Goal: Task Accomplishment & Management: Manage account settings

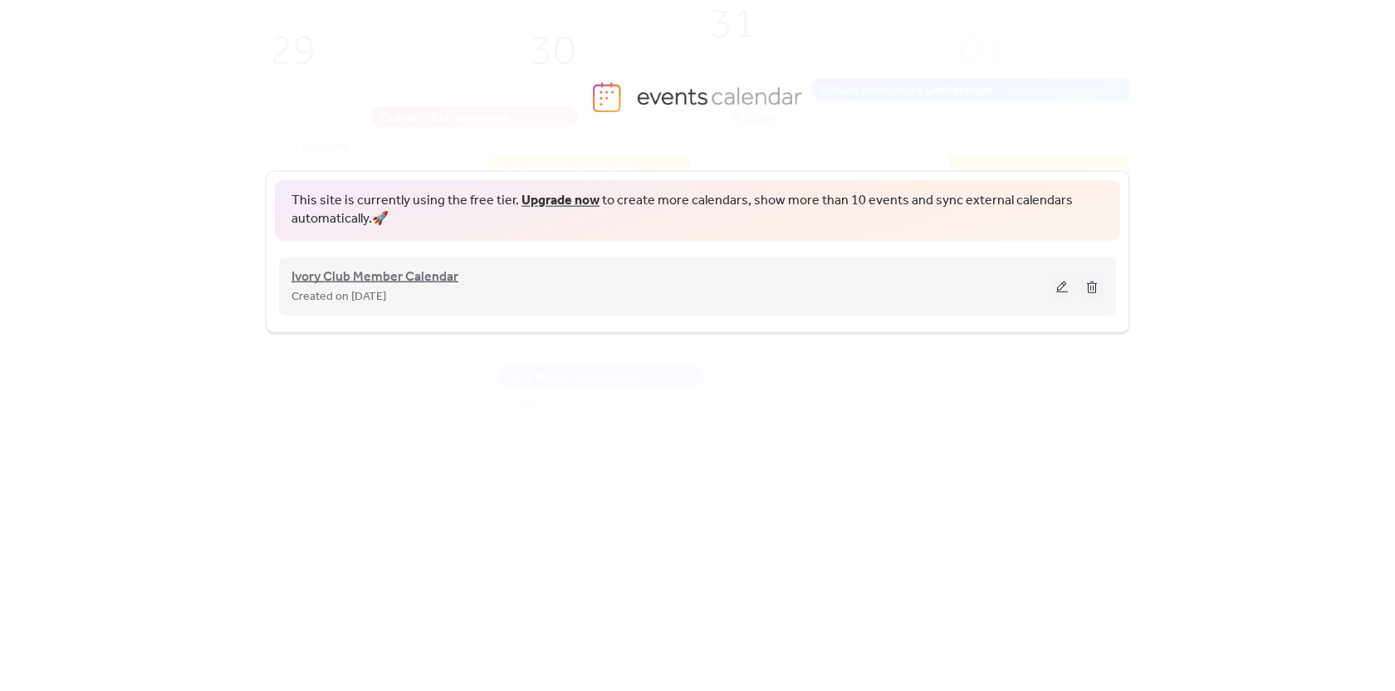
click at [432, 276] on span "Ivory Club Member Calendar" at bounding box center [375, 277] width 167 height 20
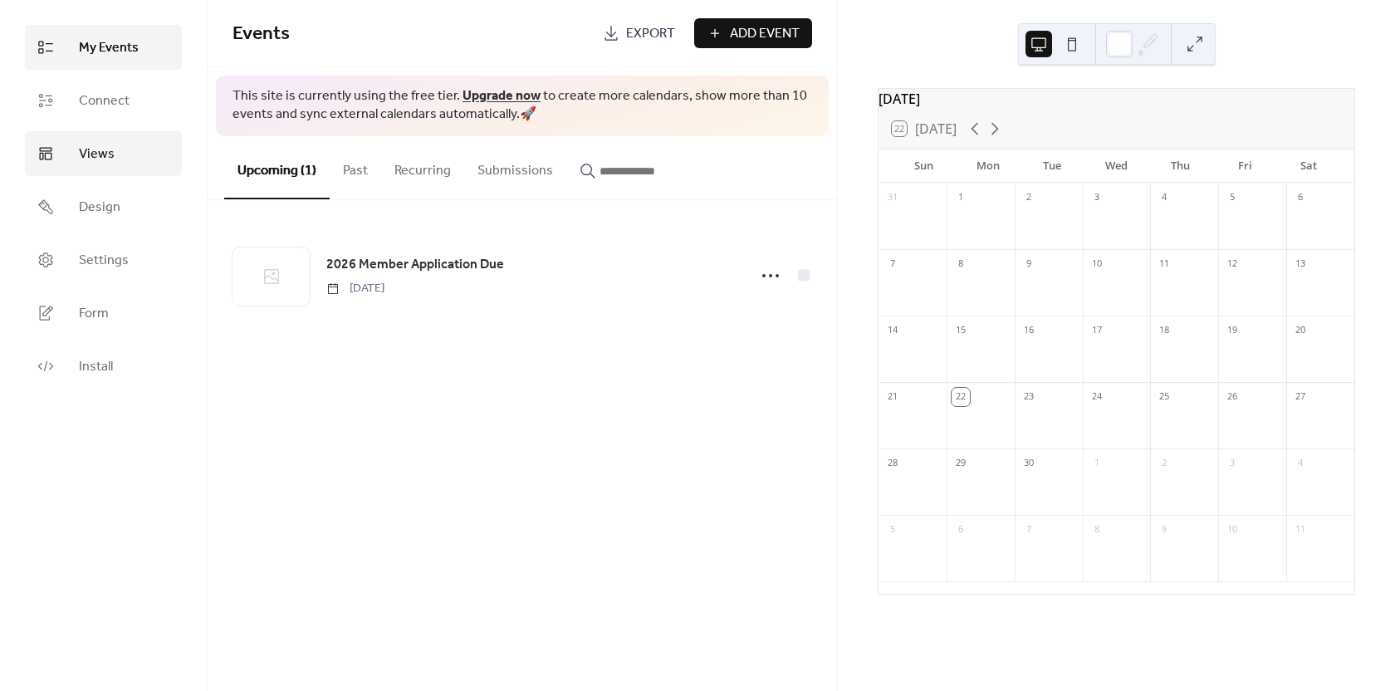
click at [109, 156] on span "Views" at bounding box center [97, 155] width 36 height 20
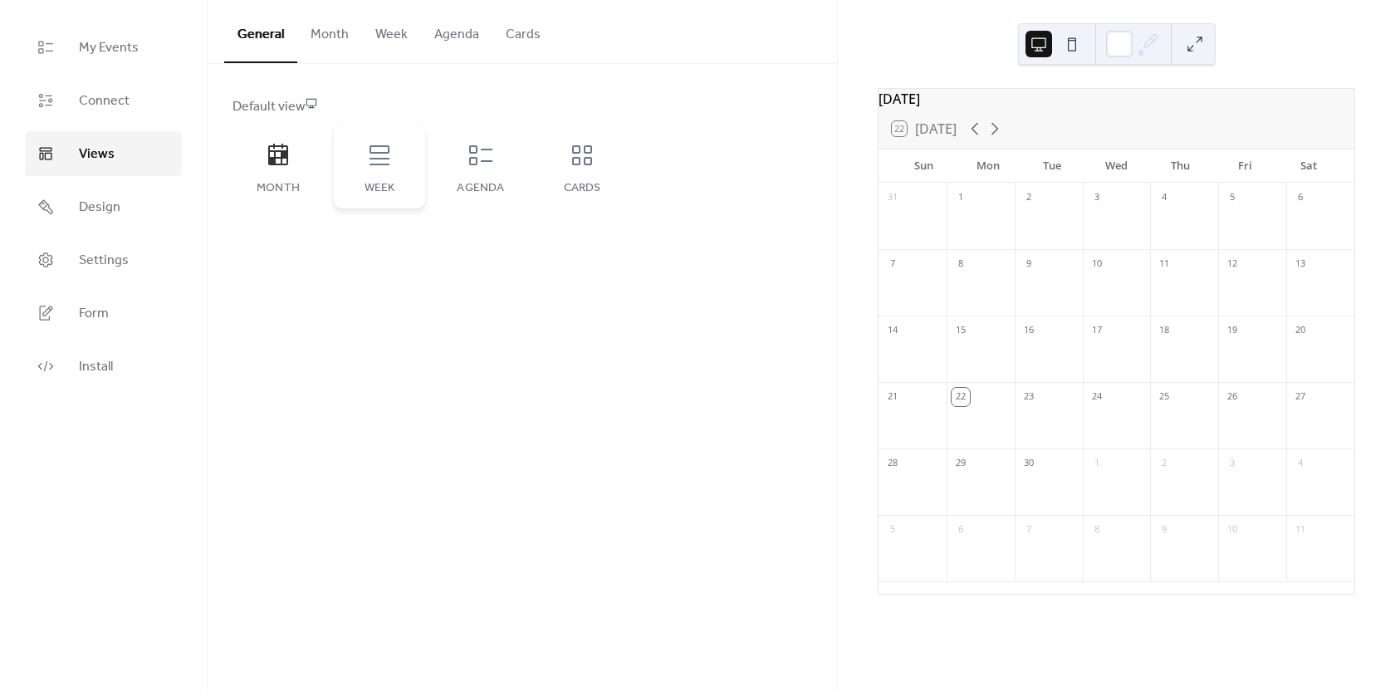
click at [380, 156] on icon at bounding box center [379, 155] width 27 height 27
click at [285, 164] on icon at bounding box center [278, 155] width 20 height 22
click at [376, 162] on icon at bounding box center [379, 155] width 27 height 27
click at [483, 169] on div "Agenda" at bounding box center [480, 166] width 91 height 83
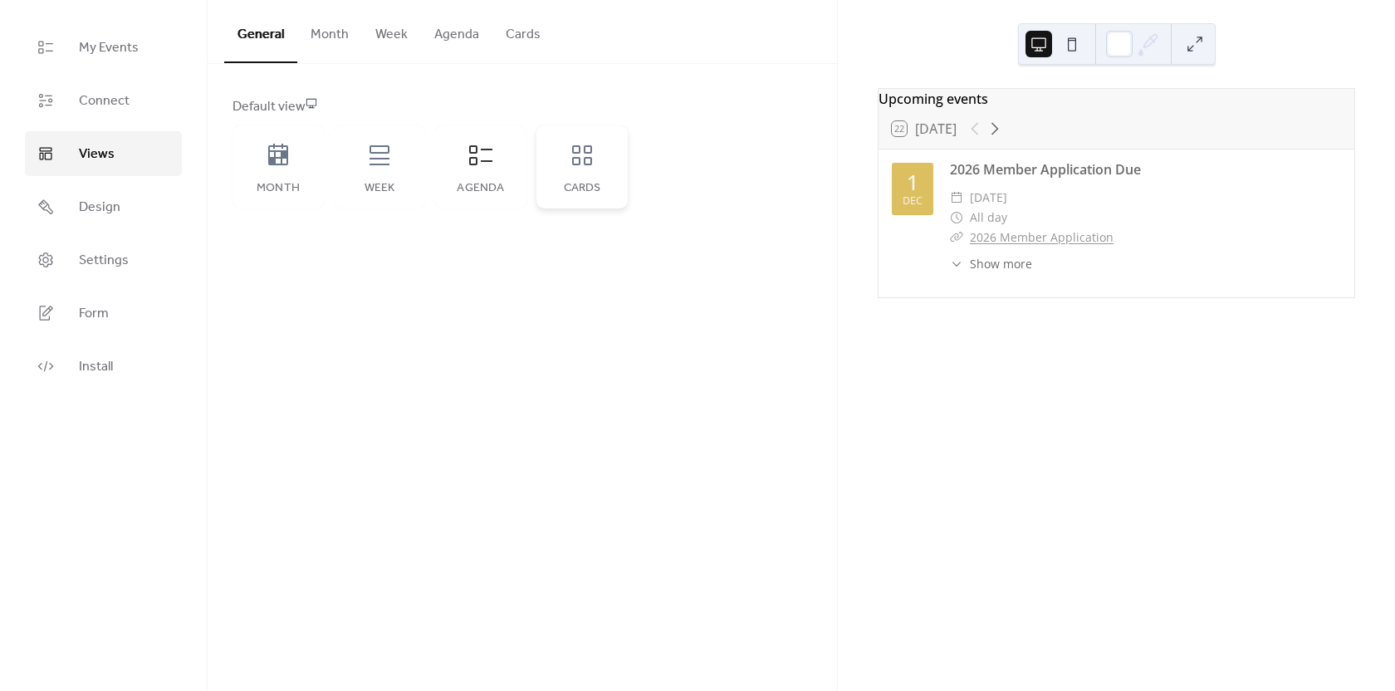
click at [572, 159] on icon at bounding box center [582, 155] width 20 height 20
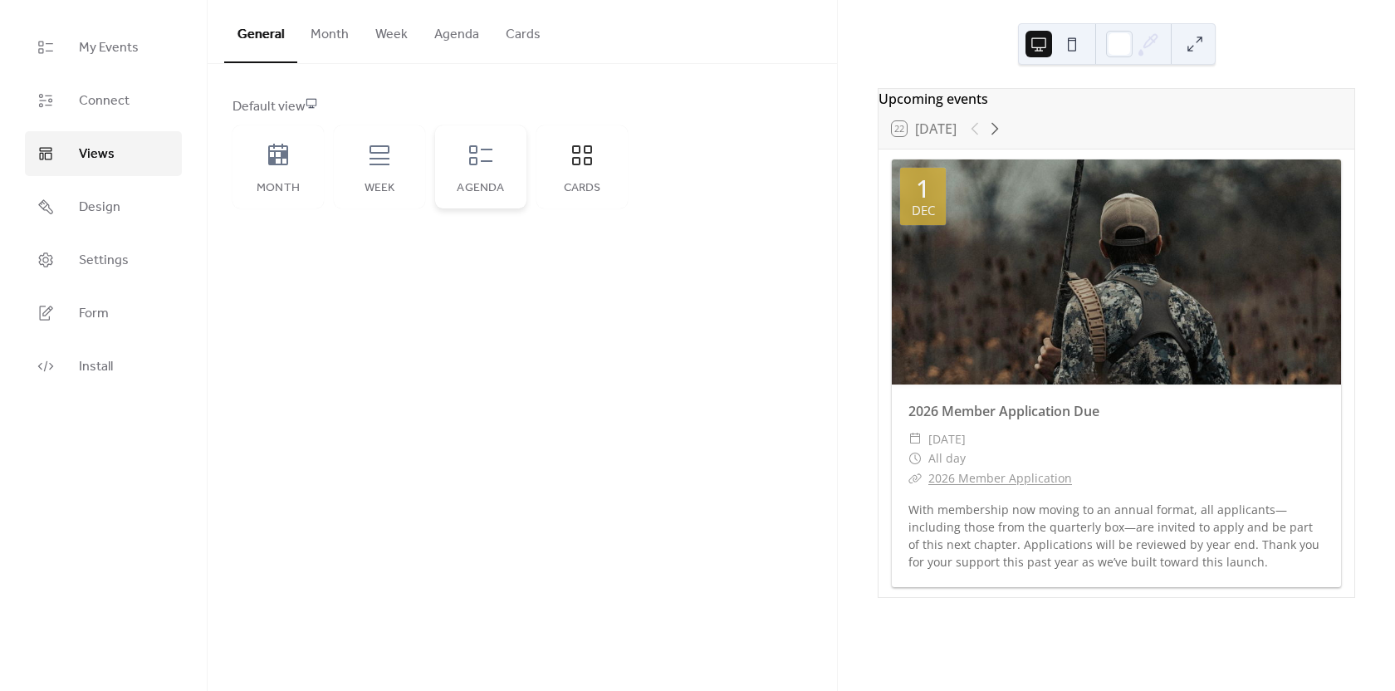
click at [475, 166] on icon at bounding box center [481, 155] width 27 height 27
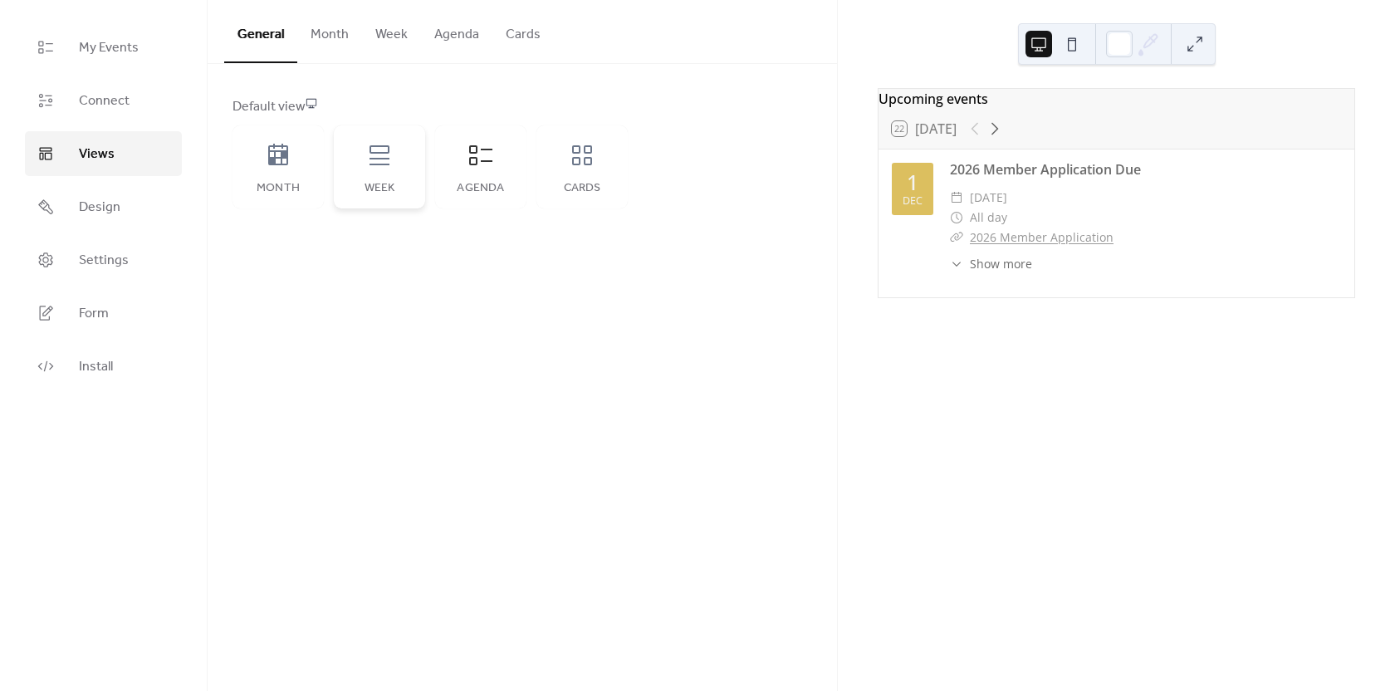
click at [406, 168] on div "Week" at bounding box center [379, 166] width 91 height 83
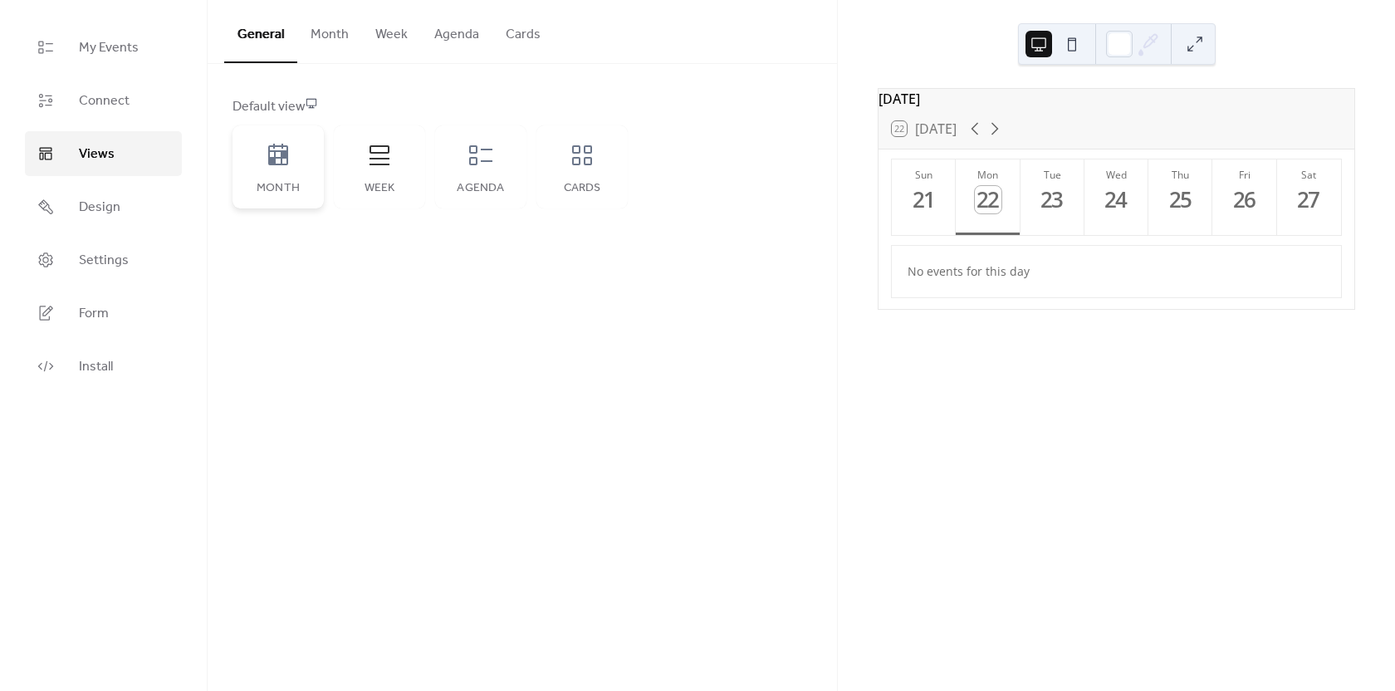
click at [297, 169] on div "Month" at bounding box center [278, 166] width 91 height 83
click at [997, 139] on icon at bounding box center [995, 129] width 20 height 20
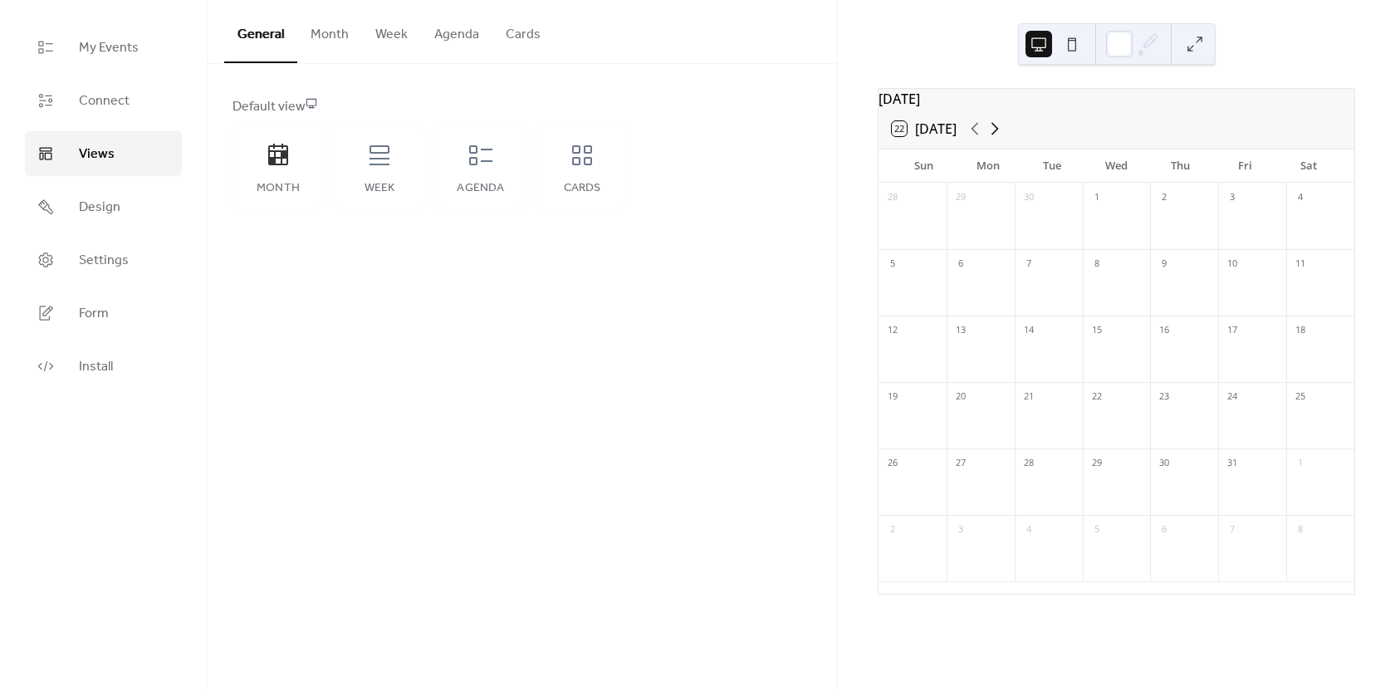
click at [997, 139] on icon at bounding box center [995, 129] width 20 height 20
click at [998, 134] on icon at bounding box center [995, 129] width 20 height 20
click at [986, 232] on div at bounding box center [981, 225] width 68 height 14
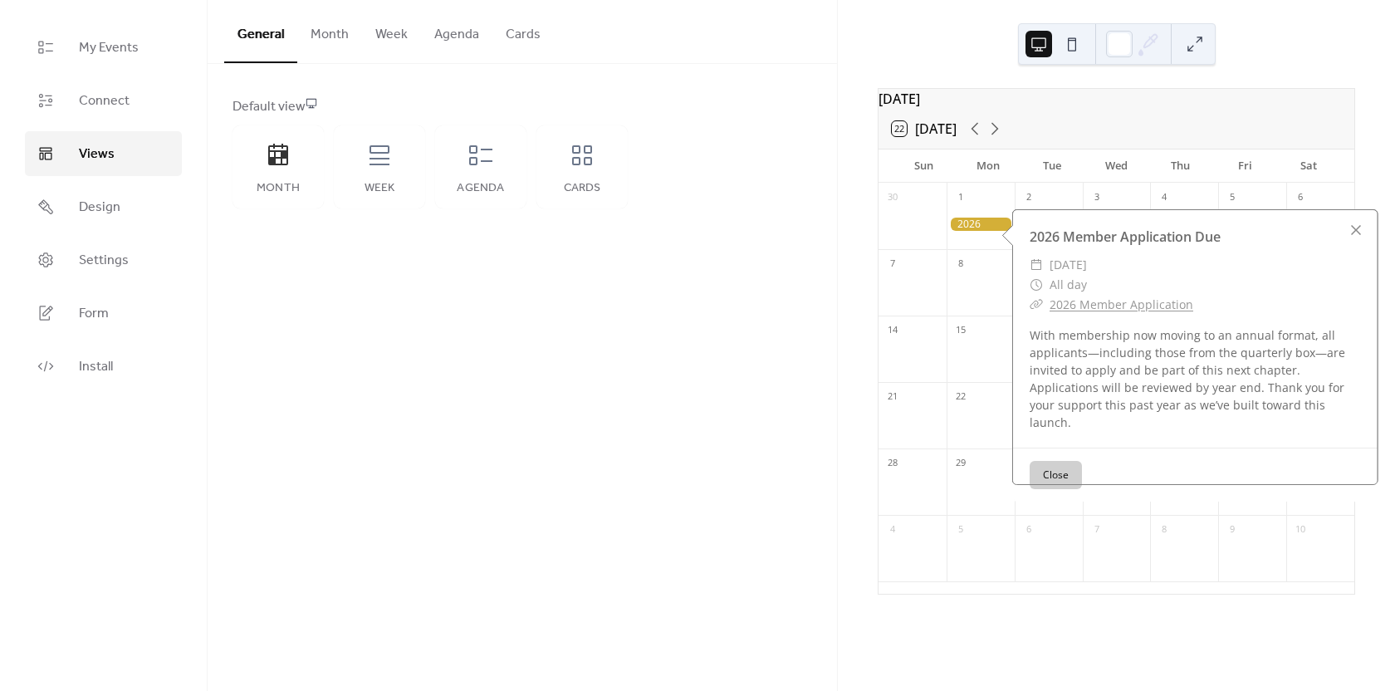
click at [827, 285] on div "General Month Week Agenda Cards Default view Month Week Agenda Cards Disabled 🔒…" at bounding box center [523, 345] width 630 height 691
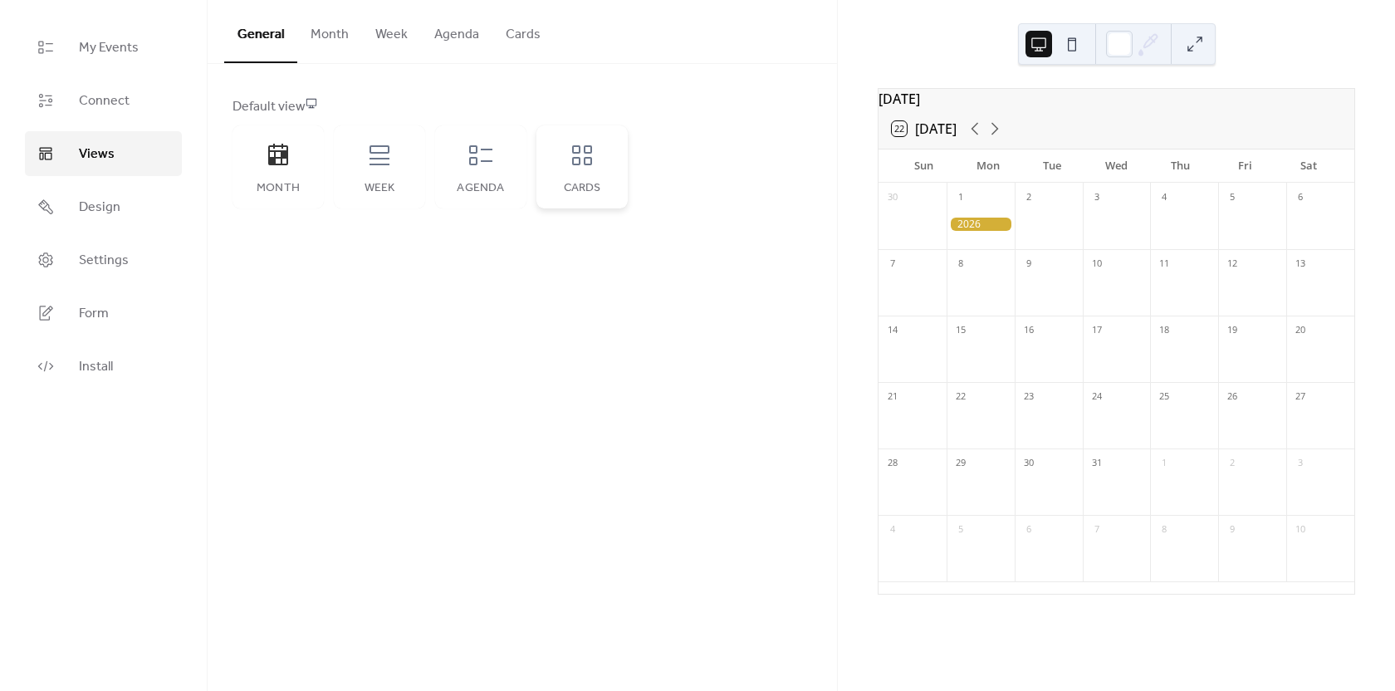
click at [585, 164] on icon at bounding box center [582, 155] width 20 height 20
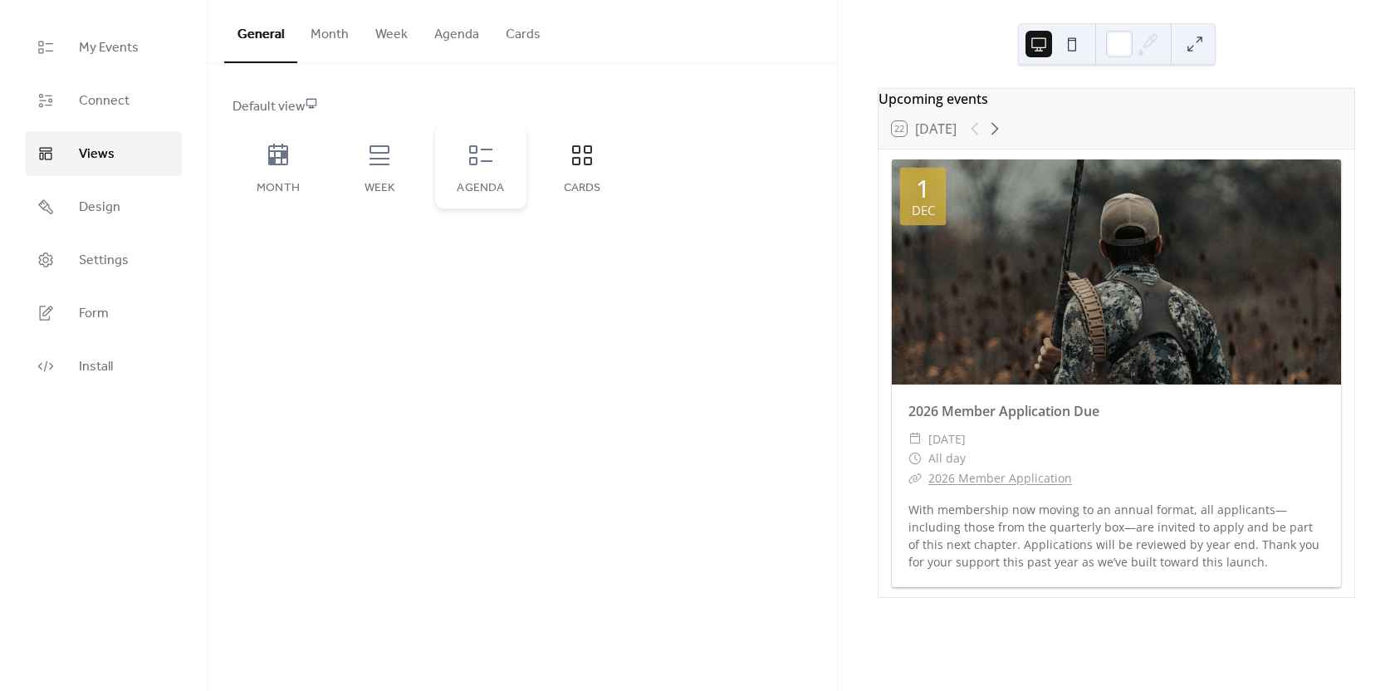
click at [484, 149] on icon at bounding box center [480, 155] width 23 height 20
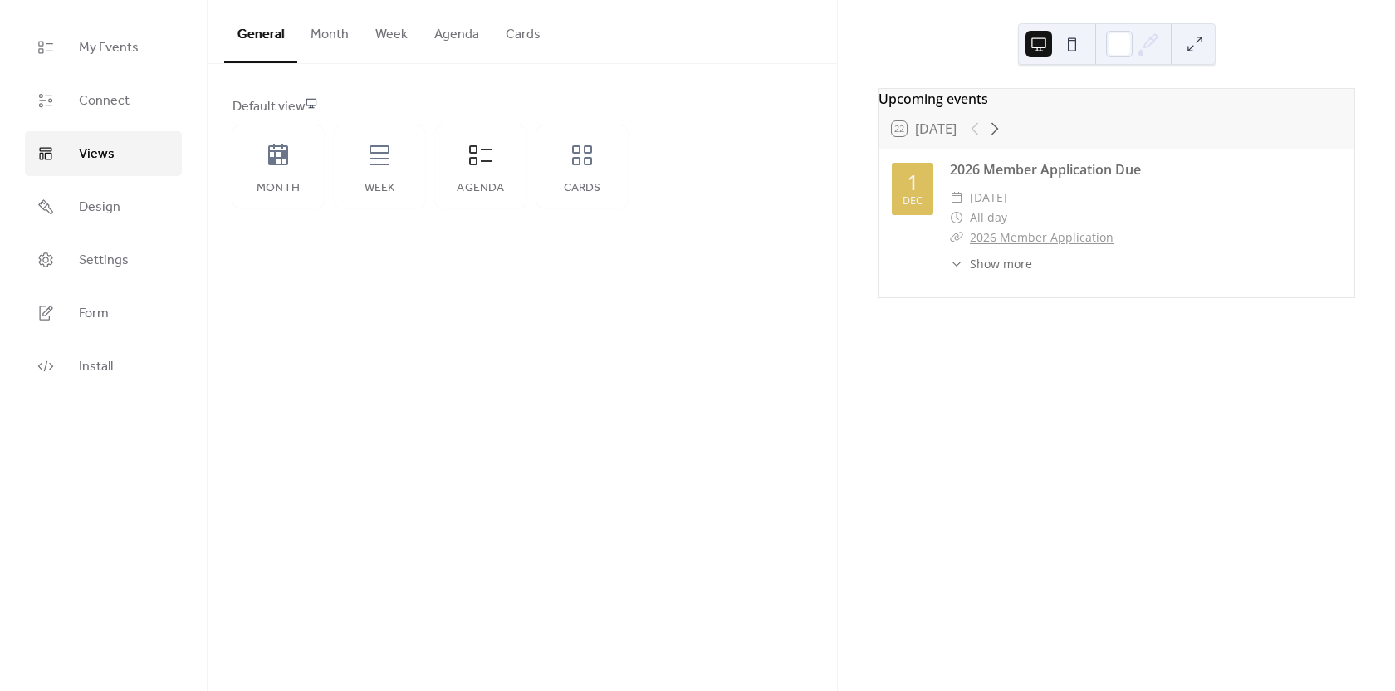
click at [991, 272] on span "Show more" at bounding box center [1001, 263] width 62 height 17
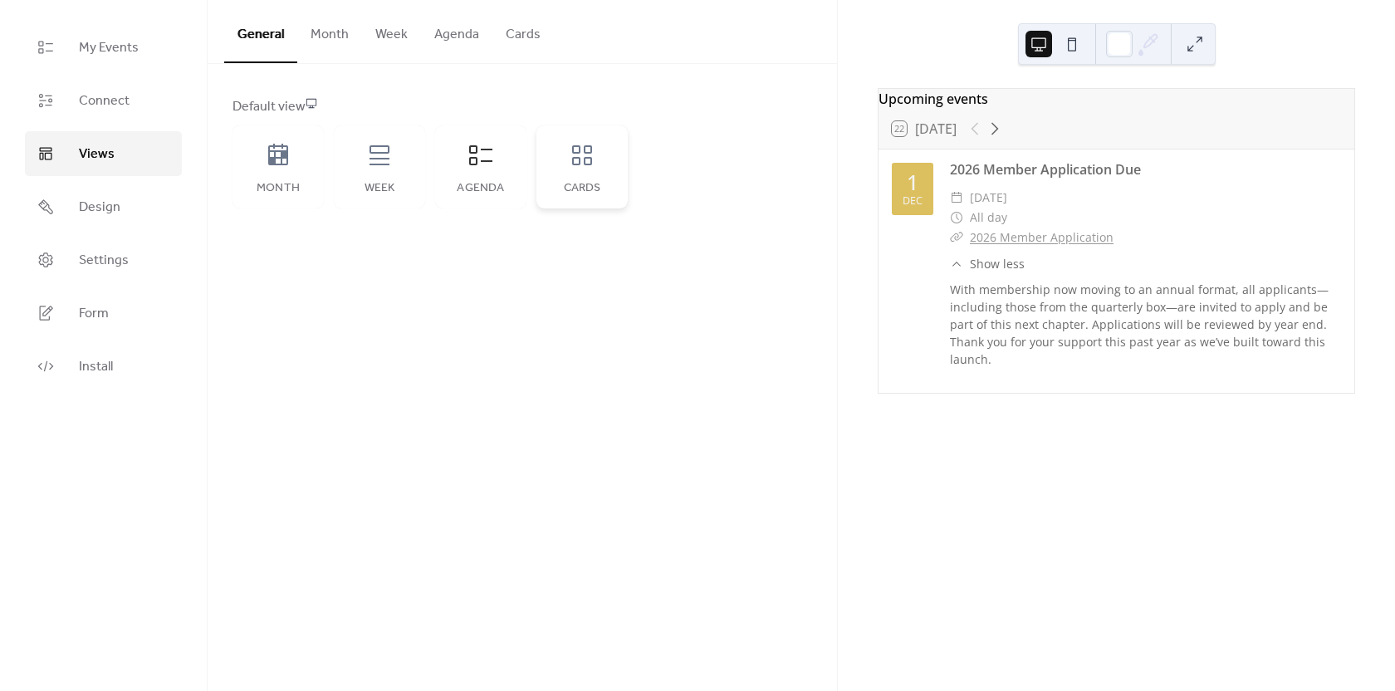
click at [593, 158] on icon at bounding box center [582, 155] width 27 height 27
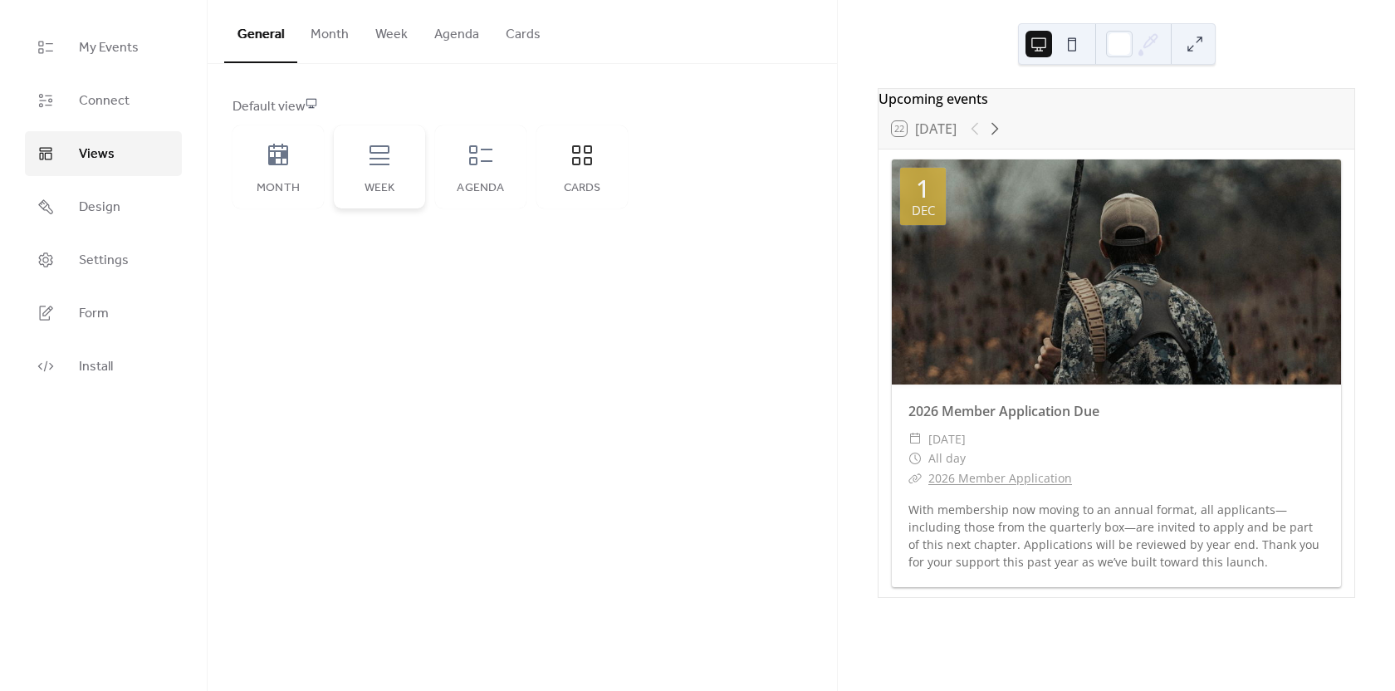
click at [389, 167] on icon at bounding box center [379, 155] width 27 height 27
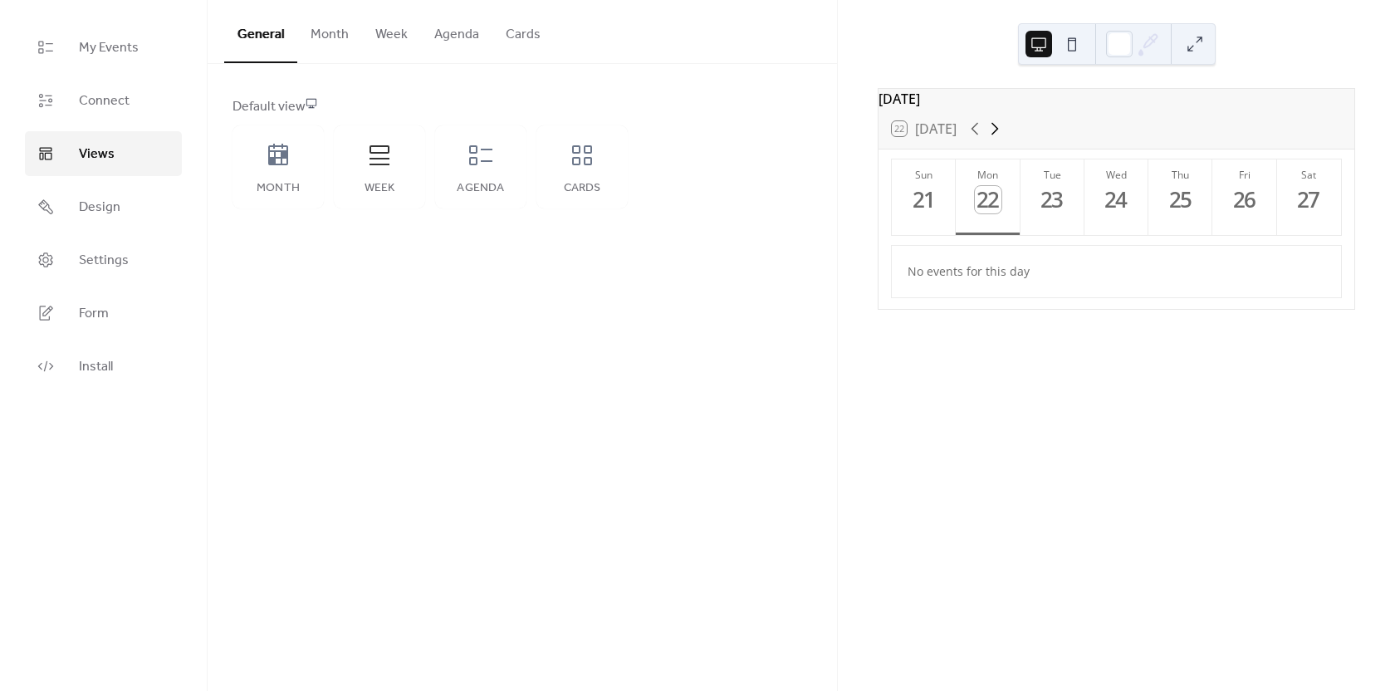
click at [993, 139] on icon at bounding box center [995, 129] width 20 height 20
click at [997, 139] on icon at bounding box center [995, 129] width 20 height 20
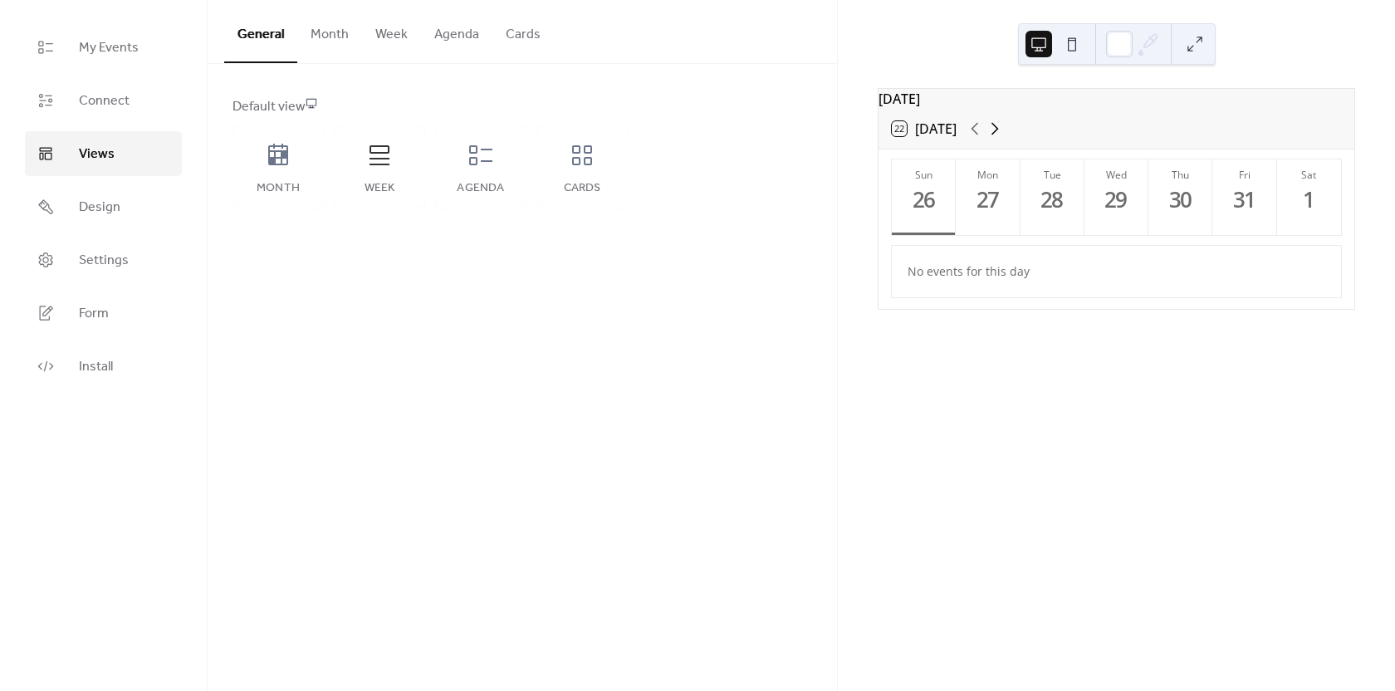
click at [997, 139] on icon at bounding box center [995, 129] width 20 height 20
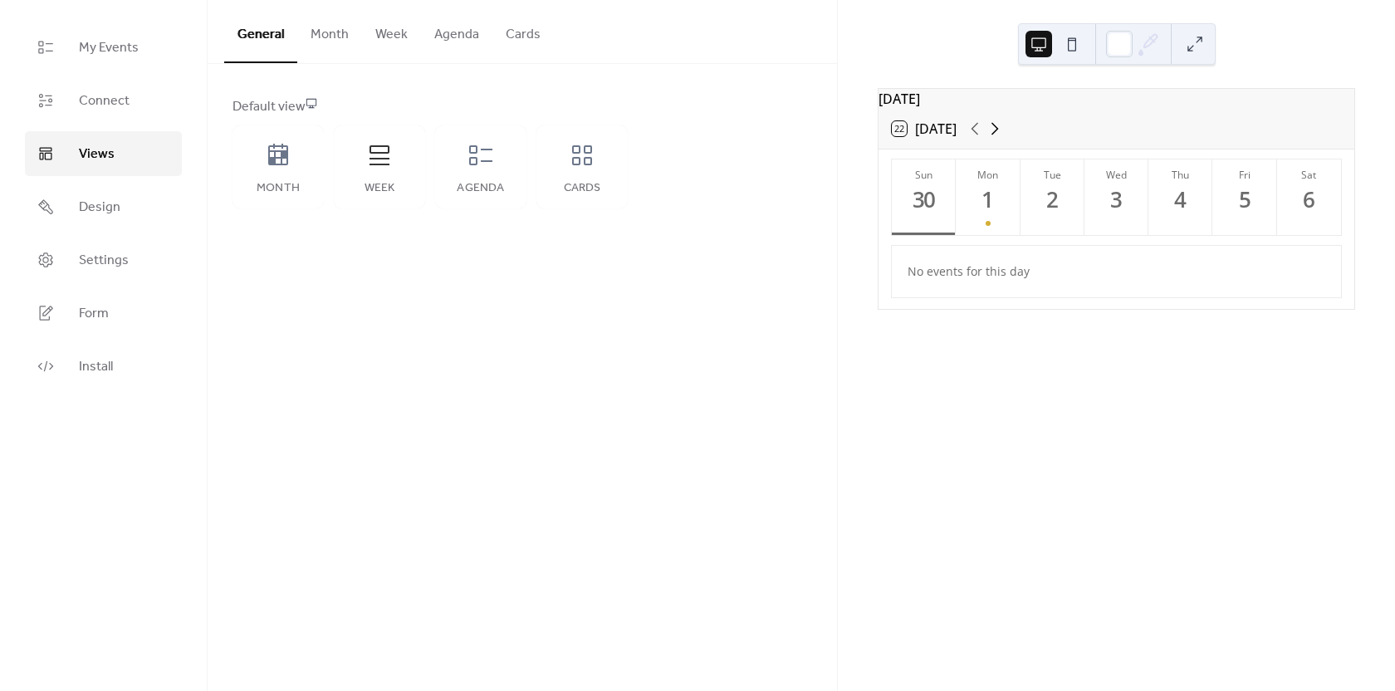
click at [997, 139] on icon at bounding box center [995, 129] width 20 height 20
click at [980, 139] on icon at bounding box center [975, 129] width 20 height 20
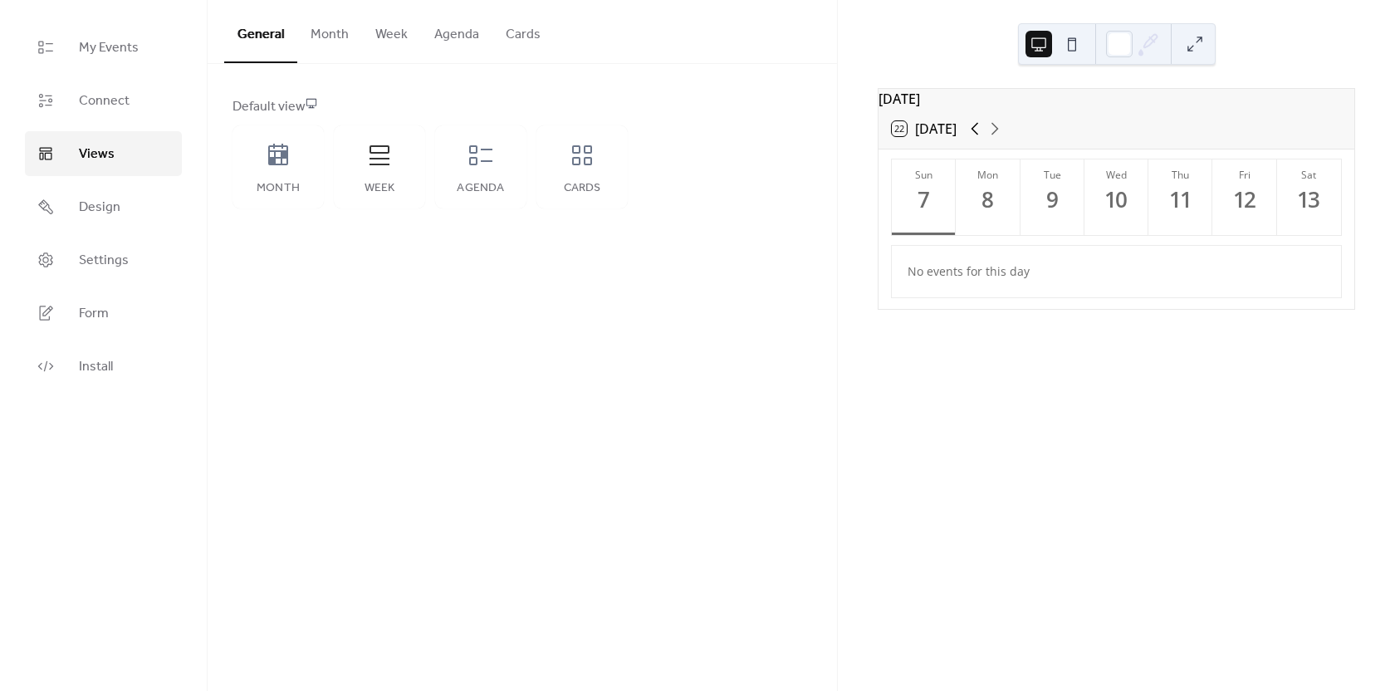
click at [980, 139] on icon at bounding box center [975, 129] width 20 height 20
click at [978, 199] on div "1" at bounding box center [988, 199] width 27 height 27
click at [585, 162] on icon at bounding box center [582, 155] width 20 height 20
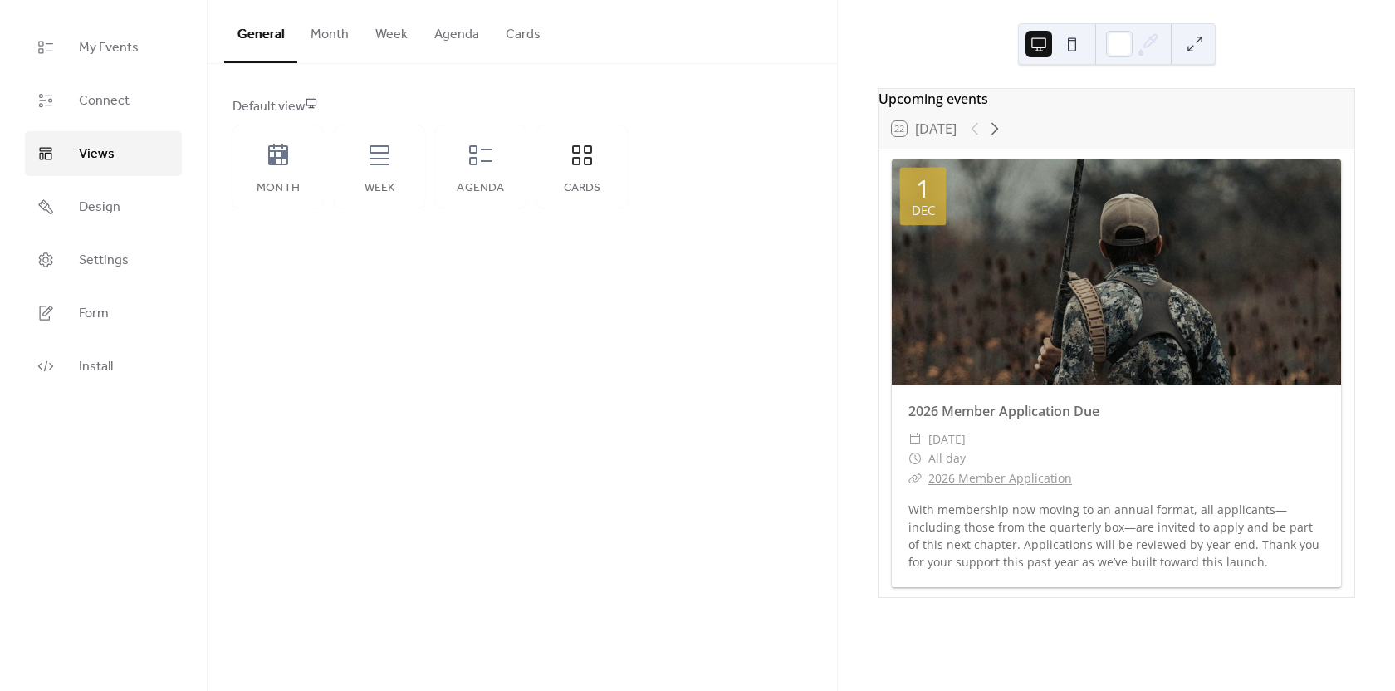
click at [1186, 48] on button at bounding box center [1195, 44] width 27 height 27
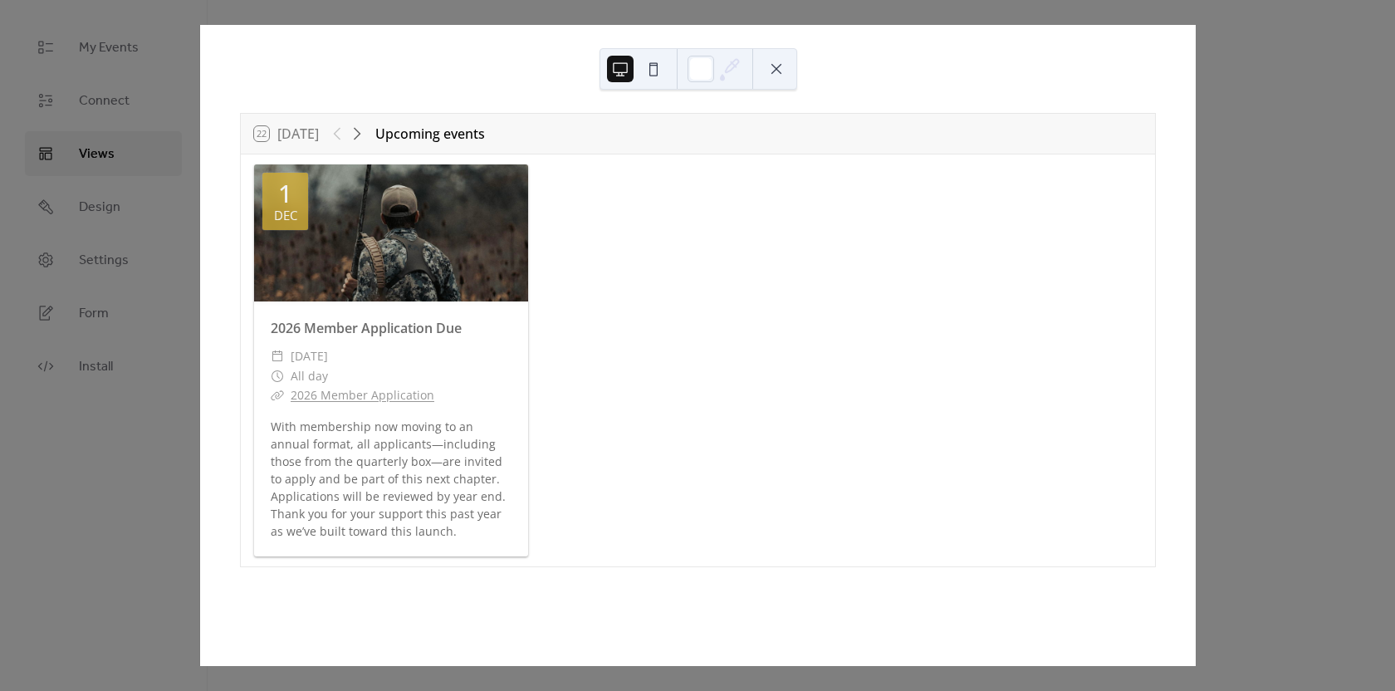
click at [776, 76] on button at bounding box center [776, 69] width 27 height 27
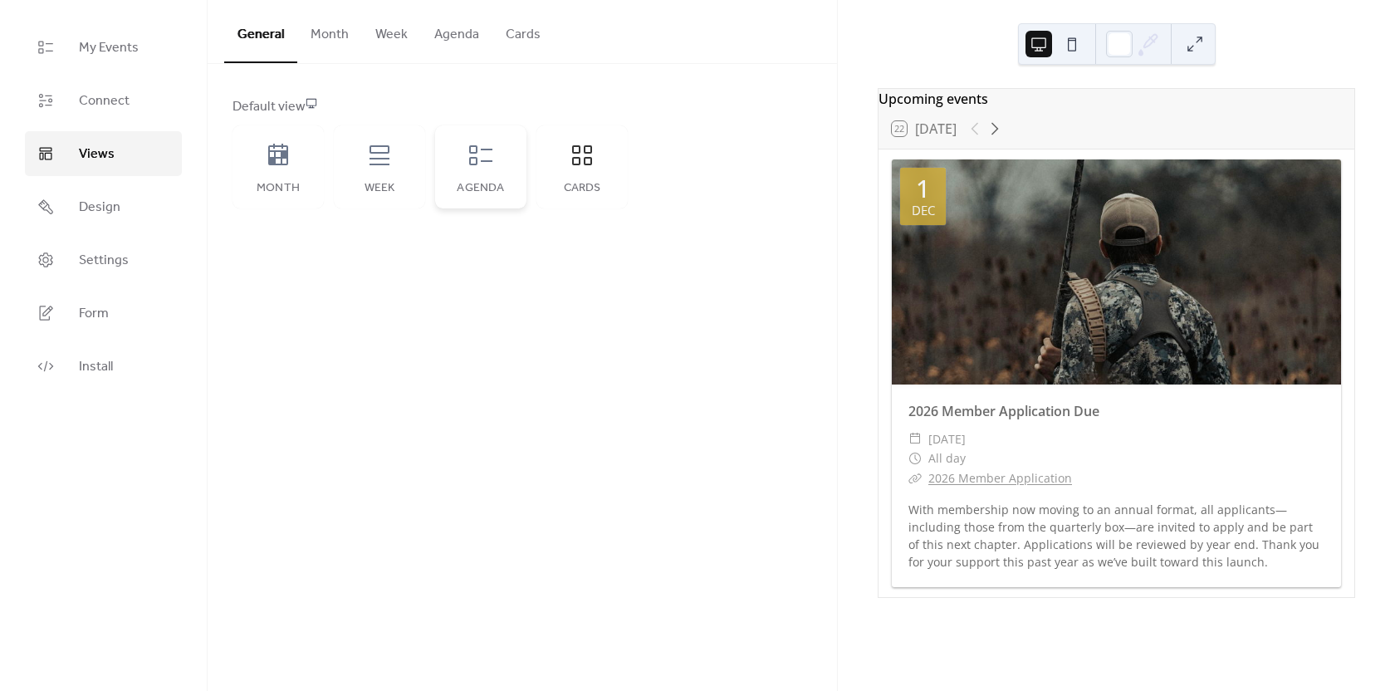
click at [486, 156] on icon at bounding box center [481, 155] width 27 height 27
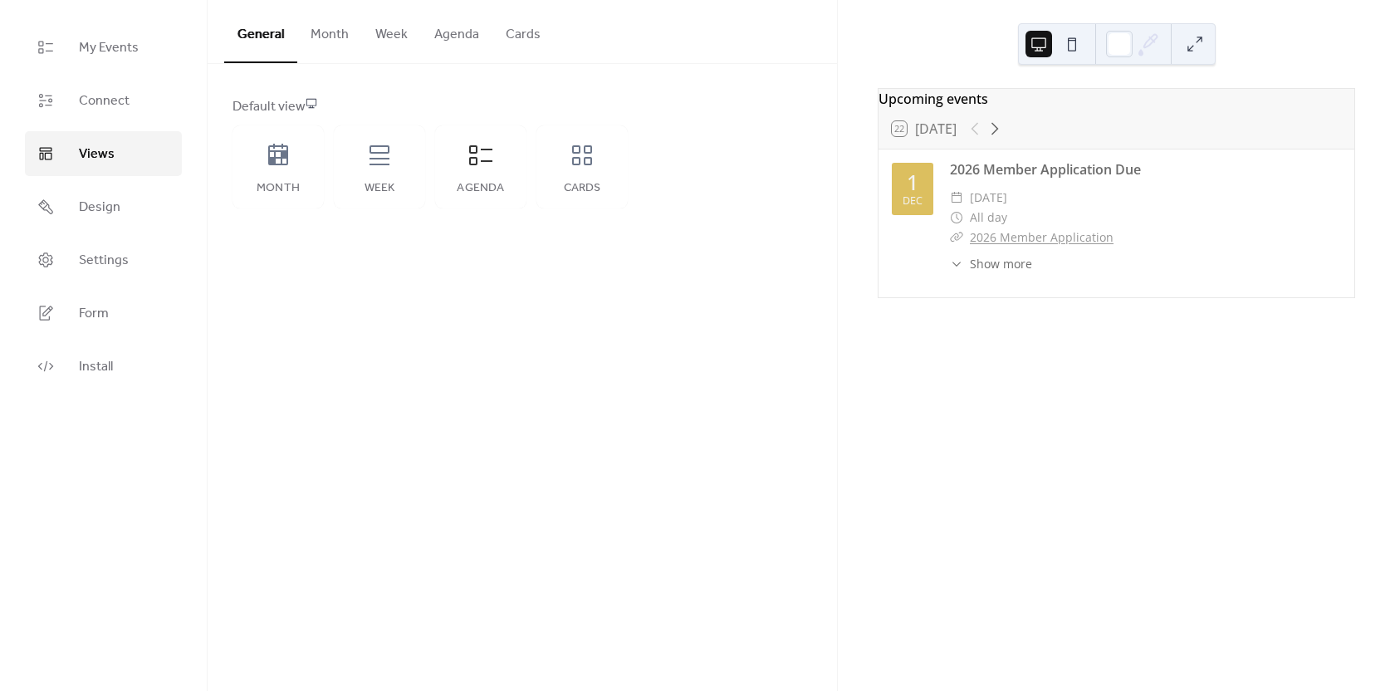
click at [1189, 56] on button at bounding box center [1195, 44] width 27 height 27
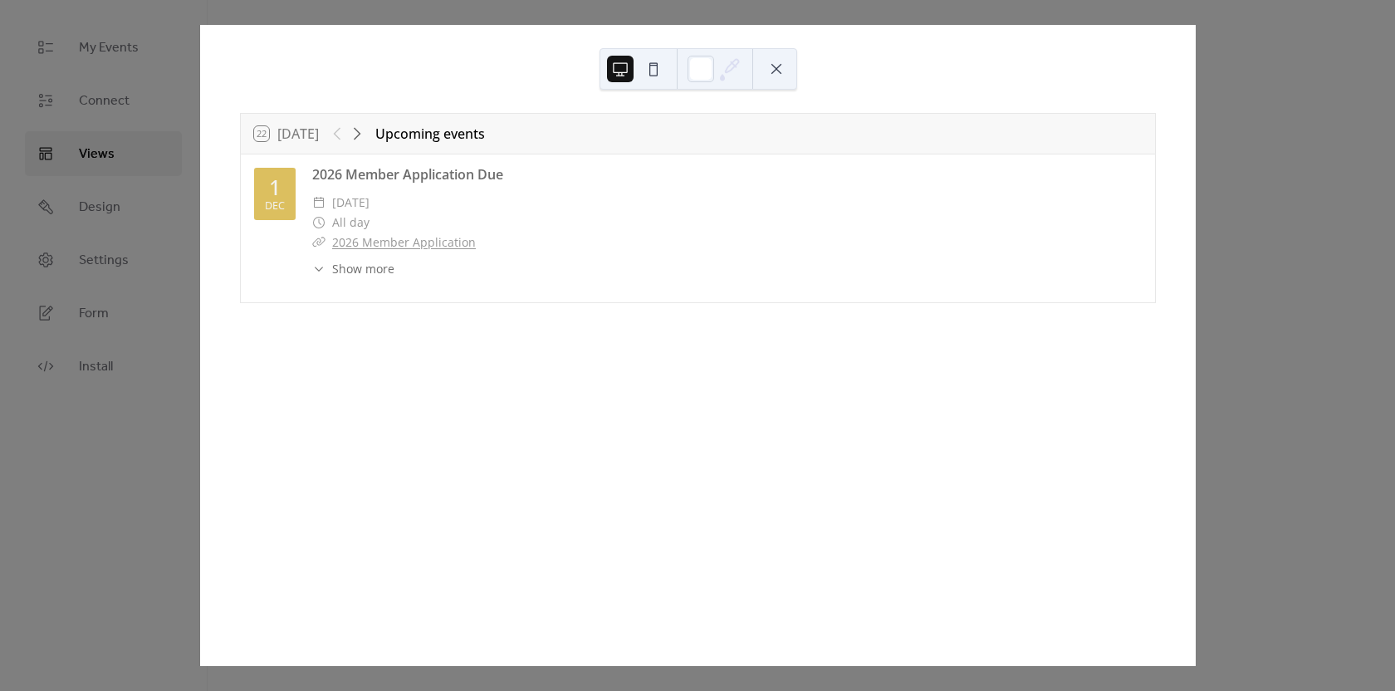
click at [772, 72] on button at bounding box center [776, 69] width 27 height 27
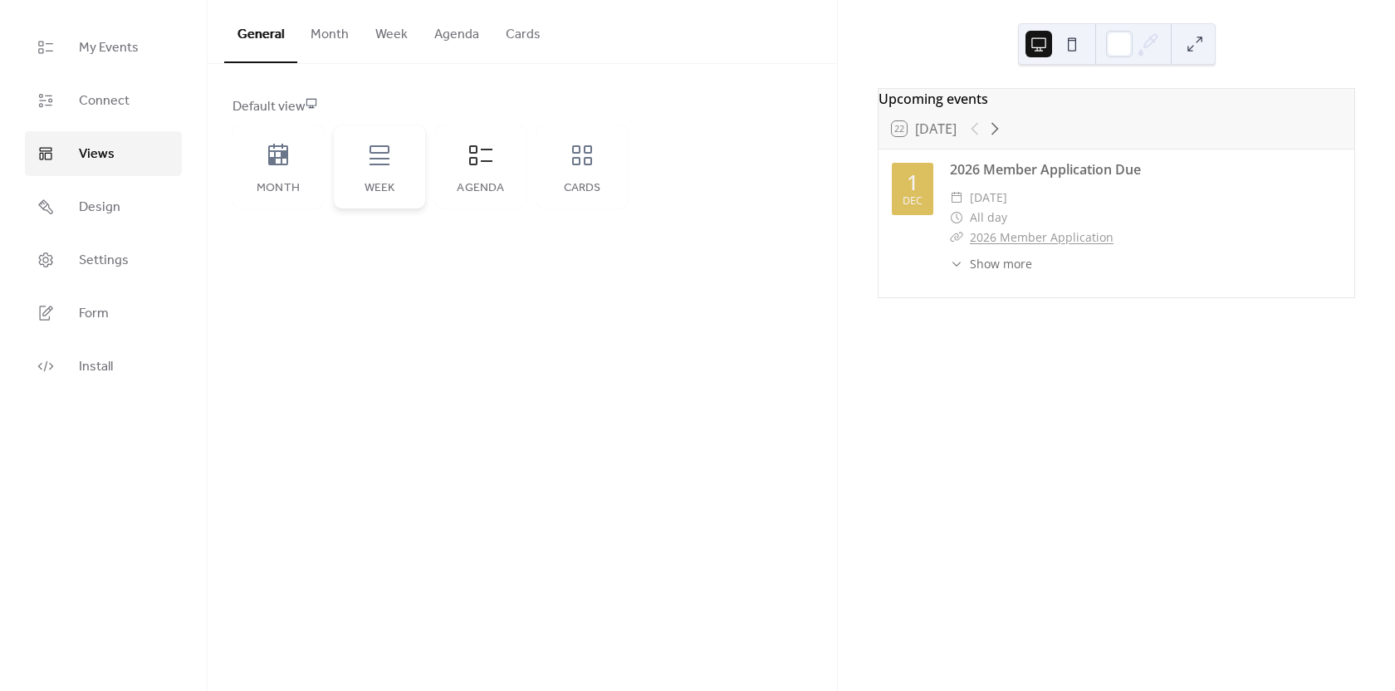
click at [380, 156] on icon at bounding box center [379, 155] width 27 height 27
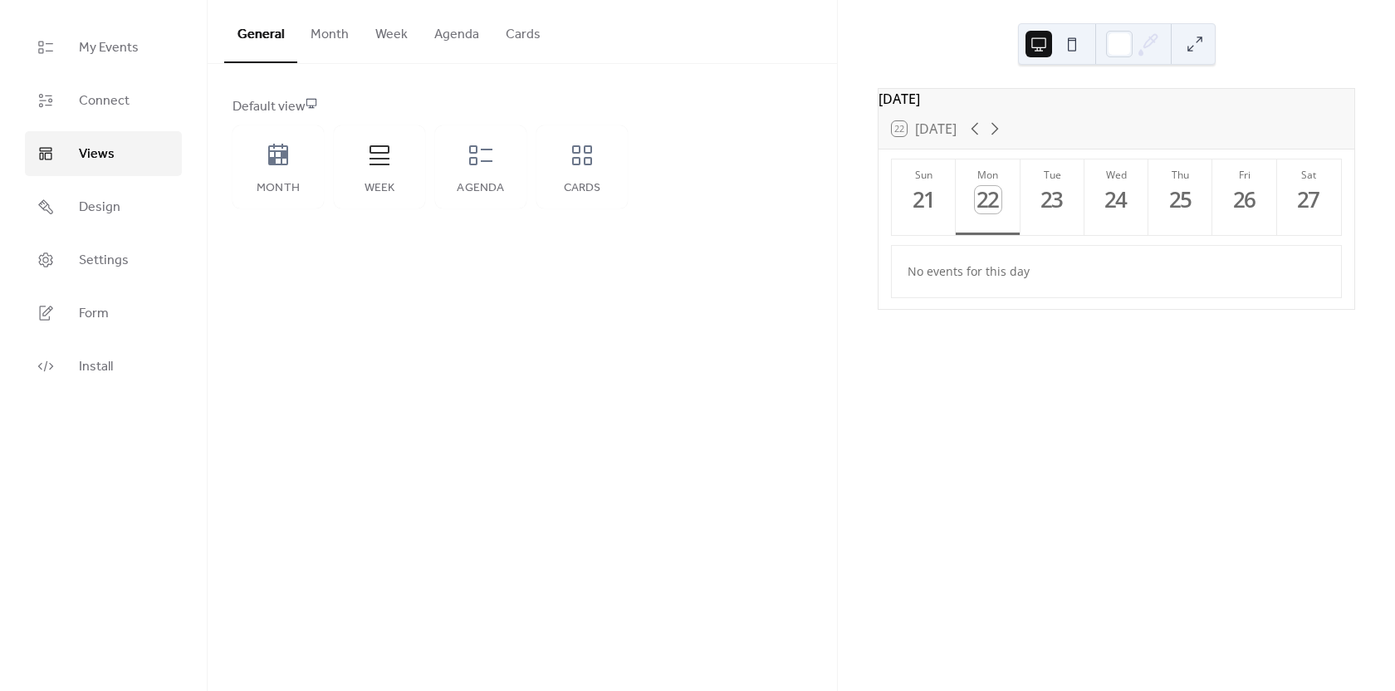
click at [1196, 51] on button at bounding box center [1195, 44] width 27 height 27
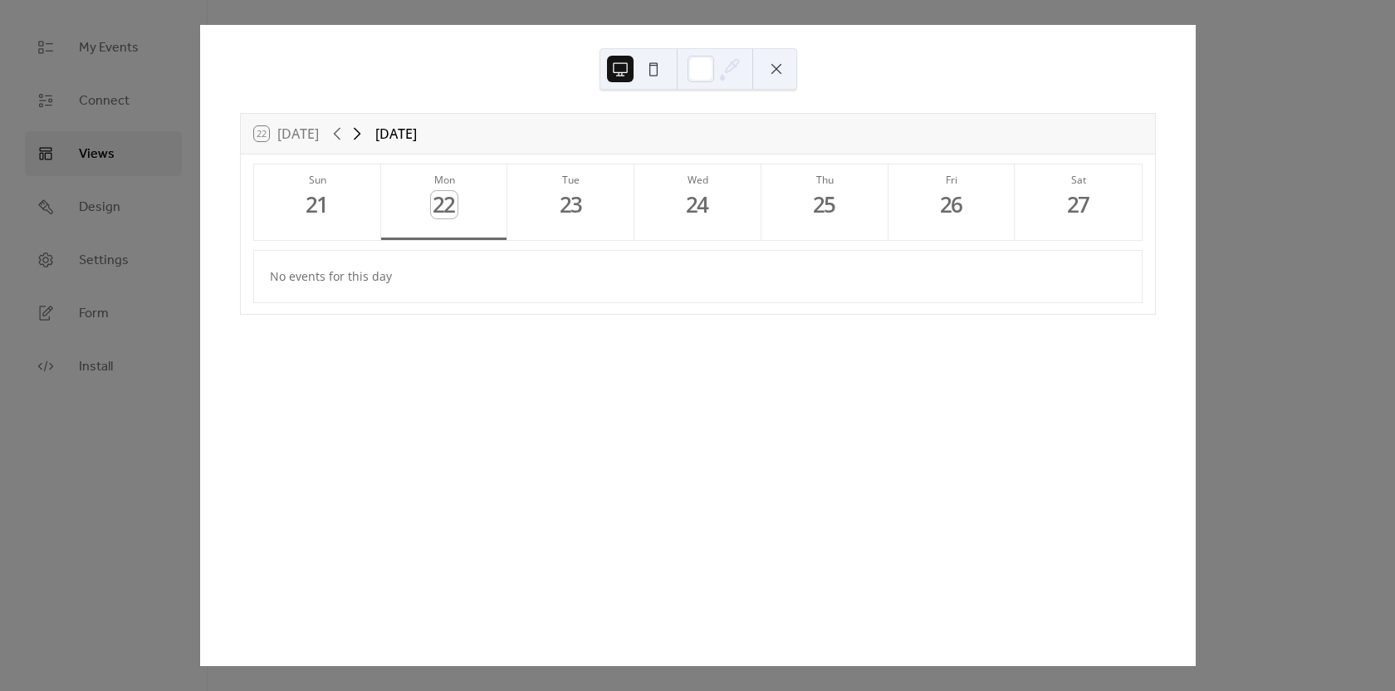
click at [360, 136] on icon at bounding box center [357, 134] width 7 height 12
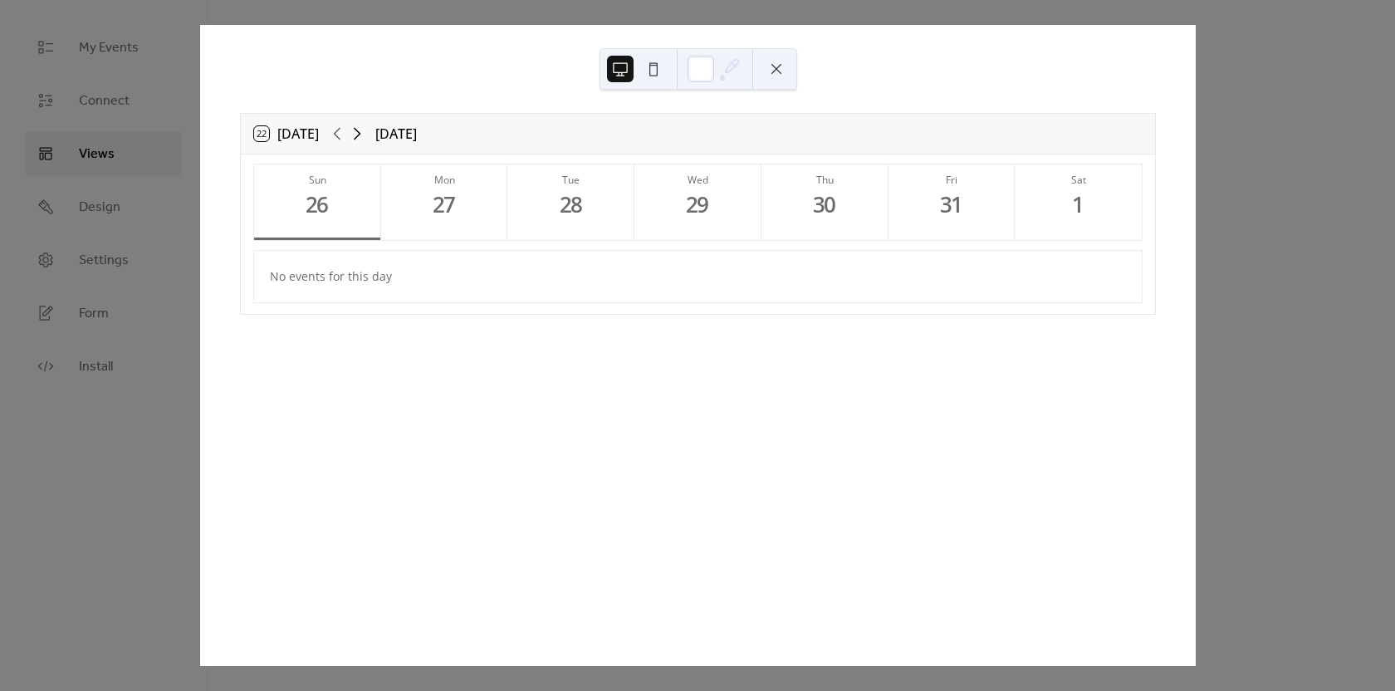
click at [360, 136] on icon at bounding box center [357, 134] width 7 height 12
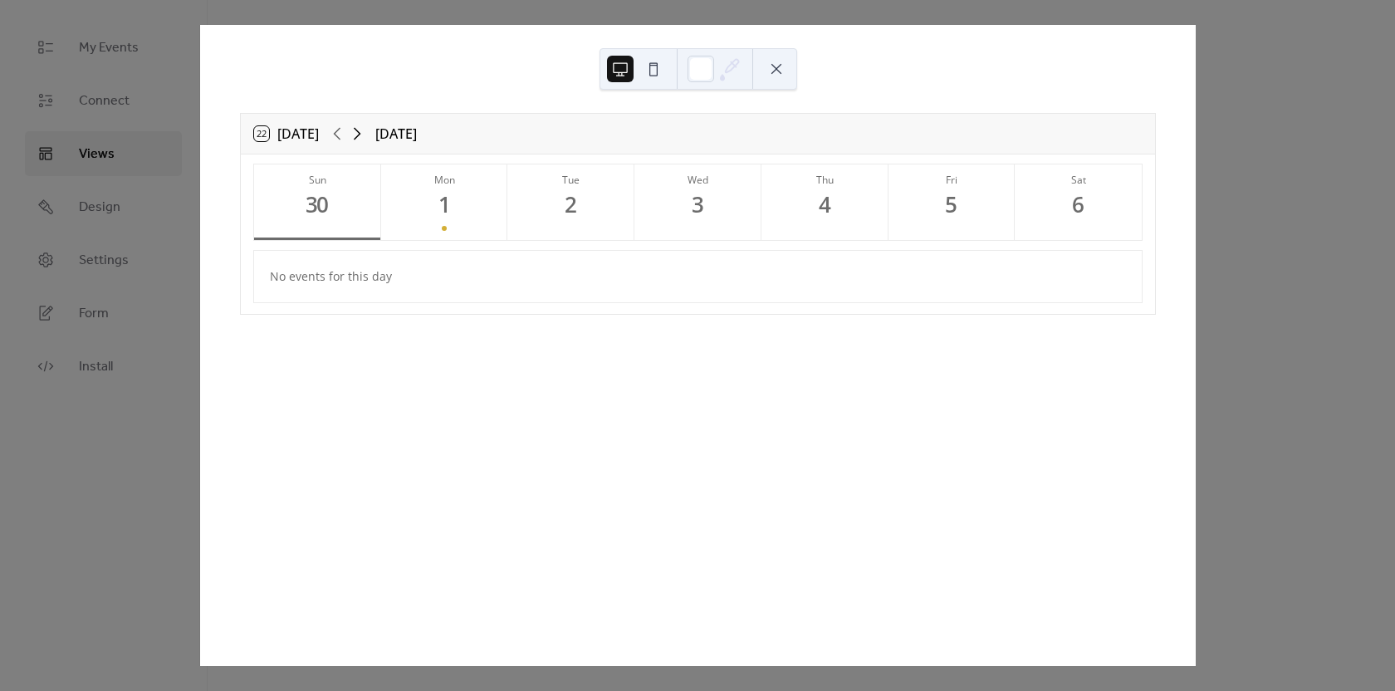
click at [360, 136] on icon at bounding box center [357, 134] width 7 height 12
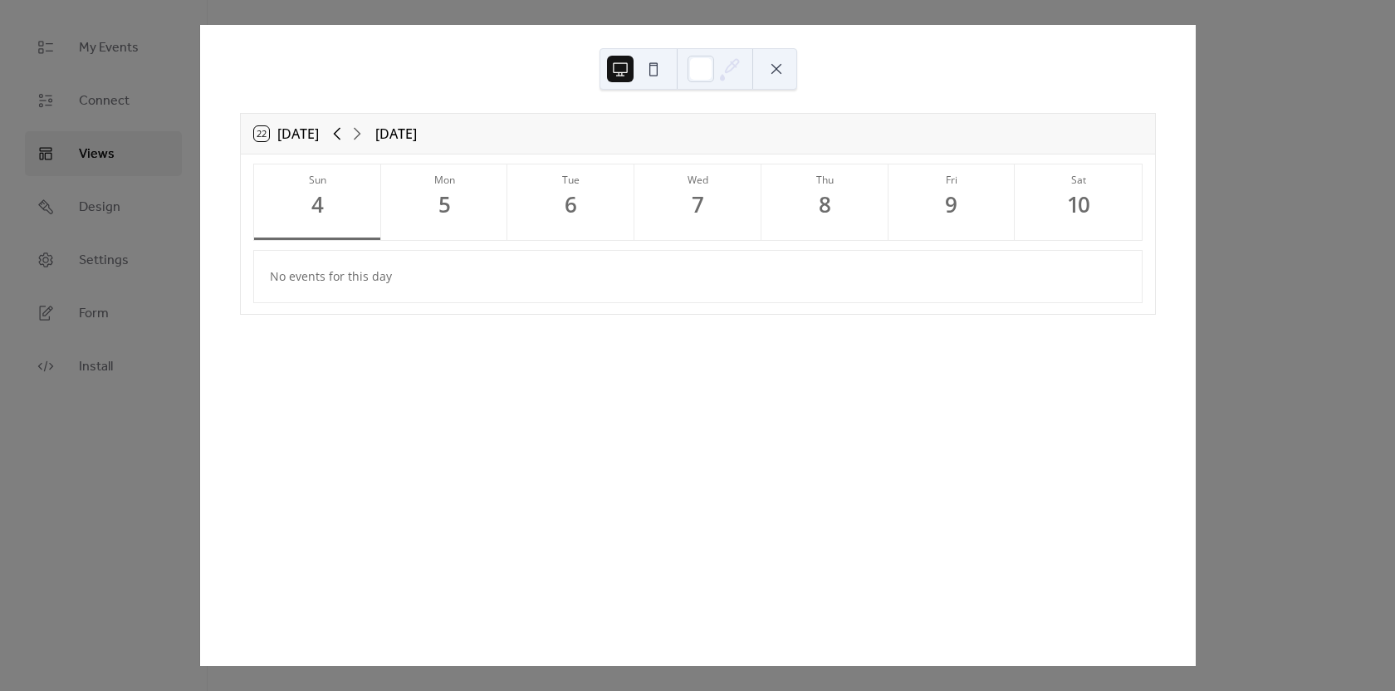
click at [332, 139] on icon at bounding box center [337, 134] width 20 height 20
click at [332, 138] on icon at bounding box center [337, 134] width 20 height 20
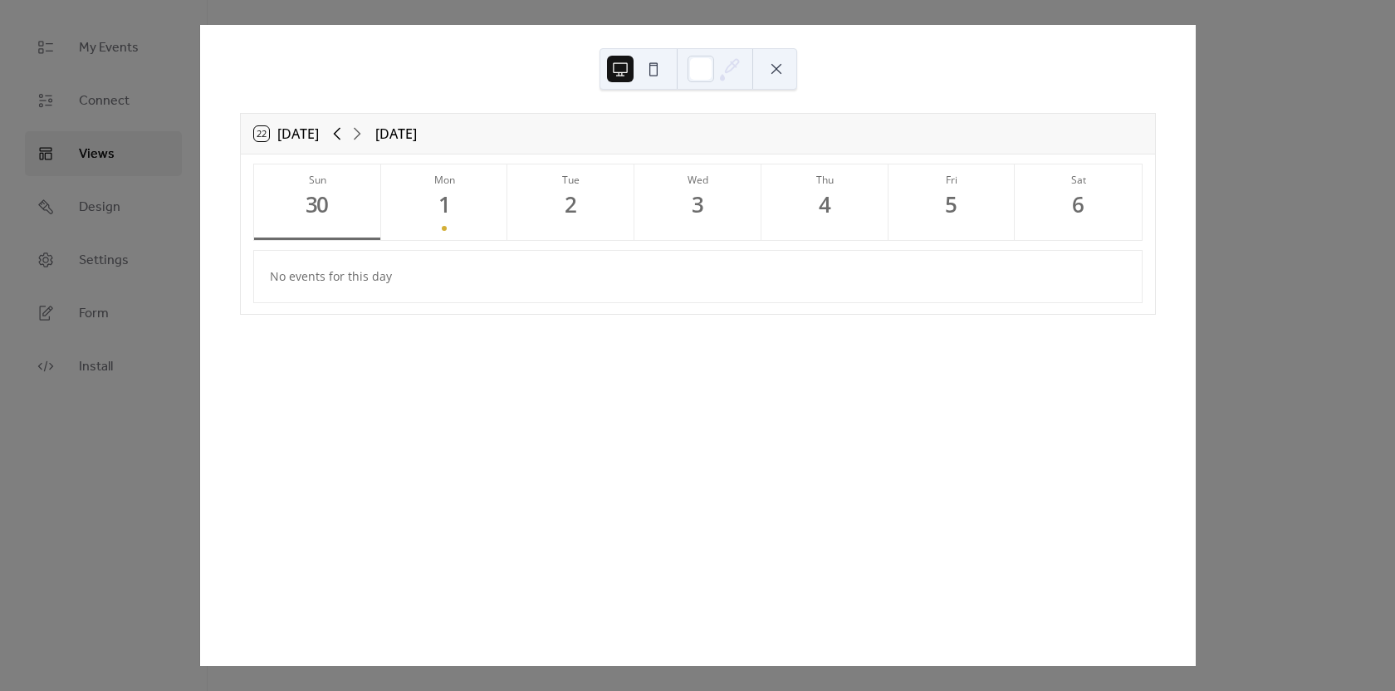
click at [332, 138] on icon at bounding box center [337, 134] width 20 height 20
click at [365, 138] on icon at bounding box center [357, 134] width 20 height 20
click at [430, 188] on button "Mon 1" at bounding box center [444, 202] width 127 height 76
click at [1196, 52] on div "22 Today November 2025 Sun 30 Mon 1 Tue 2 Wed 3 Thu 4 Fri 5 Sat 6 2026 Member A…" at bounding box center [697, 345] width 997 height 641
click at [767, 68] on button at bounding box center [776, 69] width 27 height 27
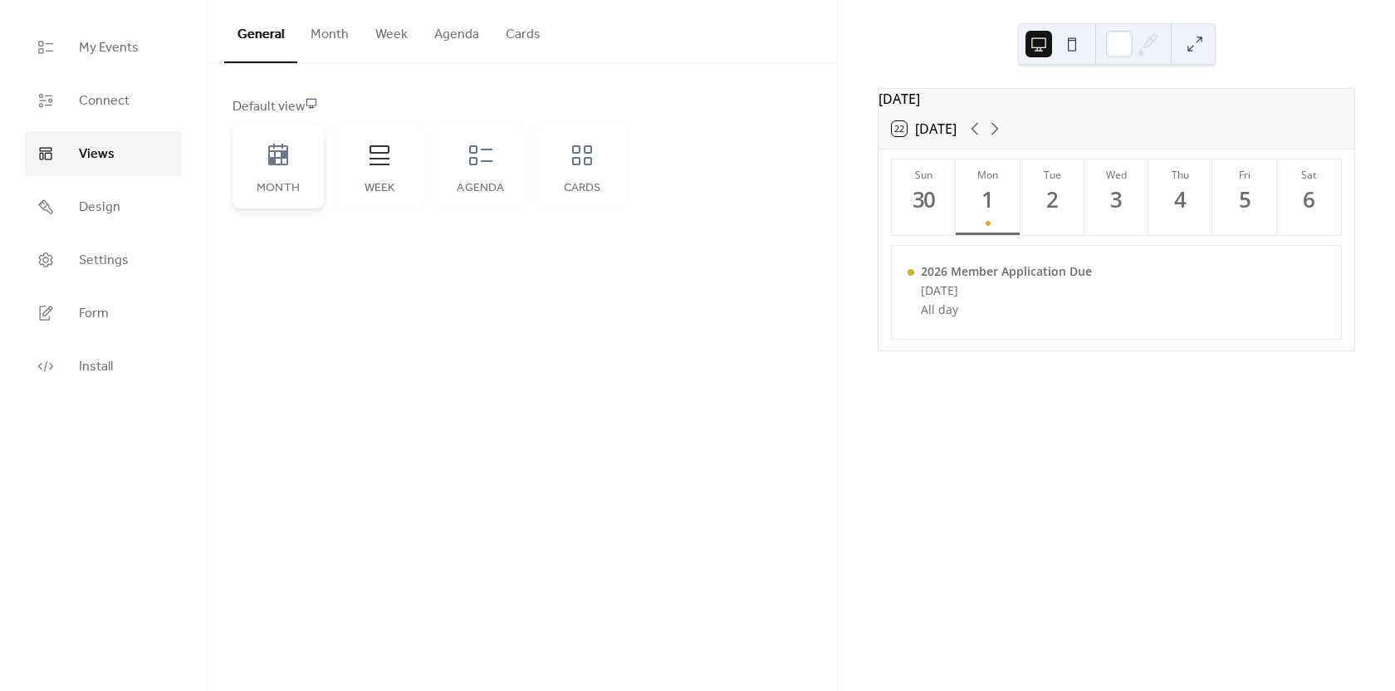
click at [287, 154] on icon at bounding box center [278, 155] width 20 height 22
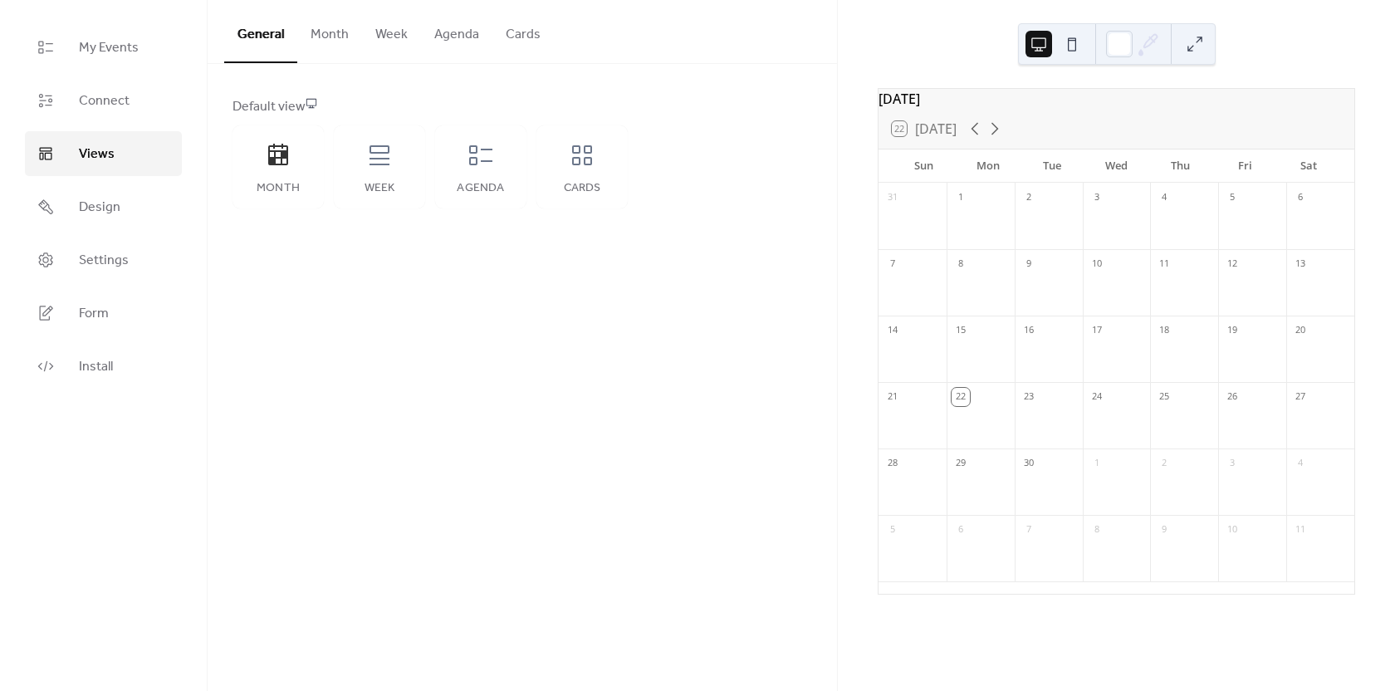
click at [1198, 52] on button at bounding box center [1195, 44] width 27 height 27
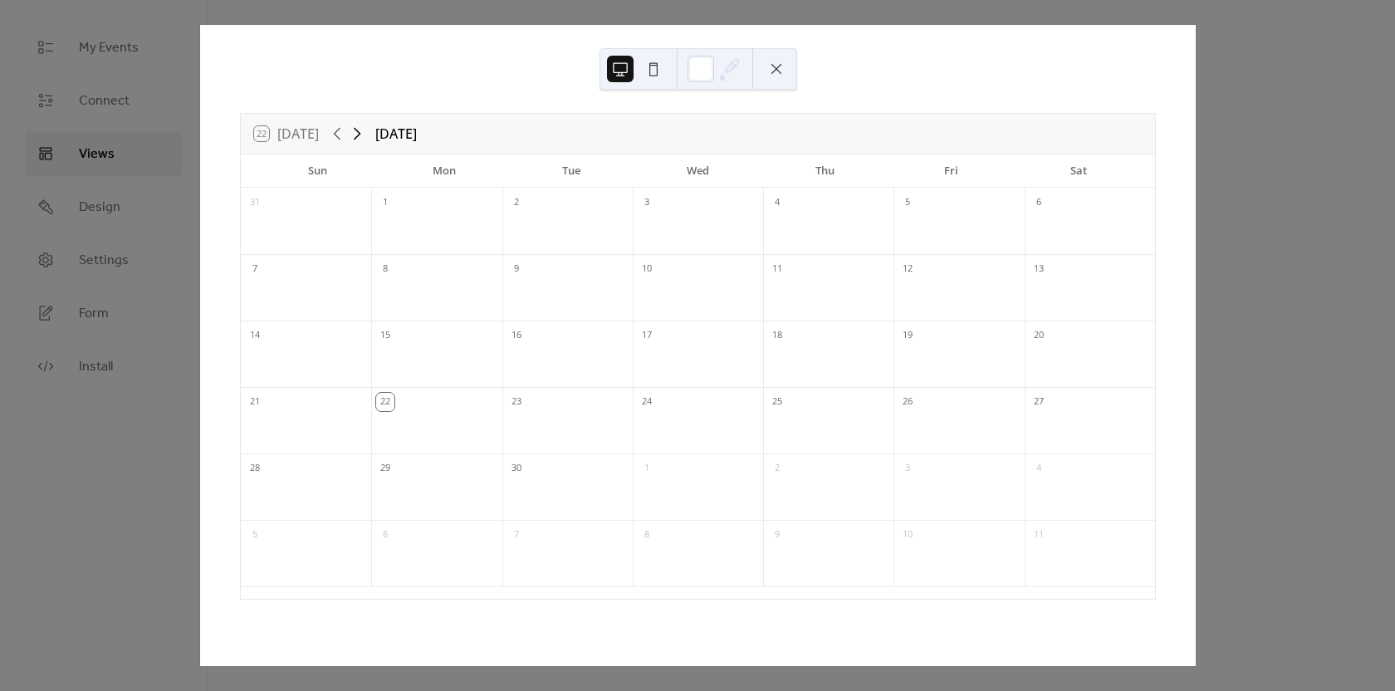
click at [365, 138] on icon at bounding box center [357, 134] width 20 height 20
click at [415, 225] on div at bounding box center [436, 230] width 130 height 14
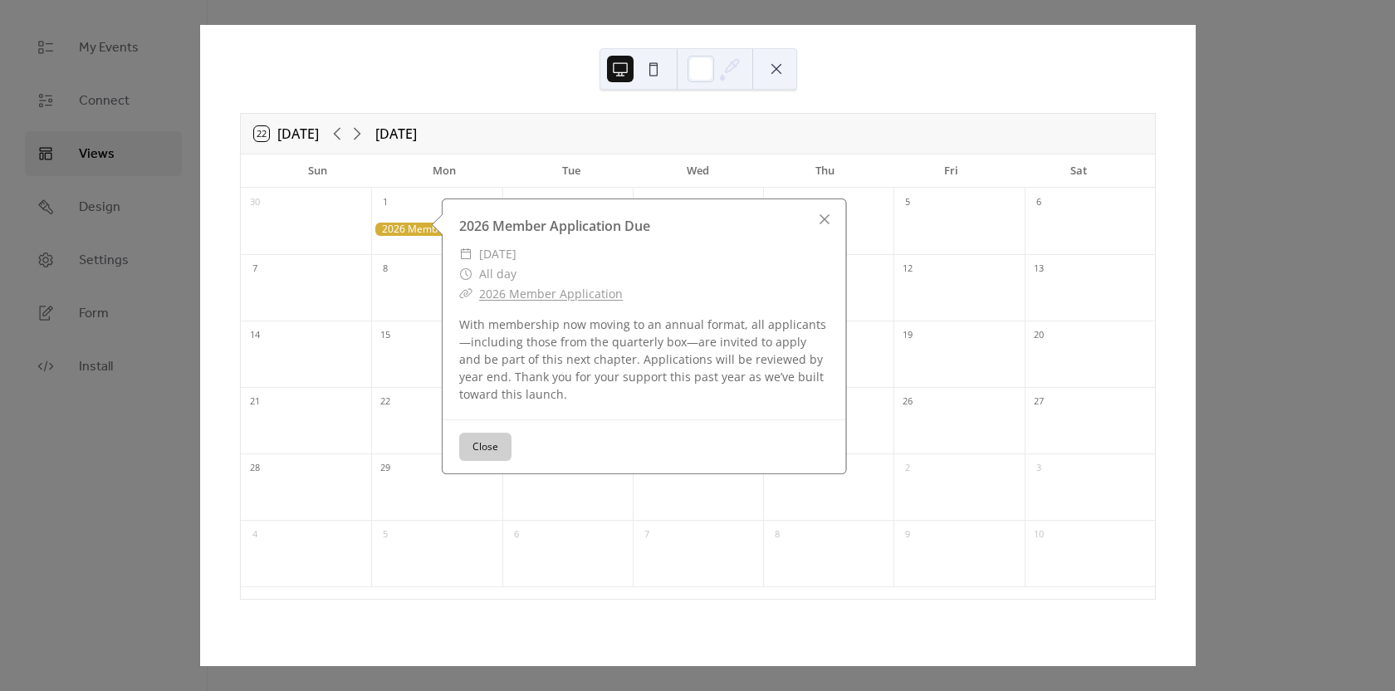
click at [479, 449] on button "Close" at bounding box center [485, 447] width 52 height 28
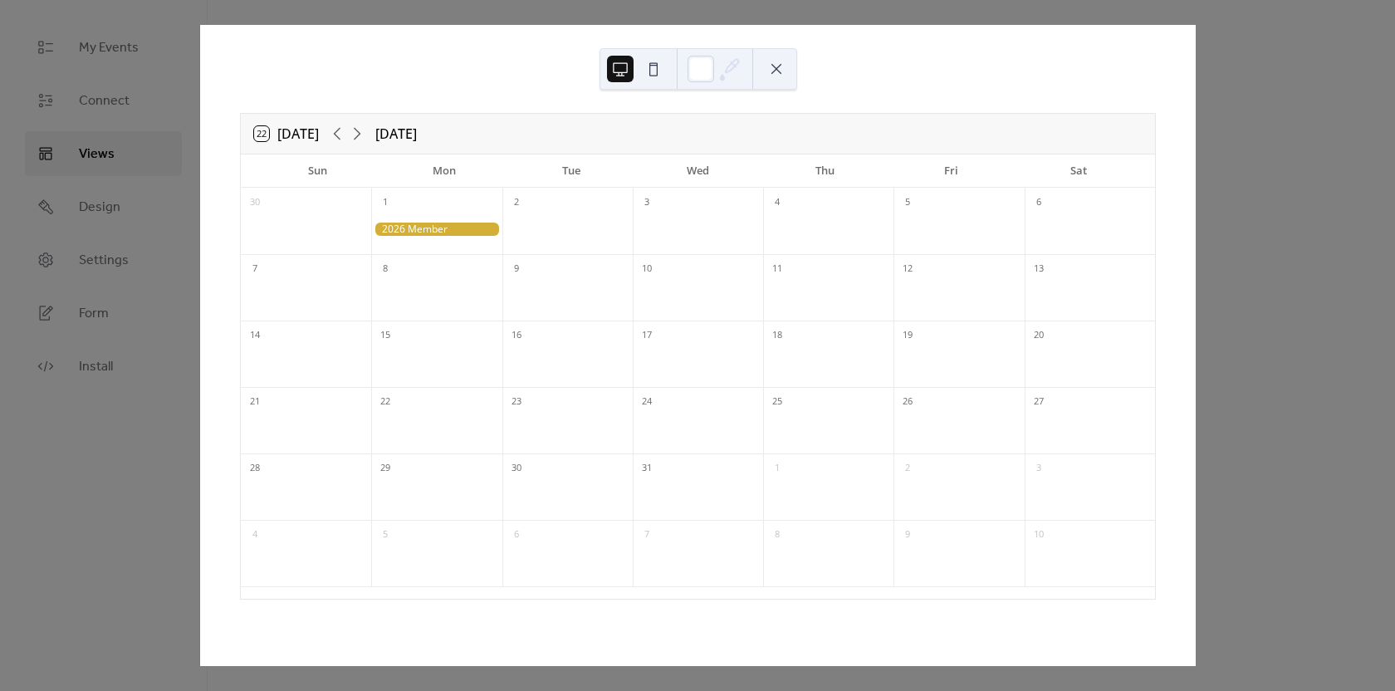
click at [782, 76] on button at bounding box center [776, 69] width 27 height 27
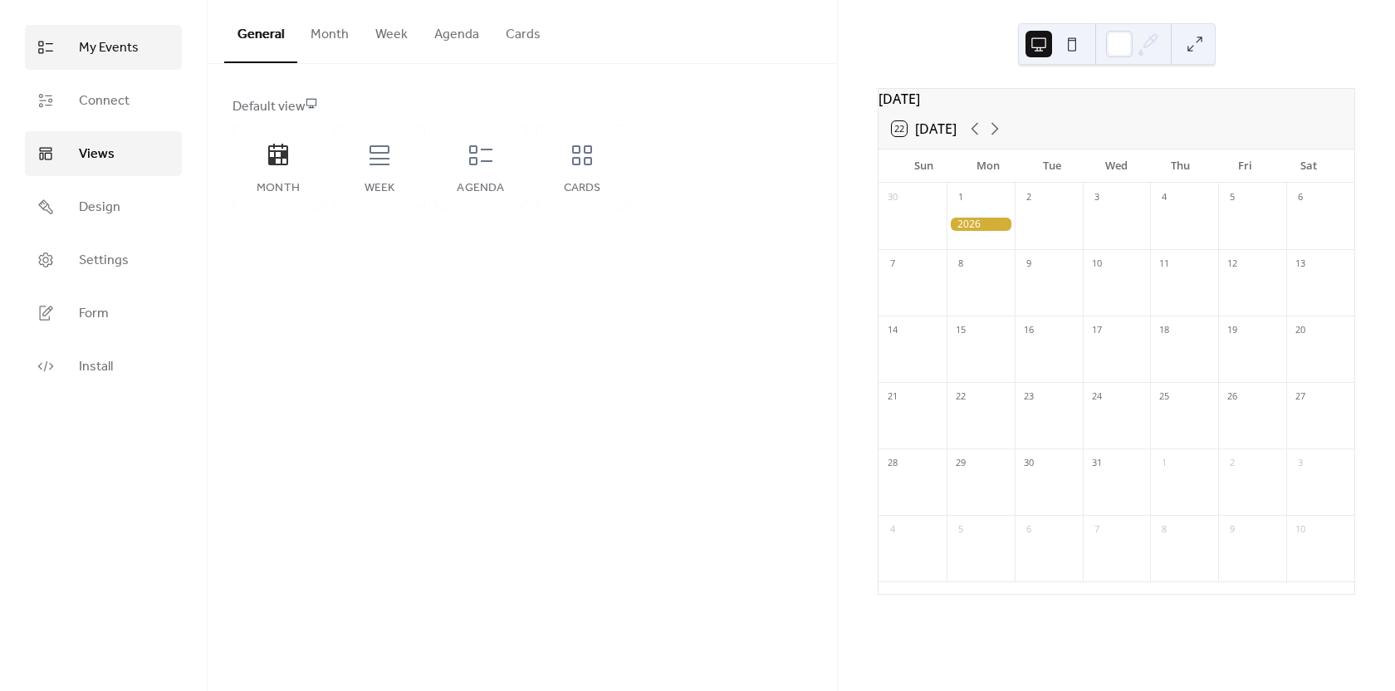
click at [115, 58] on span "My Events" at bounding box center [109, 48] width 60 height 20
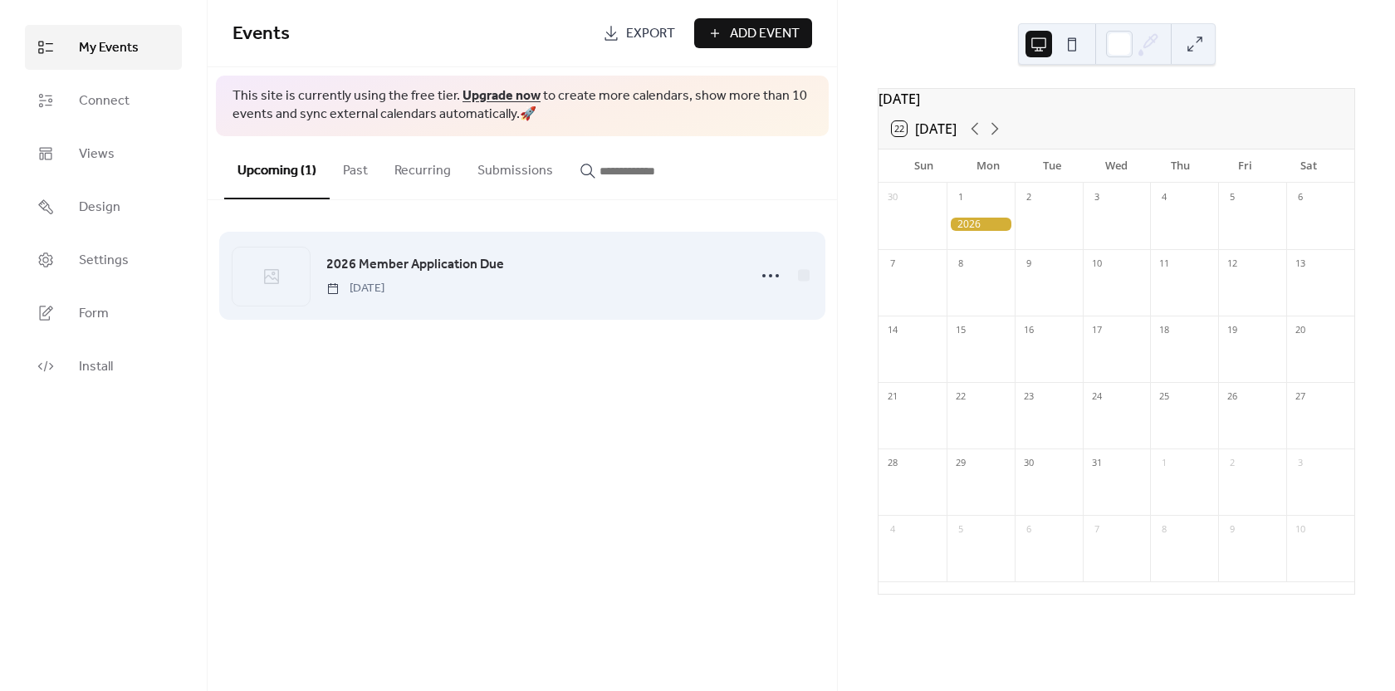
click at [424, 267] on span "2026 Member Application Due" at bounding box center [415, 265] width 178 height 20
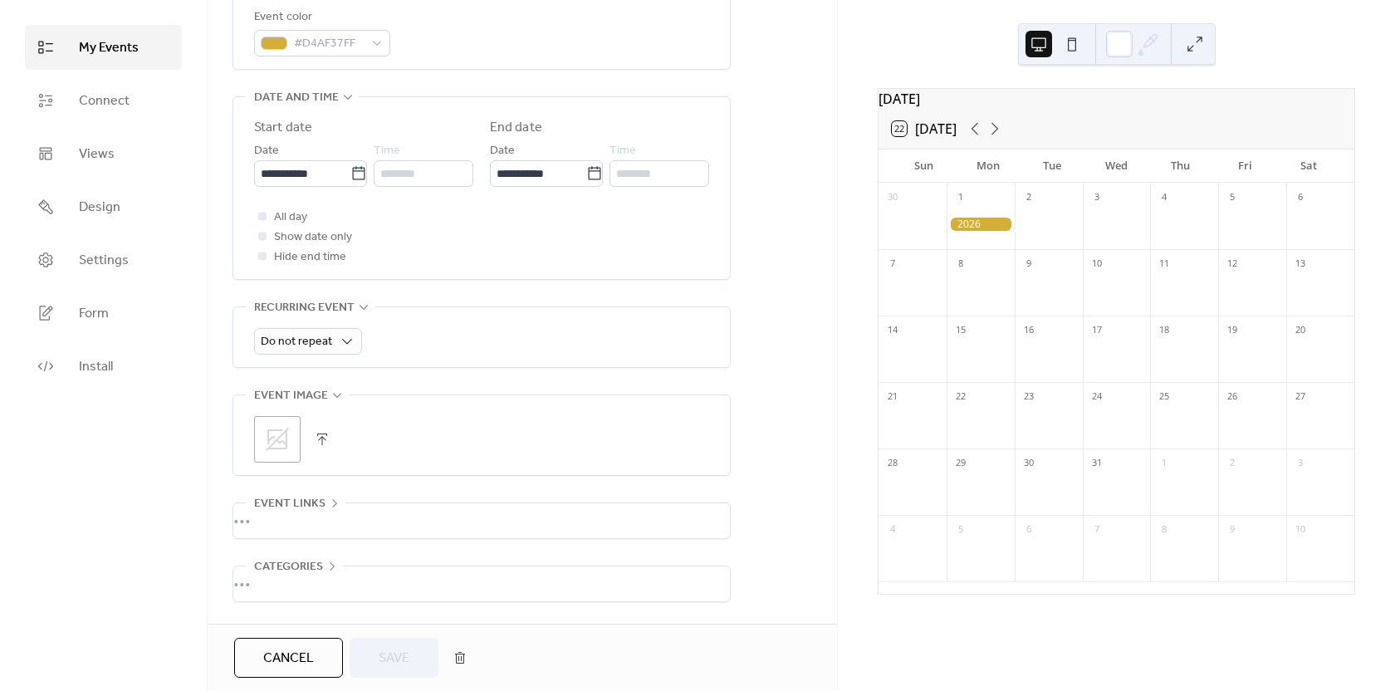
scroll to position [498, 0]
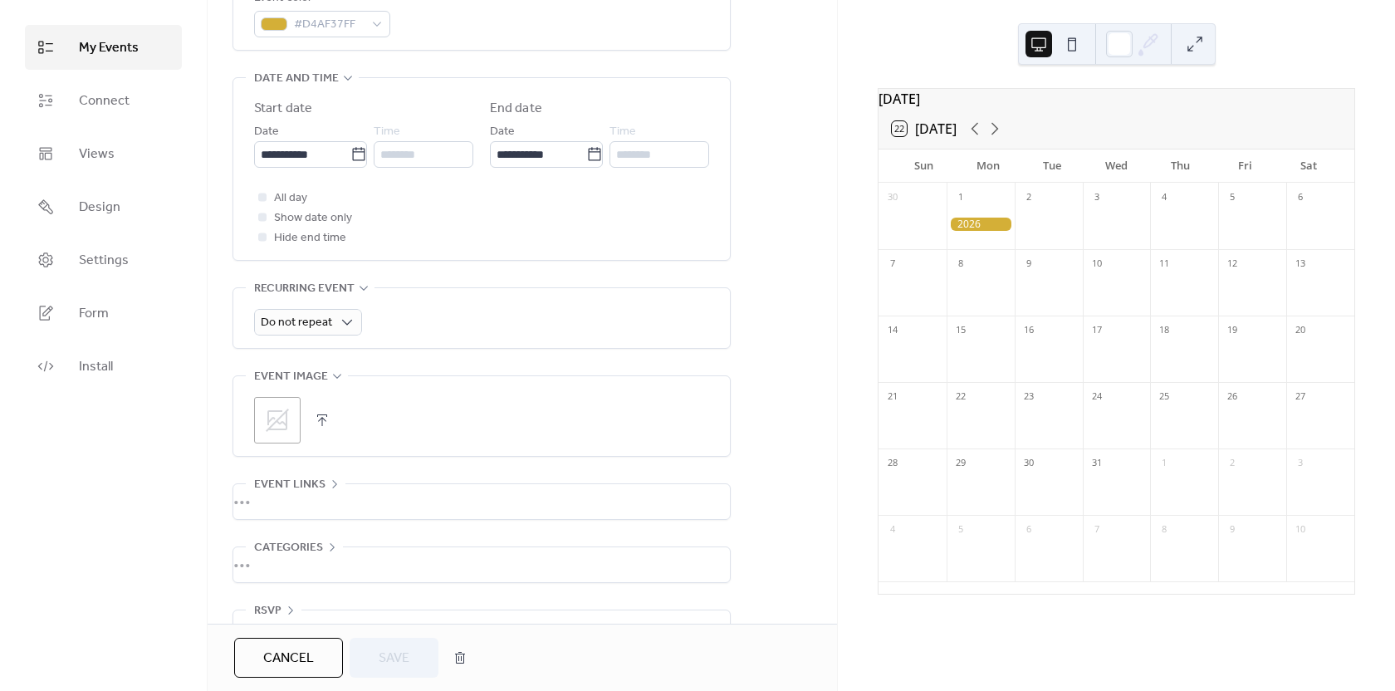
click at [289, 419] on icon at bounding box center [277, 420] width 27 height 27
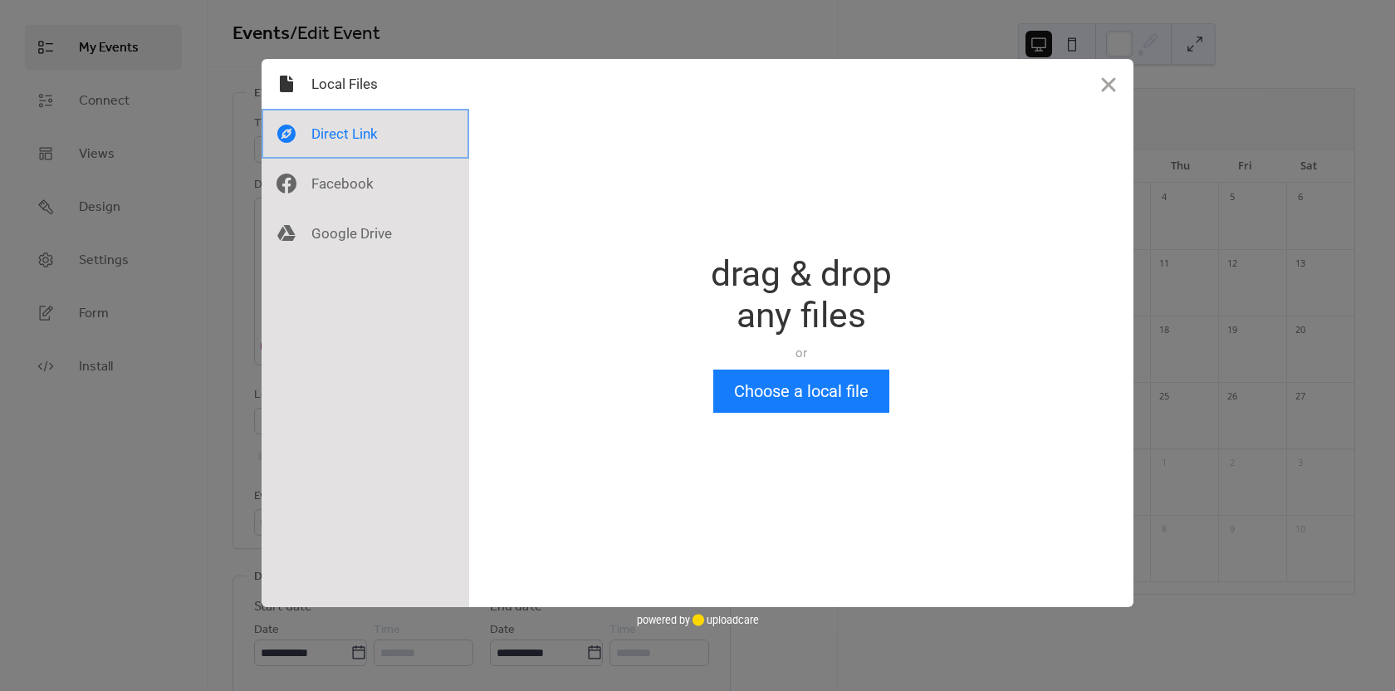
click at [365, 138] on div at bounding box center [366, 134] width 208 height 50
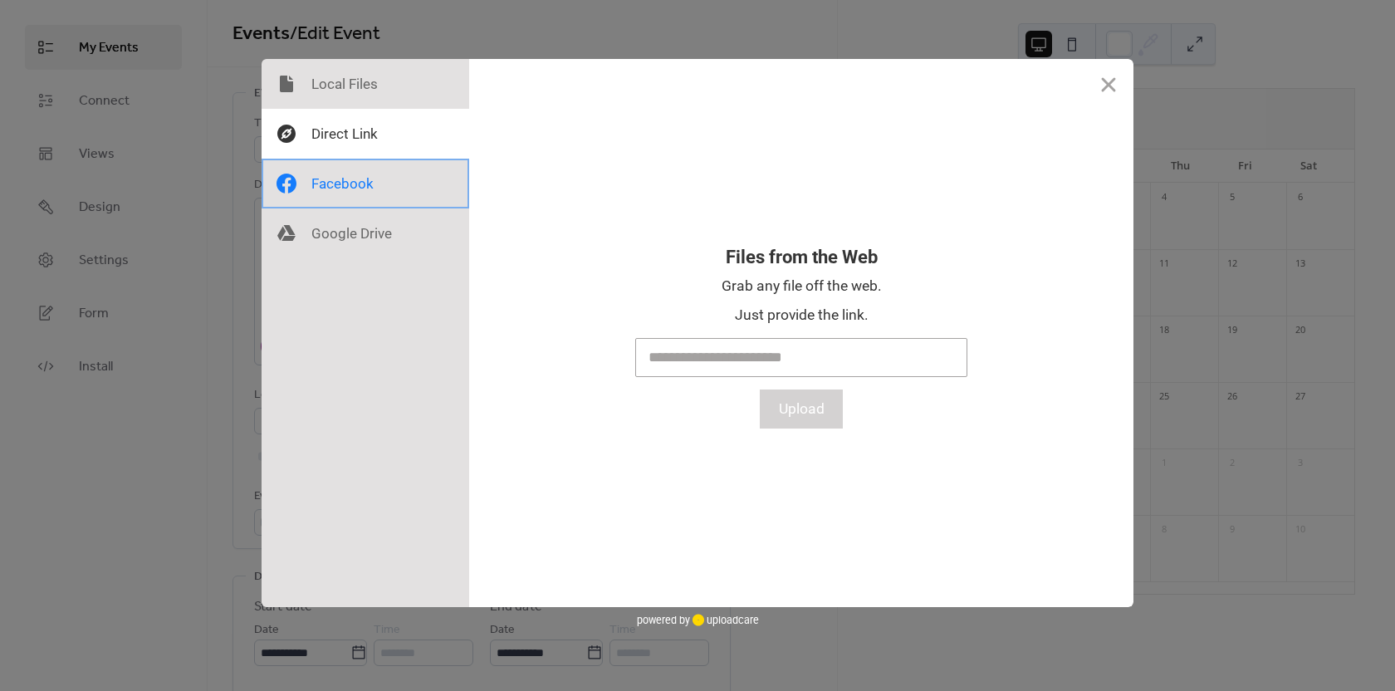
click at [362, 185] on div at bounding box center [366, 184] width 208 height 50
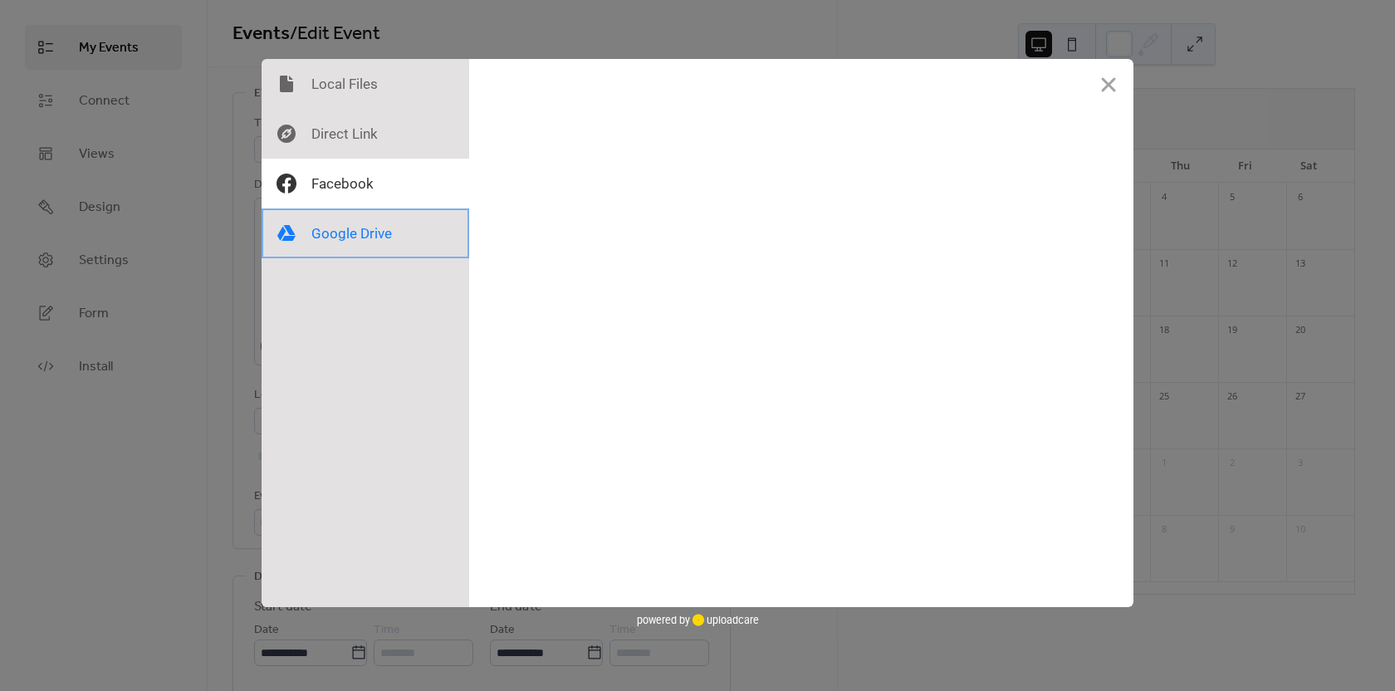
click at [362, 231] on div at bounding box center [366, 233] width 208 height 50
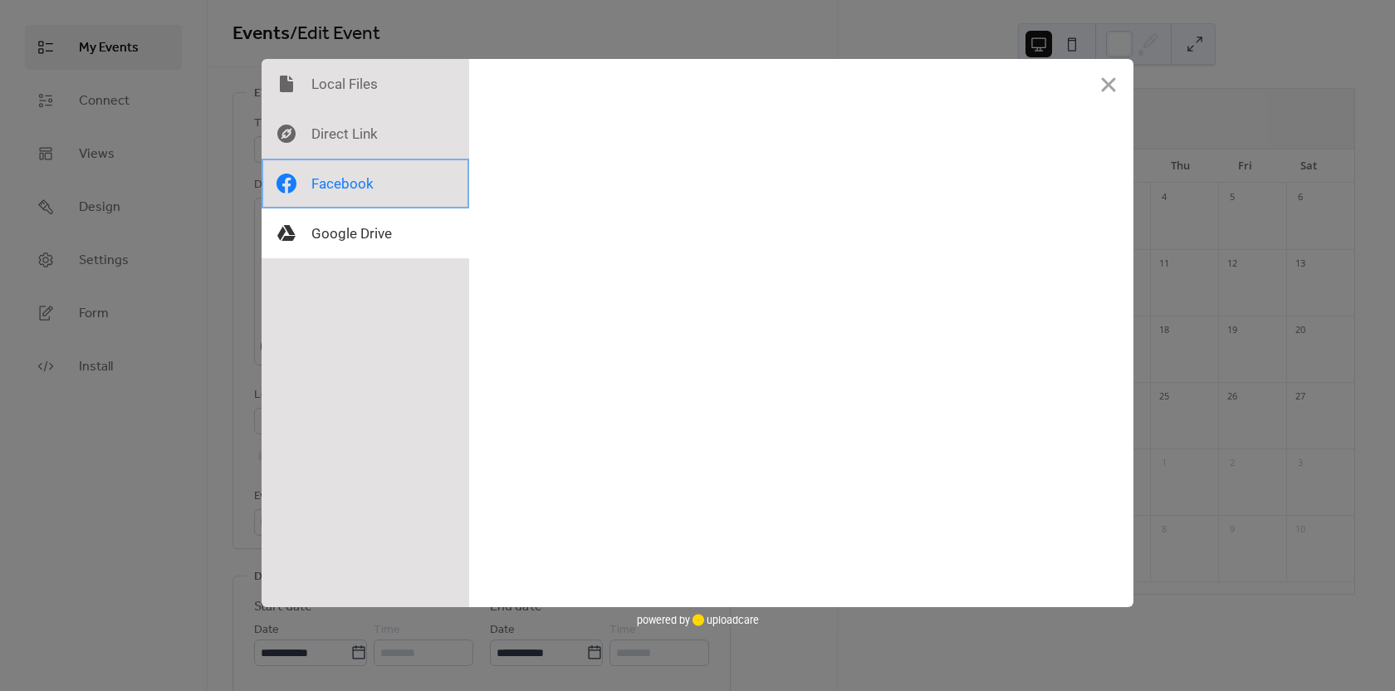
click at [367, 179] on div at bounding box center [366, 184] width 208 height 50
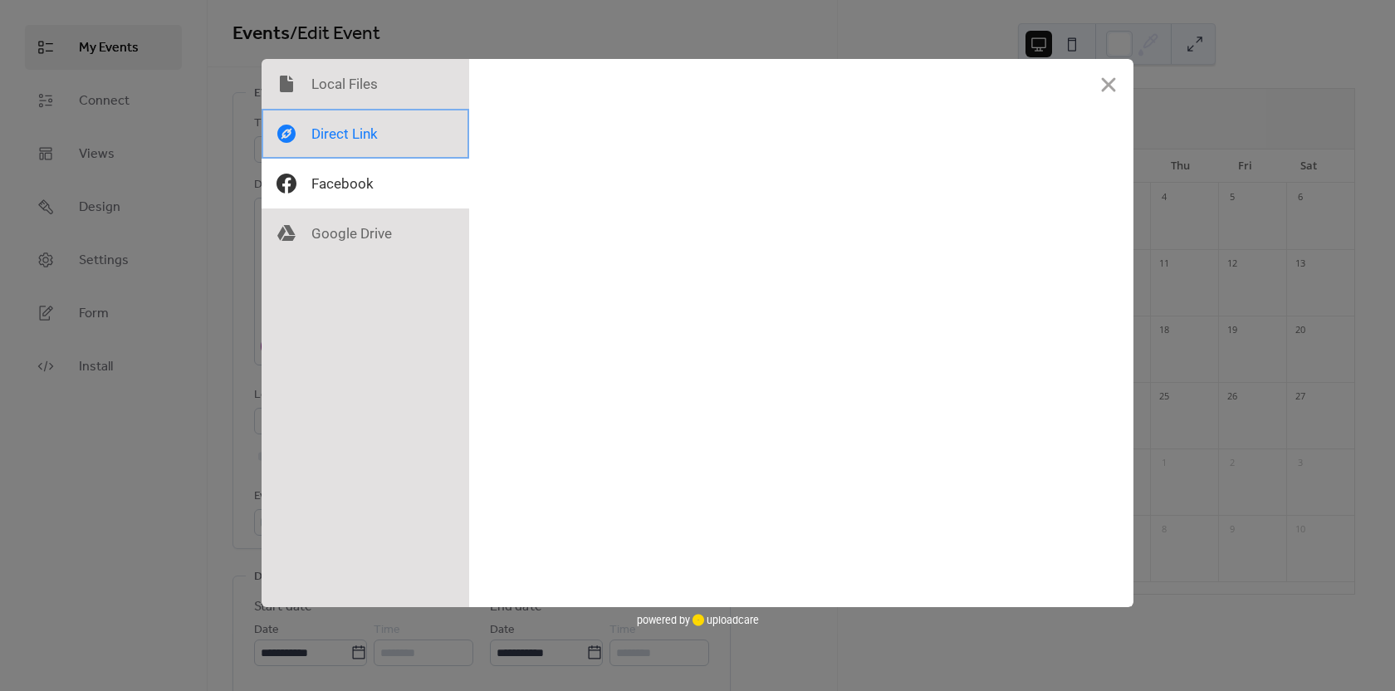
click at [370, 140] on div at bounding box center [366, 134] width 208 height 50
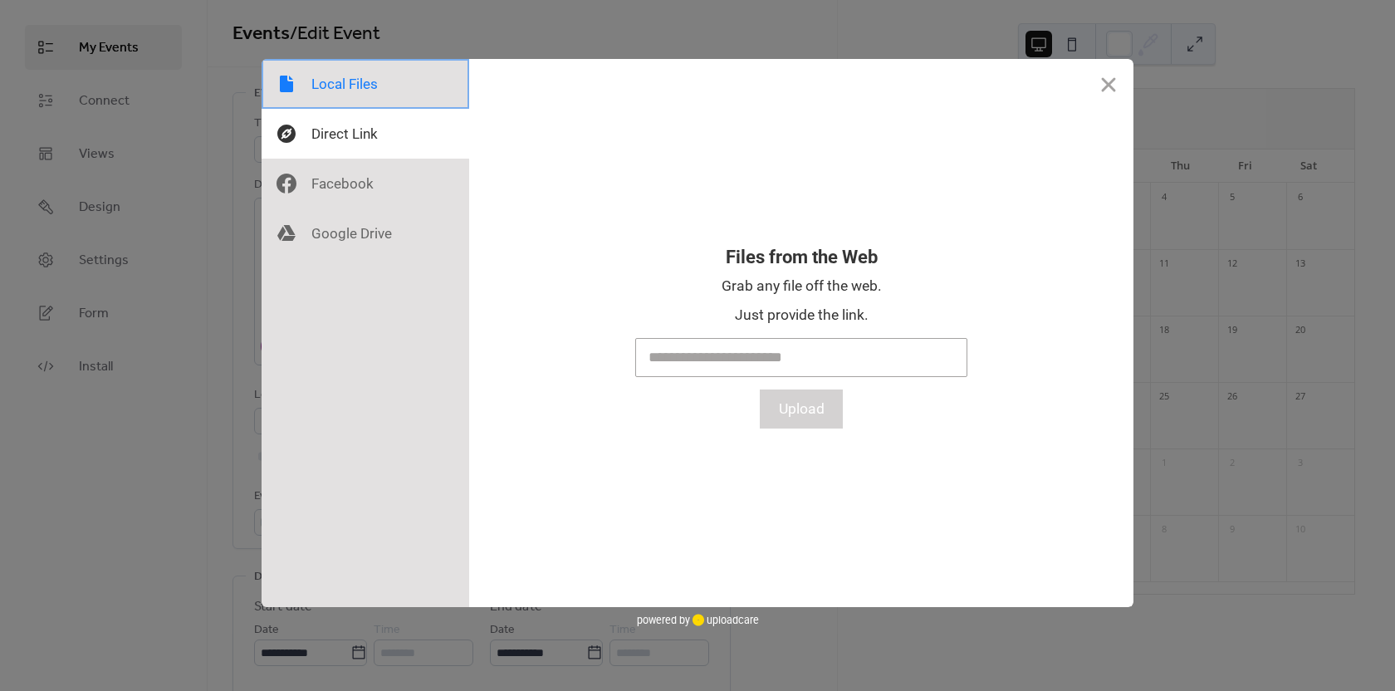
click at [375, 95] on div at bounding box center [366, 84] width 208 height 50
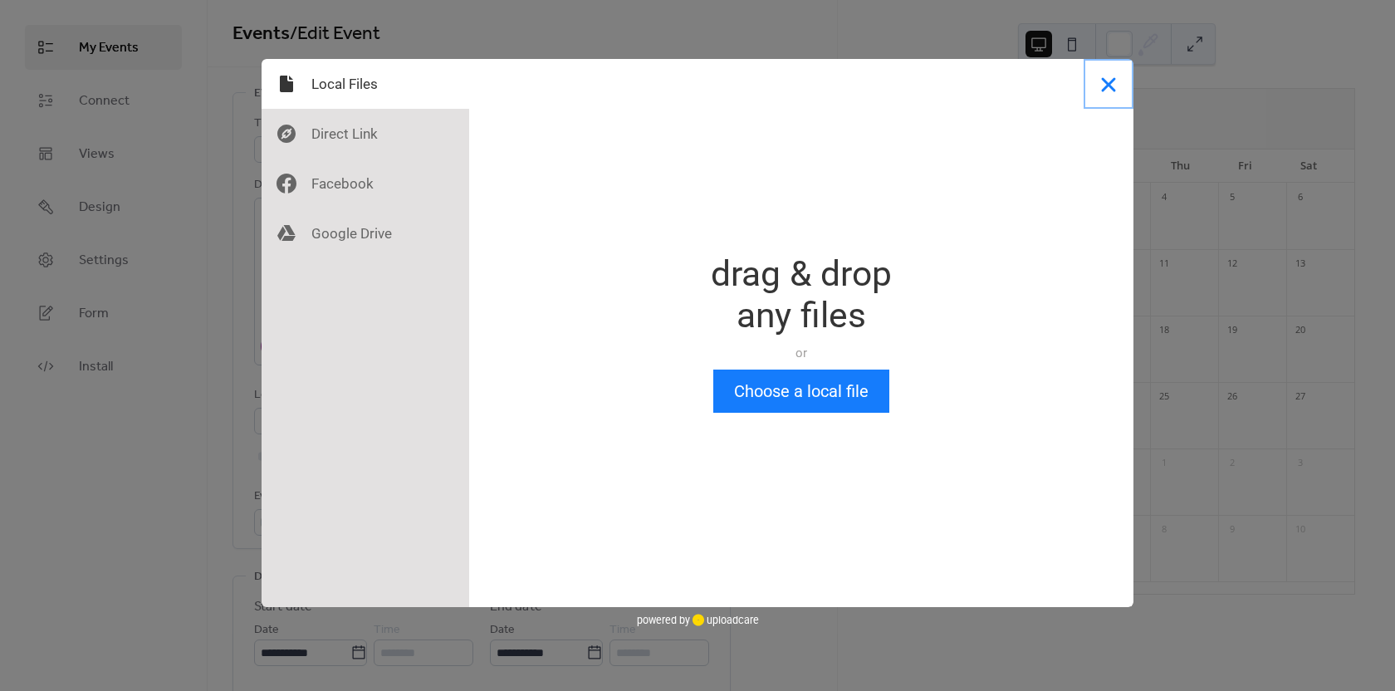
click at [1110, 81] on button "Close" at bounding box center [1109, 84] width 50 height 50
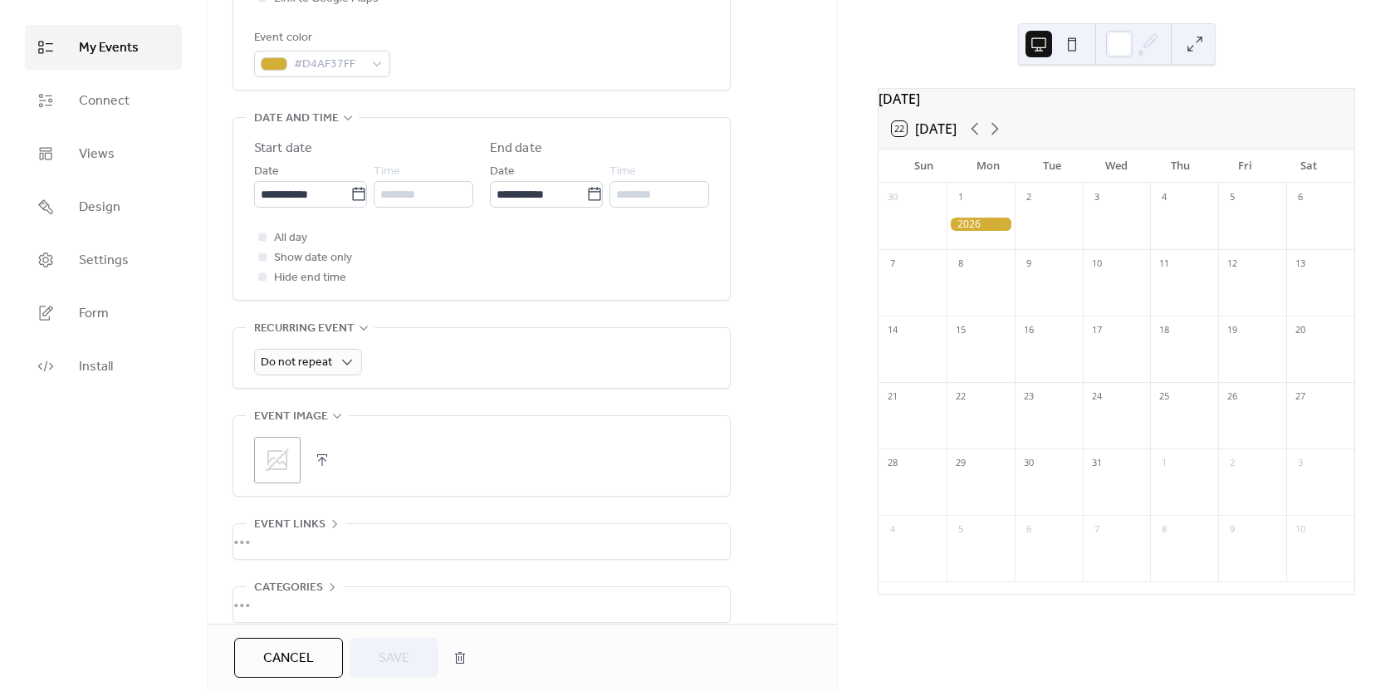
scroll to position [542, 0]
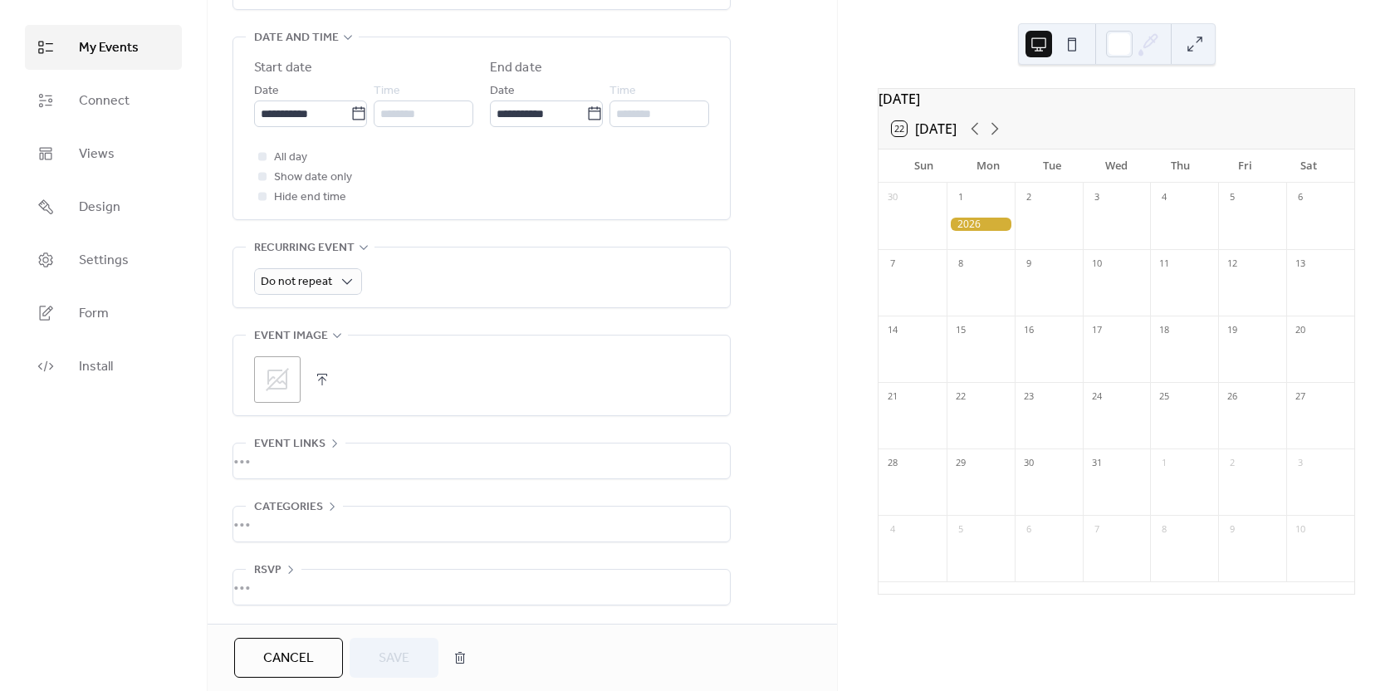
click at [323, 373] on button "button" at bounding box center [322, 379] width 23 height 23
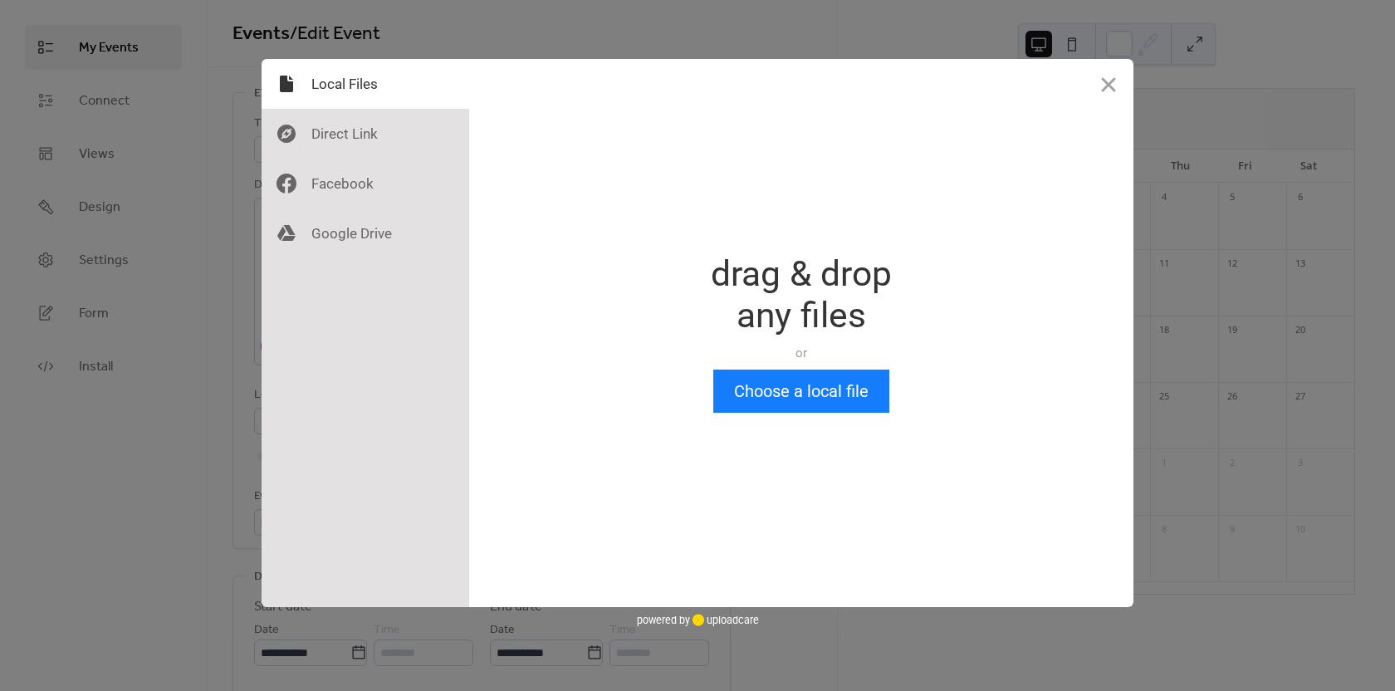
scroll to position [0, 0]
click at [387, 145] on div at bounding box center [366, 134] width 208 height 50
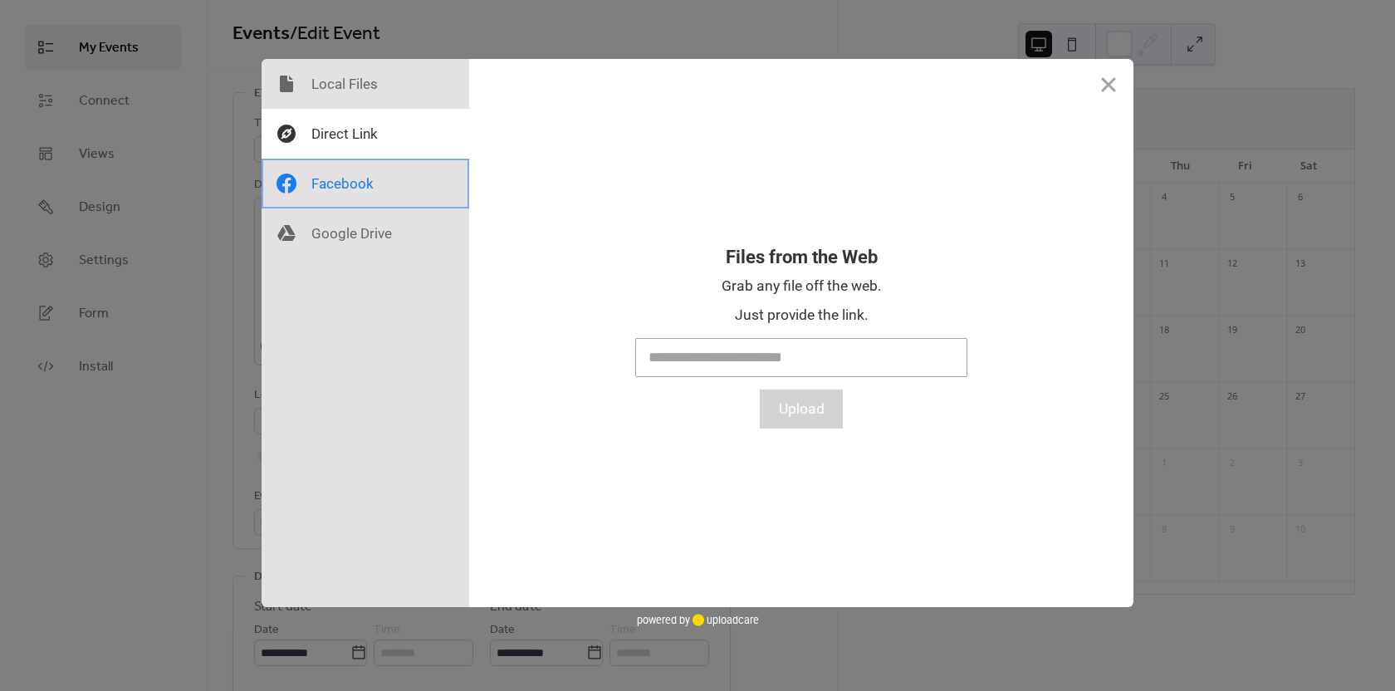
click at [375, 195] on div at bounding box center [366, 184] width 208 height 50
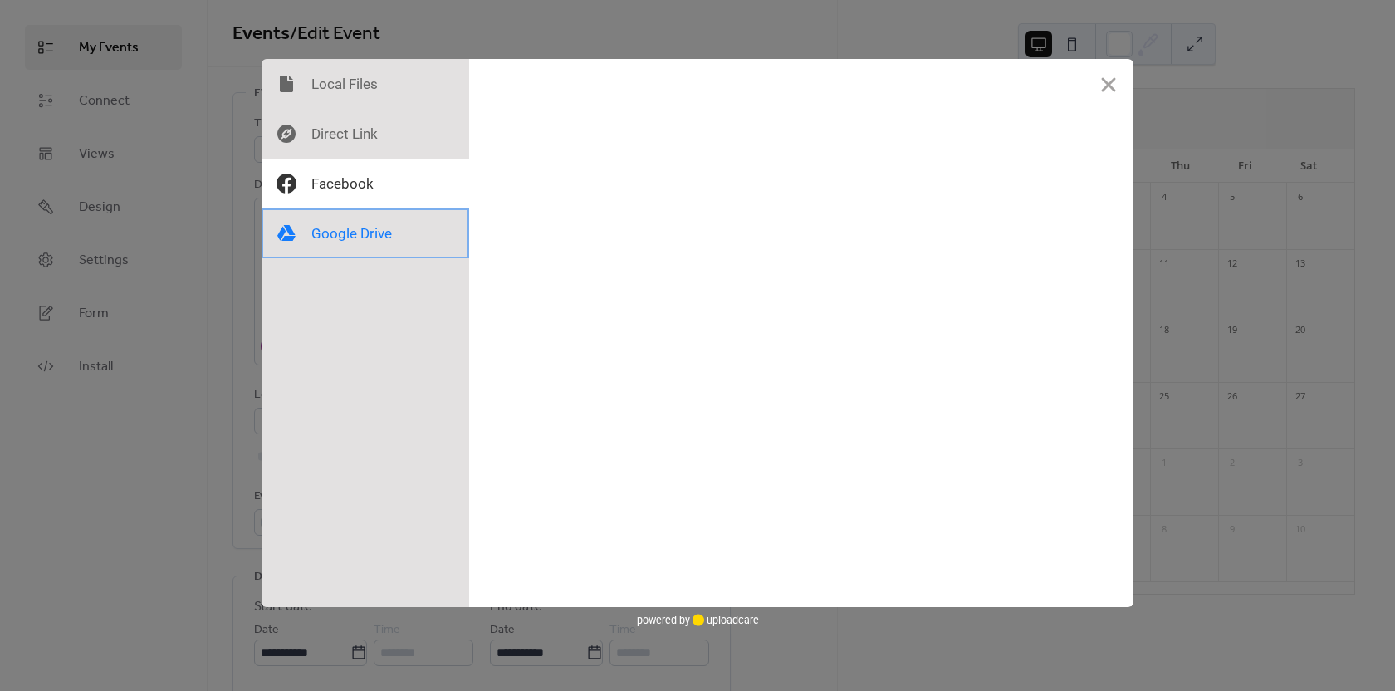
click at [371, 238] on div at bounding box center [366, 233] width 208 height 50
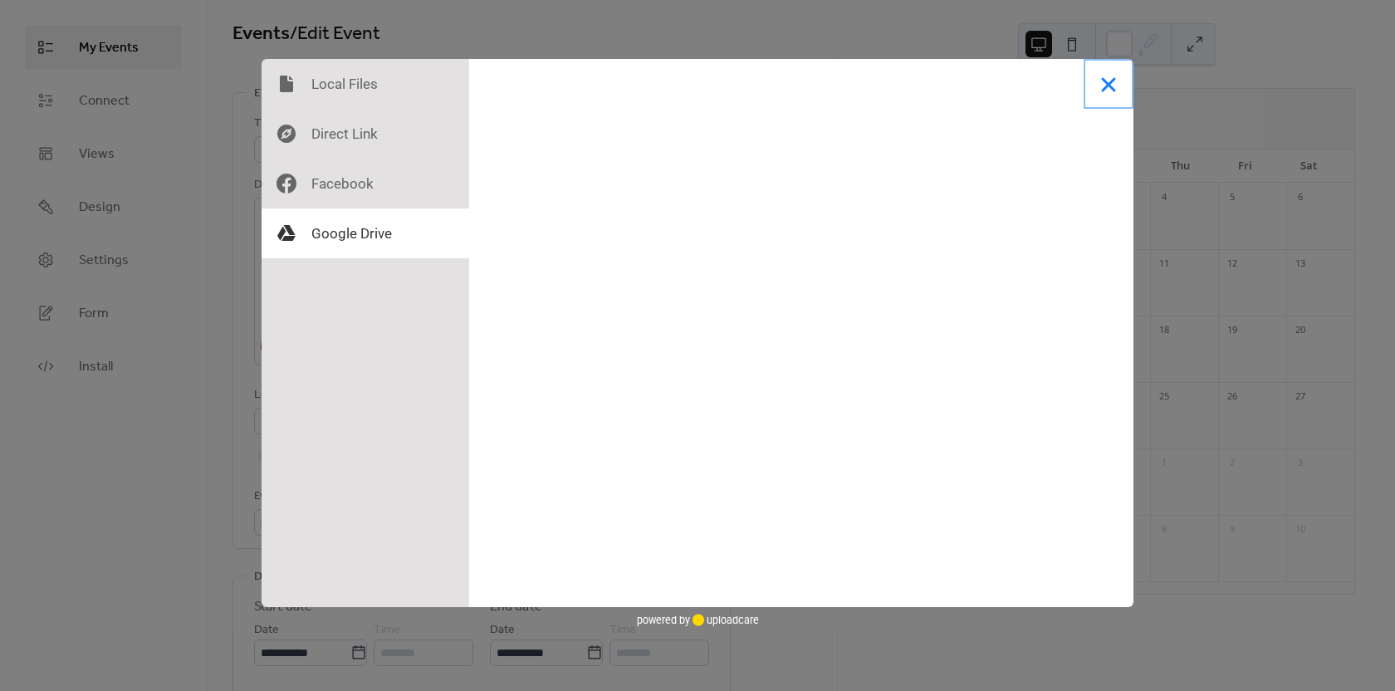
click at [1100, 86] on button "Close" at bounding box center [1109, 84] width 50 height 50
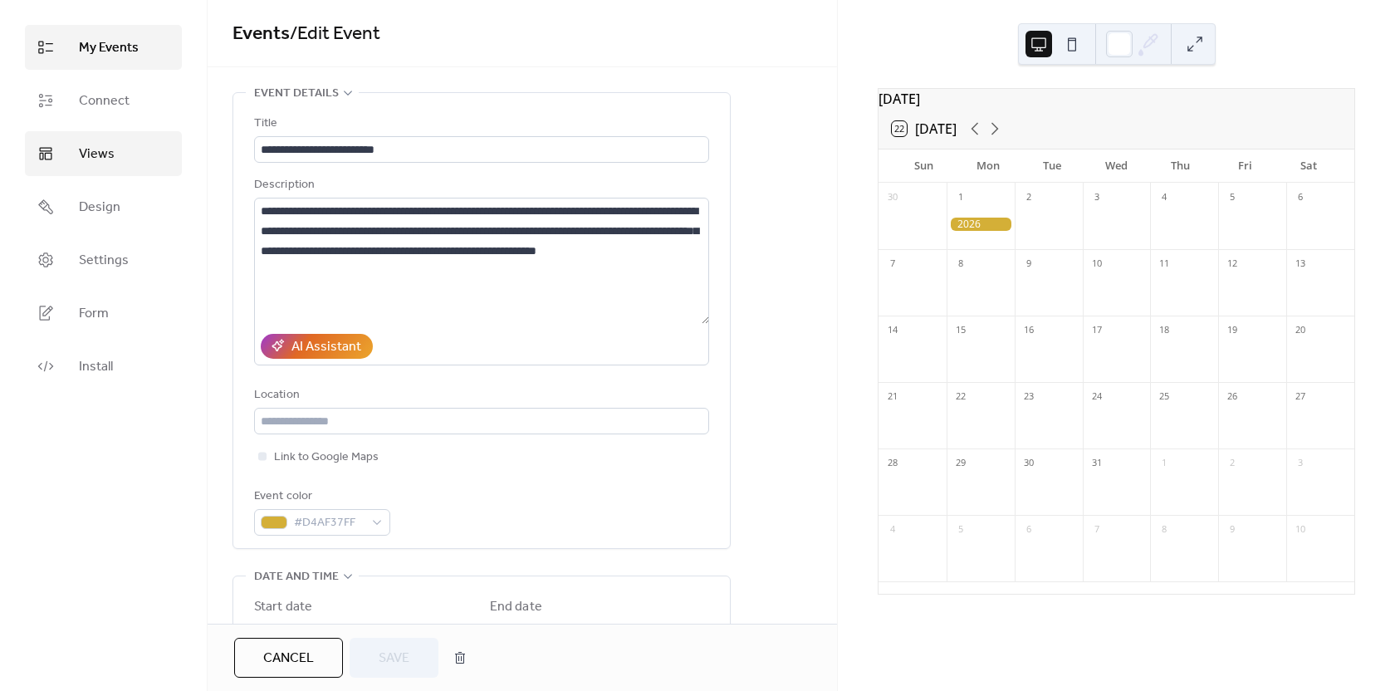
click at [120, 163] on link "Views" at bounding box center [103, 153] width 157 height 45
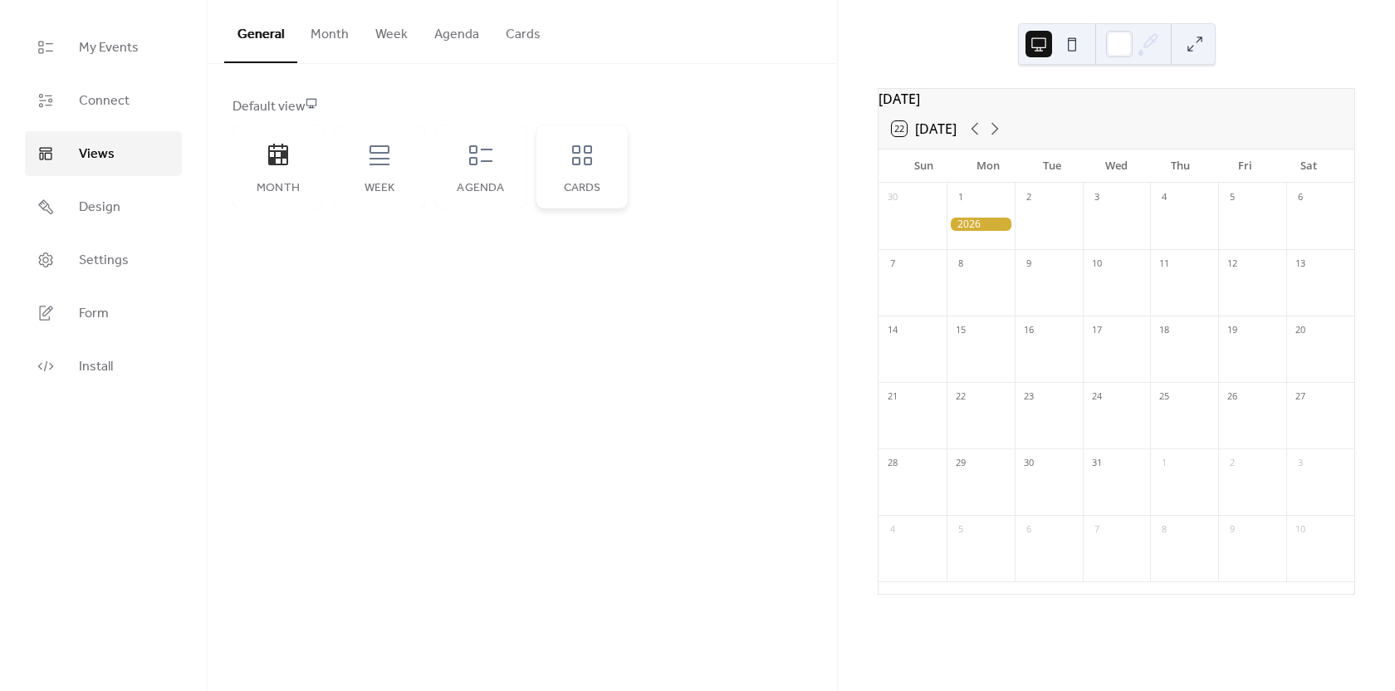
click at [581, 166] on icon at bounding box center [582, 155] width 27 height 27
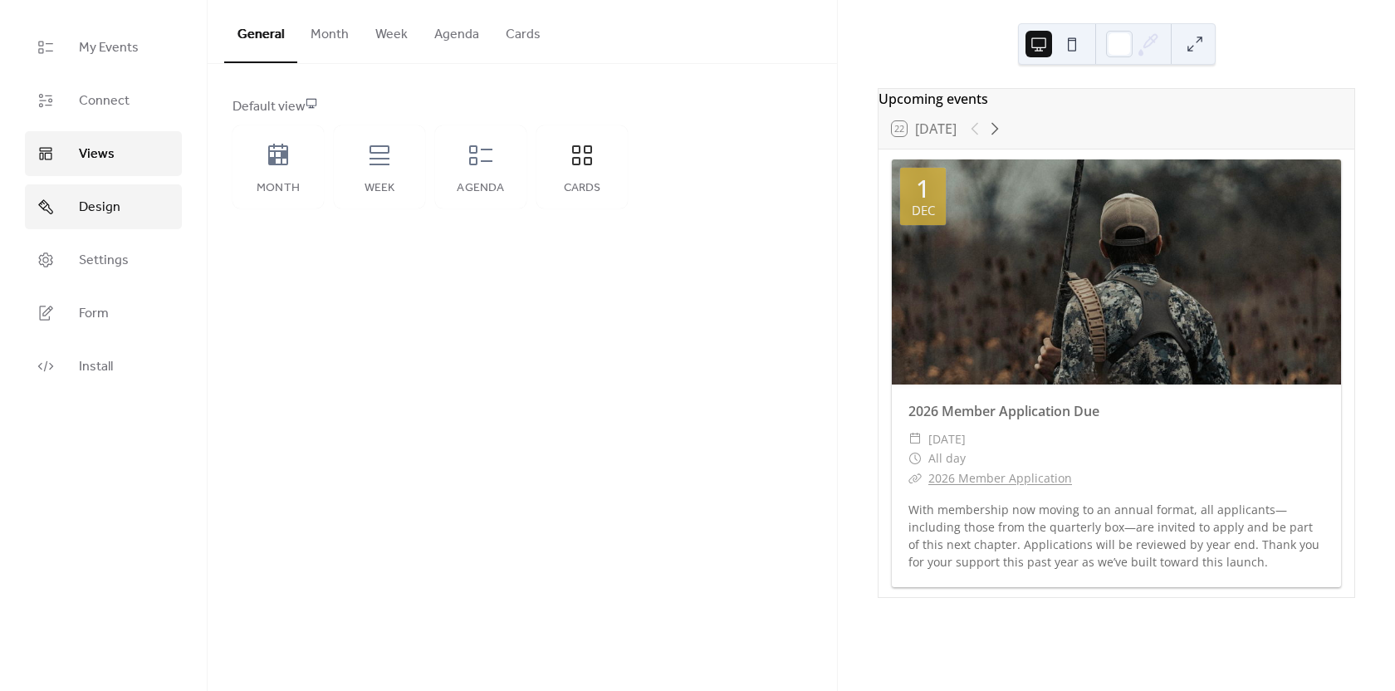
click at [125, 214] on link "Design" at bounding box center [103, 206] width 157 height 45
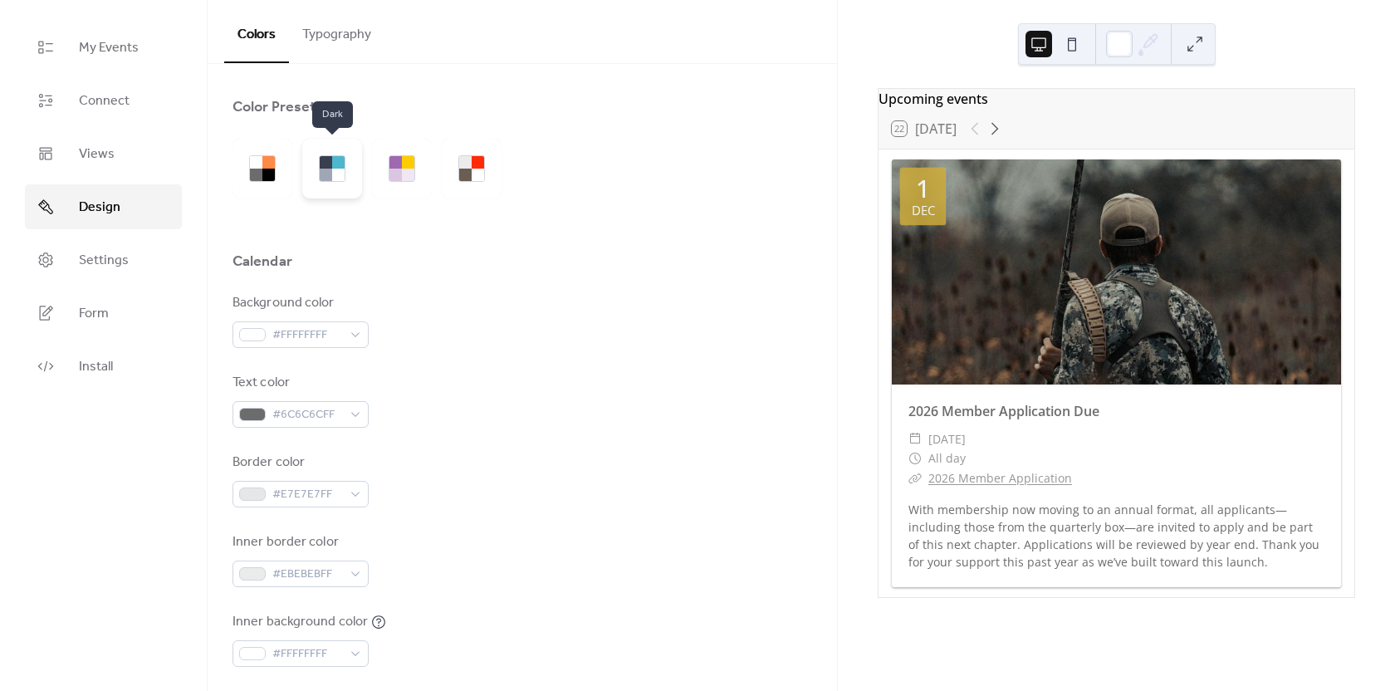
click at [344, 163] on div at bounding box center [338, 162] width 12 height 12
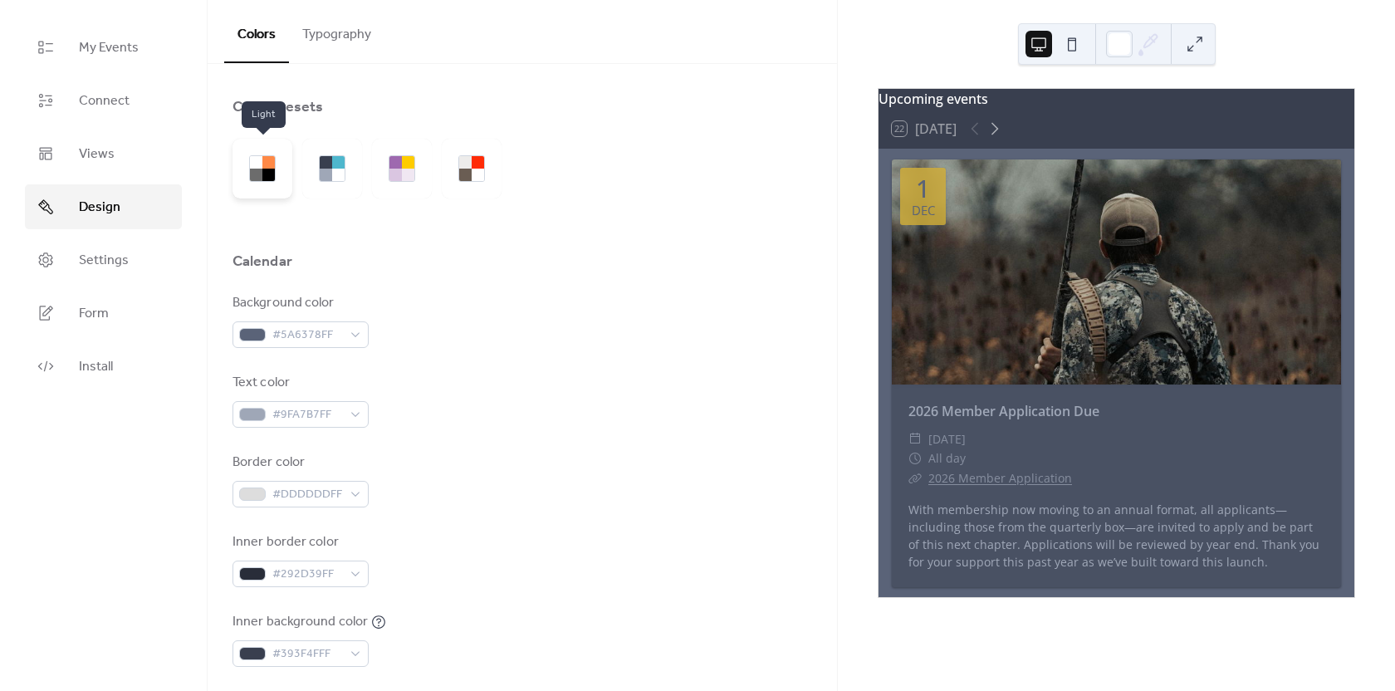
click at [267, 174] on div at bounding box center [268, 175] width 12 height 12
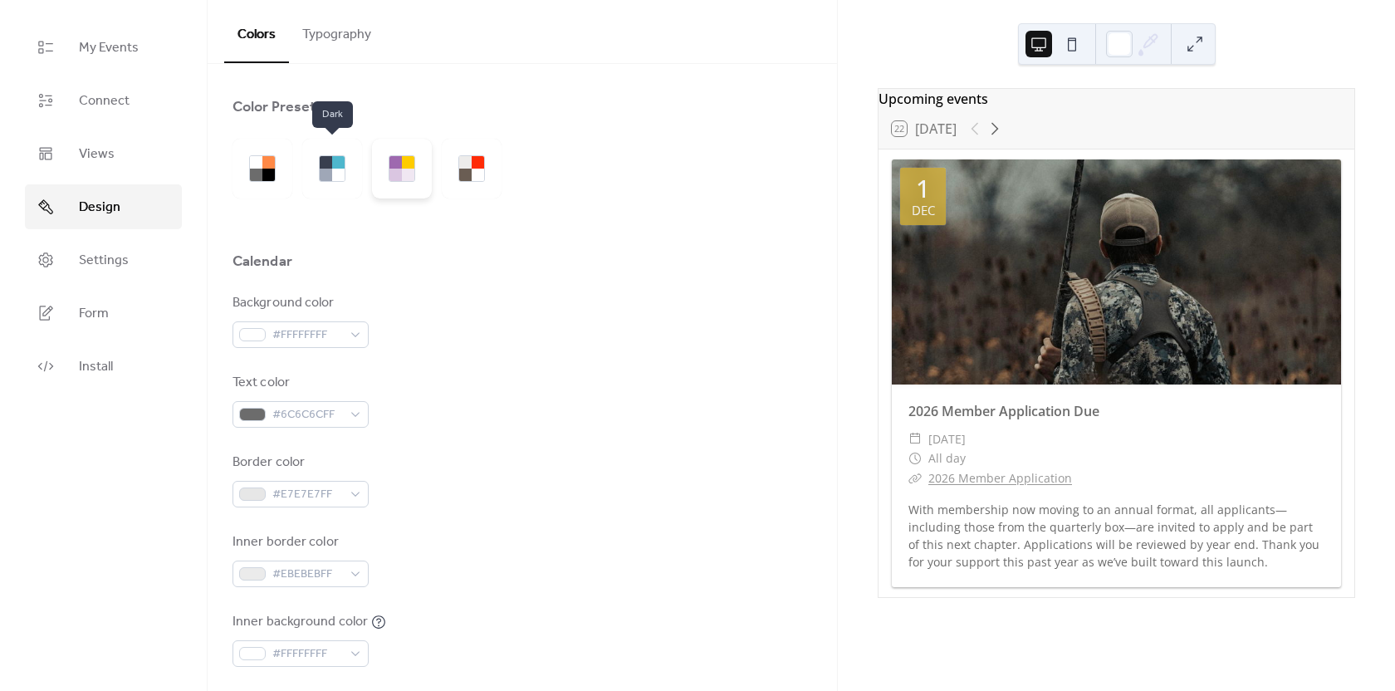
click at [404, 170] on div at bounding box center [408, 175] width 12 height 12
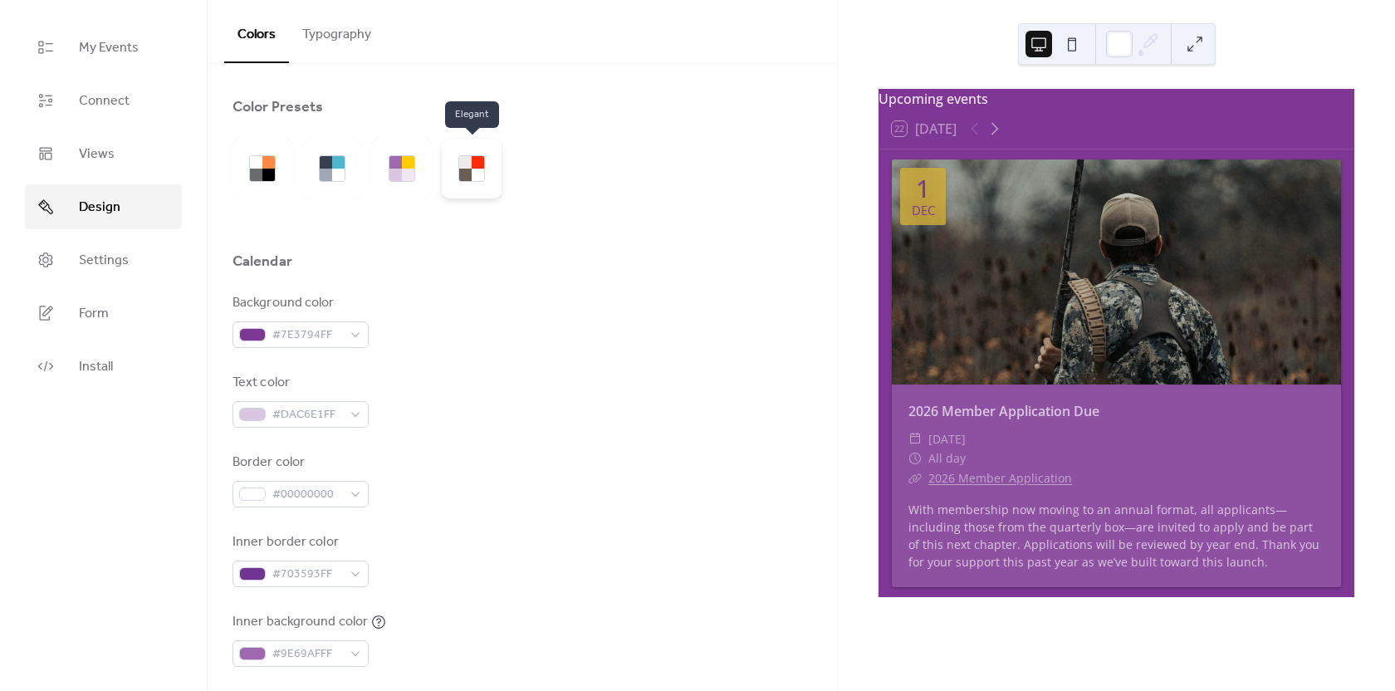
click at [486, 174] on div at bounding box center [472, 169] width 60 height 60
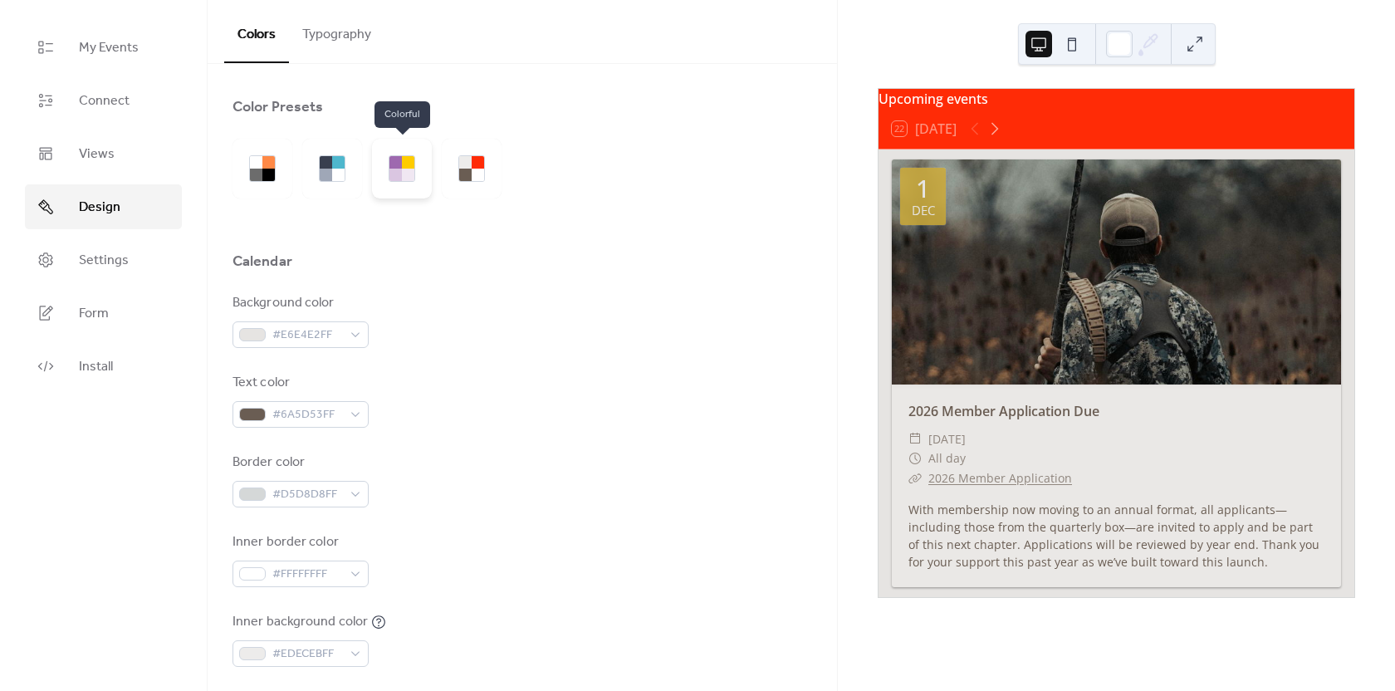
click at [395, 175] on div at bounding box center [396, 175] width 12 height 12
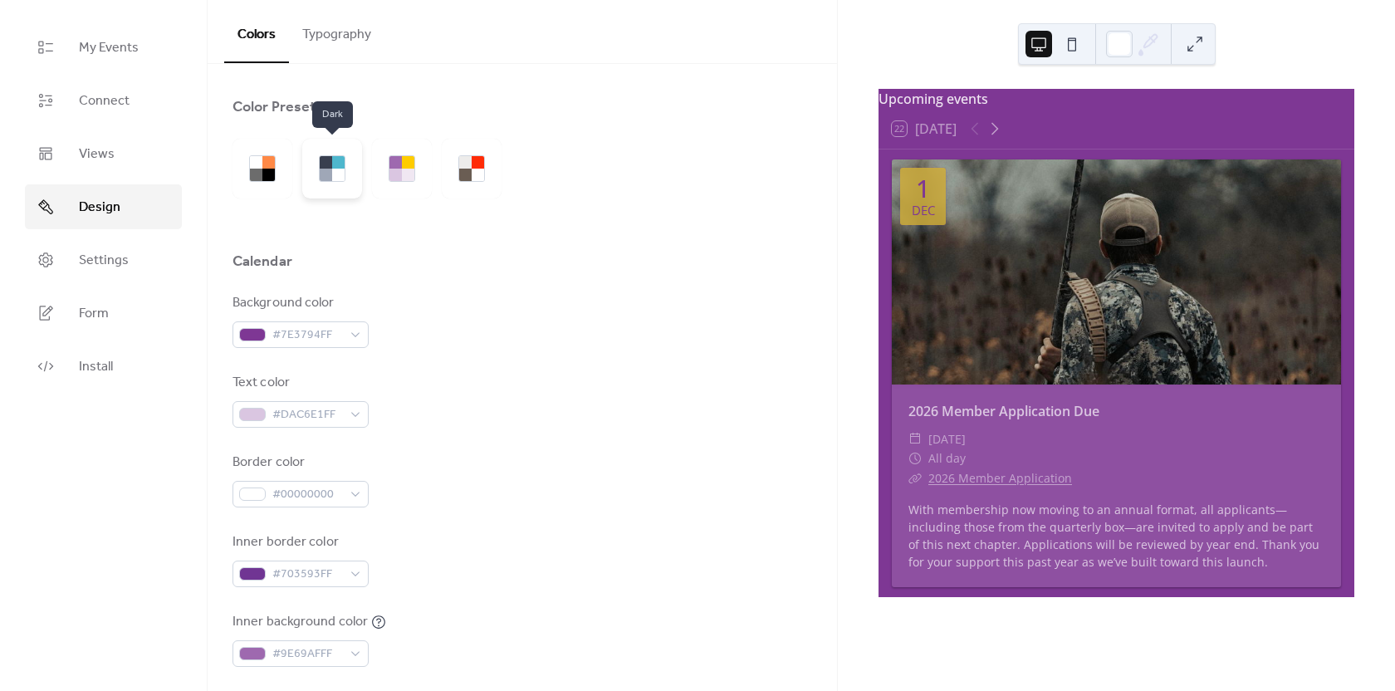
click at [328, 175] on div at bounding box center [326, 175] width 12 height 12
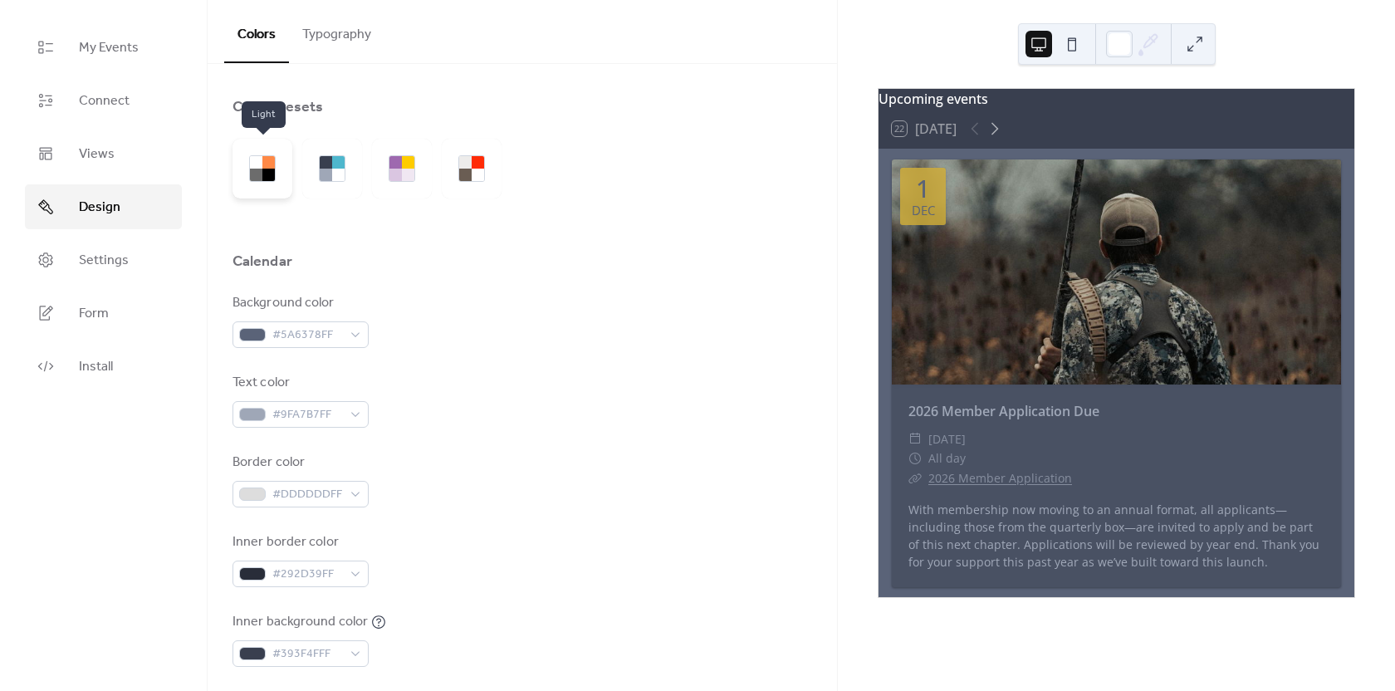
click at [253, 175] on div at bounding box center [256, 175] width 12 height 12
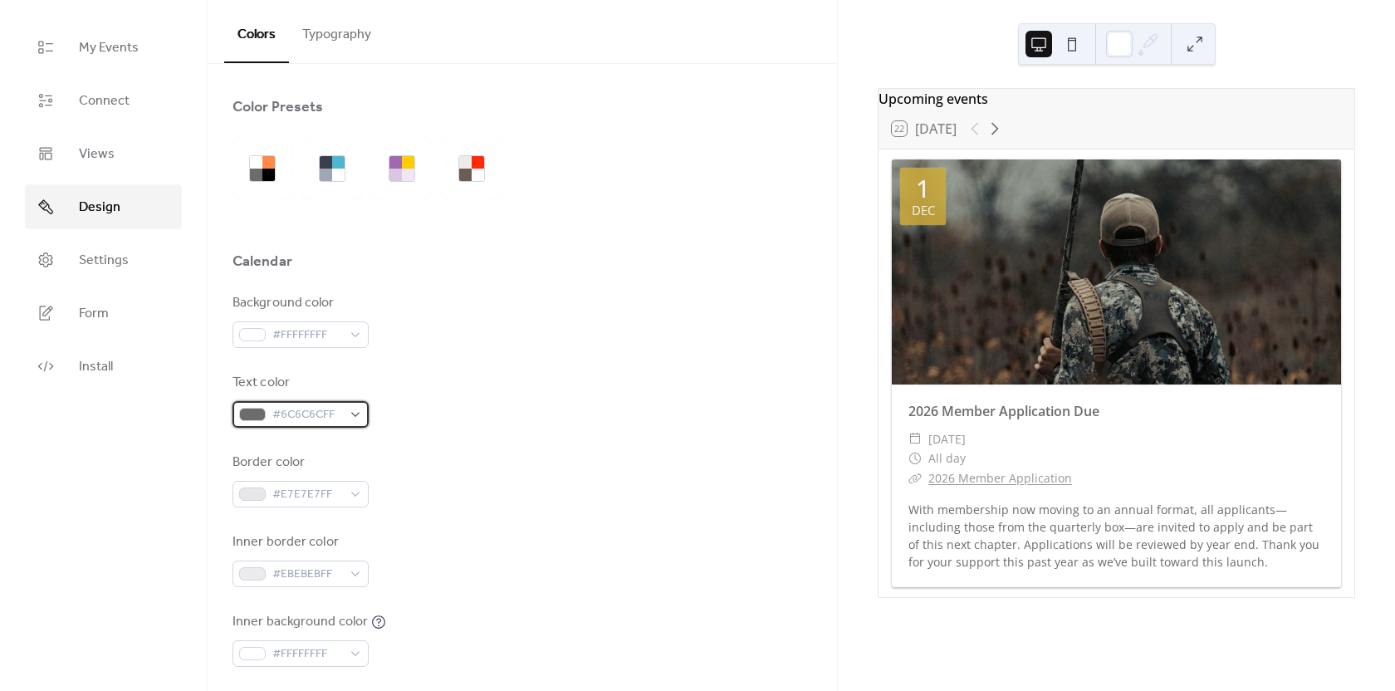
click at [302, 416] on span "#6C6C6CFF" at bounding box center [307, 415] width 70 height 20
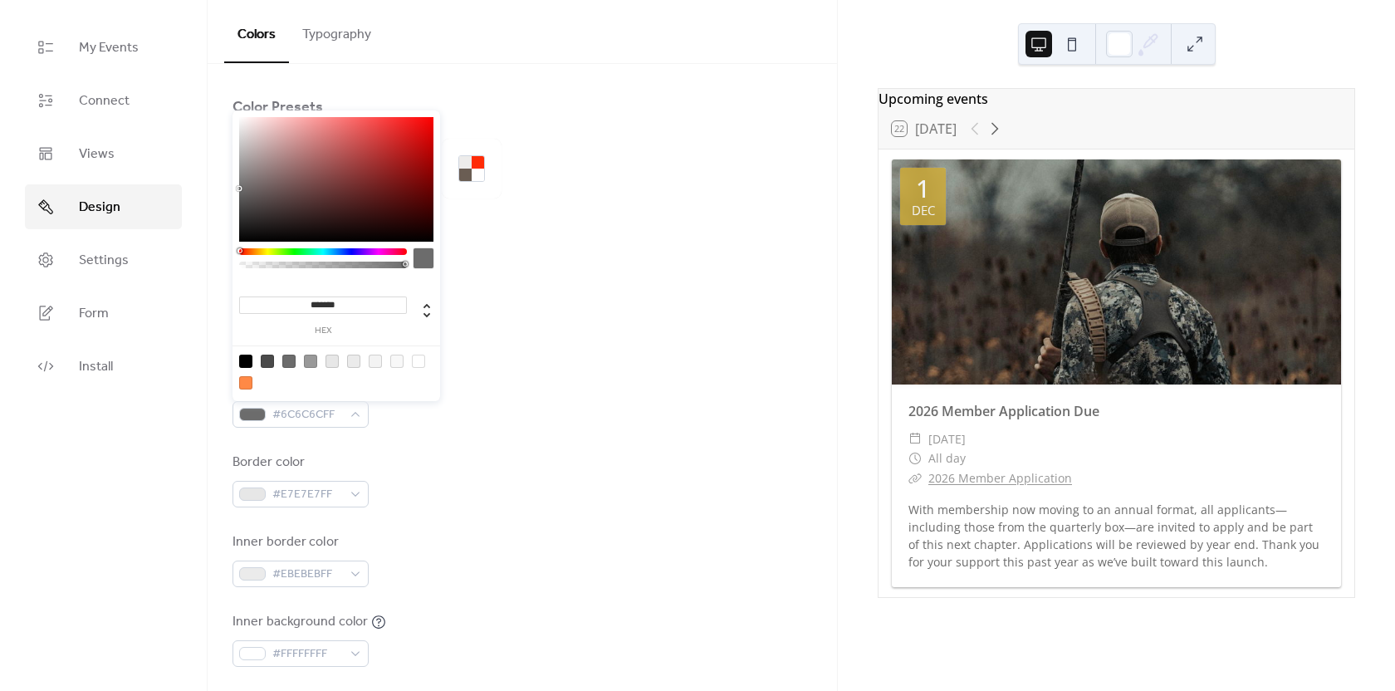
drag, startPoint x: 359, startPoint y: 305, endPoint x: 307, endPoint y: 309, distance: 51.7
click at [307, 309] on input "*******" at bounding box center [323, 305] width 168 height 17
paste input
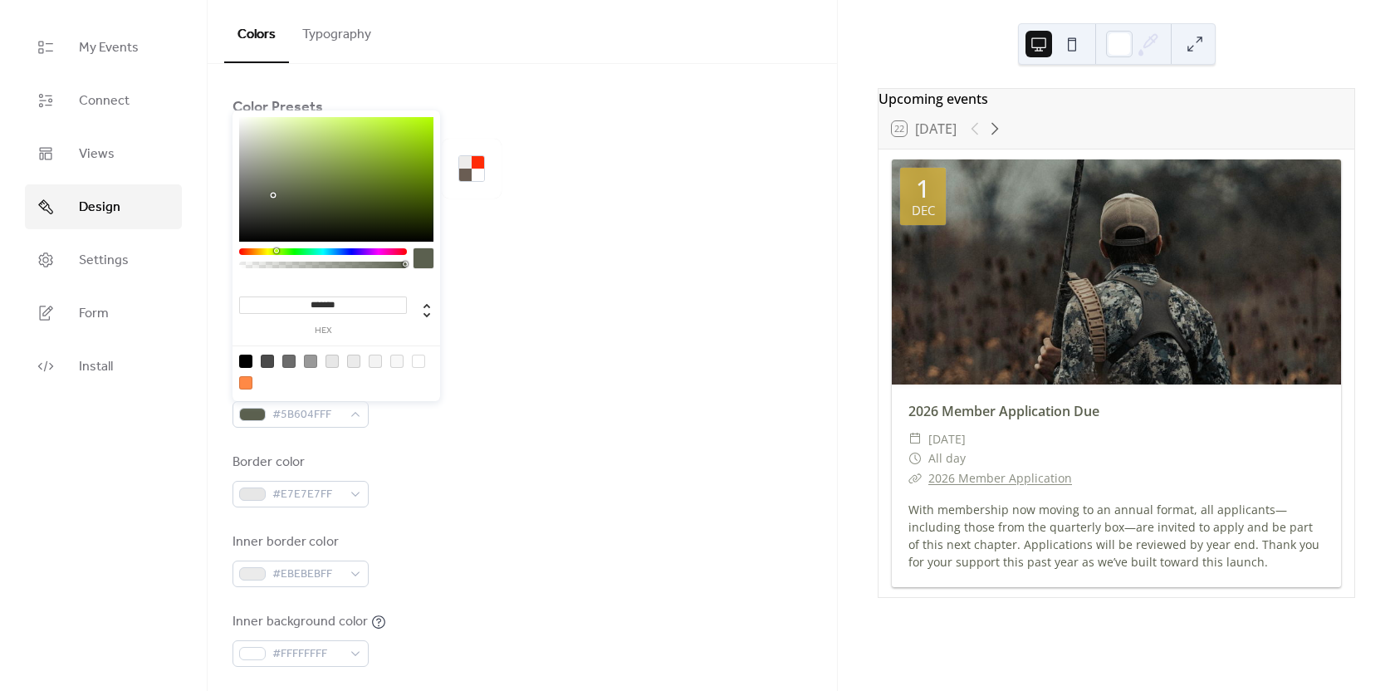
type input "*******"
click at [491, 286] on div at bounding box center [523, 286] width 580 height 13
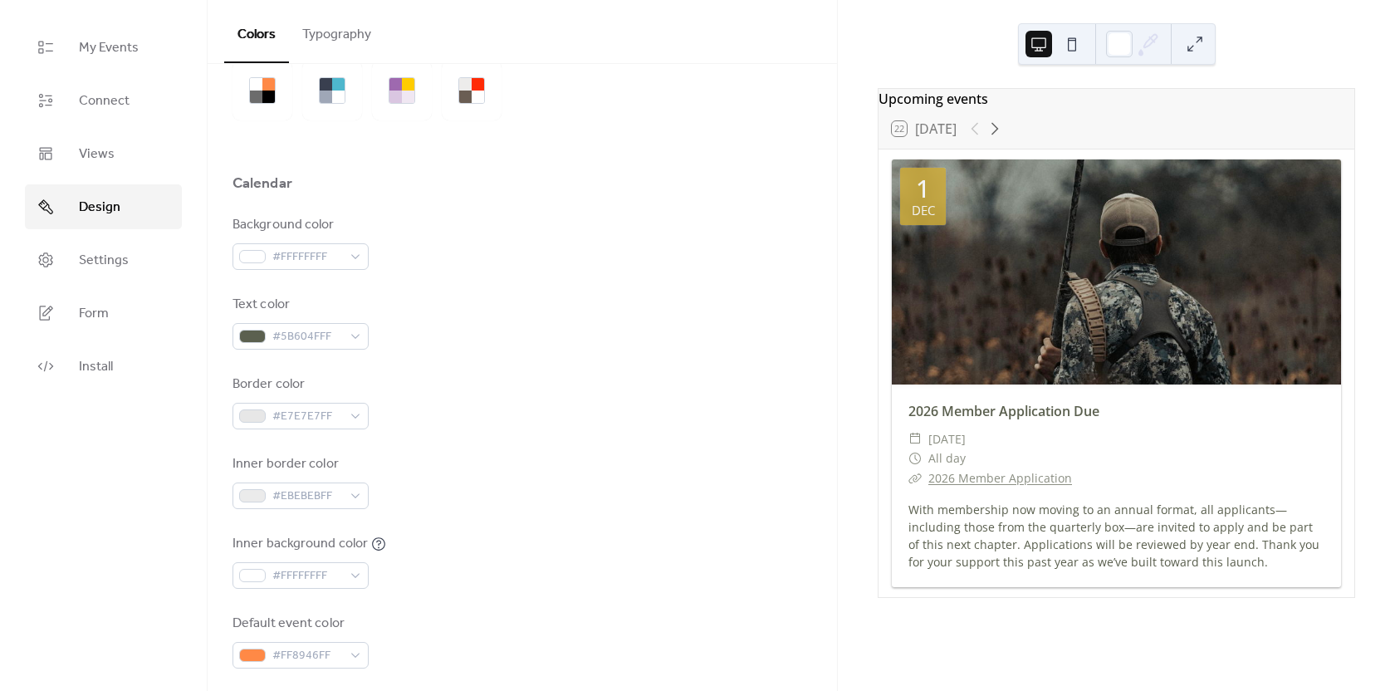
scroll to position [166, 0]
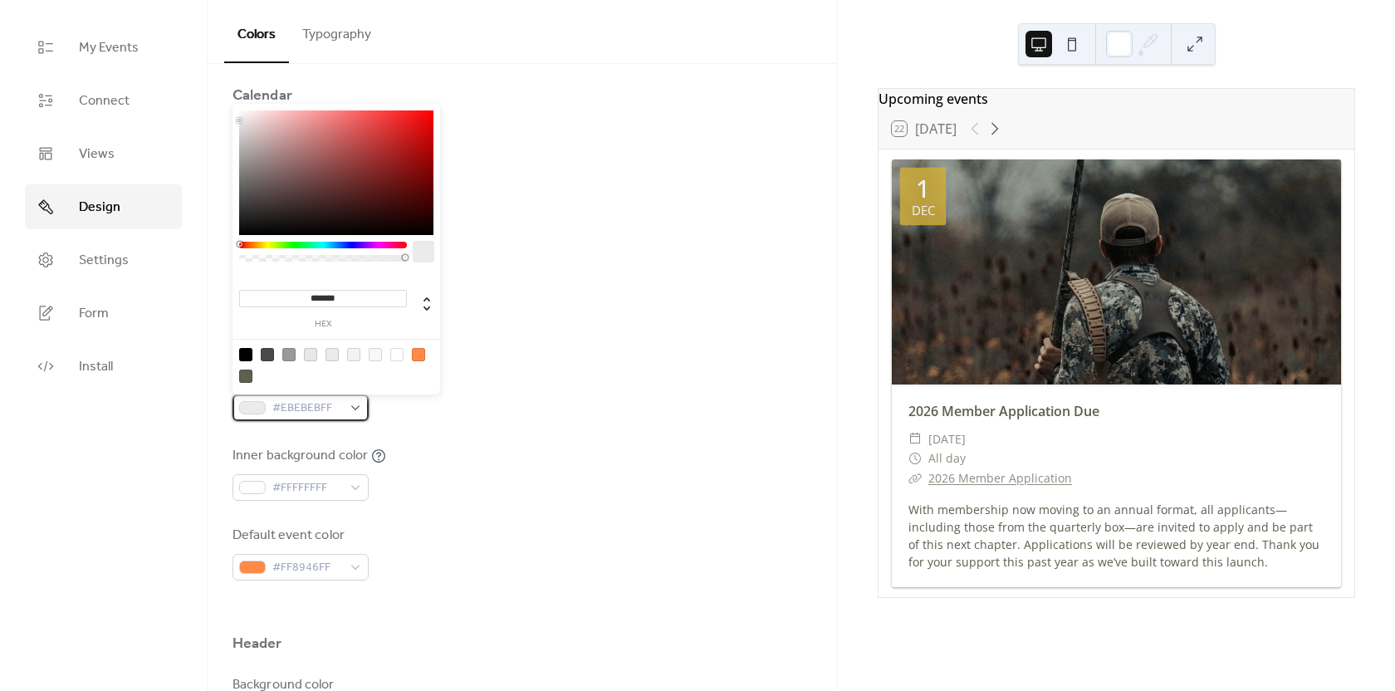
click at [341, 409] on span "#EBEBEBFF" at bounding box center [307, 409] width 70 height 20
click at [416, 354] on div at bounding box center [418, 354] width 13 height 13
type input "*******"
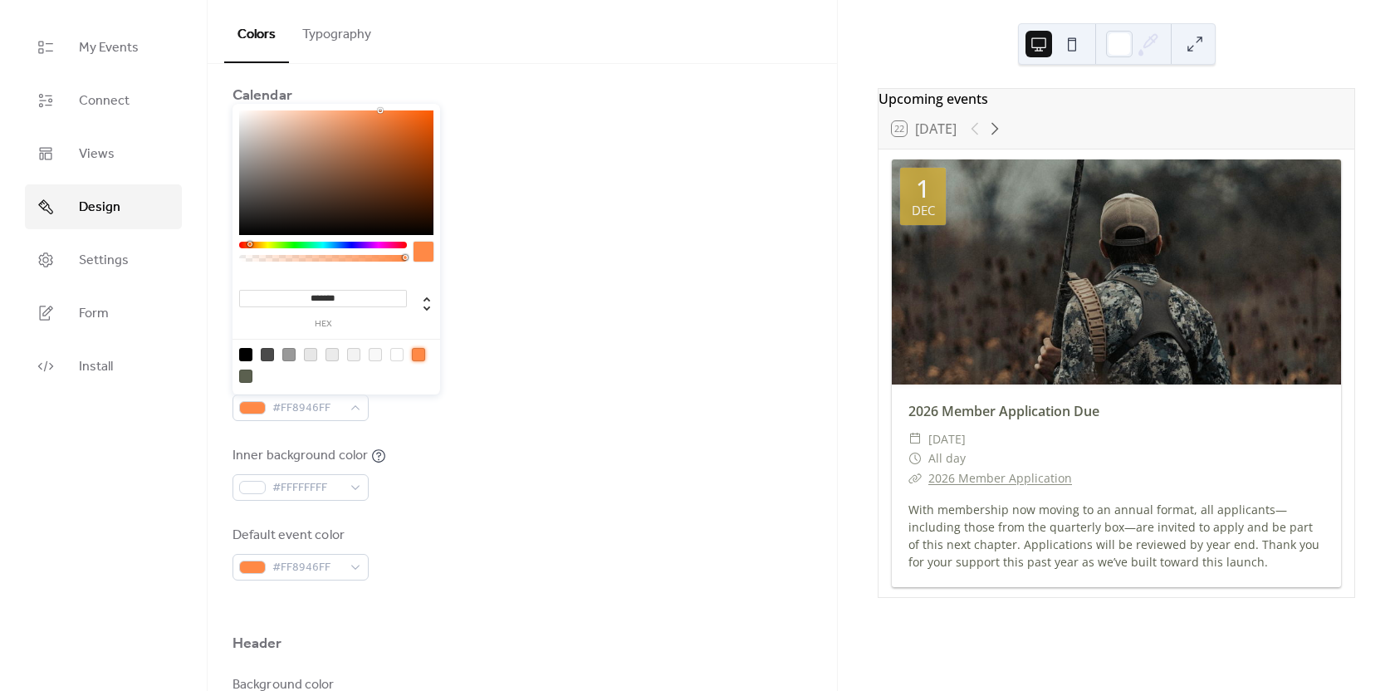
click at [449, 410] on div "Inner border color #FF8946FF" at bounding box center [523, 393] width 580 height 55
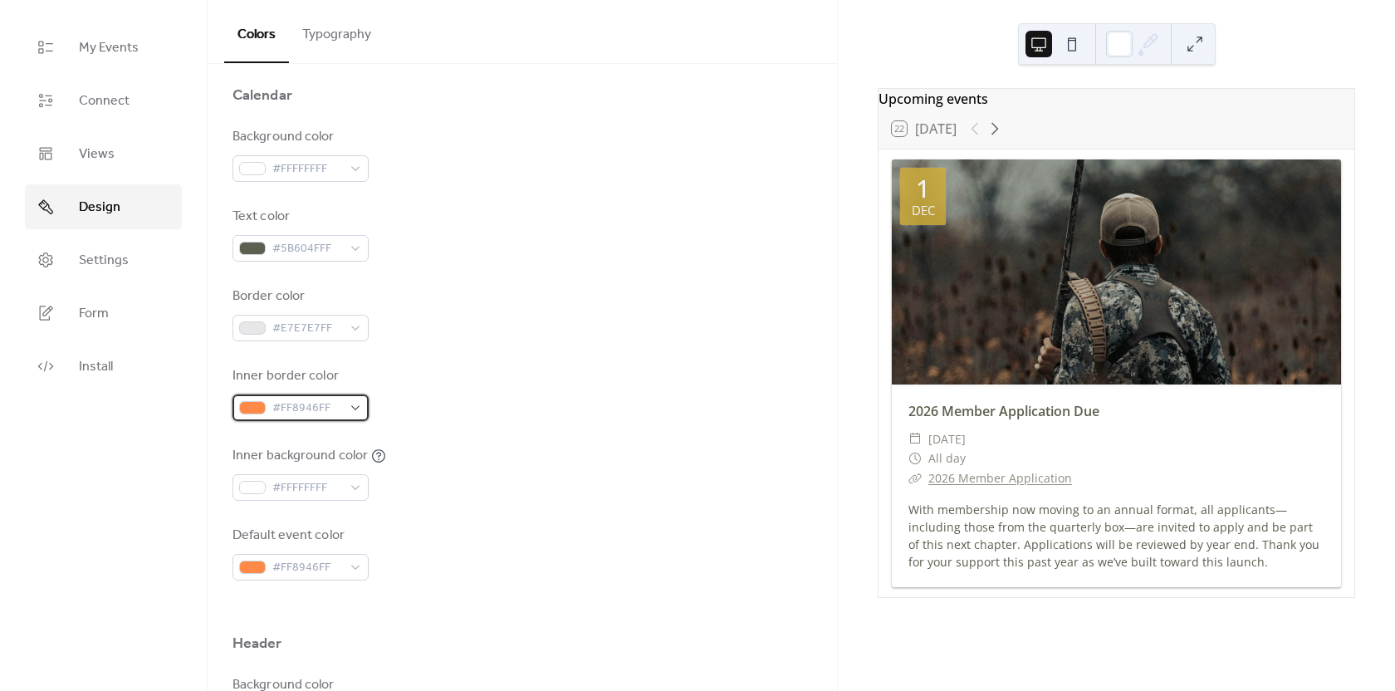
click at [355, 408] on div "#FF8946FF" at bounding box center [301, 408] width 136 height 27
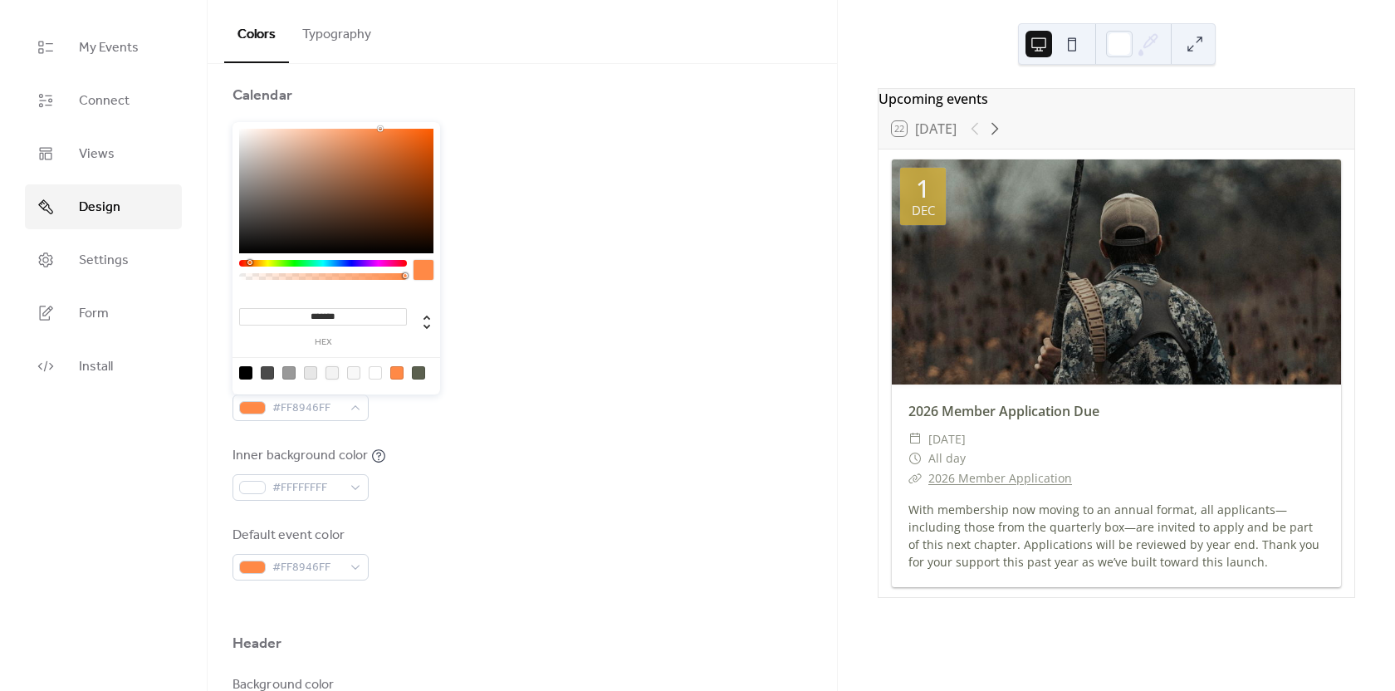
click at [329, 375] on div at bounding box center [332, 372] width 13 height 13
type input "*******"
click at [414, 411] on div "Inner border color #F3F3F3FF" at bounding box center [523, 393] width 580 height 55
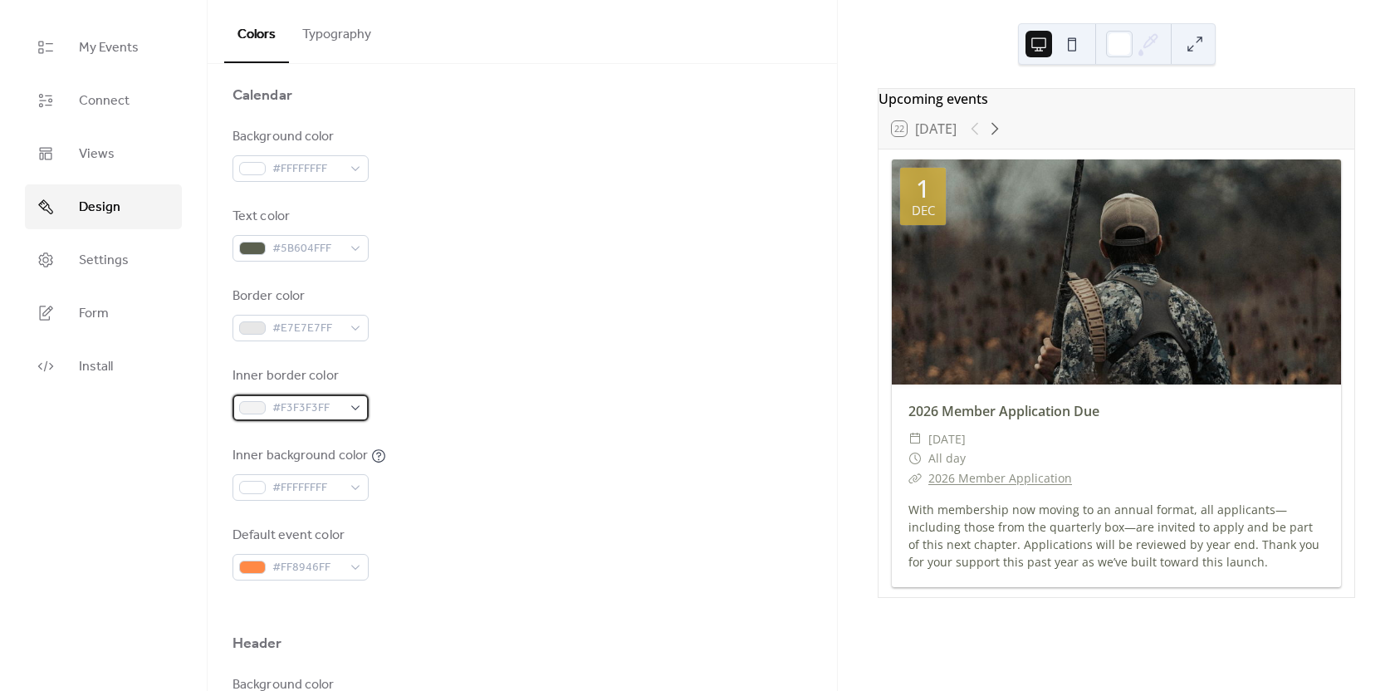
click at [336, 417] on span "#F3F3F3FF" at bounding box center [307, 409] width 70 height 20
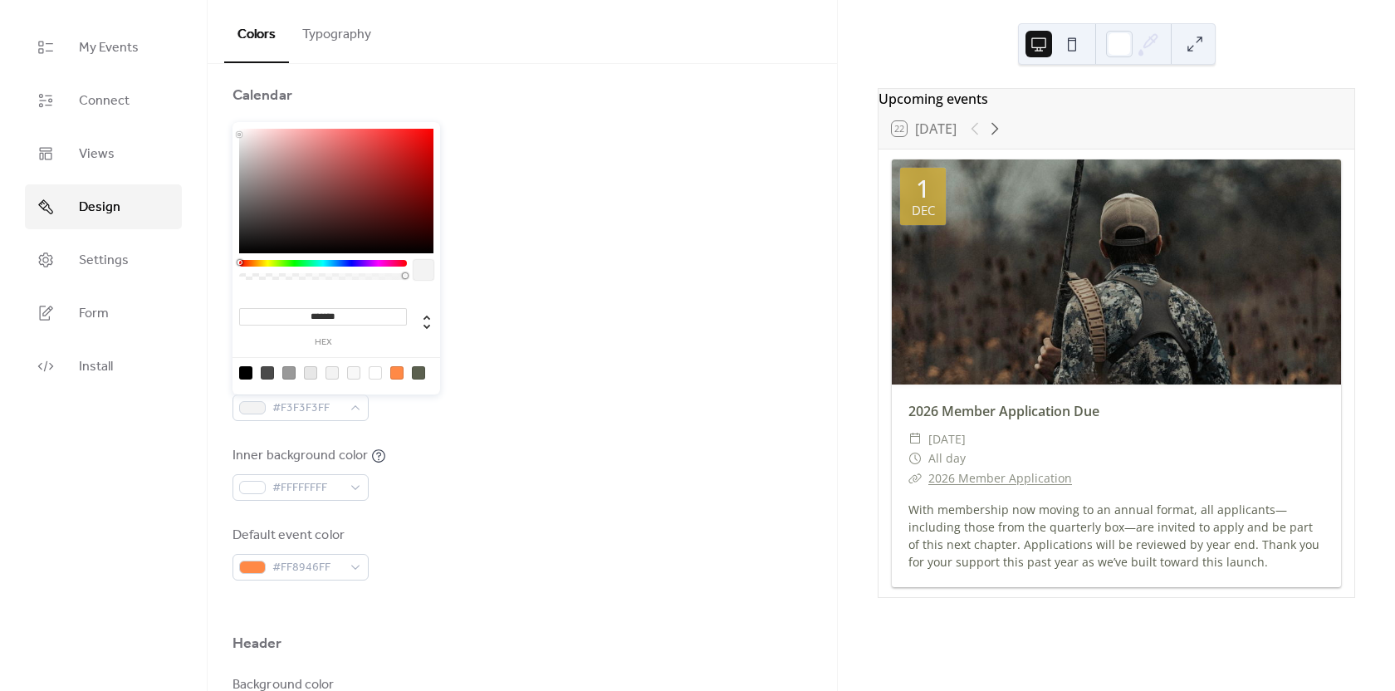
click at [307, 380] on div at bounding box center [336, 372] width 211 height 31
click at [315, 375] on div at bounding box center [310, 372] width 13 height 13
type input "*******"
click at [414, 411] on div "Inner border color #E7E7E7FF" at bounding box center [523, 393] width 580 height 55
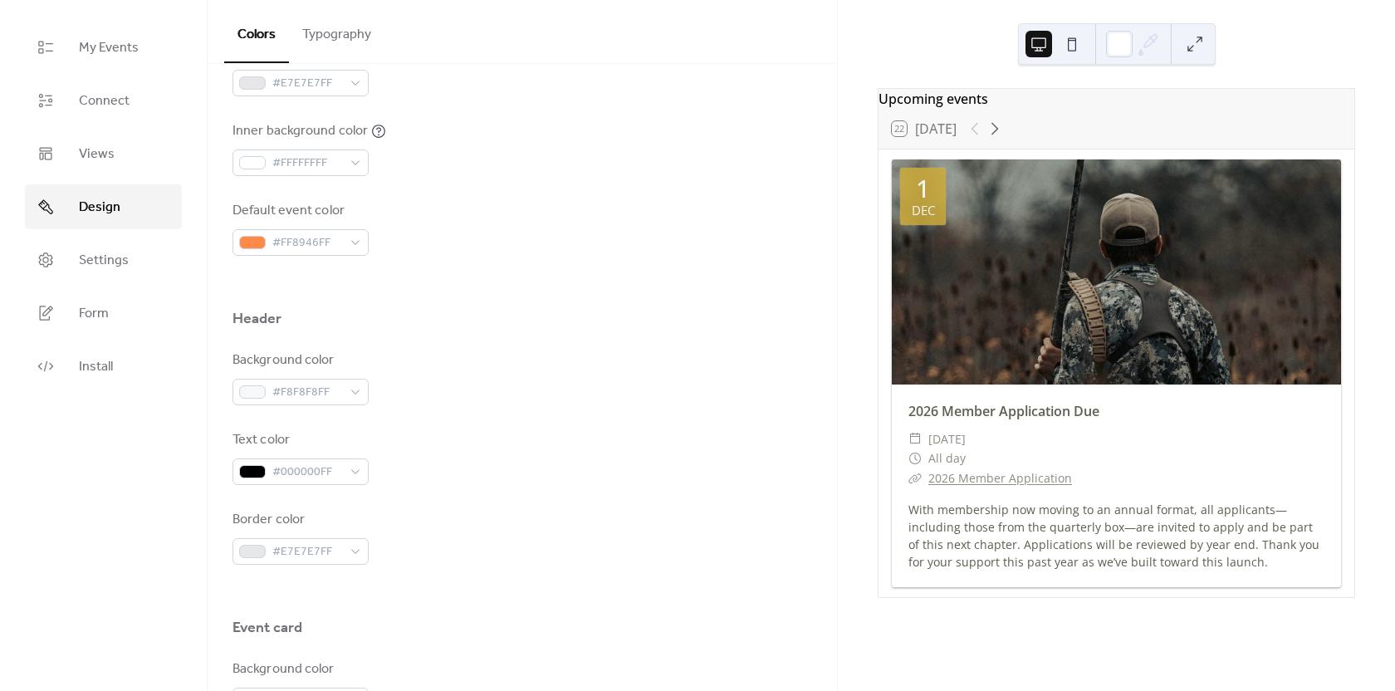
scroll to position [498, 0]
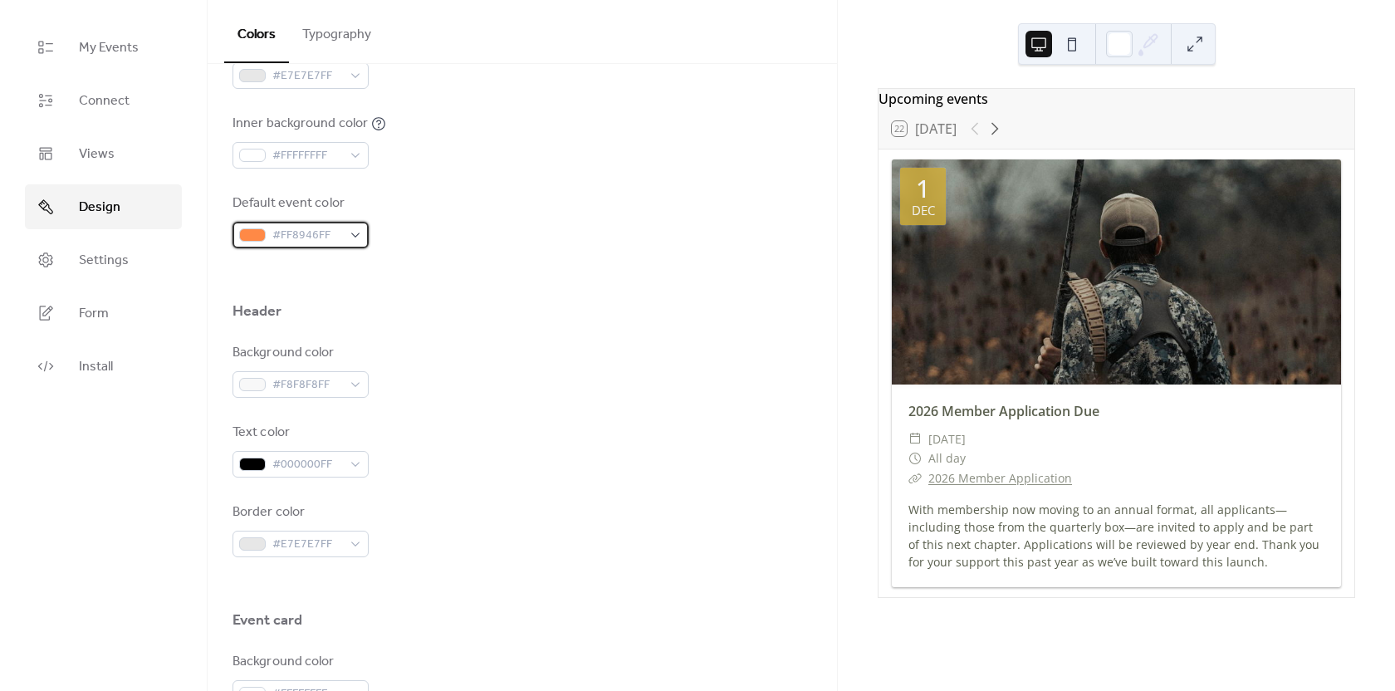
click at [338, 232] on span "#FF8946FF" at bounding box center [307, 236] width 70 height 20
click at [916, 217] on div "Dec" at bounding box center [923, 210] width 23 height 12
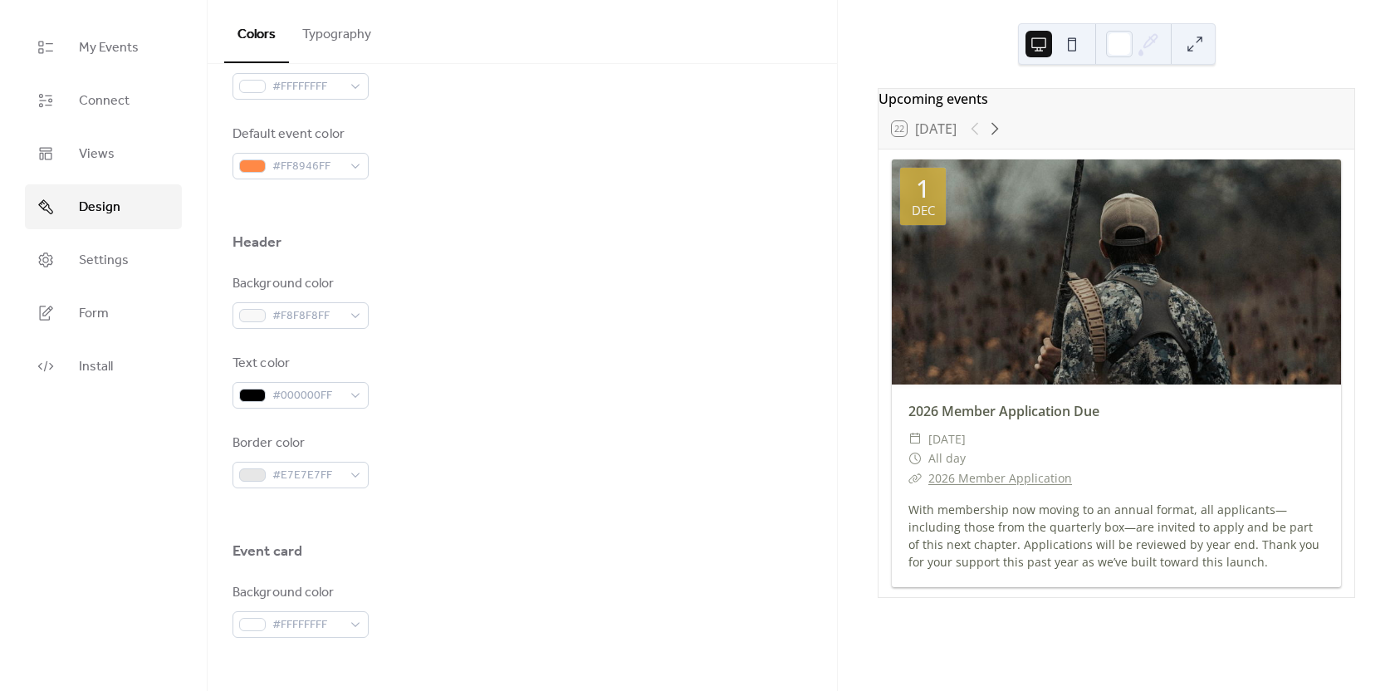
scroll to position [152, 0]
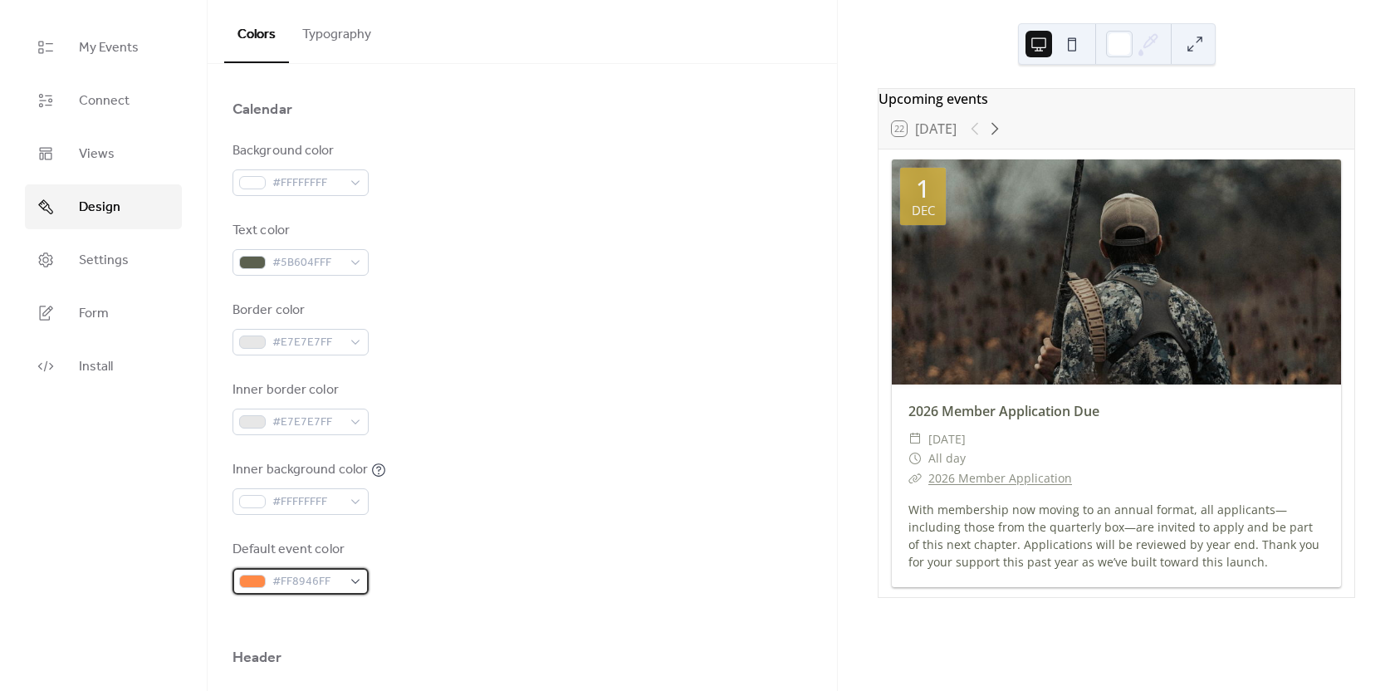
click at [300, 593] on div "#FF8946FF" at bounding box center [301, 581] width 136 height 27
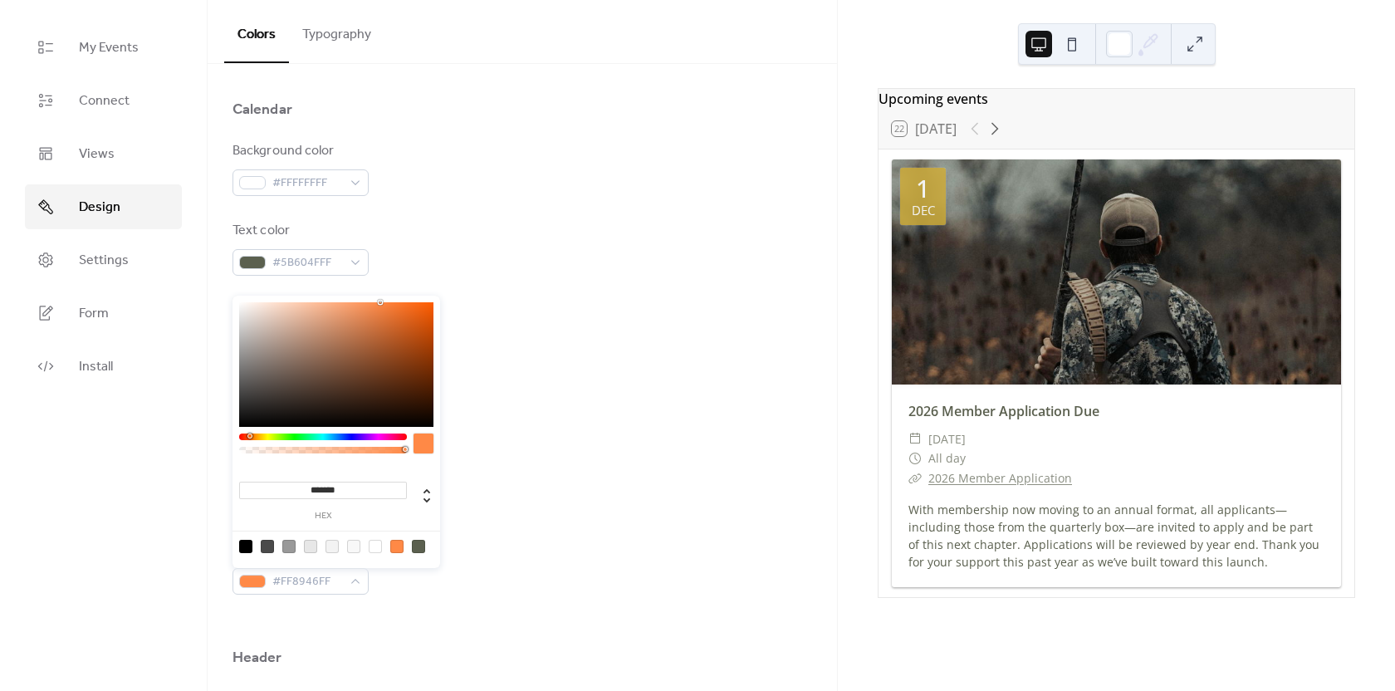
click at [363, 486] on input "*******" at bounding box center [323, 490] width 168 height 17
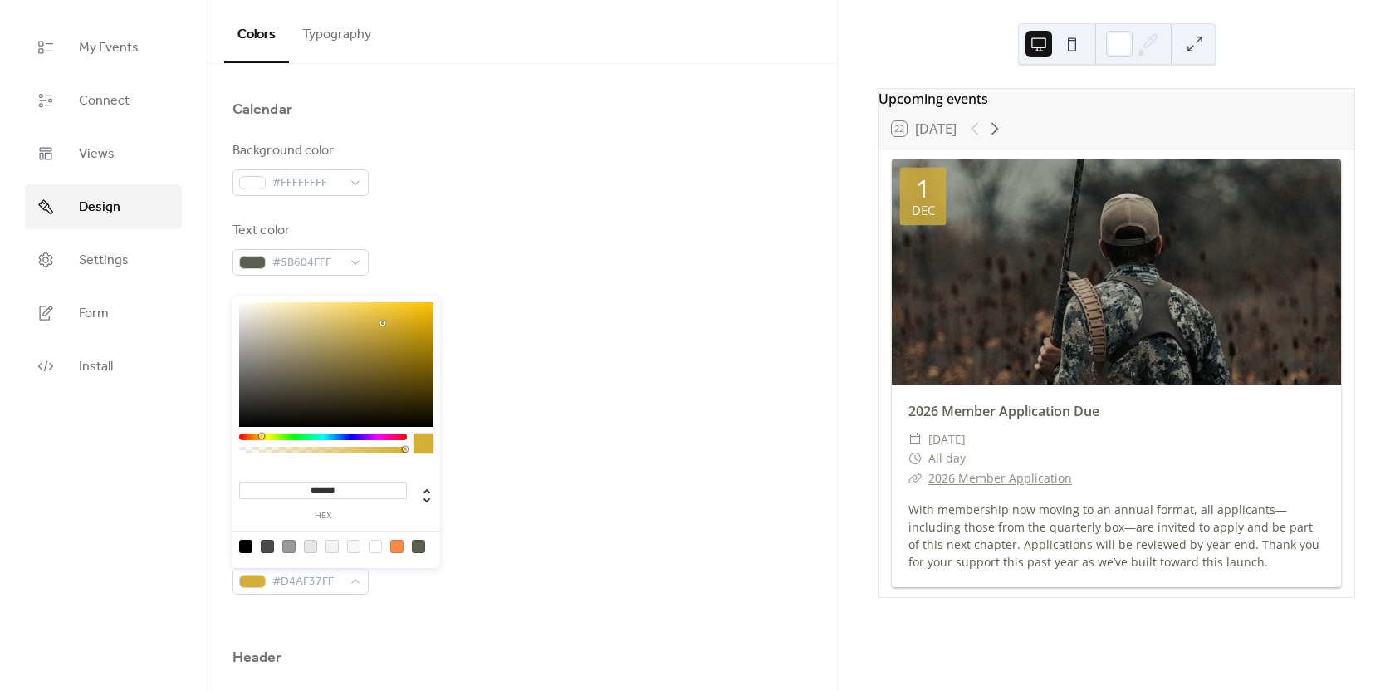
type input "*******"
click at [576, 361] on div "Background color #FFFFFFFF Text color #5B604FFF Border color #E7E7E7FF Inner bo…" at bounding box center [523, 368] width 580 height 454
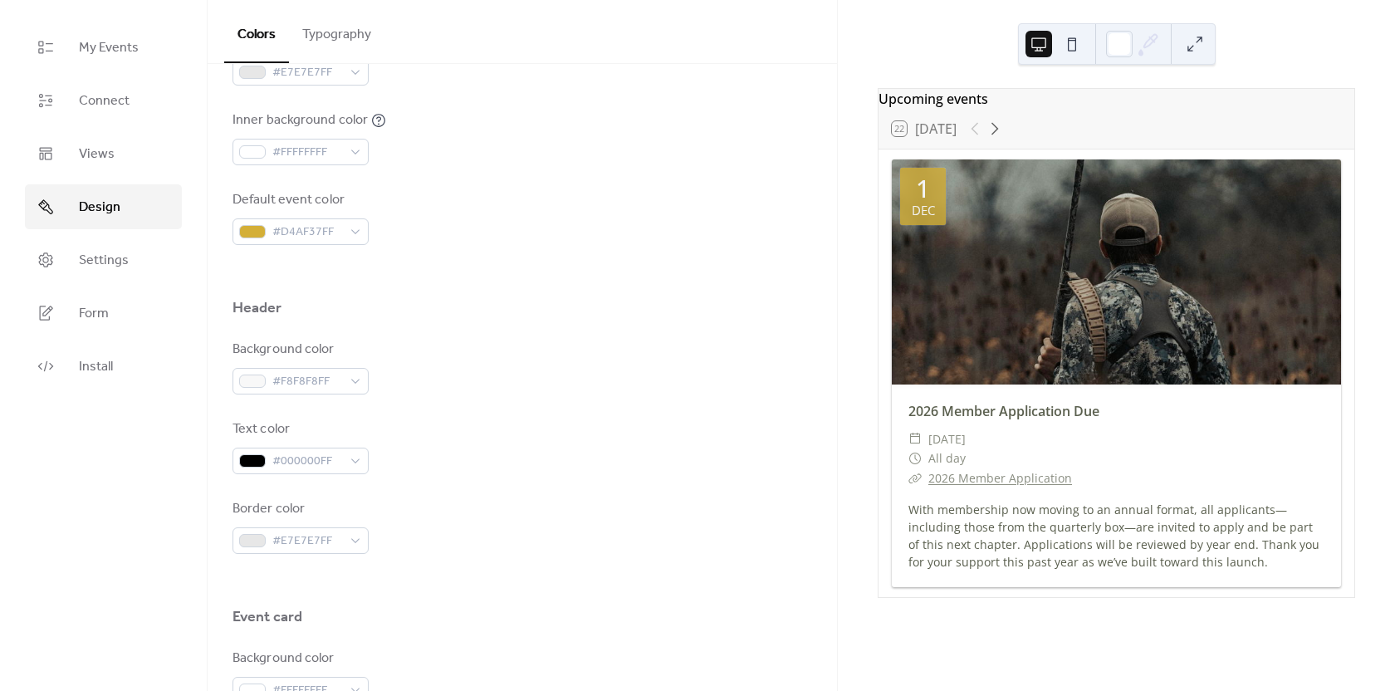
scroll to position [567, 0]
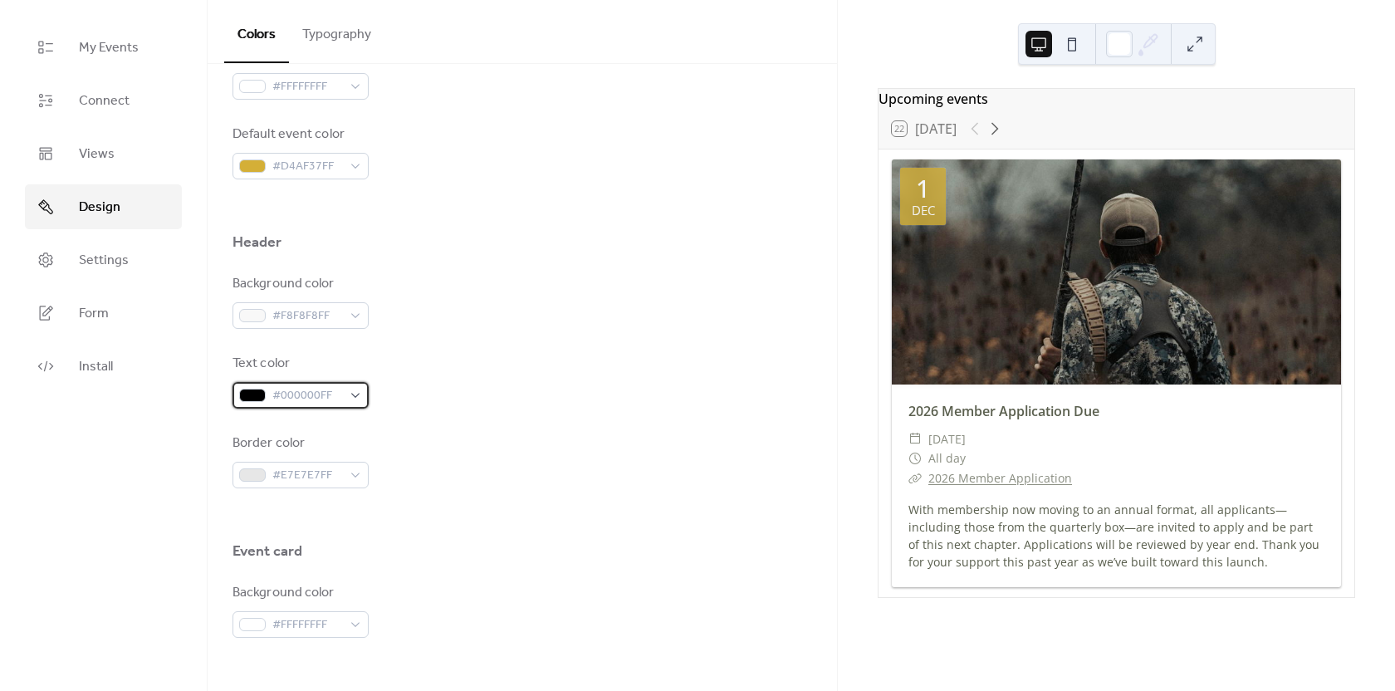
click at [339, 392] on span "#000000FF" at bounding box center [307, 396] width 70 height 20
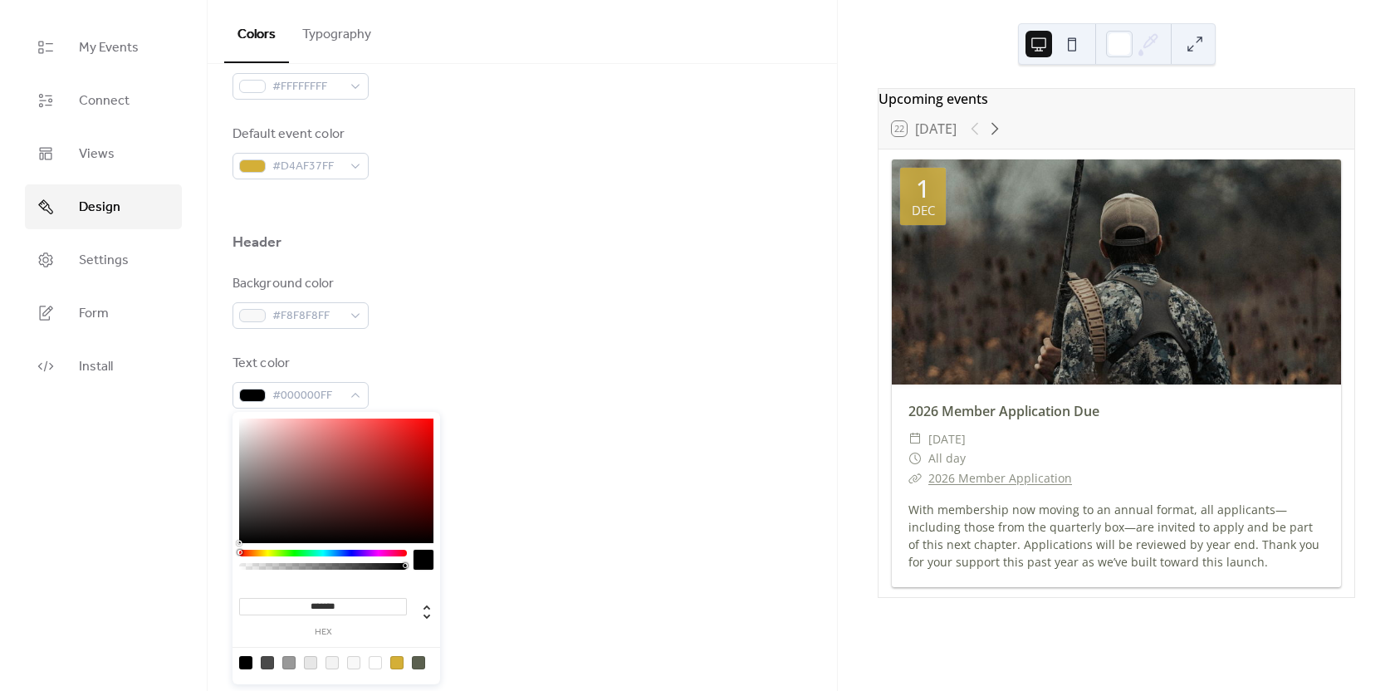
click at [422, 334] on div "Background color #F8F8F8FF Text color #000000FF Border color #E7E7E7FF" at bounding box center [523, 381] width 580 height 214
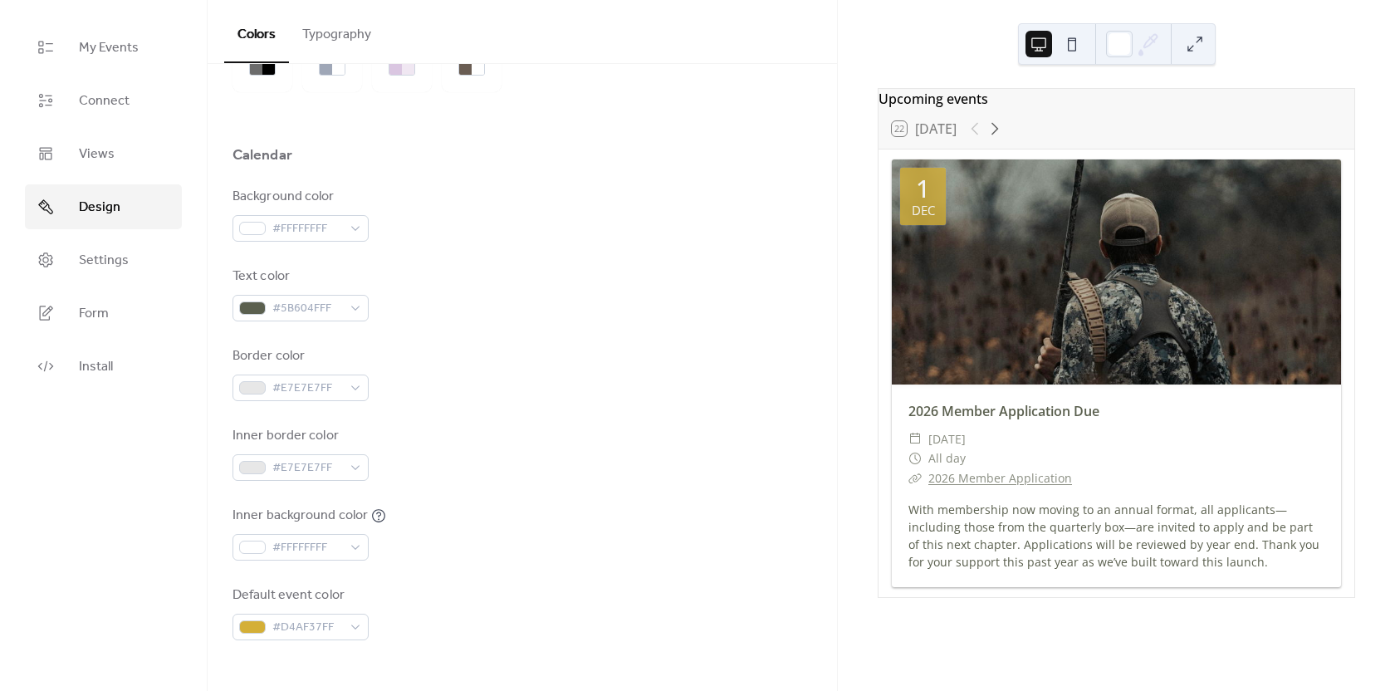
scroll to position [69, 0]
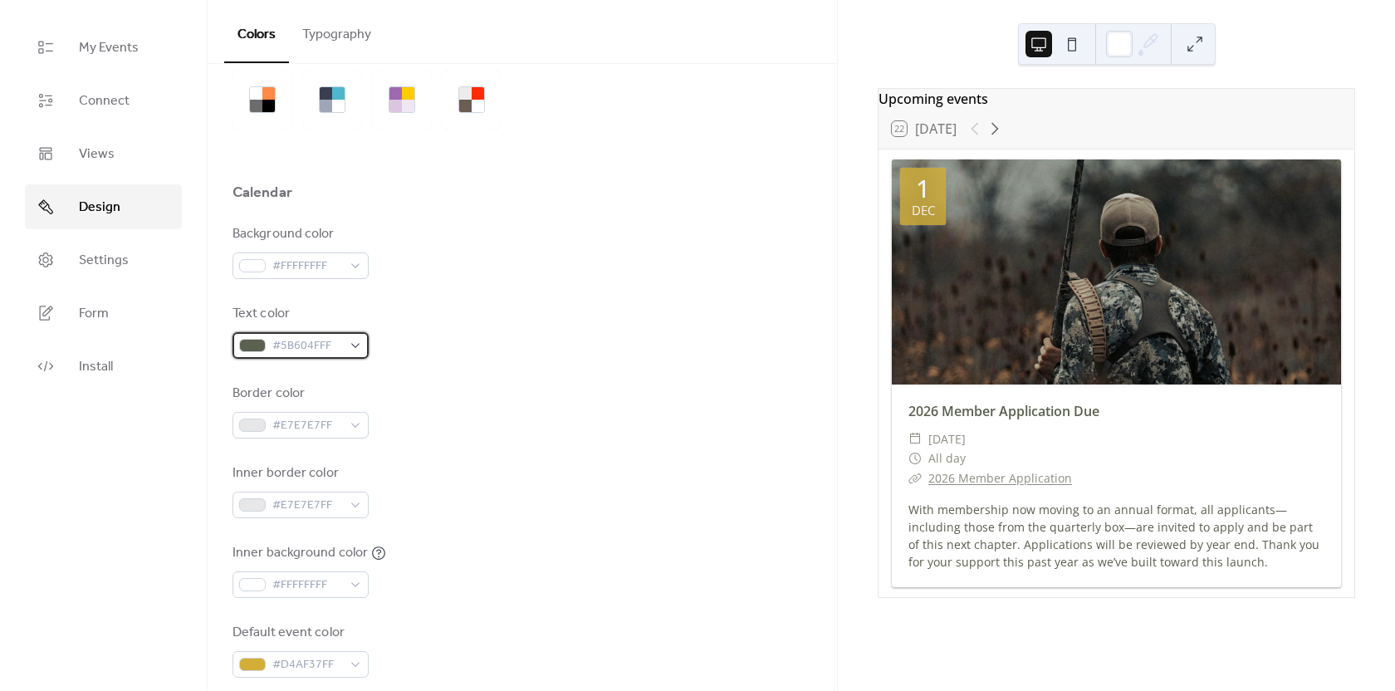
click at [325, 346] on span "#5B604FFF" at bounding box center [307, 346] width 70 height 20
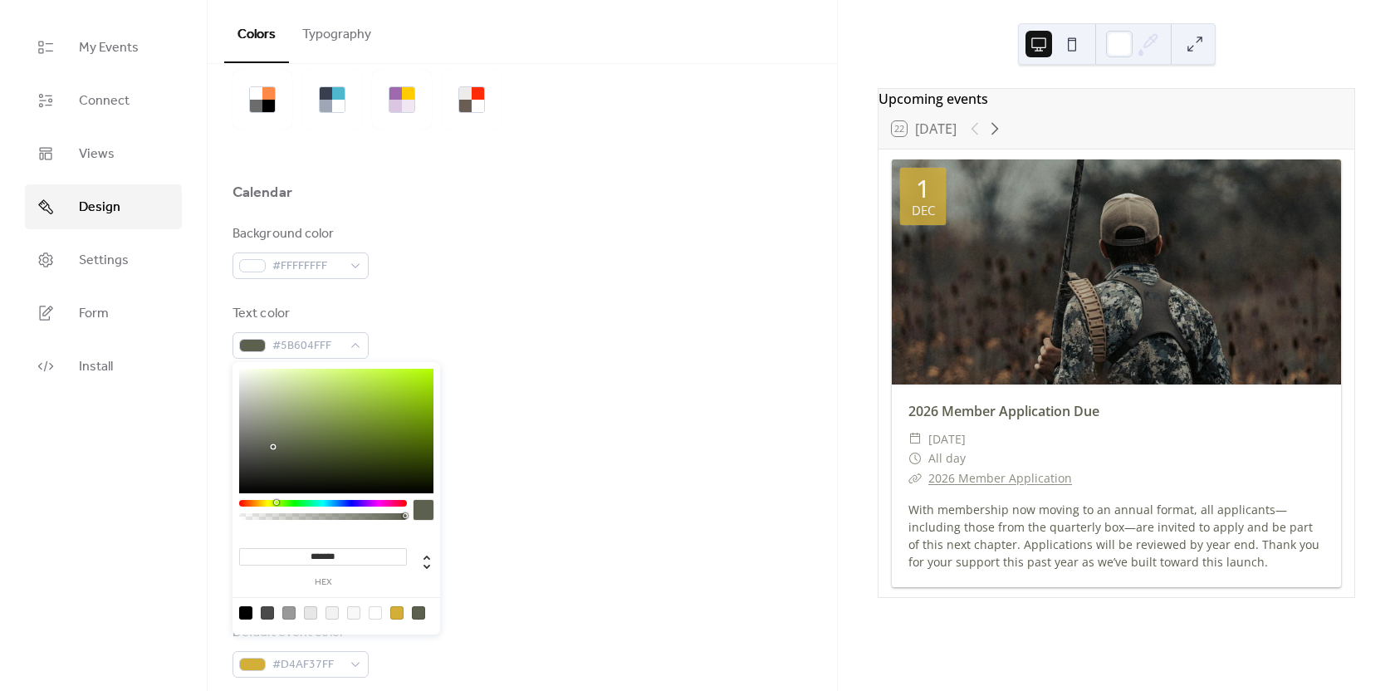
drag, startPoint x: 357, startPoint y: 558, endPoint x: 285, endPoint y: 562, distance: 72.4
click at [286, 561] on input "*******" at bounding box center [323, 556] width 168 height 17
click at [561, 501] on div "Inner border color #E7E7E7FF" at bounding box center [523, 490] width 580 height 55
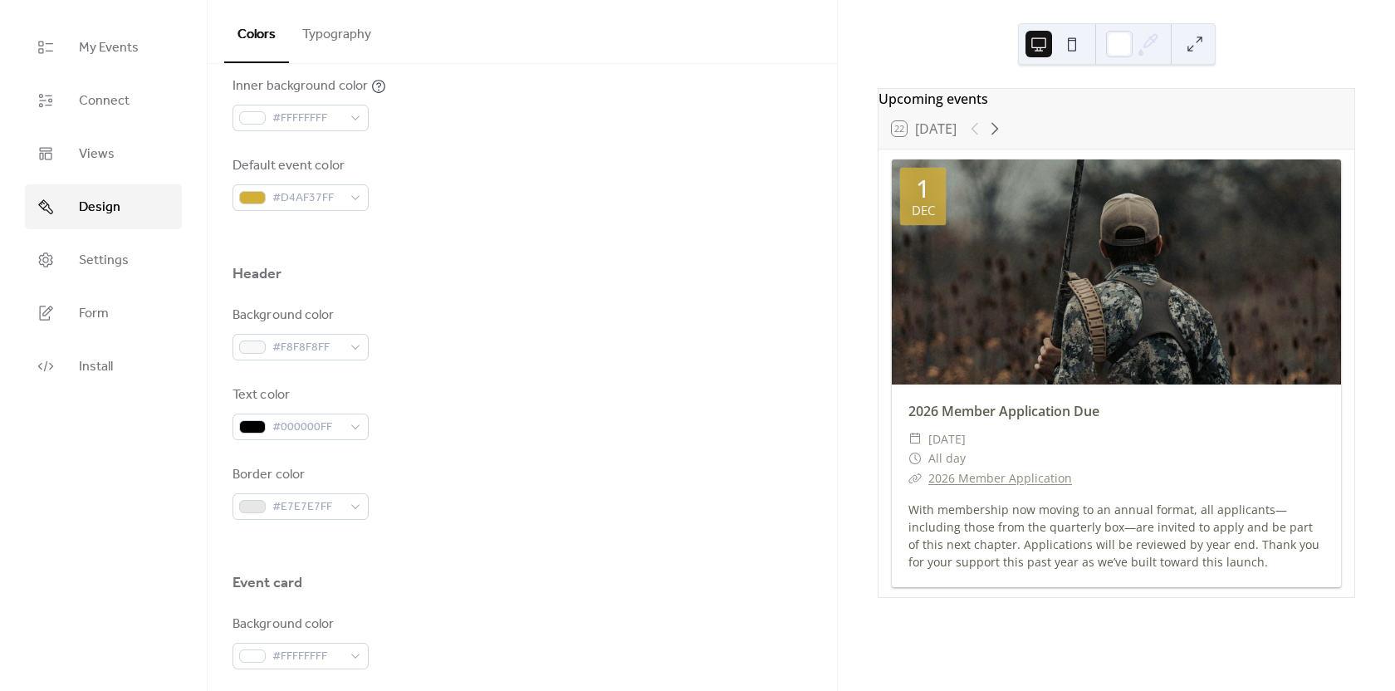
scroll to position [650, 0]
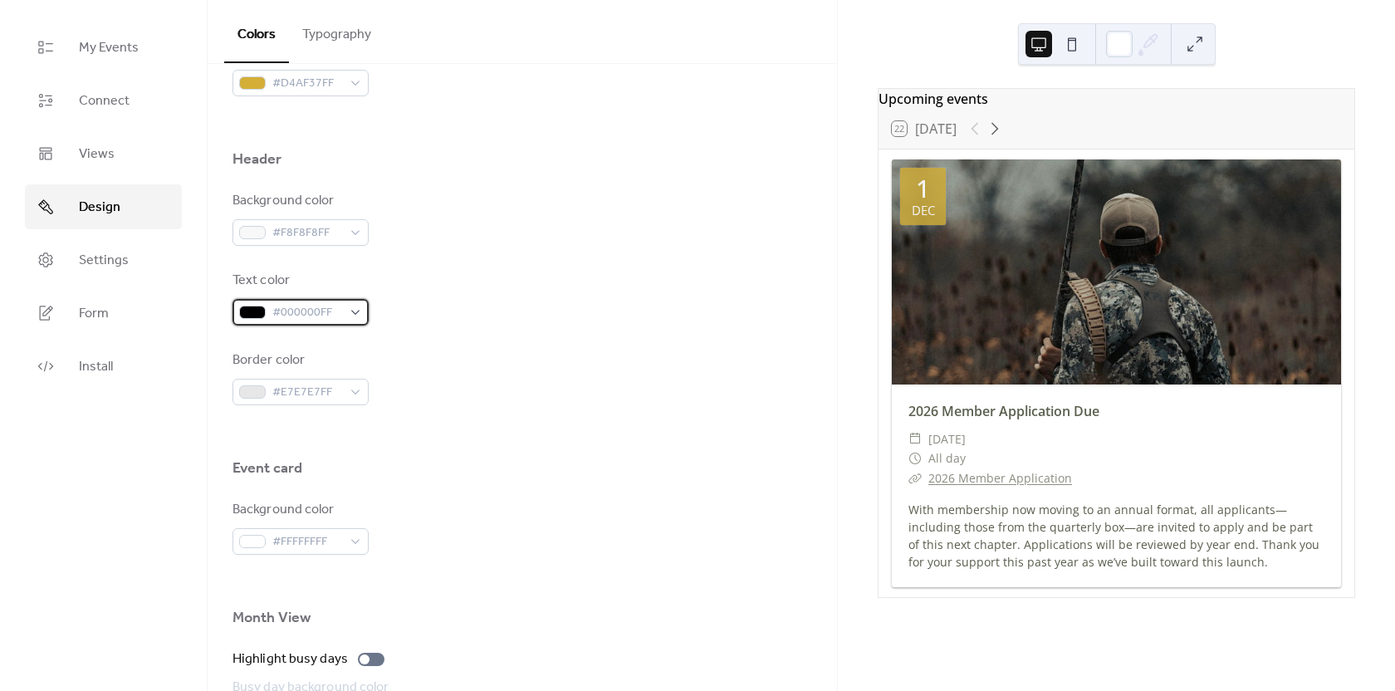
click at [338, 321] on span "#000000FF" at bounding box center [307, 313] width 70 height 20
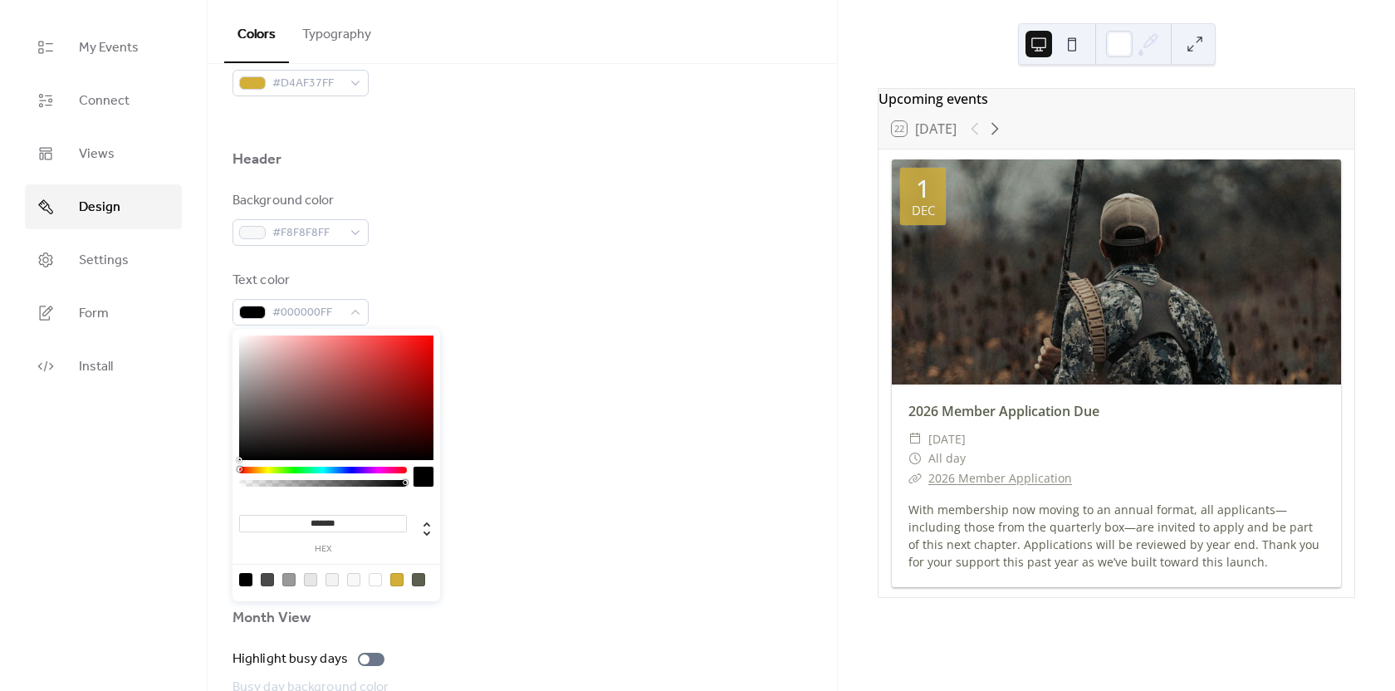
click at [317, 511] on div "******* hex" at bounding box center [323, 531] width 168 height 45
click at [335, 516] on input "*******" at bounding box center [323, 523] width 168 height 17
drag, startPoint x: 359, startPoint y: 521, endPoint x: 298, endPoint y: 532, distance: 61.7
click at [298, 532] on div "******* hex" at bounding box center [323, 531] width 168 height 45
paste input
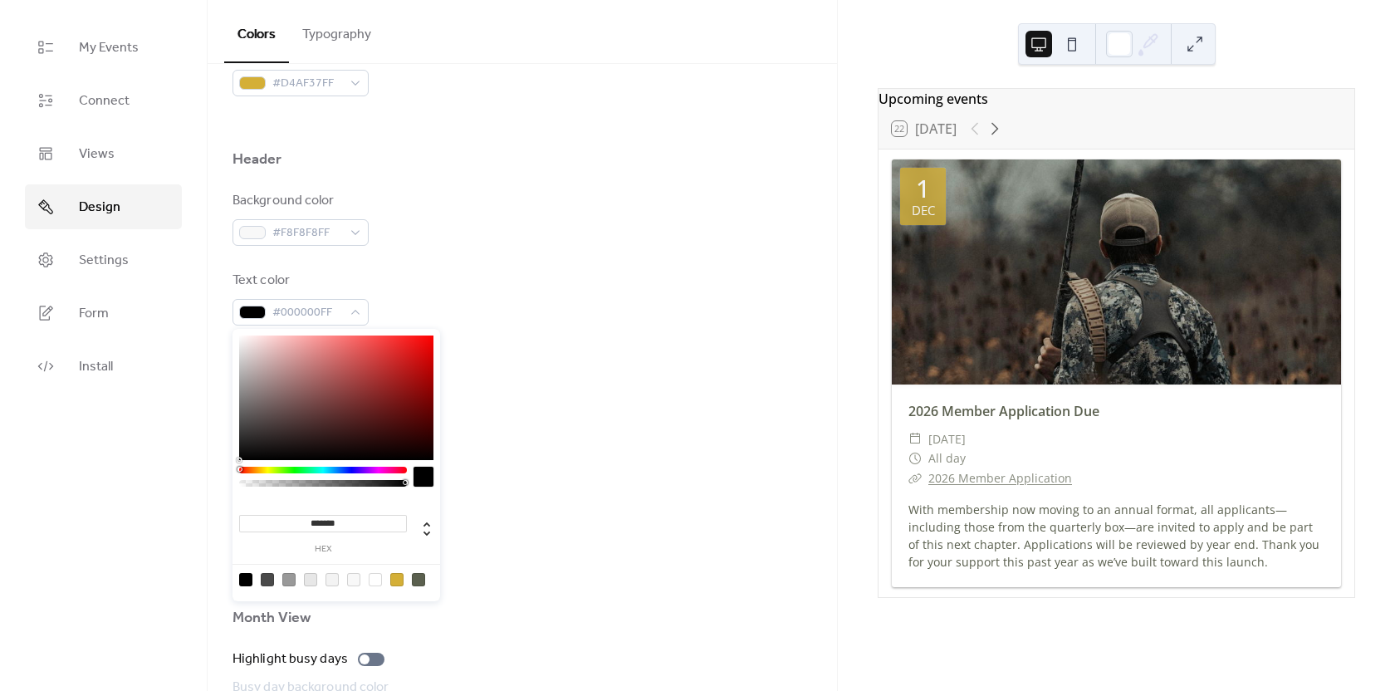
type input "*******"
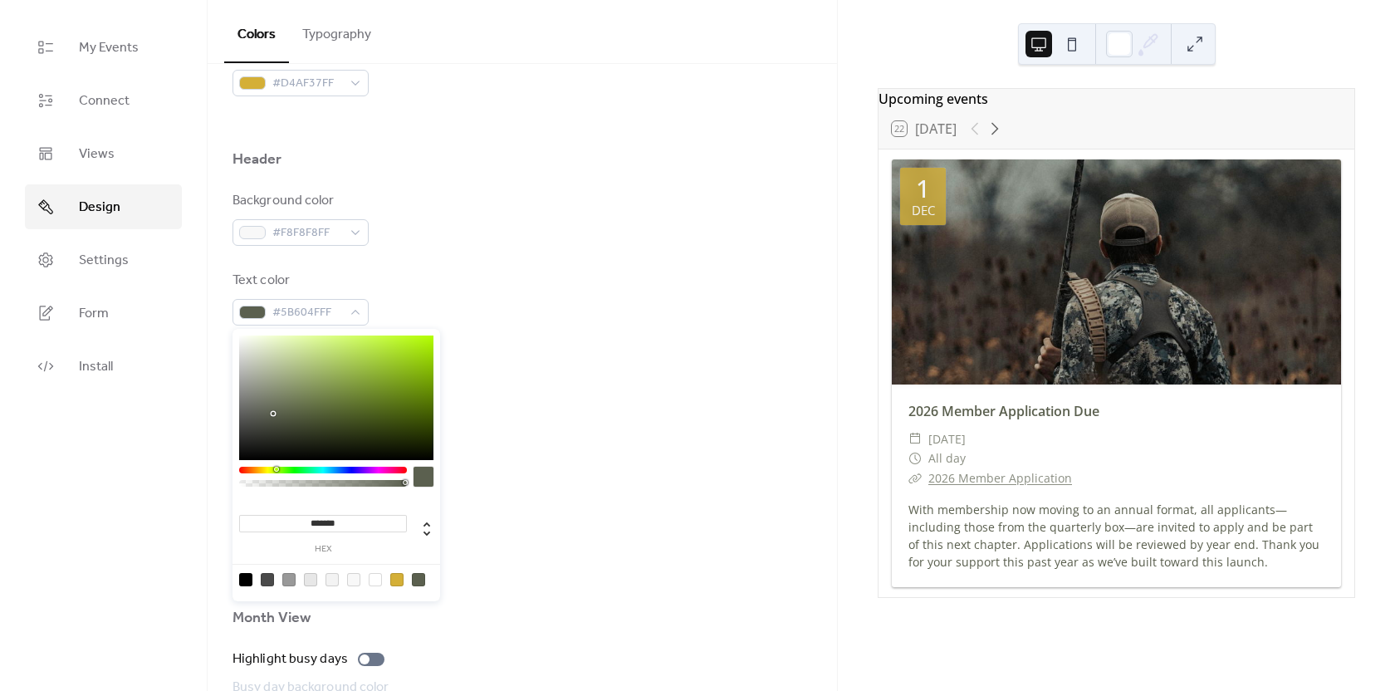
click at [514, 446] on div at bounding box center [523, 431] width 580 height 53
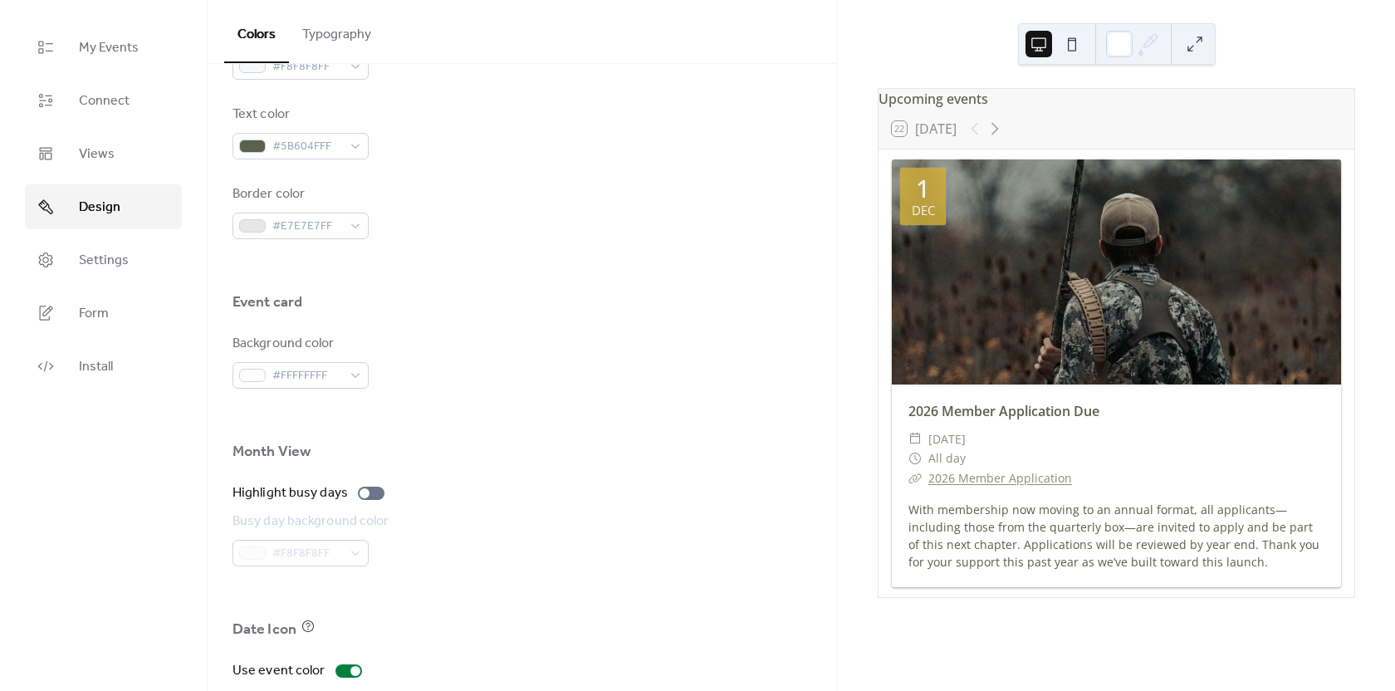
scroll to position [983, 0]
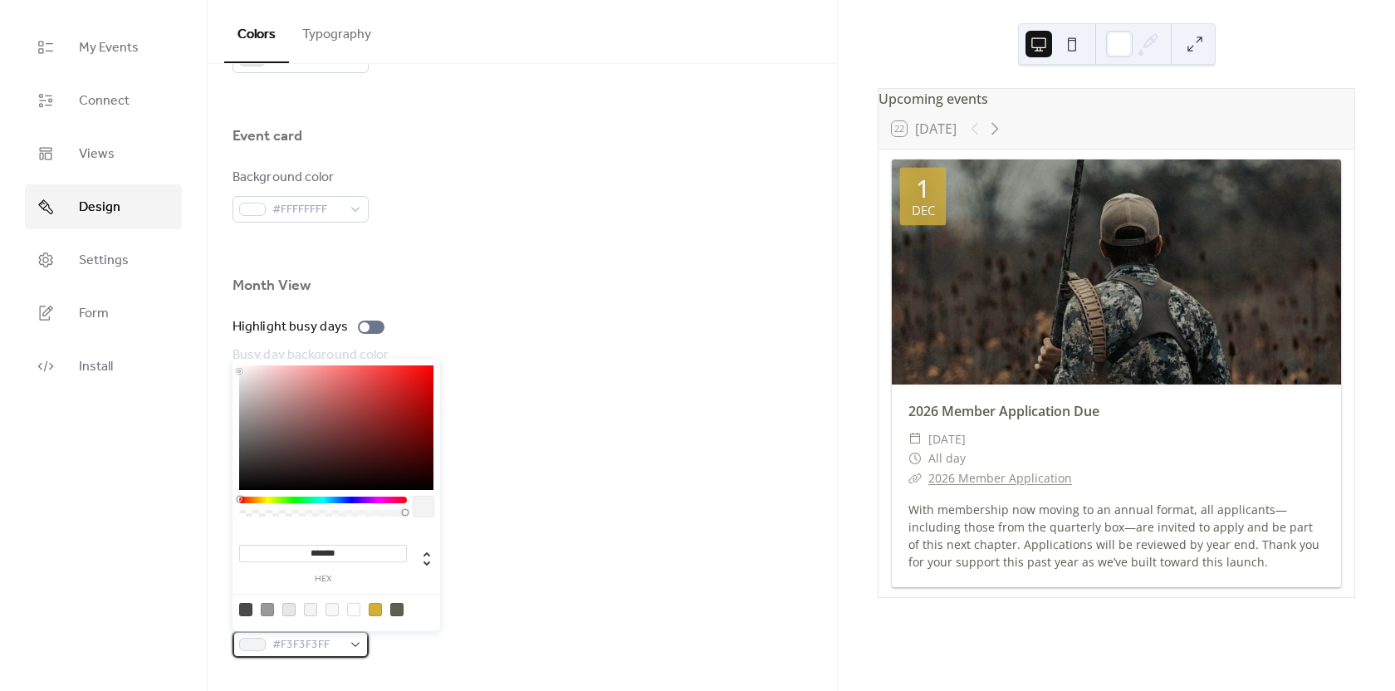
click at [339, 643] on span "#F3F3F3FF" at bounding box center [307, 645] width 70 height 20
click at [462, 528] on div "Background color #999999FF" at bounding box center [523, 550] width 580 height 55
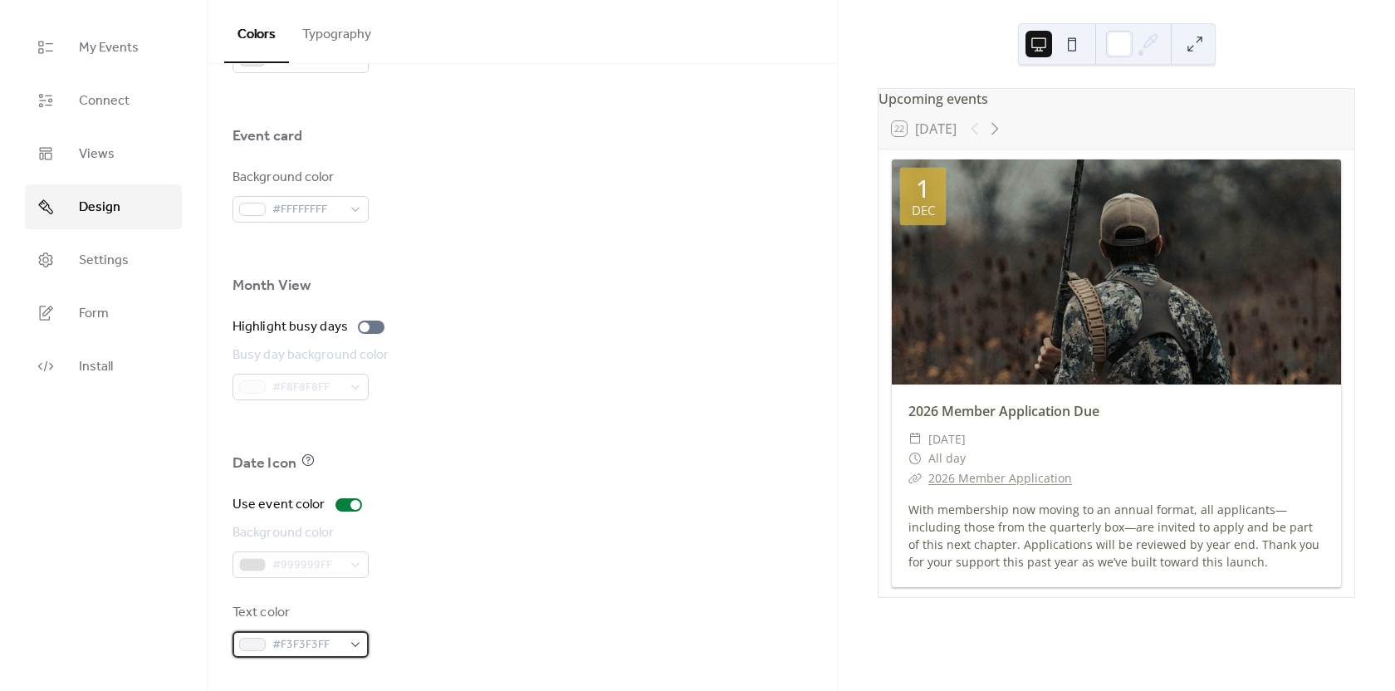
click at [326, 641] on span "#F3F3F3FF" at bounding box center [307, 645] width 70 height 20
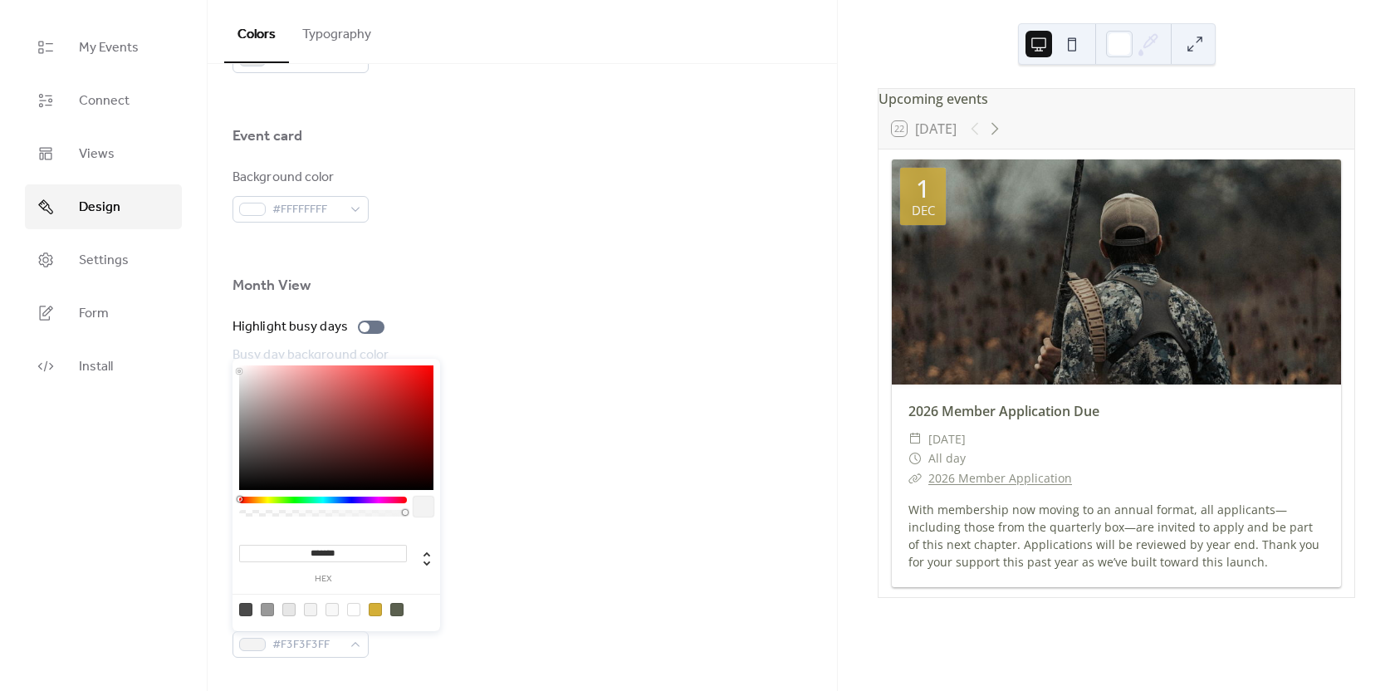
click at [350, 610] on div at bounding box center [353, 609] width 13 height 13
type input "*******"
click at [489, 592] on div "Use event color Background color #999999FF Text color #FFFFFFFF" at bounding box center [523, 576] width 580 height 163
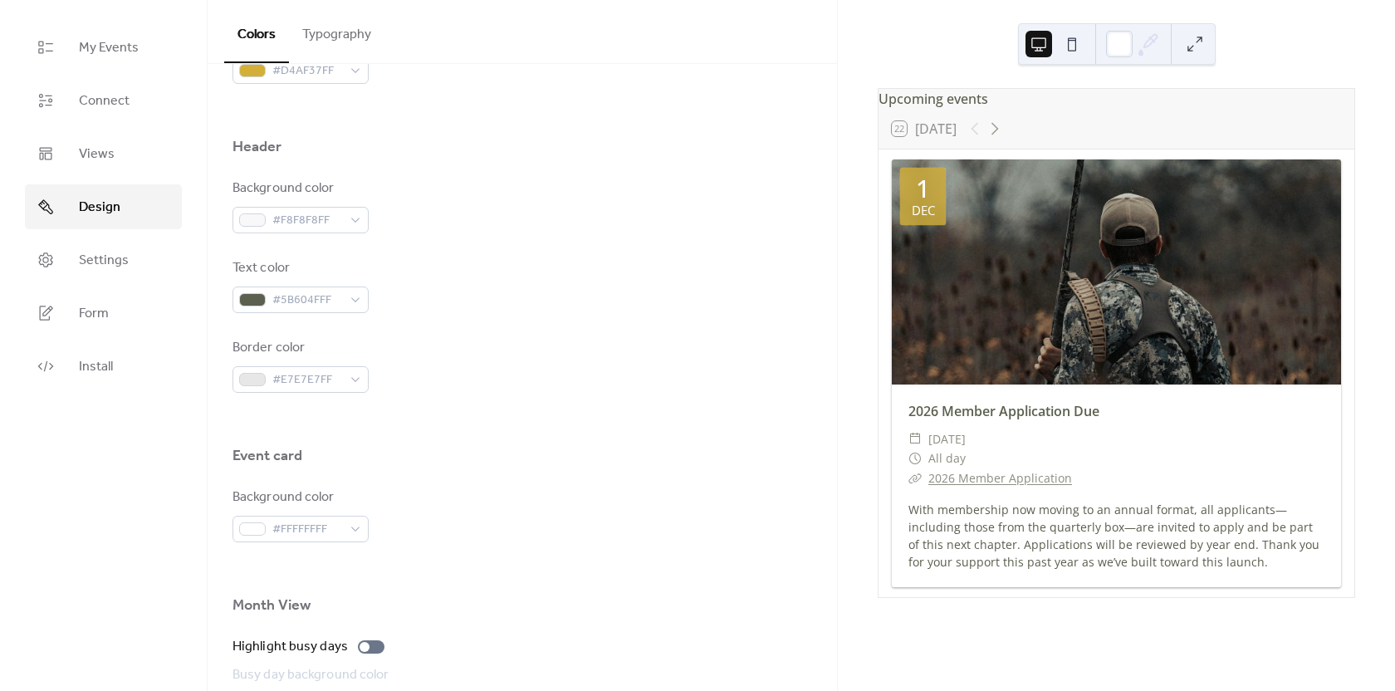
scroll to position [567, 0]
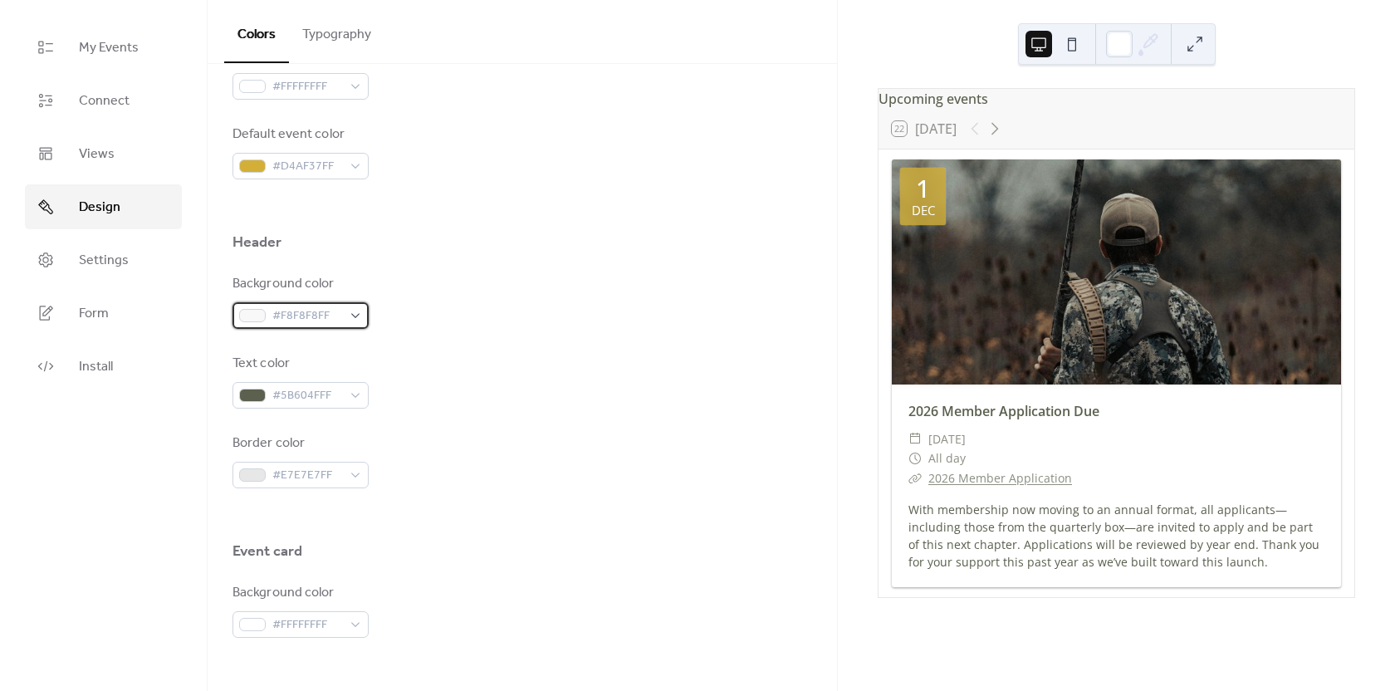
click at [331, 322] on span "#F8F8F8FF" at bounding box center [307, 316] width 70 height 20
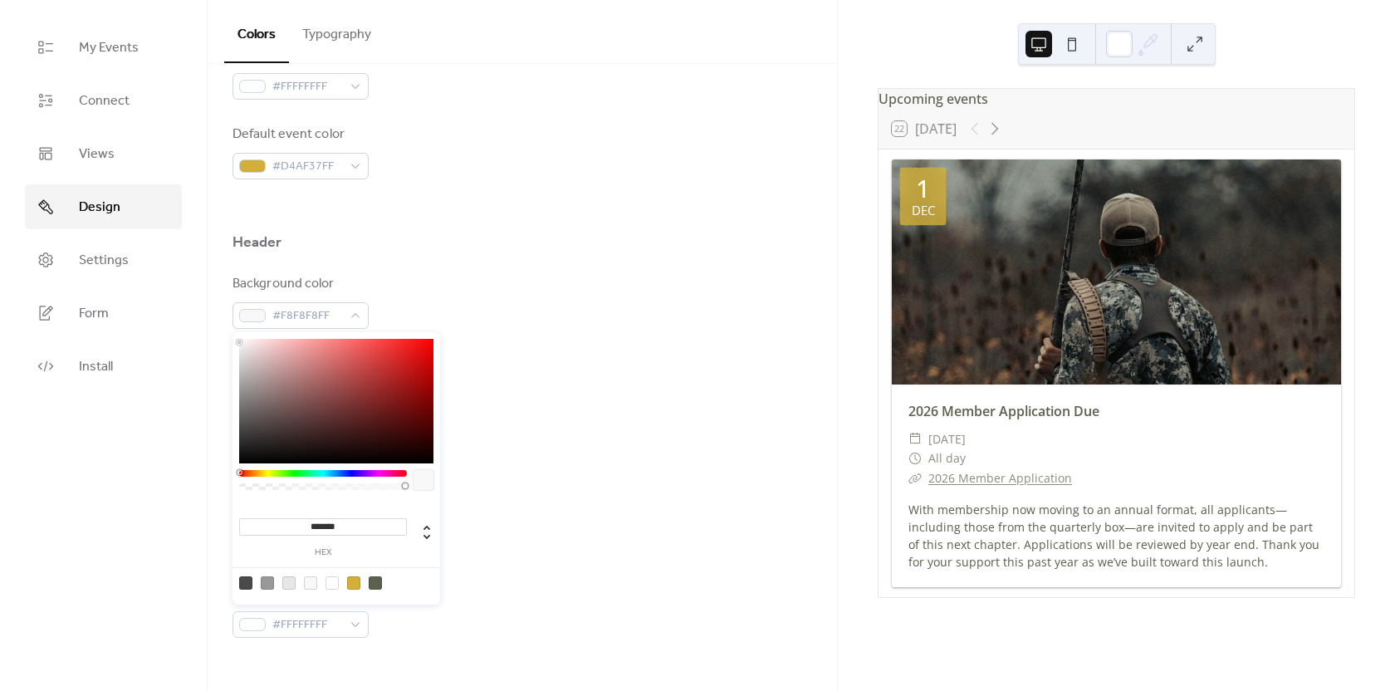
click at [266, 585] on div at bounding box center [267, 582] width 13 height 13
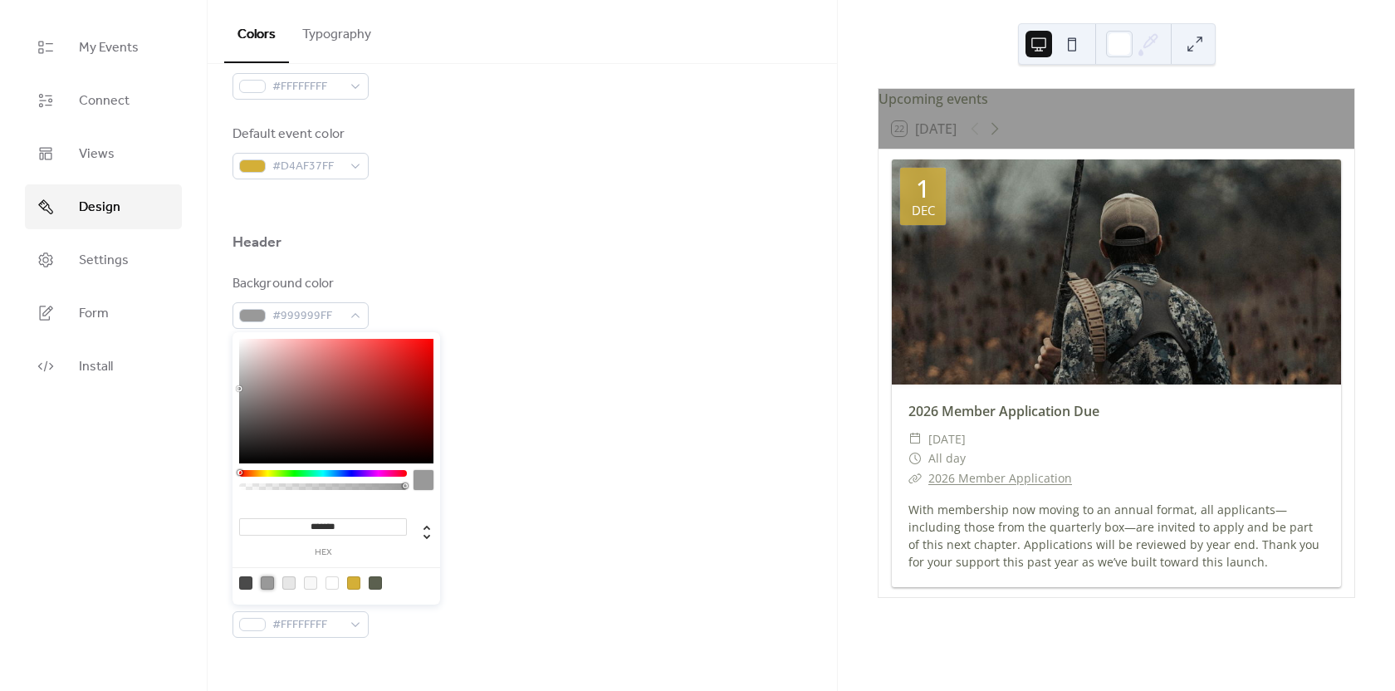
click at [286, 585] on div at bounding box center [288, 582] width 13 height 13
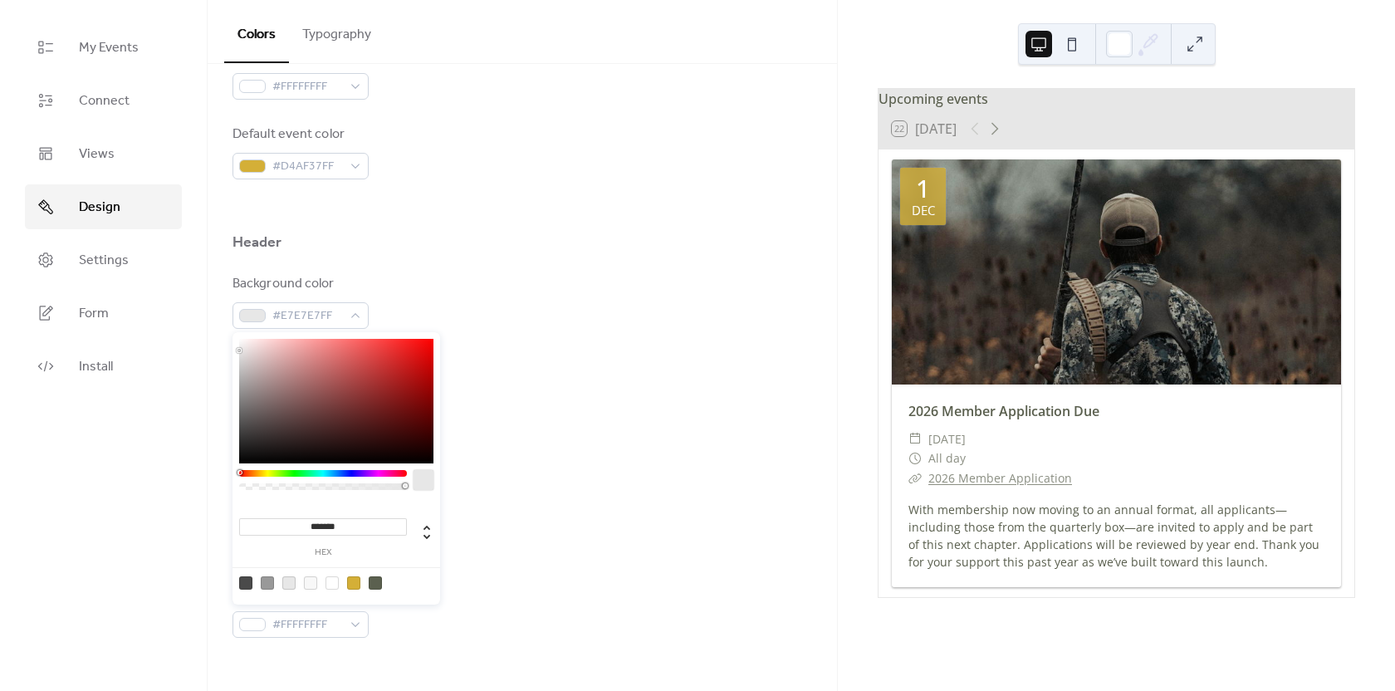
click at [306, 583] on div at bounding box center [310, 582] width 13 height 13
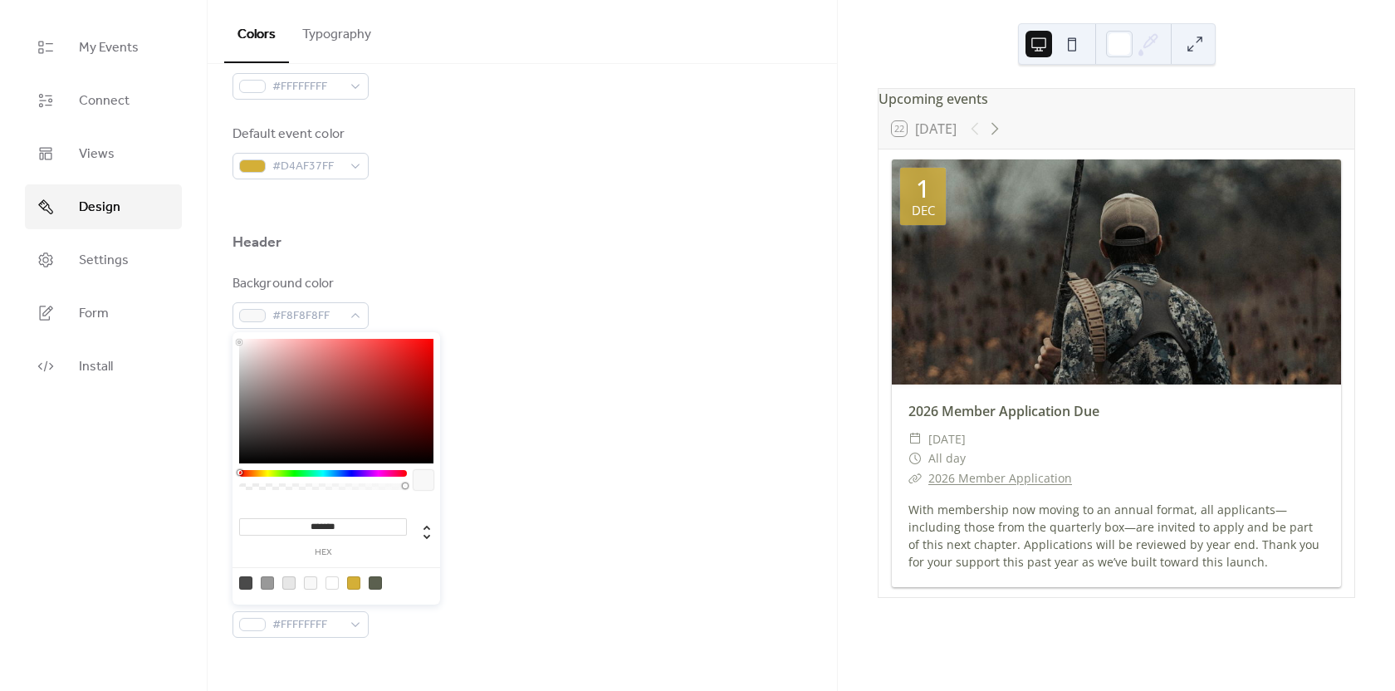
click at [290, 585] on div at bounding box center [288, 582] width 13 height 13
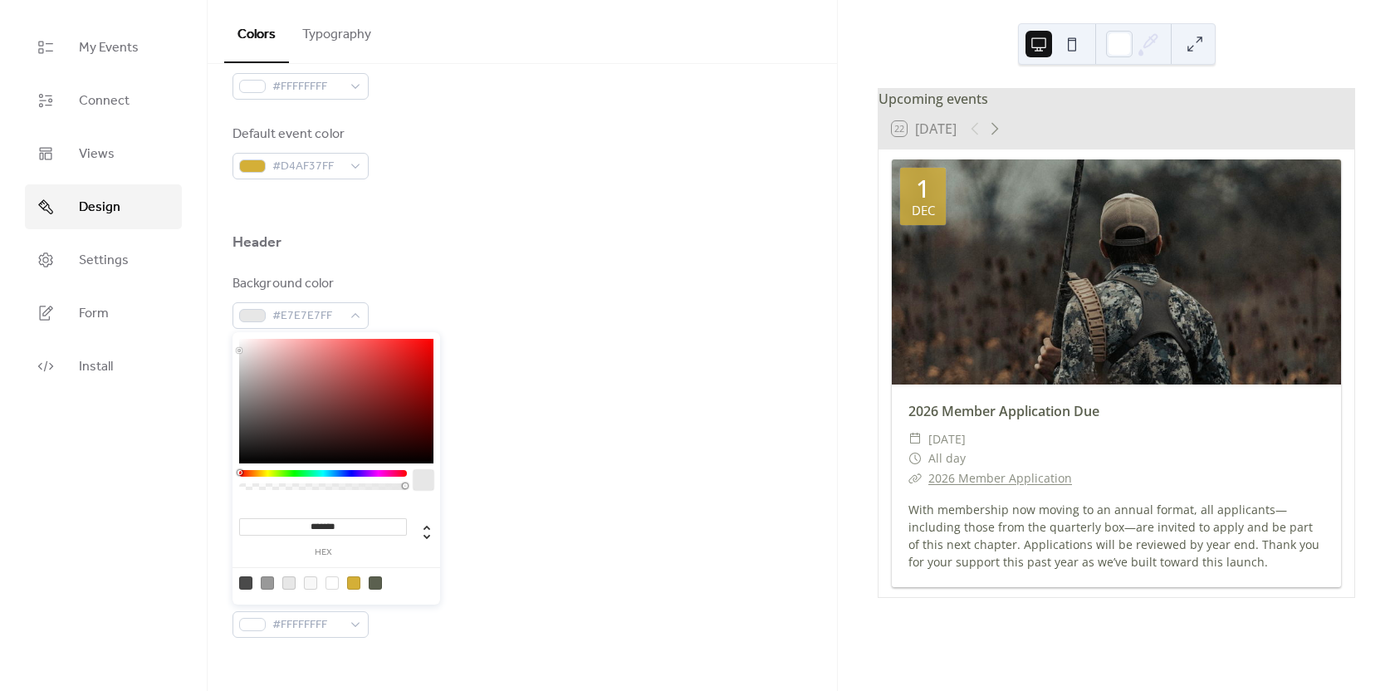
click at [309, 584] on div at bounding box center [310, 582] width 13 height 13
type input "*******"
click at [557, 341] on div "Background color #F8F8F8FF Text color #5B604FFF Border color #E7E7E7FF" at bounding box center [523, 381] width 580 height 214
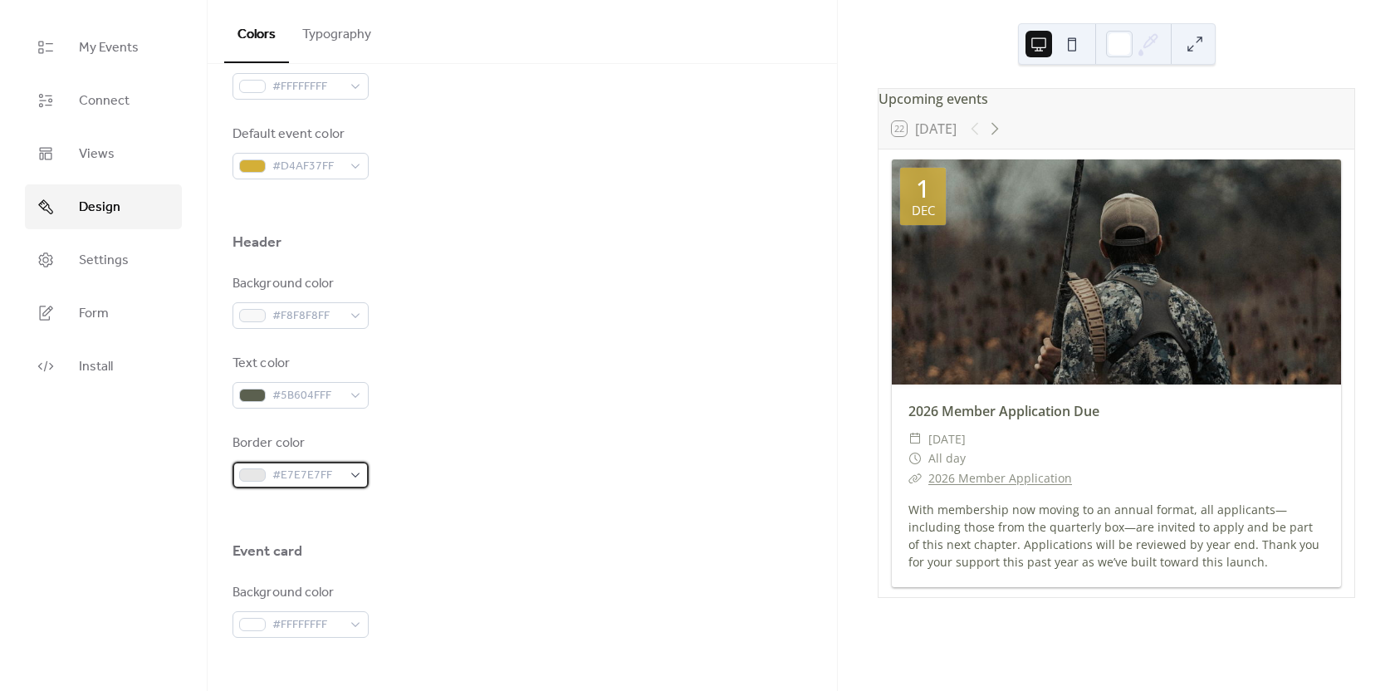
click at [334, 474] on span "#E7E7E7FF" at bounding box center [307, 476] width 70 height 20
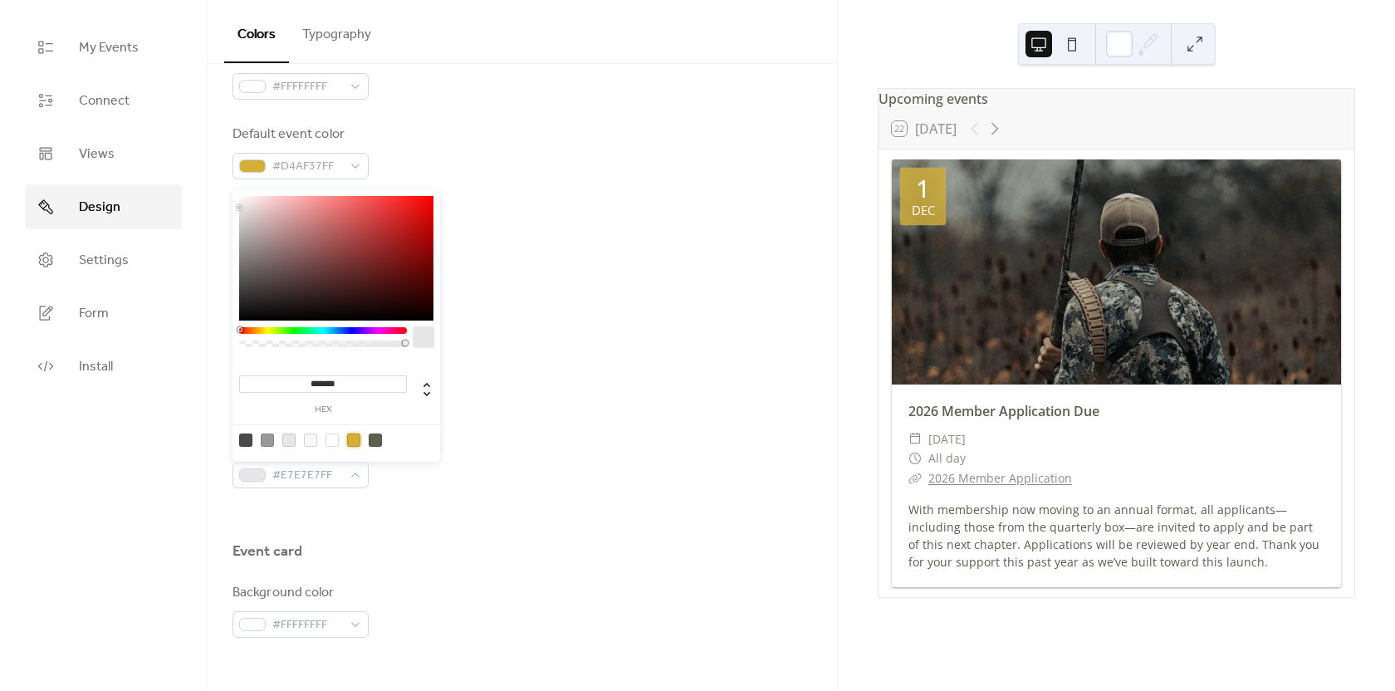
click at [348, 439] on div at bounding box center [353, 440] width 13 height 13
type input "*******"
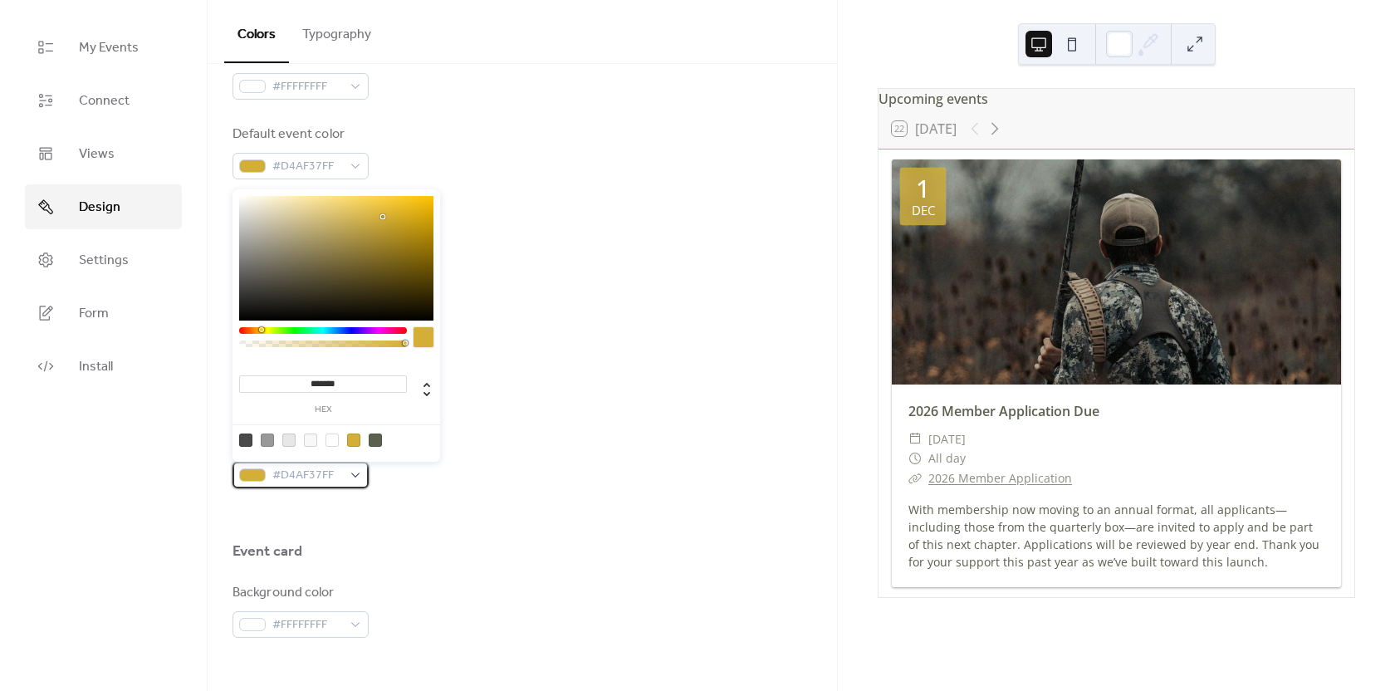
click at [339, 476] on span "#D4AF37FF" at bounding box center [307, 476] width 70 height 20
click at [314, 442] on div at bounding box center [310, 440] width 13 height 13
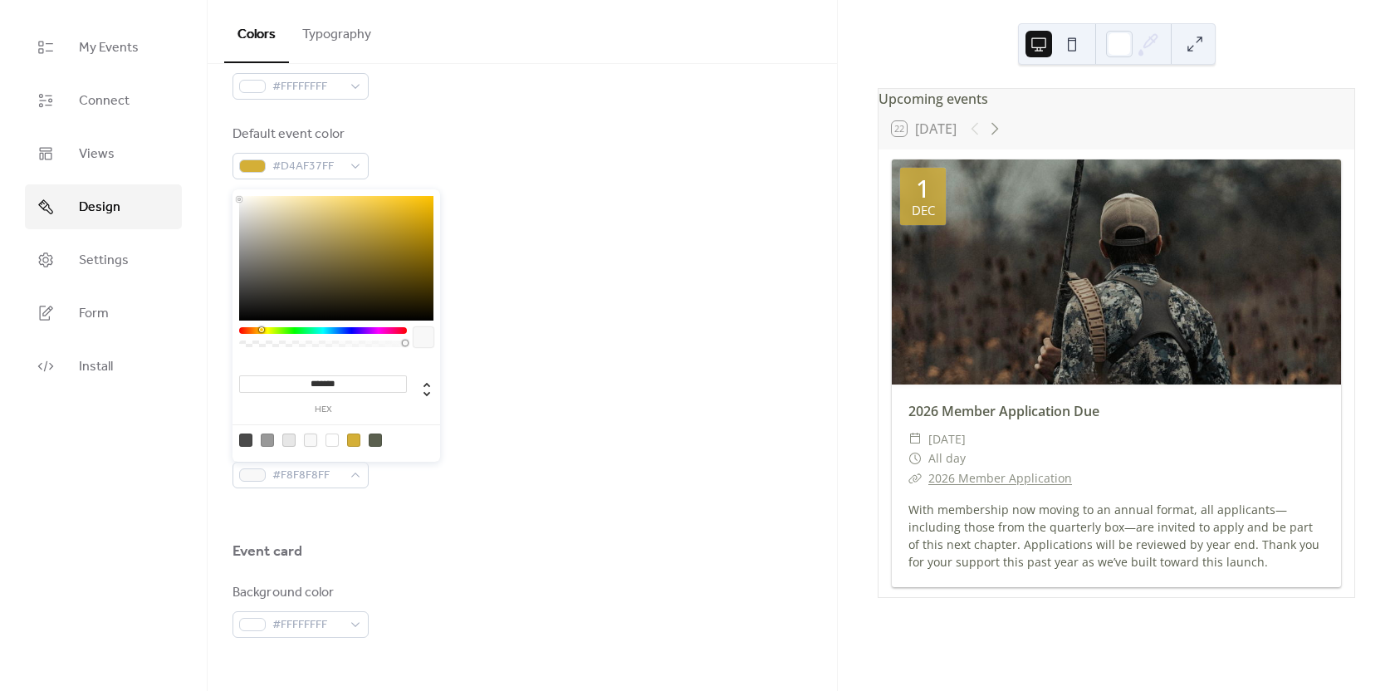
click at [329, 444] on div at bounding box center [332, 440] width 13 height 13
click at [288, 438] on div at bounding box center [288, 440] width 13 height 13
type input "*******"
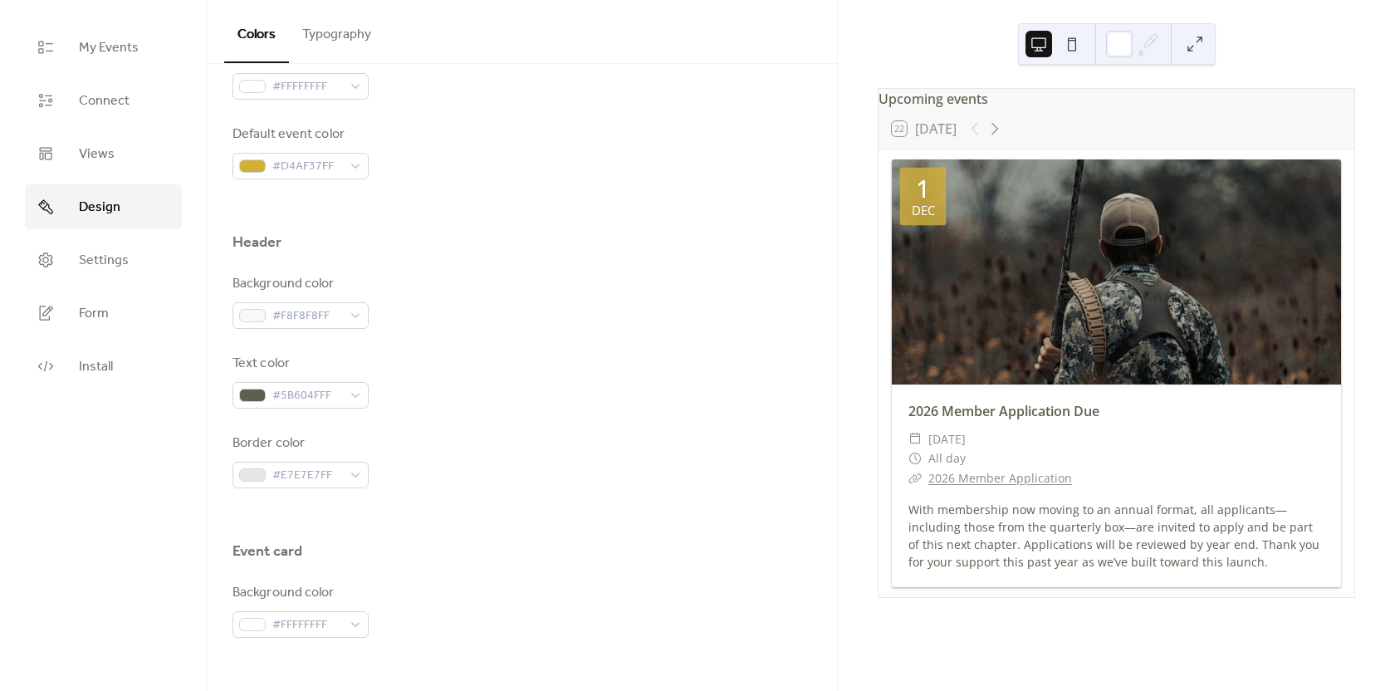
click at [522, 493] on div at bounding box center [523, 514] width 580 height 53
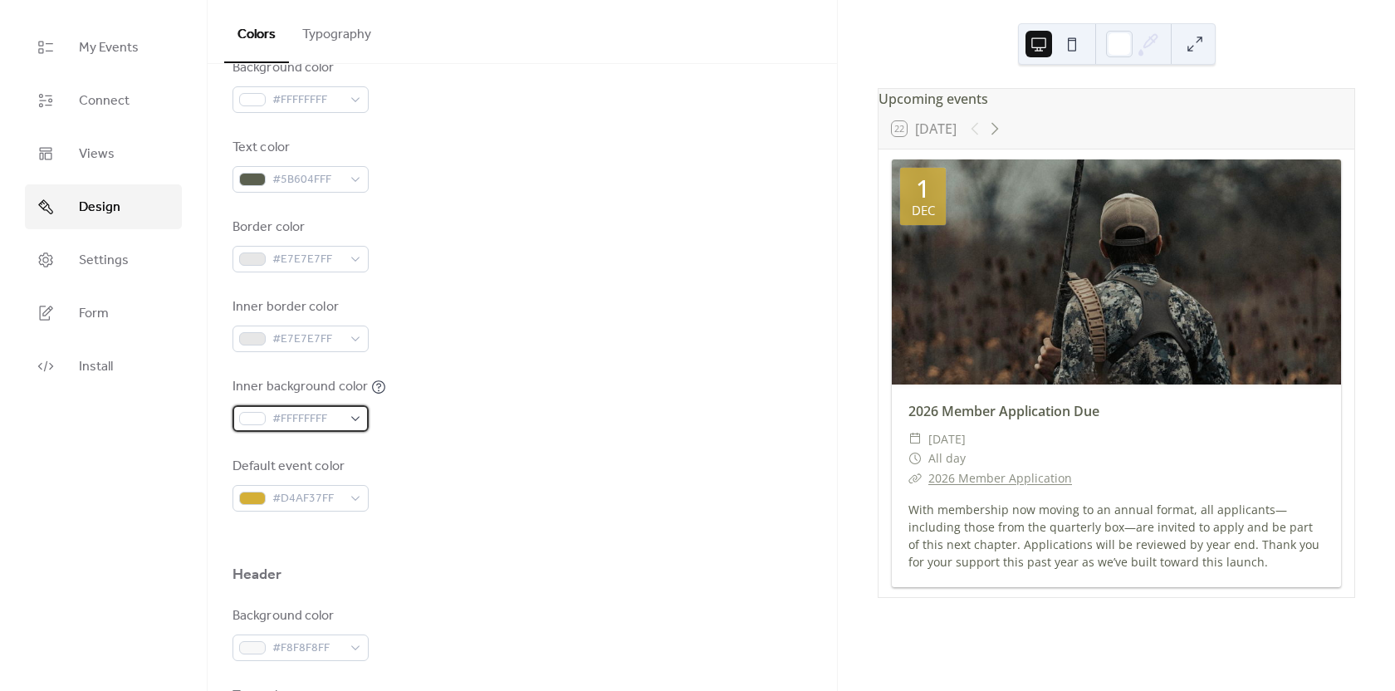
click at [349, 418] on div "#FFFFFFFF" at bounding box center [301, 418] width 136 height 27
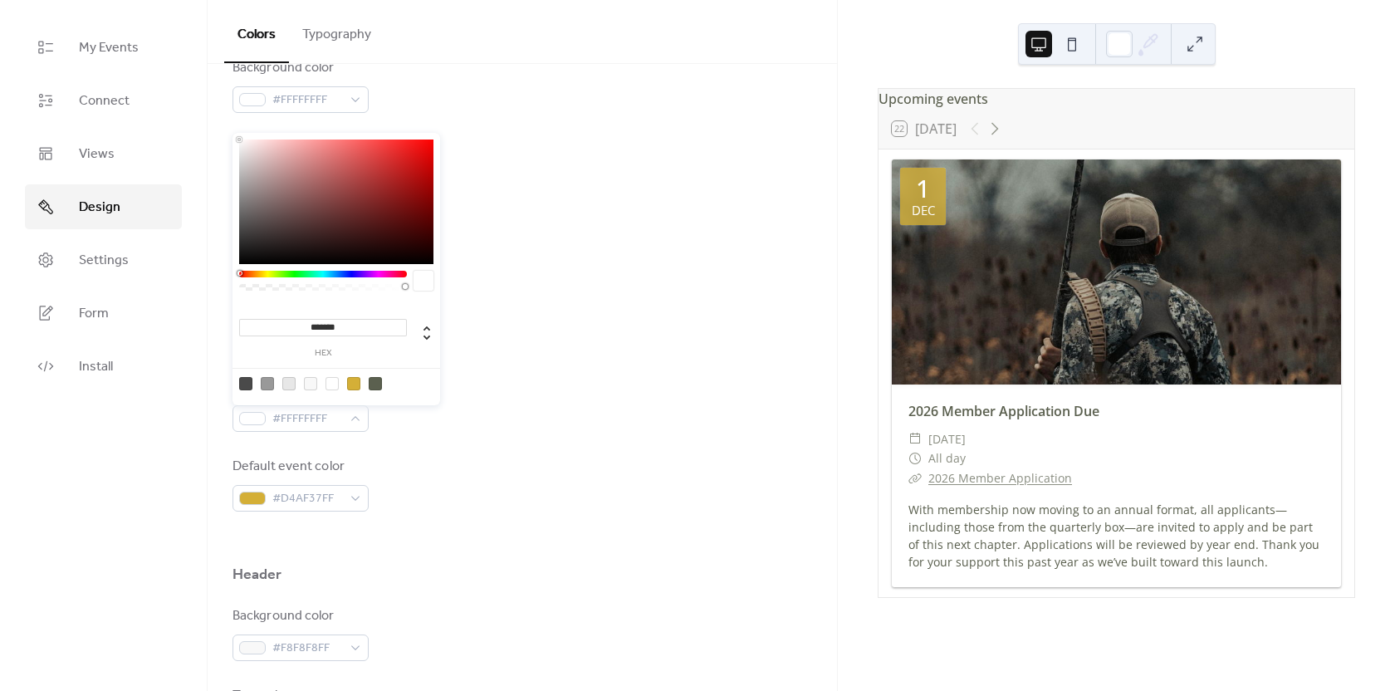
click at [353, 384] on div at bounding box center [353, 383] width 13 height 13
type input "*******"
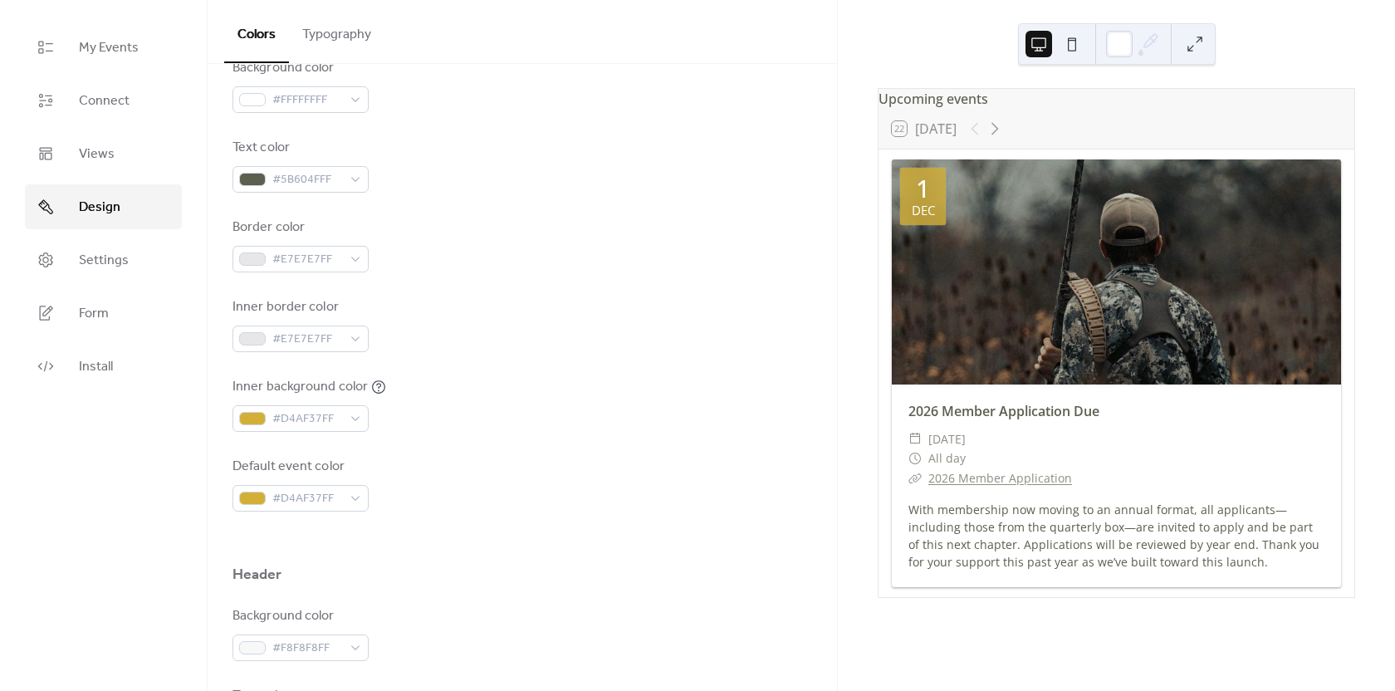
click at [476, 400] on div "Inner background color #D4AF37FF" at bounding box center [523, 404] width 580 height 55
click at [346, 419] on div "#D4AF37FF" at bounding box center [301, 418] width 136 height 27
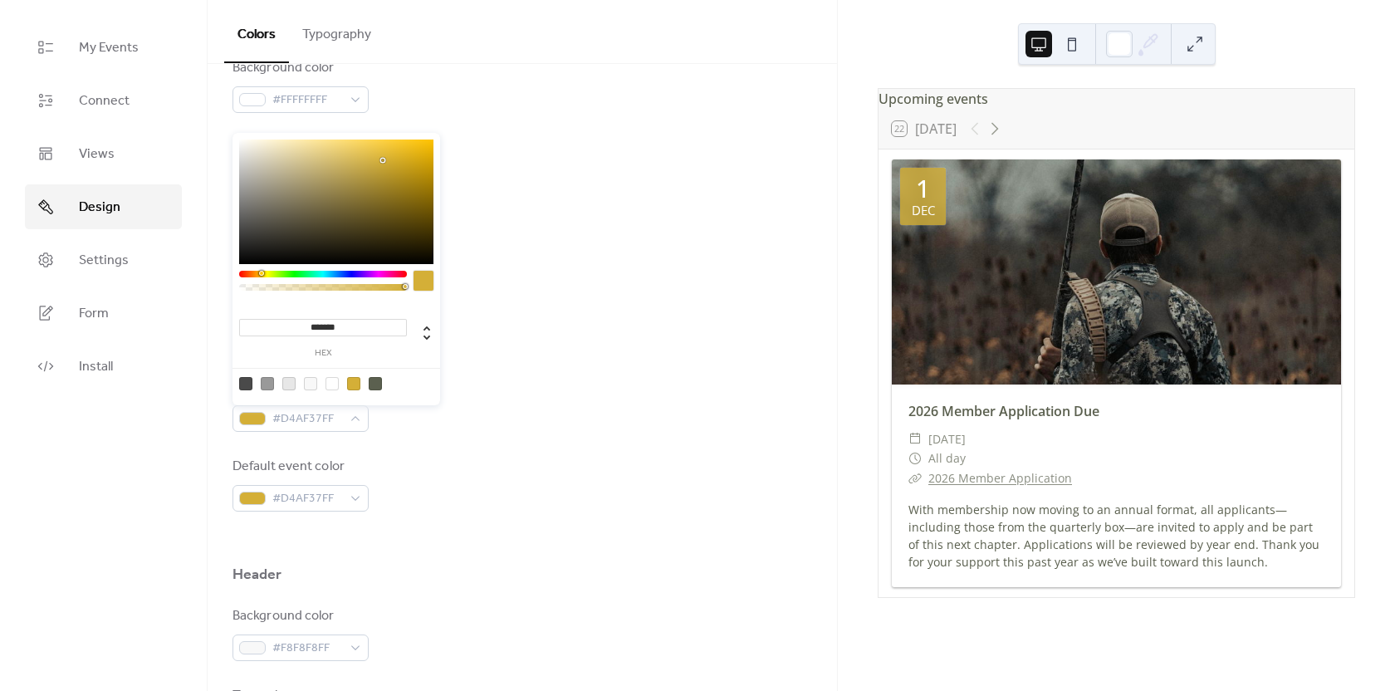
click at [336, 388] on div at bounding box center [332, 383] width 13 height 13
type input "*******"
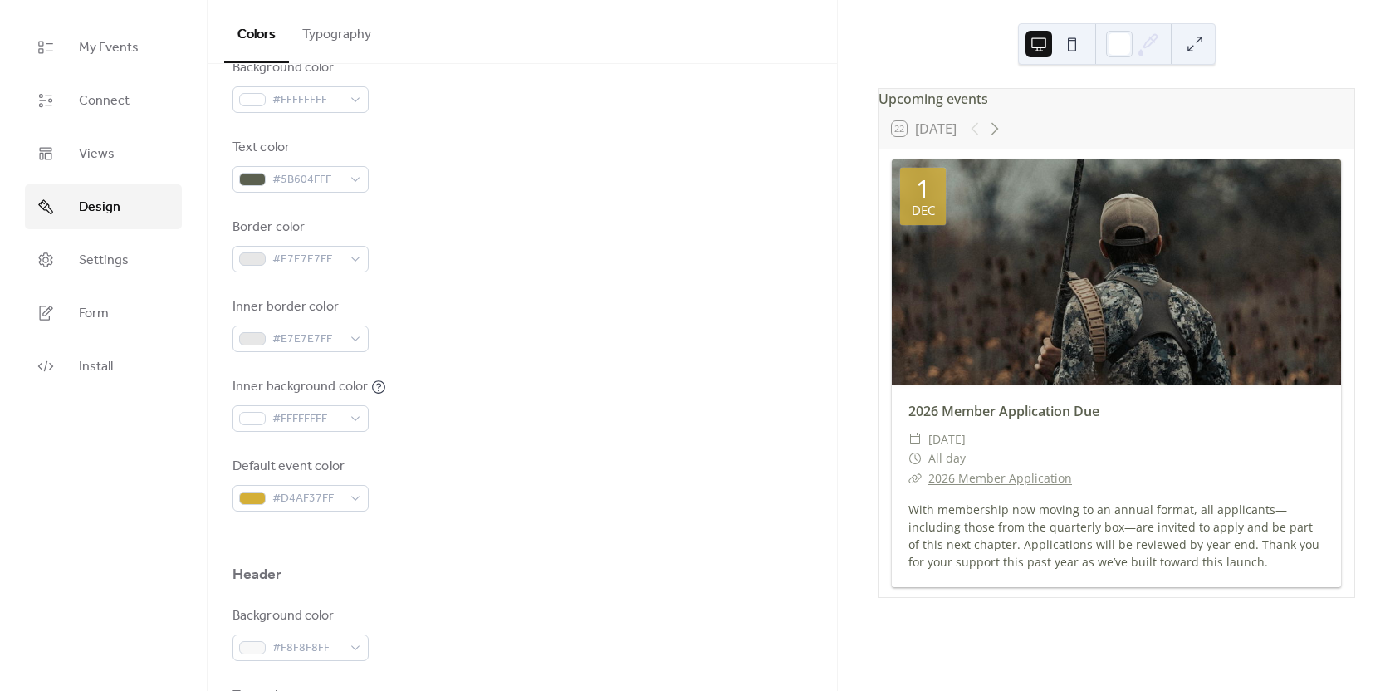
click at [445, 440] on div "Background color #FFFFFFFF Text color #5B604FFF Border color #E7E7E7FF Inner bo…" at bounding box center [523, 285] width 580 height 454
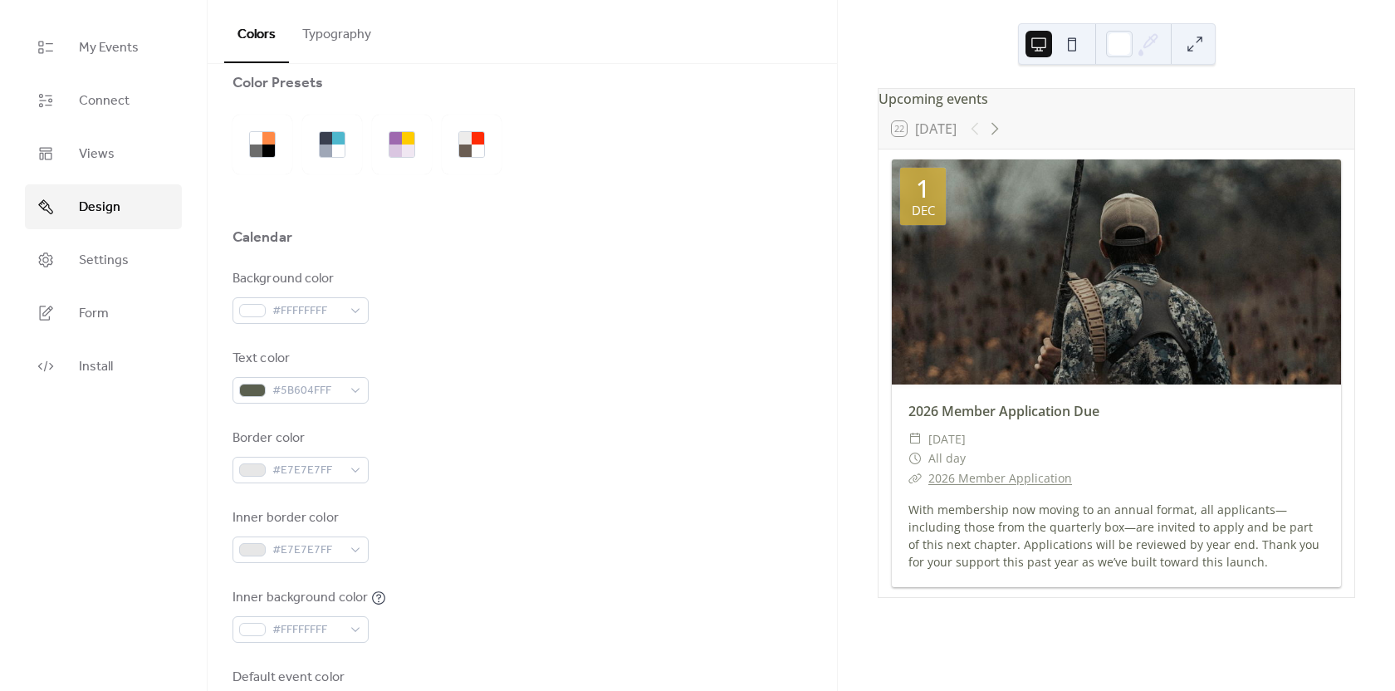
scroll to position [0, 0]
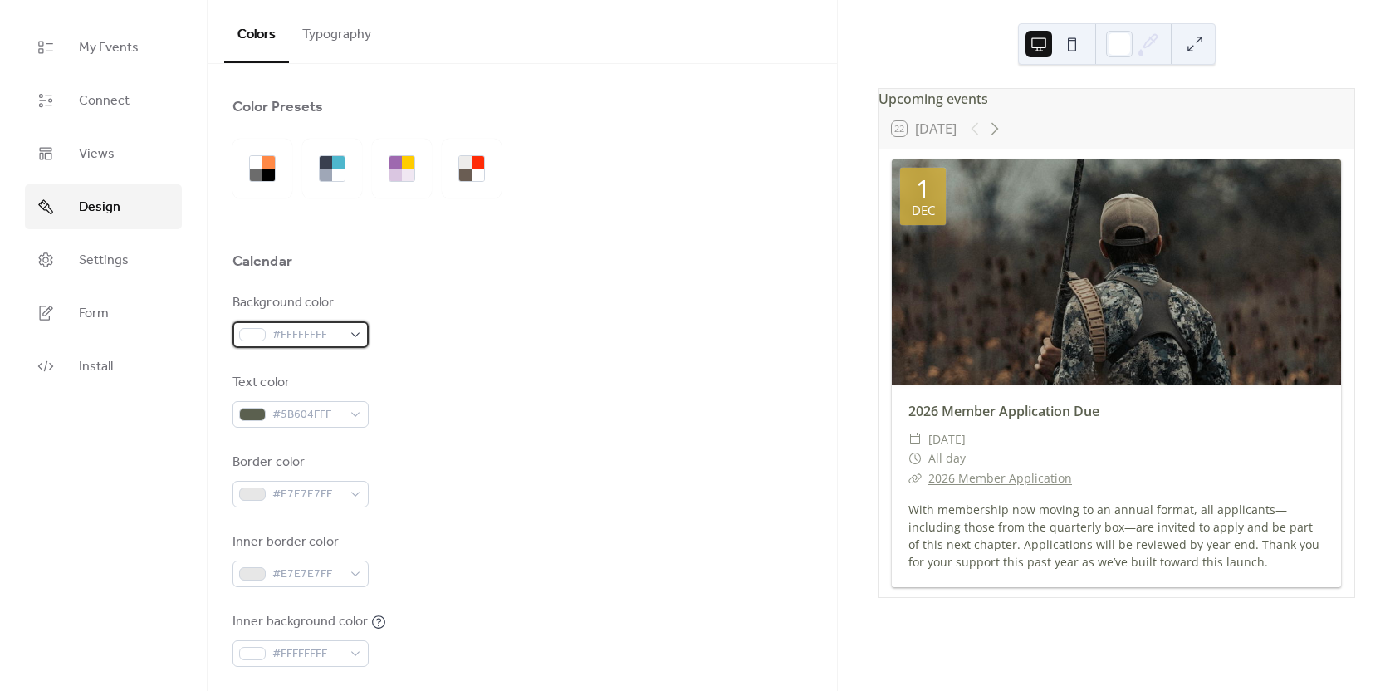
click at [349, 340] on div "#FFFFFFFF" at bounding box center [301, 334] width 136 height 27
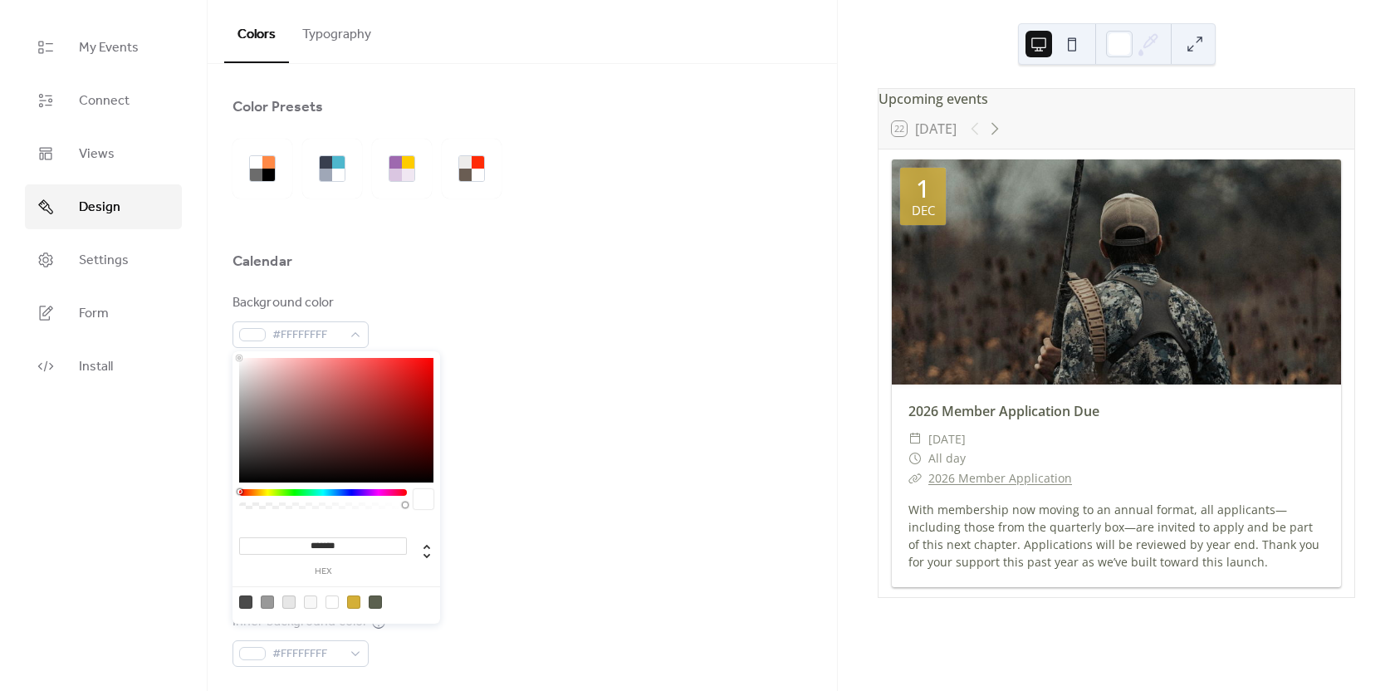
click at [355, 601] on div at bounding box center [353, 602] width 13 height 13
type input "*******"
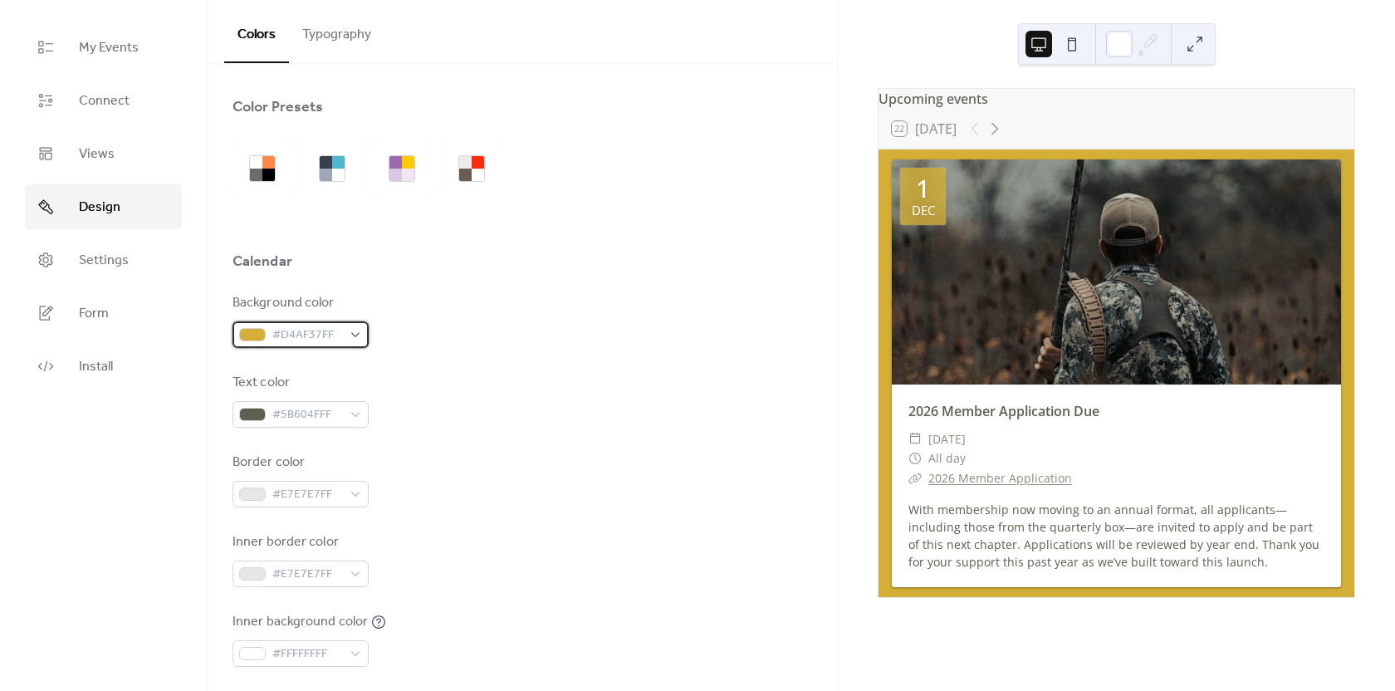
click at [324, 339] on span "#D4AF37FF" at bounding box center [307, 336] width 70 height 20
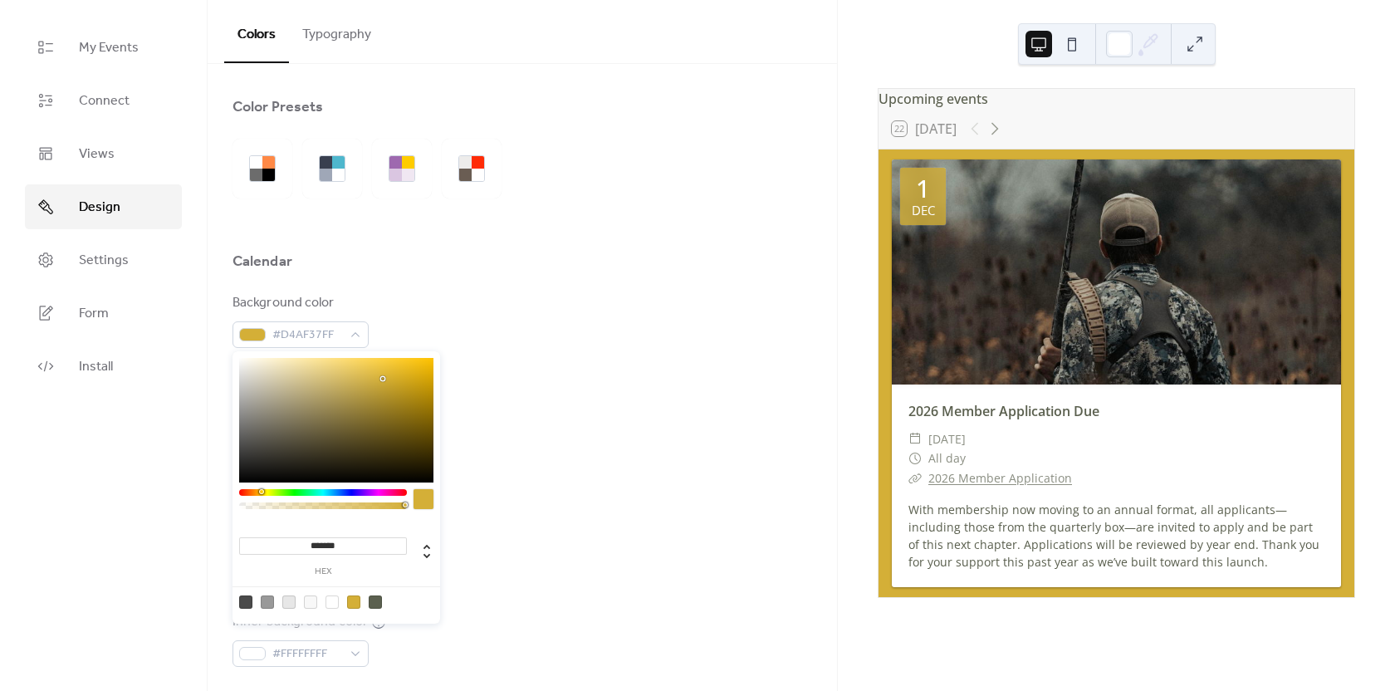
click at [279, 551] on input "*******" at bounding box center [323, 545] width 168 height 17
drag, startPoint x: 361, startPoint y: 544, endPoint x: 248, endPoint y: 543, distance: 113.0
click at [249, 543] on input "*******" at bounding box center [323, 545] width 168 height 17
paste input "*"
type input "********"
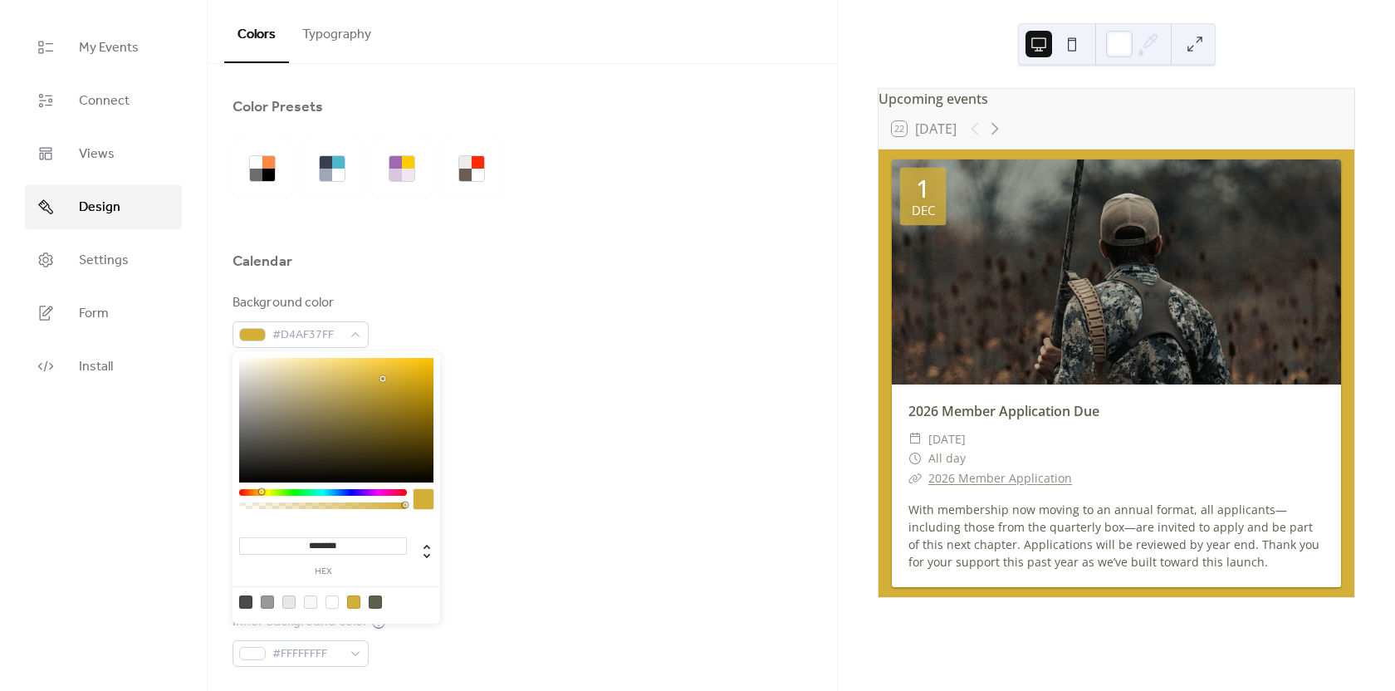
click at [513, 439] on div "Background color #D4AF37FF Text color #5B604FFF Border color #E7E7E7FF Inner bo…" at bounding box center [523, 520] width 580 height 454
click at [351, 329] on div "#D4AF37FF" at bounding box center [301, 334] width 136 height 27
drag, startPoint x: 370, startPoint y: 542, endPoint x: 257, endPoint y: 547, distance: 112.2
click at [257, 547] on input "*******" at bounding box center [323, 545] width 168 height 17
paste input "*"
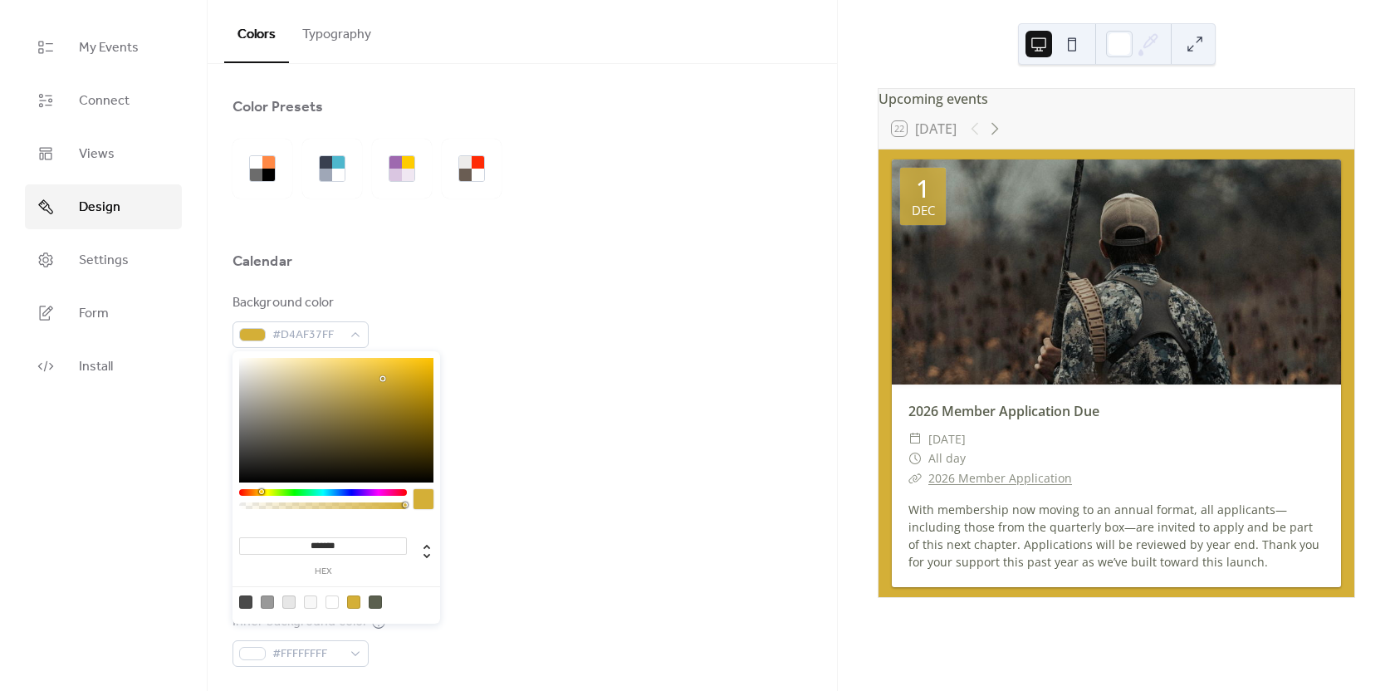
click at [365, 524] on div "******* hex" at bounding box center [336, 547] width 194 height 58
drag, startPoint x: 367, startPoint y: 544, endPoint x: 214, endPoint y: 545, distance: 152.8
click at [214, 545] on body "My Events Connect Views Design Settings Form Install Design Colors Typography C…" at bounding box center [697, 345] width 1395 height 691
paste input "*"
type input "********"
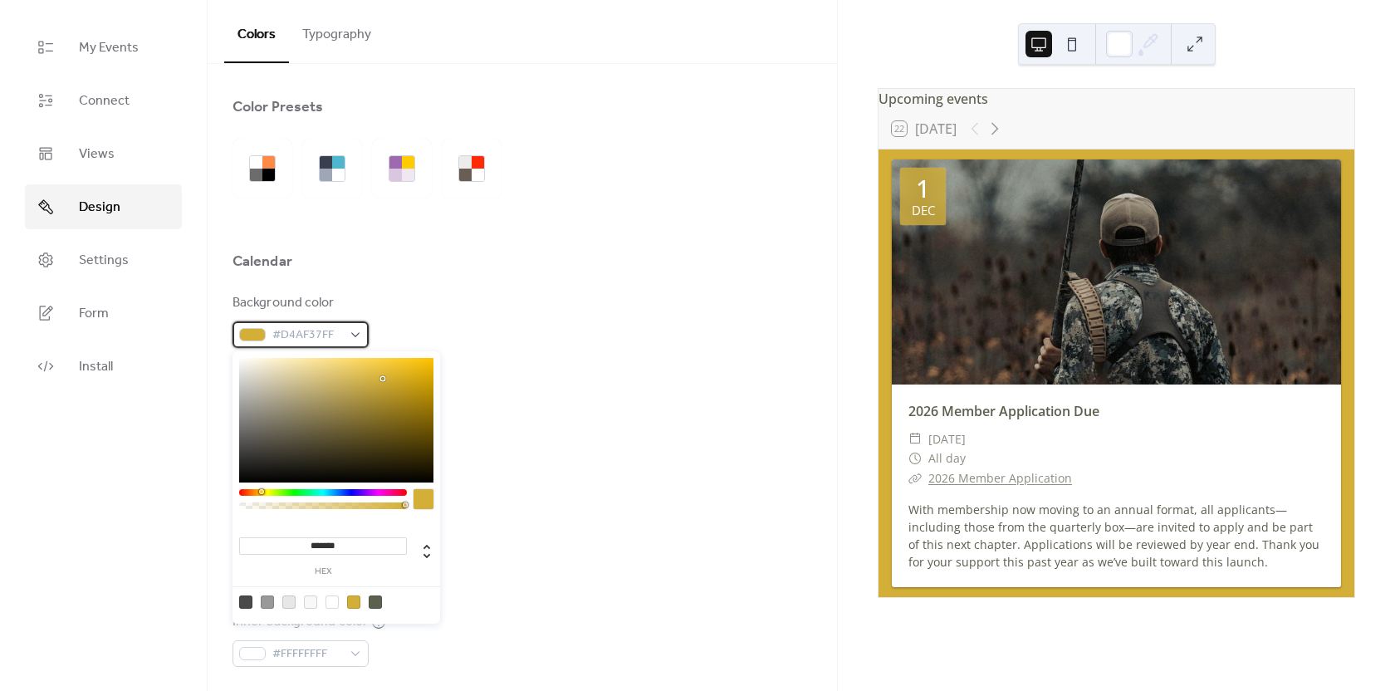
click at [311, 336] on span "#D4AF37FF" at bounding box center [307, 336] width 70 height 20
drag, startPoint x: 355, startPoint y: 547, endPoint x: 259, endPoint y: 547, distance: 95.5
click at [261, 547] on input "*******" at bounding box center [323, 545] width 168 height 17
paste input
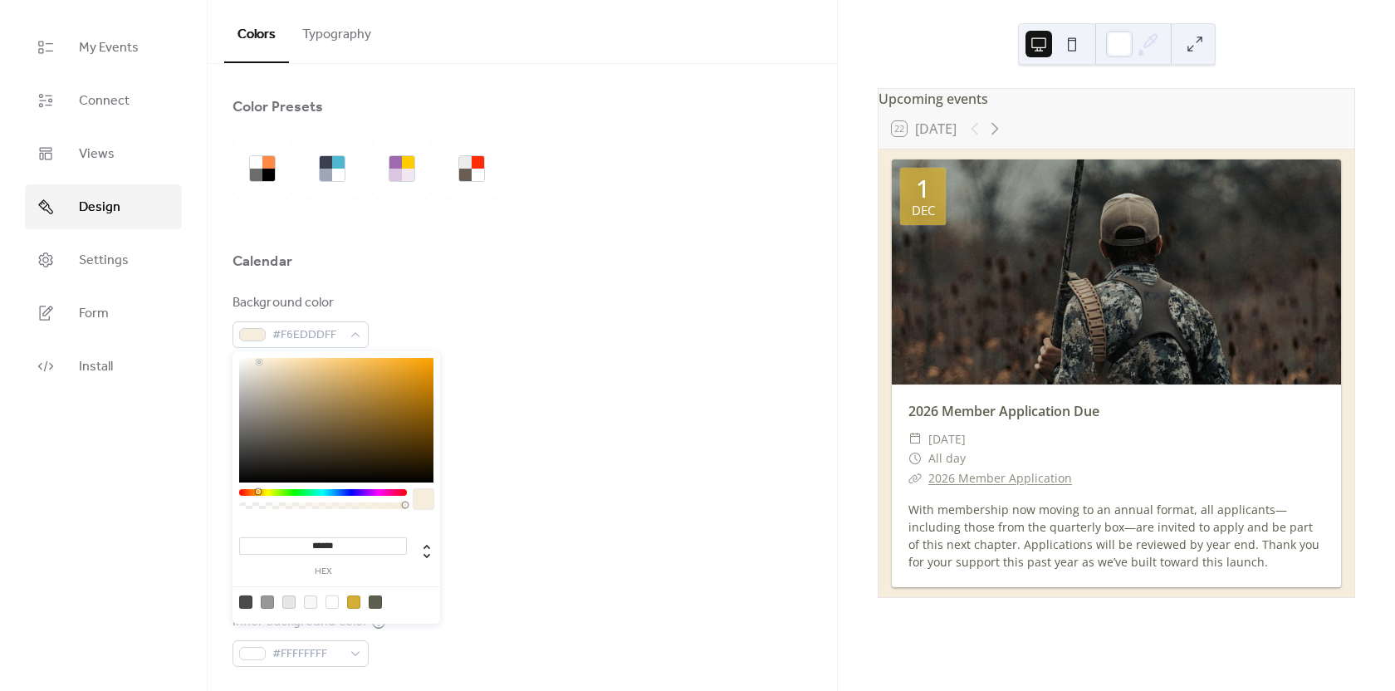
click at [297, 544] on input "******" at bounding box center [323, 545] width 168 height 17
type input "*******"
click at [488, 455] on div "Border color #E7E7E7FF" at bounding box center [523, 480] width 580 height 55
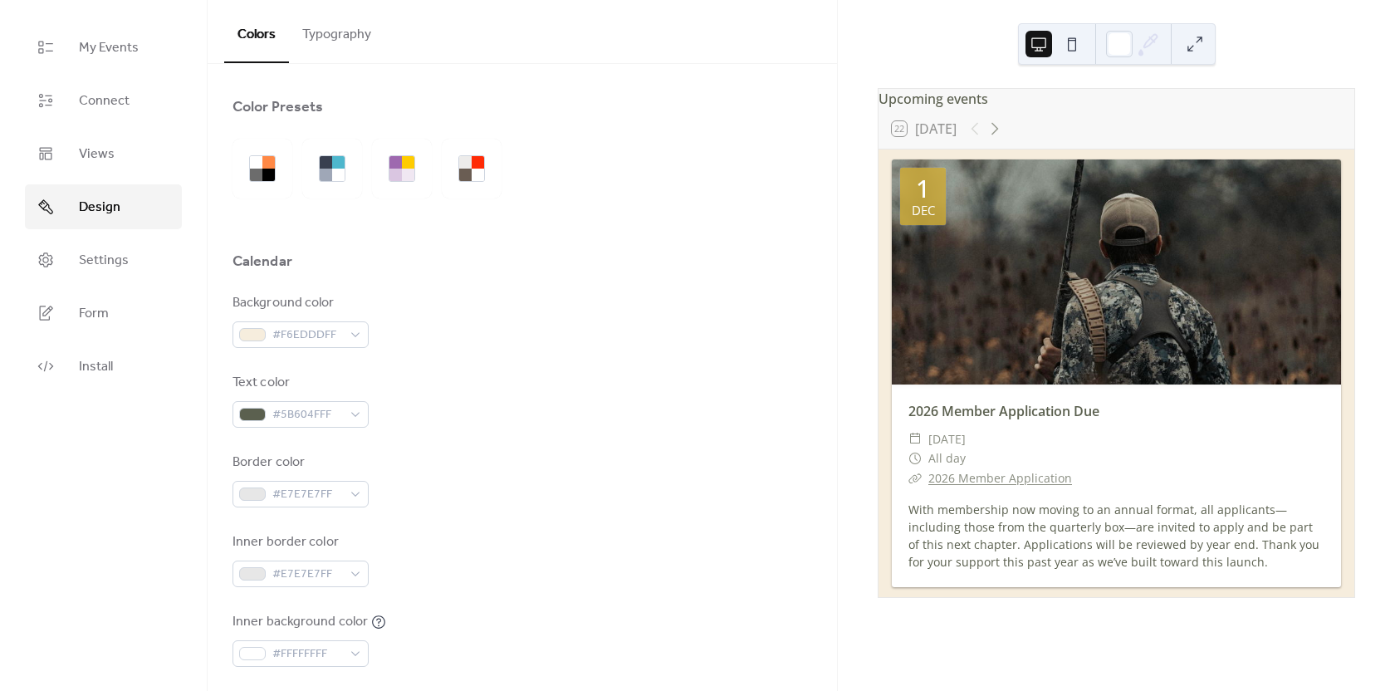
scroll to position [83, 0]
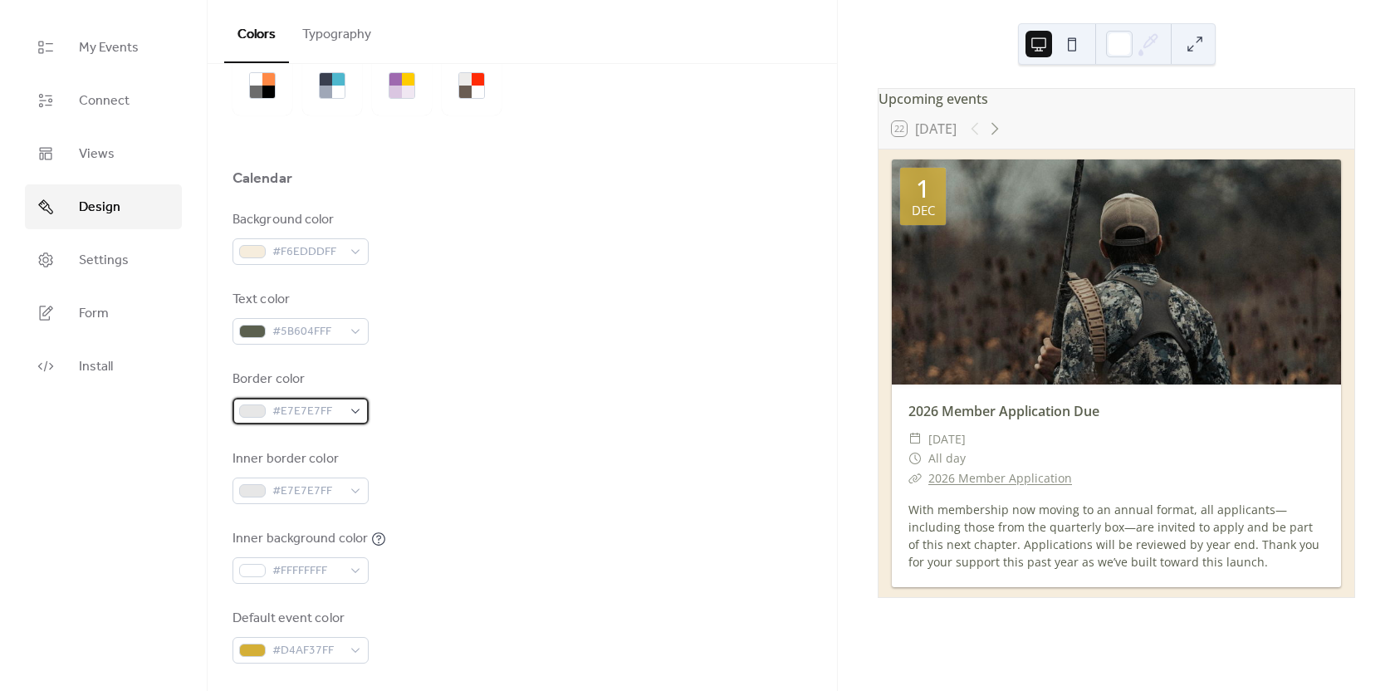
click at [343, 414] on div "#E7E7E7FF" at bounding box center [301, 411] width 136 height 27
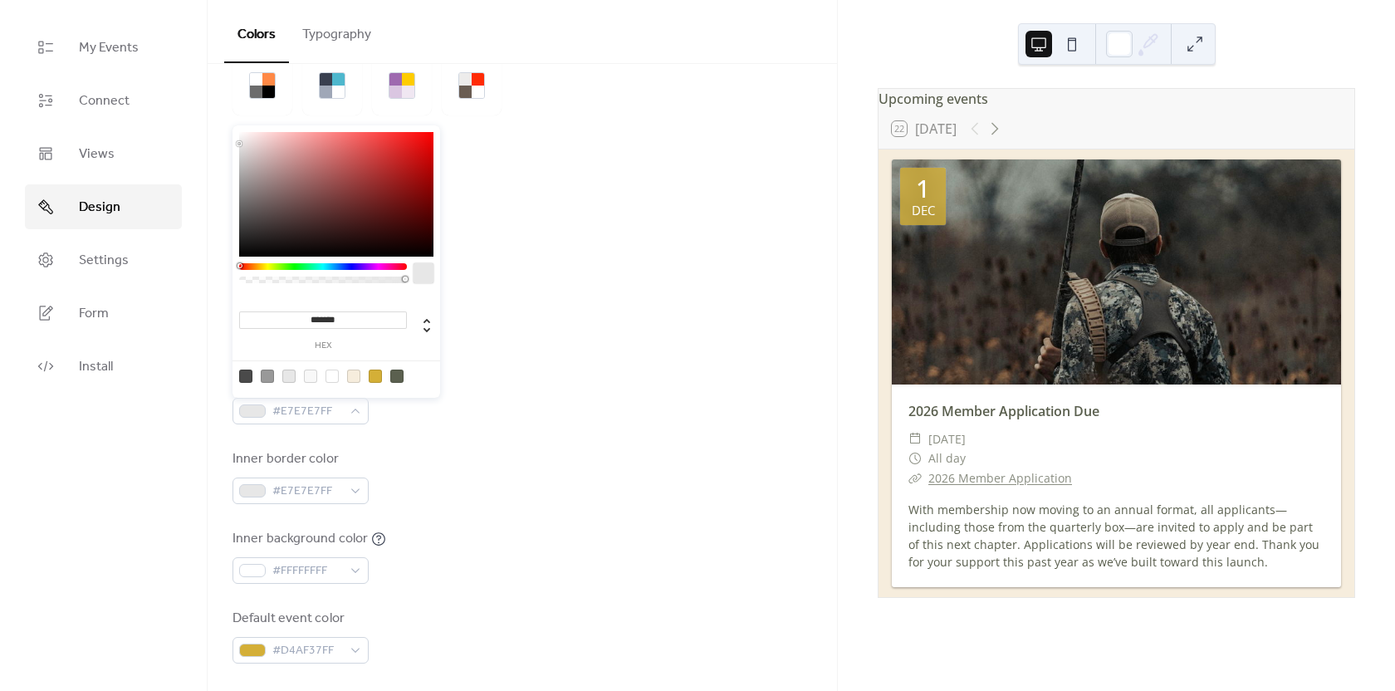
click at [376, 378] on div at bounding box center [375, 376] width 13 height 13
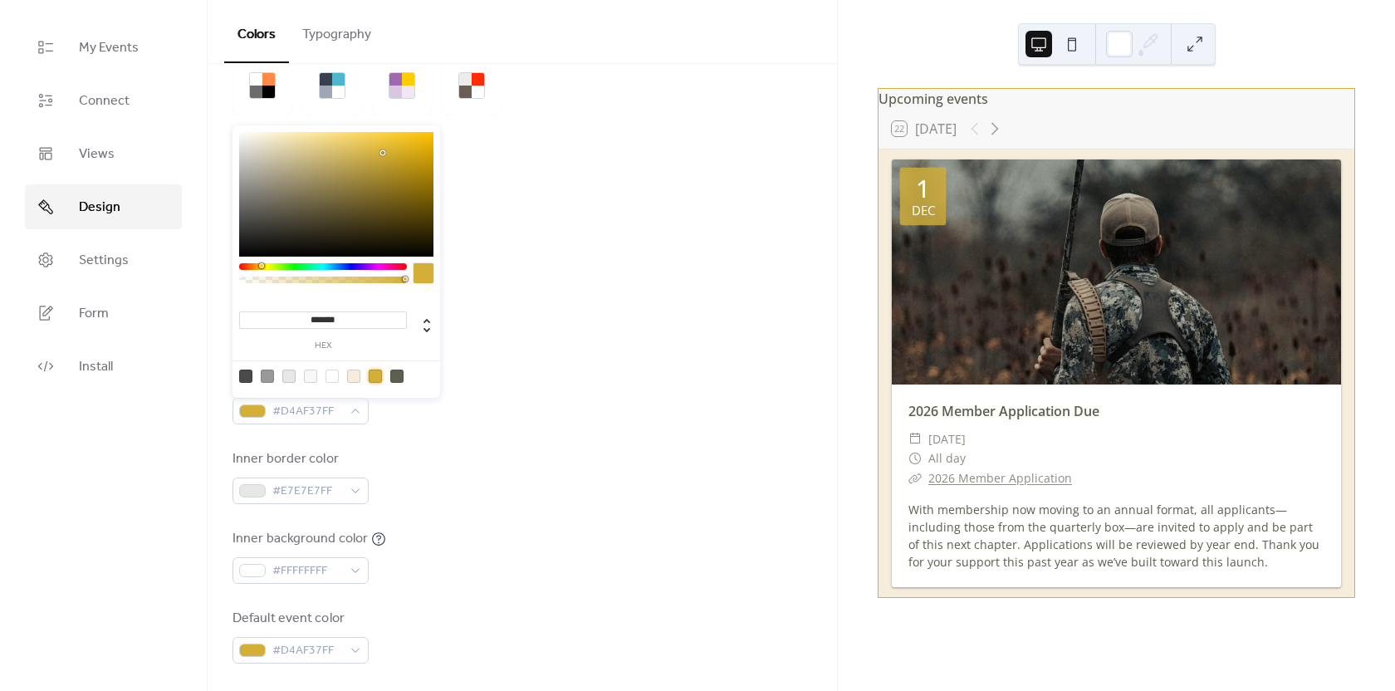
click at [351, 376] on div at bounding box center [353, 376] width 13 height 13
type input "*******"
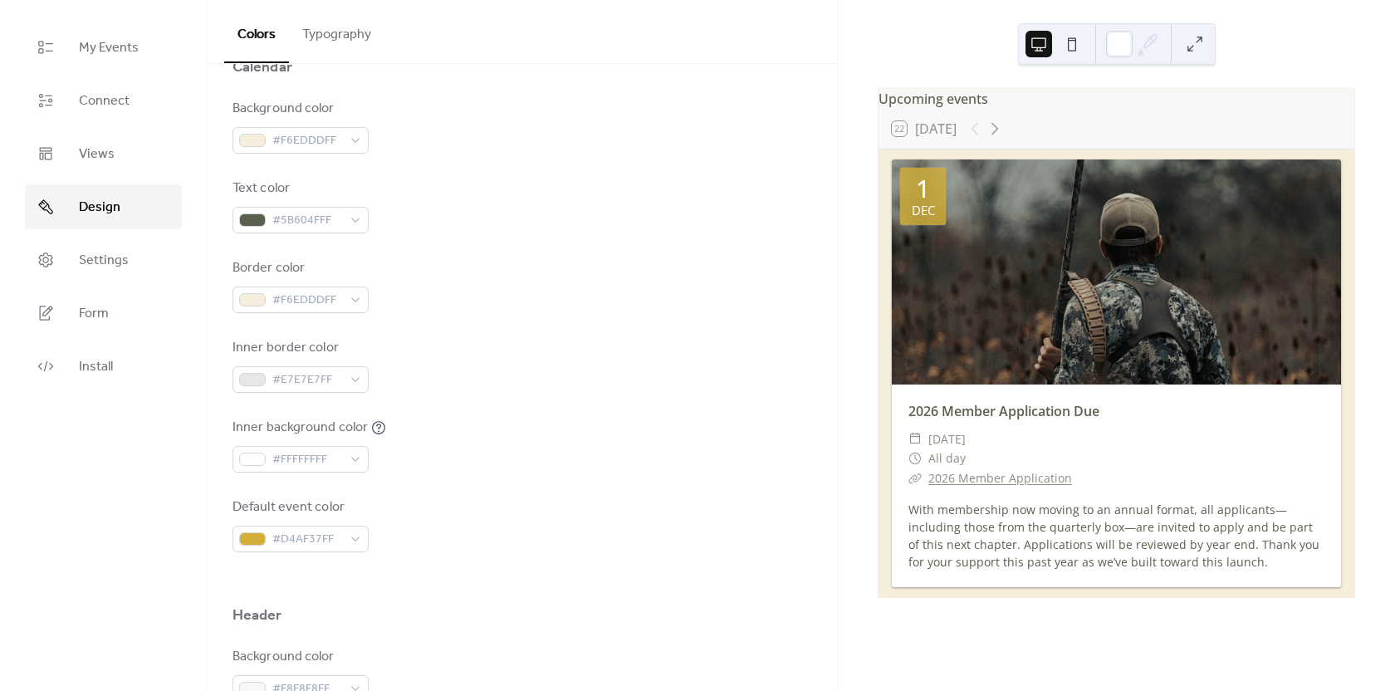
scroll to position [249, 0]
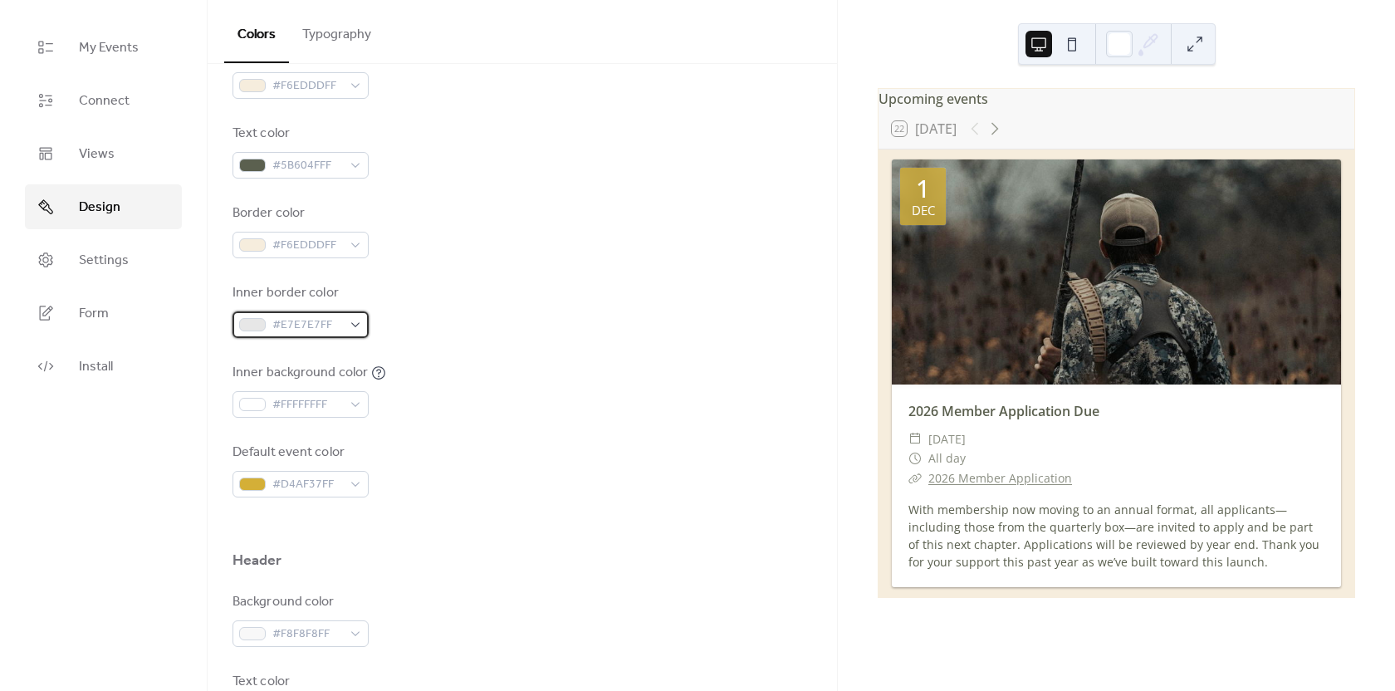
click at [348, 328] on div "#E7E7E7FF" at bounding box center [301, 324] width 136 height 27
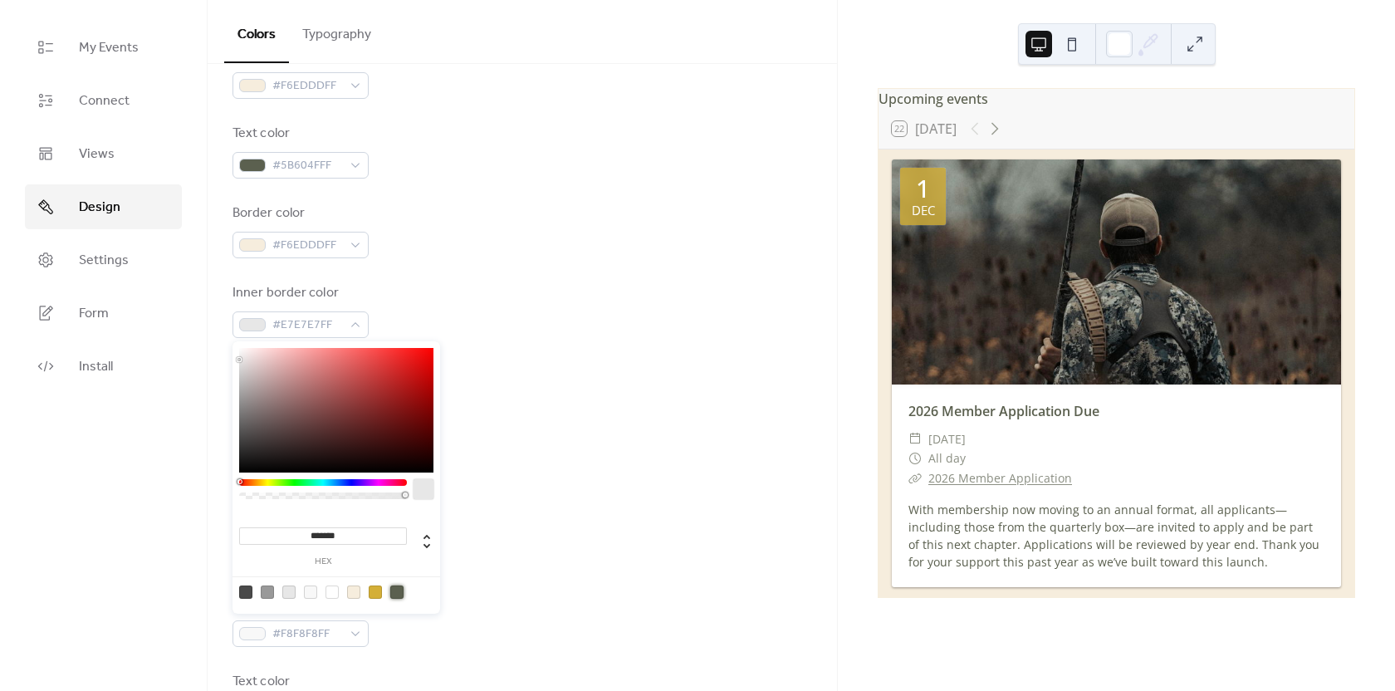
click at [392, 593] on div at bounding box center [396, 592] width 13 height 13
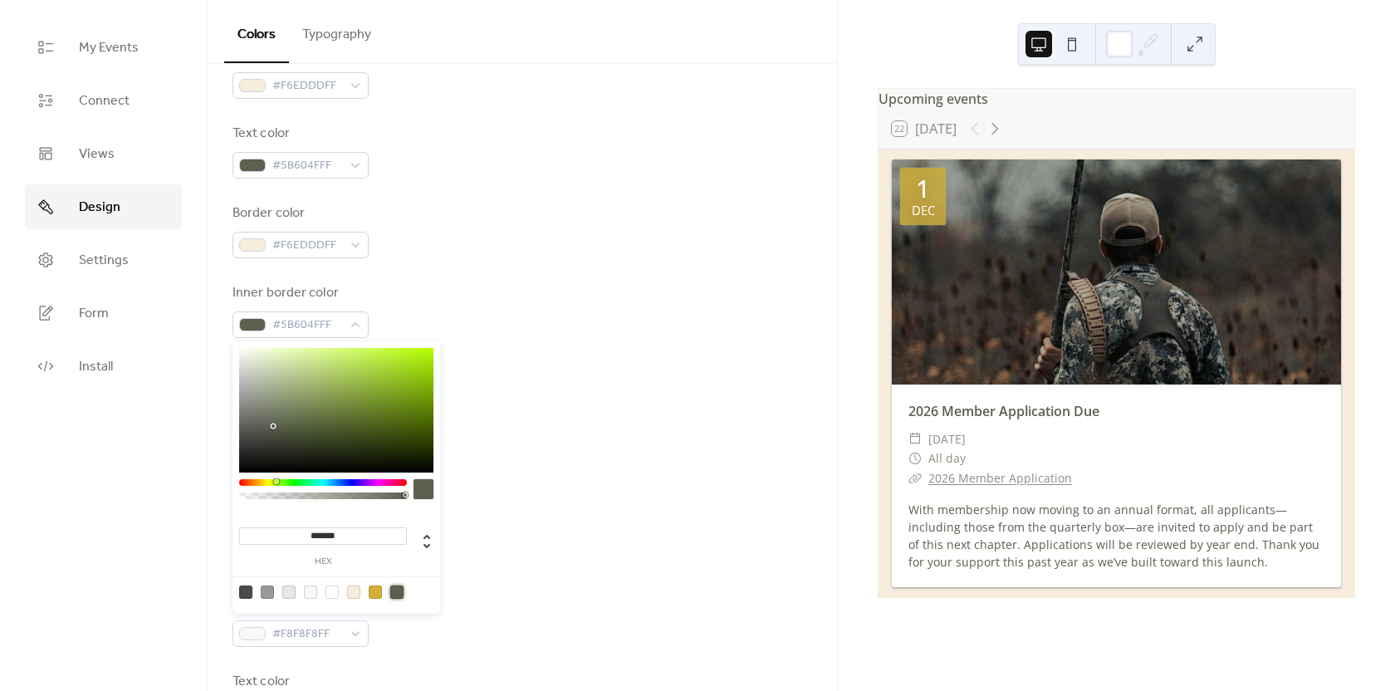
click at [373, 592] on div at bounding box center [375, 592] width 13 height 13
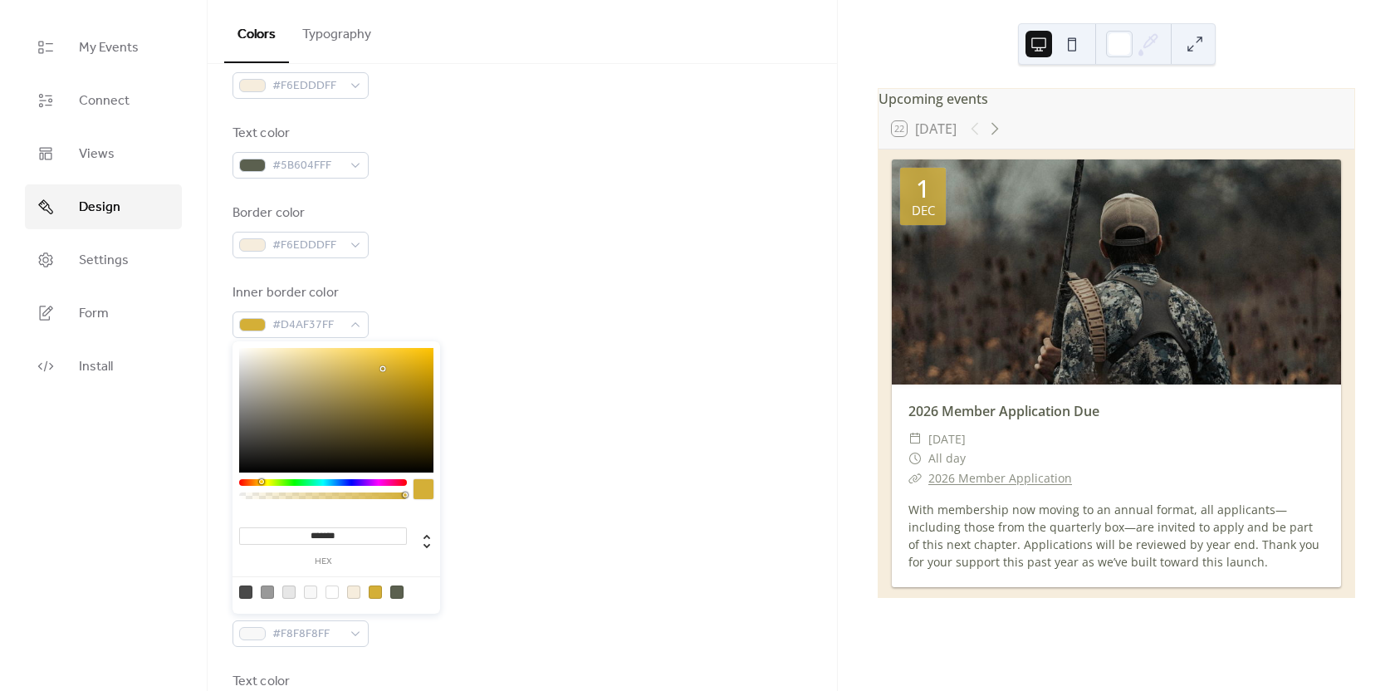
click at [331, 591] on div at bounding box center [332, 592] width 13 height 13
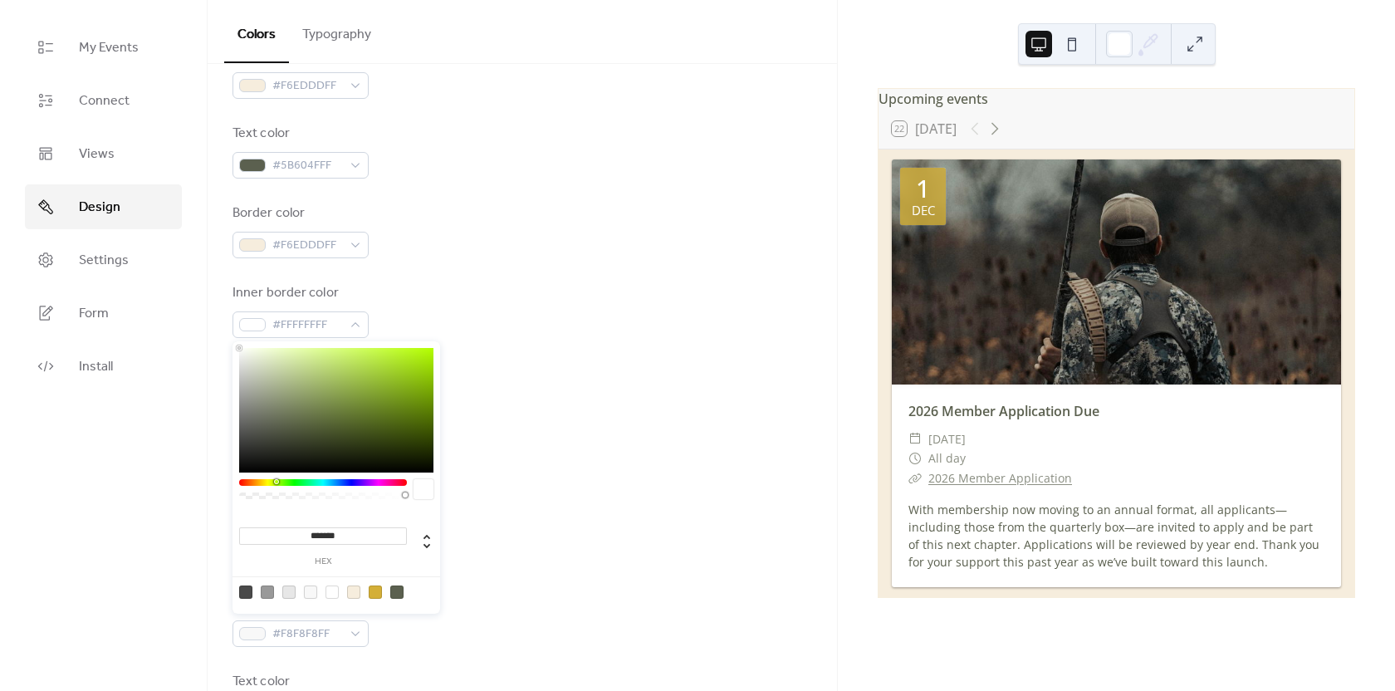
click at [315, 592] on div at bounding box center [310, 592] width 13 height 13
type input "*******"
click at [466, 557] on div "Header" at bounding box center [523, 565] width 580 height 28
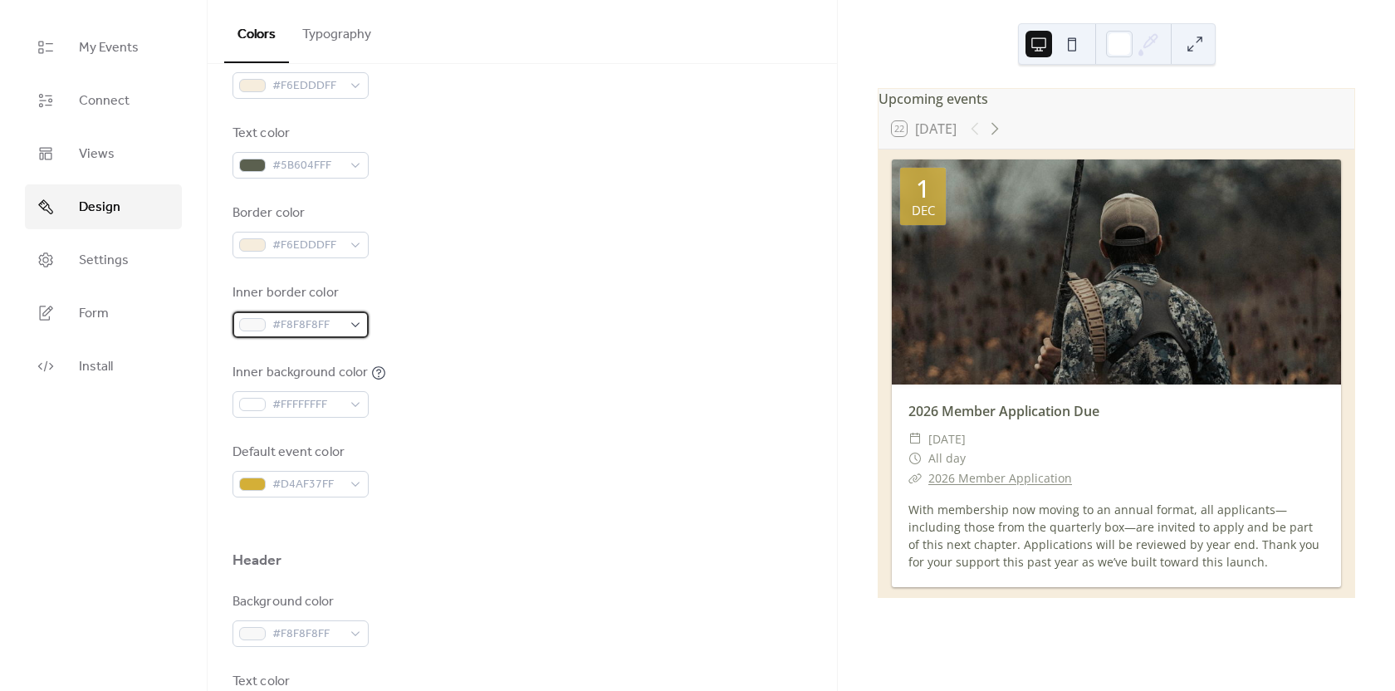
click at [330, 319] on span "#F8F8F8FF" at bounding box center [307, 326] width 70 height 20
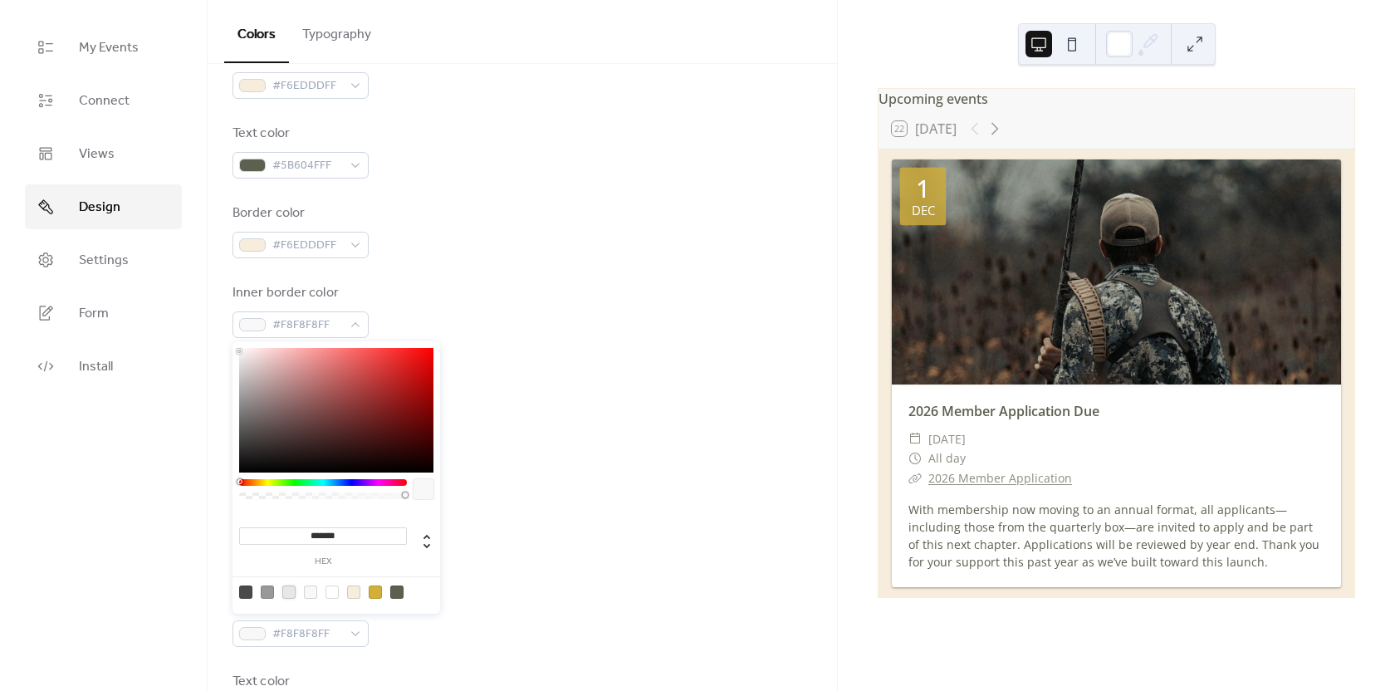
click at [289, 588] on div at bounding box center [288, 592] width 13 height 13
type input "*******"
click at [503, 357] on div "Background color #F6EDDDFF Text color #5B604FFF Border color #F6EDDDFF Inner bo…" at bounding box center [523, 271] width 580 height 454
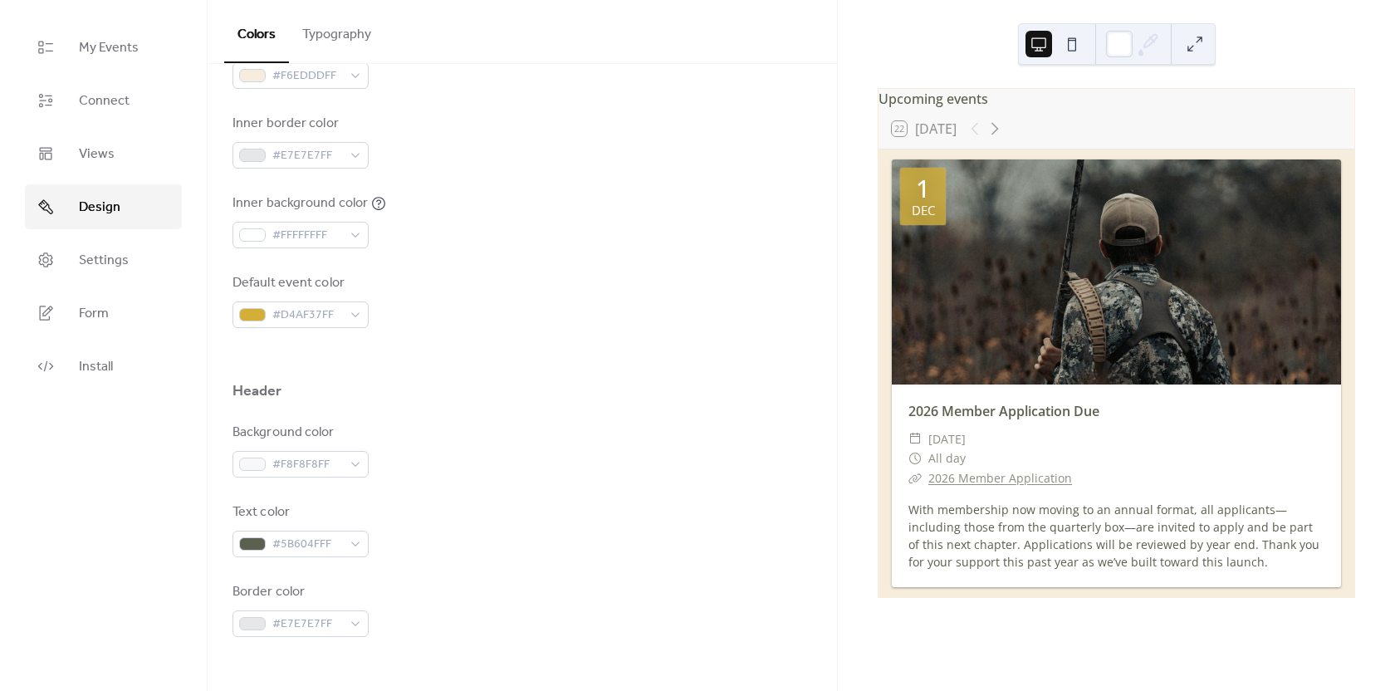
scroll to position [401, 0]
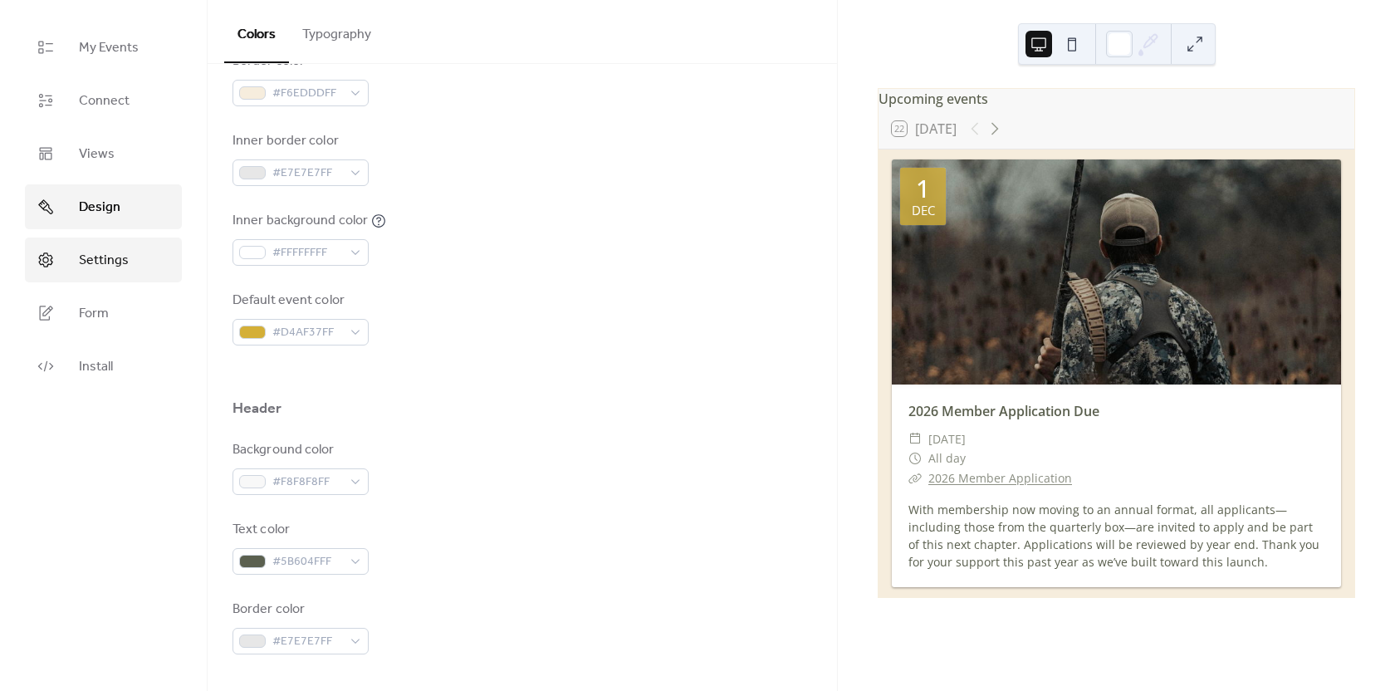
click at [116, 256] on span "Settings" at bounding box center [104, 261] width 50 height 20
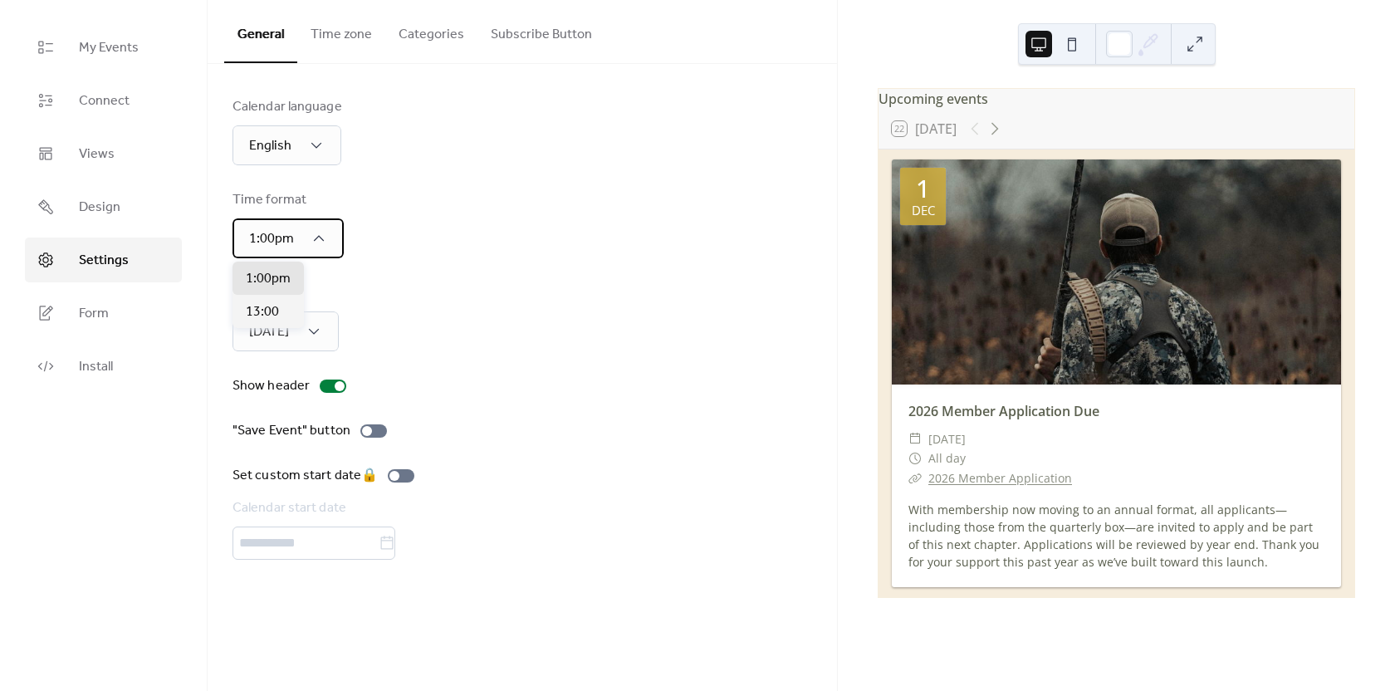
click at [330, 234] on div "1:00pm" at bounding box center [288, 238] width 111 height 40
click at [377, 230] on div "Time format 1:00pm" at bounding box center [523, 224] width 580 height 68
click at [377, 319] on div "Week start Sunday" at bounding box center [523, 317] width 580 height 68
click at [332, 382] on div at bounding box center [333, 386] width 27 height 13
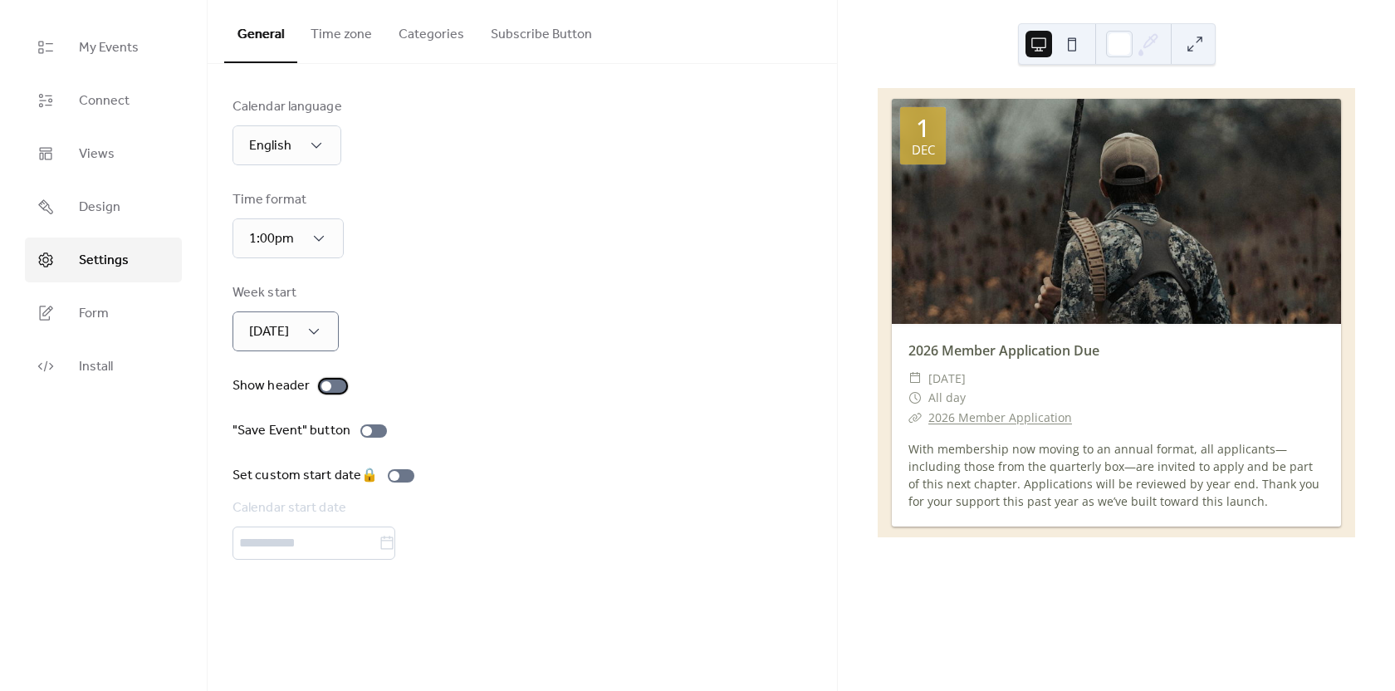
click at [332, 382] on div at bounding box center [333, 386] width 27 height 13
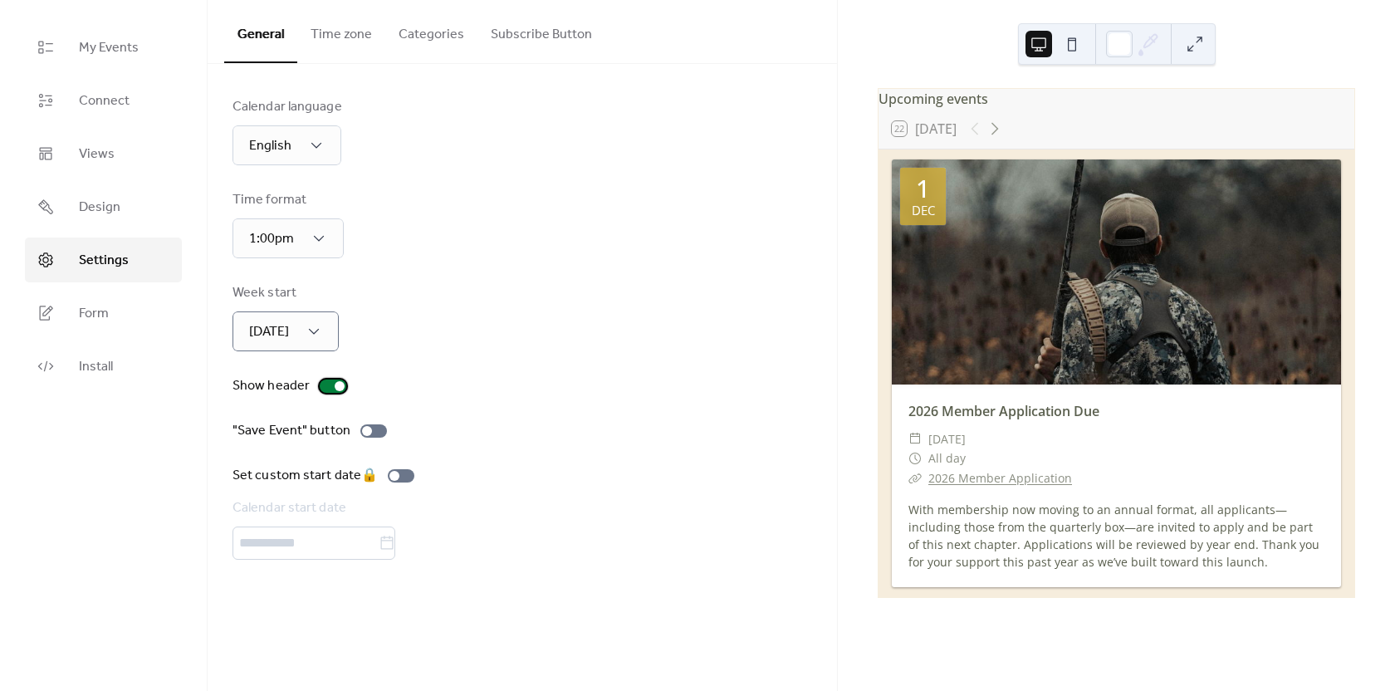
click at [333, 382] on div at bounding box center [333, 386] width 27 height 13
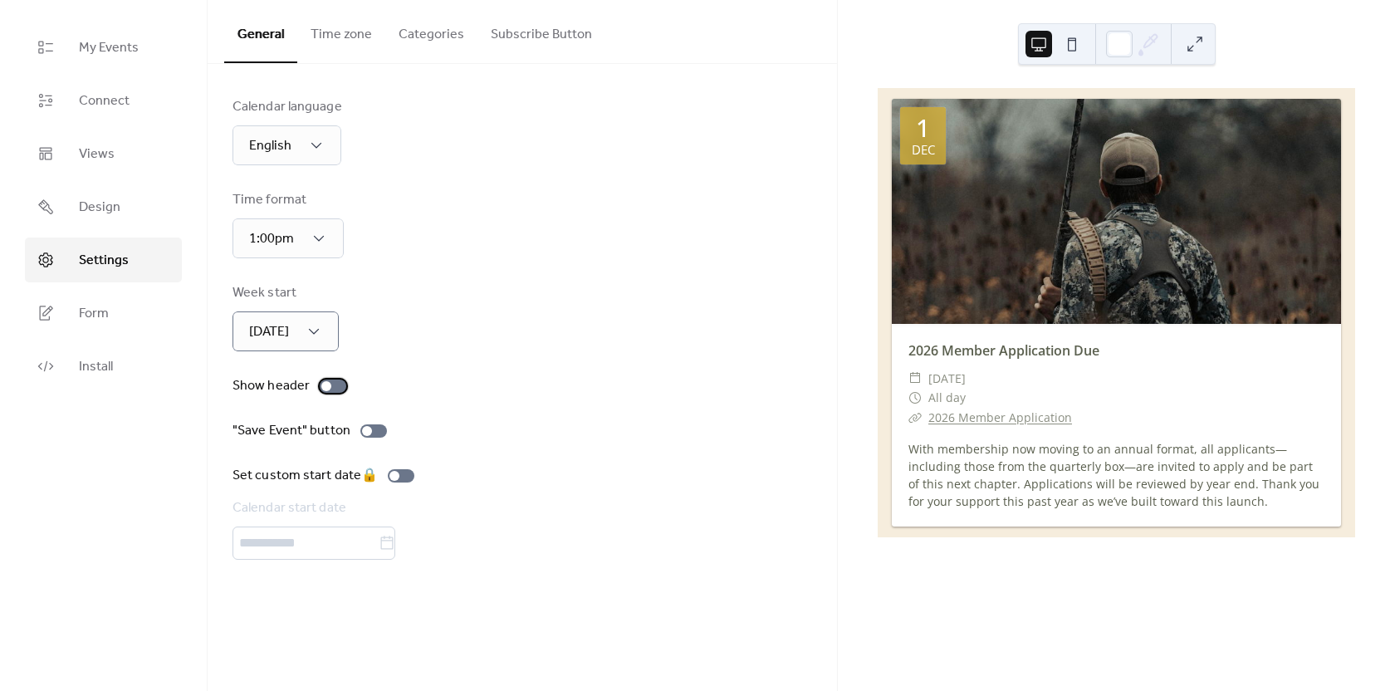
click at [333, 382] on div at bounding box center [333, 386] width 27 height 13
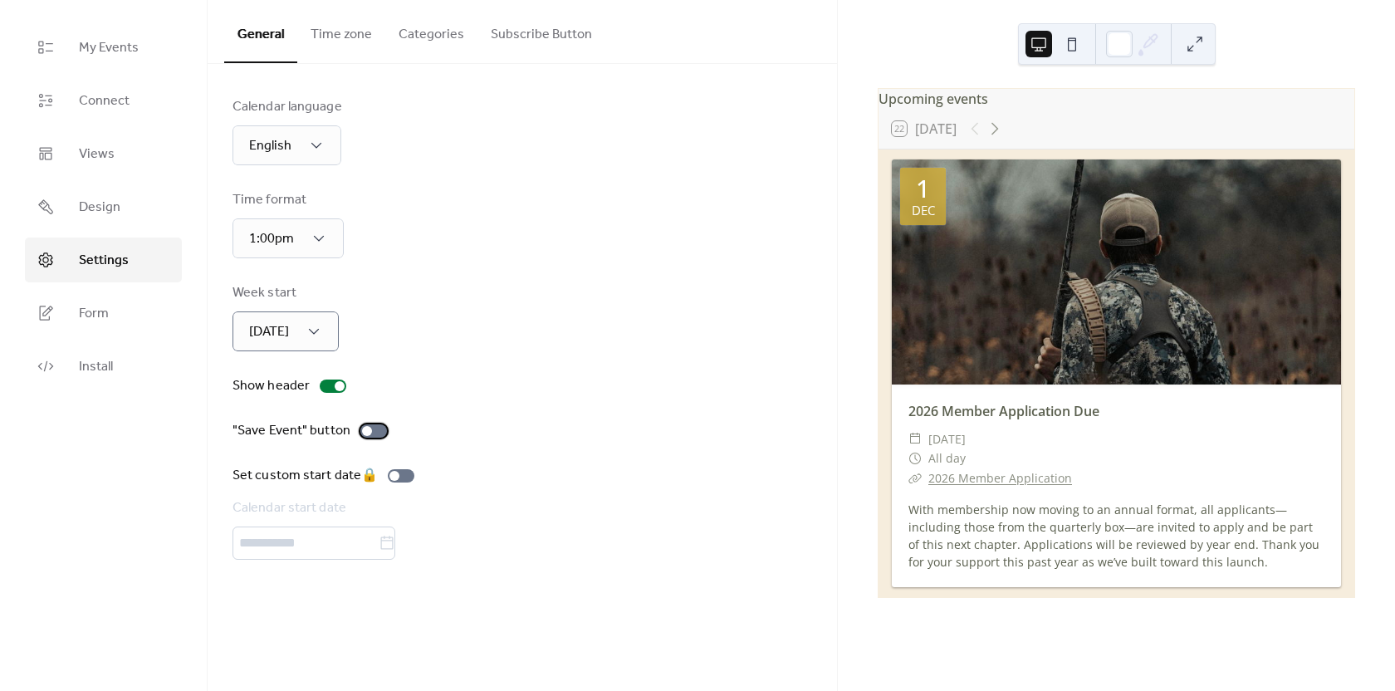
click at [371, 429] on div at bounding box center [373, 430] width 27 height 13
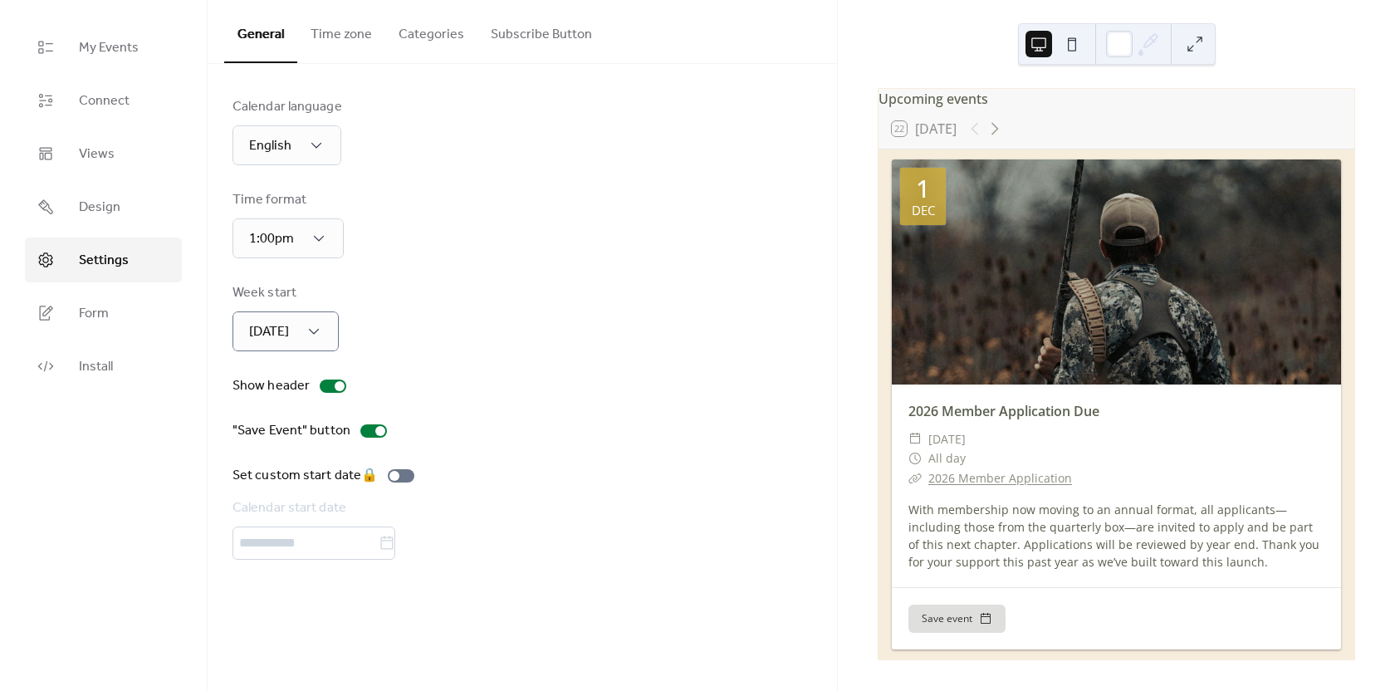
click at [348, 32] on button "Time zone" at bounding box center [341, 30] width 88 height 61
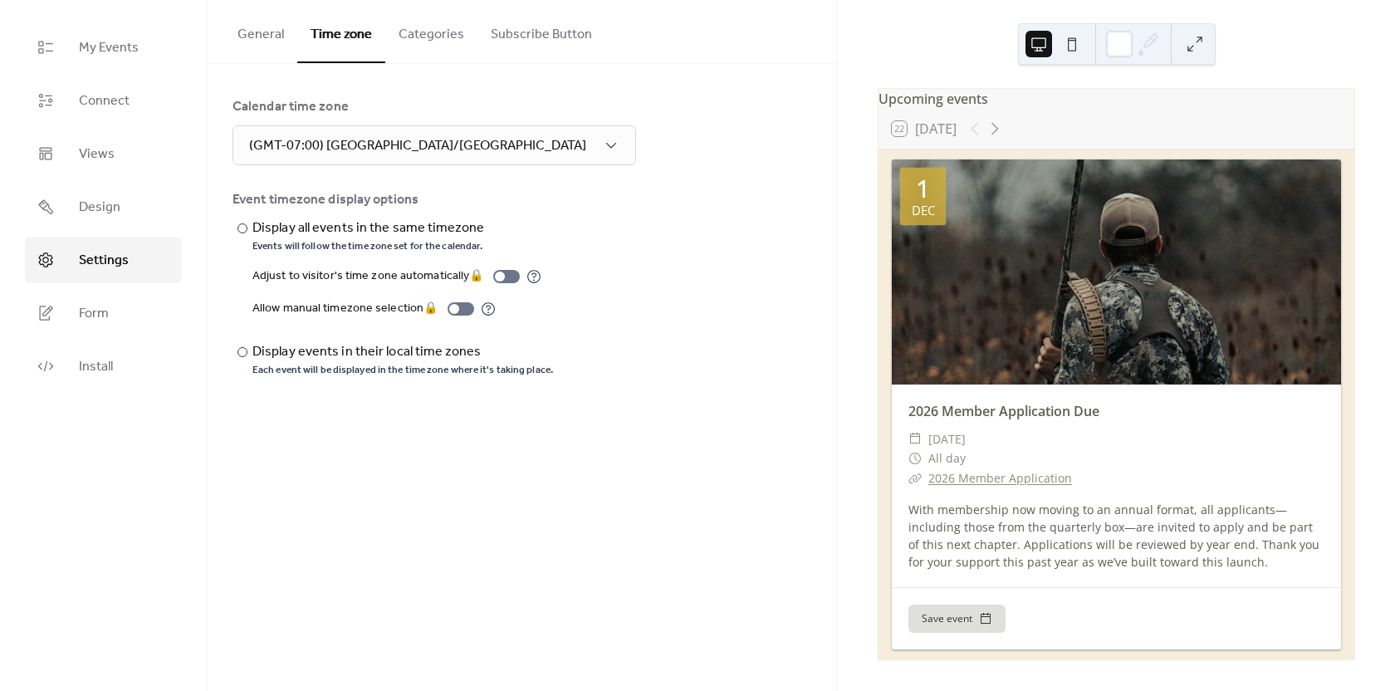
click at [440, 37] on button "Categories" at bounding box center [431, 30] width 92 height 61
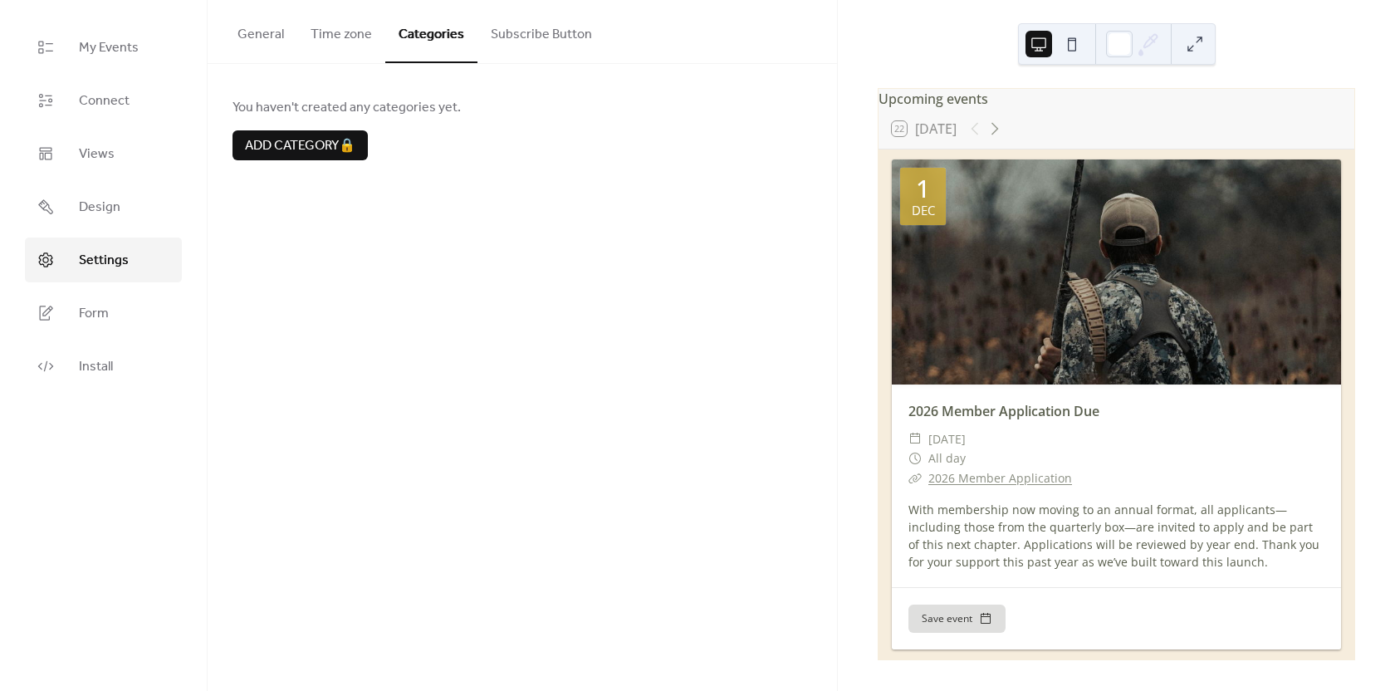
click at [548, 31] on button "Subscribe Button" at bounding box center [542, 30] width 128 height 61
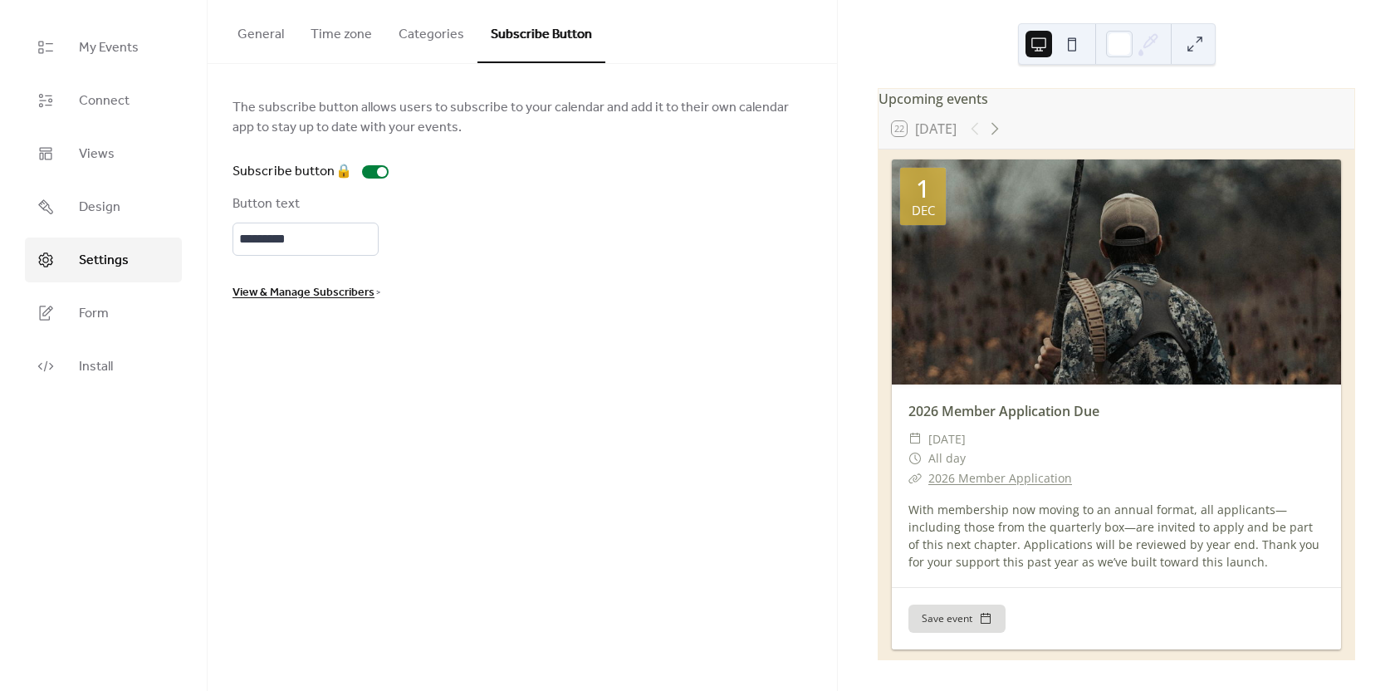
click at [274, 30] on button "General" at bounding box center [260, 30] width 73 height 61
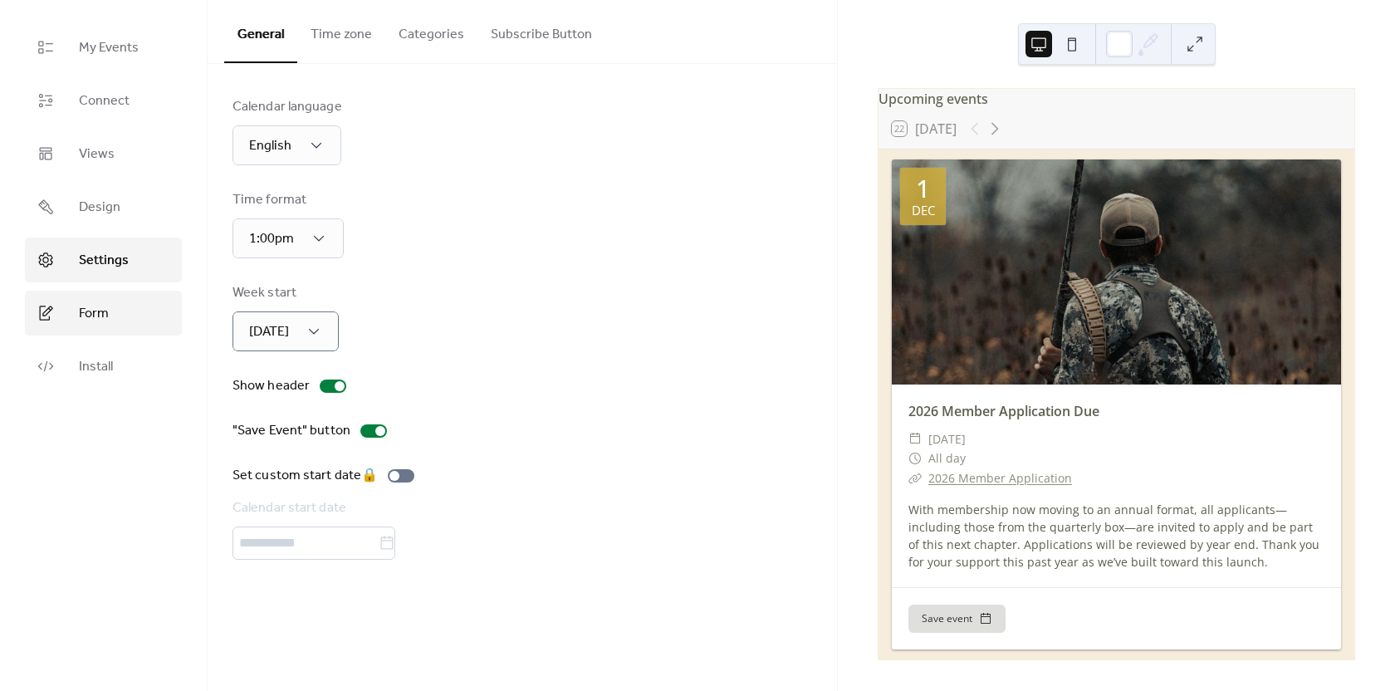
click at [131, 318] on link "Form" at bounding box center [103, 313] width 157 height 45
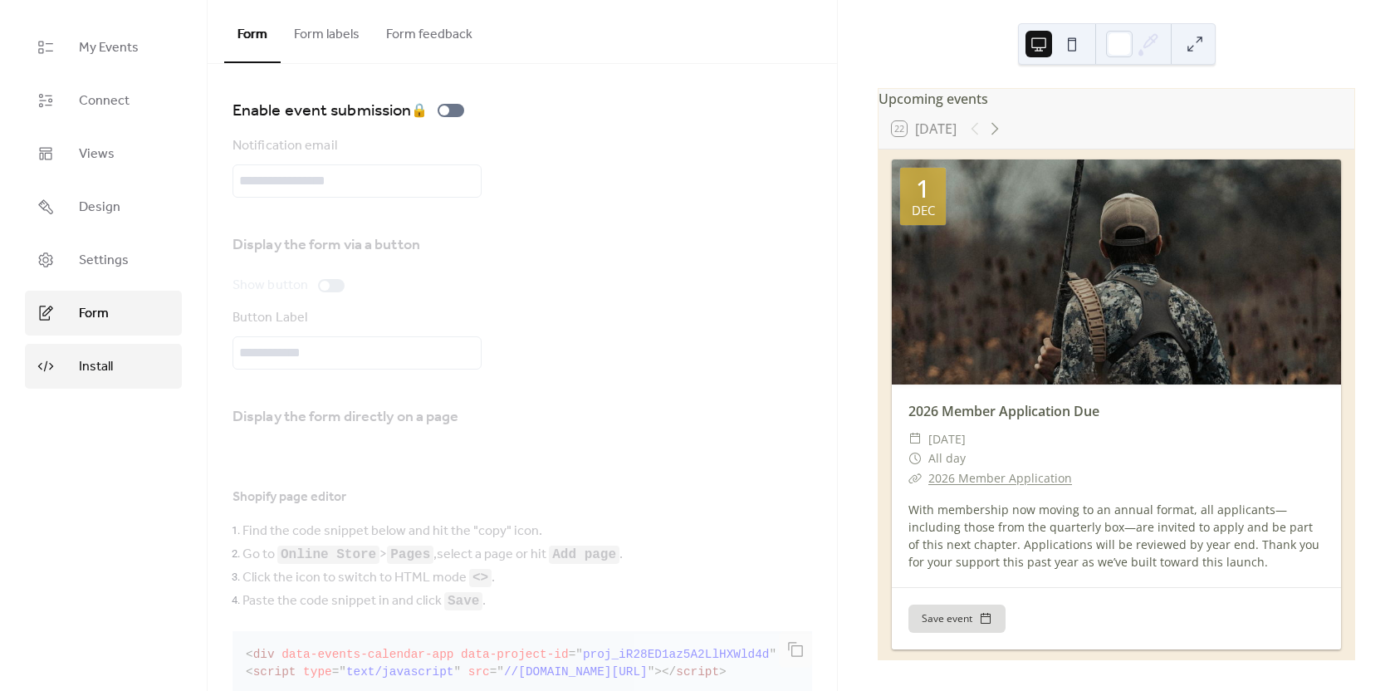
click at [140, 359] on link "Install" at bounding box center [103, 366] width 157 height 45
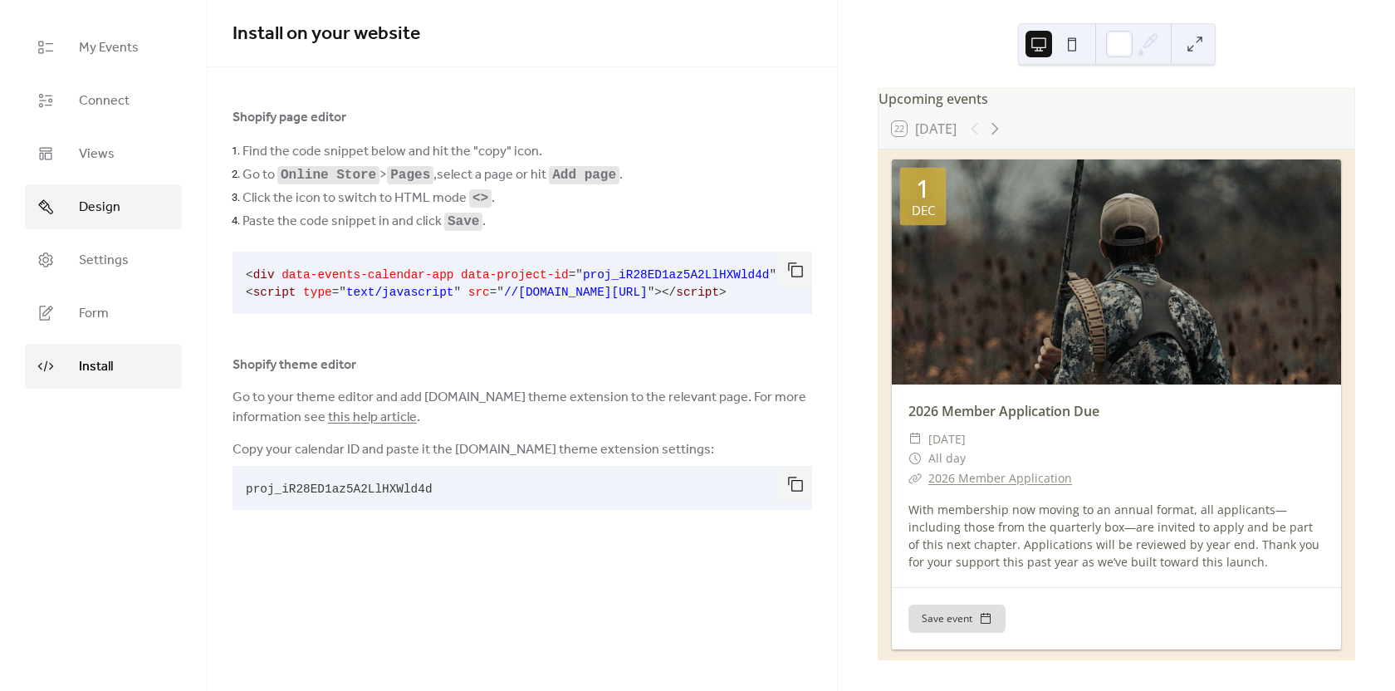
click at [121, 215] on link "Design" at bounding box center [103, 206] width 157 height 45
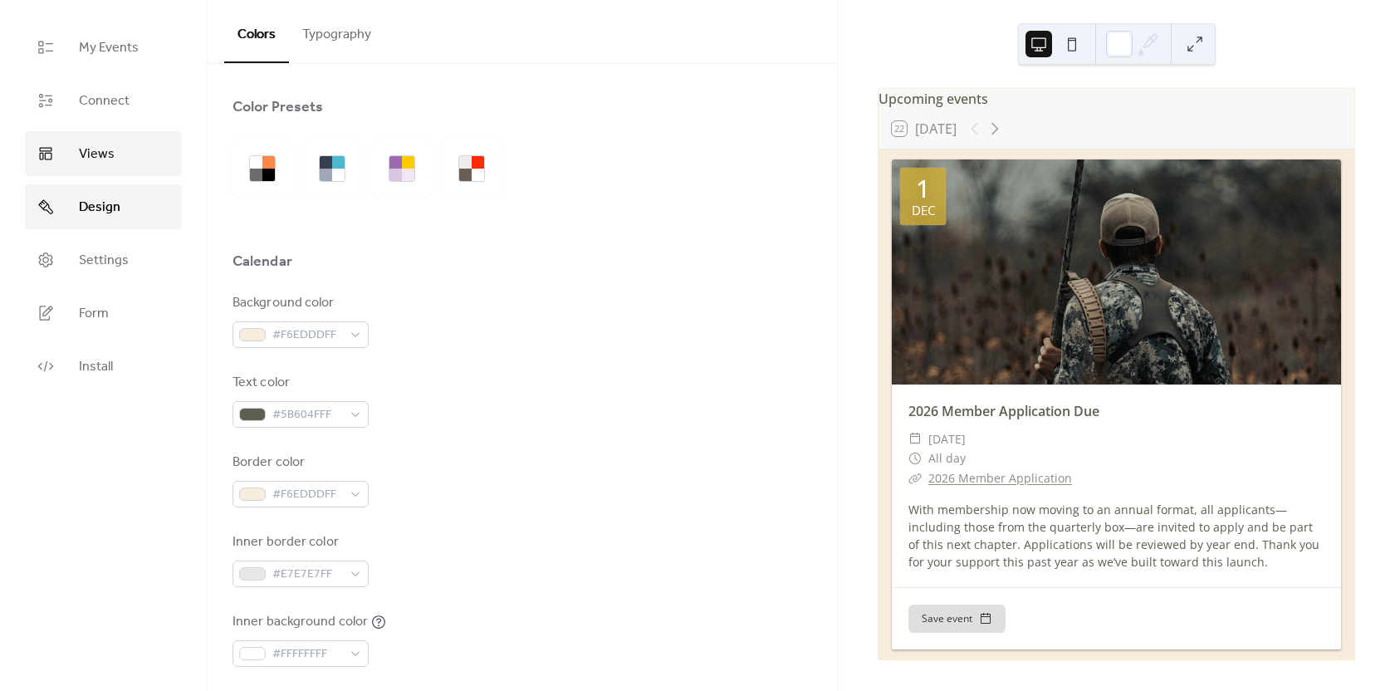
click at [125, 155] on link "Views" at bounding box center [103, 153] width 157 height 45
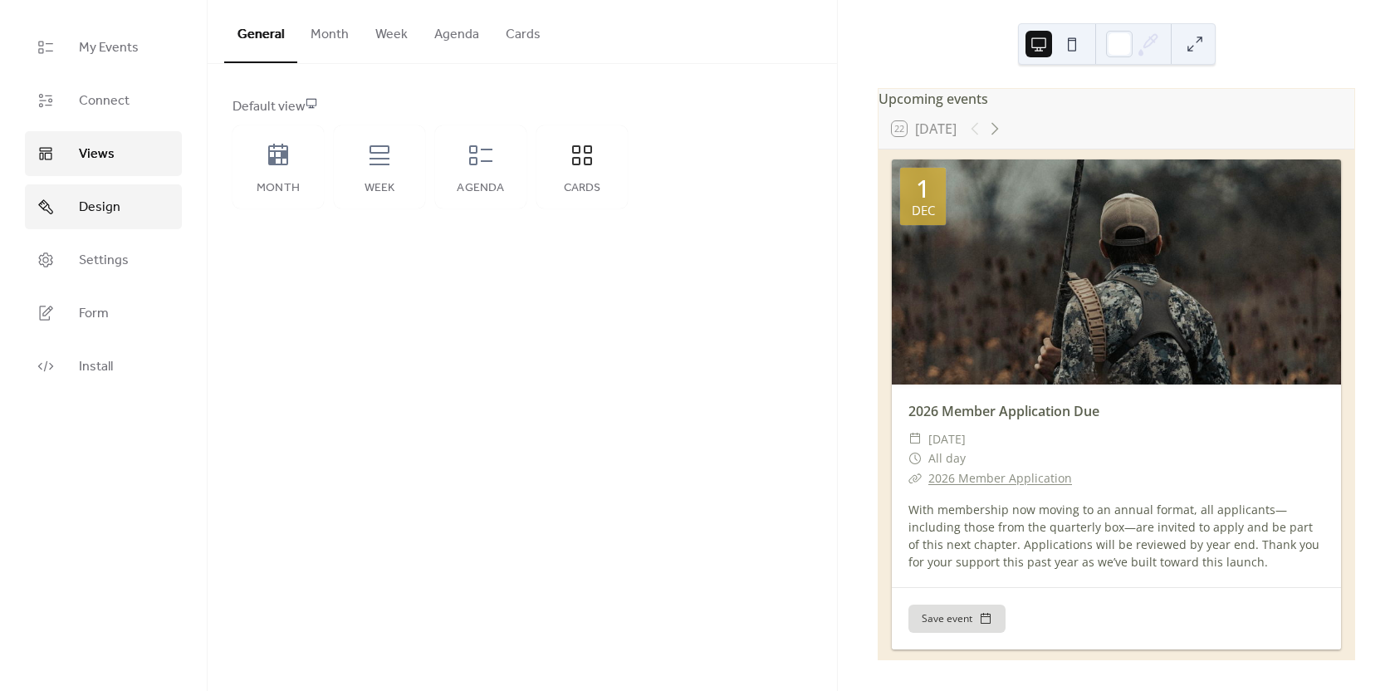
click at [116, 187] on link "Design" at bounding box center [103, 206] width 157 height 45
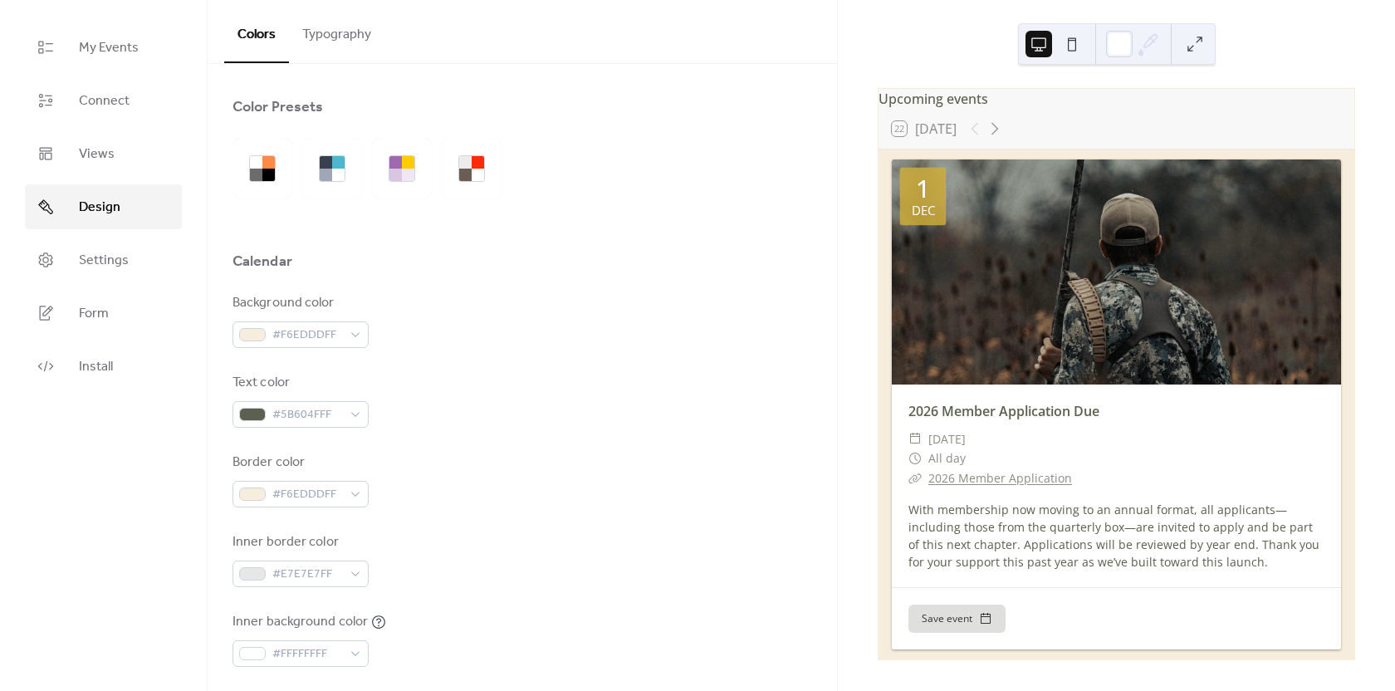
click at [320, 44] on button "Typography" at bounding box center [337, 30] width 96 height 61
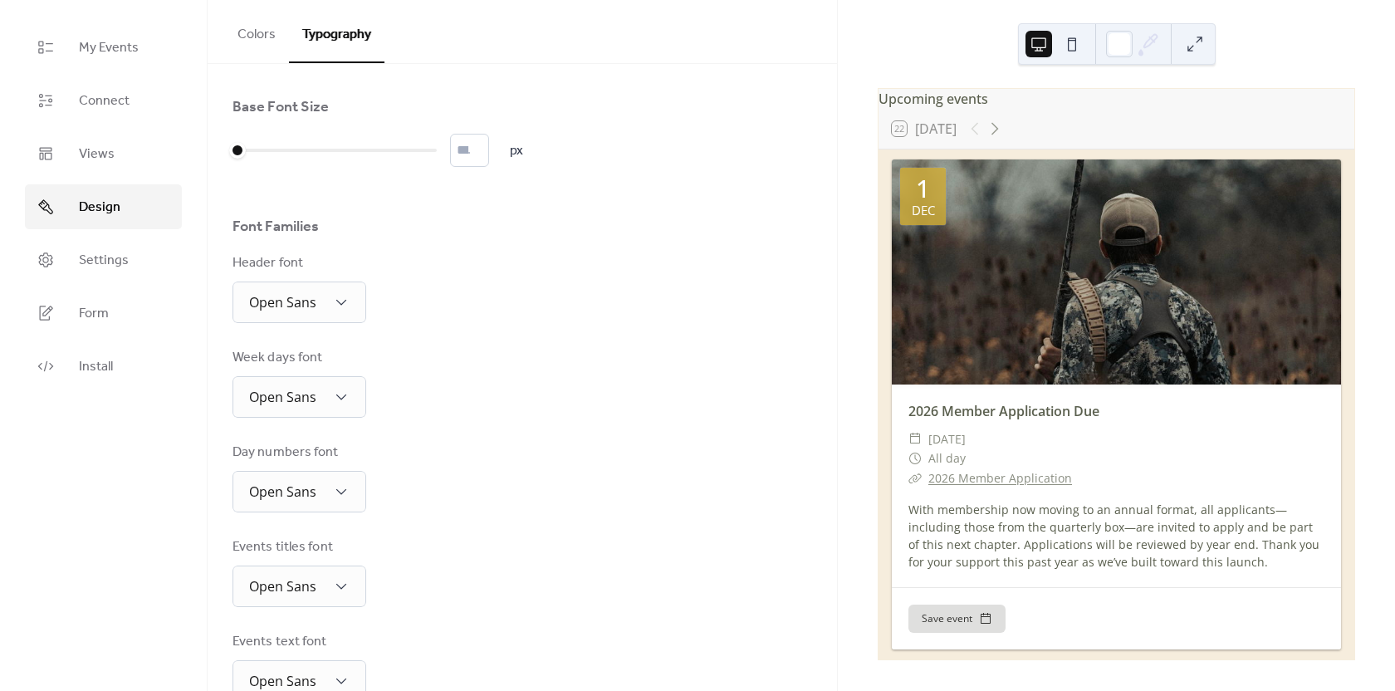
click at [308, 325] on div "Base Font Size * px Font Families Header font Open Sans Week days font Open San…" at bounding box center [523, 494] width 580 height 794
click at [309, 308] on span "Open Sans" at bounding box center [282, 302] width 67 height 18
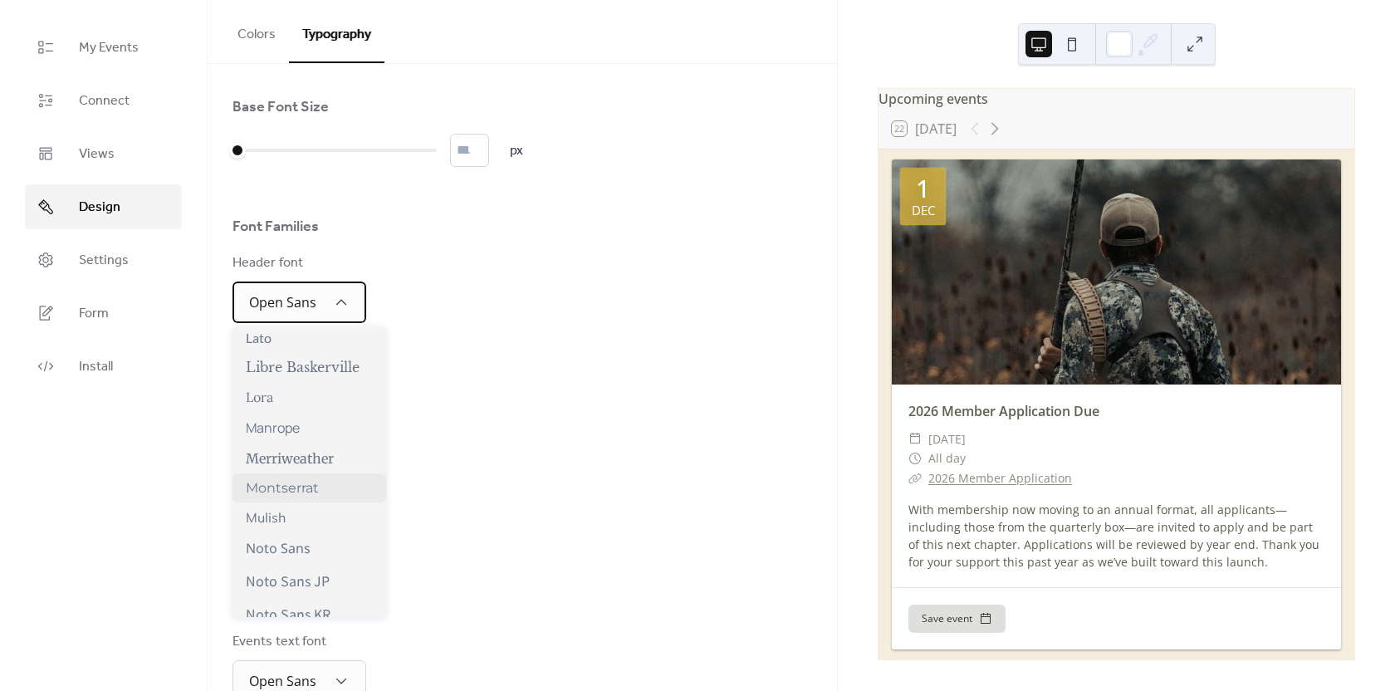
scroll to position [664, 0]
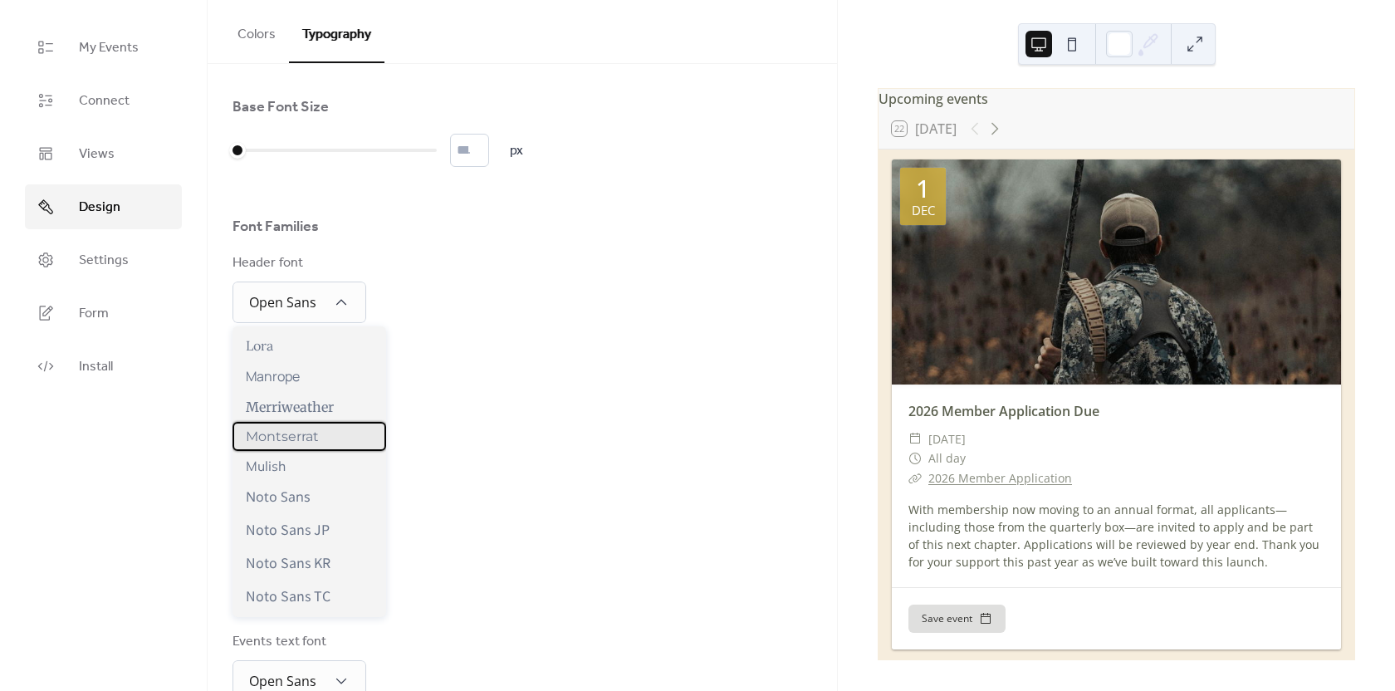
click at [335, 446] on div "Montserrat" at bounding box center [310, 436] width 154 height 29
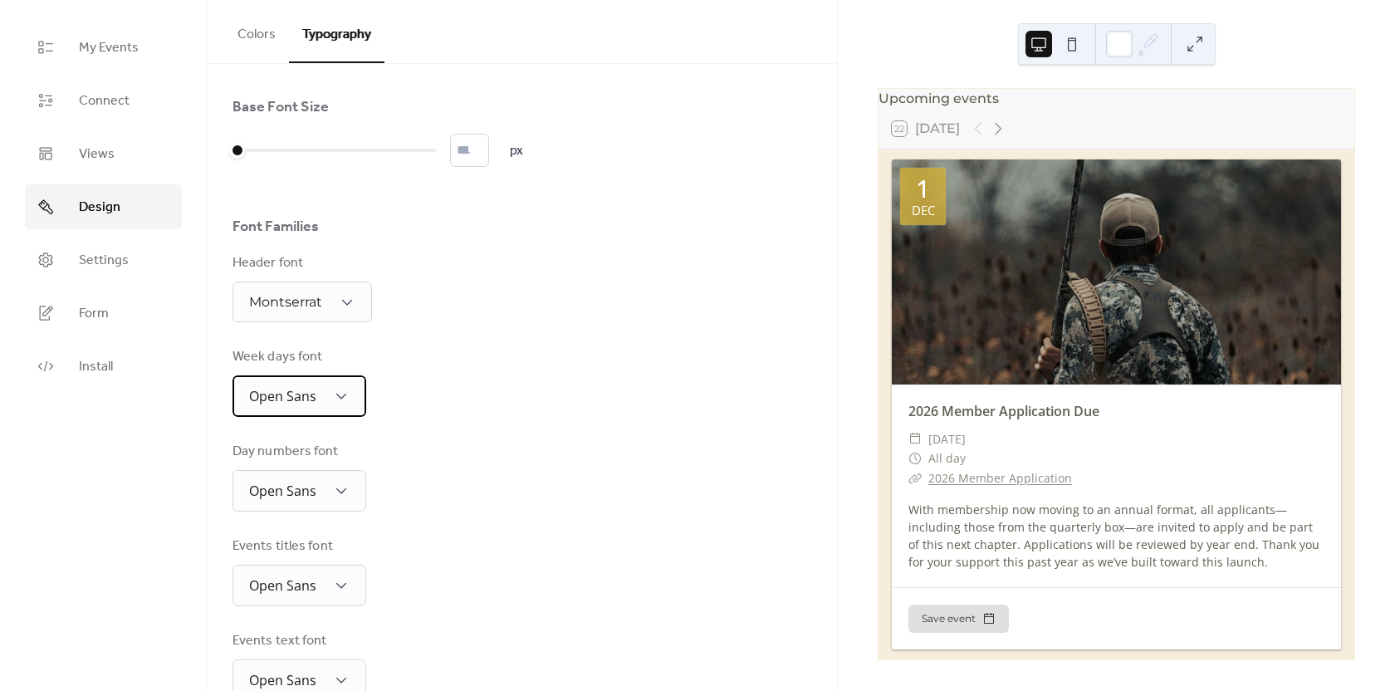
click at [287, 399] on span "Open Sans" at bounding box center [282, 396] width 67 height 18
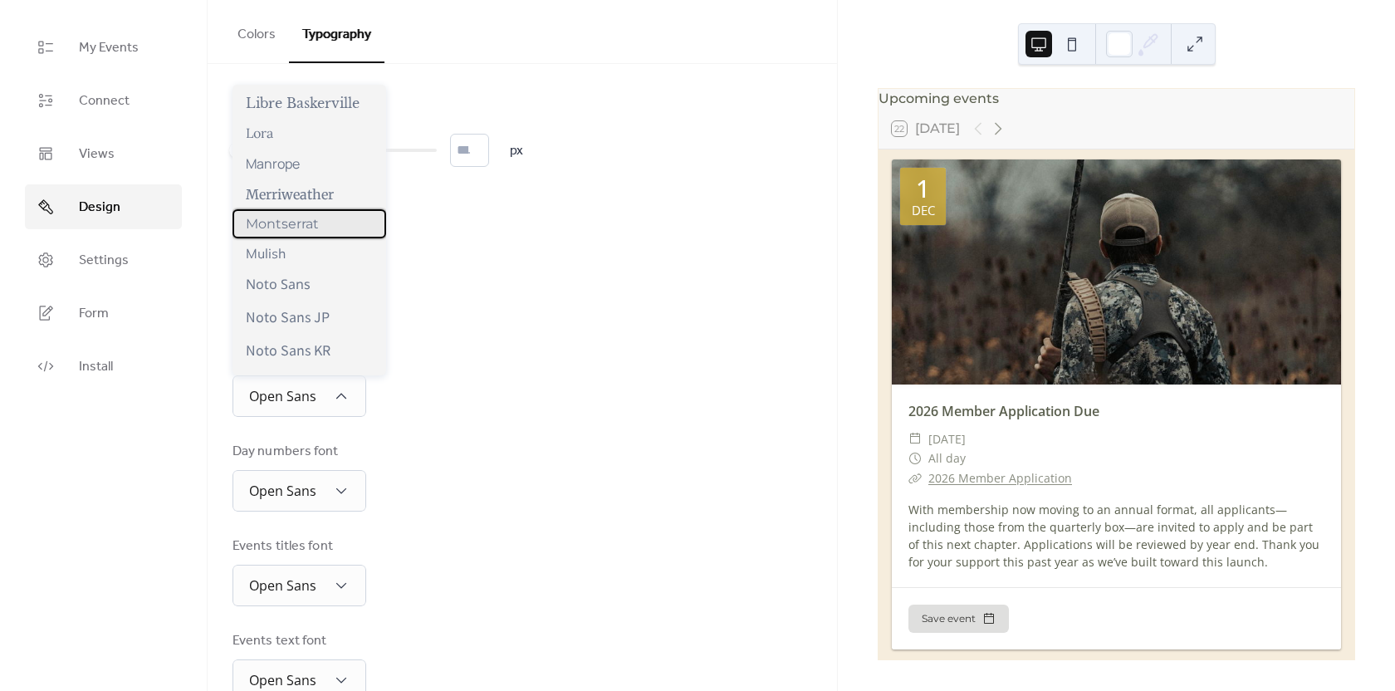
click at [343, 231] on div "Montserrat" at bounding box center [310, 223] width 154 height 29
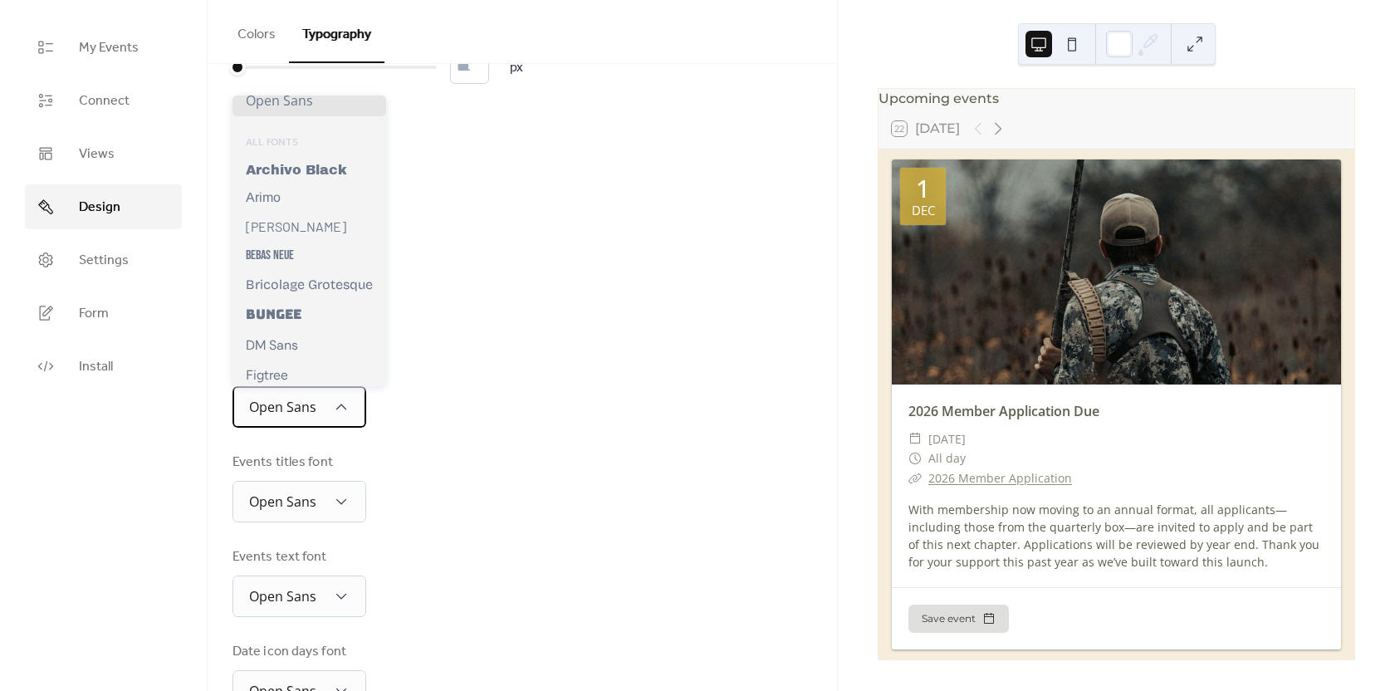
scroll to position [0, 0]
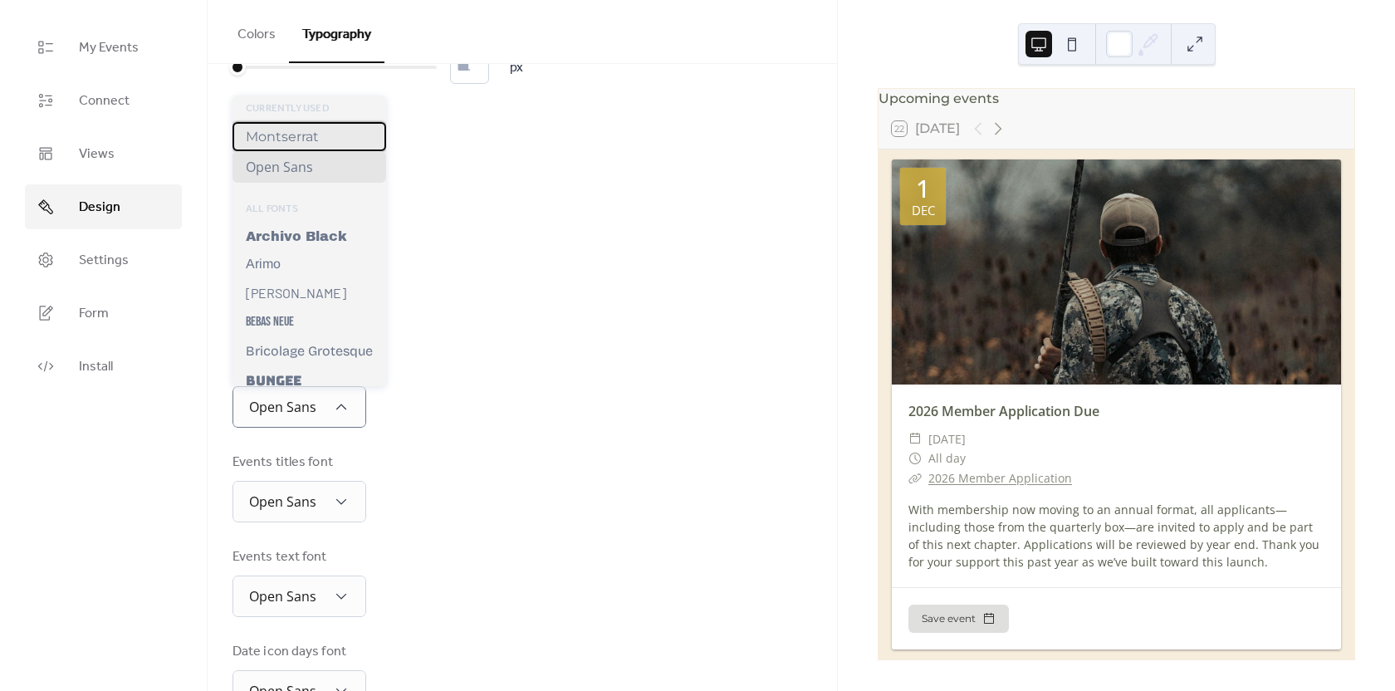
click at [321, 140] on div "Montserrat" at bounding box center [310, 136] width 154 height 29
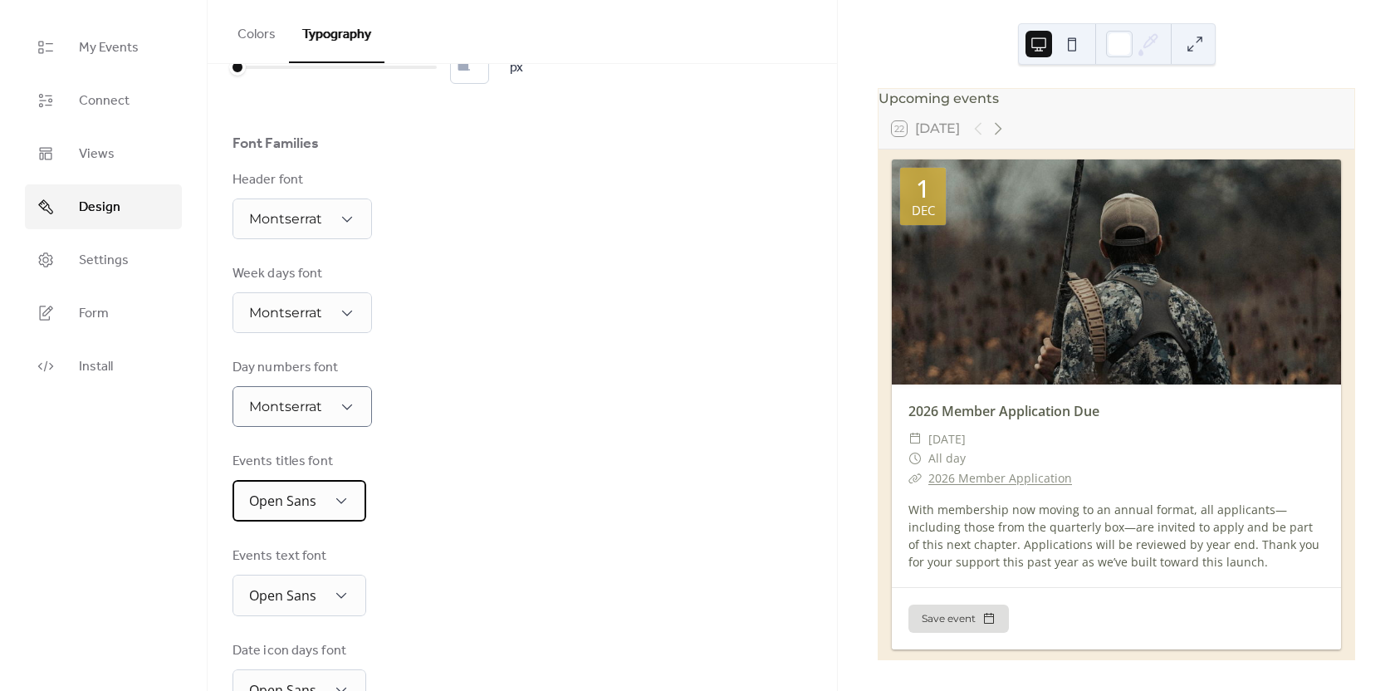
click at [321, 501] on div "Open Sans" at bounding box center [300, 501] width 134 height 42
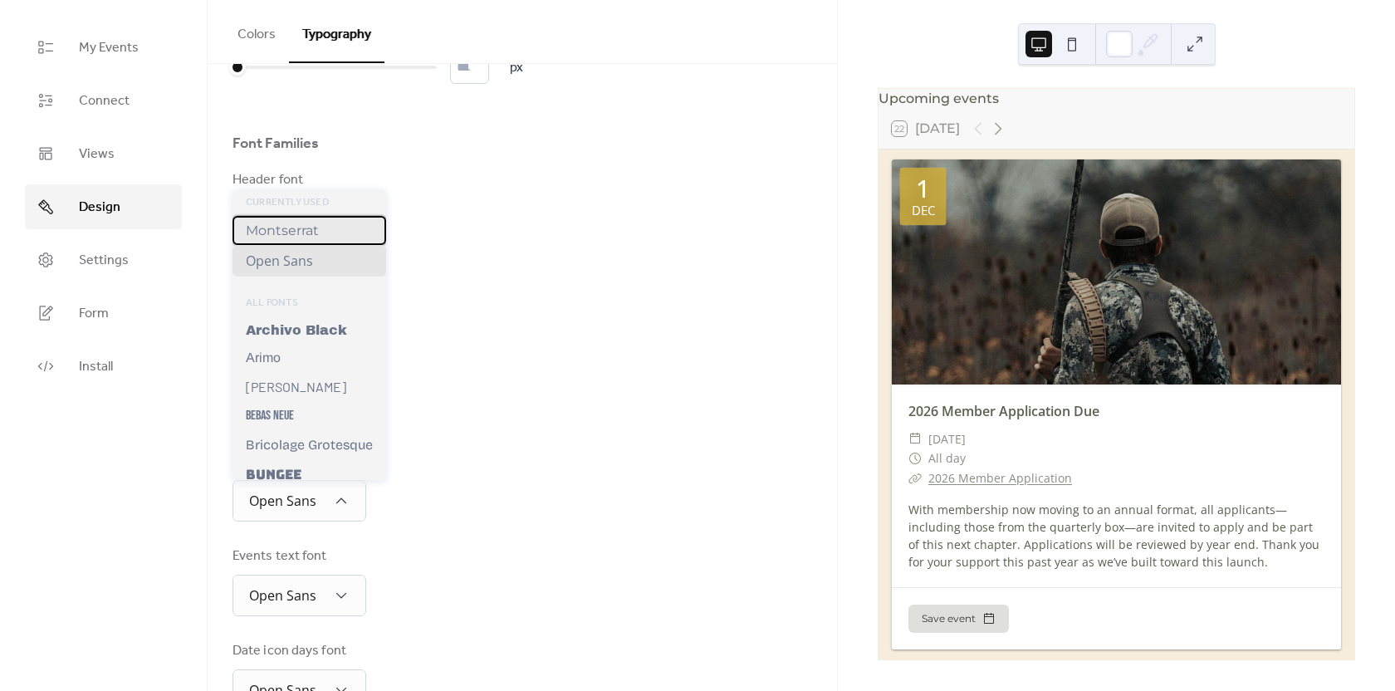
click at [305, 233] on span "Montserrat" at bounding box center [282, 231] width 73 height 16
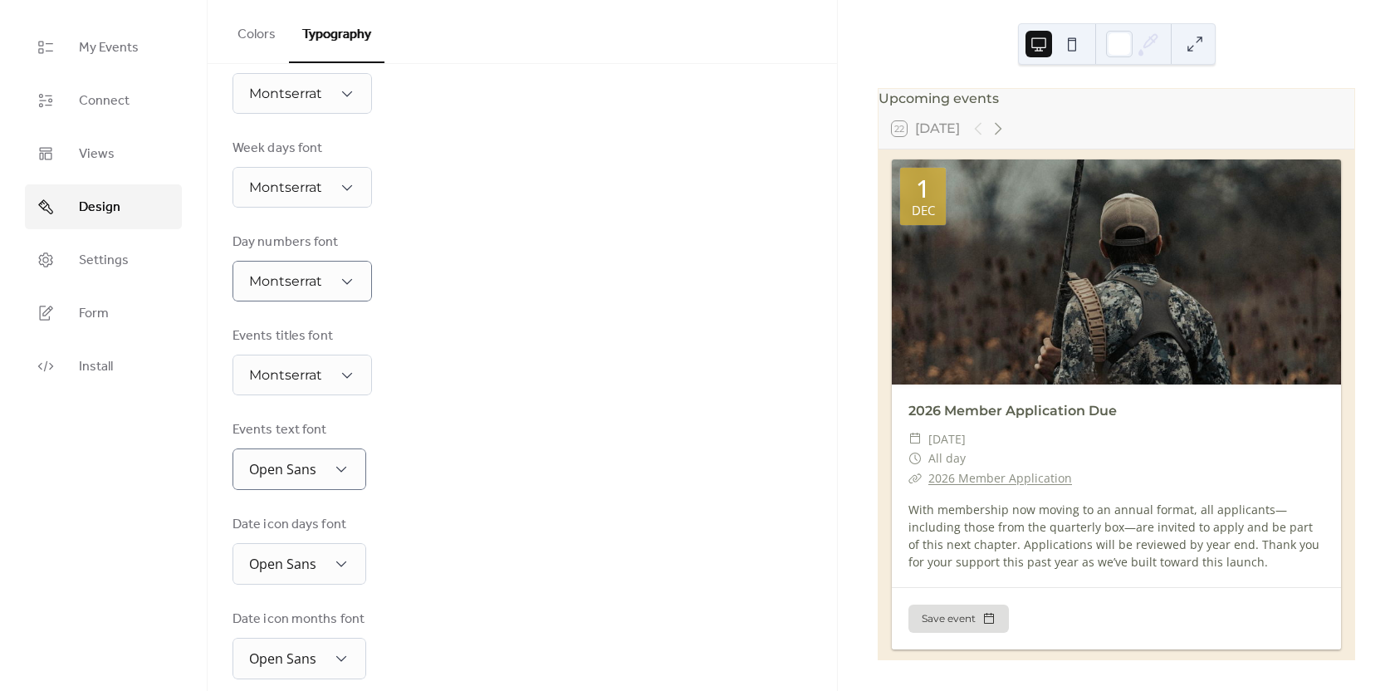
scroll to position [230, 0]
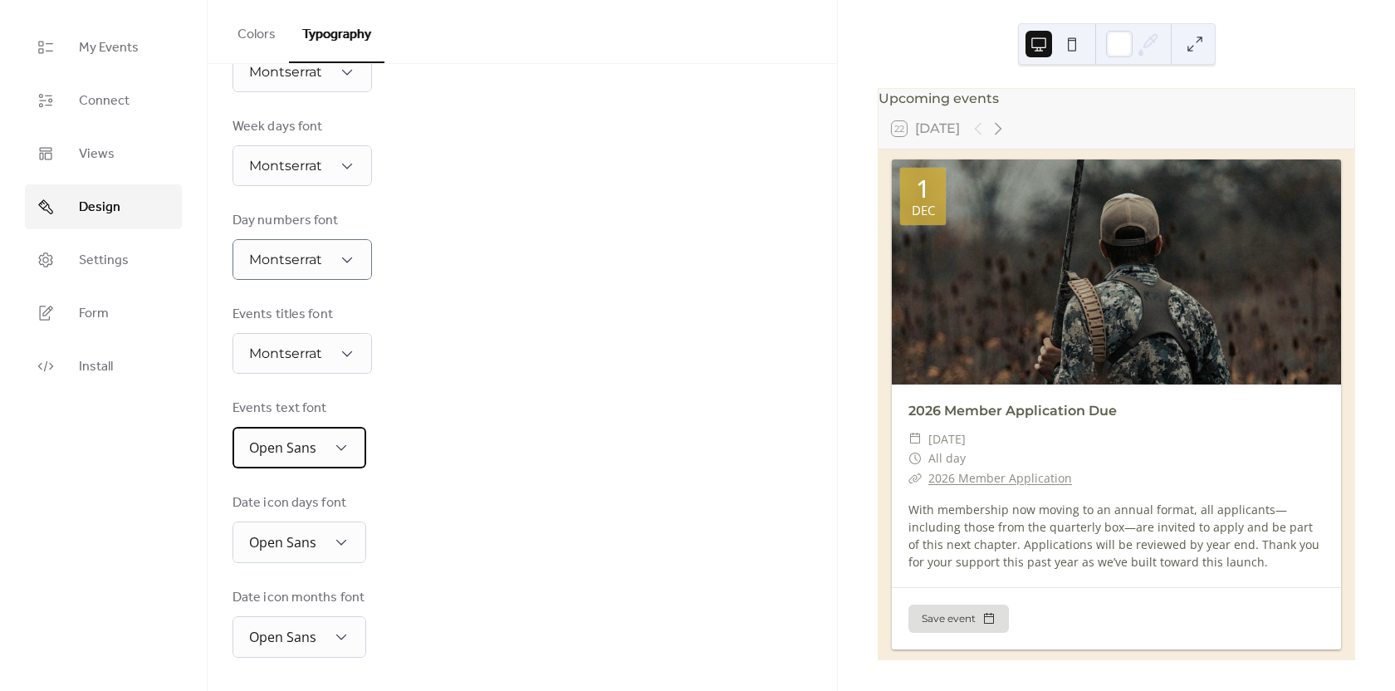
click at [321, 454] on div "Open Sans" at bounding box center [300, 448] width 134 height 42
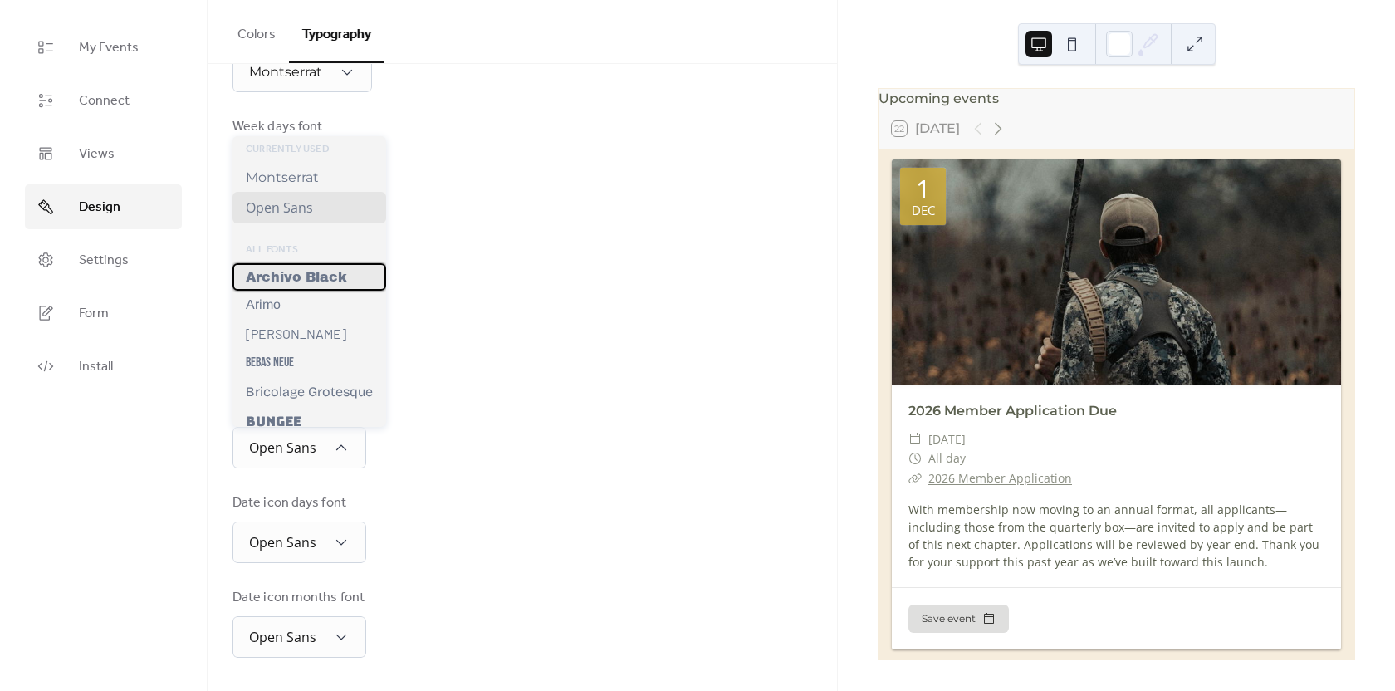
click at [323, 272] on span "Archivo Black" at bounding box center [296, 277] width 101 height 14
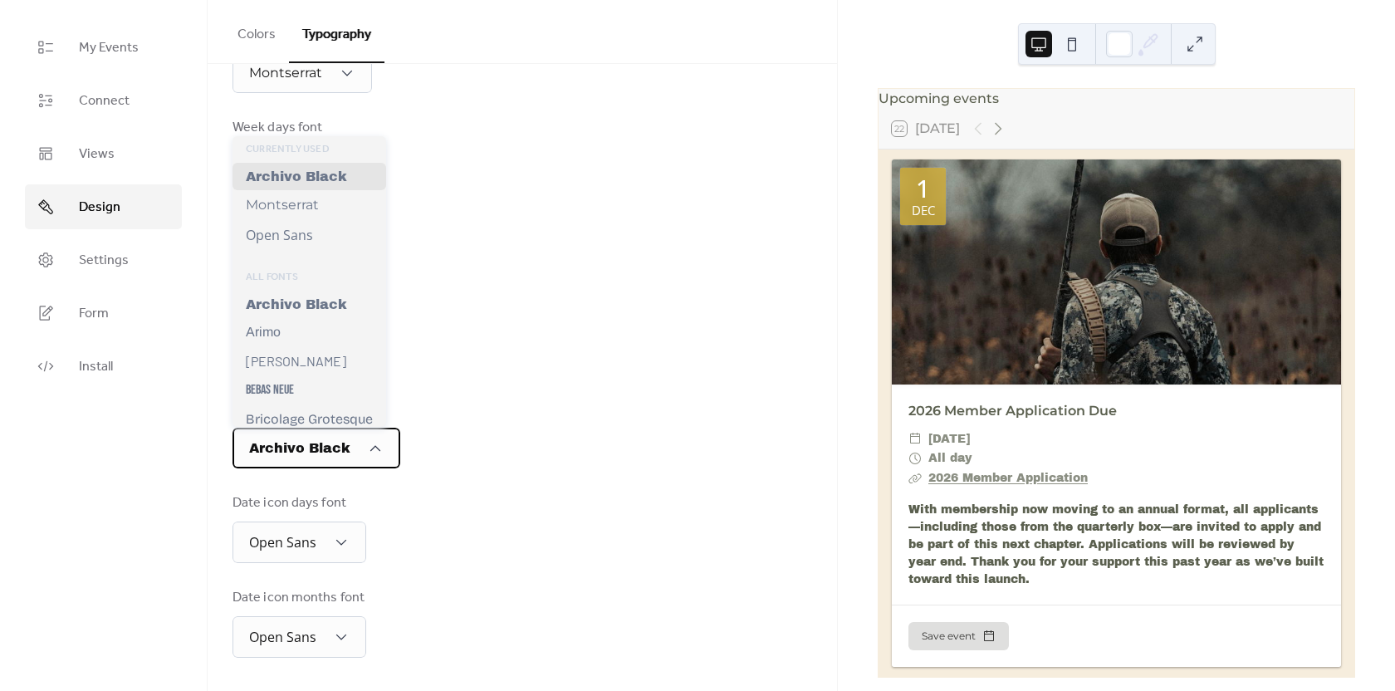
click at [308, 450] on span "Archivo Black" at bounding box center [299, 448] width 101 height 14
click at [305, 207] on span "Montserrat" at bounding box center [282, 205] width 73 height 16
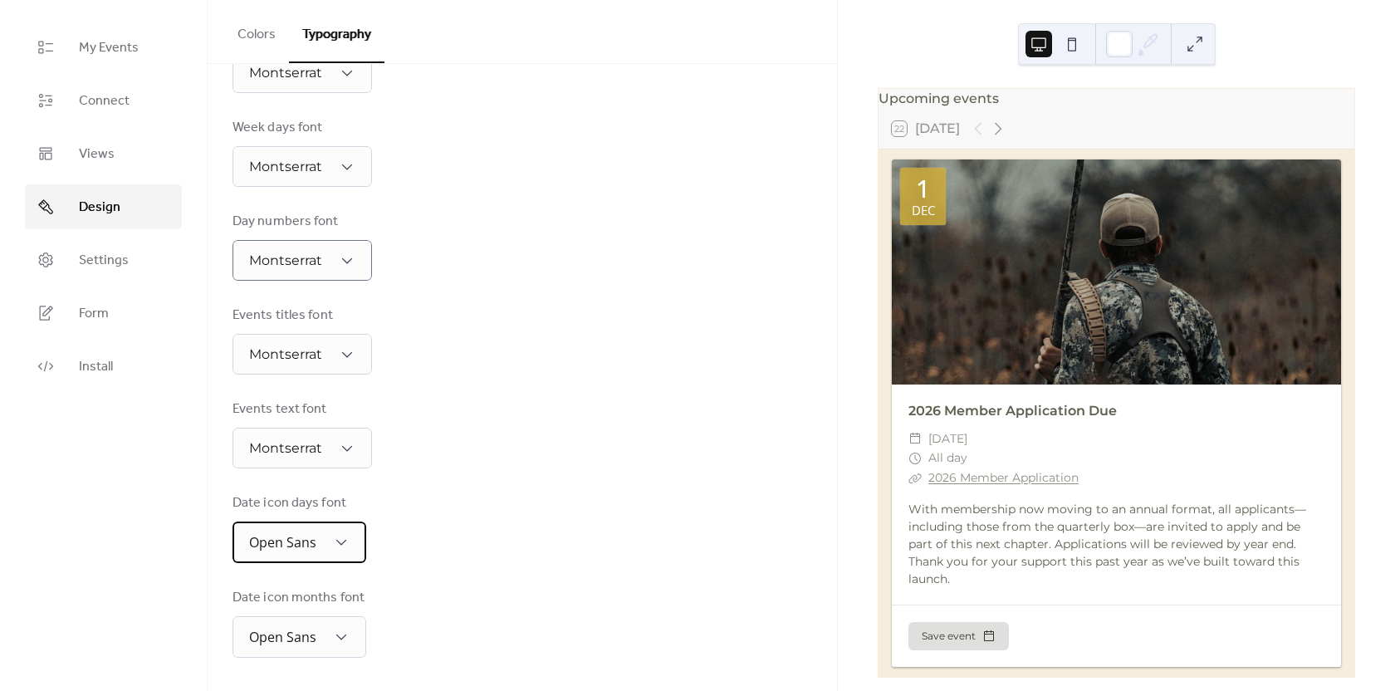
click at [336, 533] on div "Open Sans" at bounding box center [300, 543] width 134 height 42
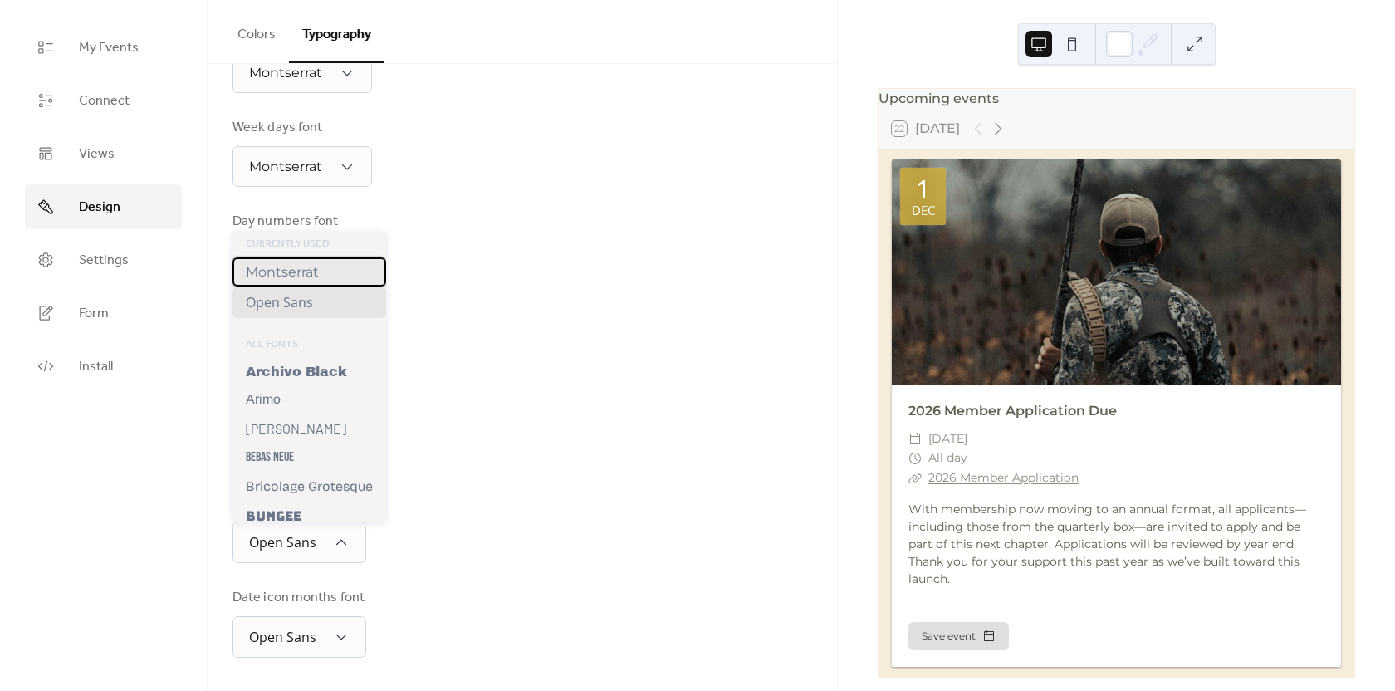
click at [299, 277] on span "Montserrat" at bounding box center [282, 272] width 73 height 16
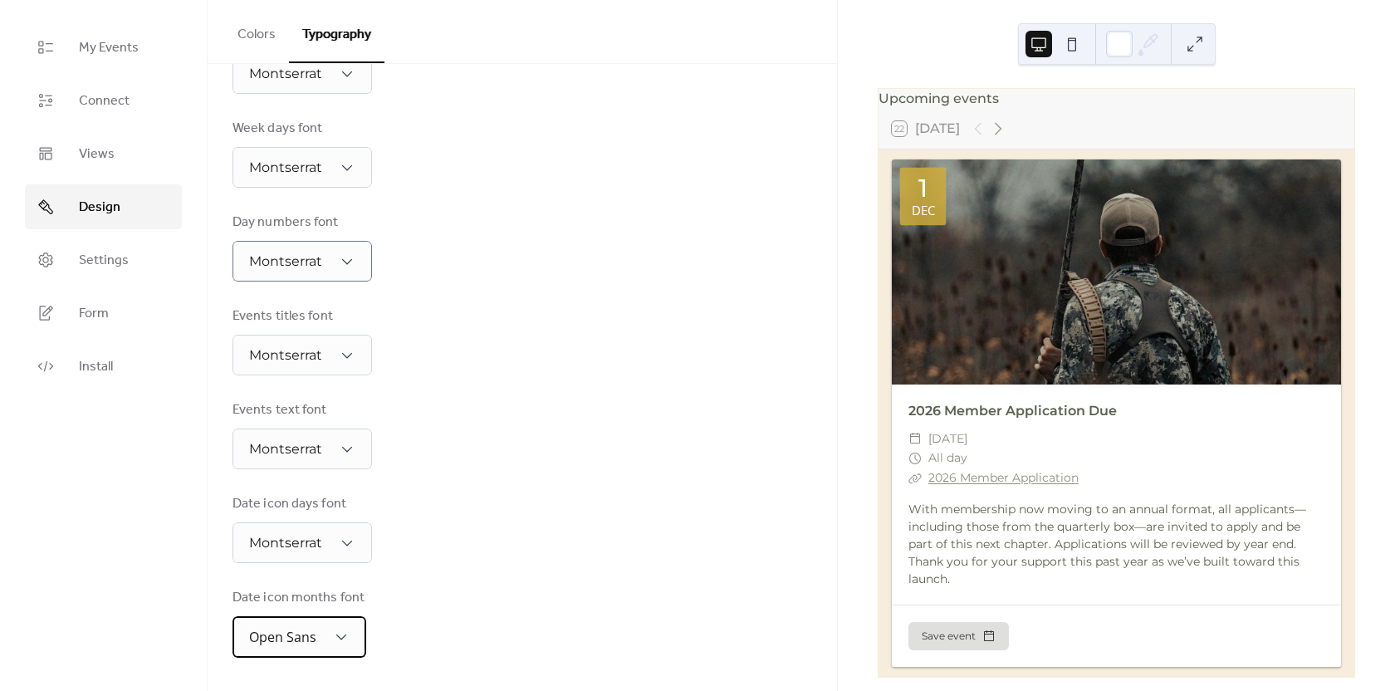
click at [326, 629] on div "Open Sans" at bounding box center [300, 637] width 134 height 42
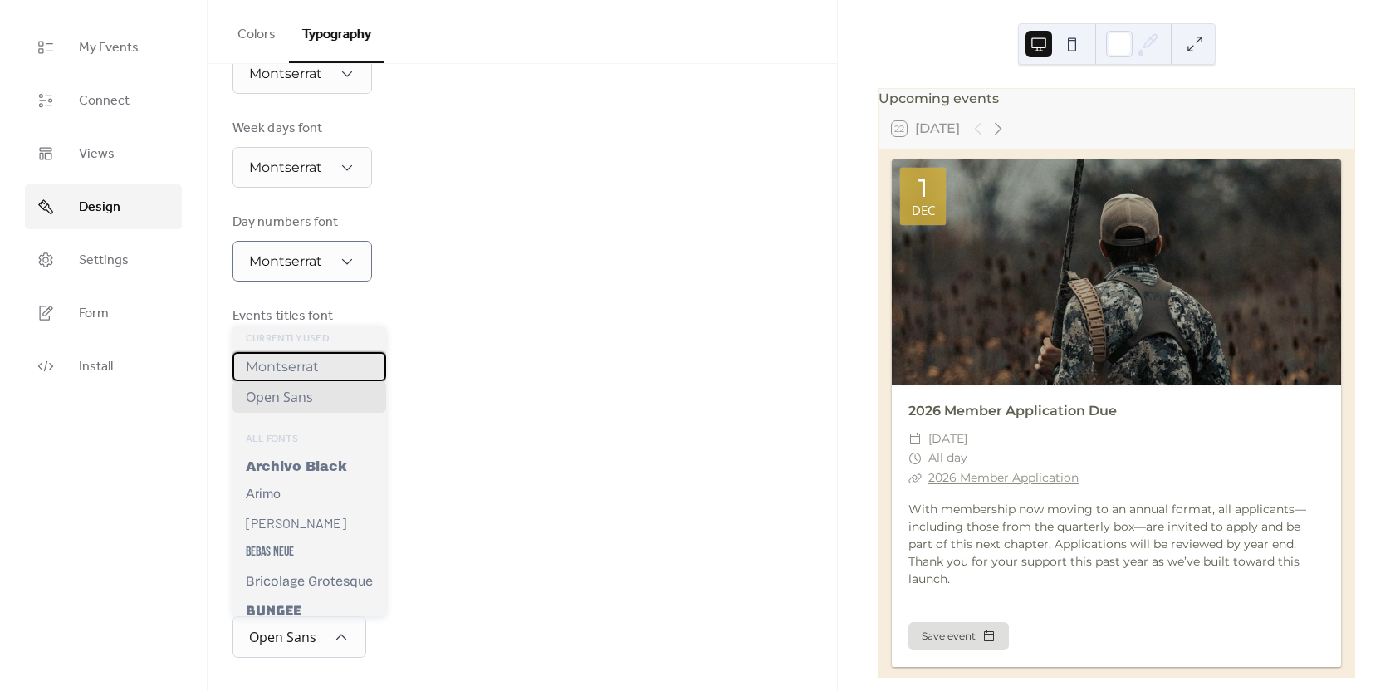
click at [326, 372] on div "Montserrat" at bounding box center [310, 366] width 154 height 29
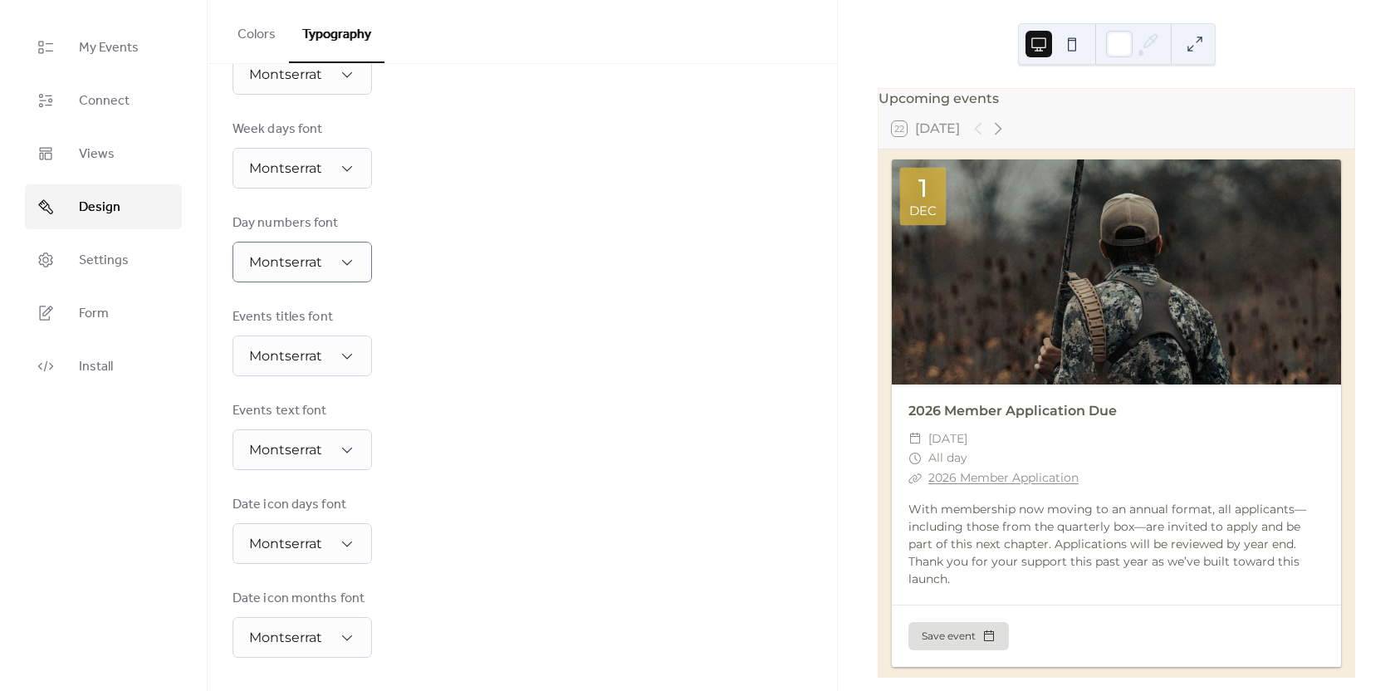
scroll to position [0, 0]
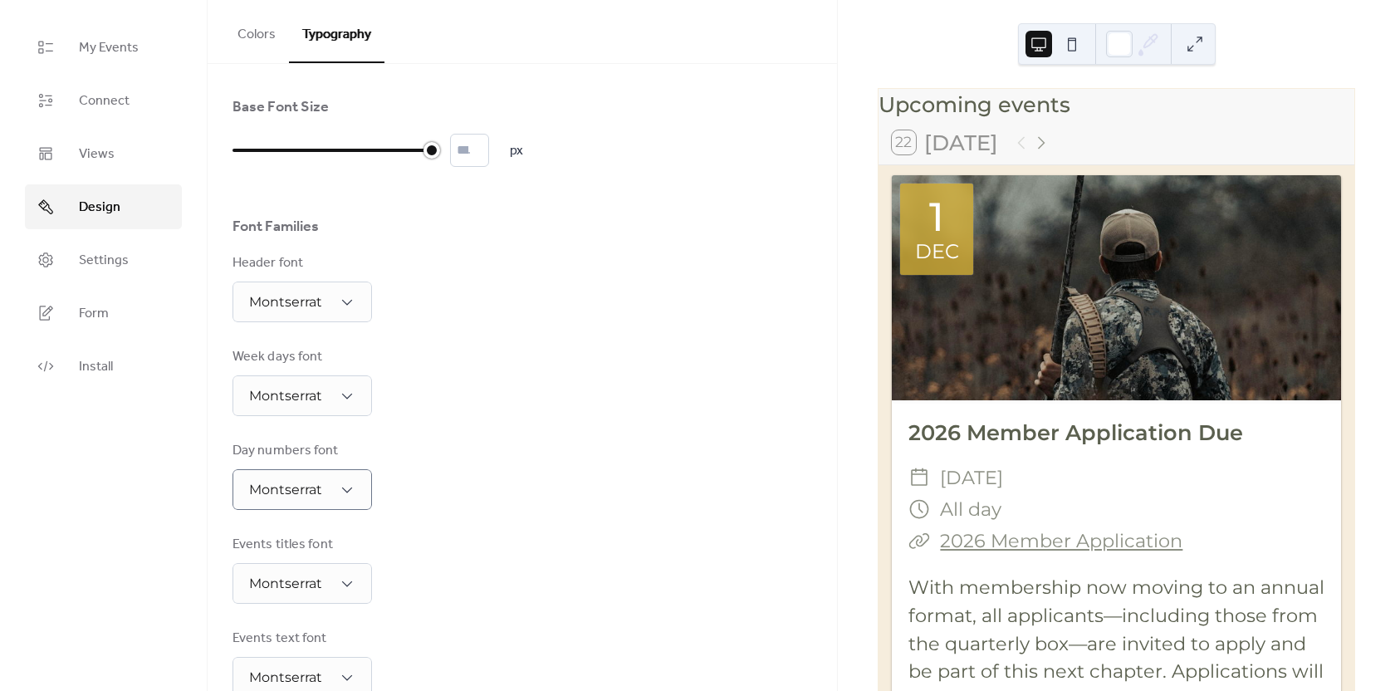
drag, startPoint x: 262, startPoint y: 151, endPoint x: 428, endPoint y: 150, distance: 166.1
click at [428, 150] on div at bounding box center [335, 150] width 204 height 27
type input "*"
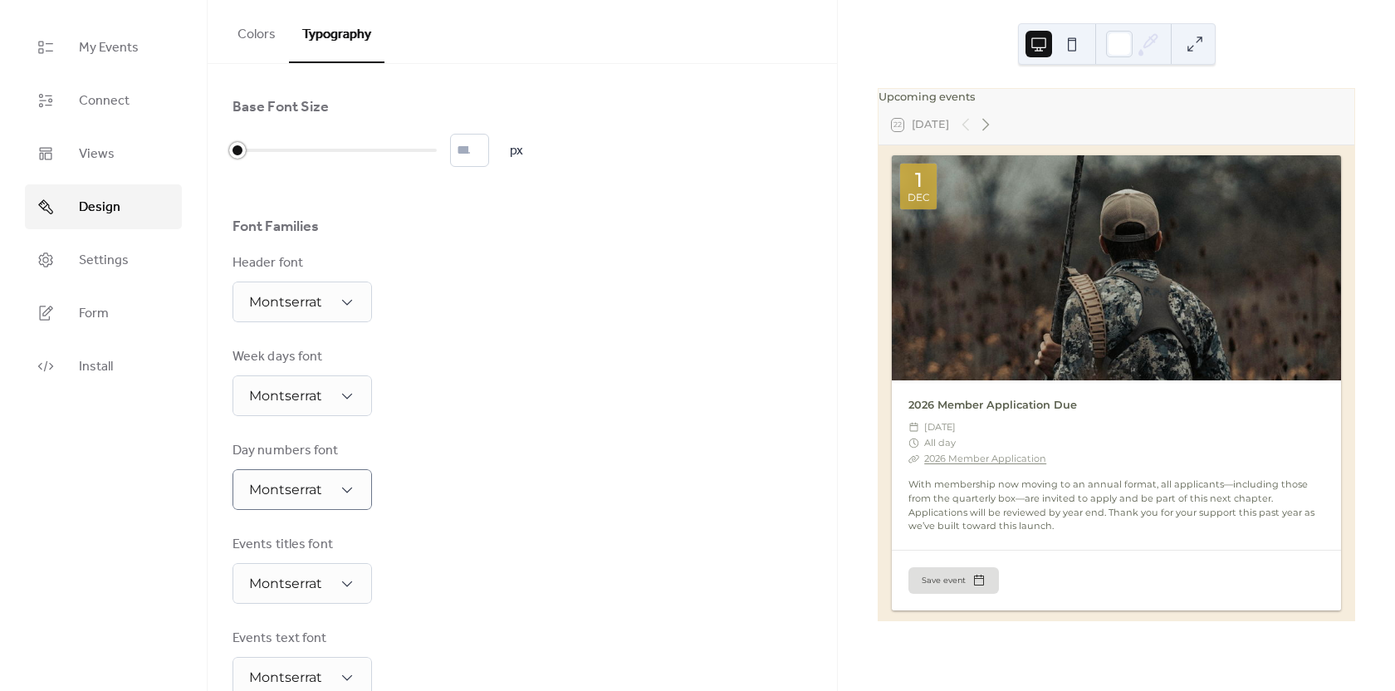
drag, startPoint x: 429, startPoint y: 148, endPoint x: 229, endPoint y: 152, distance: 200.2
click at [229, 152] on div at bounding box center [237, 150] width 17 height 17
click at [253, 40] on button "Colors" at bounding box center [256, 30] width 65 height 61
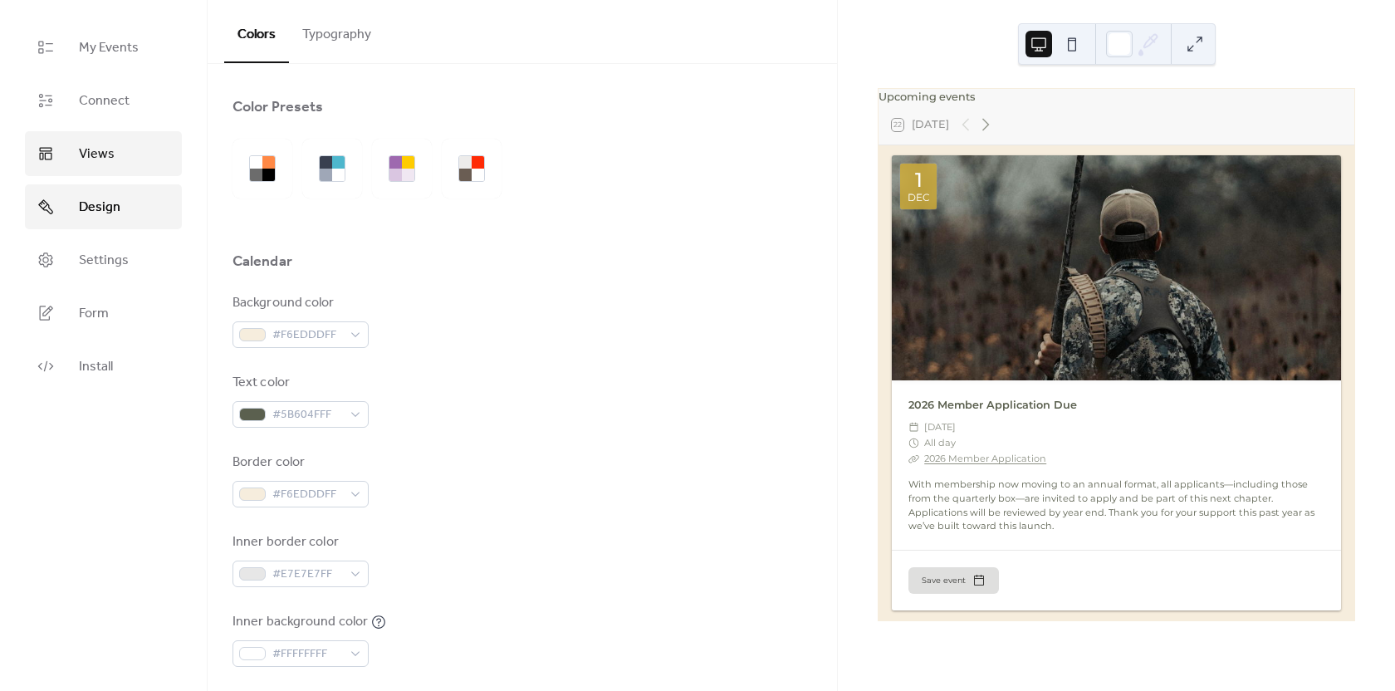
click at [83, 154] on span "Views" at bounding box center [97, 155] width 36 height 20
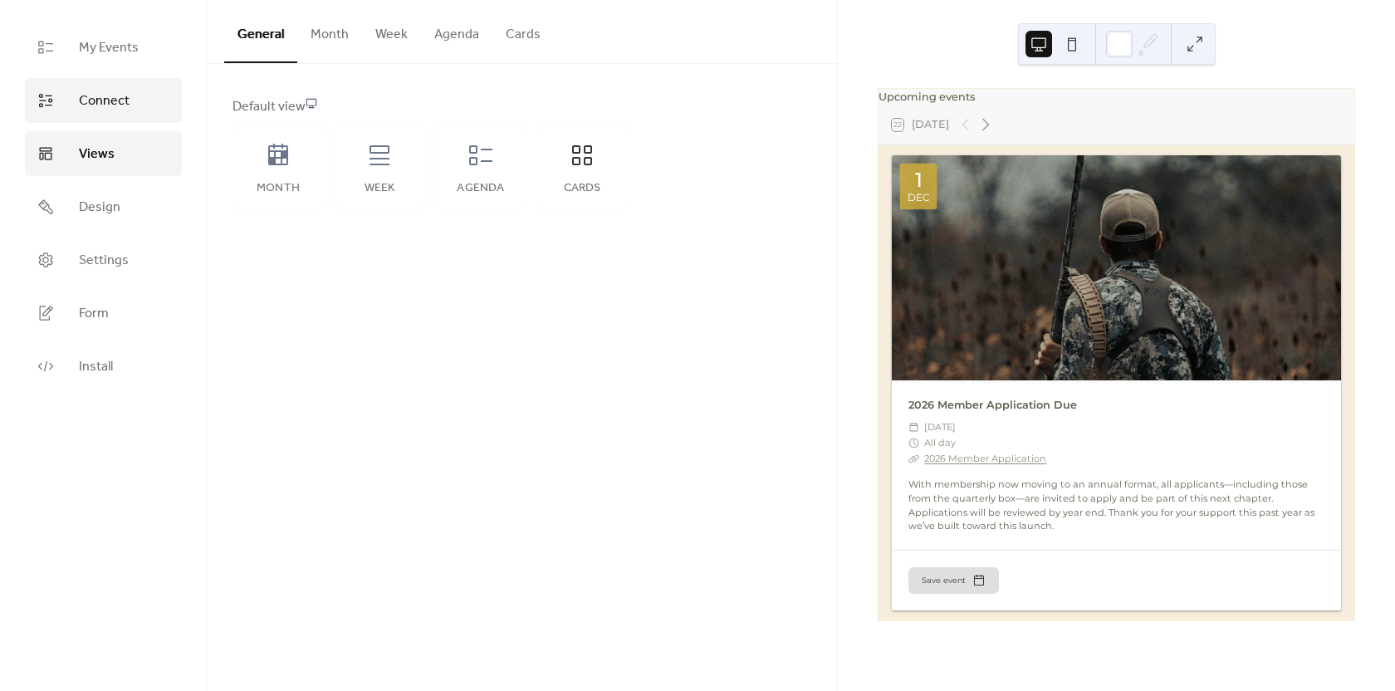
click at [96, 105] on span "Connect" at bounding box center [104, 101] width 51 height 20
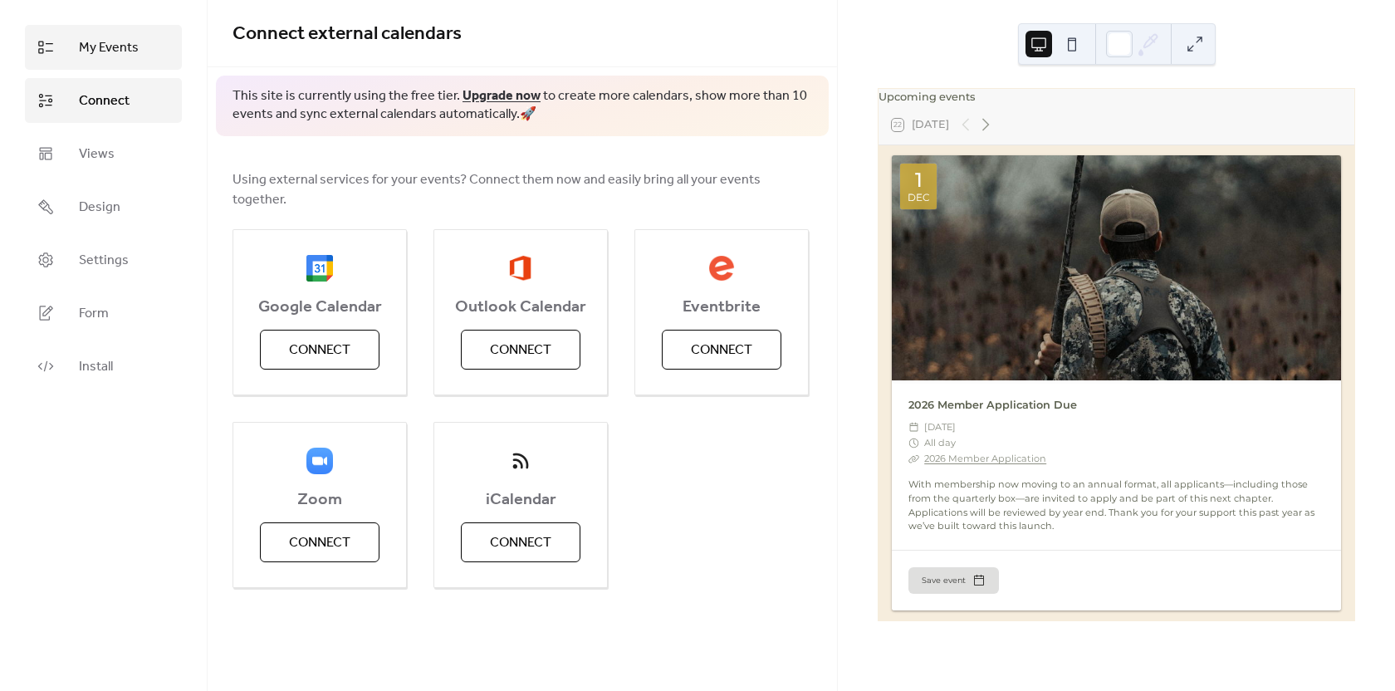
click at [114, 56] on span "My Events" at bounding box center [109, 48] width 60 height 20
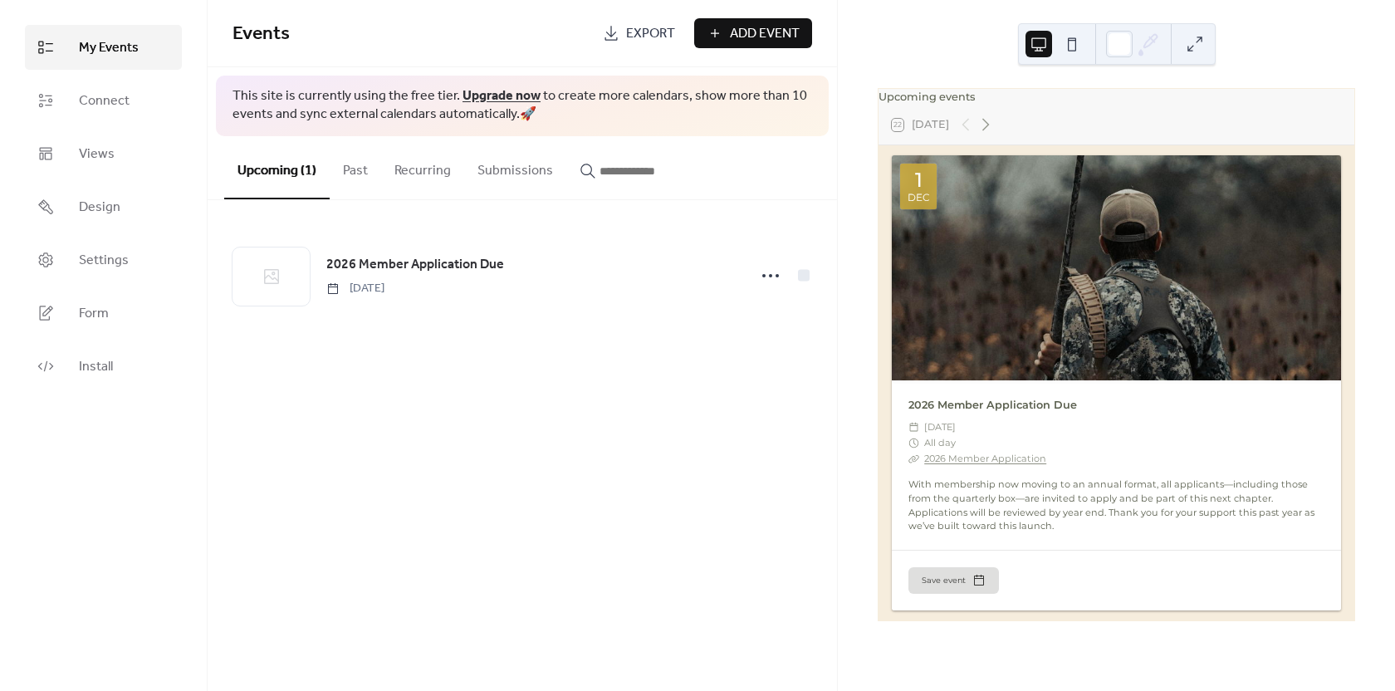
click at [495, 451] on div "Events Export Add Event This site is currently using the free tier. Upgrade now…" at bounding box center [523, 345] width 630 height 691
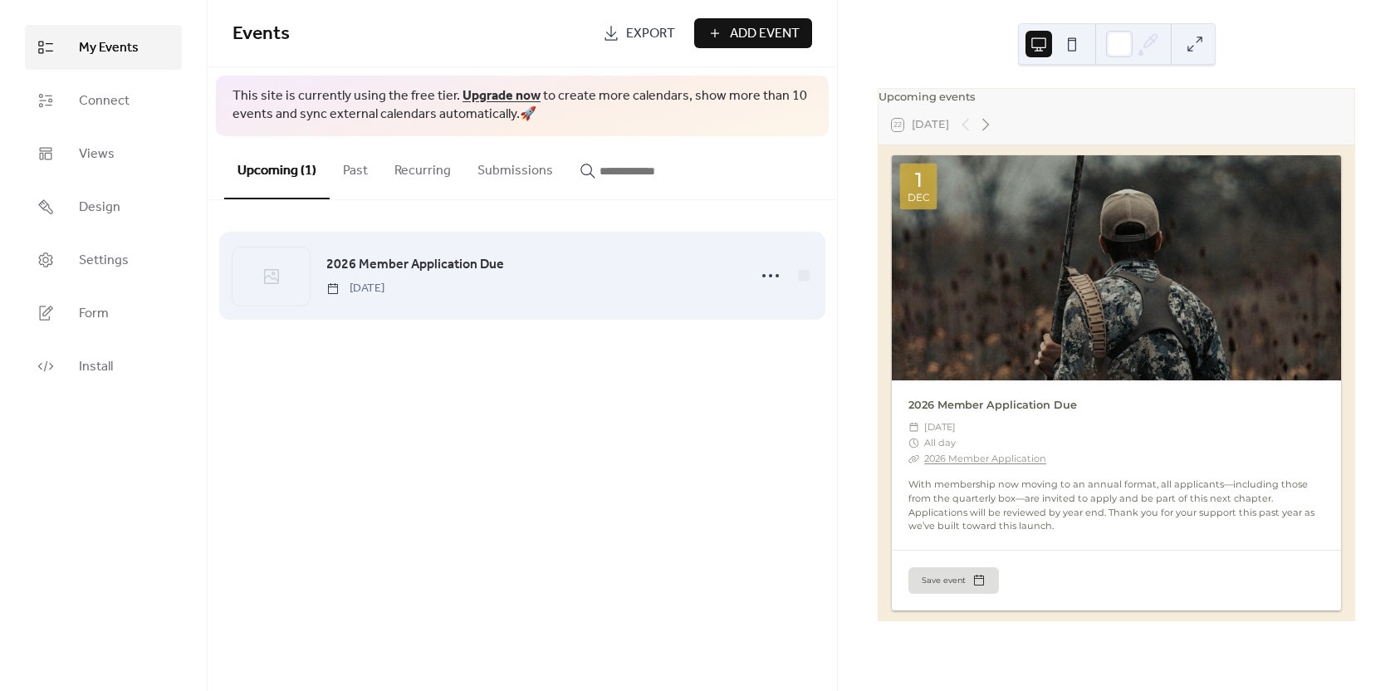
click at [392, 263] on span "2026 Member Application Due" at bounding box center [415, 265] width 178 height 20
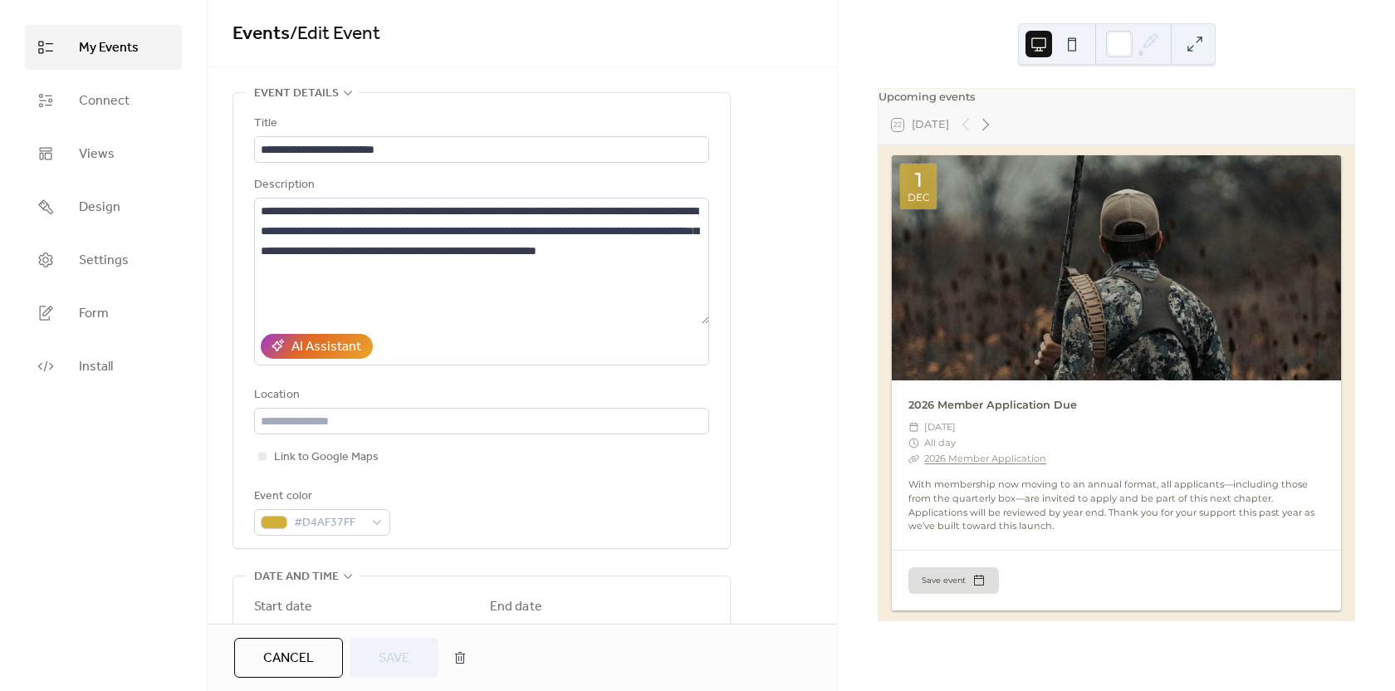
click at [100, 64] on link "My Events" at bounding box center [103, 47] width 157 height 45
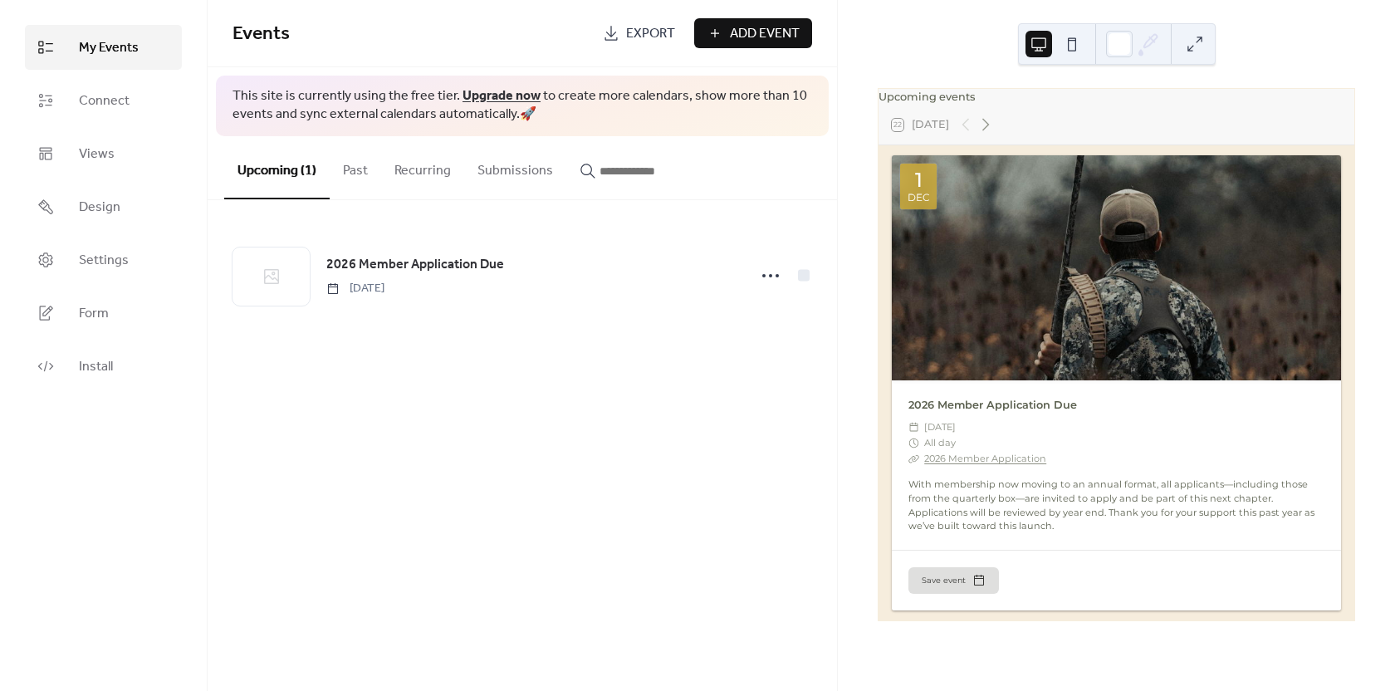
click at [731, 27] on span "Add Event" at bounding box center [765, 34] width 70 height 20
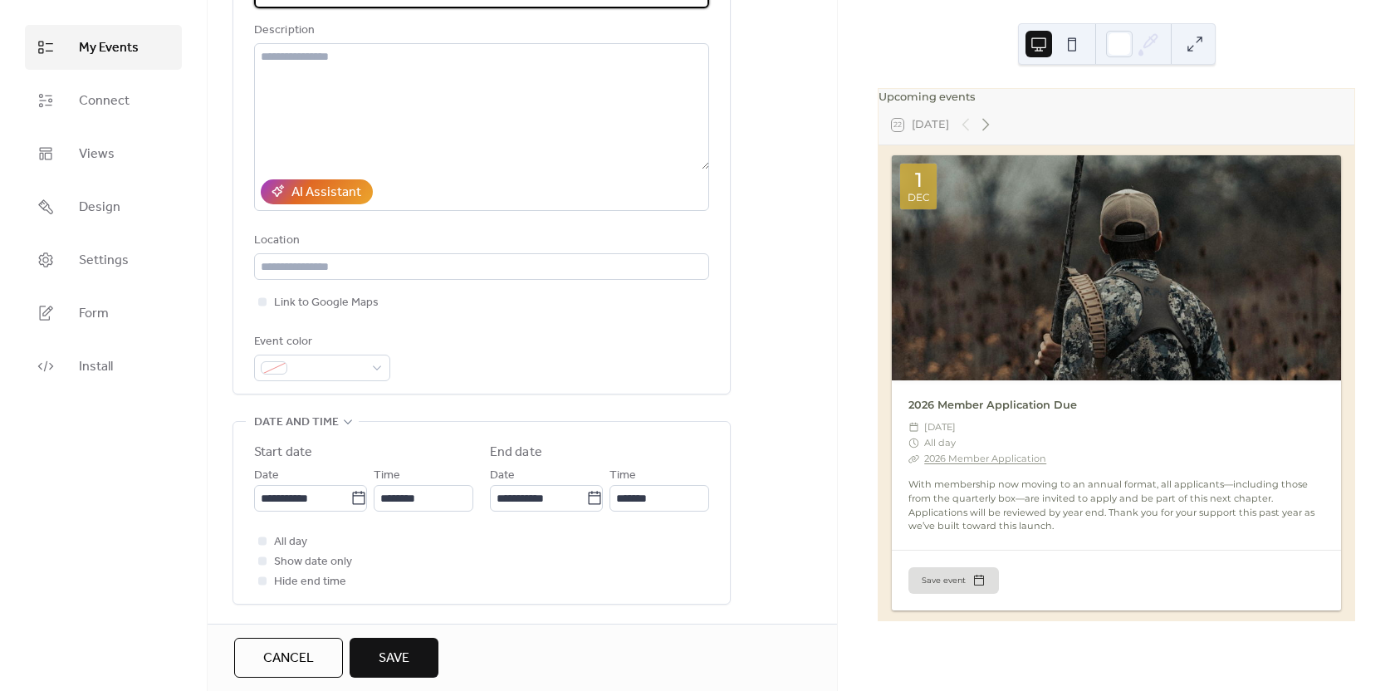
scroll to position [166, 0]
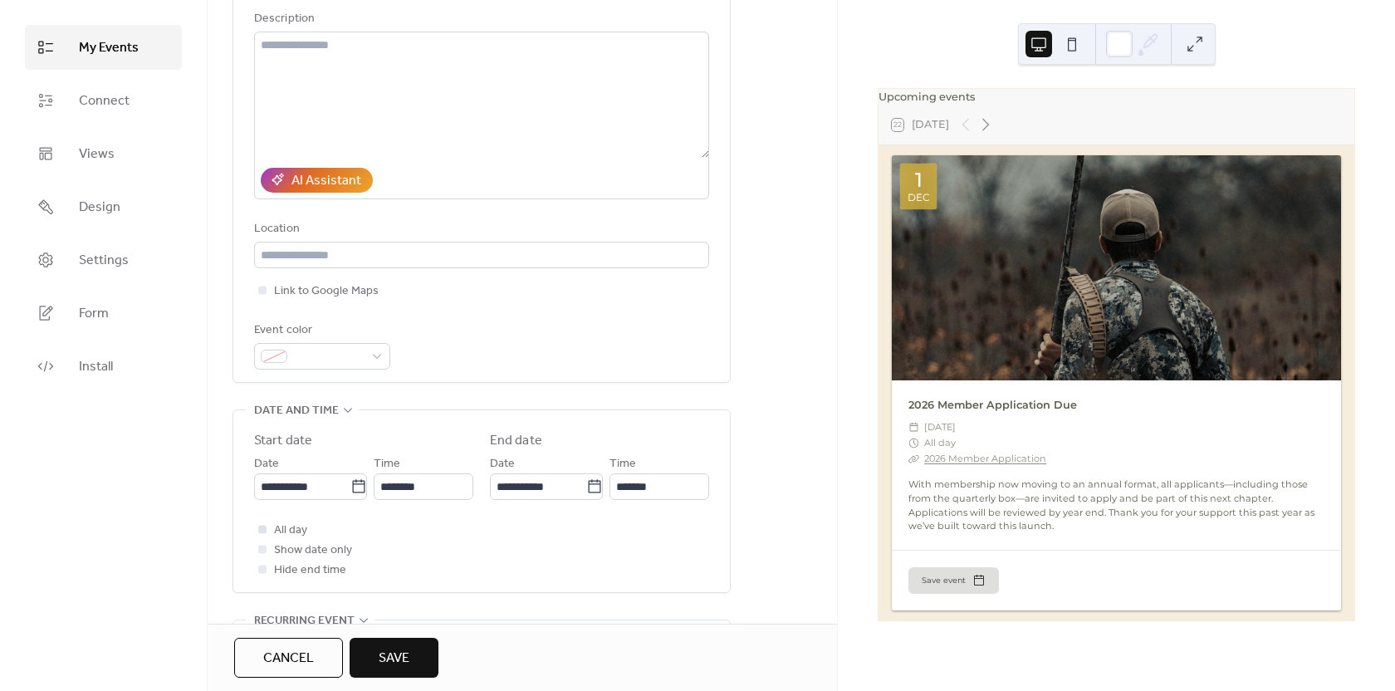
type input "**********"
click at [300, 529] on span "All day" at bounding box center [290, 531] width 33 height 20
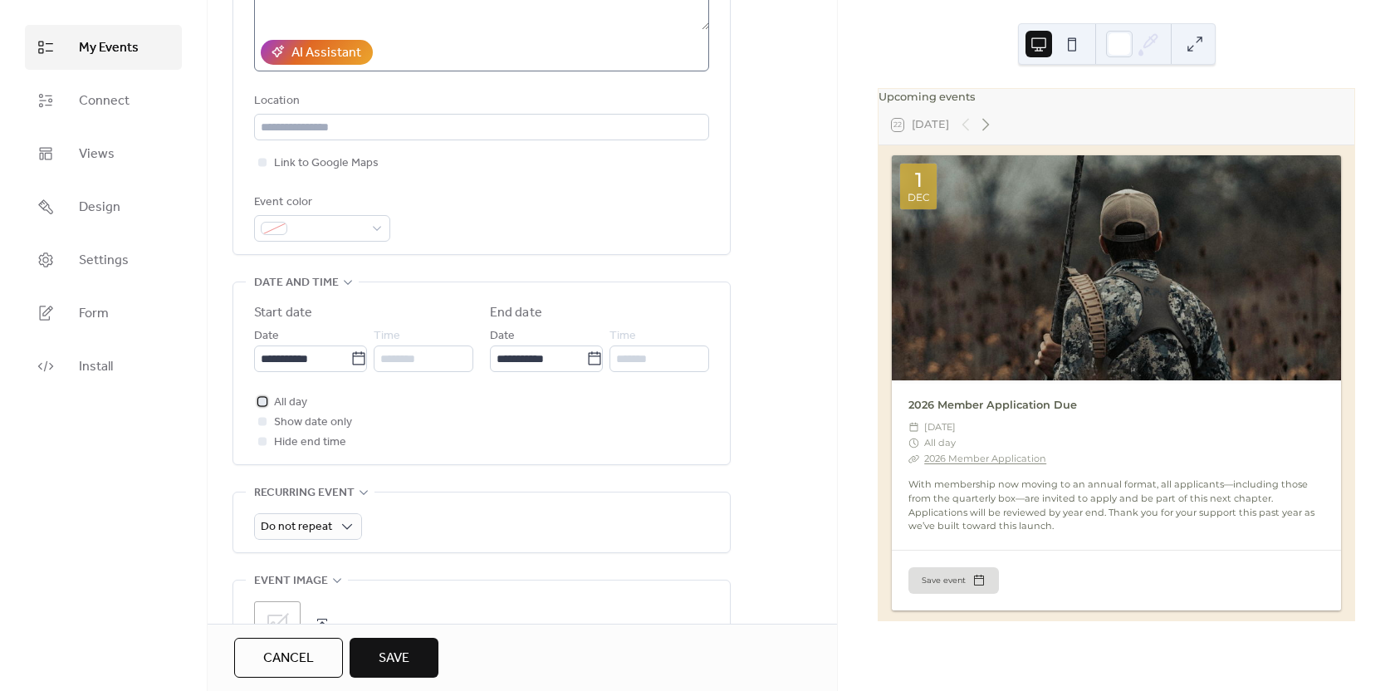
scroll to position [332, 0]
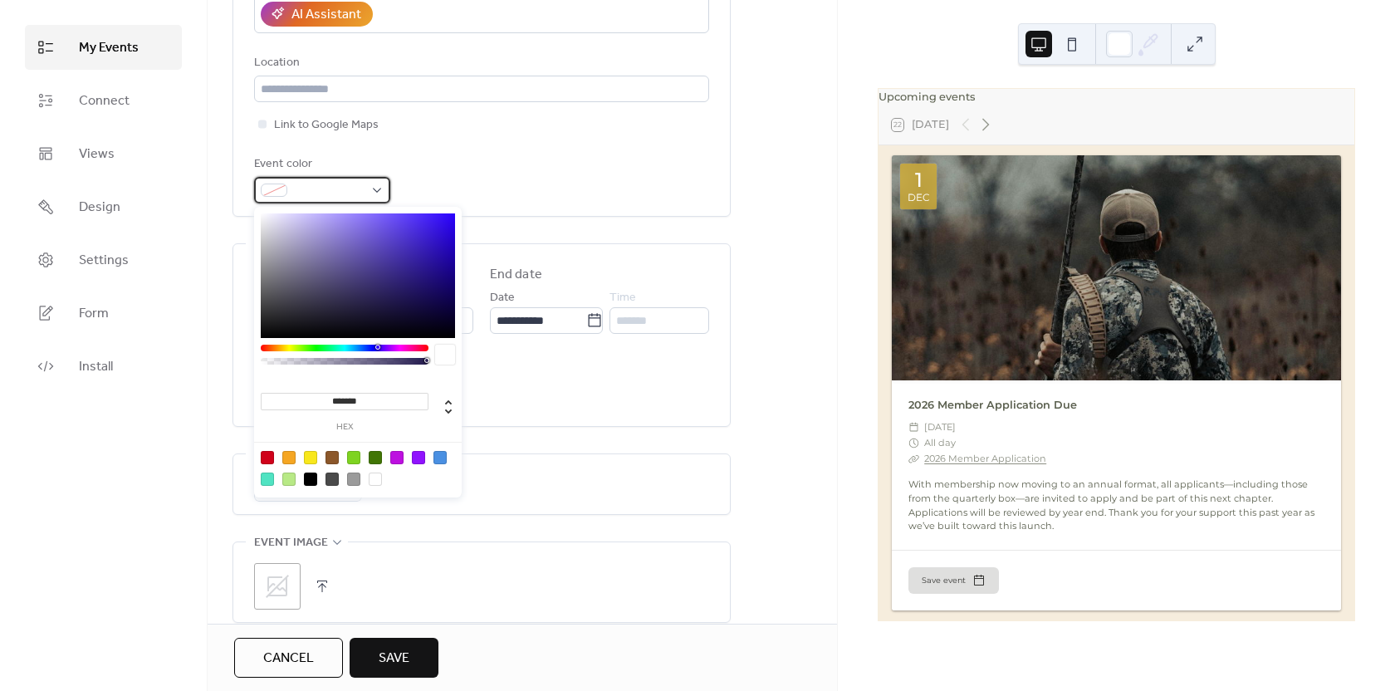
click at [355, 190] on span at bounding box center [329, 191] width 70 height 20
drag, startPoint x: 370, startPoint y: 397, endPoint x: 331, endPoint y: 402, distance: 39.4
click at [331, 402] on input "*******" at bounding box center [345, 401] width 168 height 17
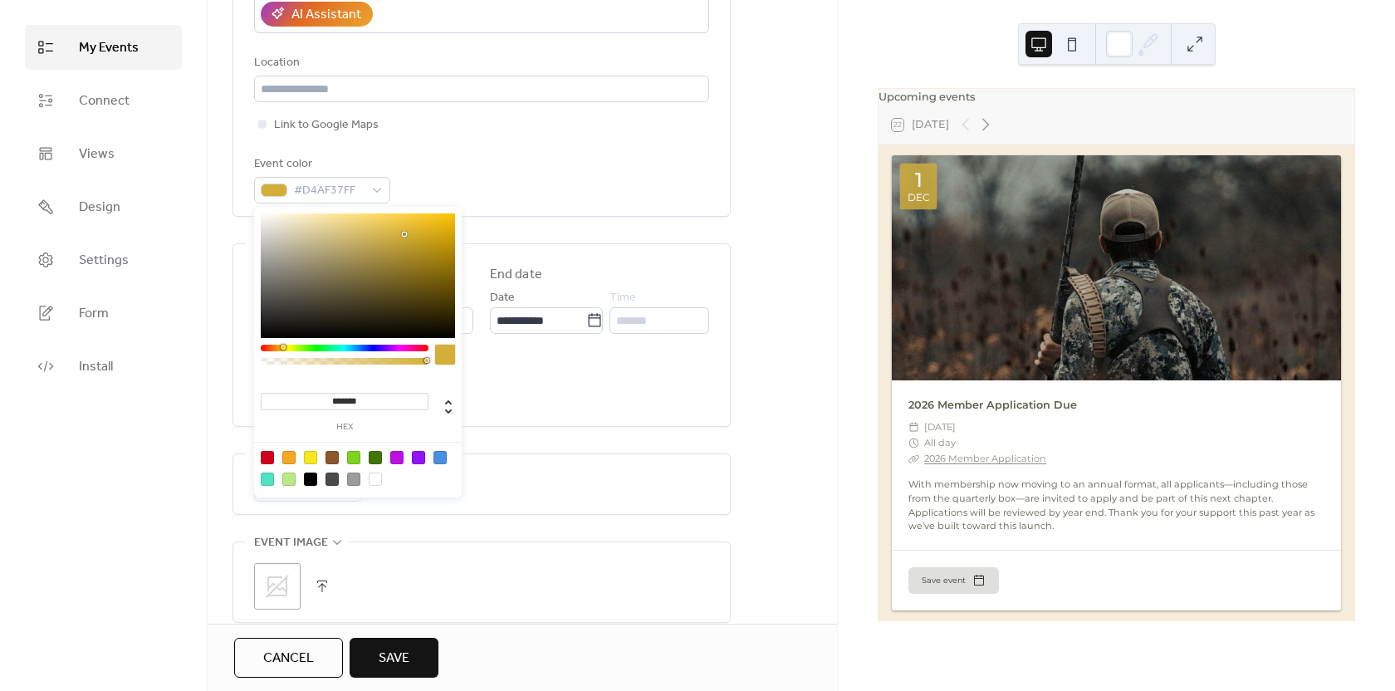
type input "*******"
click at [580, 169] on div "Event color #D4AF37FF" at bounding box center [481, 178] width 455 height 49
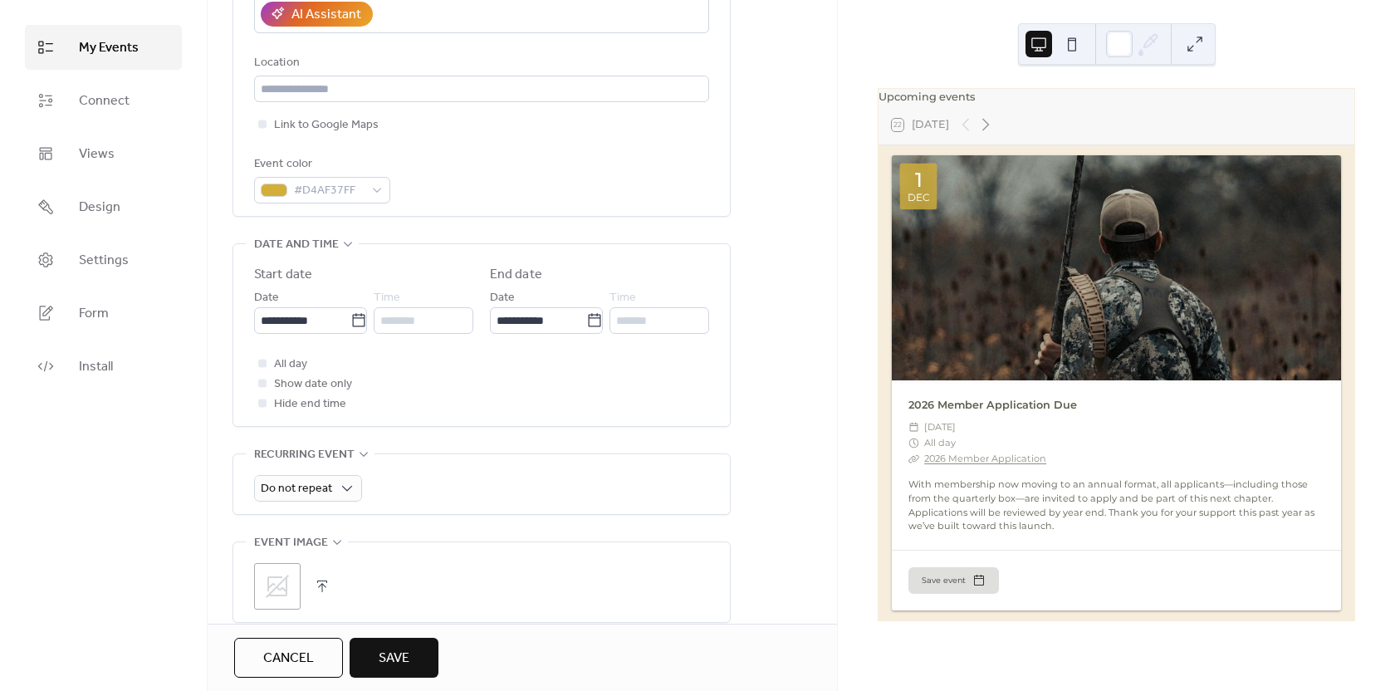
click at [418, 647] on button "Save" at bounding box center [394, 658] width 89 height 40
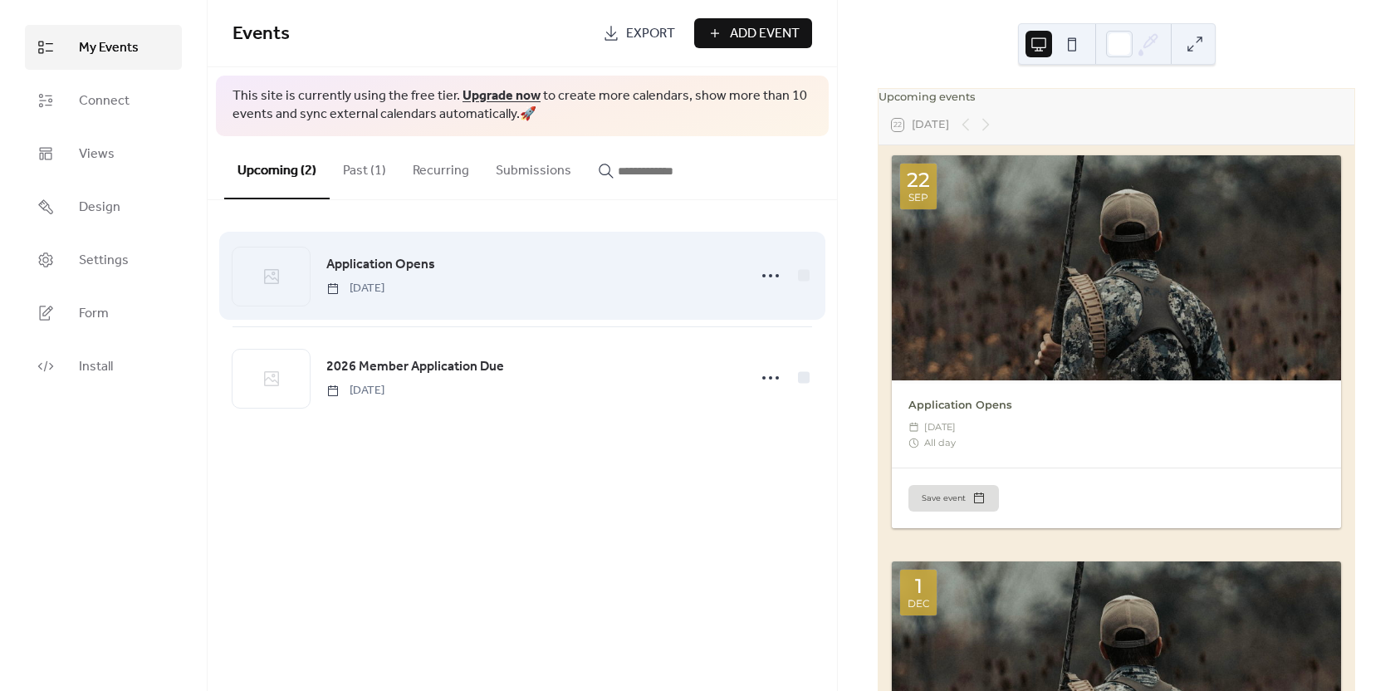
click at [417, 262] on span "Application Opens" at bounding box center [380, 265] width 109 height 20
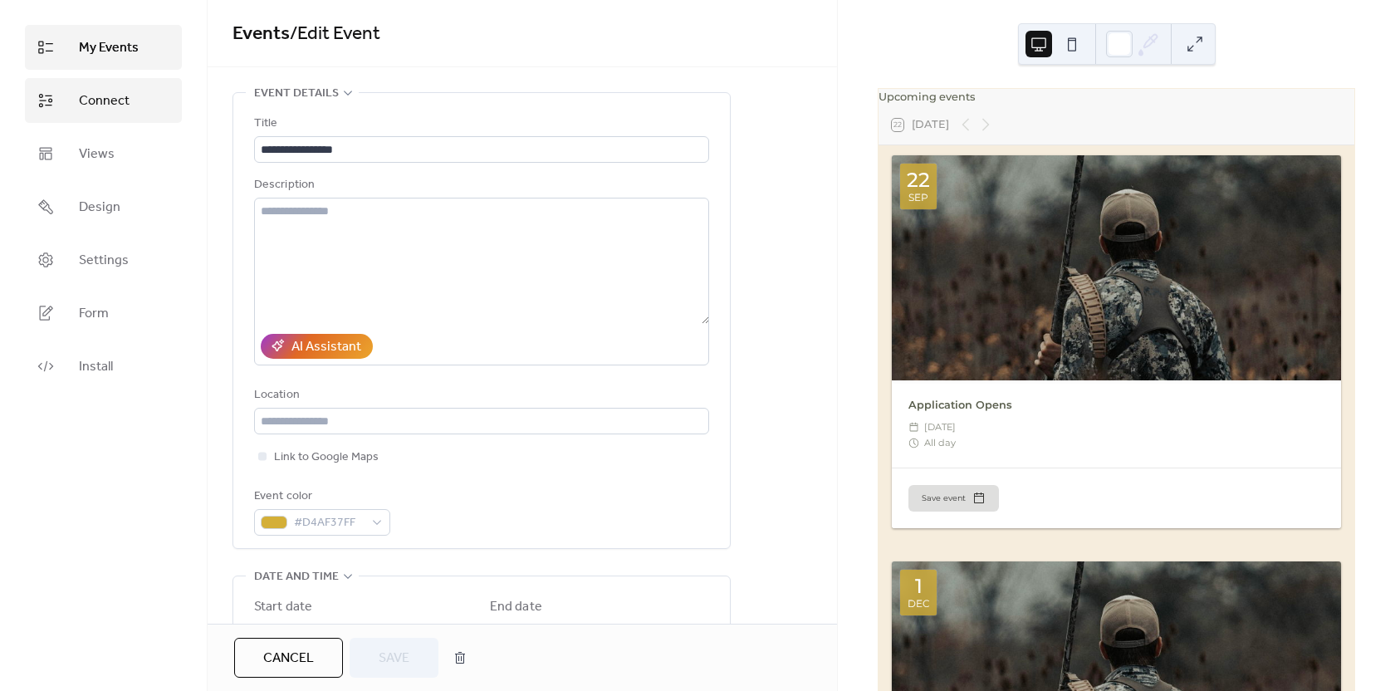
click at [119, 87] on link "Connect" at bounding box center [103, 100] width 157 height 45
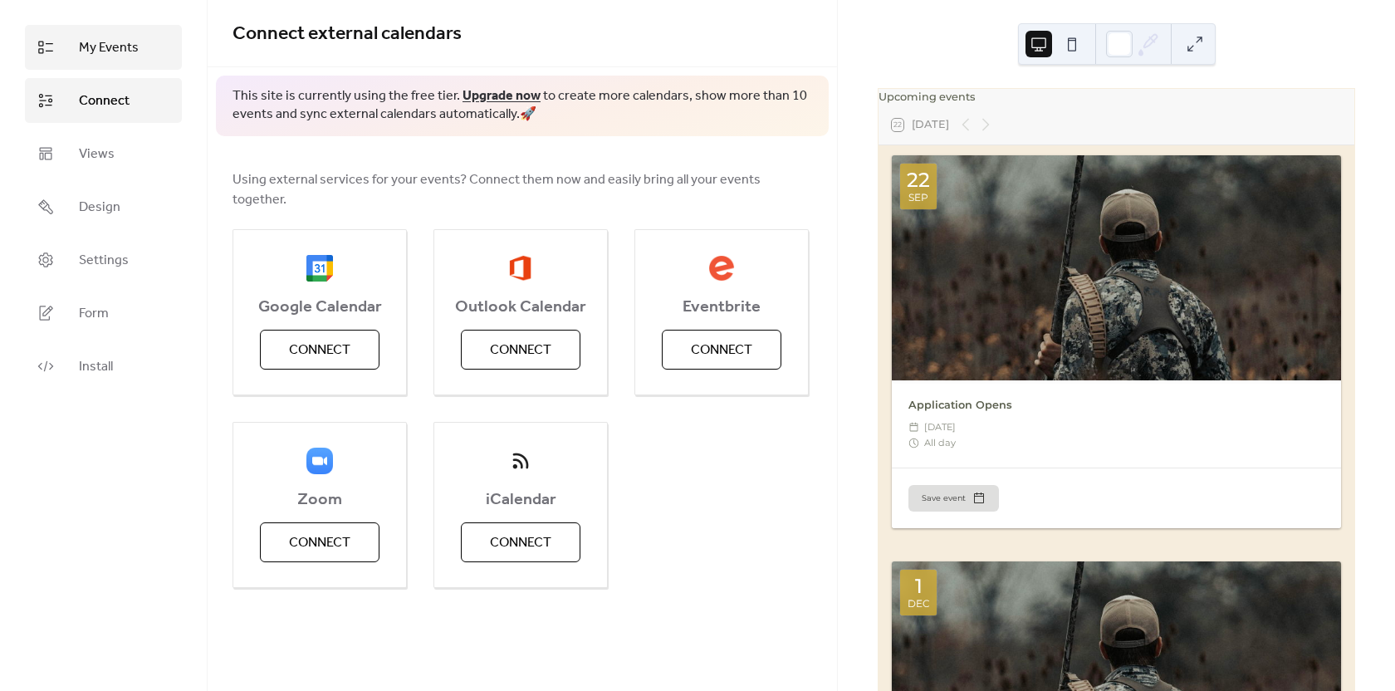
click at [124, 47] on span "My Events" at bounding box center [109, 48] width 60 height 20
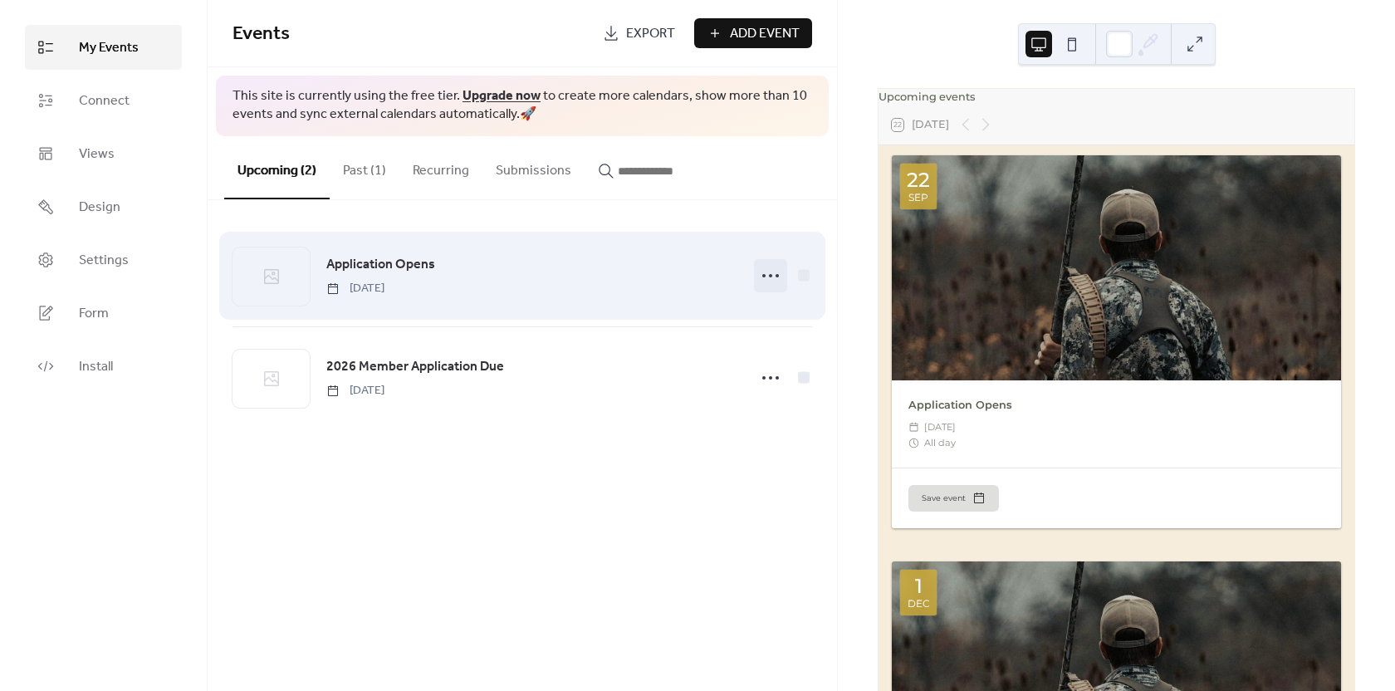
click at [761, 277] on icon at bounding box center [771, 275] width 27 height 27
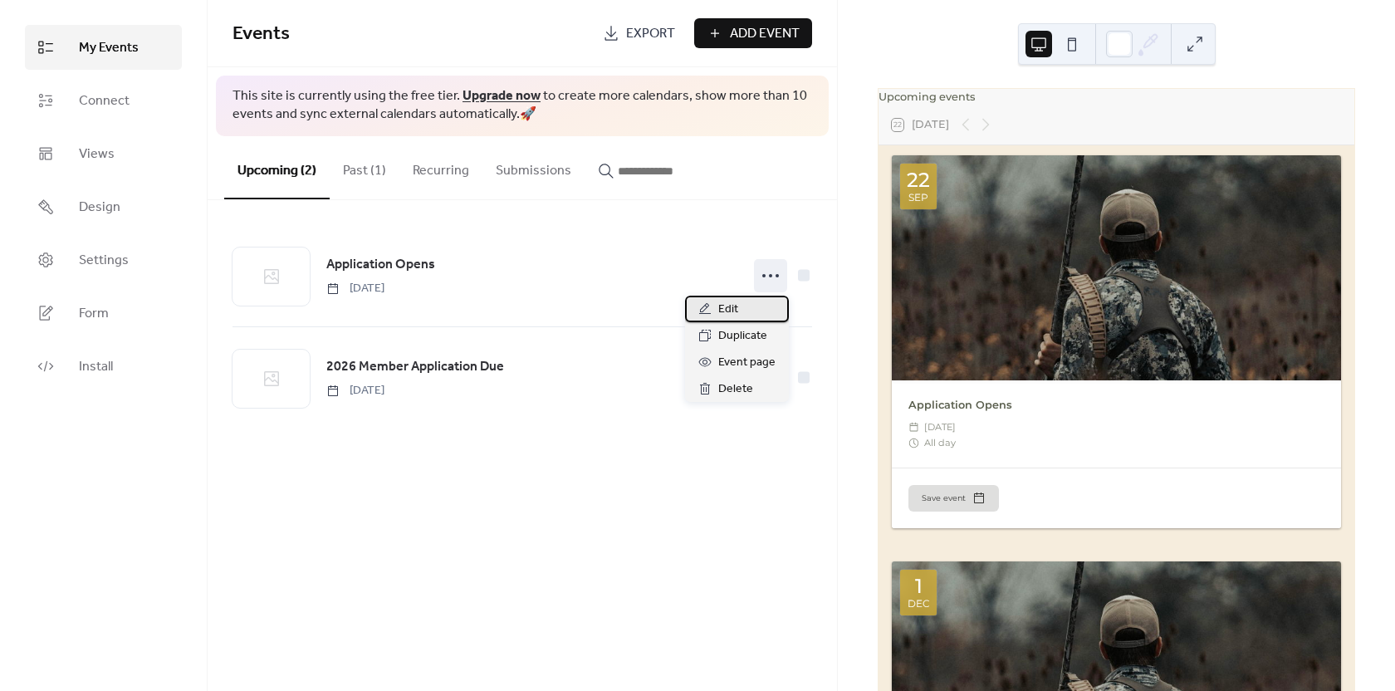
click at [744, 312] on div "Edit" at bounding box center [737, 309] width 104 height 27
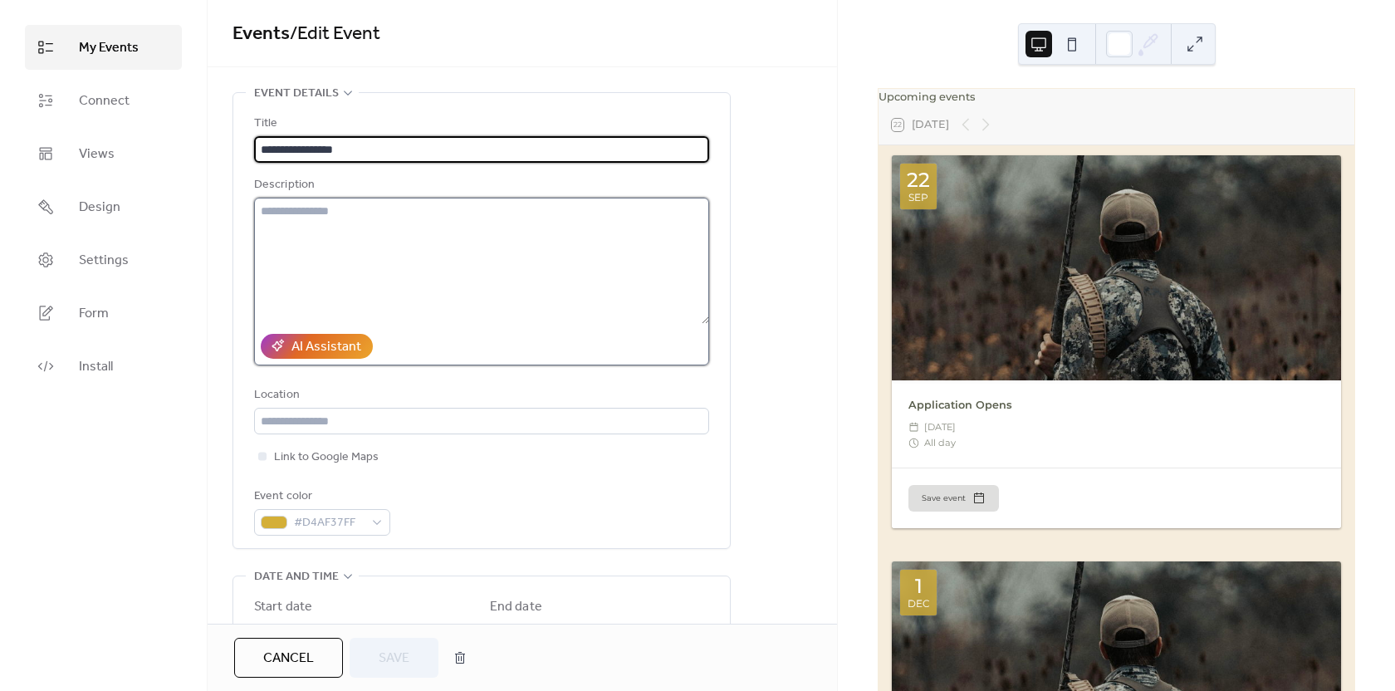
click at [422, 213] on textarea at bounding box center [481, 261] width 455 height 126
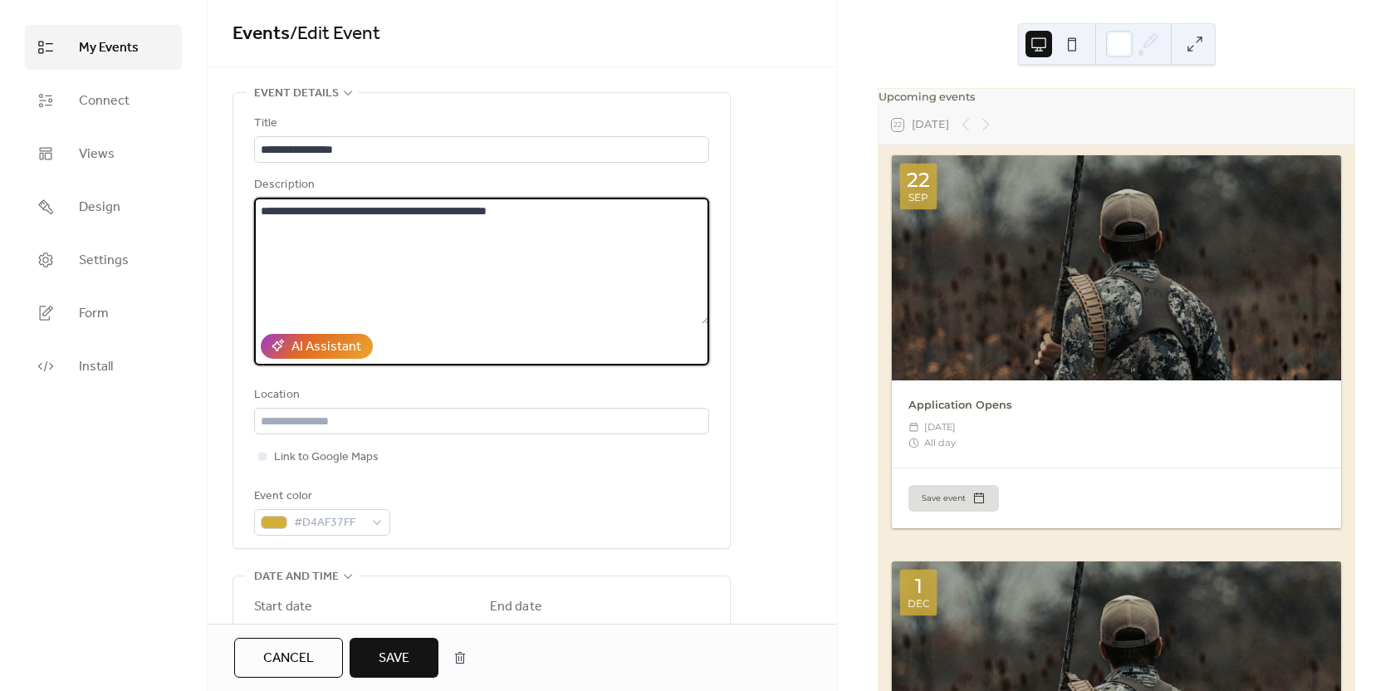
type textarea "**********"
click at [405, 656] on span "Save" at bounding box center [394, 659] width 31 height 20
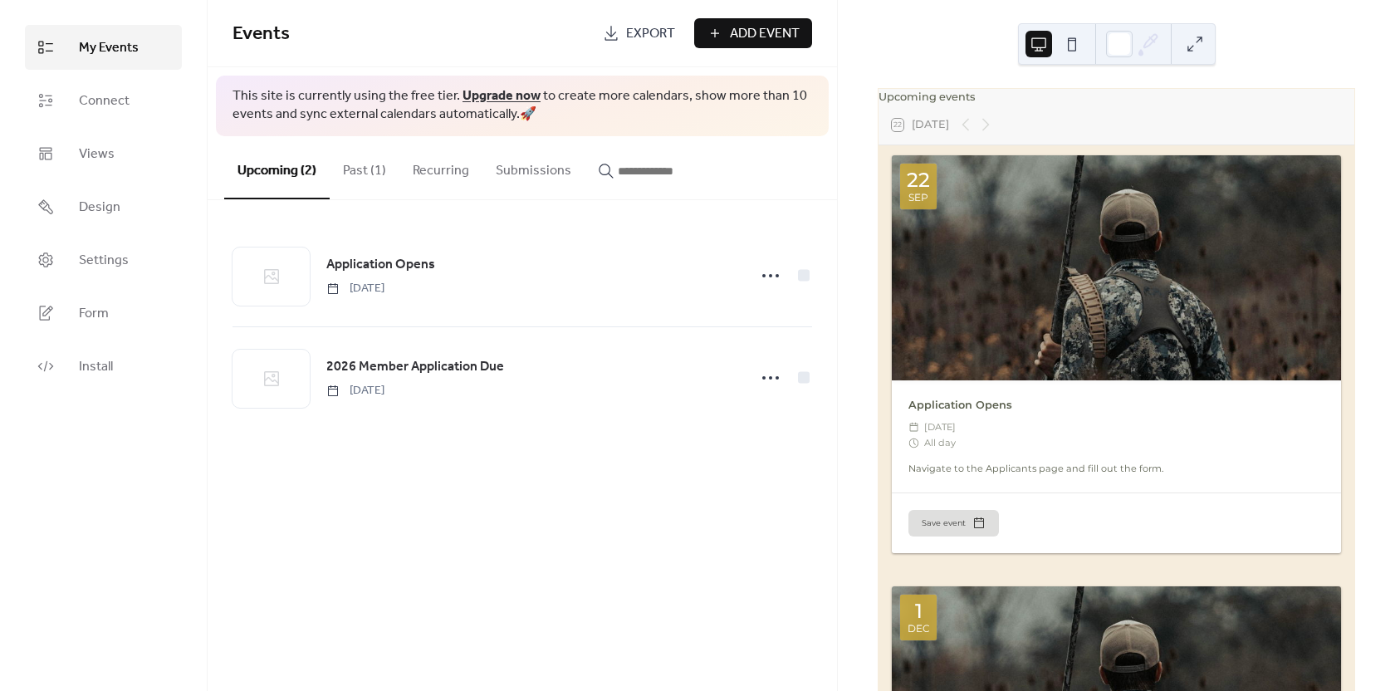
click at [351, 173] on button "Past (1)" at bounding box center [365, 166] width 70 height 61
click at [287, 172] on button "Upcoming (2)" at bounding box center [276, 166] width 105 height 61
click at [341, 166] on button "Past (1)" at bounding box center [365, 166] width 70 height 61
click at [414, 169] on button "Recurring" at bounding box center [441, 166] width 83 height 61
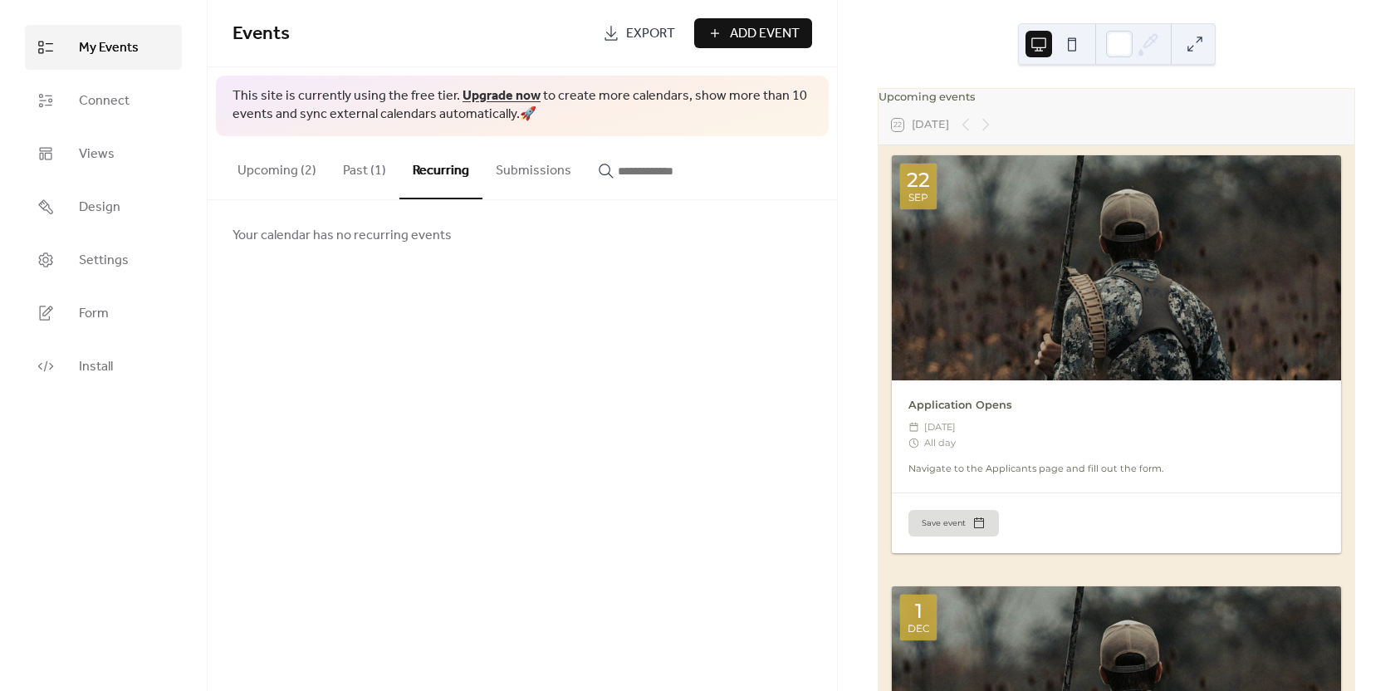
click at [361, 173] on button "Past (1)" at bounding box center [365, 166] width 70 height 61
click at [291, 173] on button "Upcoming (2)" at bounding box center [276, 166] width 105 height 61
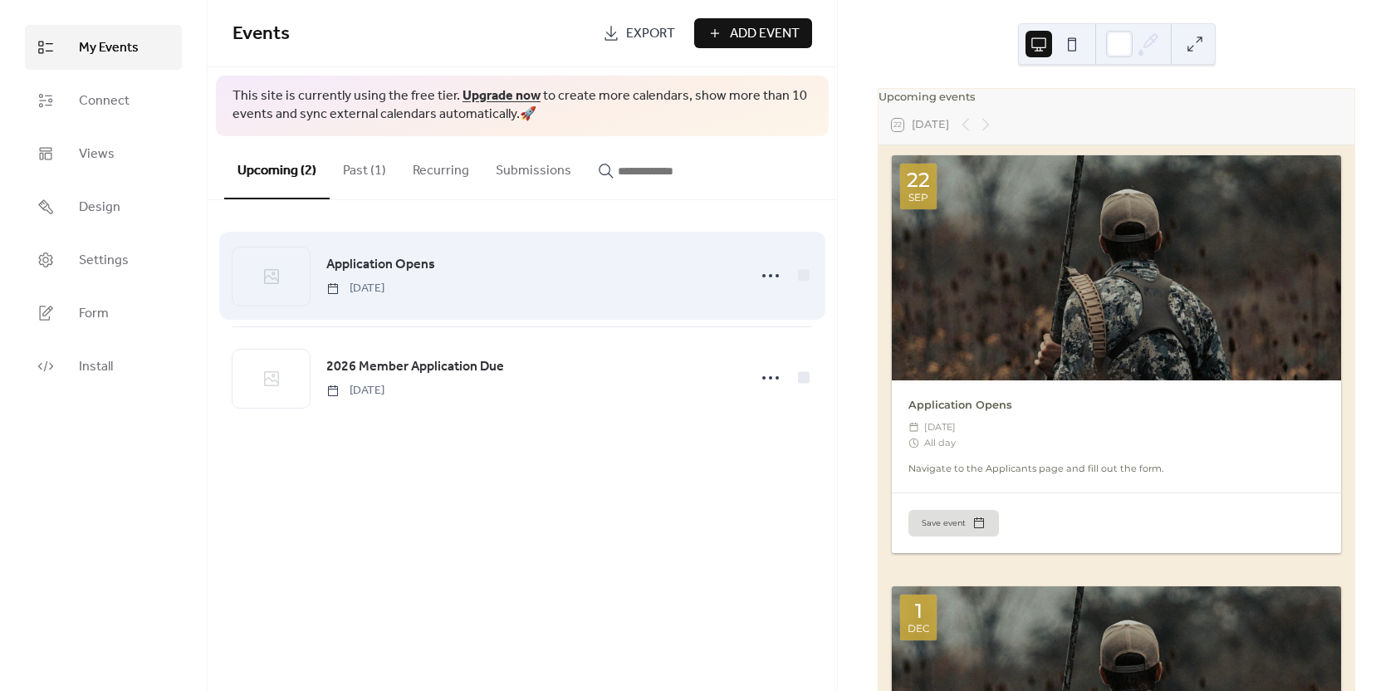
click at [425, 267] on span "Application Opens" at bounding box center [380, 265] width 109 height 20
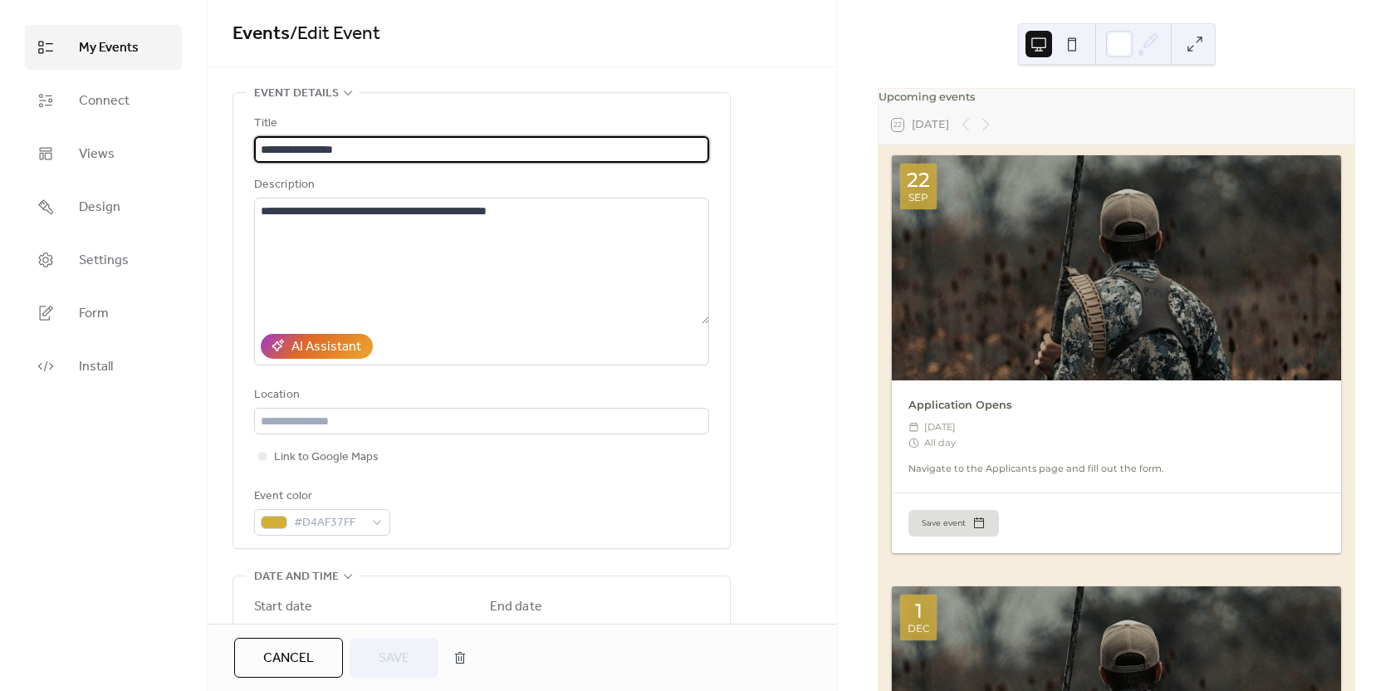
click at [311, 660] on span "Cancel" at bounding box center [288, 659] width 51 height 20
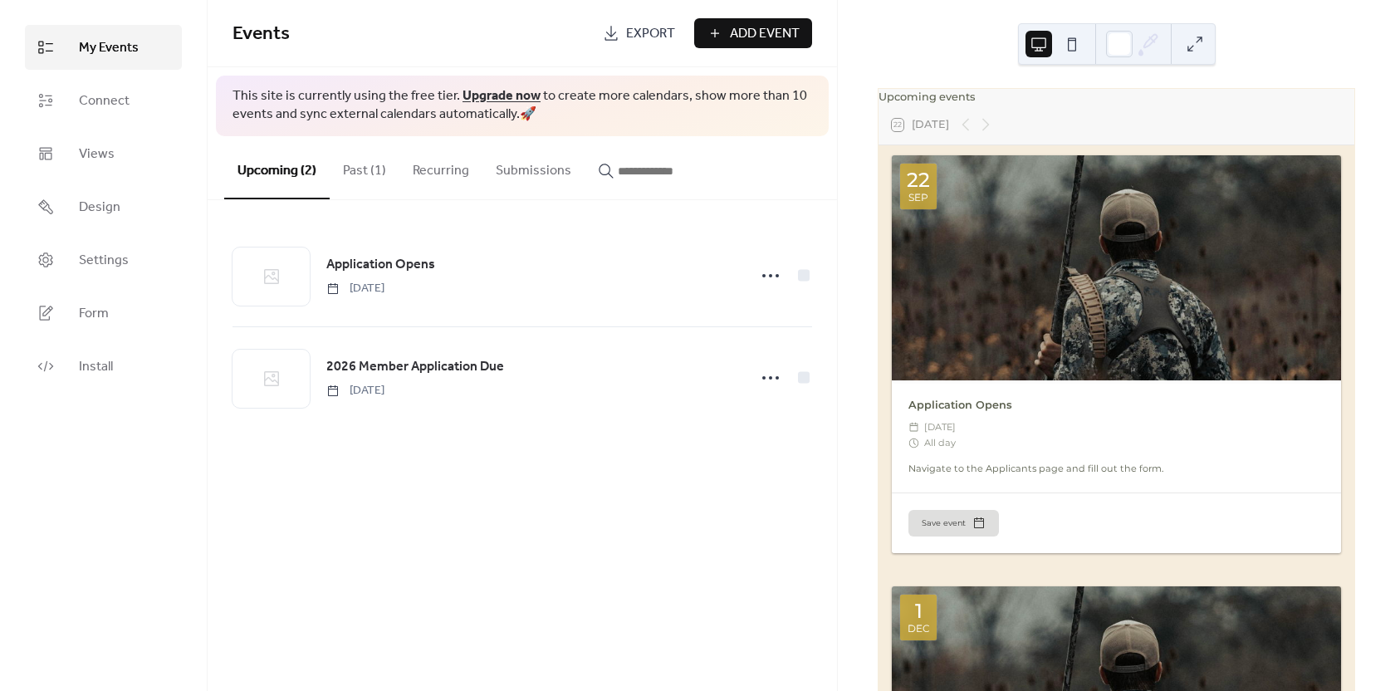
click at [532, 176] on button "Submissions" at bounding box center [534, 166] width 102 height 61
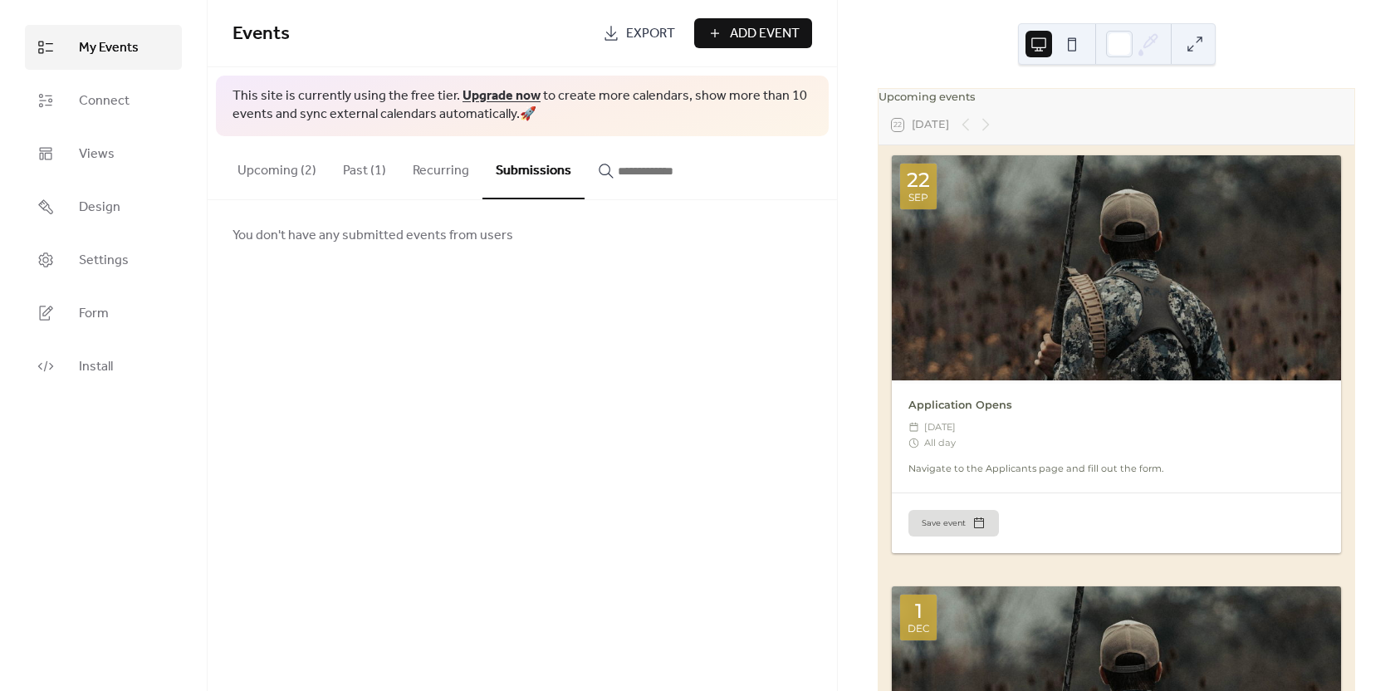
click at [445, 173] on button "Recurring" at bounding box center [441, 166] width 83 height 61
click at [347, 177] on button "Past (1)" at bounding box center [365, 166] width 70 height 61
click at [278, 177] on button "Upcoming (2)" at bounding box center [276, 166] width 105 height 61
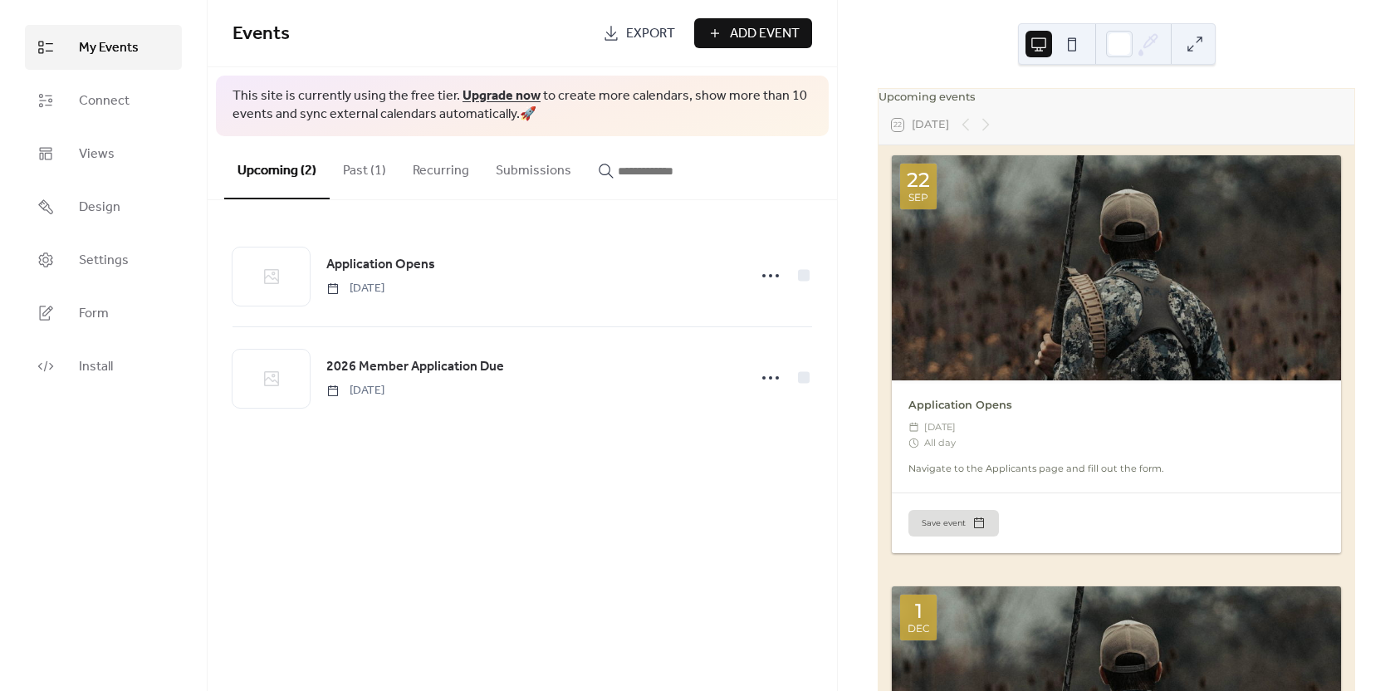
click at [373, 178] on button "Past (1)" at bounding box center [365, 166] width 70 height 61
click at [300, 160] on button "Upcoming (2)" at bounding box center [276, 166] width 105 height 61
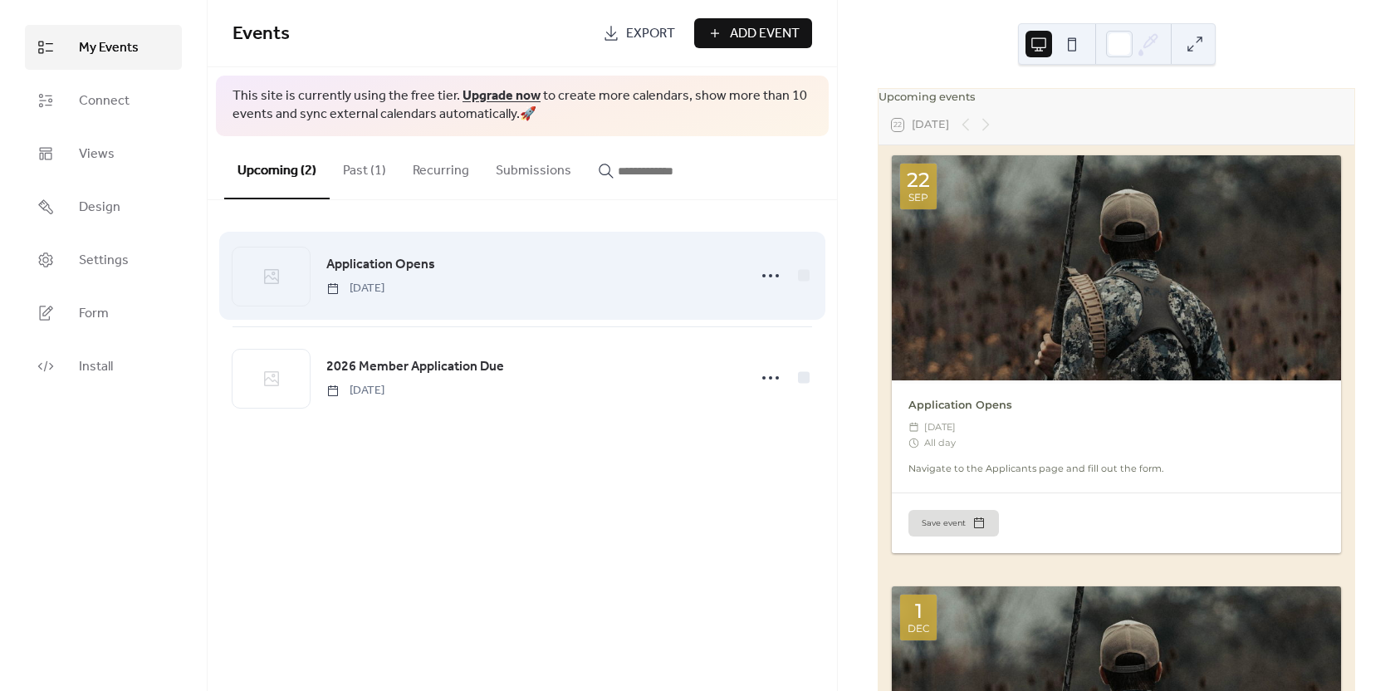
click at [383, 270] on span "Application Opens" at bounding box center [380, 265] width 109 height 20
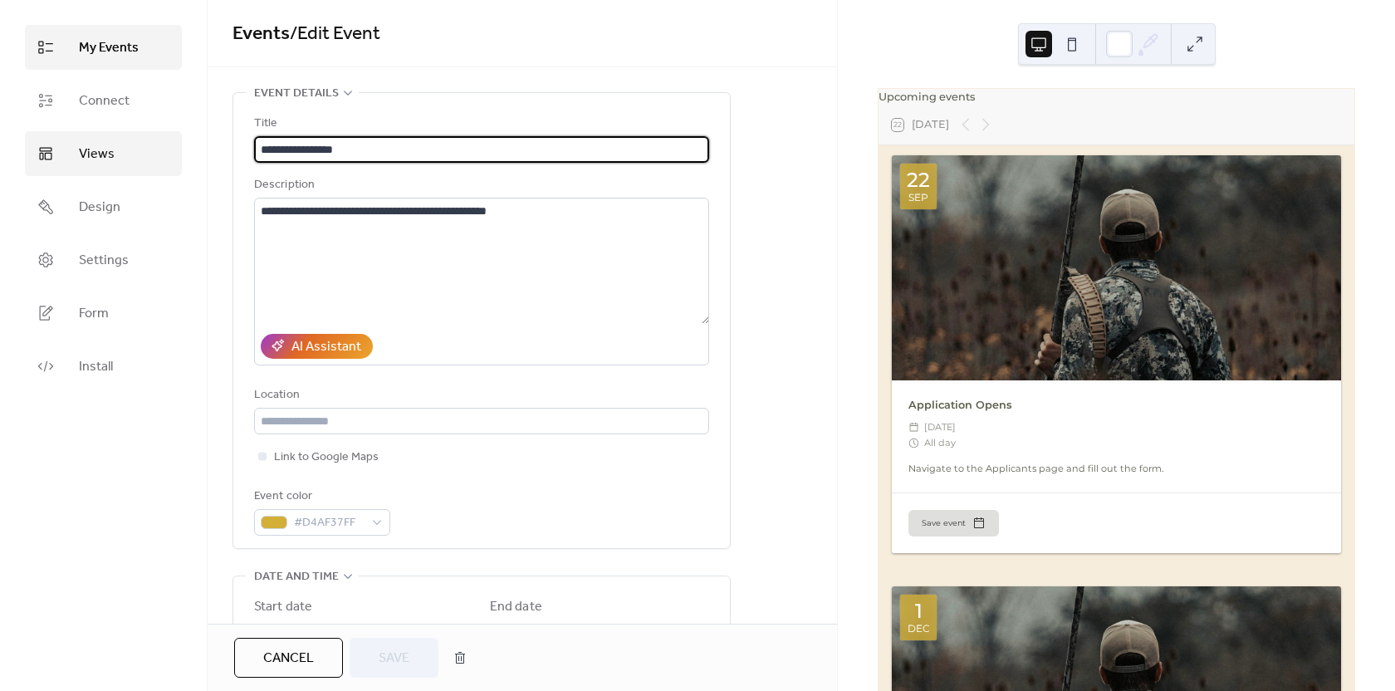
click at [130, 160] on link "Views" at bounding box center [103, 153] width 157 height 45
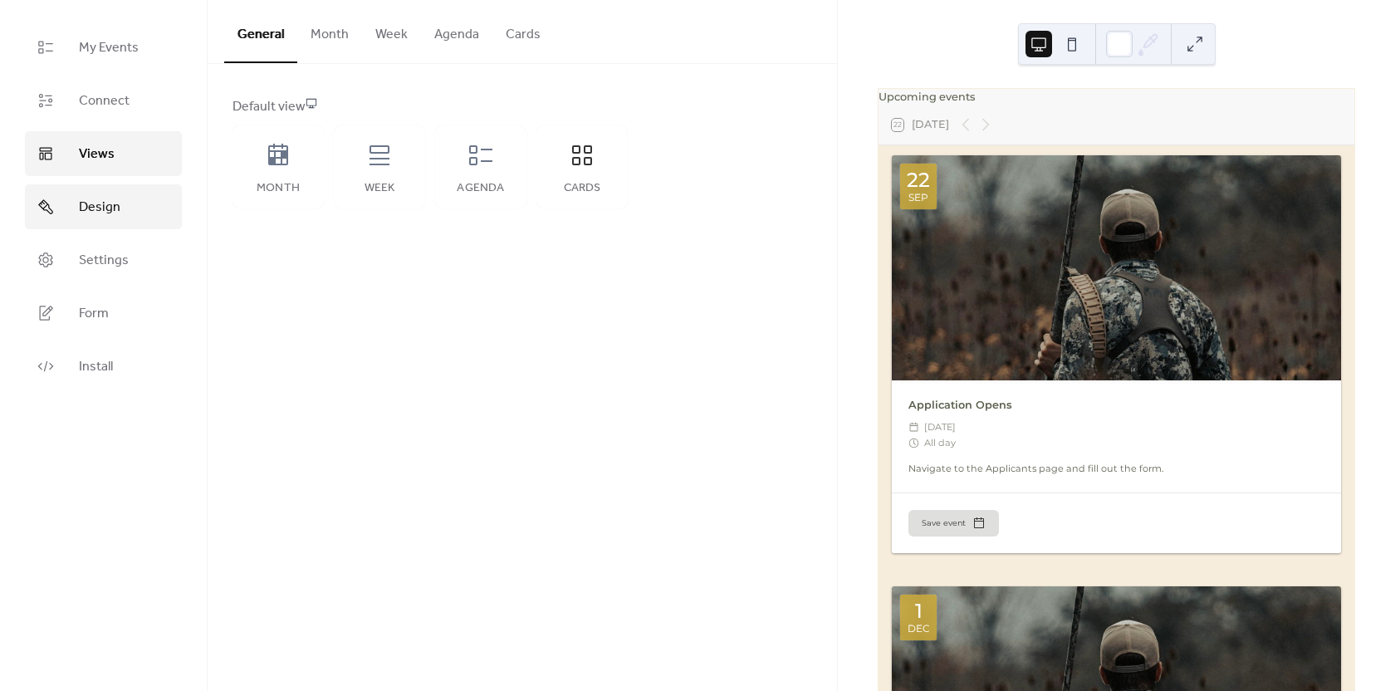
click at [136, 203] on link "Design" at bounding box center [103, 206] width 157 height 45
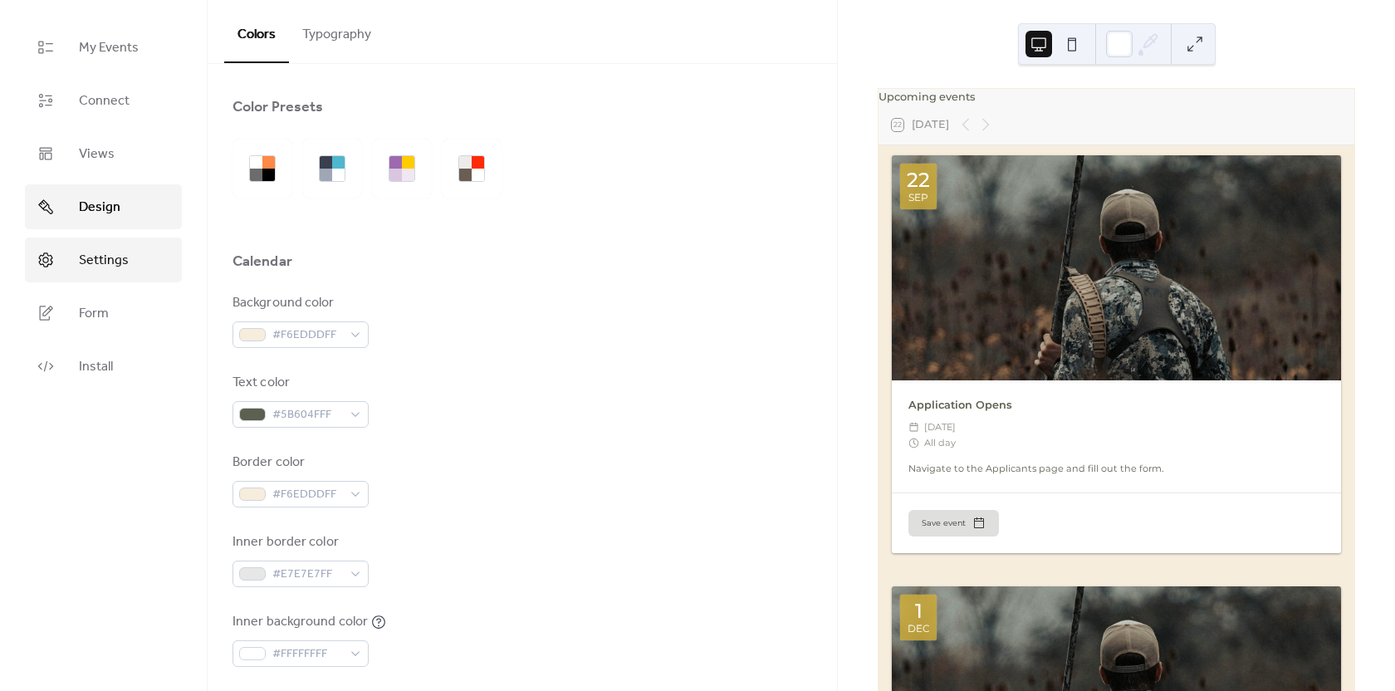
click at [135, 252] on link "Settings" at bounding box center [103, 260] width 157 height 45
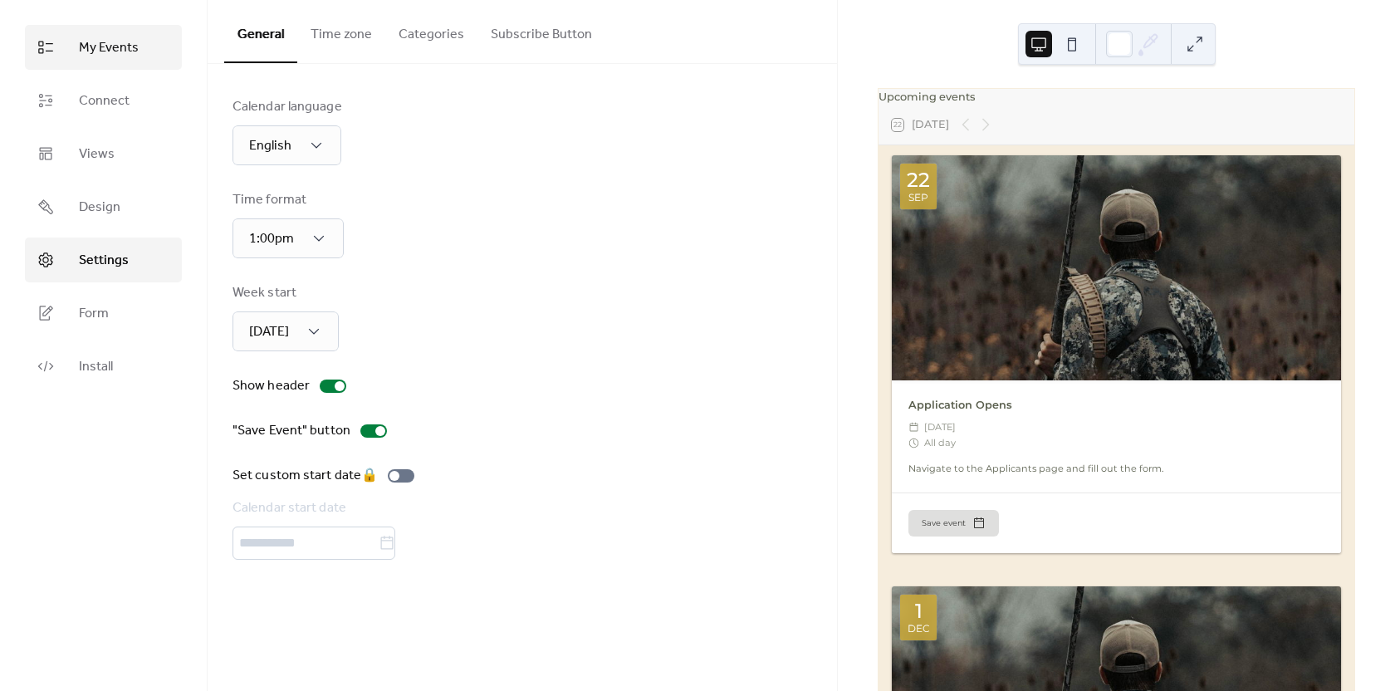
click at [110, 58] on span "My Events" at bounding box center [109, 48] width 60 height 20
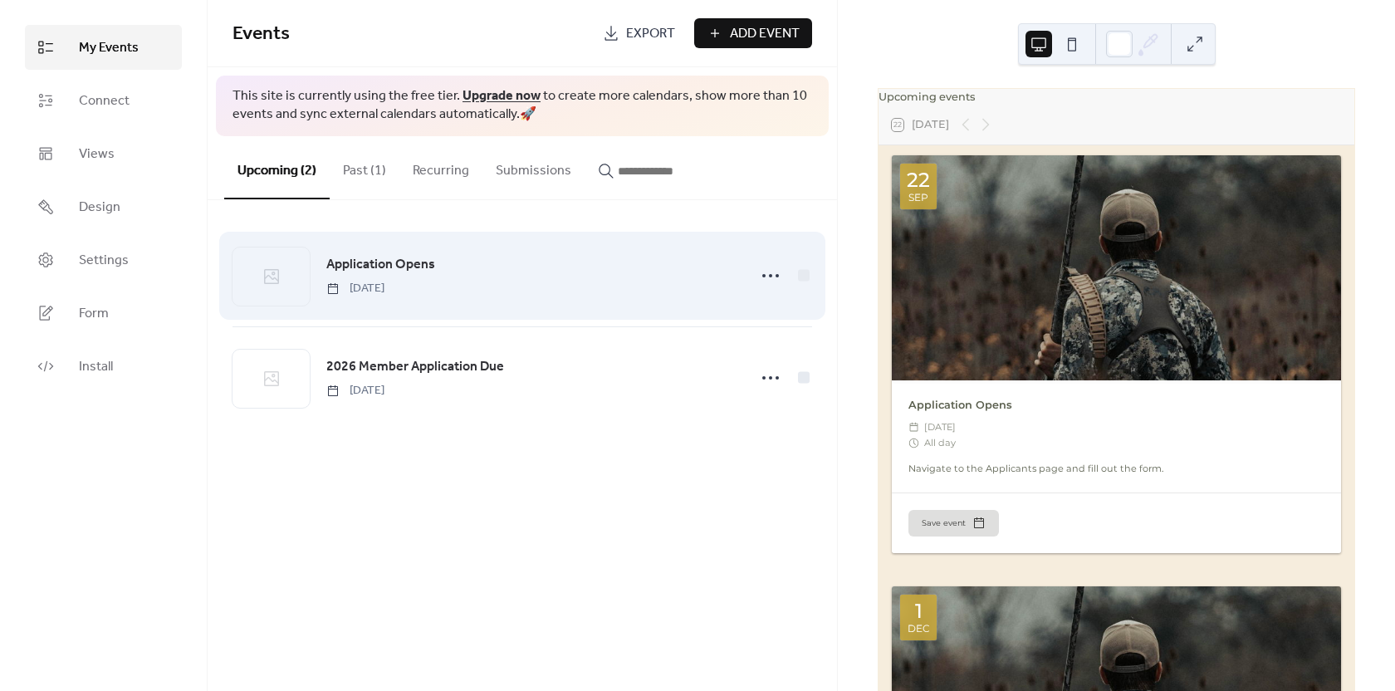
click at [360, 257] on span "Application Opens" at bounding box center [380, 265] width 109 height 20
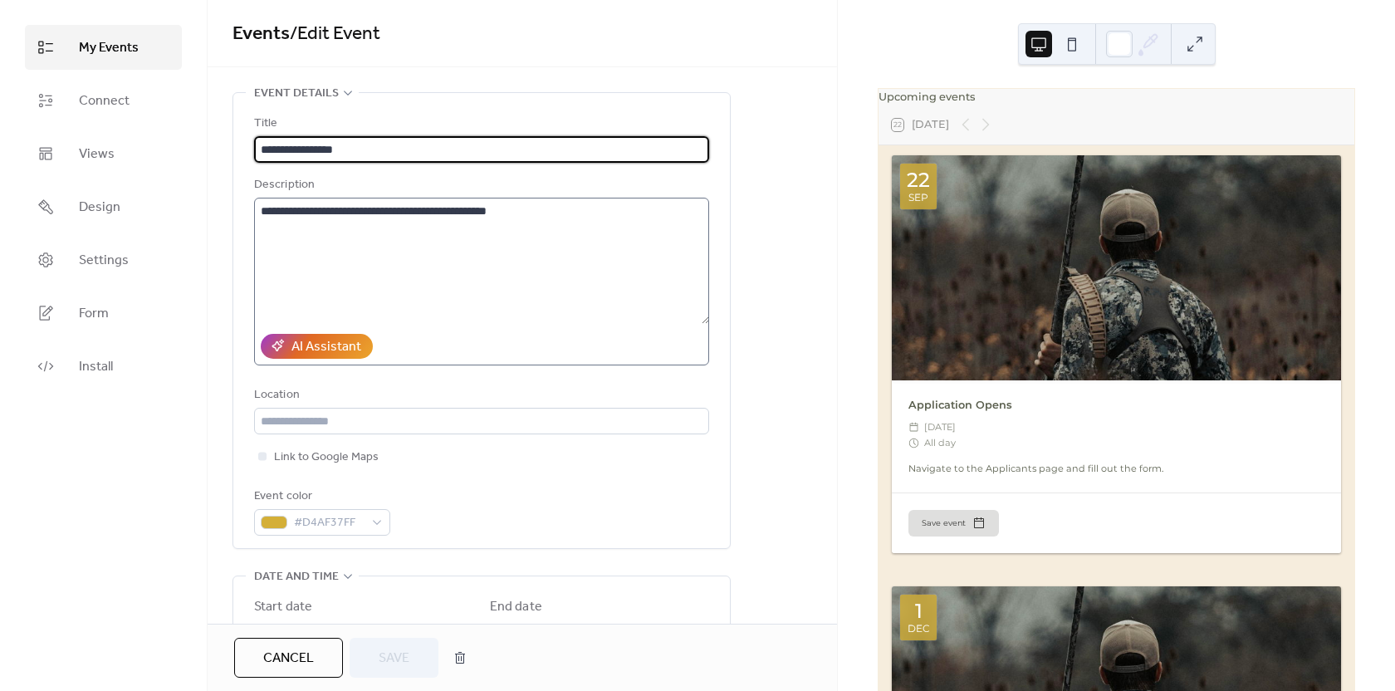
scroll to position [166, 0]
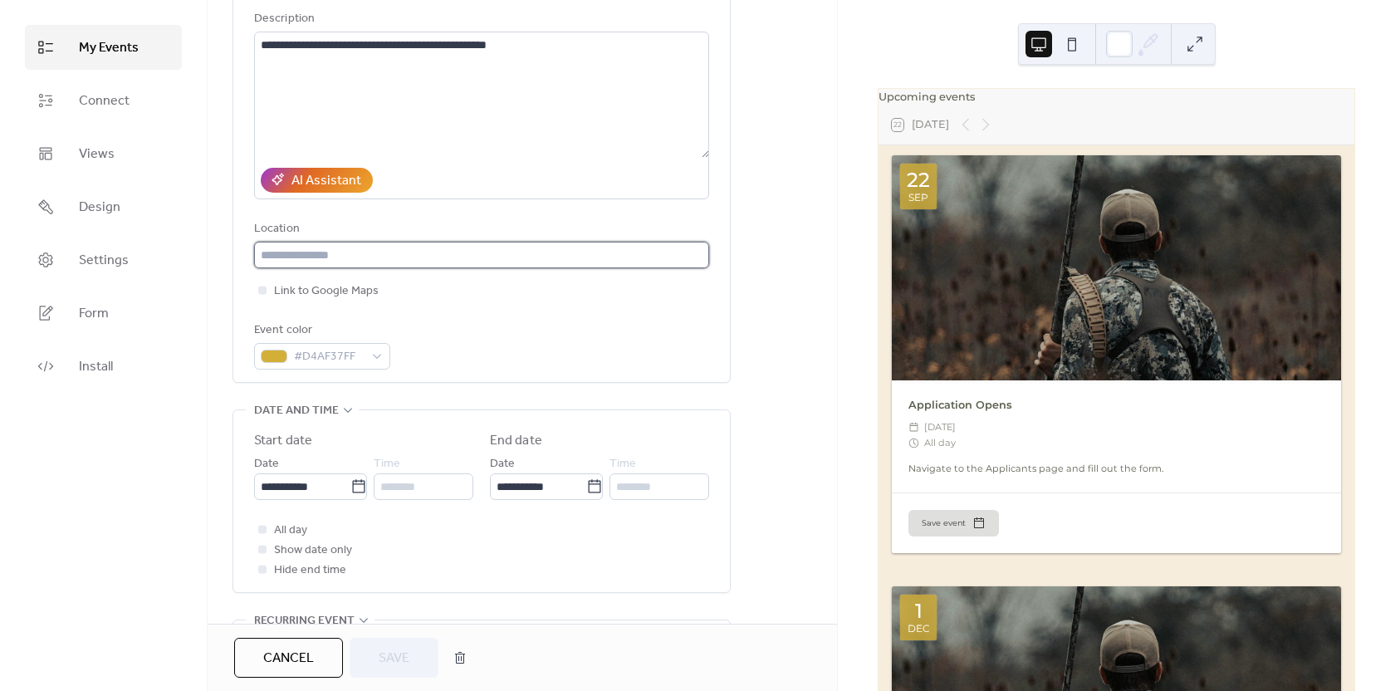
click at [367, 259] on input "text" at bounding box center [481, 255] width 455 height 27
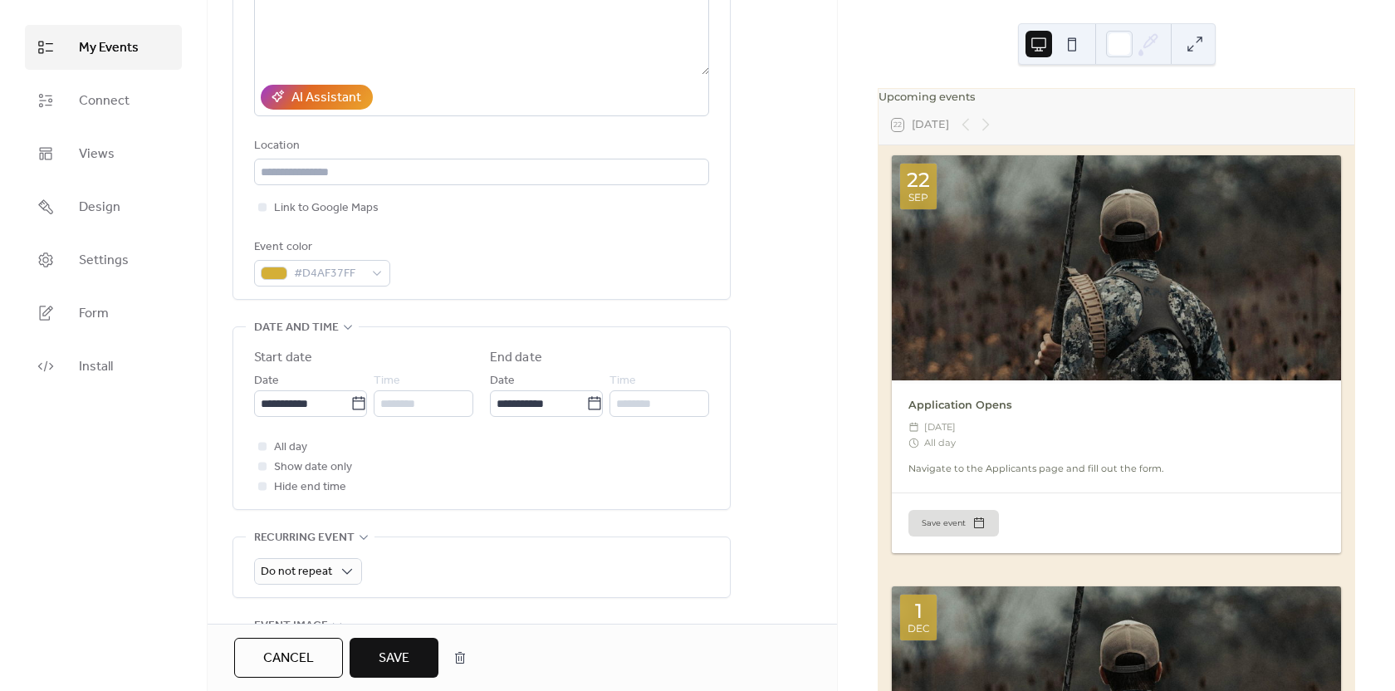
click at [439, 229] on div "**********" at bounding box center [481, 76] width 455 height 422
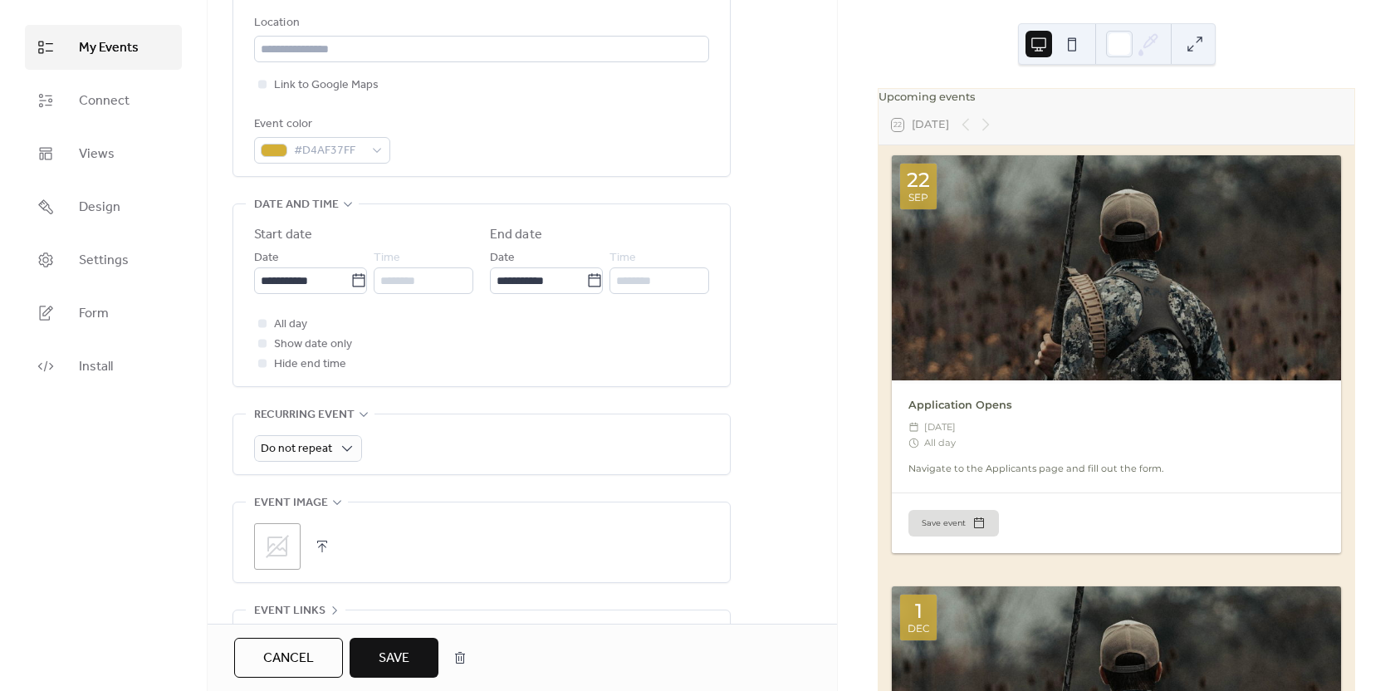
scroll to position [542, 0]
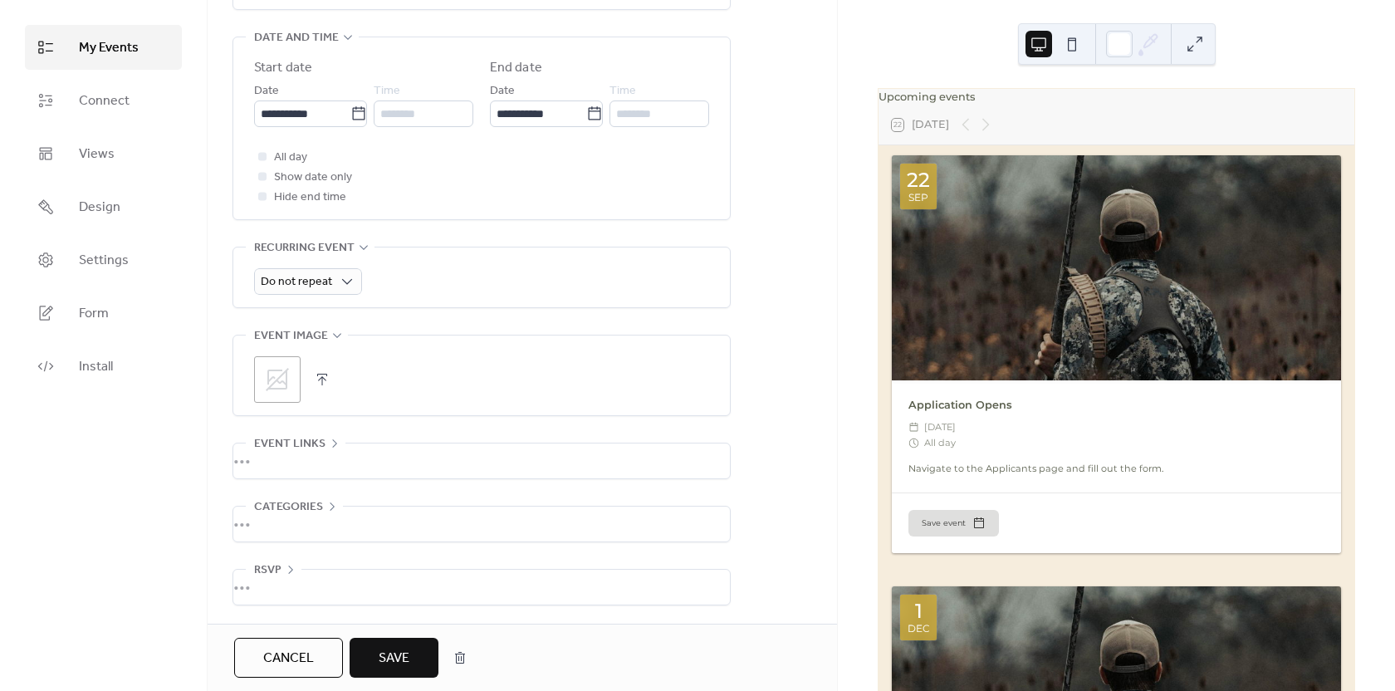
click at [370, 465] on div "•••" at bounding box center [481, 461] width 497 height 35
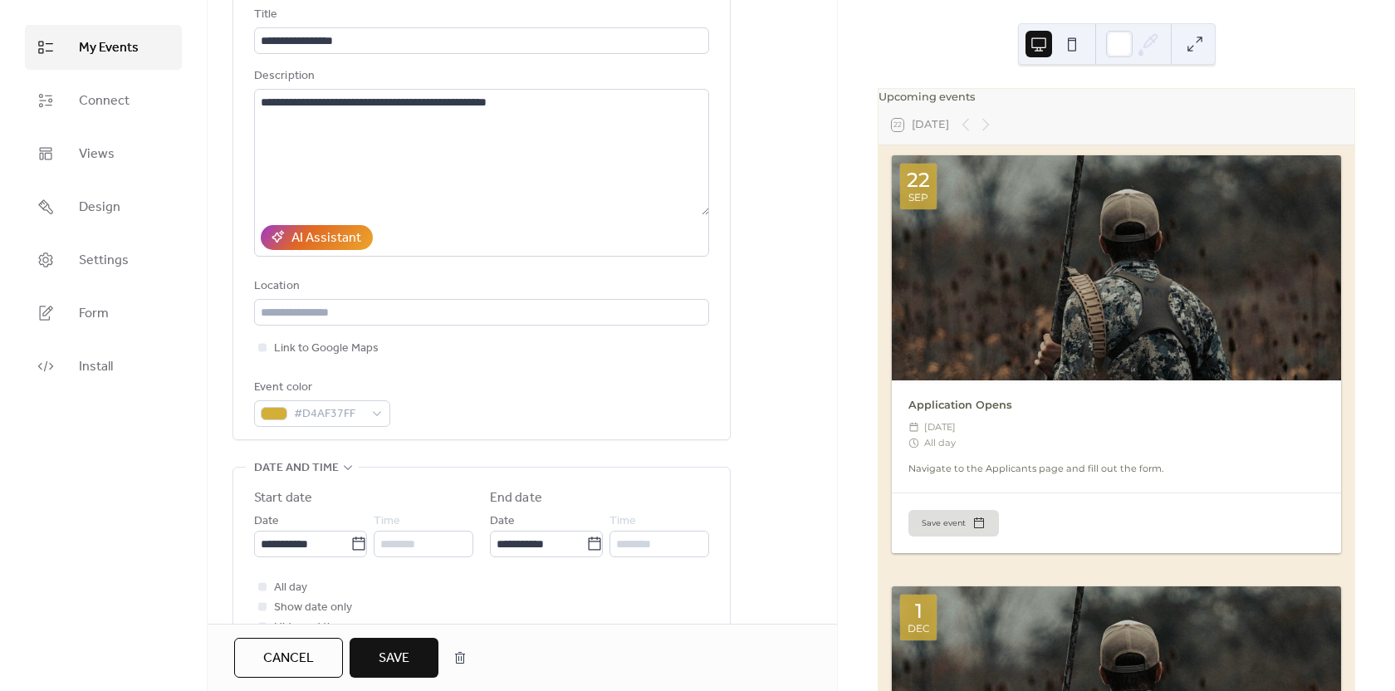
scroll to position [0, 0]
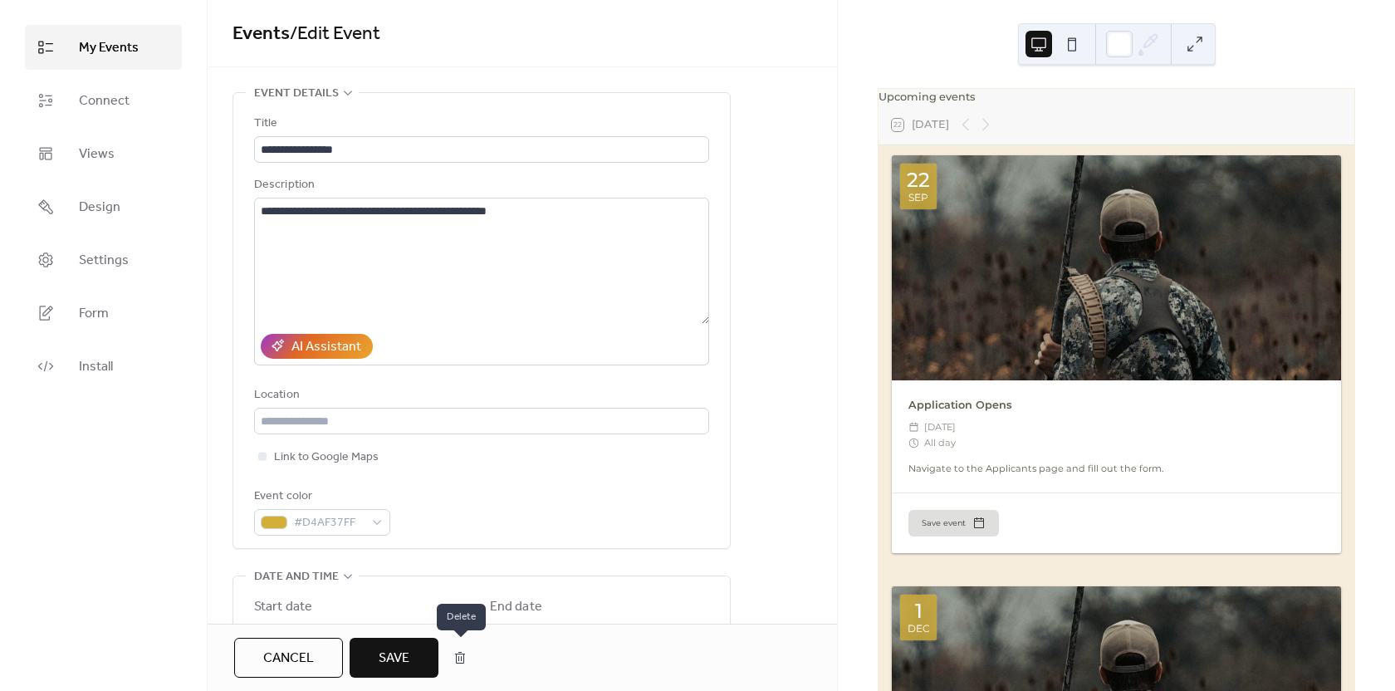
click at [455, 659] on button "button" at bounding box center [460, 657] width 30 height 33
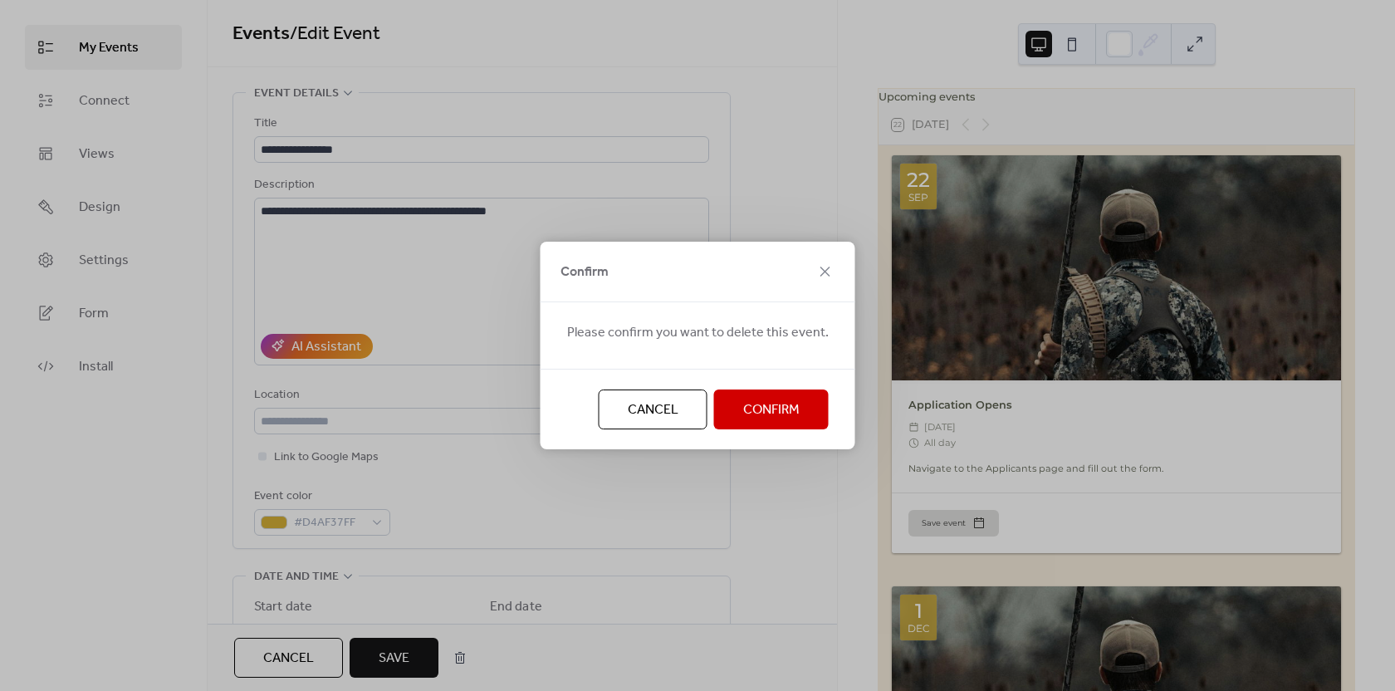
click at [762, 403] on span "Confirm" at bounding box center [771, 410] width 56 height 20
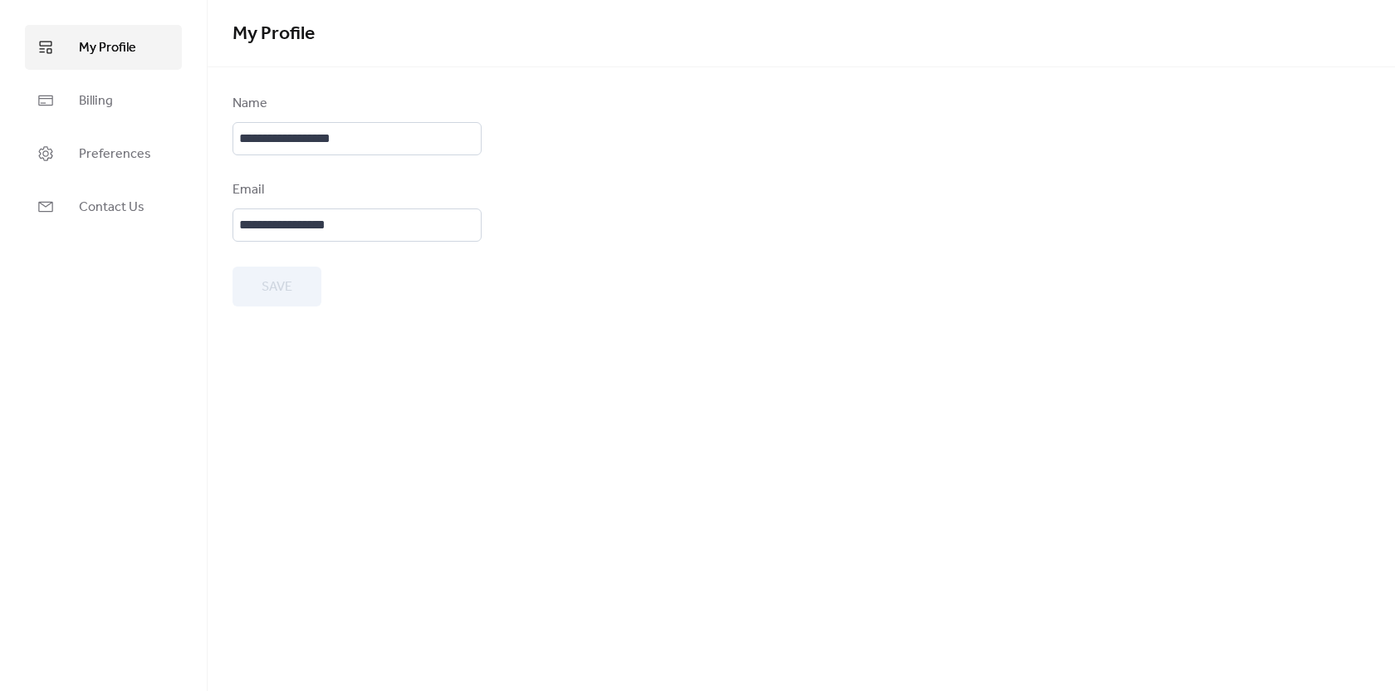
click at [127, 76] on ul "My Profile Billing Preferences Contact Us" at bounding box center [103, 127] width 157 height 204
click at [114, 103] on link "Billing" at bounding box center [103, 100] width 157 height 45
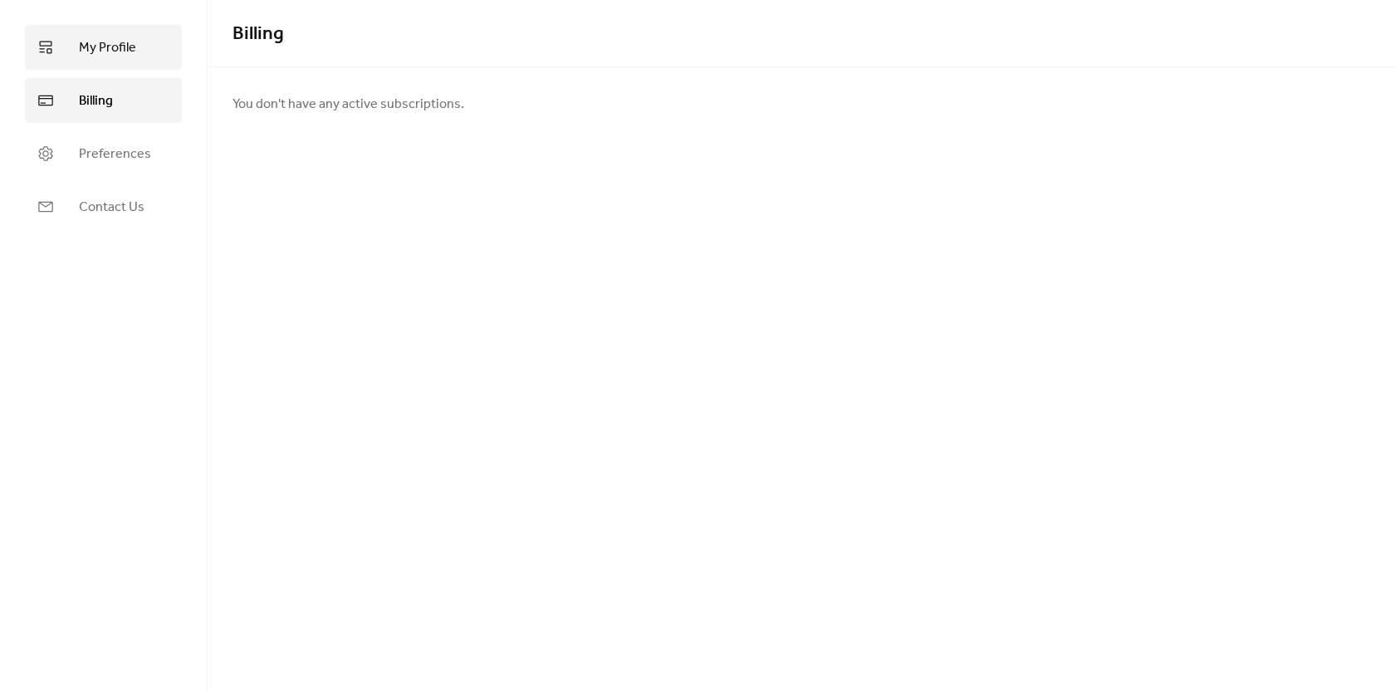
click at [115, 63] on link "My Profile" at bounding box center [103, 47] width 157 height 45
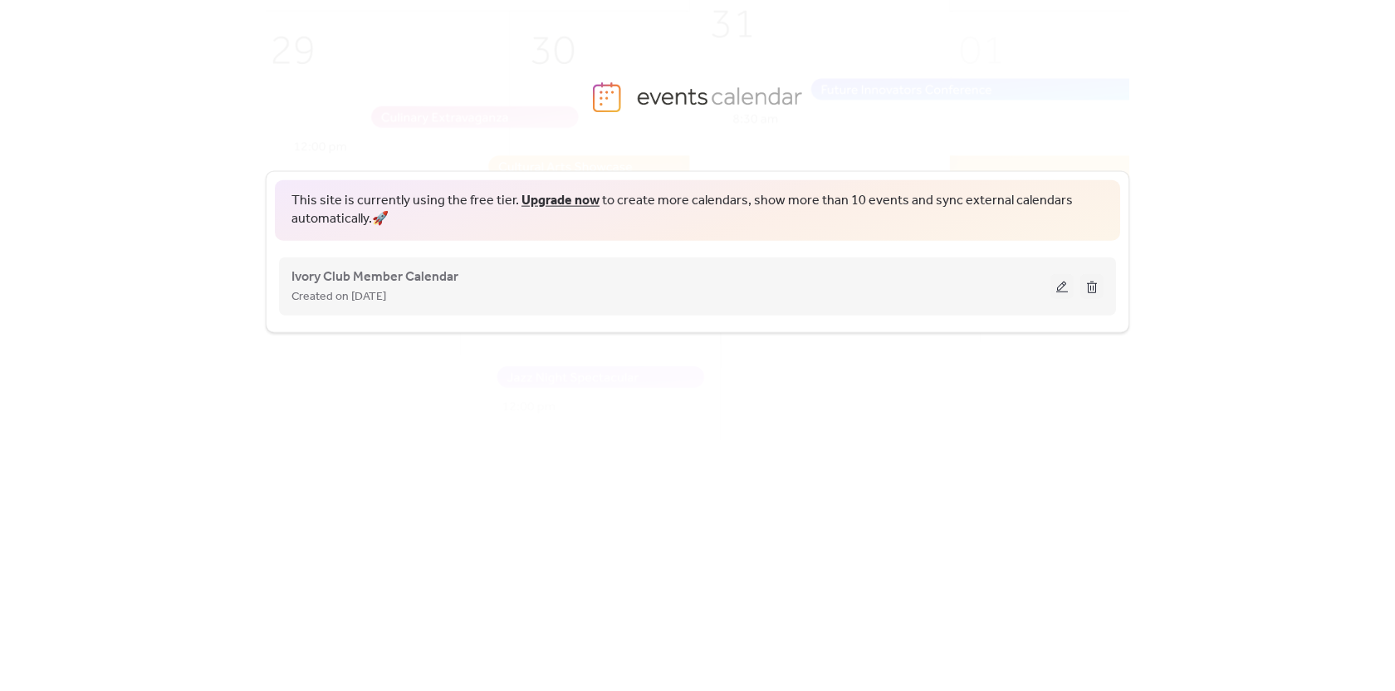
click at [1055, 285] on button at bounding box center [1062, 285] width 23 height 25
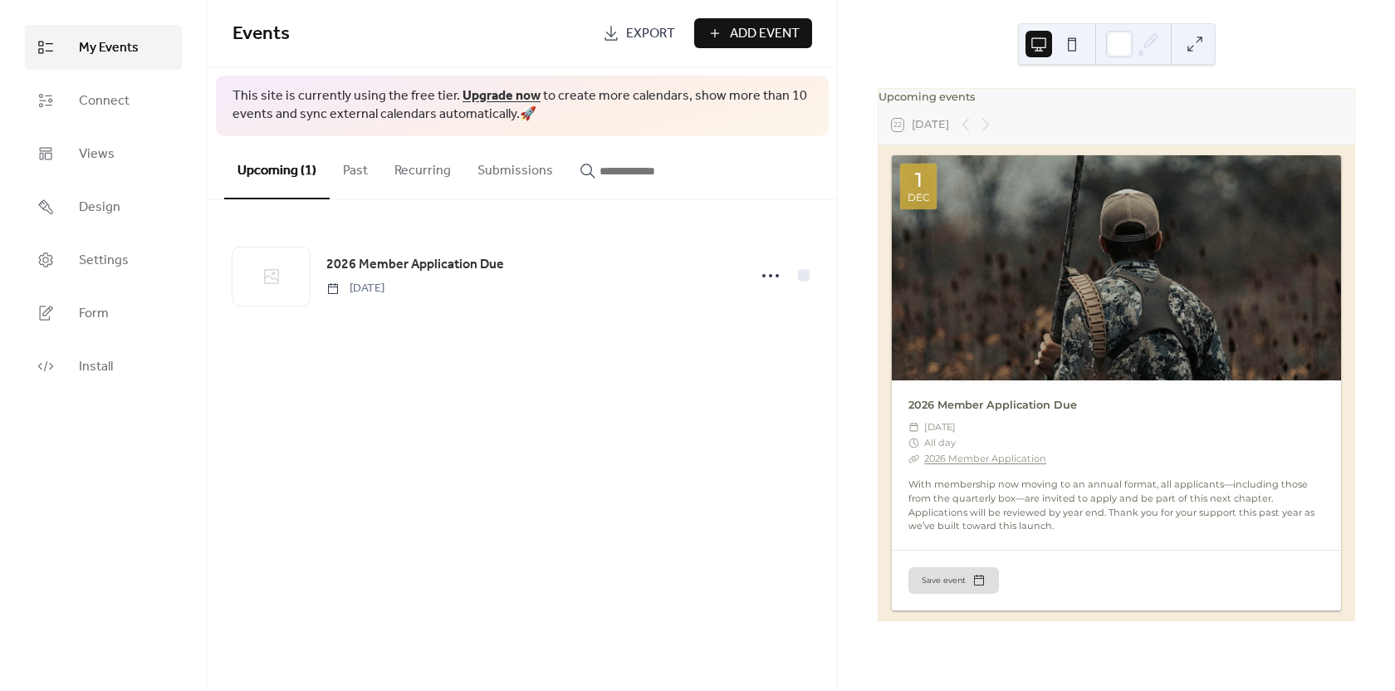
click at [1020, 331] on div at bounding box center [1116, 267] width 449 height 225
click at [86, 101] on span "Connect" at bounding box center [104, 101] width 51 height 20
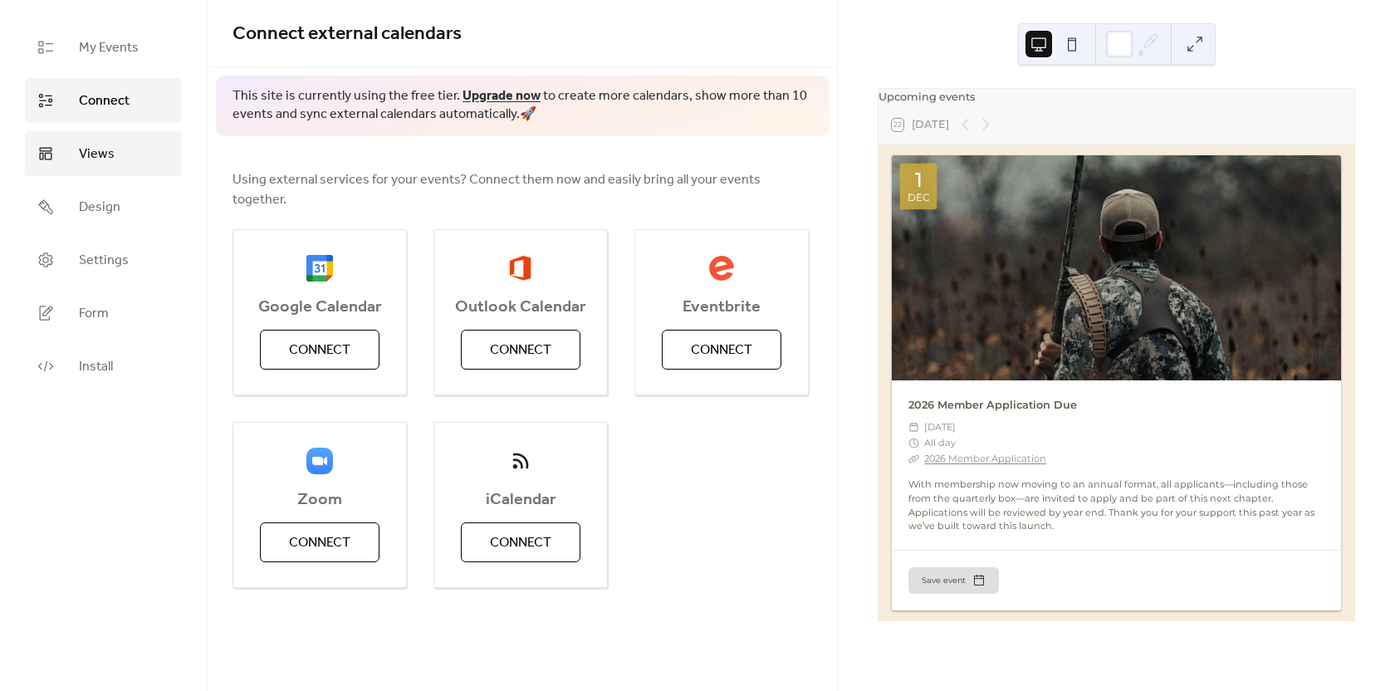
click at [107, 145] on span "Views" at bounding box center [97, 155] width 36 height 20
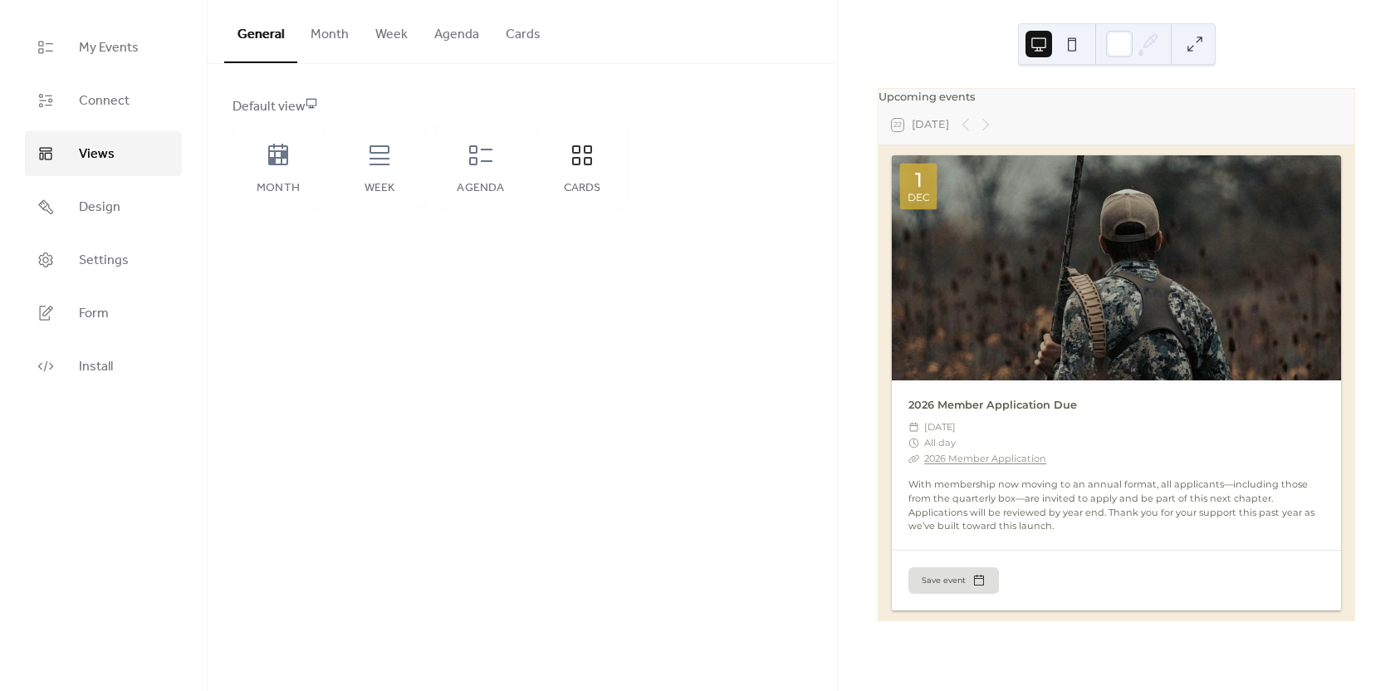
click at [331, 38] on button "Month" at bounding box center [329, 30] width 65 height 61
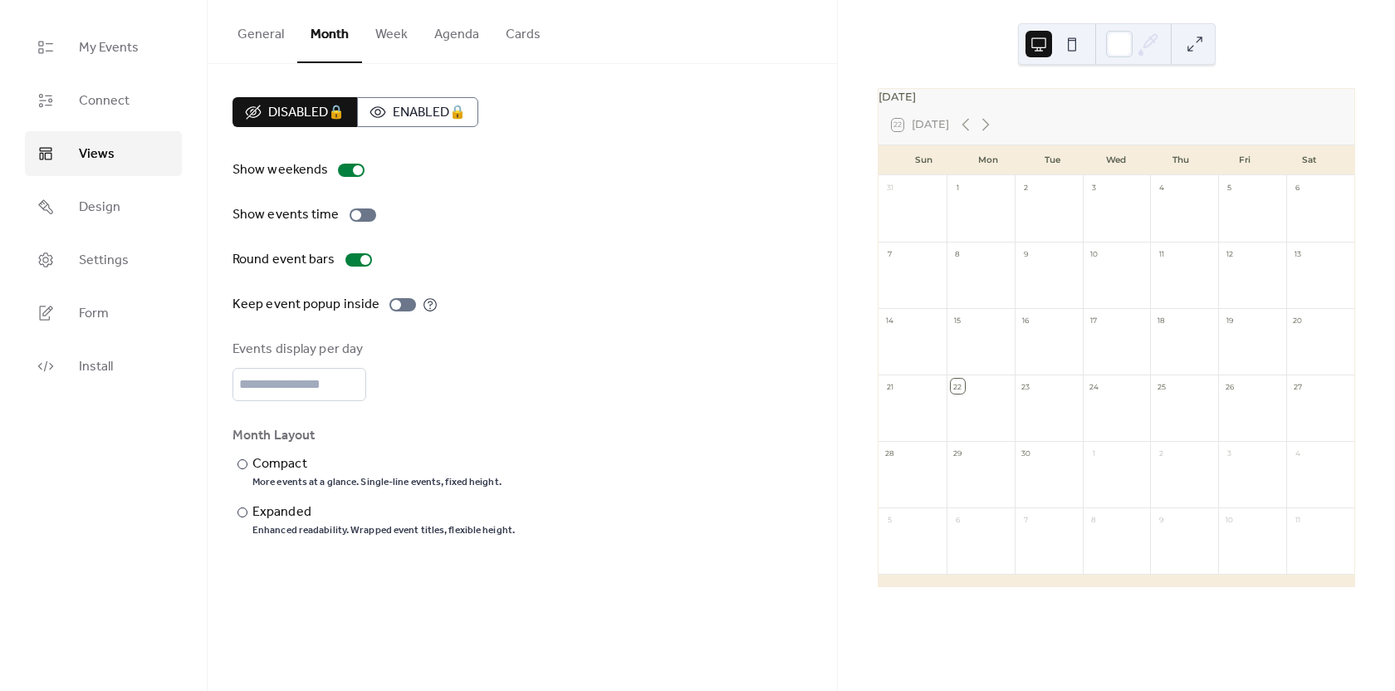
click at [398, 37] on button "Week" at bounding box center [391, 30] width 59 height 61
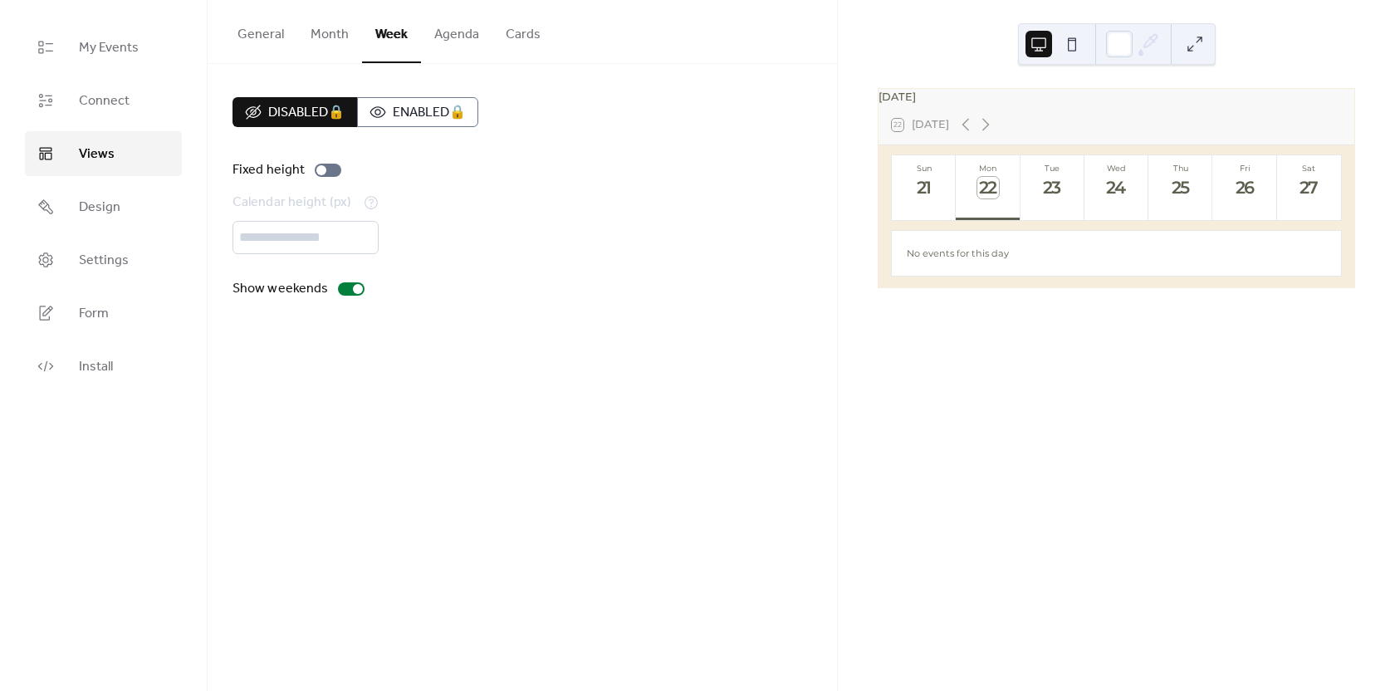
click at [462, 29] on button "Agenda" at bounding box center [456, 30] width 71 height 61
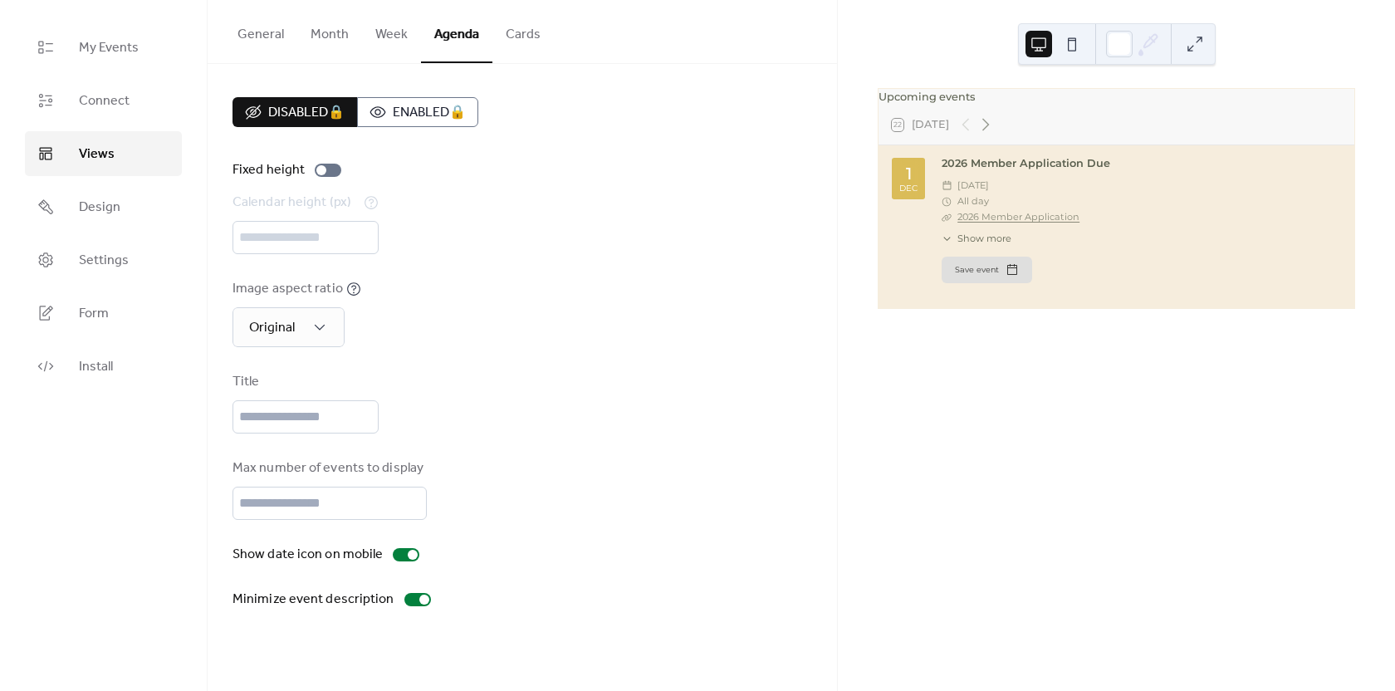
click at [503, 34] on button "Cards" at bounding box center [523, 30] width 61 height 61
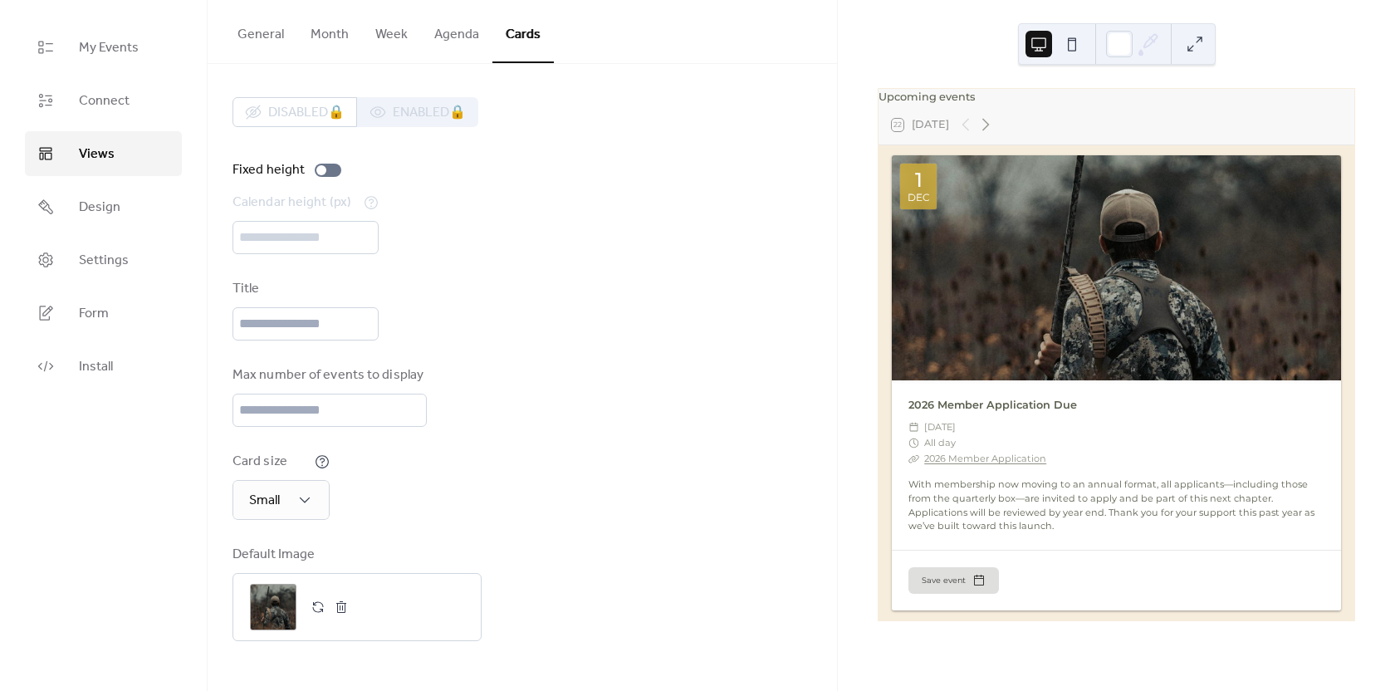
click at [429, 35] on button "Agenda" at bounding box center [456, 30] width 71 height 61
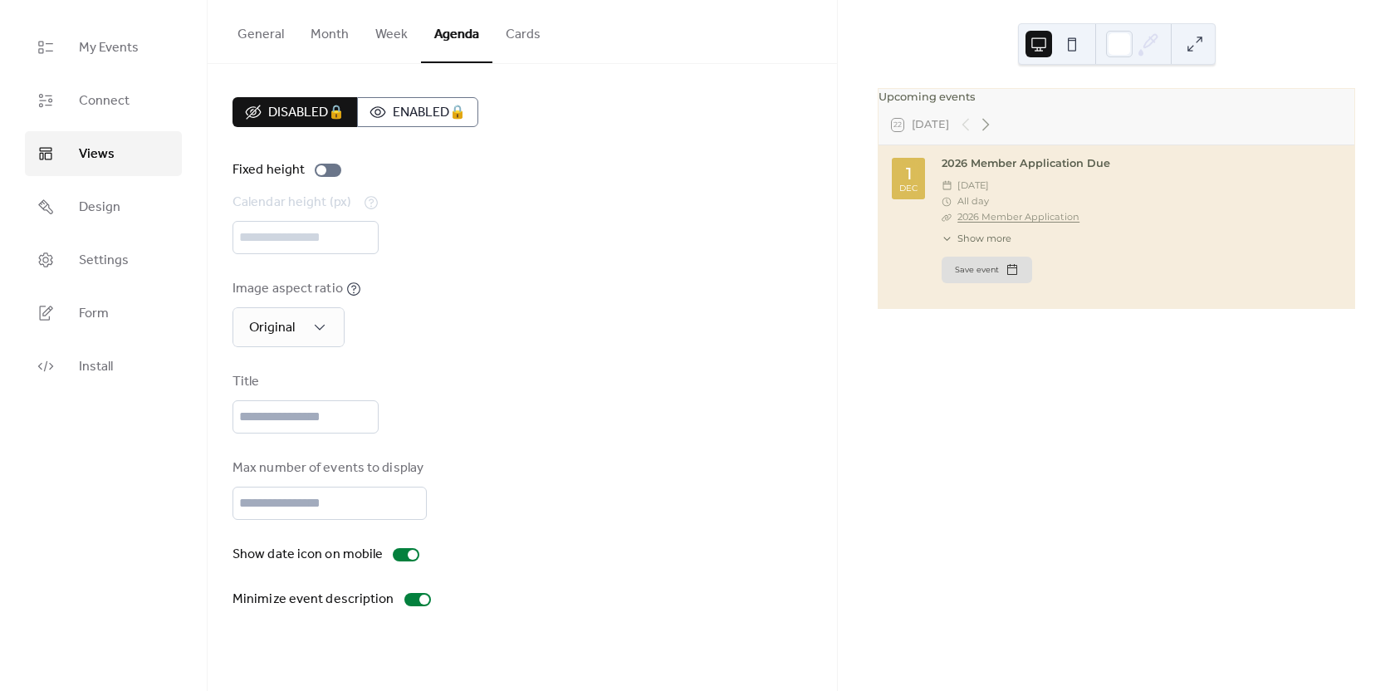
click at [383, 34] on button "Week" at bounding box center [391, 30] width 59 height 61
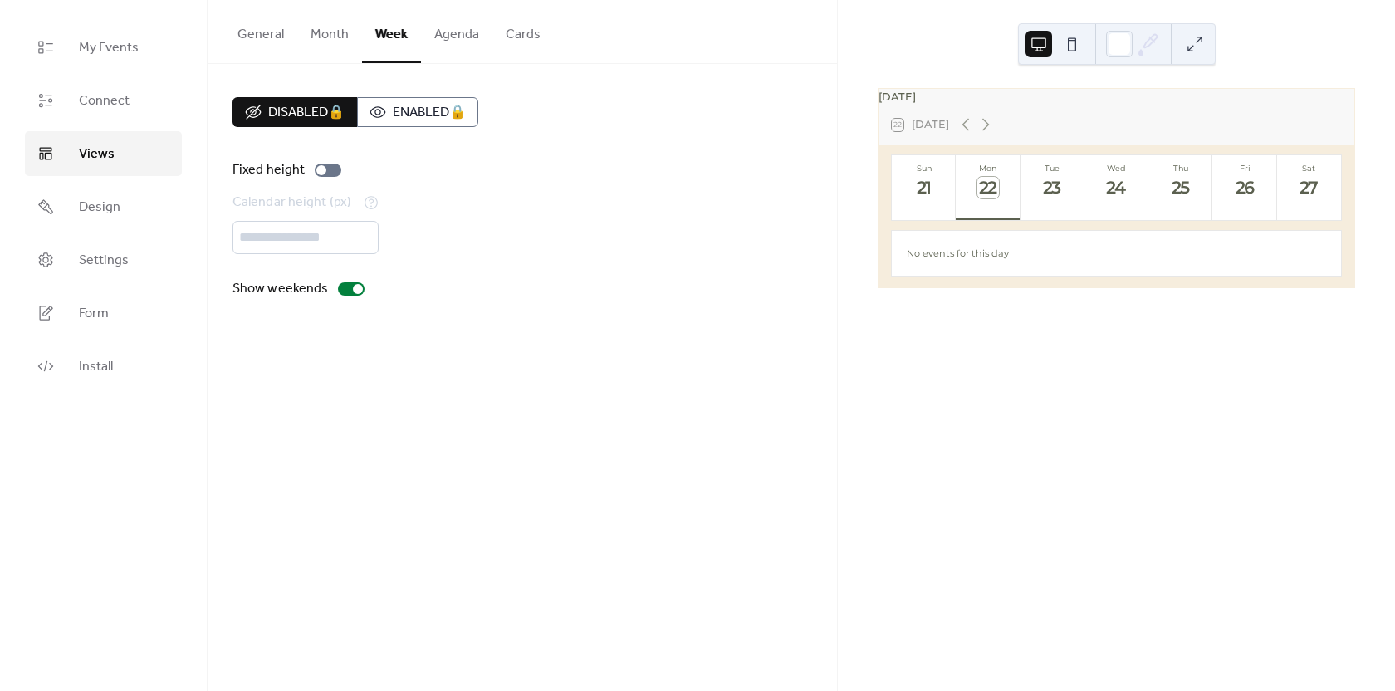
click at [358, 37] on button "Month" at bounding box center [329, 30] width 65 height 61
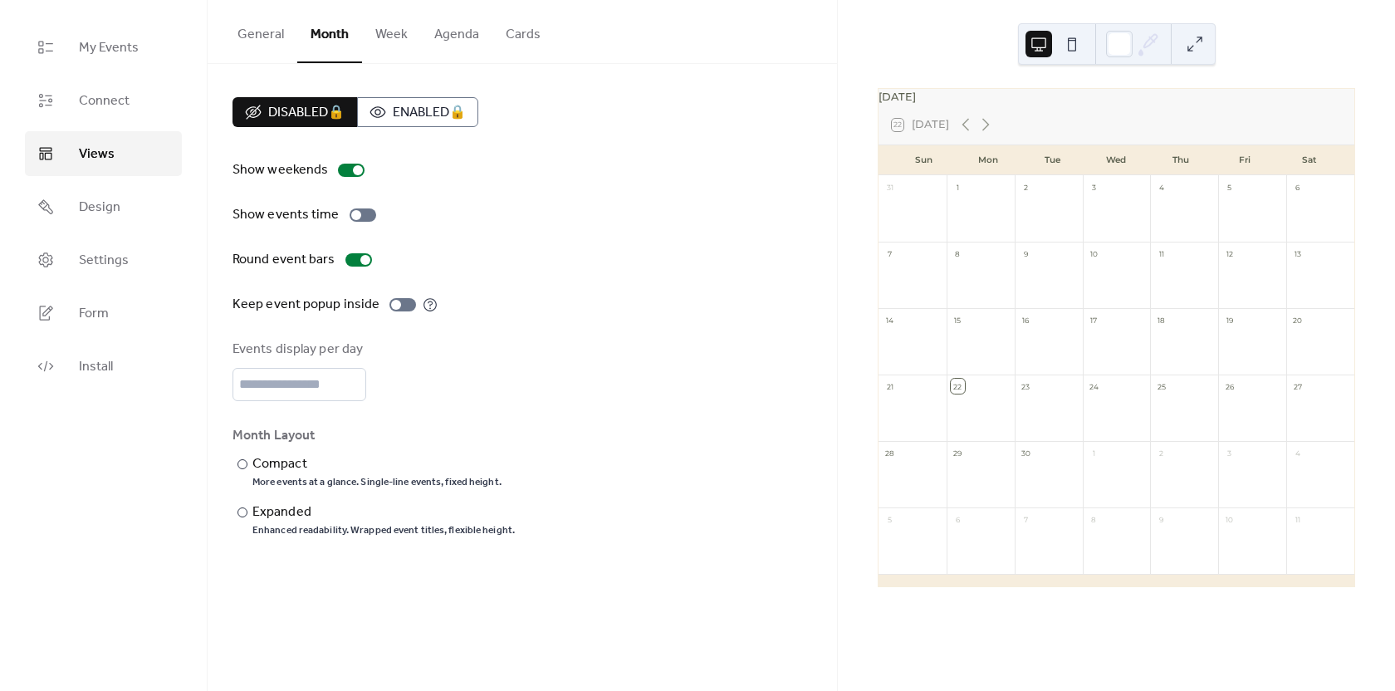
click at [279, 42] on button "General" at bounding box center [260, 30] width 73 height 61
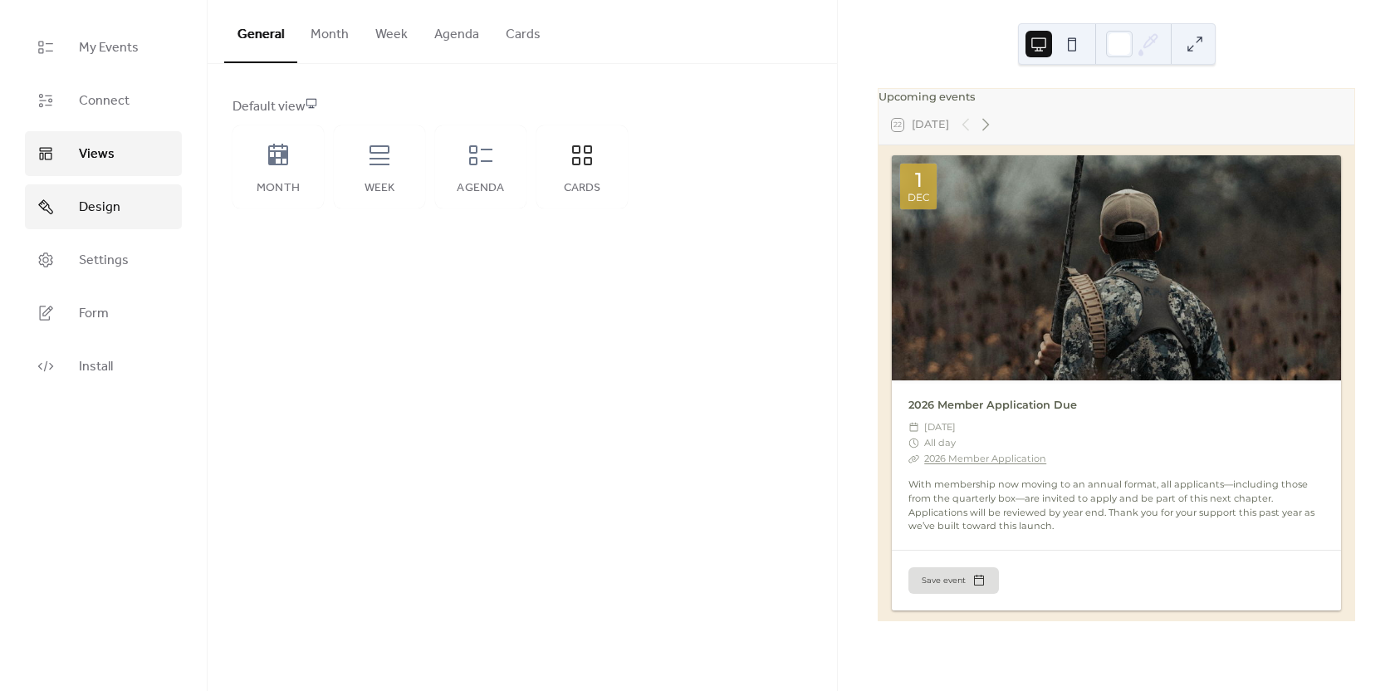
click at [80, 203] on span "Design" at bounding box center [100, 208] width 42 height 20
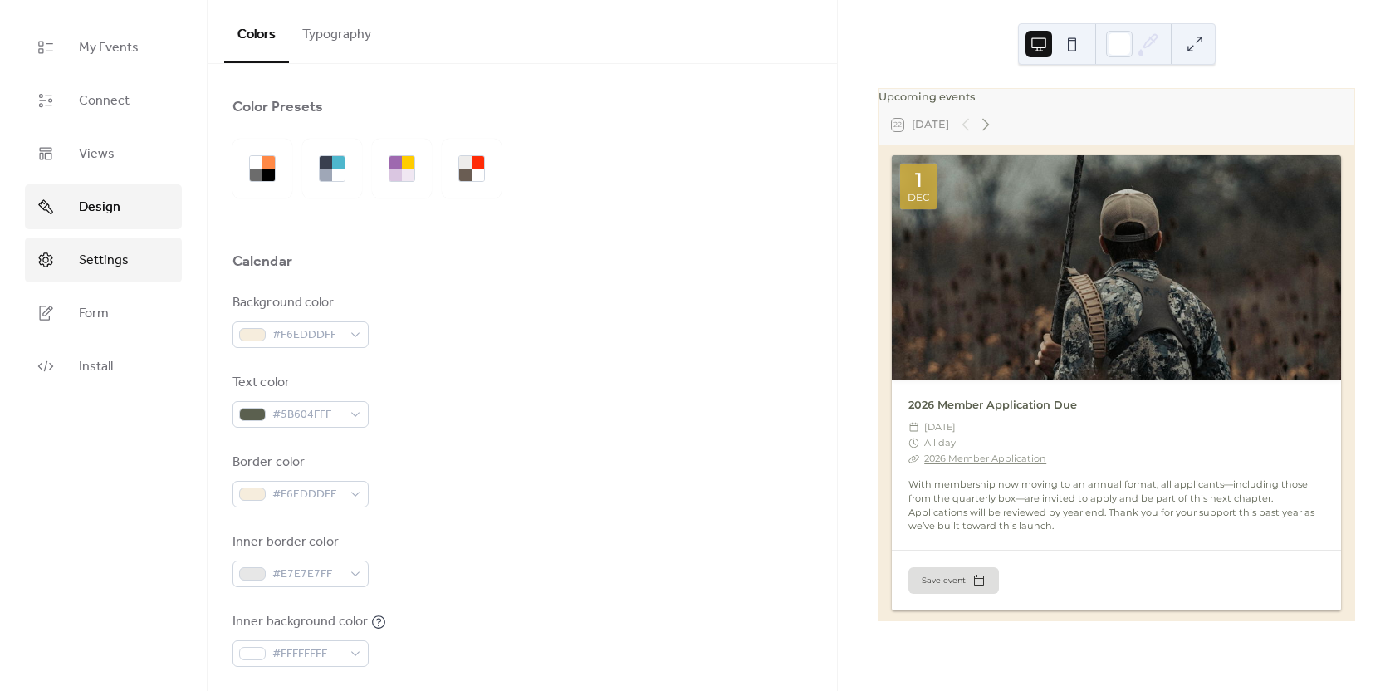
click at [120, 251] on span "Settings" at bounding box center [104, 261] width 50 height 20
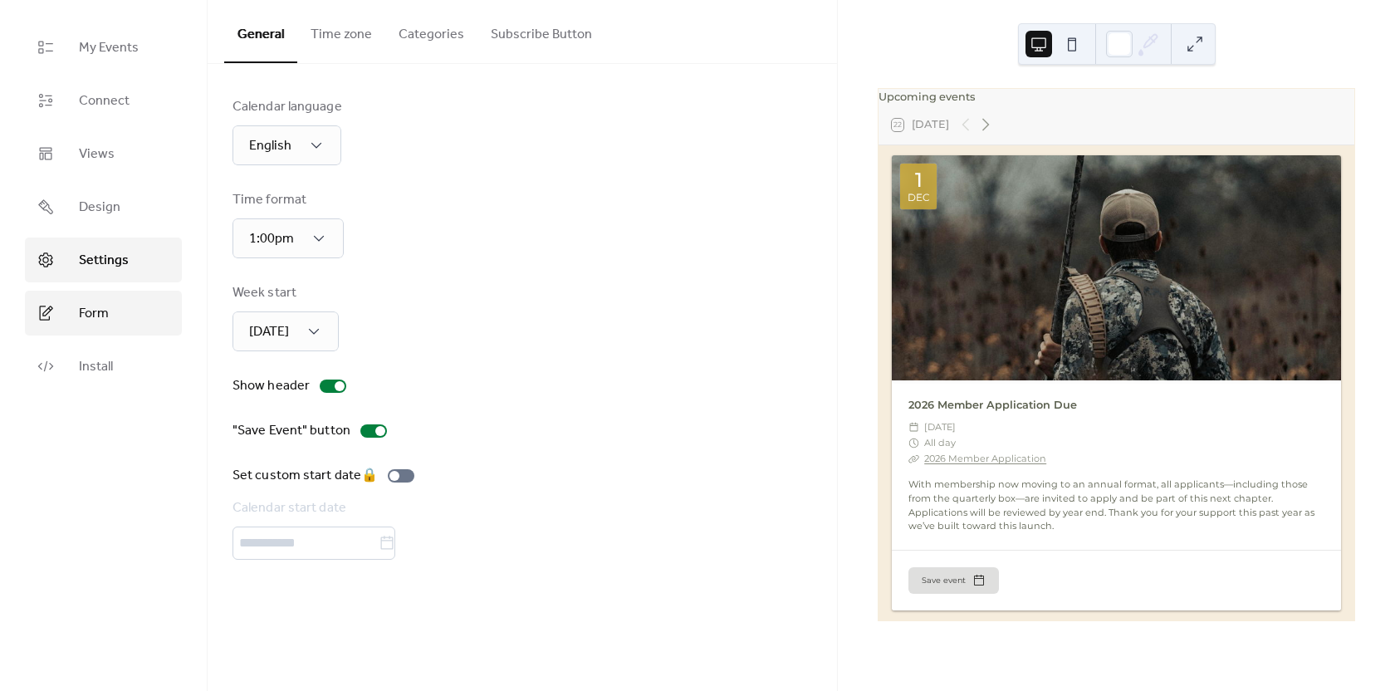
click at [112, 311] on link "Form" at bounding box center [103, 313] width 157 height 45
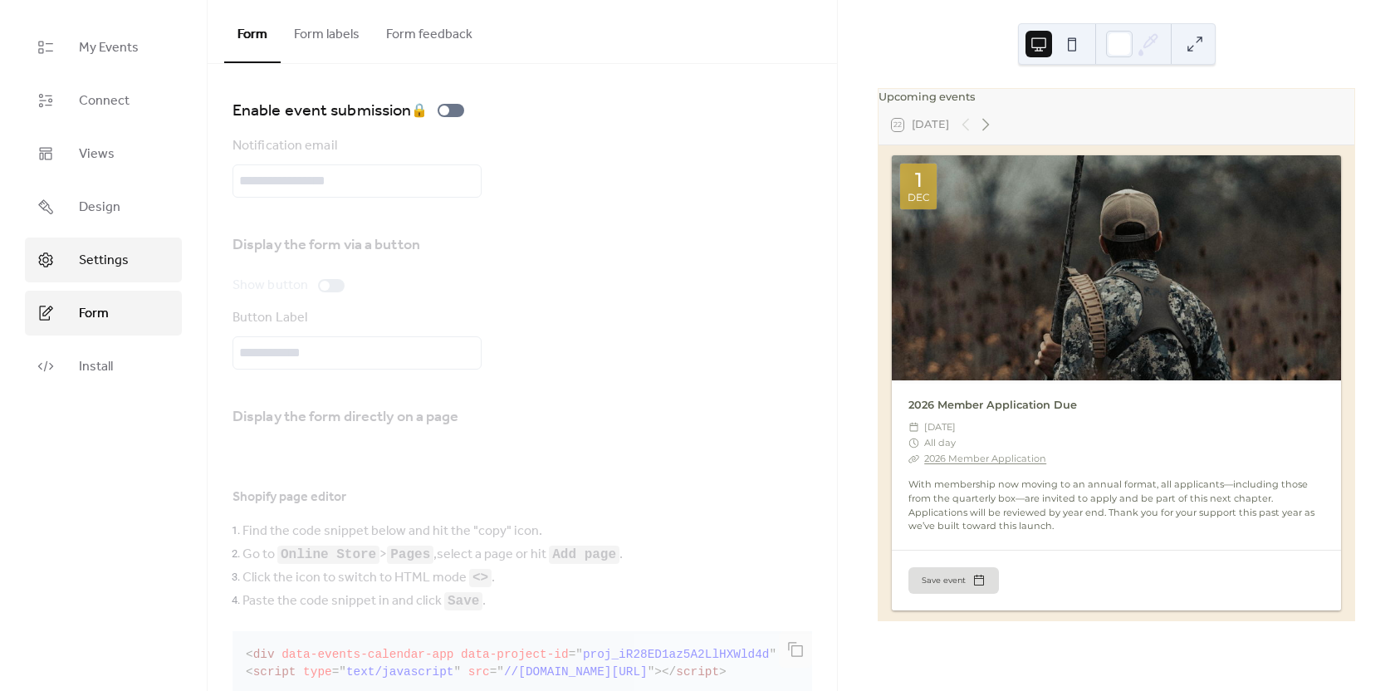
click at [111, 268] on span "Settings" at bounding box center [104, 261] width 50 height 20
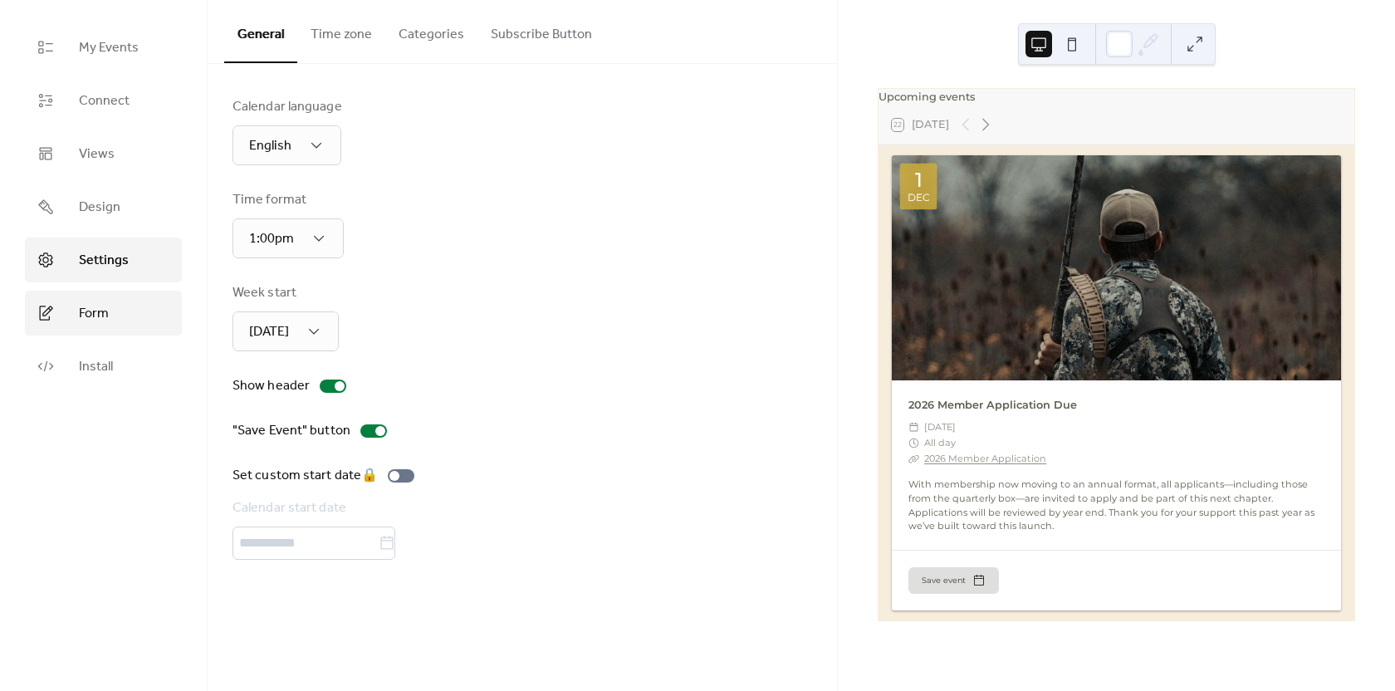
click at [128, 314] on link "Form" at bounding box center [103, 313] width 157 height 45
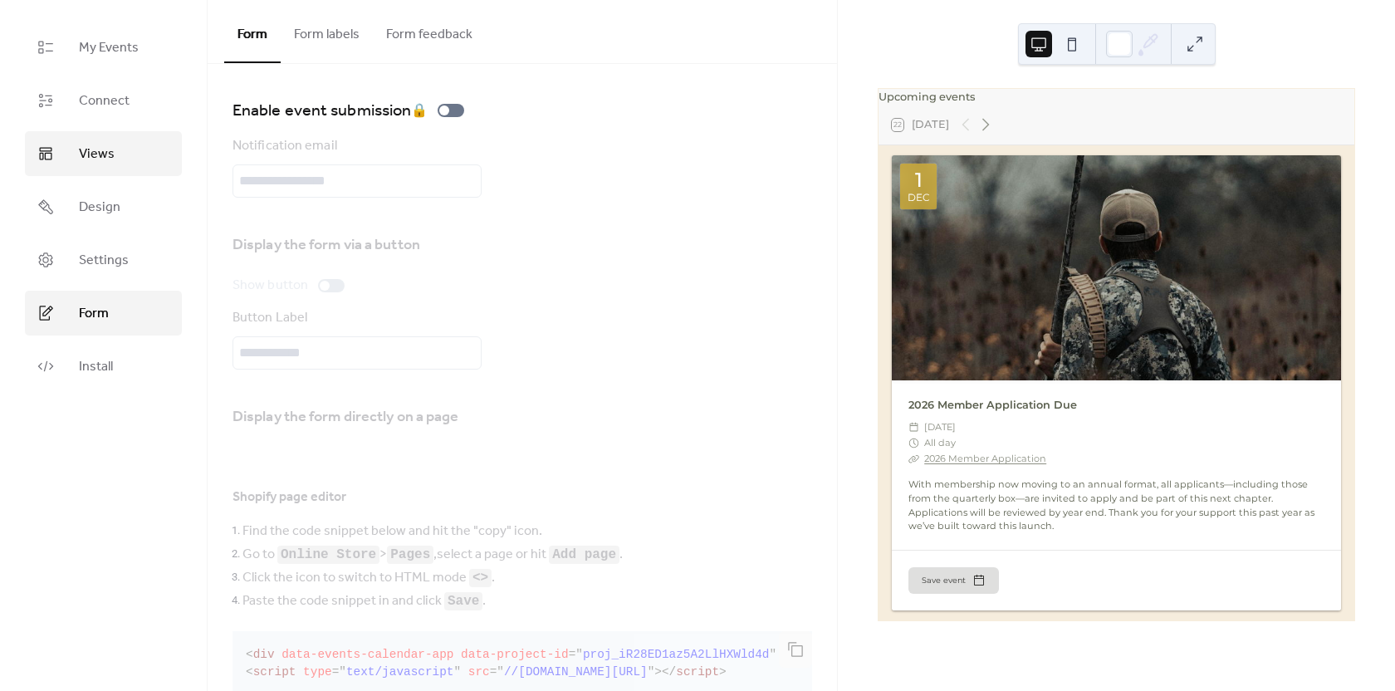
click at [107, 164] on span "Views" at bounding box center [97, 155] width 36 height 20
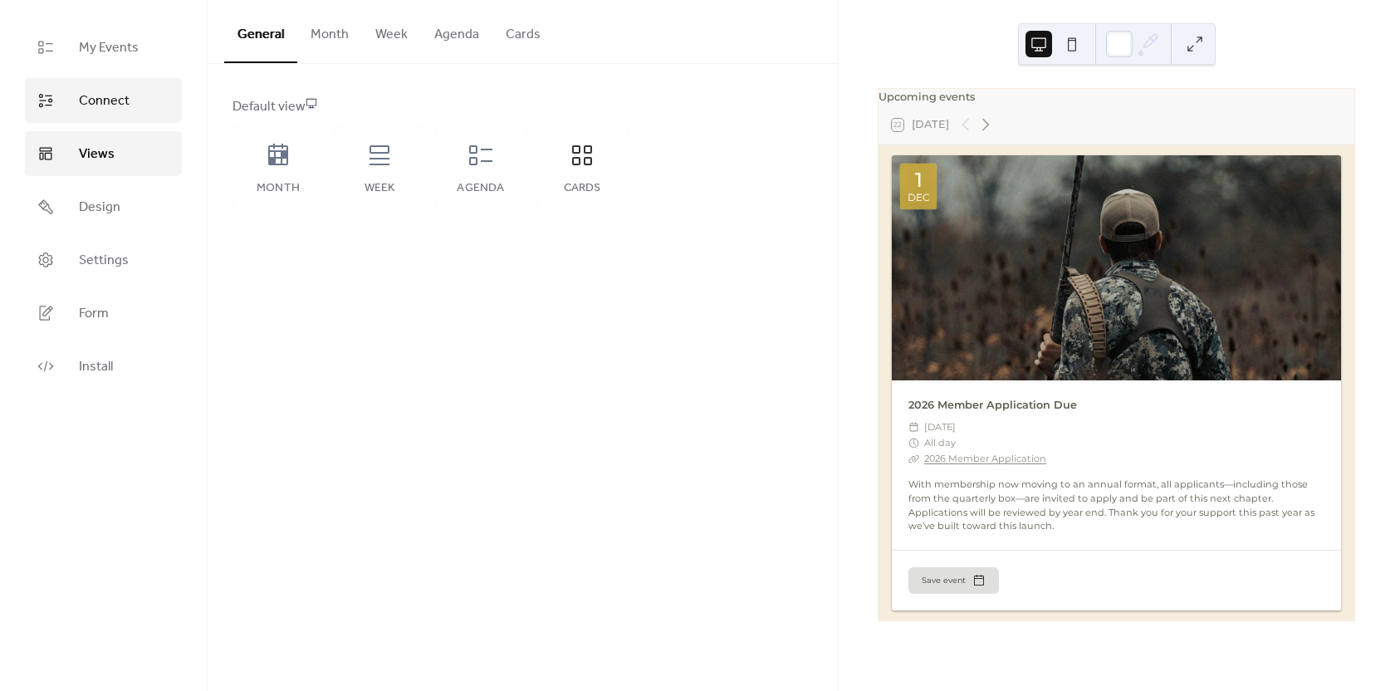
click at [110, 120] on link "Connect" at bounding box center [103, 100] width 157 height 45
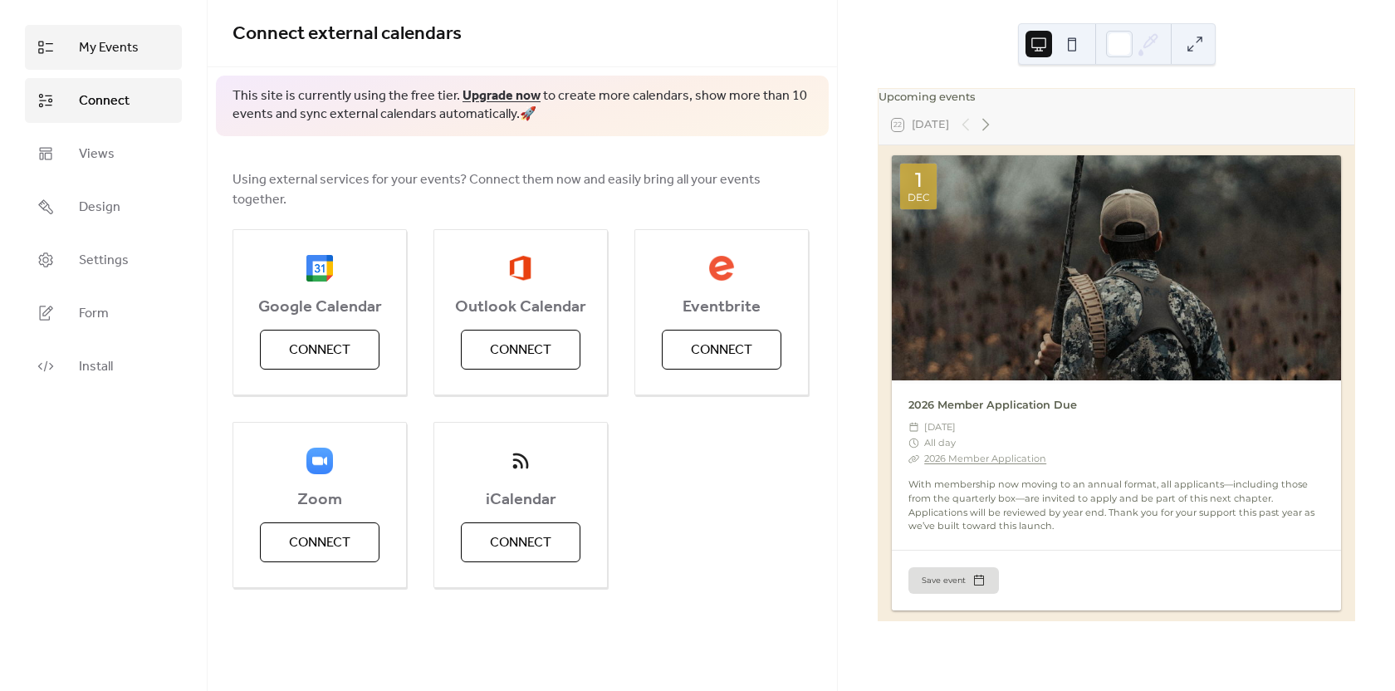
click at [107, 68] on link "My Events" at bounding box center [103, 47] width 157 height 45
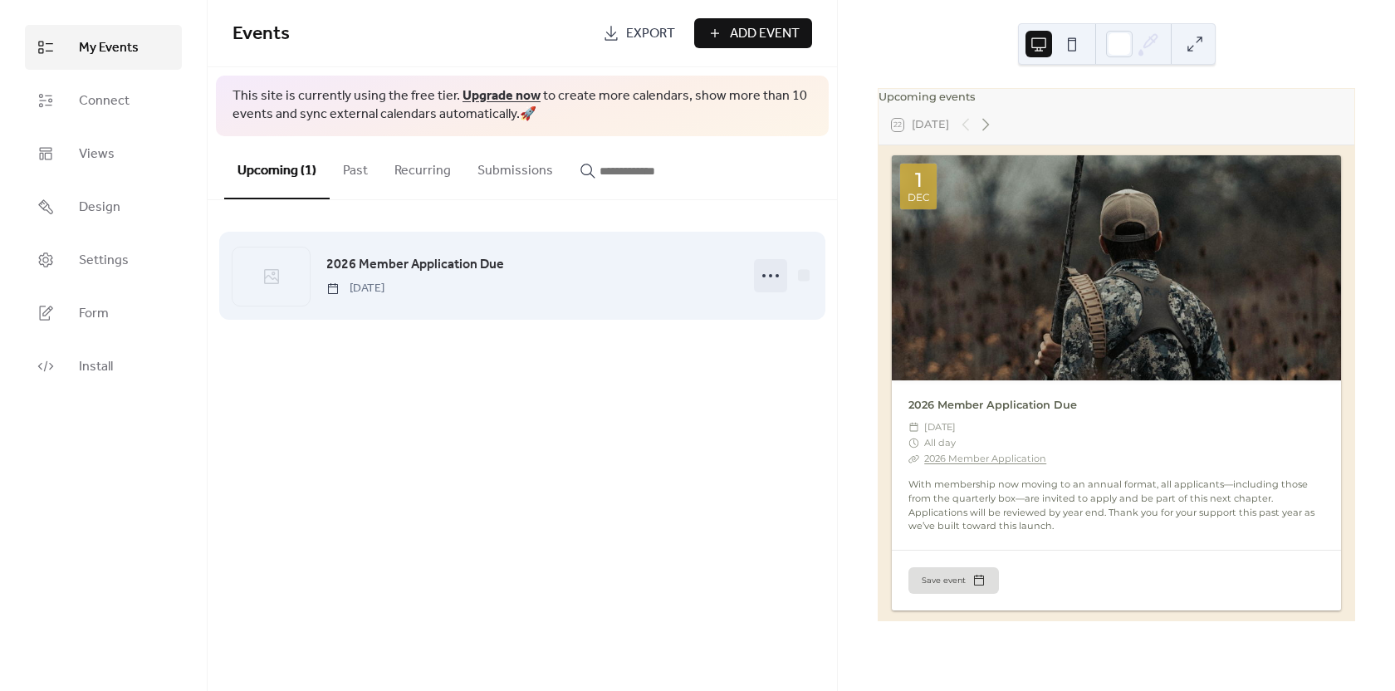
click at [763, 282] on icon at bounding box center [771, 275] width 27 height 27
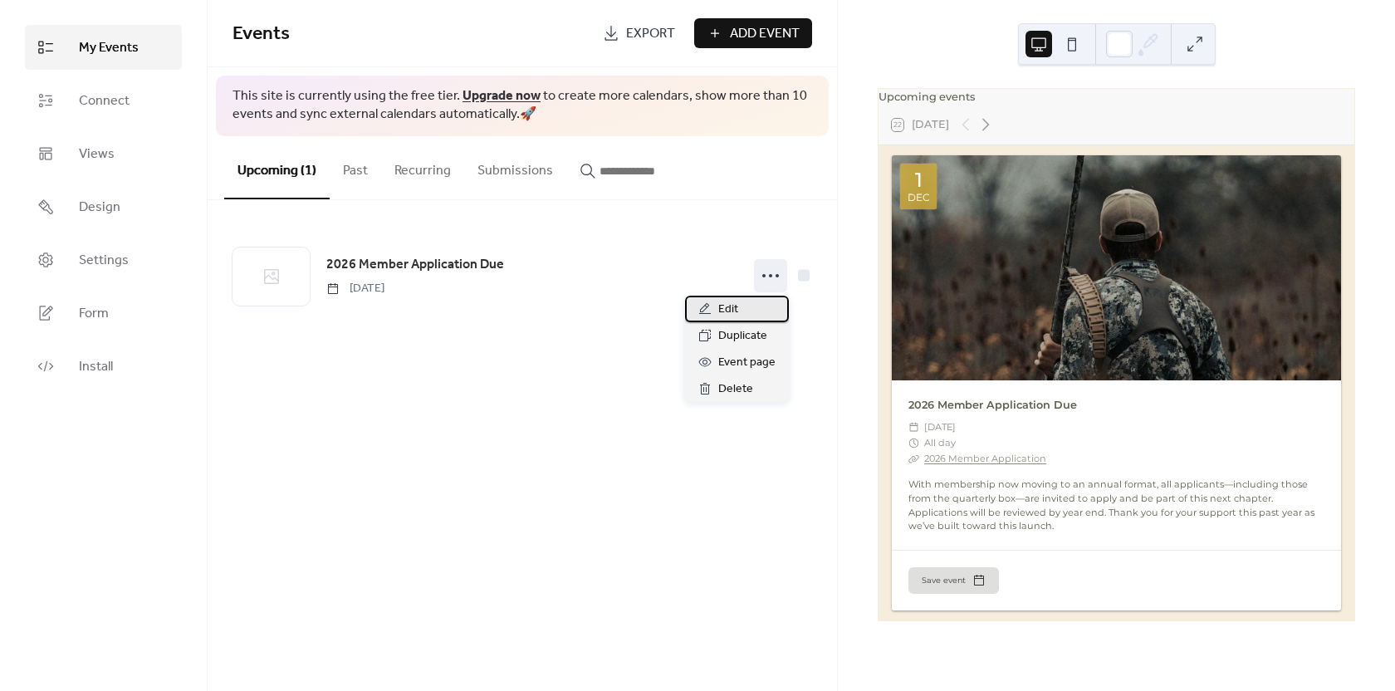
click at [765, 310] on div "Edit" at bounding box center [737, 309] width 104 height 27
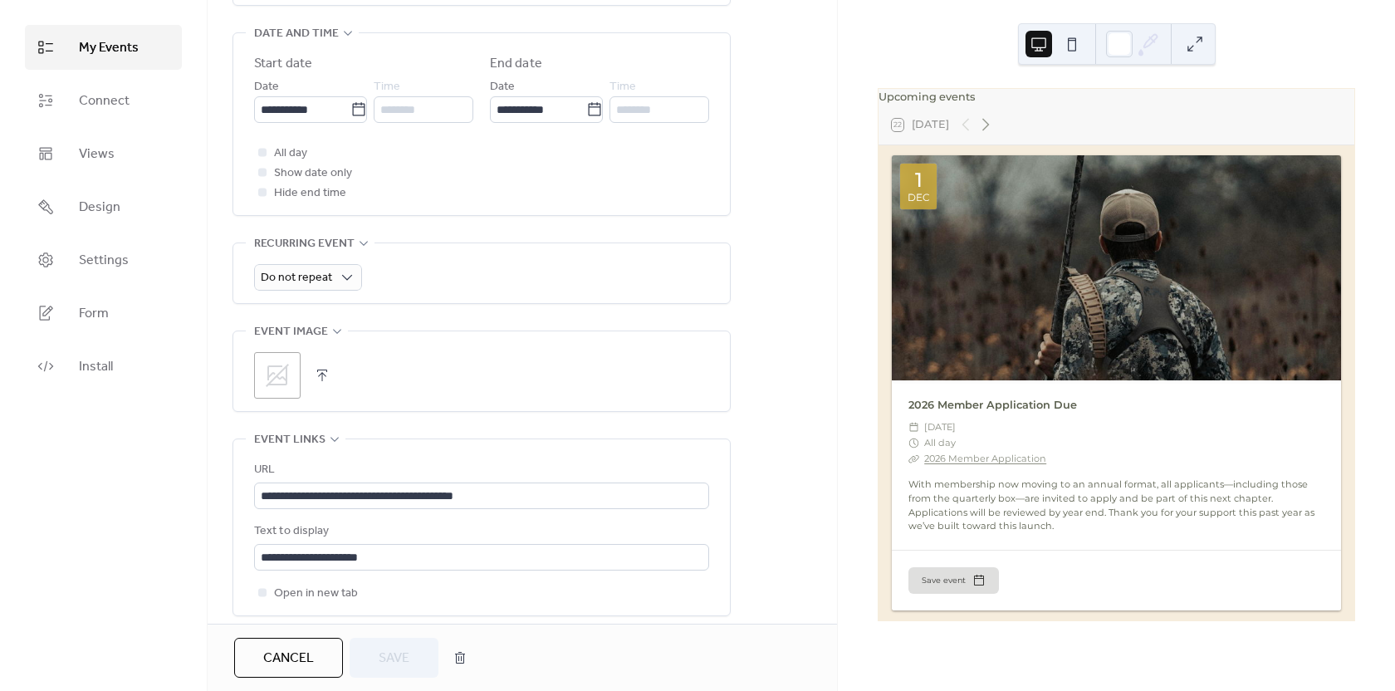
scroll to position [517, 0]
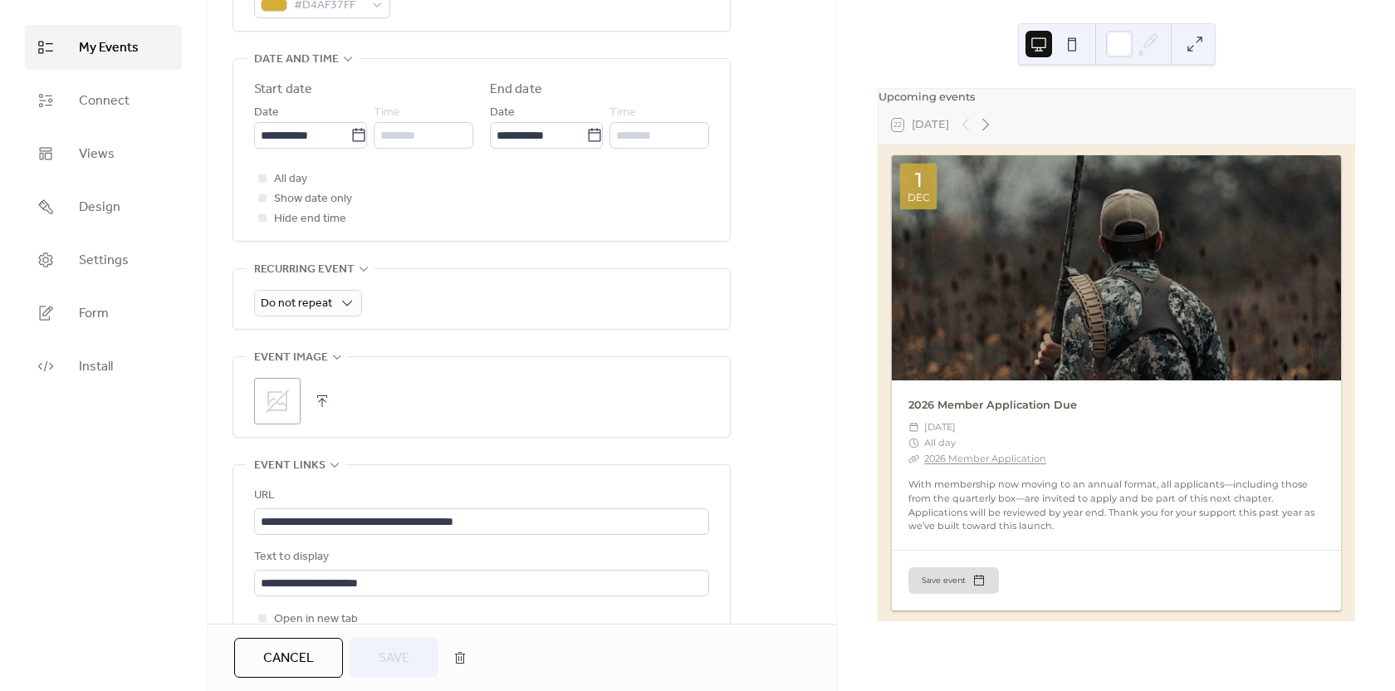
click at [270, 408] on icon at bounding box center [277, 401] width 23 height 23
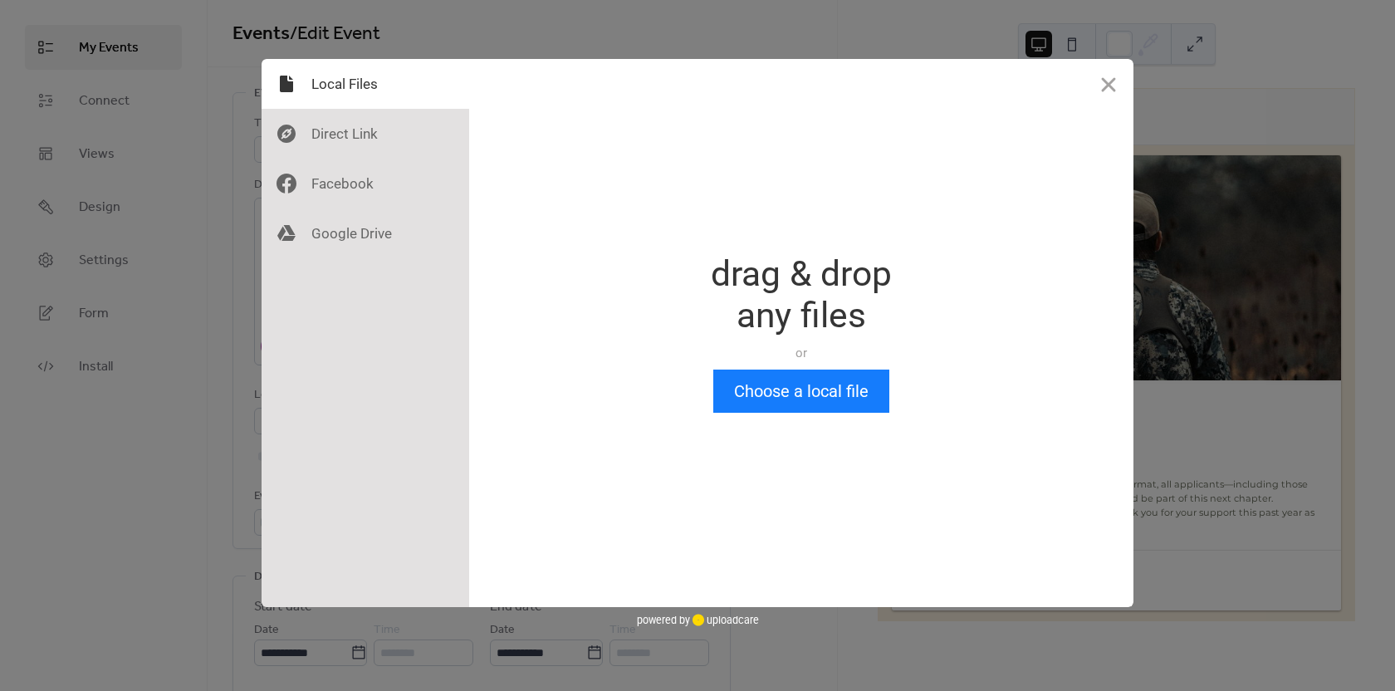
scroll to position [0, 0]
click at [1088, 81] on button "Close" at bounding box center [1109, 84] width 50 height 50
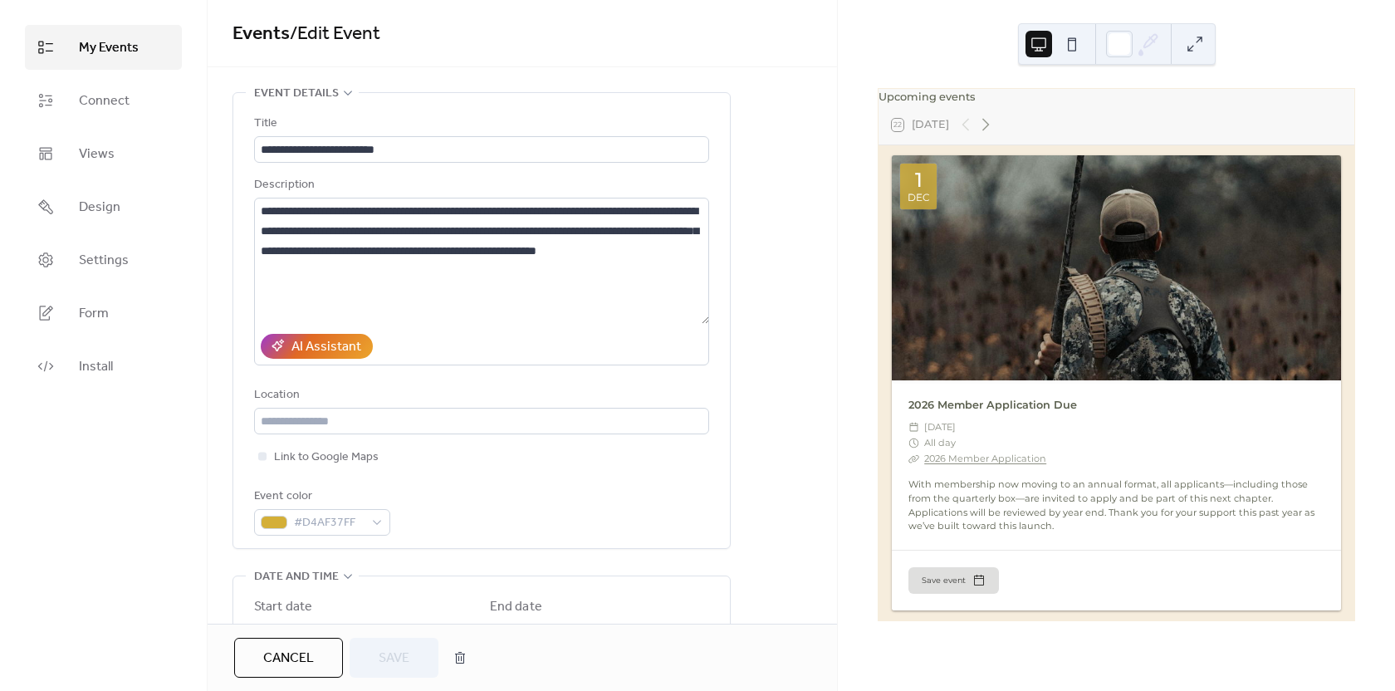
click at [1066, 236] on div at bounding box center [1116, 267] width 449 height 225
click at [1041, 339] on div at bounding box center [1116, 267] width 449 height 225
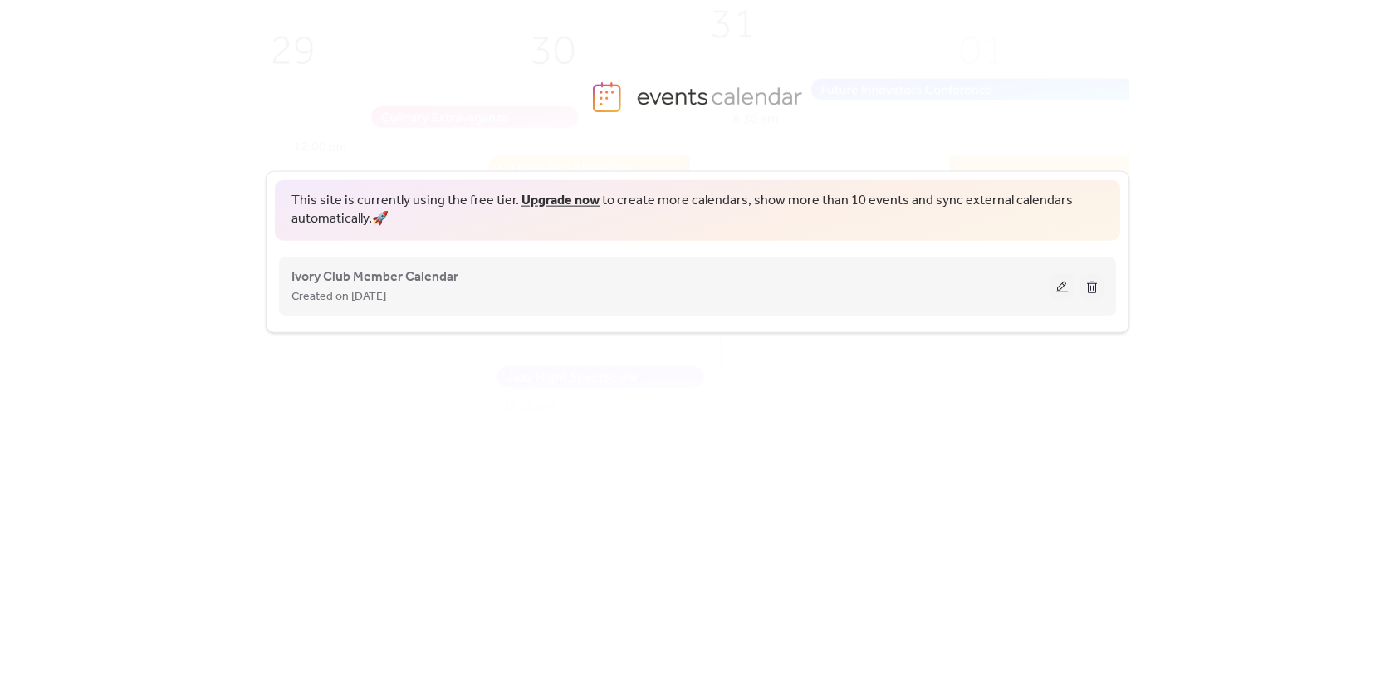
click at [1059, 287] on button at bounding box center [1062, 285] width 23 height 25
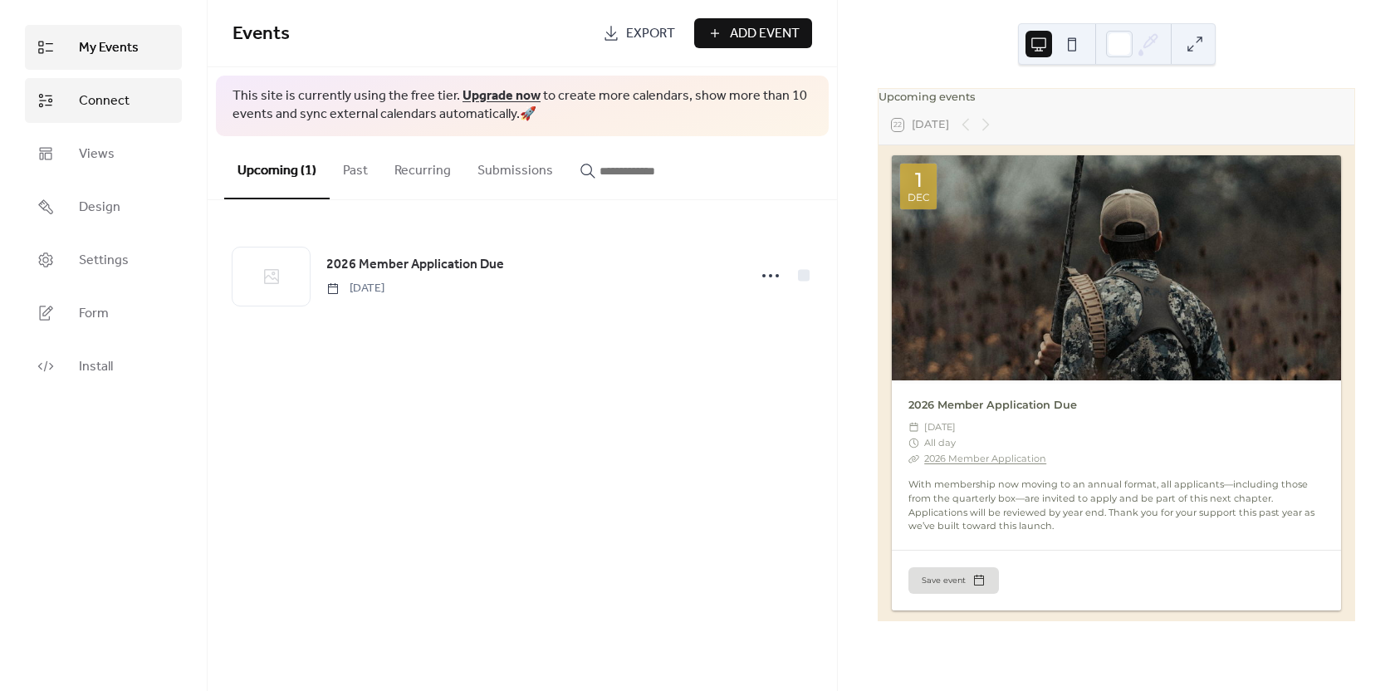
click at [71, 110] on link "Connect" at bounding box center [103, 100] width 157 height 45
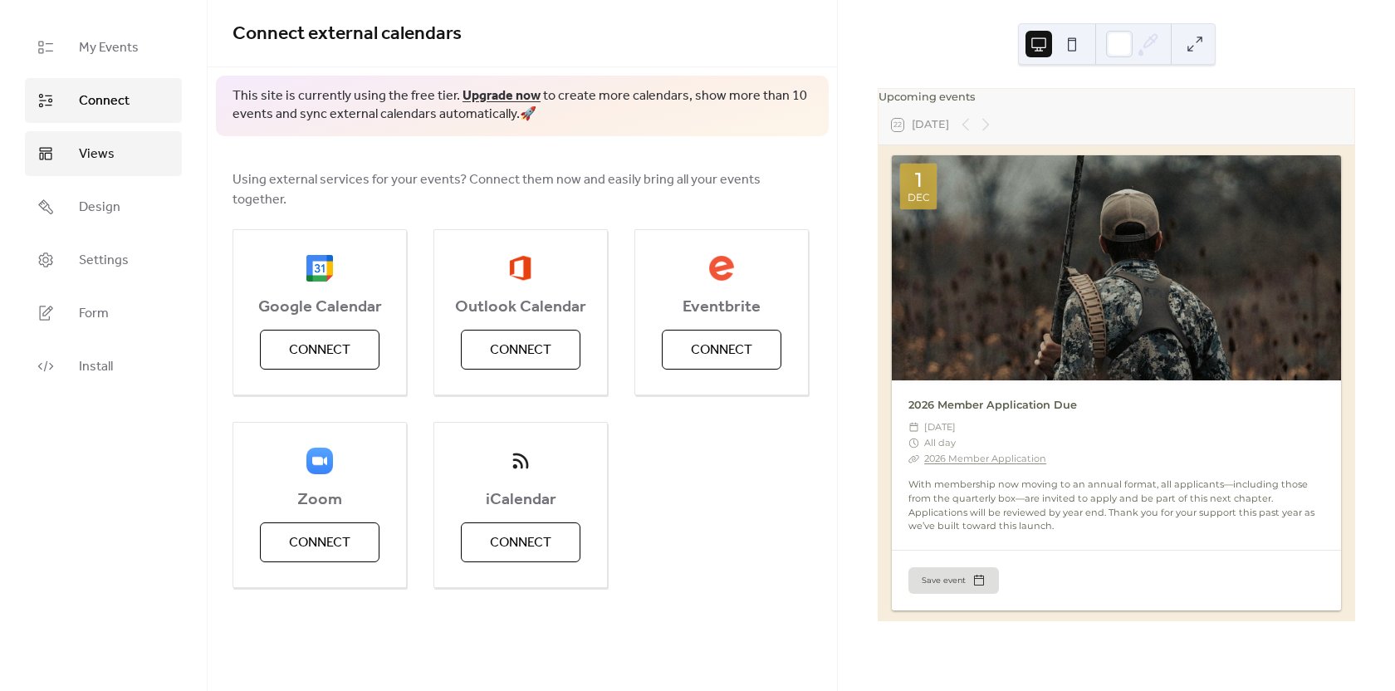
click at [71, 145] on link "Views" at bounding box center [103, 153] width 157 height 45
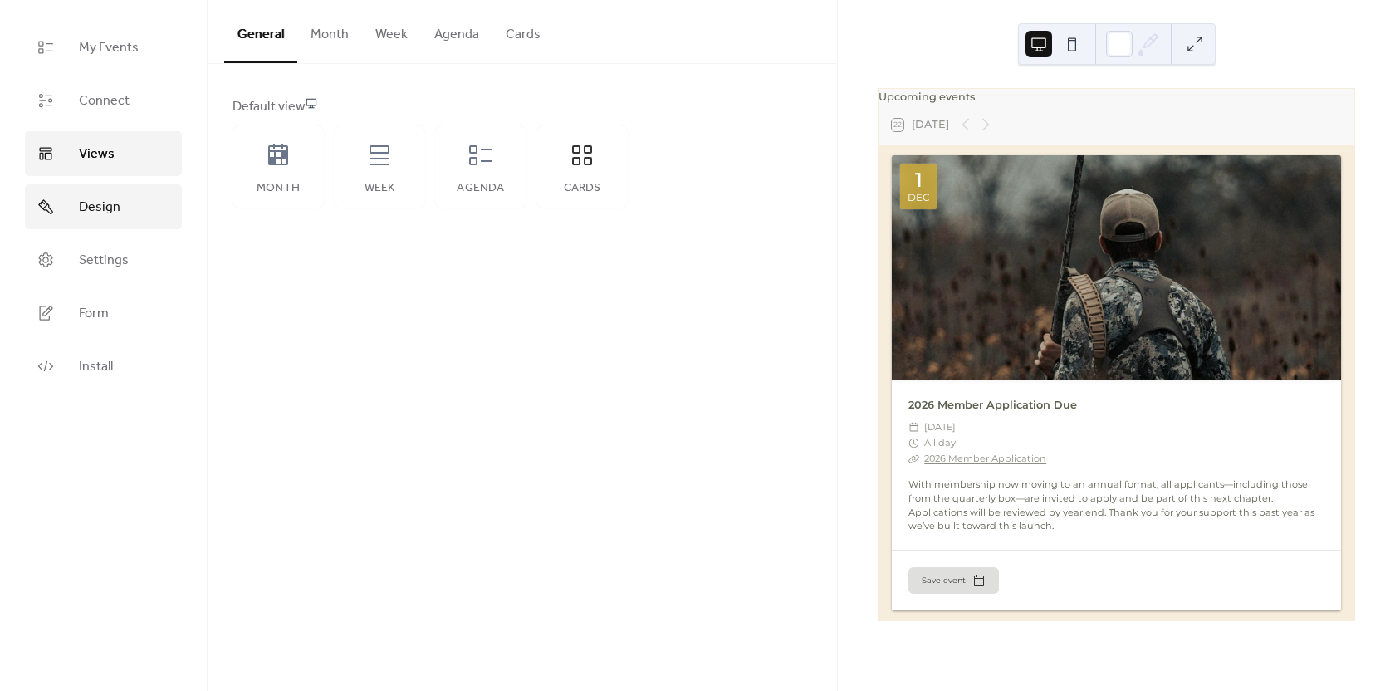
click at [105, 218] on span "Design" at bounding box center [100, 208] width 42 height 20
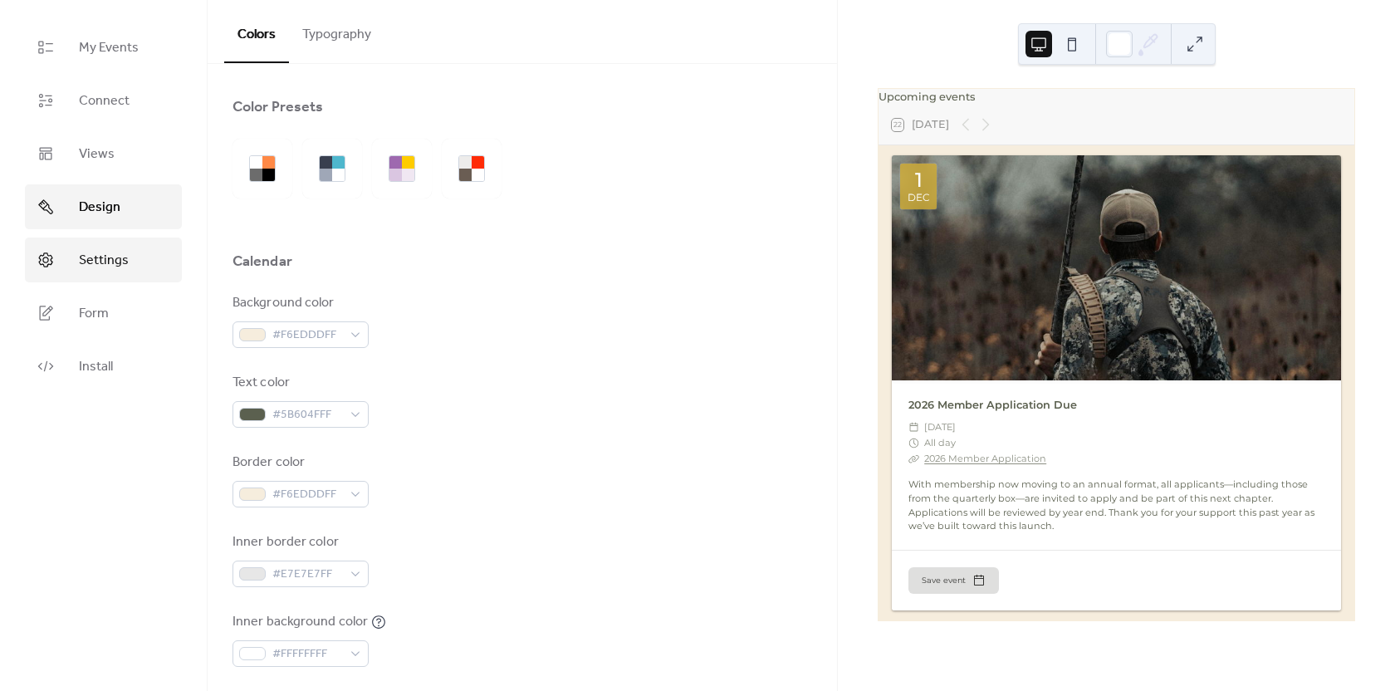
click at [109, 255] on span "Settings" at bounding box center [104, 261] width 50 height 20
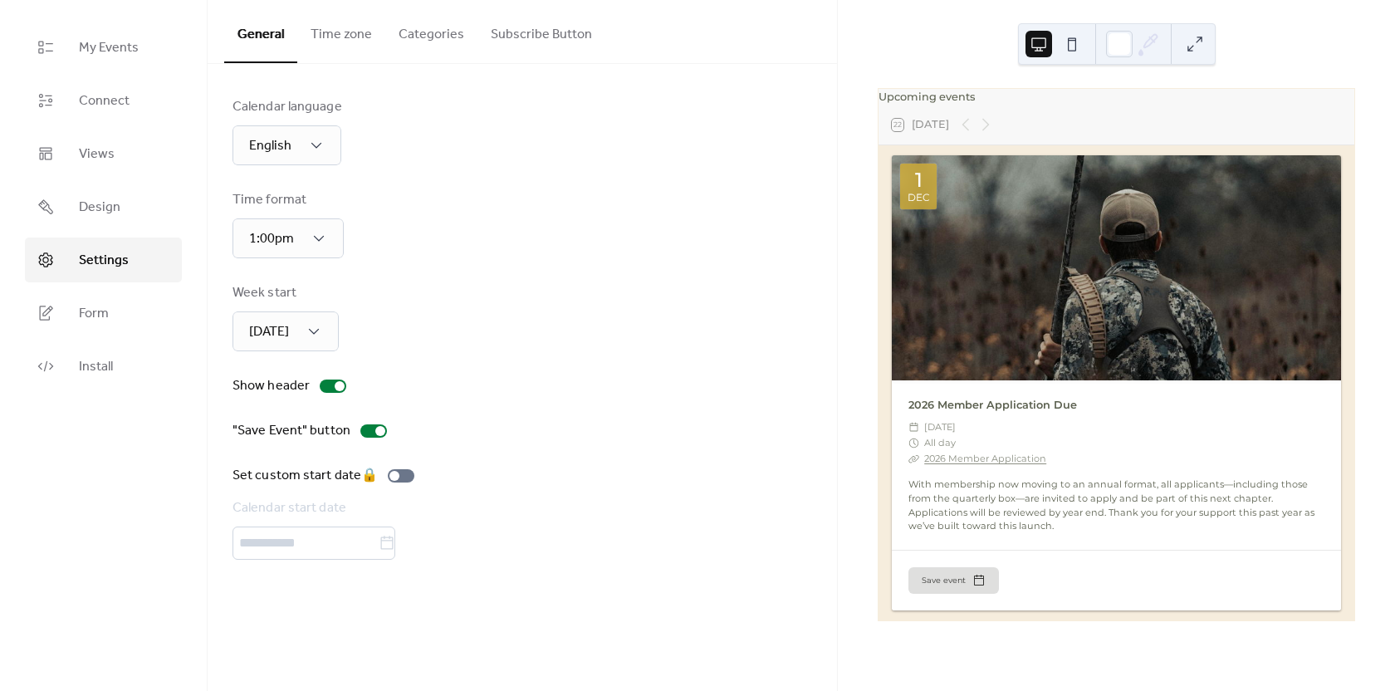
drag, startPoint x: 115, startPoint y: 308, endPoint x: 120, endPoint y: 341, distance: 32.9
click at [115, 309] on link "Form" at bounding box center [103, 313] width 157 height 45
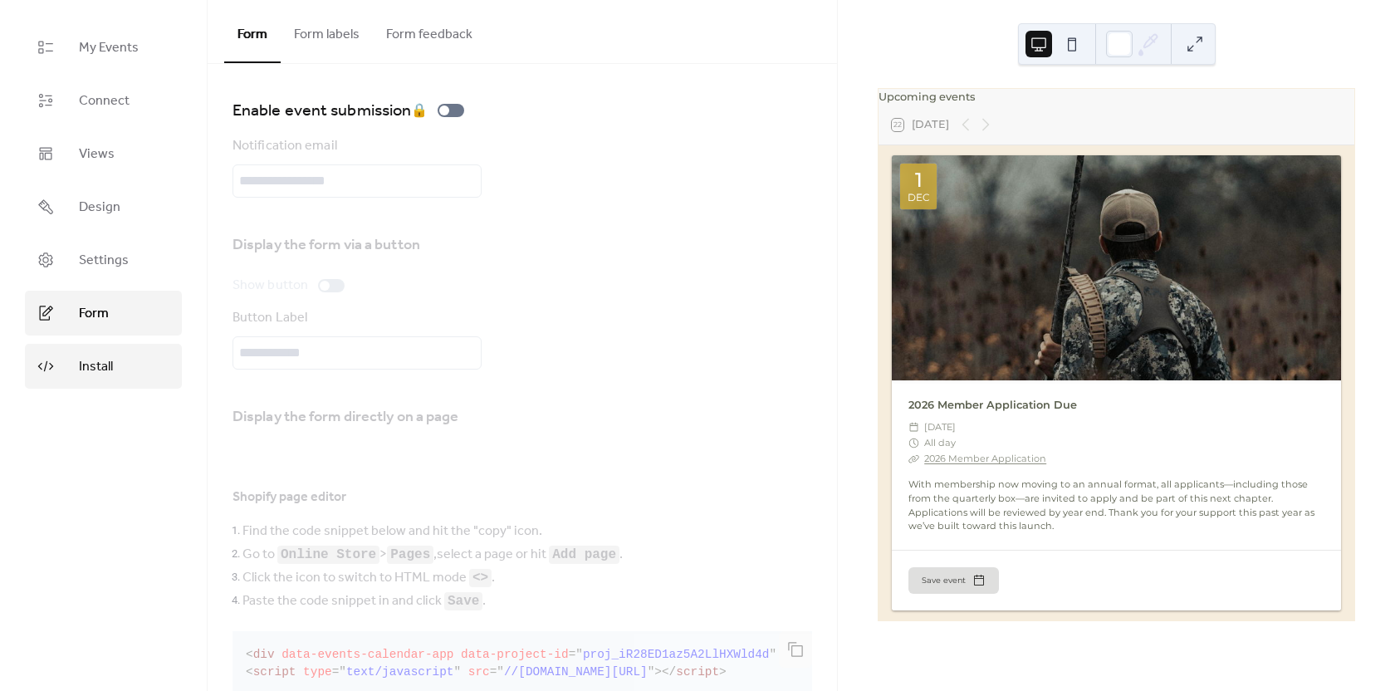
click at [119, 367] on link "Install" at bounding box center [103, 366] width 157 height 45
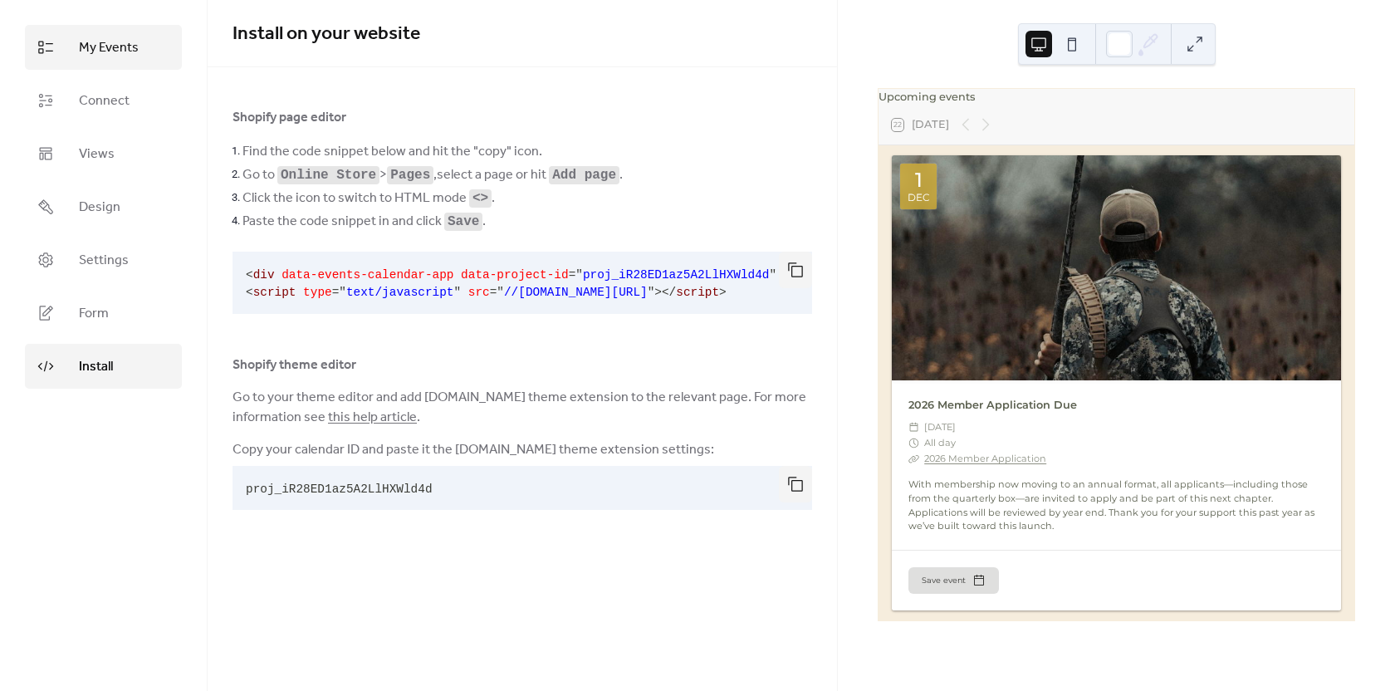
click at [114, 66] on link "My Events" at bounding box center [103, 47] width 157 height 45
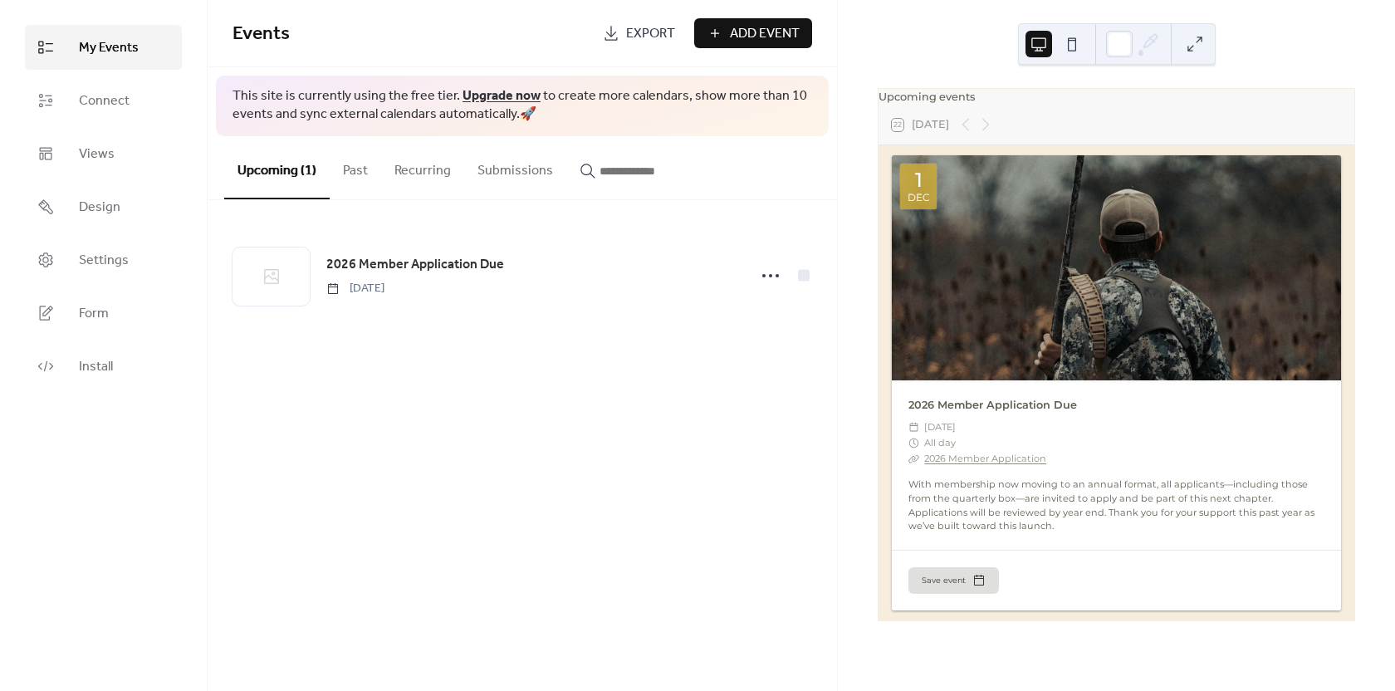
click at [529, 370] on div "Events Export Add Event This site is currently using the free tier. Upgrade now…" at bounding box center [523, 345] width 630 height 691
click at [756, 29] on span "Add Event" at bounding box center [765, 34] width 70 height 20
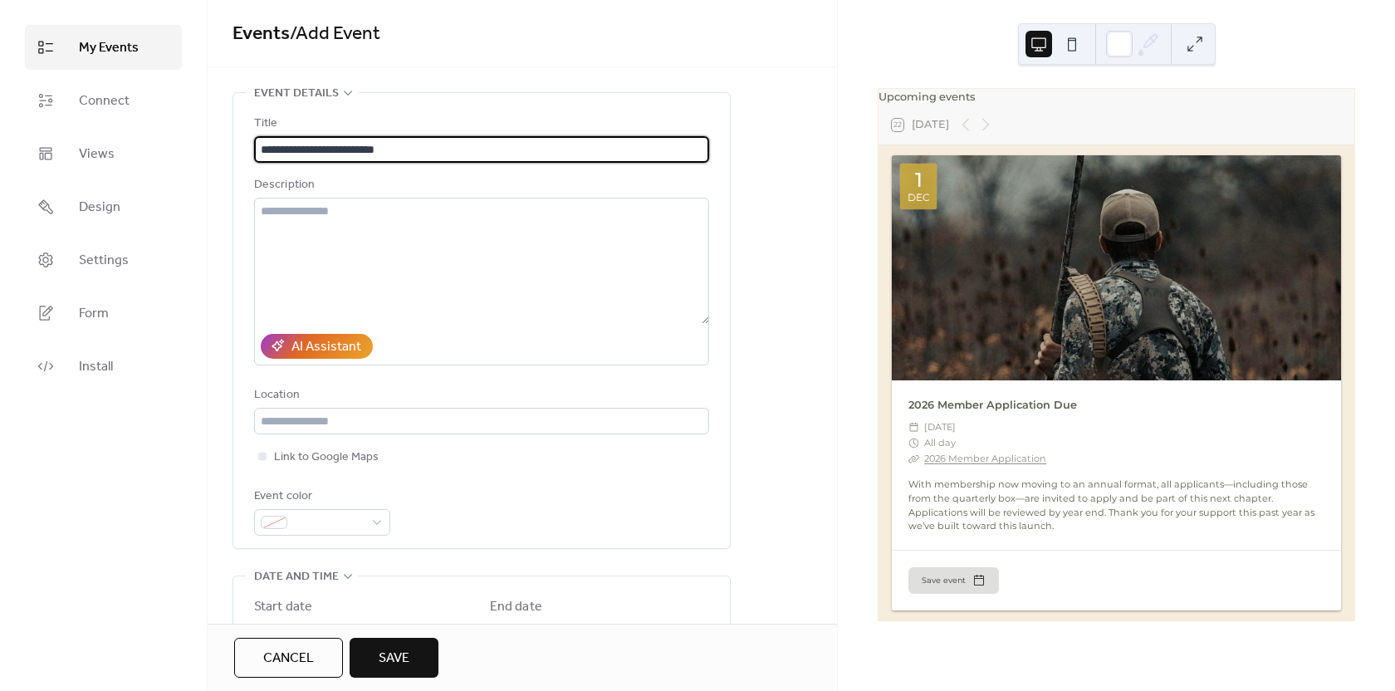
click at [356, 155] on input "**********" at bounding box center [481, 149] width 455 height 27
click at [354, 153] on input "**********" at bounding box center [481, 149] width 455 height 27
click at [341, 154] on input "**********" at bounding box center [481, 149] width 455 height 27
type input "**********"
click at [230, 154] on div "**********" at bounding box center [523, 698] width 630 height 1212
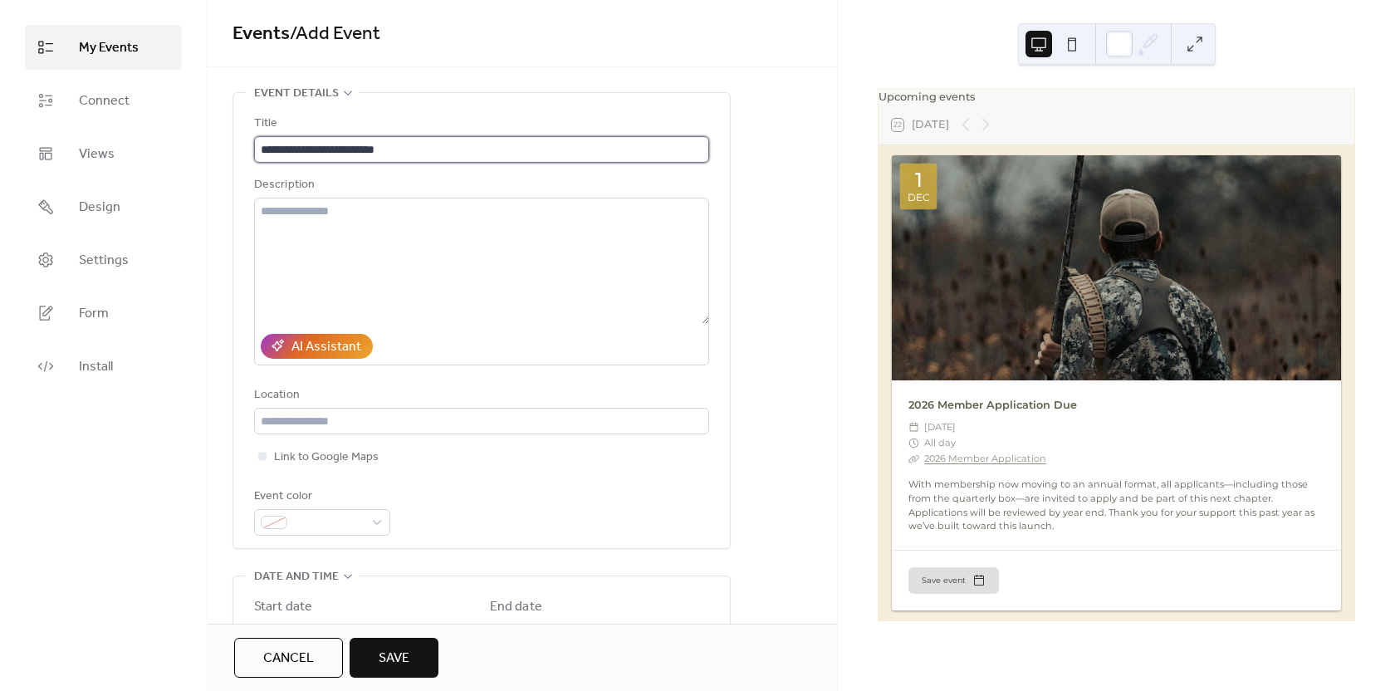
click at [311, 152] on input "**********" at bounding box center [481, 149] width 455 height 27
click at [335, 154] on input "**********" at bounding box center [481, 149] width 455 height 27
click at [347, 149] on input "**********" at bounding box center [481, 149] width 455 height 27
drag, startPoint x: 354, startPoint y: 153, endPoint x: 302, endPoint y: 152, distance: 52.3
click at [302, 152] on input "**********" at bounding box center [481, 149] width 455 height 27
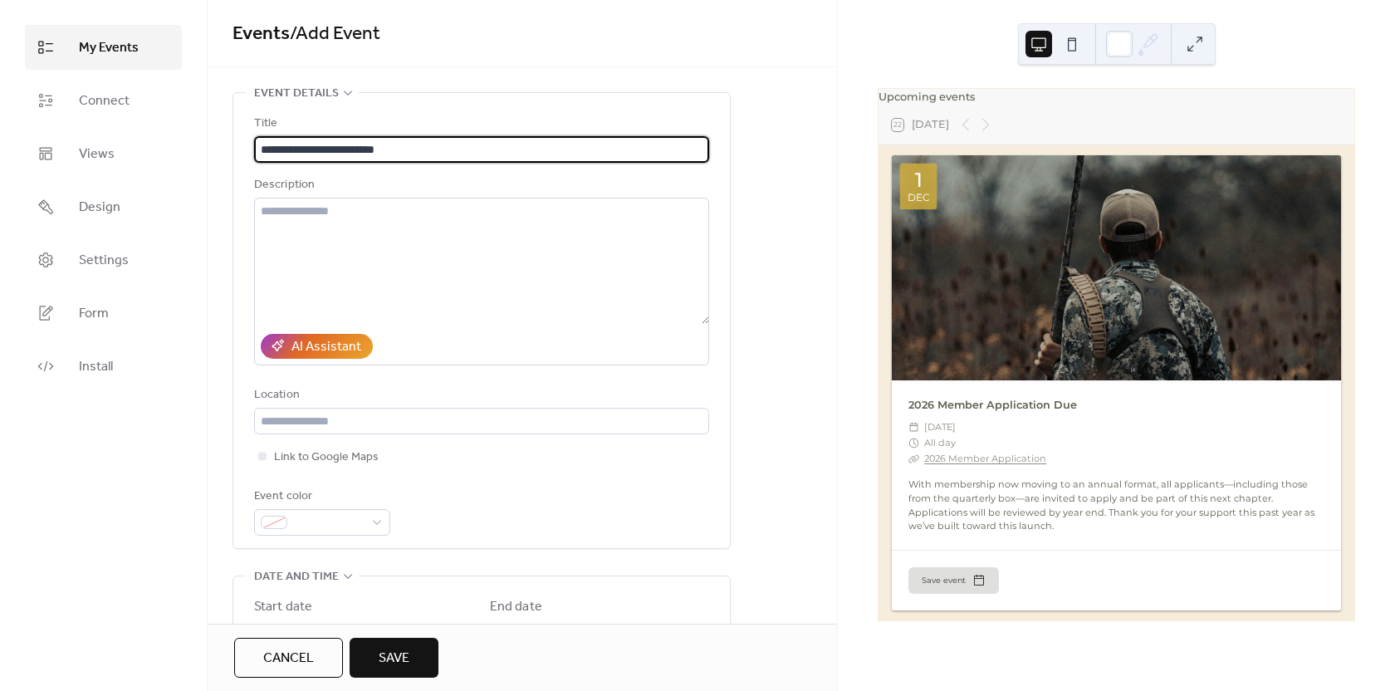
click at [307, 144] on input "**********" at bounding box center [481, 149] width 455 height 27
click at [313, 154] on input "**********" at bounding box center [481, 149] width 455 height 27
click at [332, 151] on input "**********" at bounding box center [481, 149] width 455 height 27
click at [348, 150] on input "**********" at bounding box center [481, 149] width 455 height 27
click at [414, 139] on input "**********" at bounding box center [481, 149] width 455 height 27
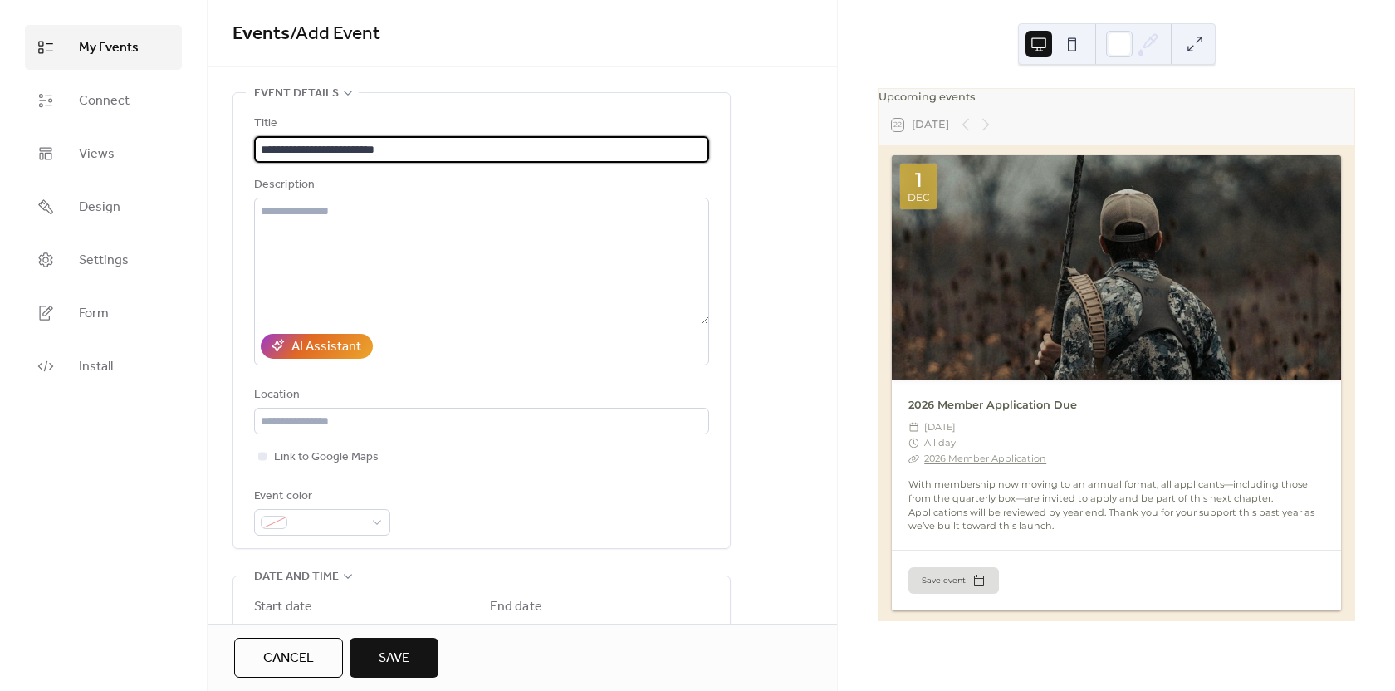
scroll to position [1, 0]
drag, startPoint x: 424, startPoint y: 145, endPoint x: 253, endPoint y: 158, distance: 171.6
click at [253, 158] on div "**********" at bounding box center [481, 320] width 497 height 455
click at [396, 113] on div "**********" at bounding box center [481, 320] width 455 height 455
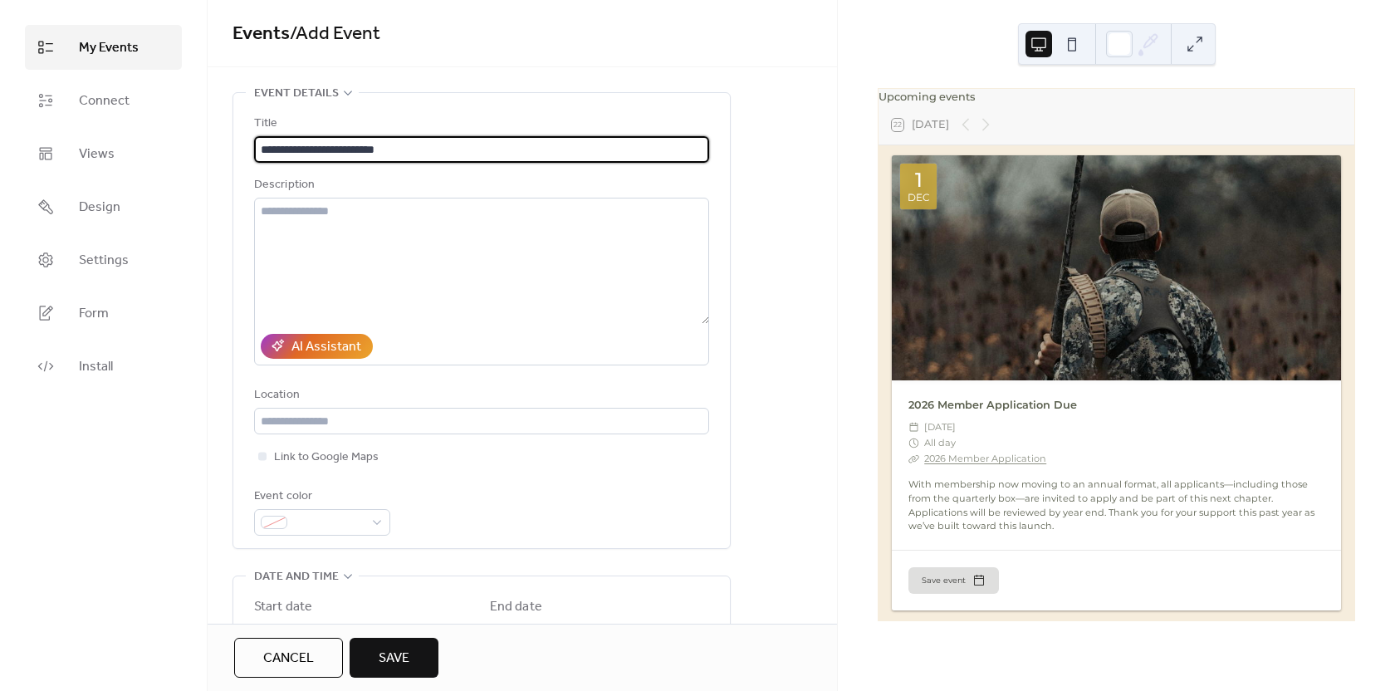
drag, startPoint x: 311, startPoint y: 150, endPoint x: 247, endPoint y: 151, distance: 64.0
click at [253, 154] on div "**********" at bounding box center [481, 320] width 497 height 455
click at [367, 150] on input "**********" at bounding box center [481, 149] width 455 height 27
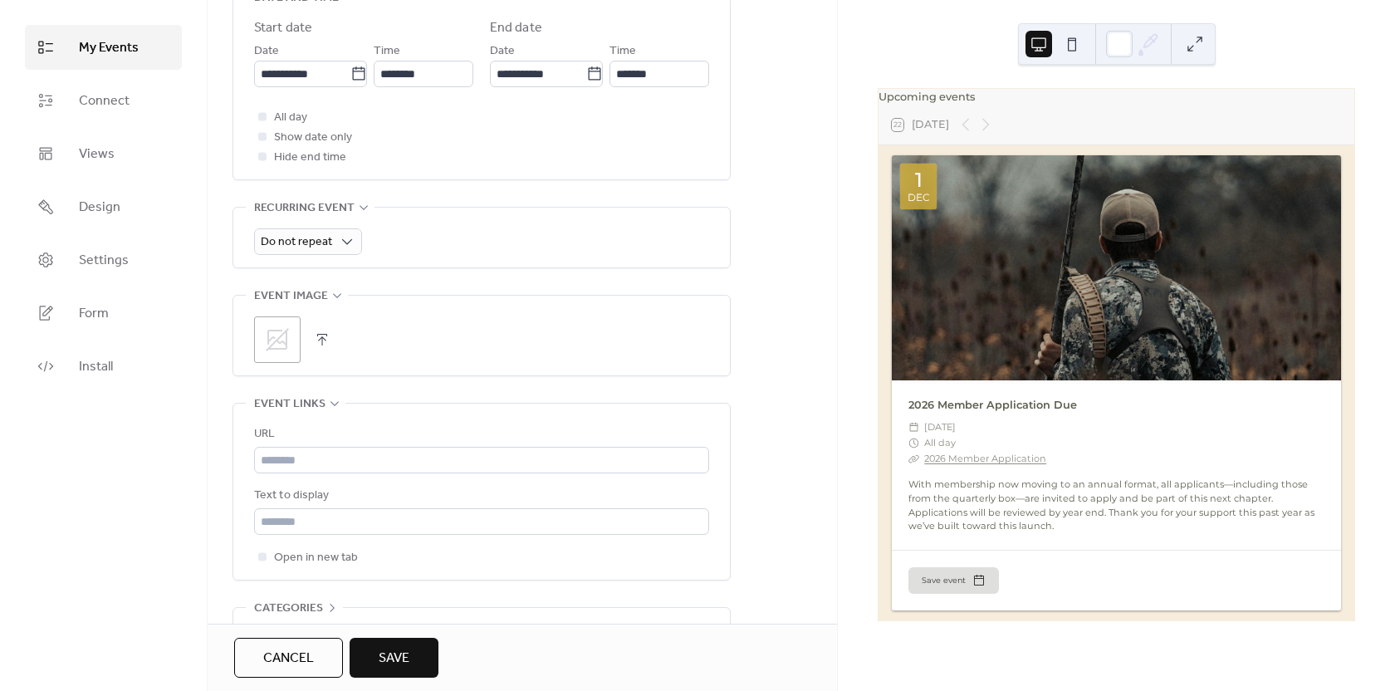
scroll to position [684, 0]
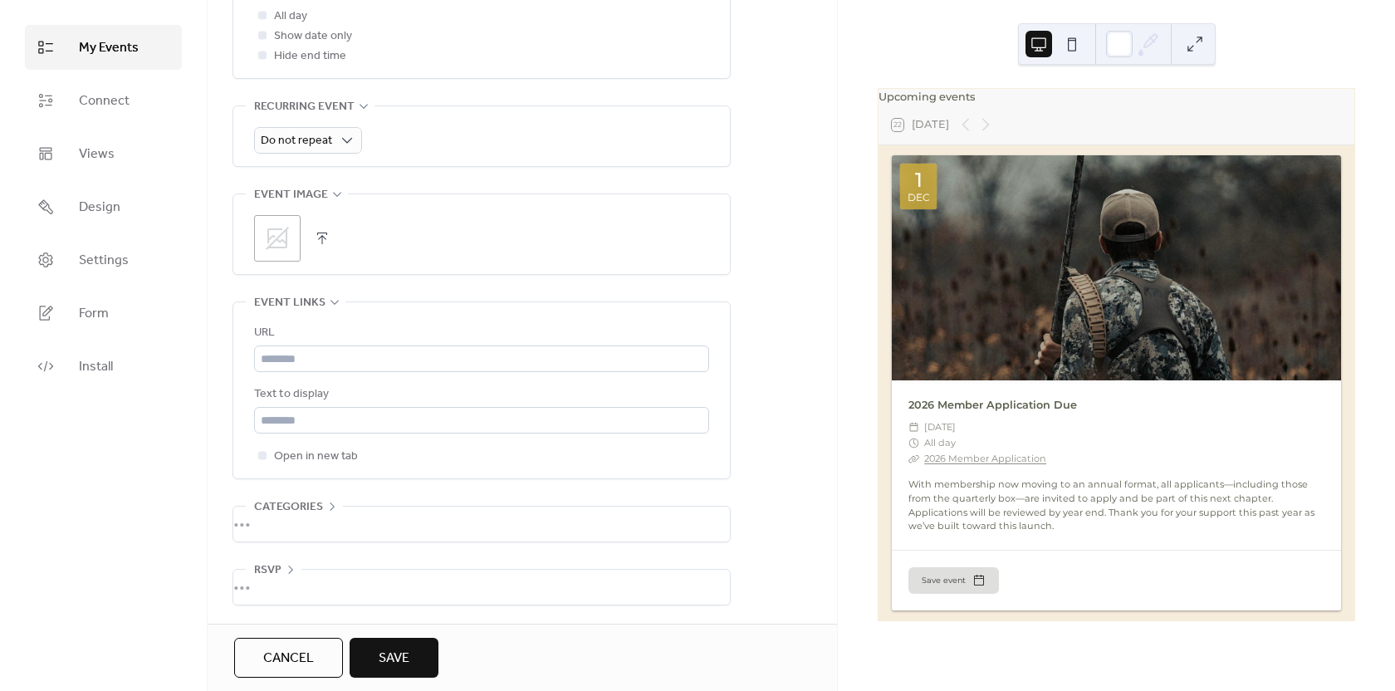
type input "**********"
click at [327, 194] on div "•••" at bounding box center [481, 195] width 497 height 2
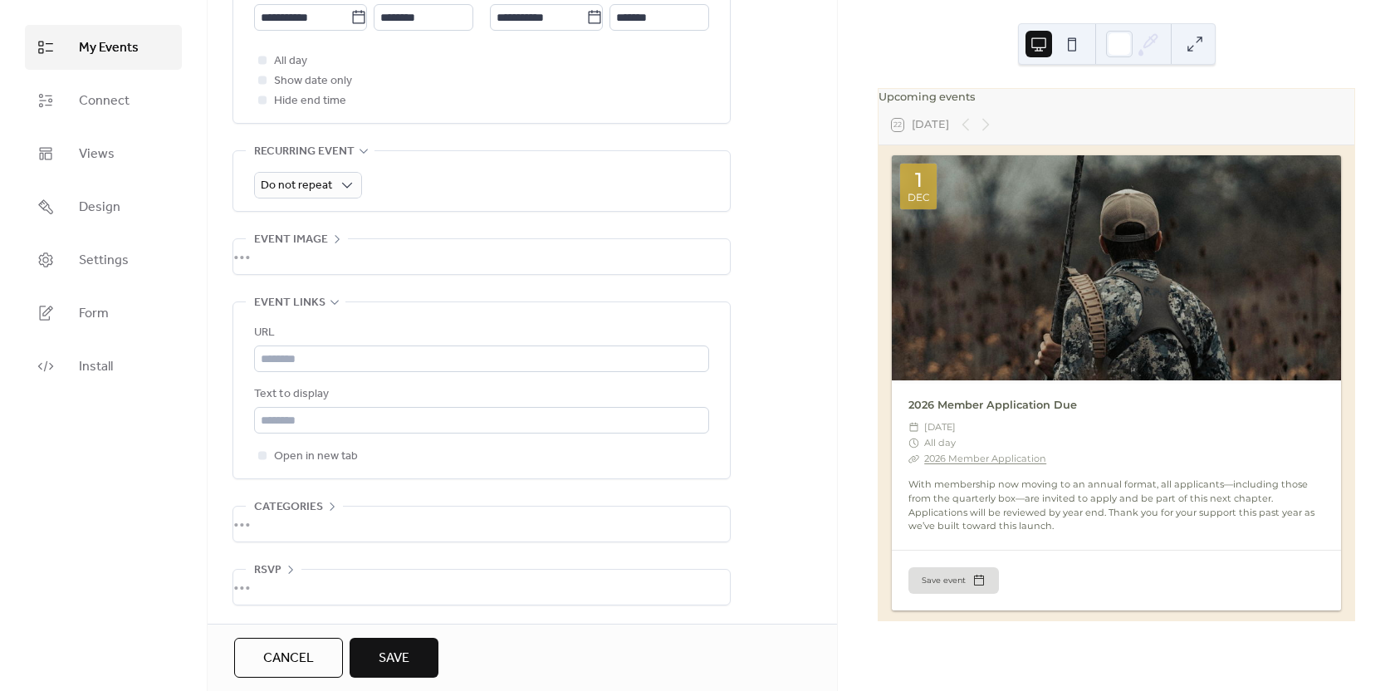
click at [331, 234] on icon at bounding box center [337, 239] width 13 height 13
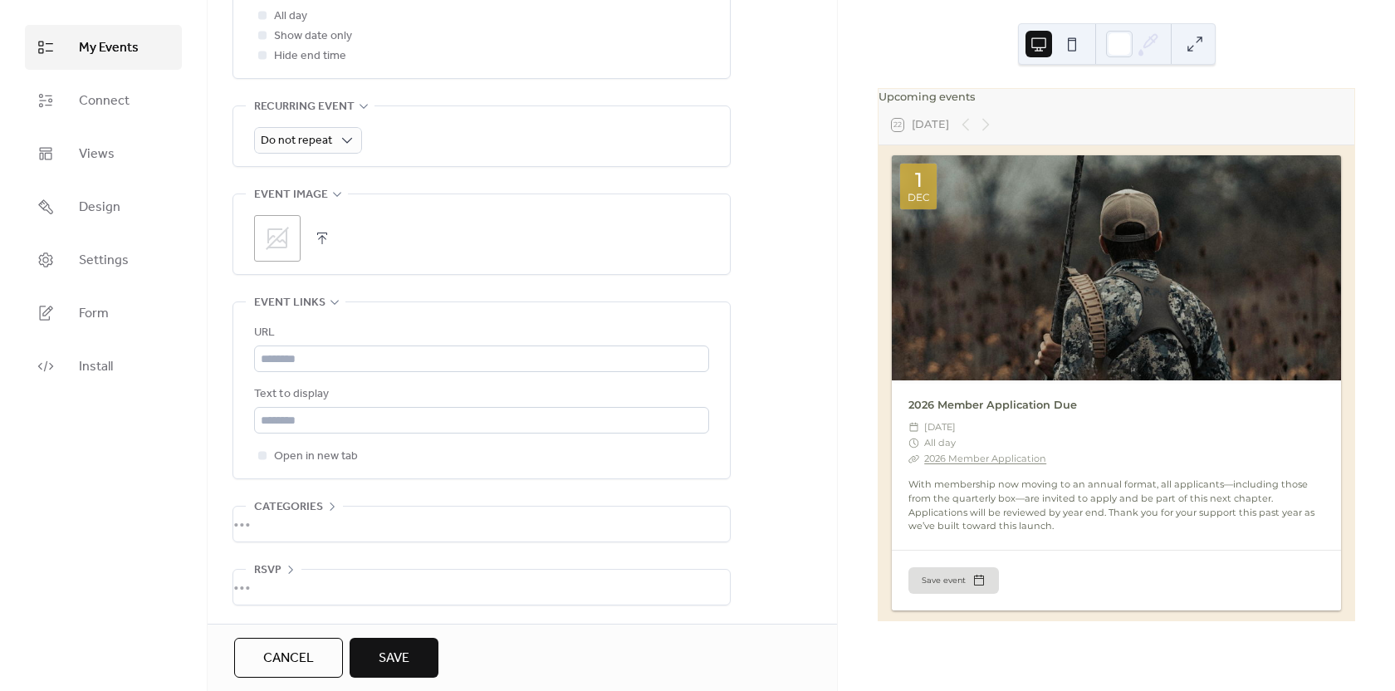
click at [281, 238] on icon at bounding box center [277, 238] width 23 height 23
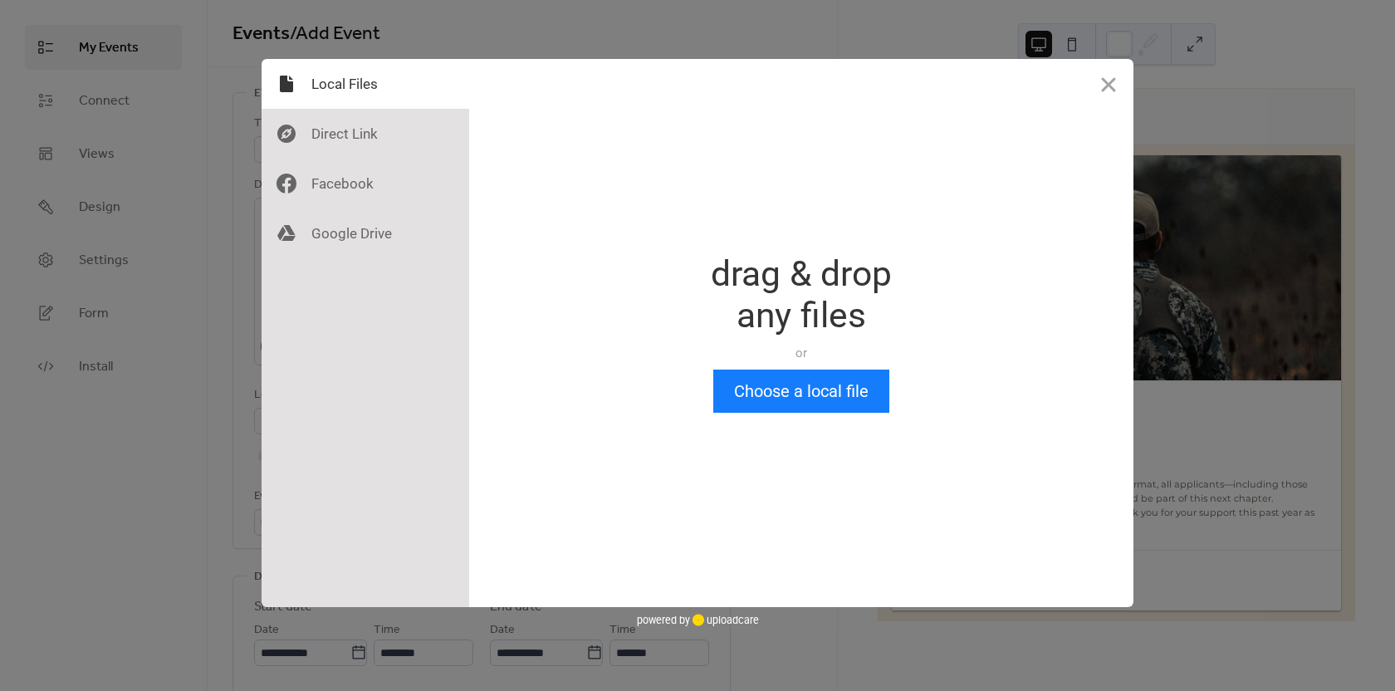
click at [1108, 83] on button "Close" at bounding box center [1109, 84] width 50 height 50
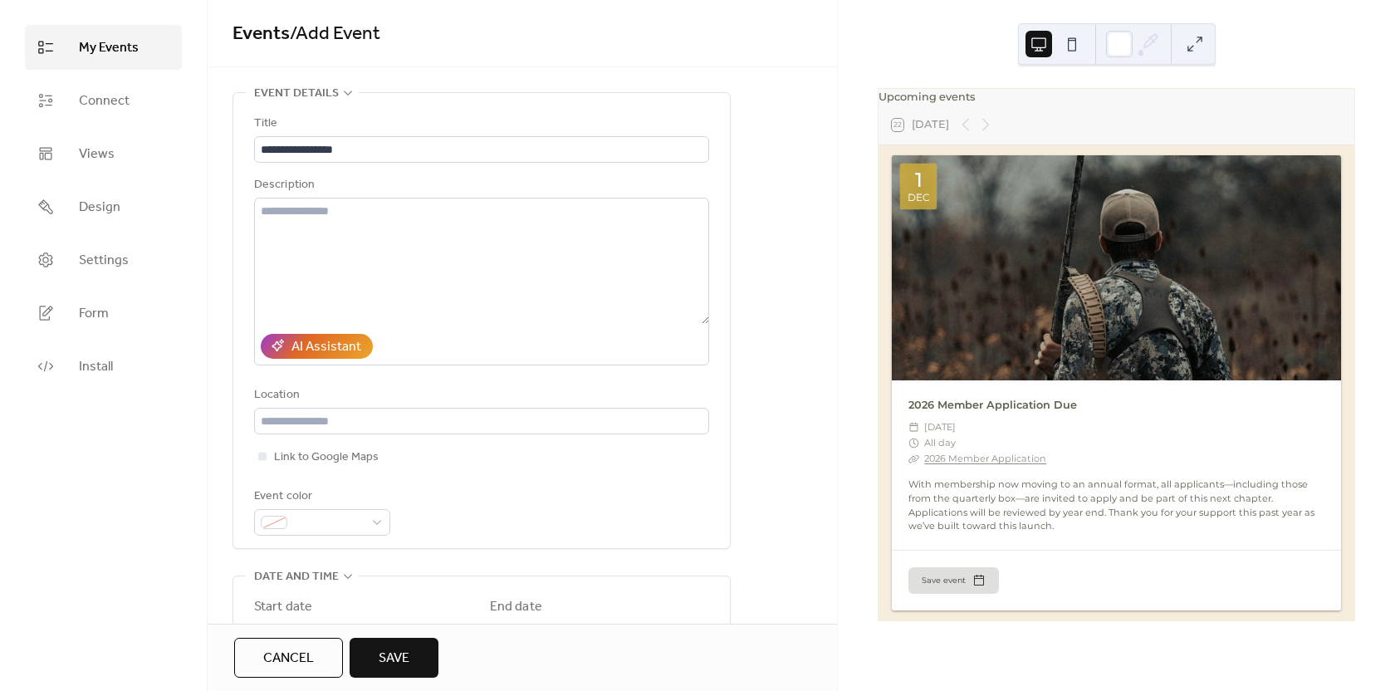
click at [271, 656] on span "Cancel" at bounding box center [288, 659] width 51 height 20
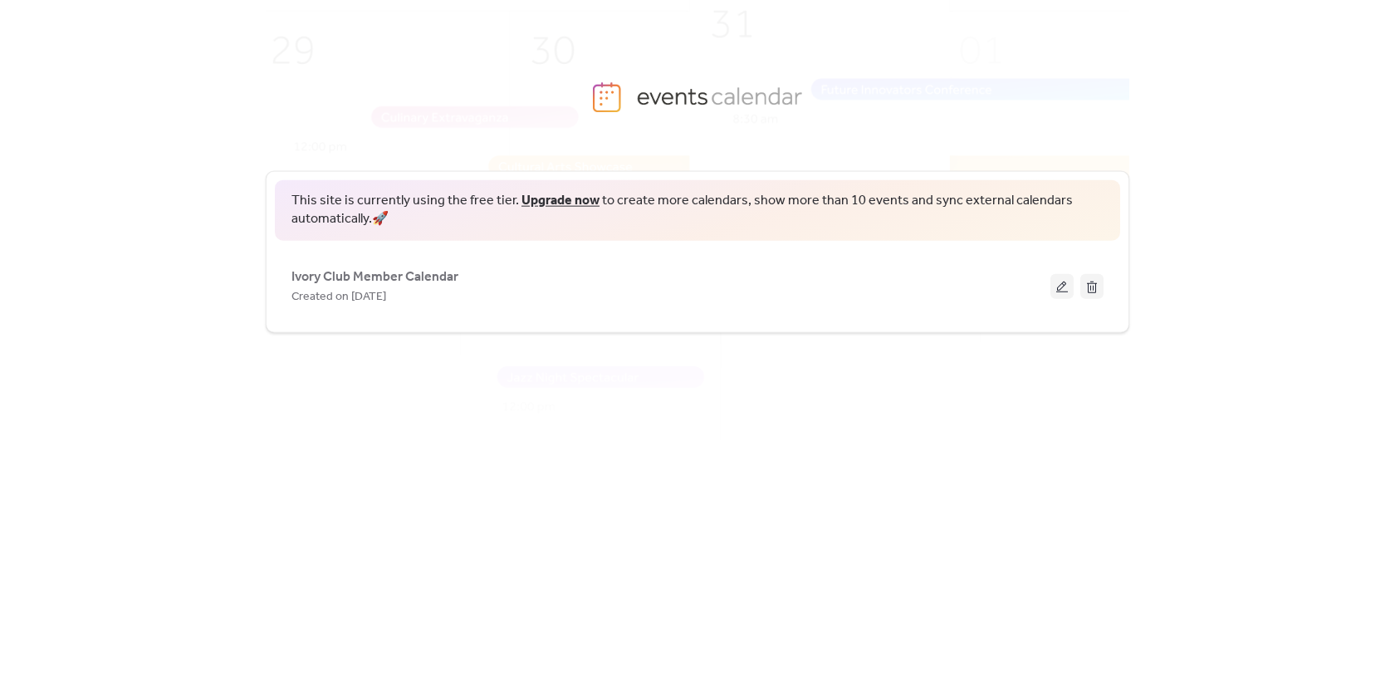
click at [1287, 222] on div "This site is currently using the free tier. Upgrade now to create more calendar…" at bounding box center [697, 430] width 1395 height 521
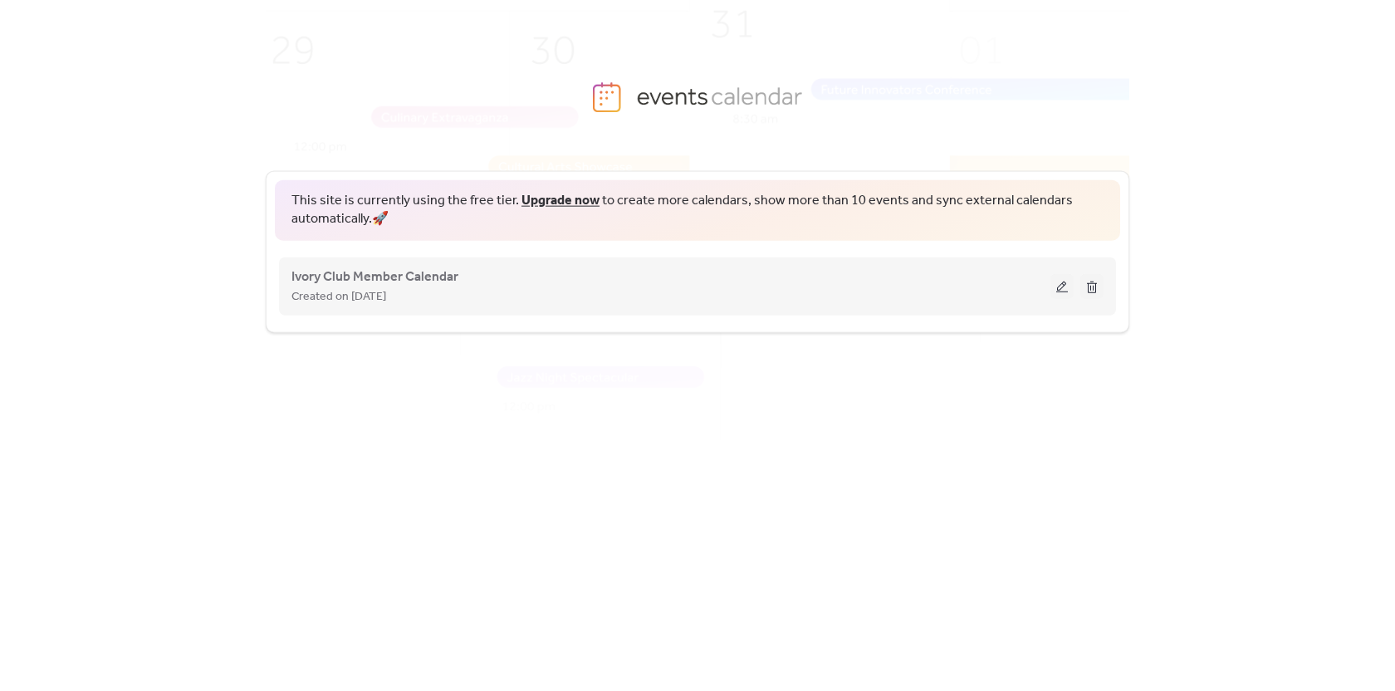
click at [568, 293] on div "Created on [DATE]" at bounding box center [671, 296] width 759 height 20
click at [413, 282] on span "Ivory Club Member Calendar" at bounding box center [375, 277] width 167 height 20
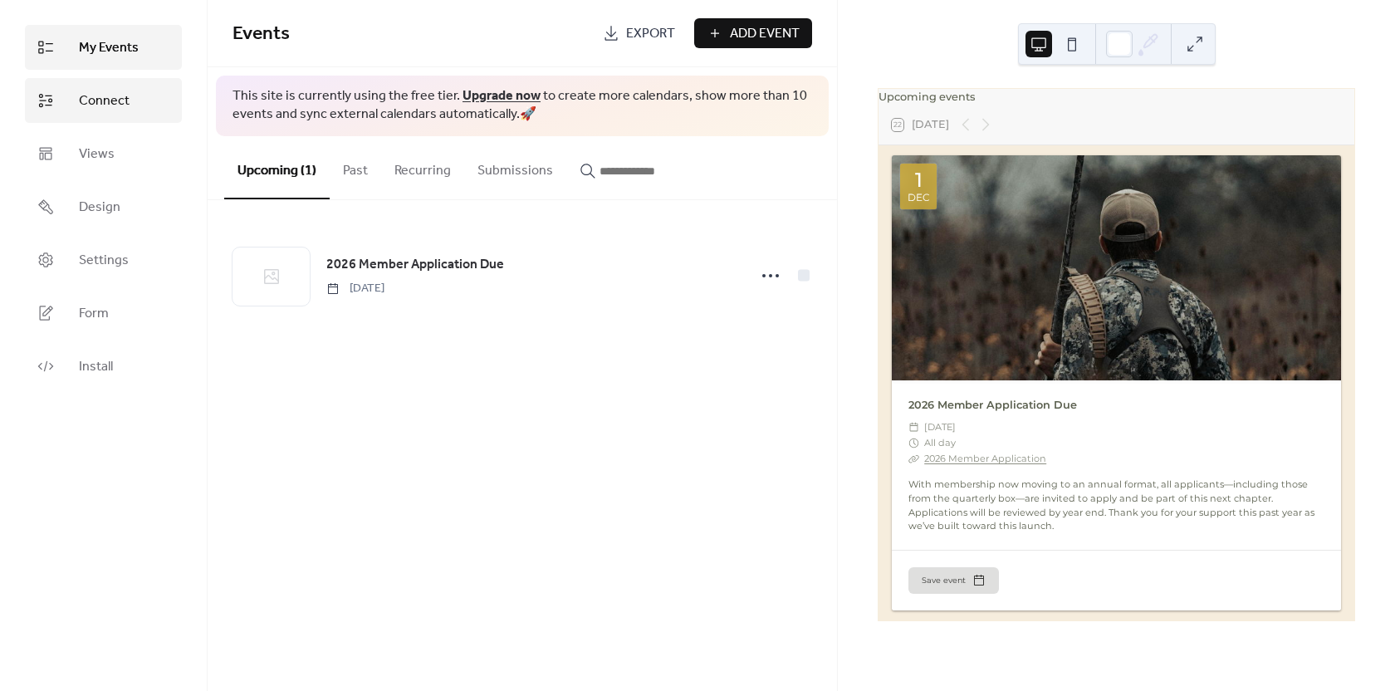
click at [130, 100] on link "Connect" at bounding box center [103, 100] width 157 height 45
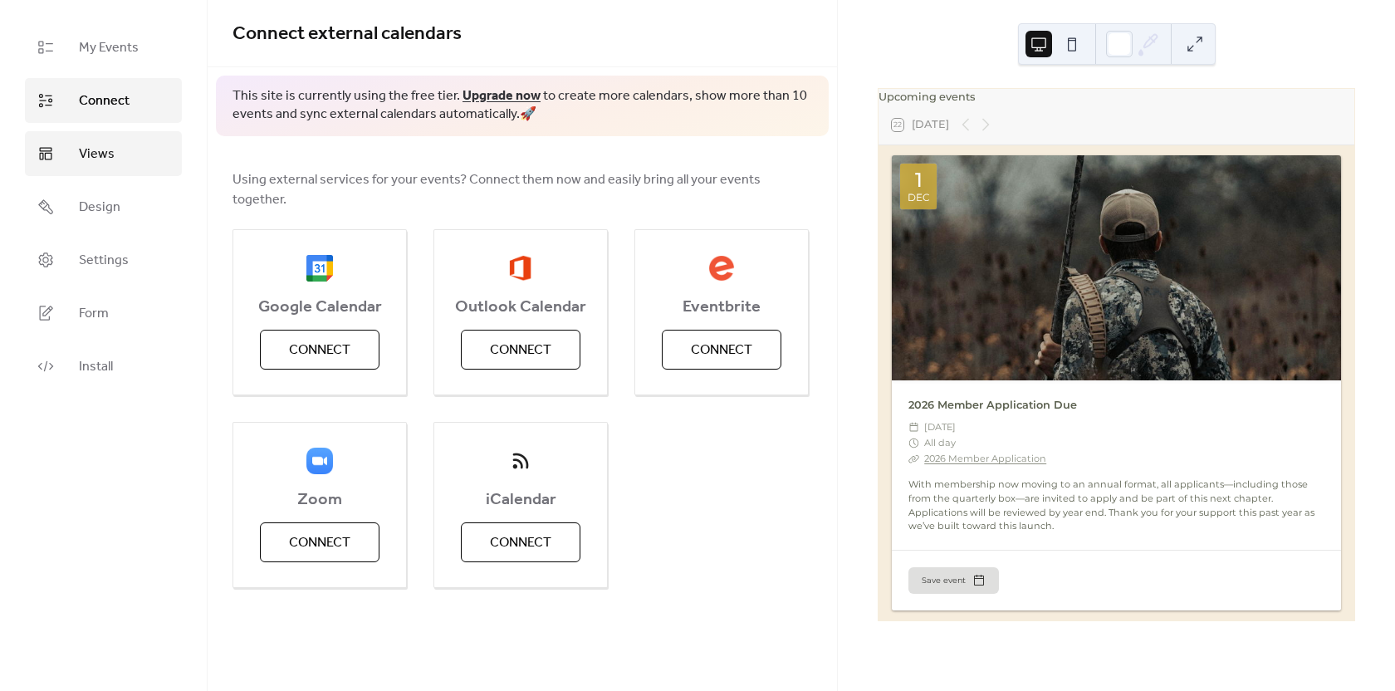
click at [121, 156] on link "Views" at bounding box center [103, 153] width 157 height 45
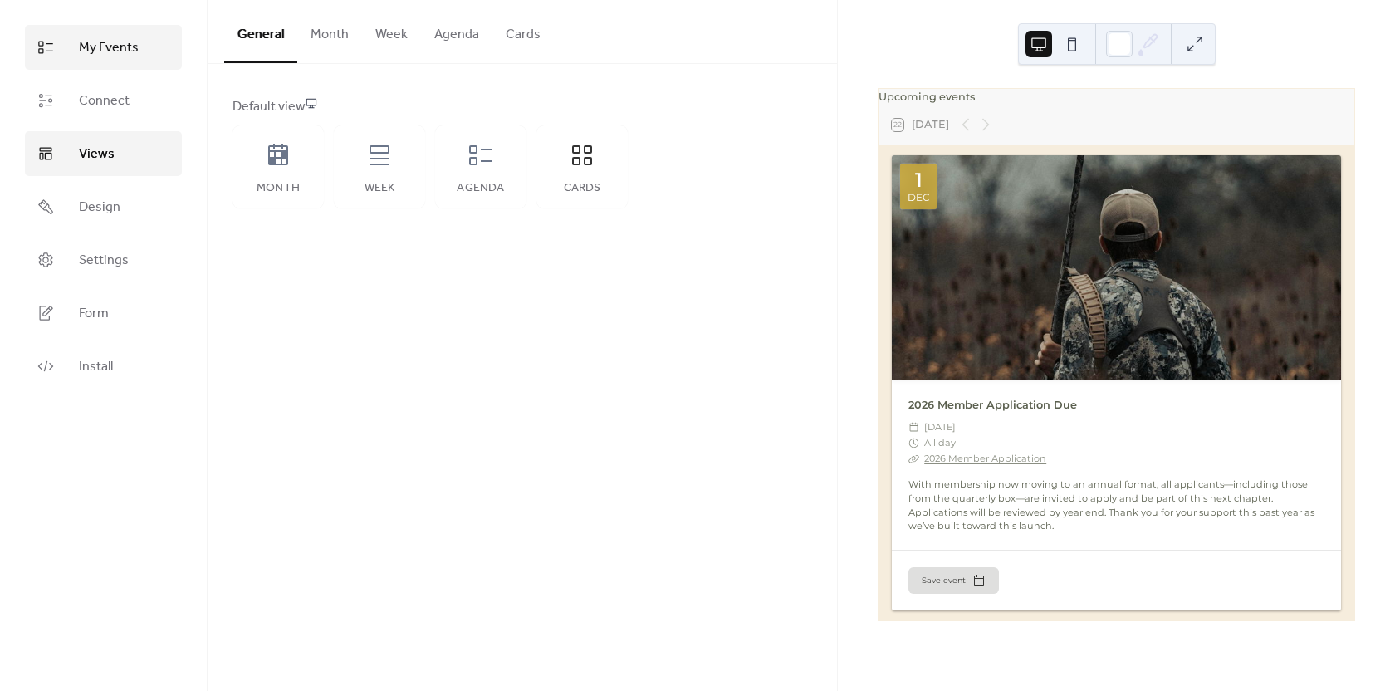
click at [126, 58] on span "My Events" at bounding box center [109, 48] width 60 height 20
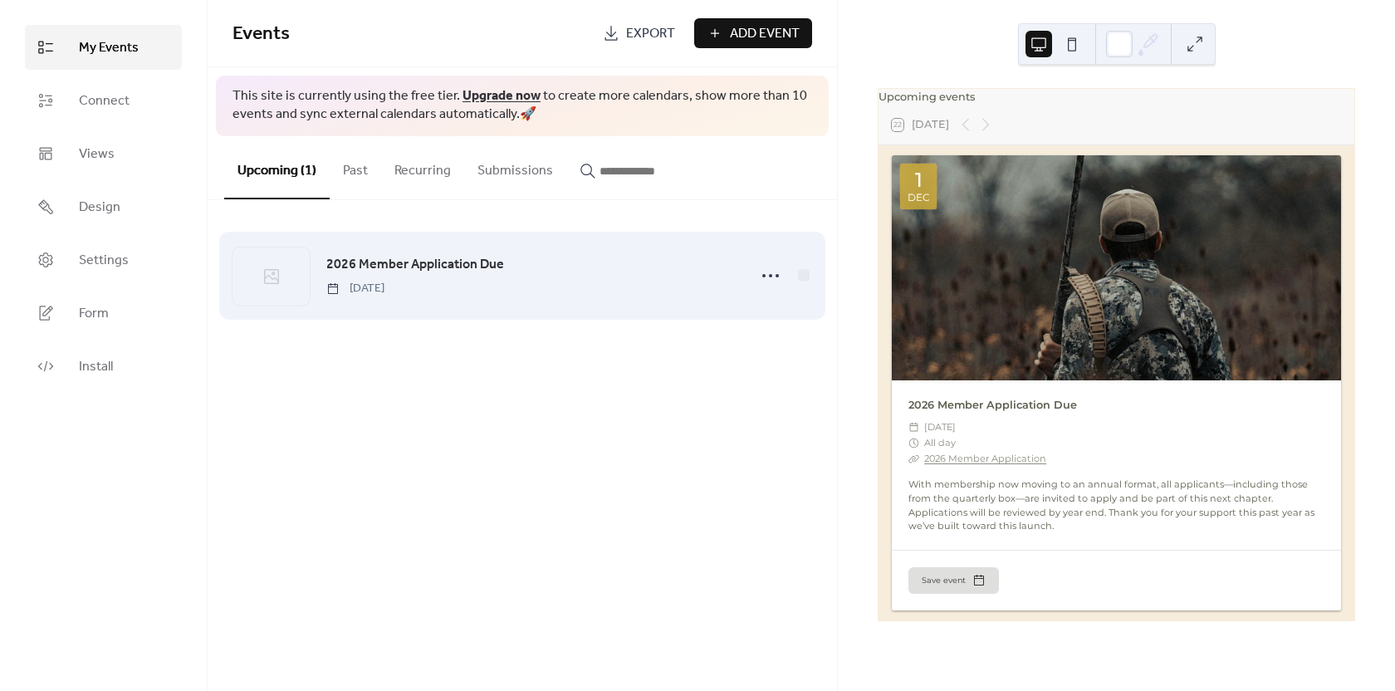
click at [454, 261] on span "2026 Member Application Due" at bounding box center [415, 265] width 178 height 20
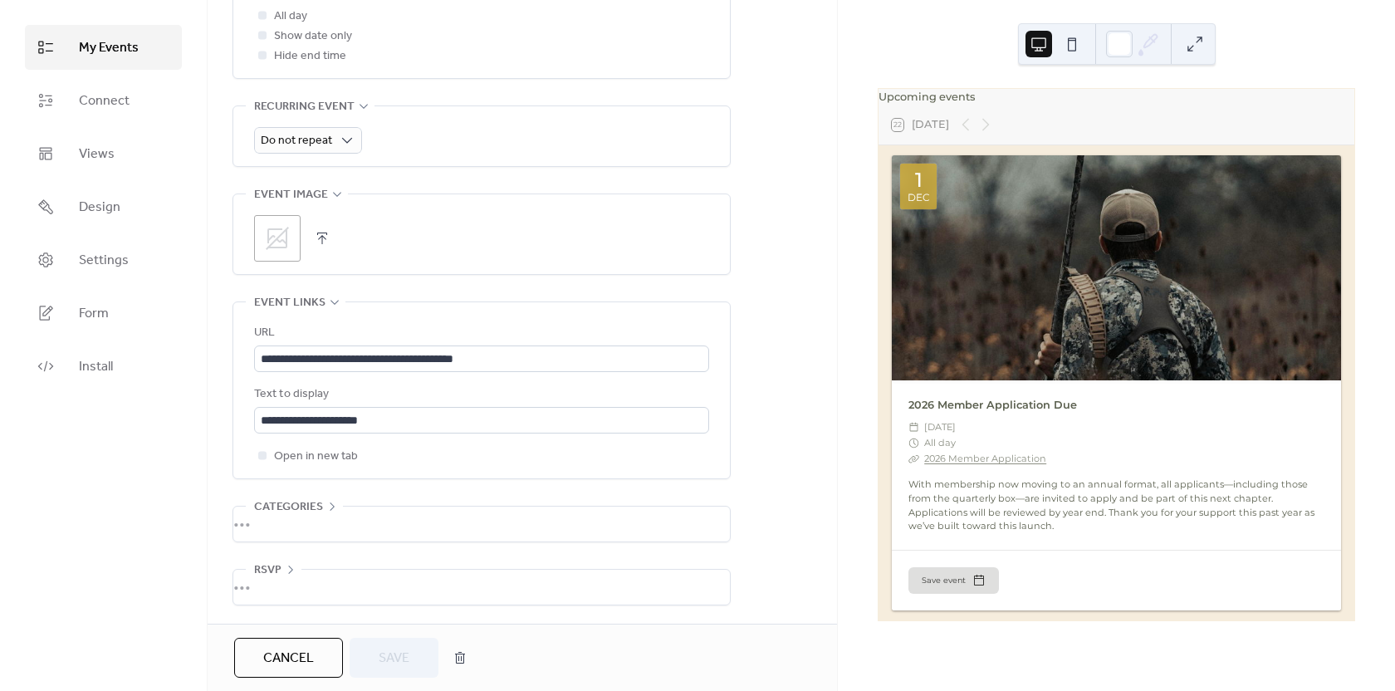
scroll to position [1, 0]
click at [285, 228] on icon at bounding box center [277, 238] width 23 height 23
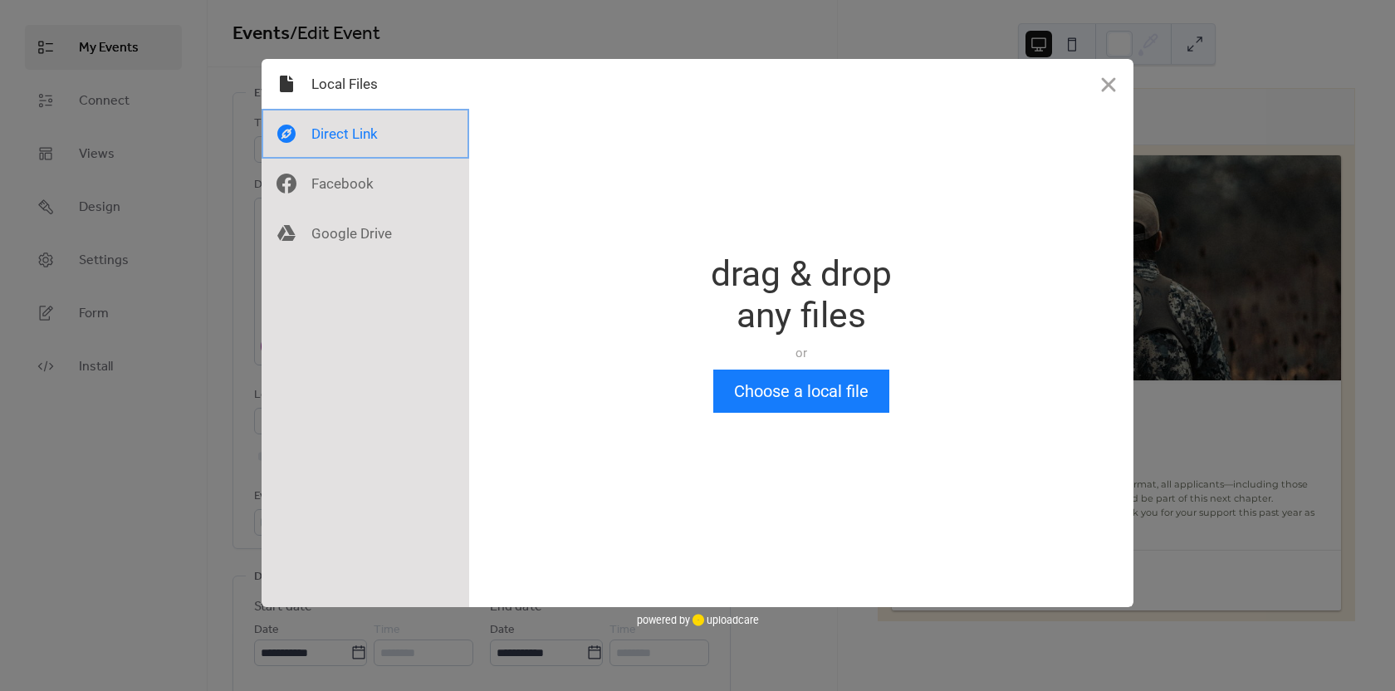
click at [342, 141] on div at bounding box center [366, 134] width 208 height 50
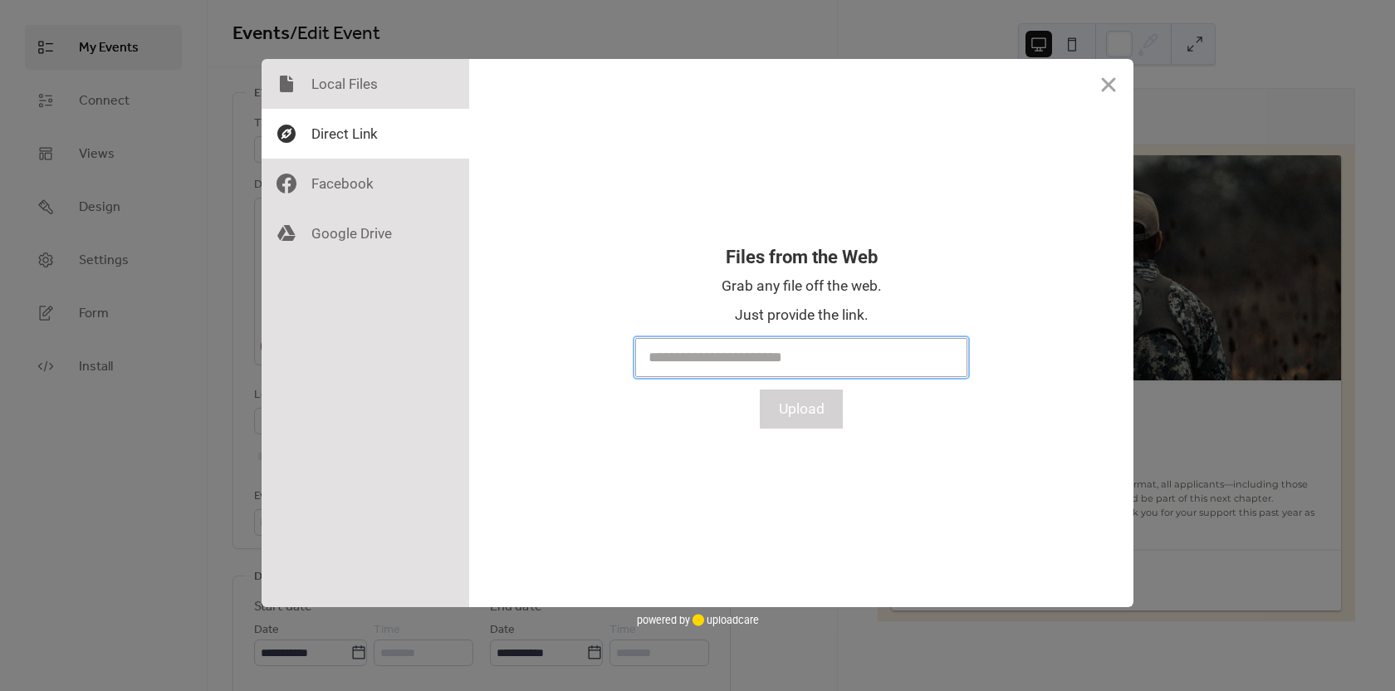
click at [762, 358] on input "text" at bounding box center [801, 357] width 332 height 39
paste input "**********"
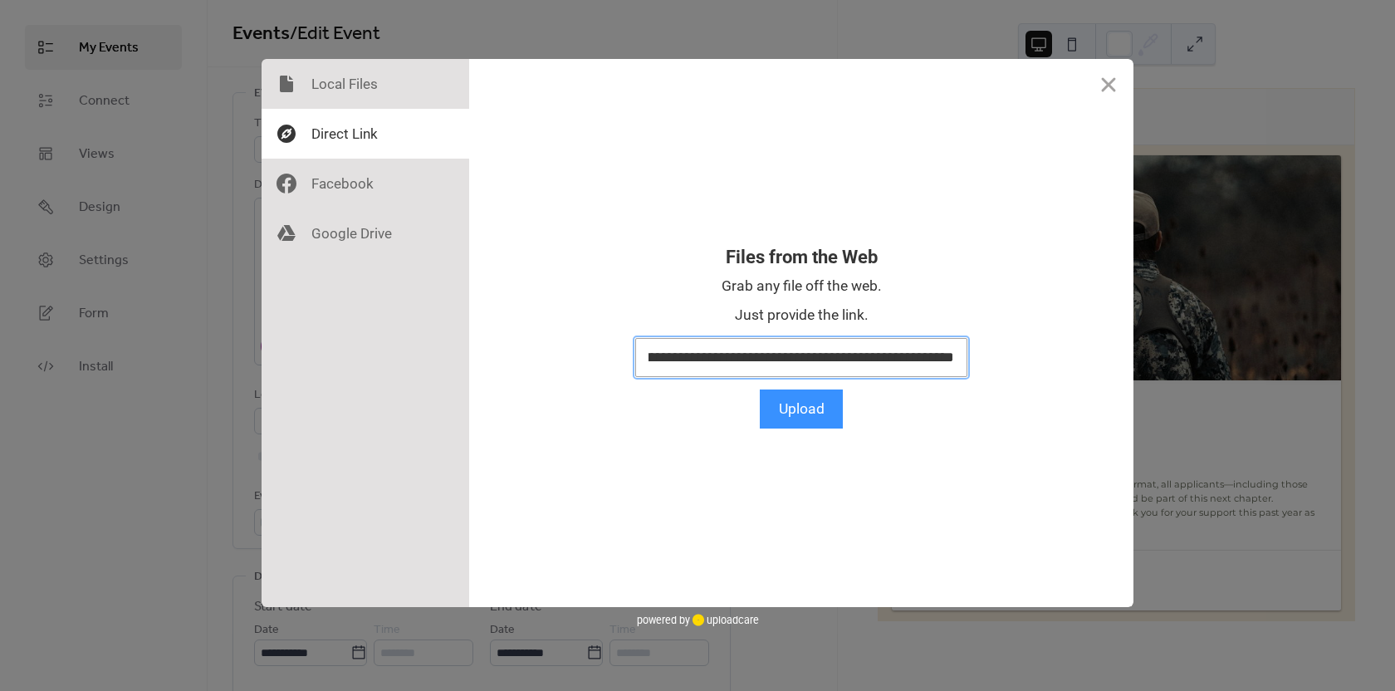
type input "**********"
click at [797, 414] on button "Upload" at bounding box center [801, 409] width 83 height 39
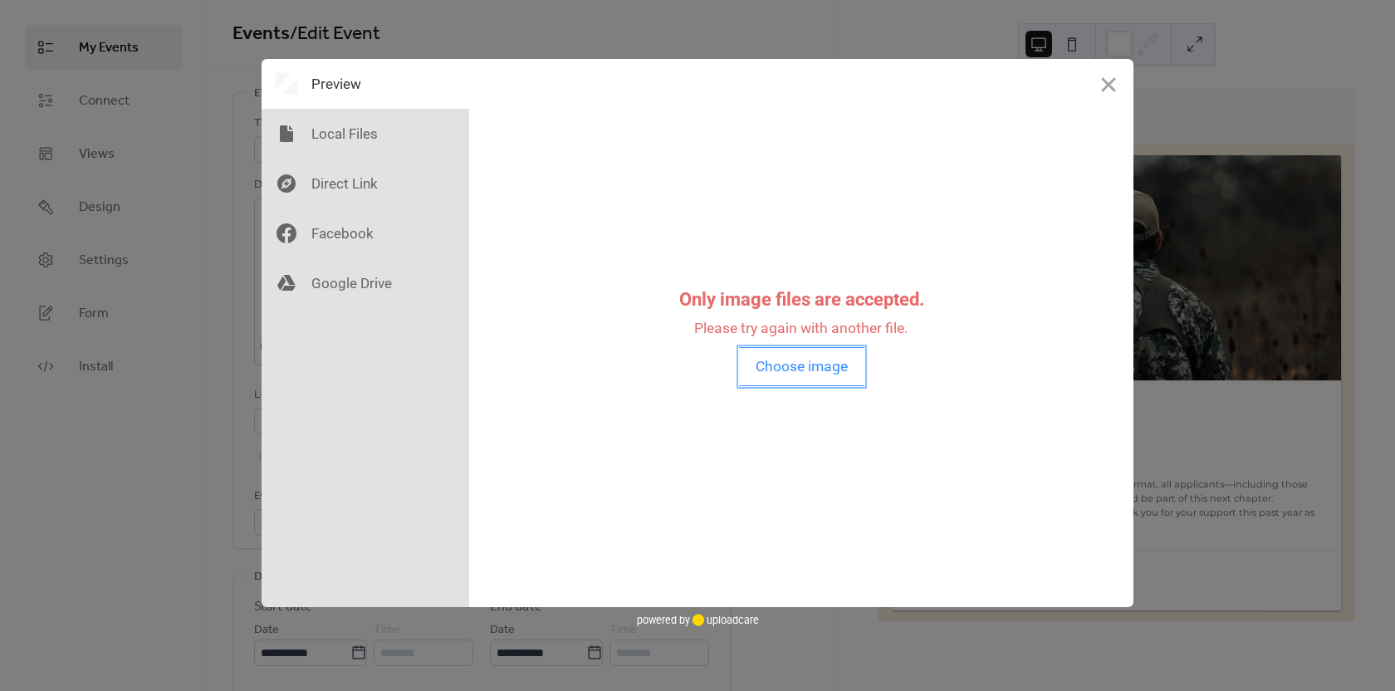
click at [845, 367] on button "Choose image" at bounding box center [801, 366] width 125 height 39
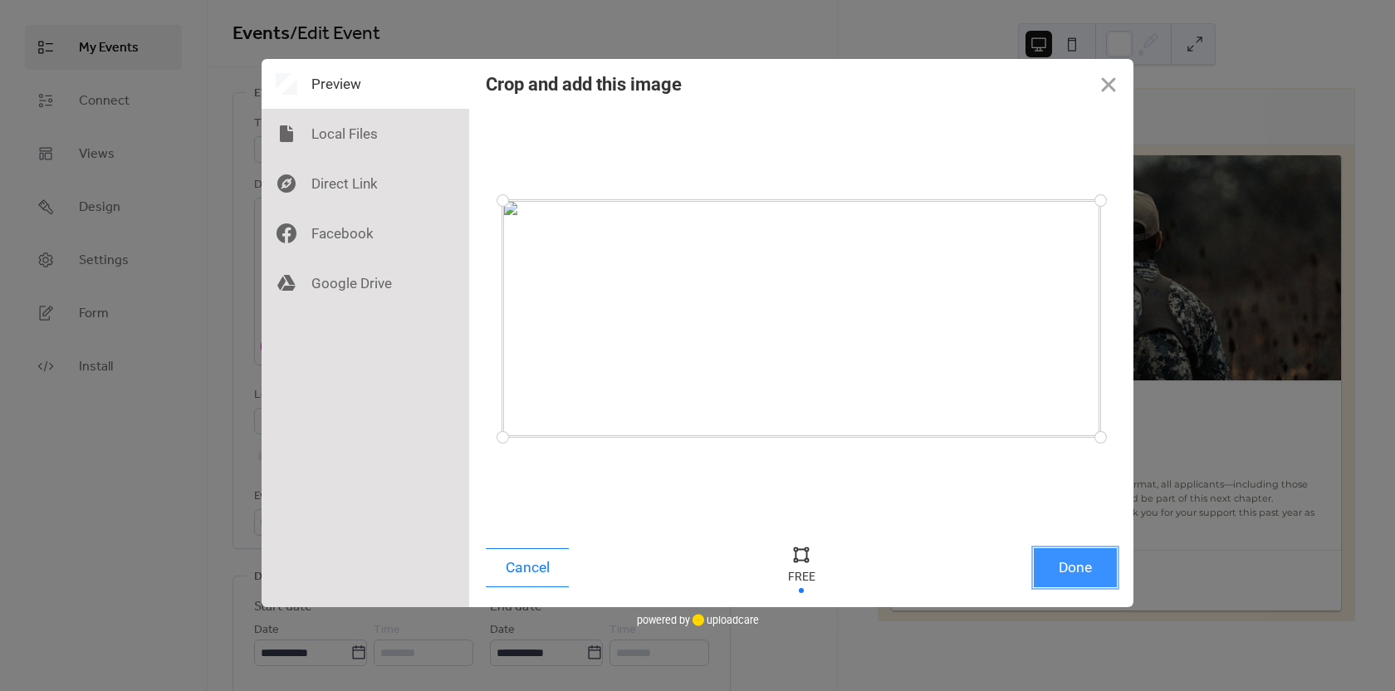
click at [1068, 572] on button "Done" at bounding box center [1075, 567] width 83 height 39
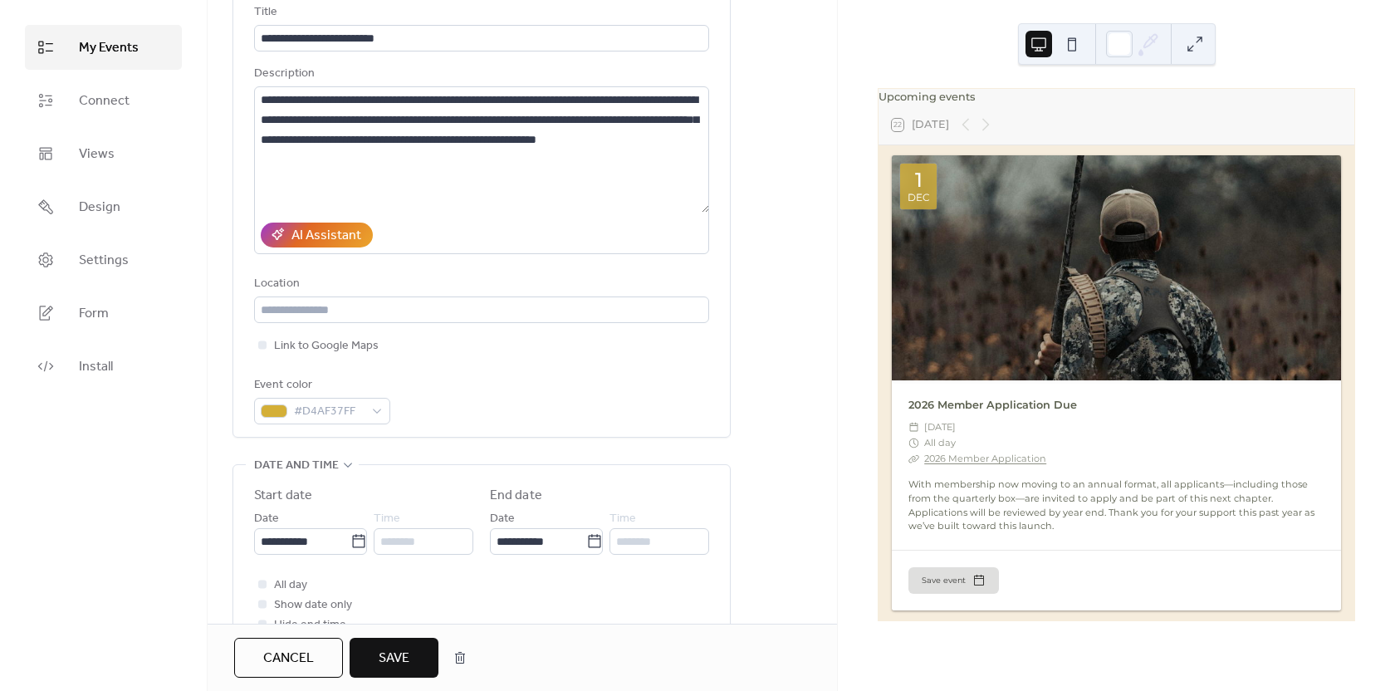
scroll to position [83, 0]
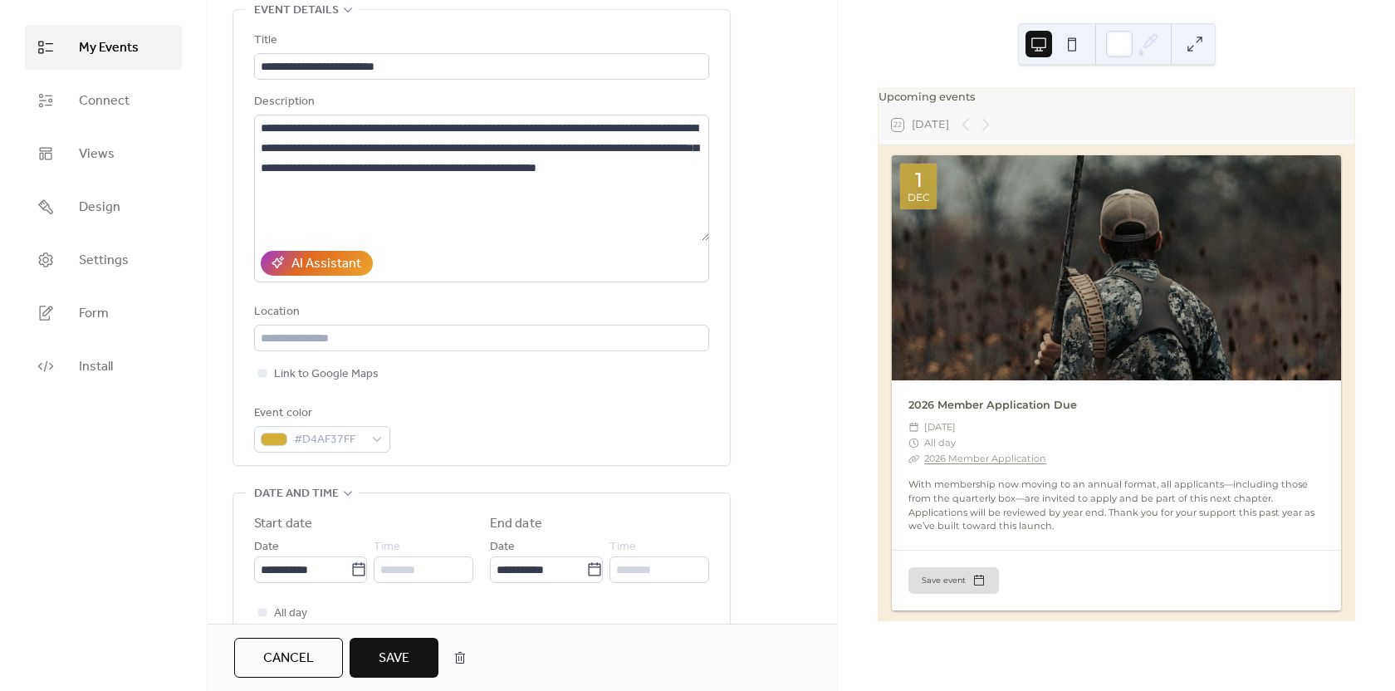
click at [401, 644] on button "Save" at bounding box center [394, 658] width 89 height 40
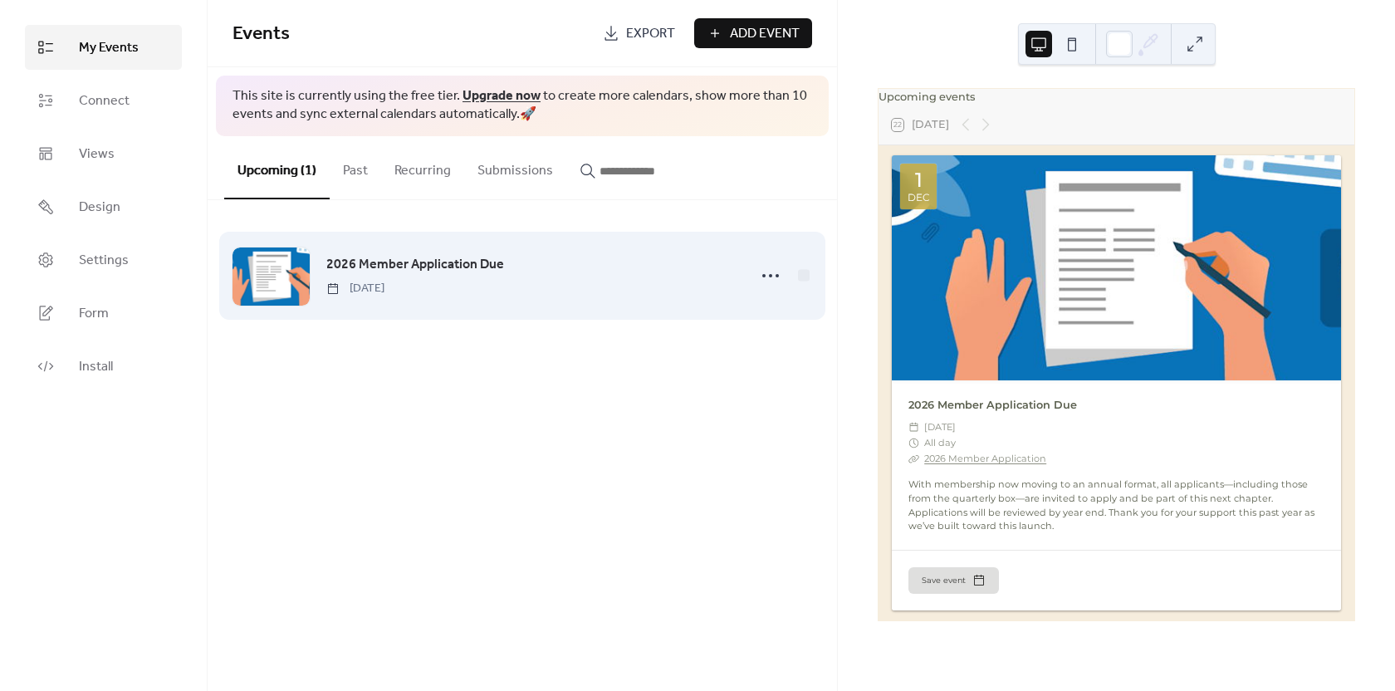
click at [466, 259] on span "2026 Member Application Due" at bounding box center [415, 265] width 178 height 20
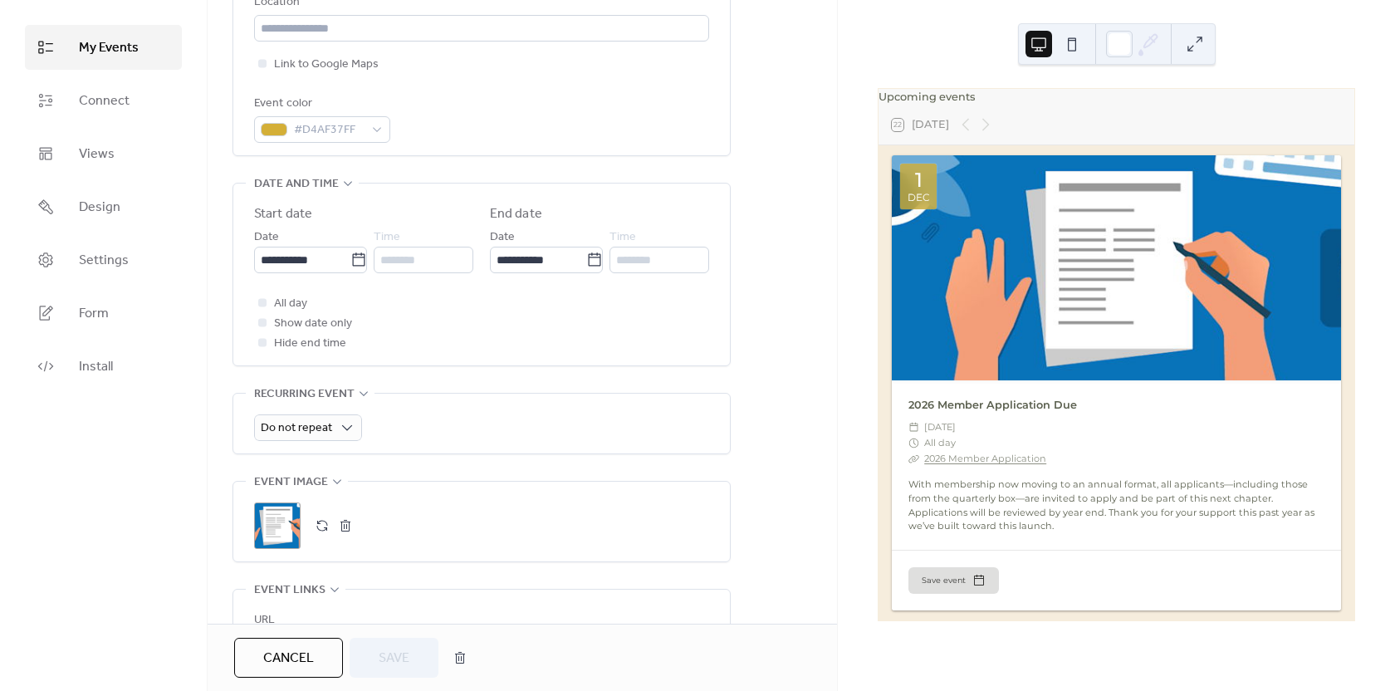
scroll to position [415, 0]
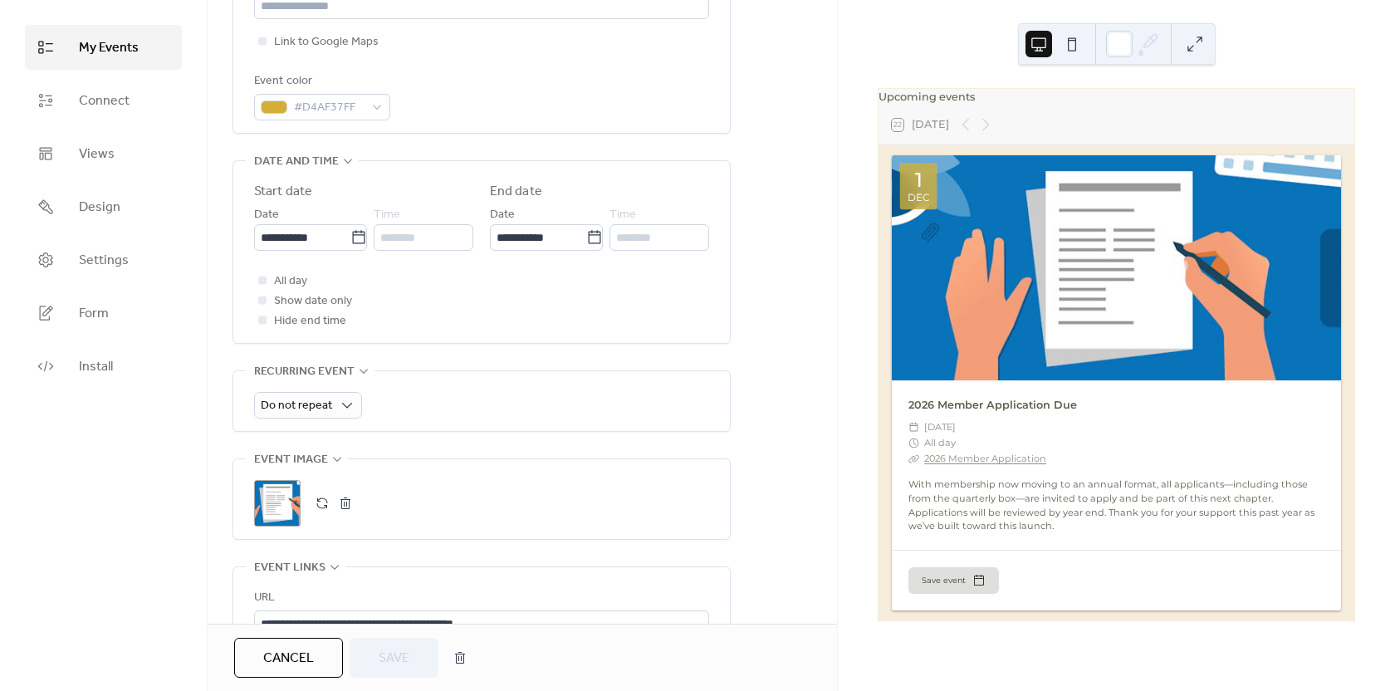
click at [285, 498] on div ";" at bounding box center [277, 503] width 47 height 47
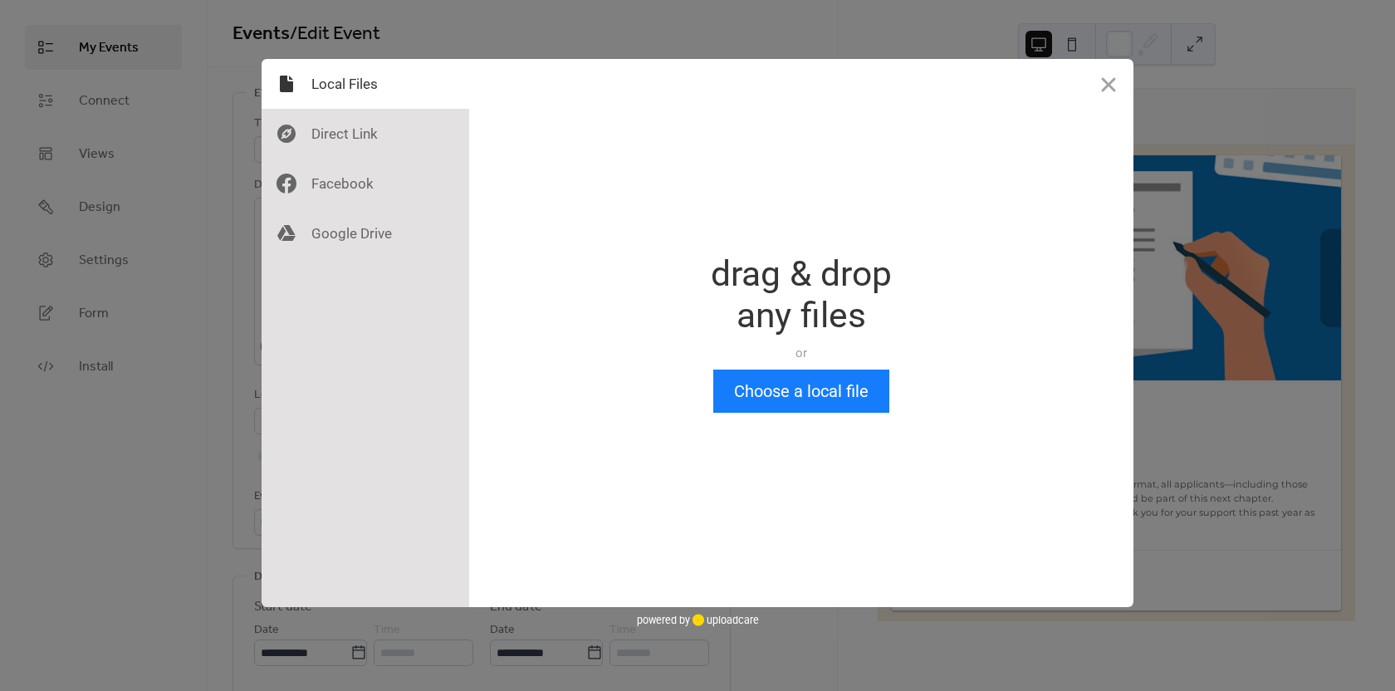
scroll to position [0, 0]
click at [373, 130] on div at bounding box center [366, 134] width 208 height 50
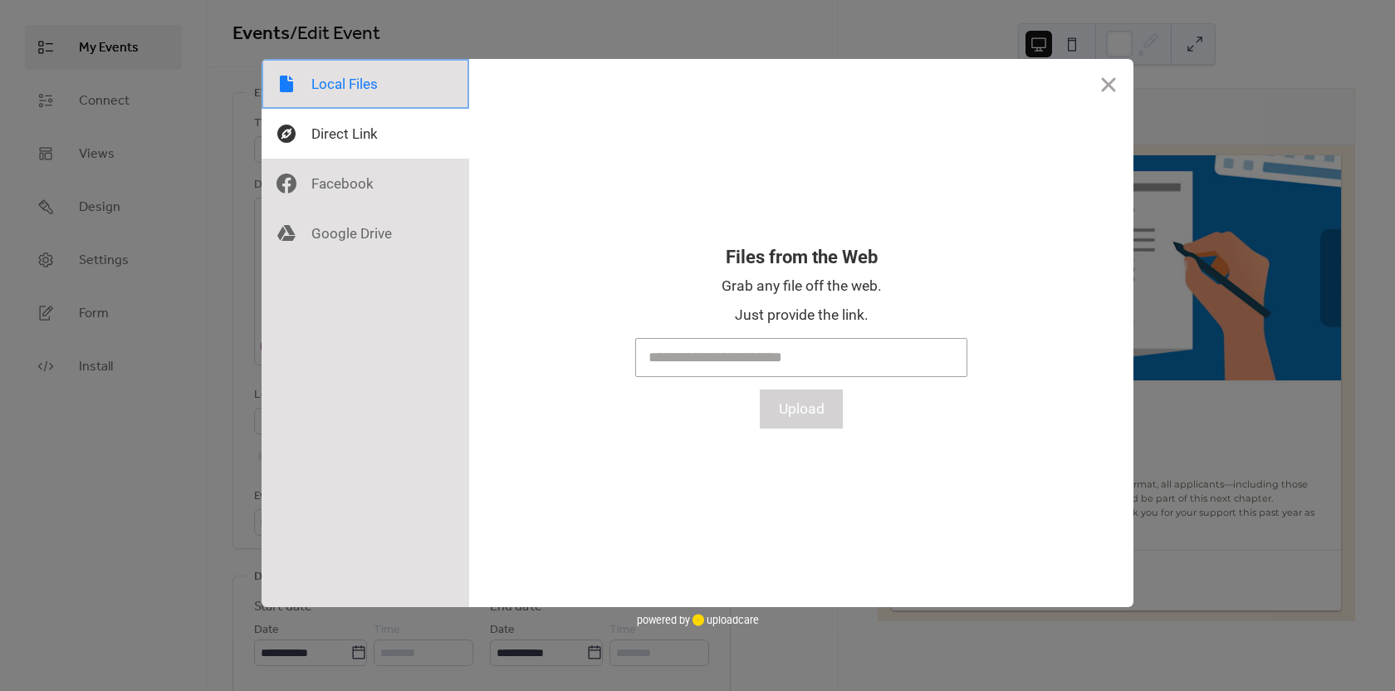
click at [365, 92] on div at bounding box center [366, 84] width 208 height 50
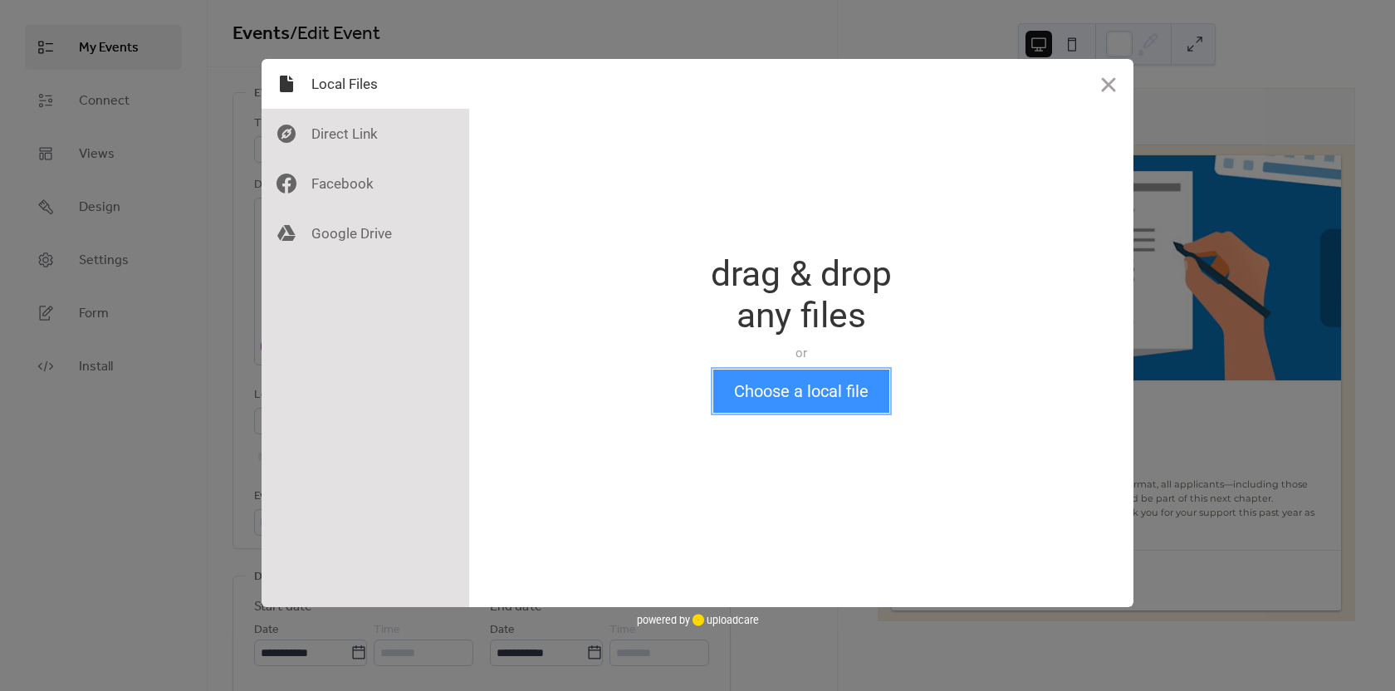
click at [803, 389] on button "Choose a local file" at bounding box center [801, 391] width 176 height 43
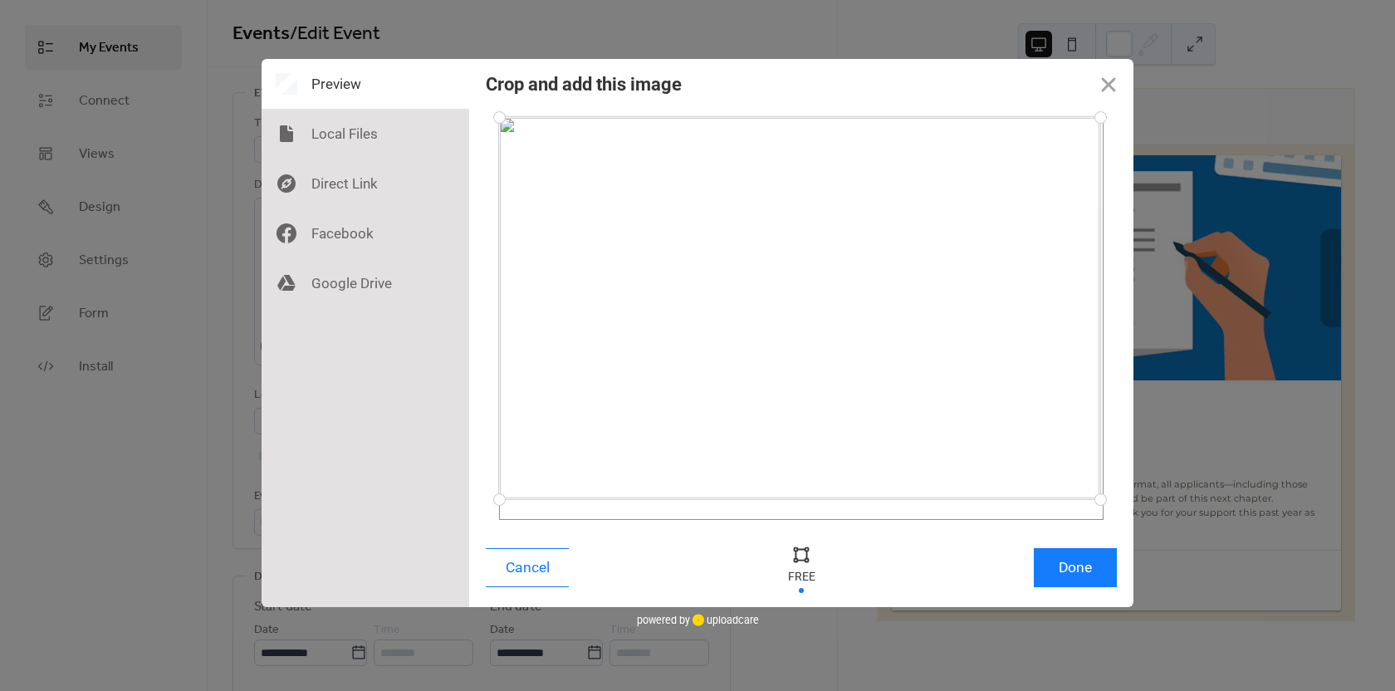
drag, startPoint x: 1102, startPoint y: 520, endPoint x: 1101, endPoint y: 499, distance: 20.8
click at [1101, 499] on div at bounding box center [1100, 499] width 29 height 29
click at [1106, 500] on div at bounding box center [1104, 500] width 29 height 29
click at [1097, 565] on button "Done" at bounding box center [1075, 567] width 83 height 39
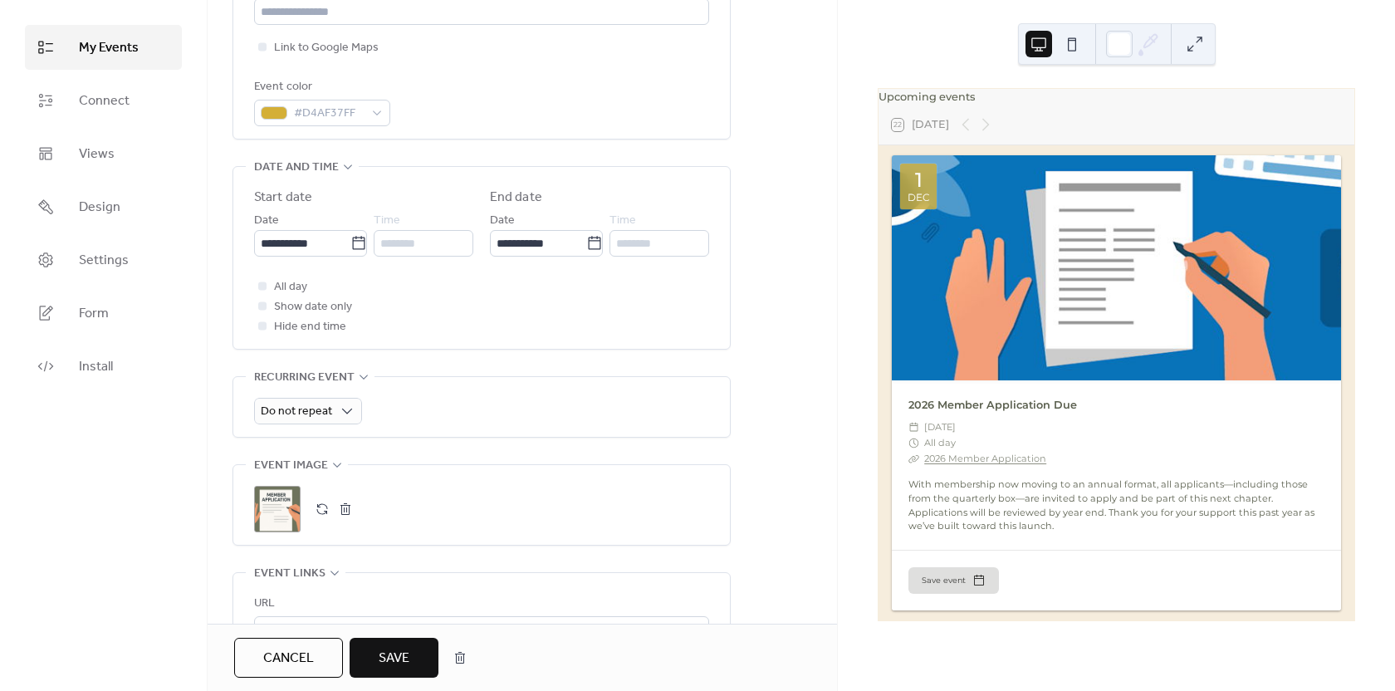
scroll to position [415, 0]
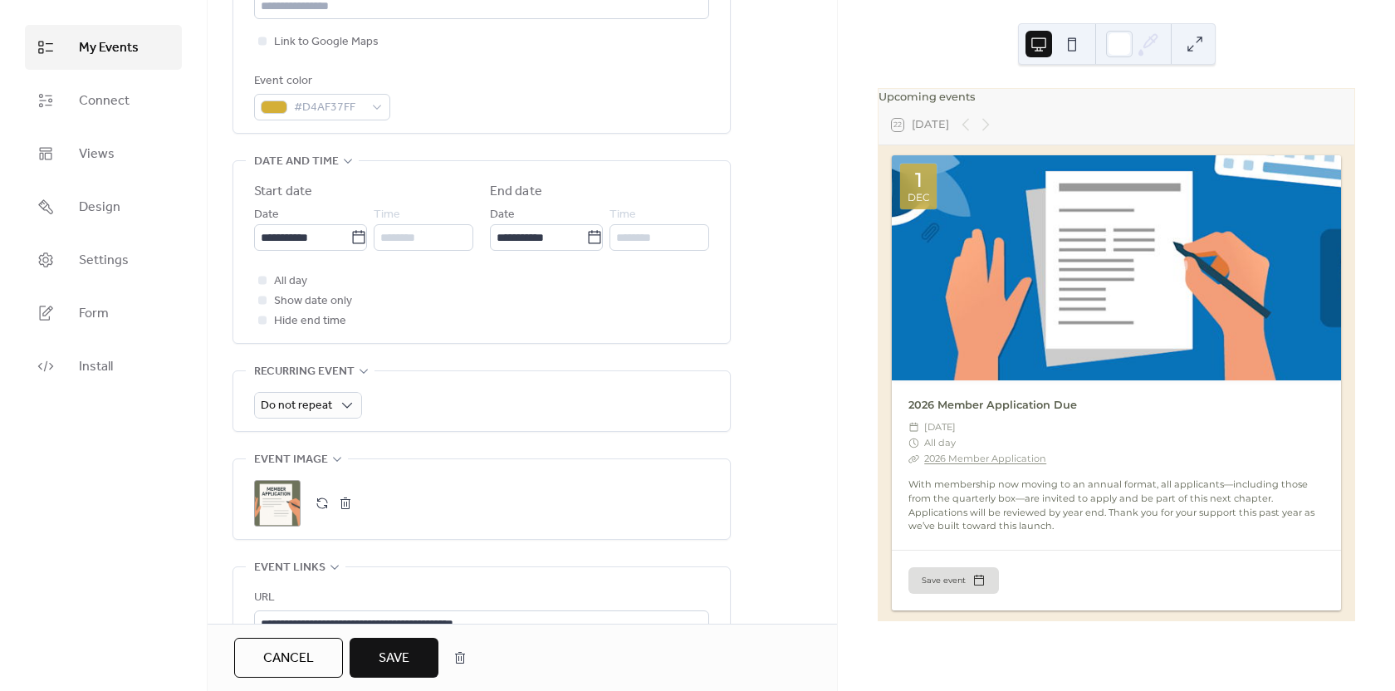
click at [419, 653] on button "Save" at bounding box center [394, 658] width 89 height 40
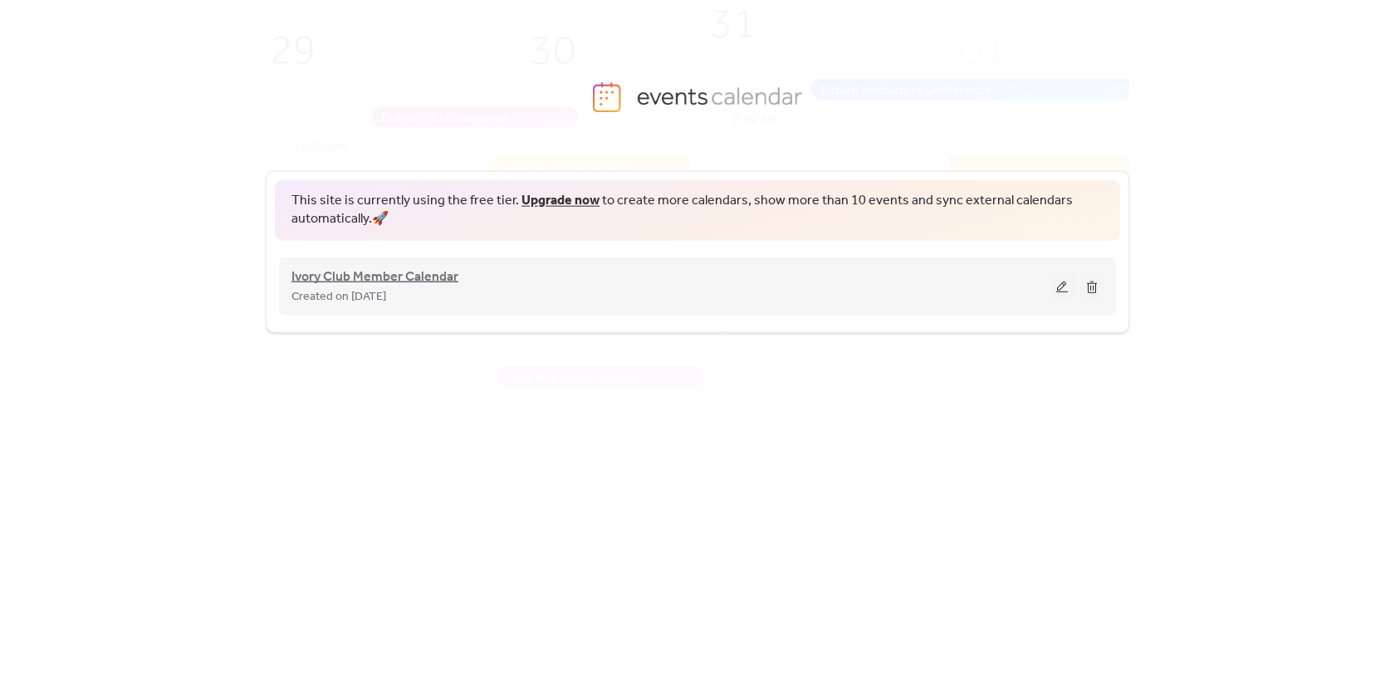
click at [379, 273] on span "Ivory Club Member Calendar" at bounding box center [375, 277] width 167 height 20
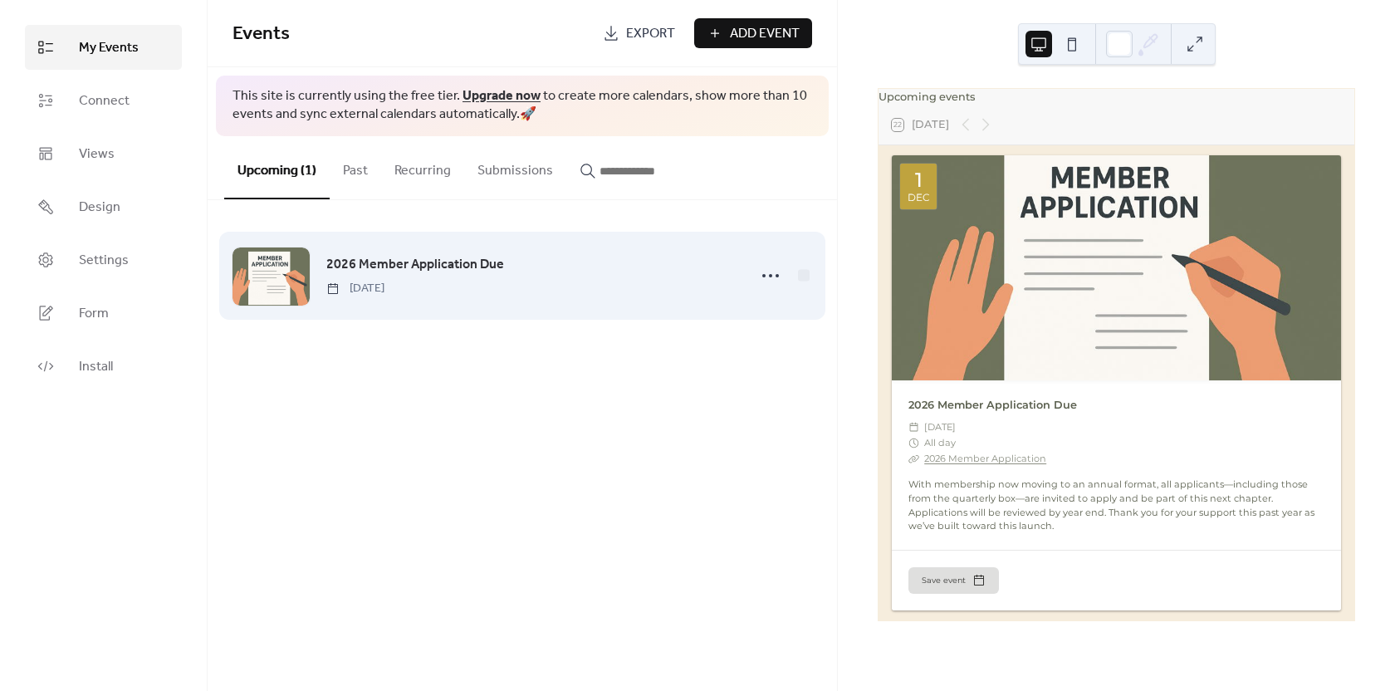
click at [359, 260] on span "2026 Member Application Due" at bounding box center [415, 265] width 178 height 20
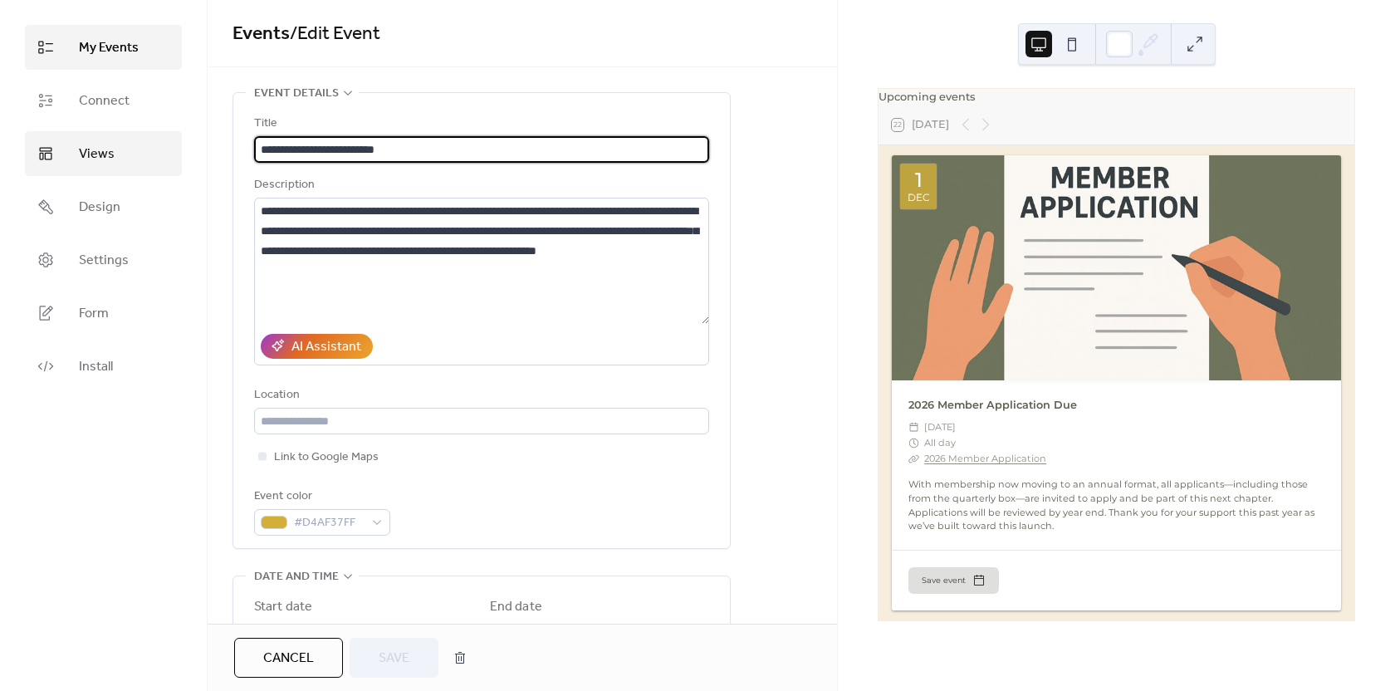
click at [123, 158] on link "Views" at bounding box center [103, 153] width 157 height 45
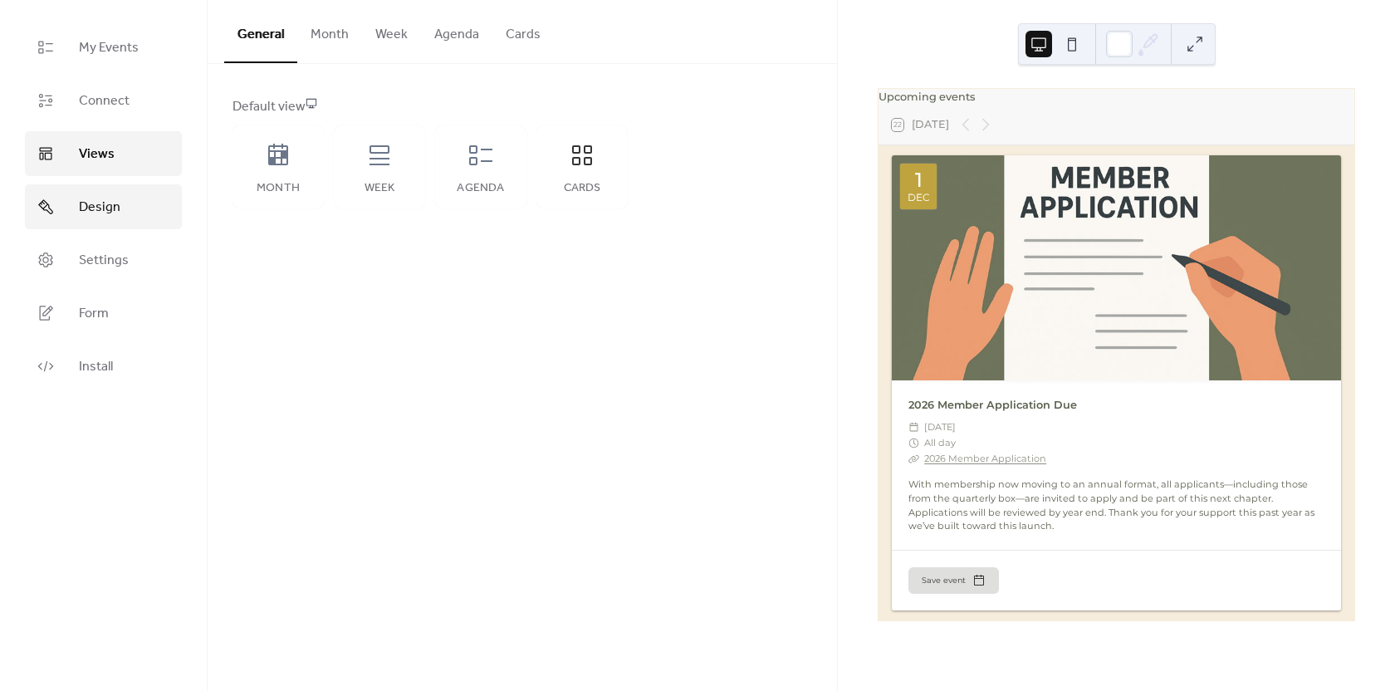
click at [91, 199] on span "Design" at bounding box center [100, 208] width 42 height 20
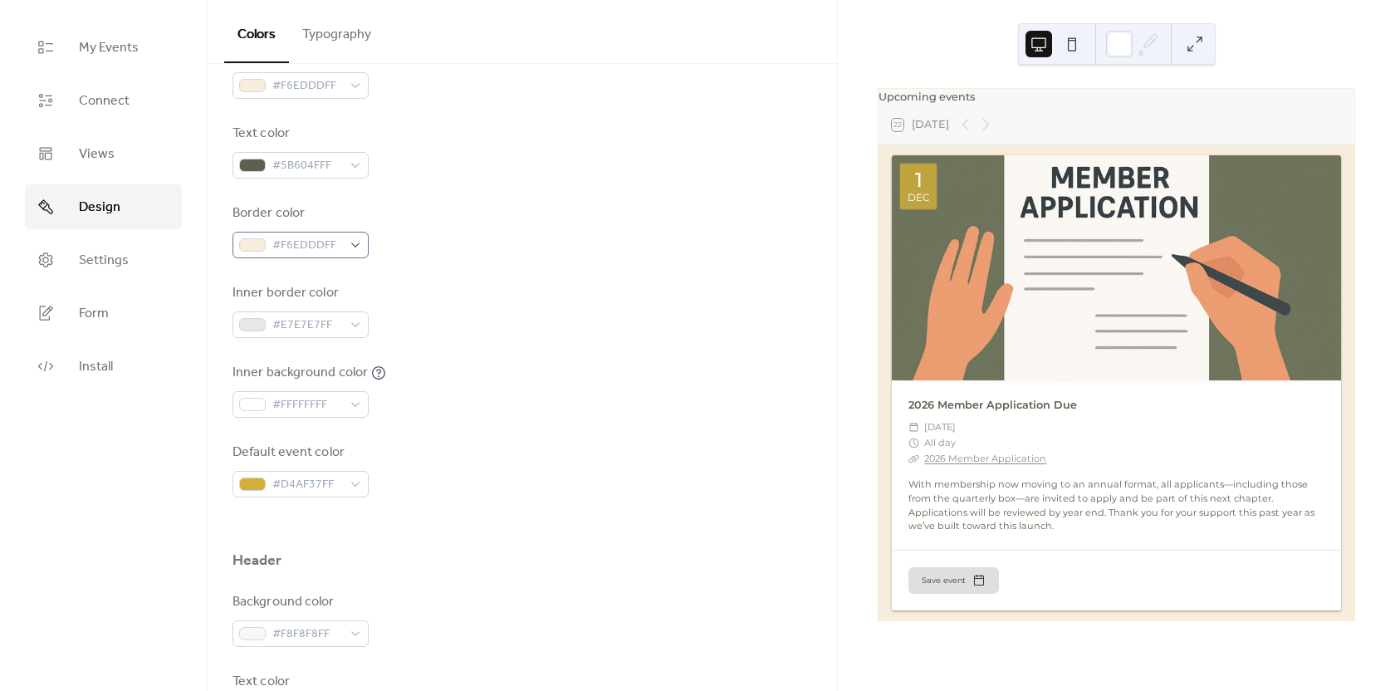
scroll to position [332, 0]
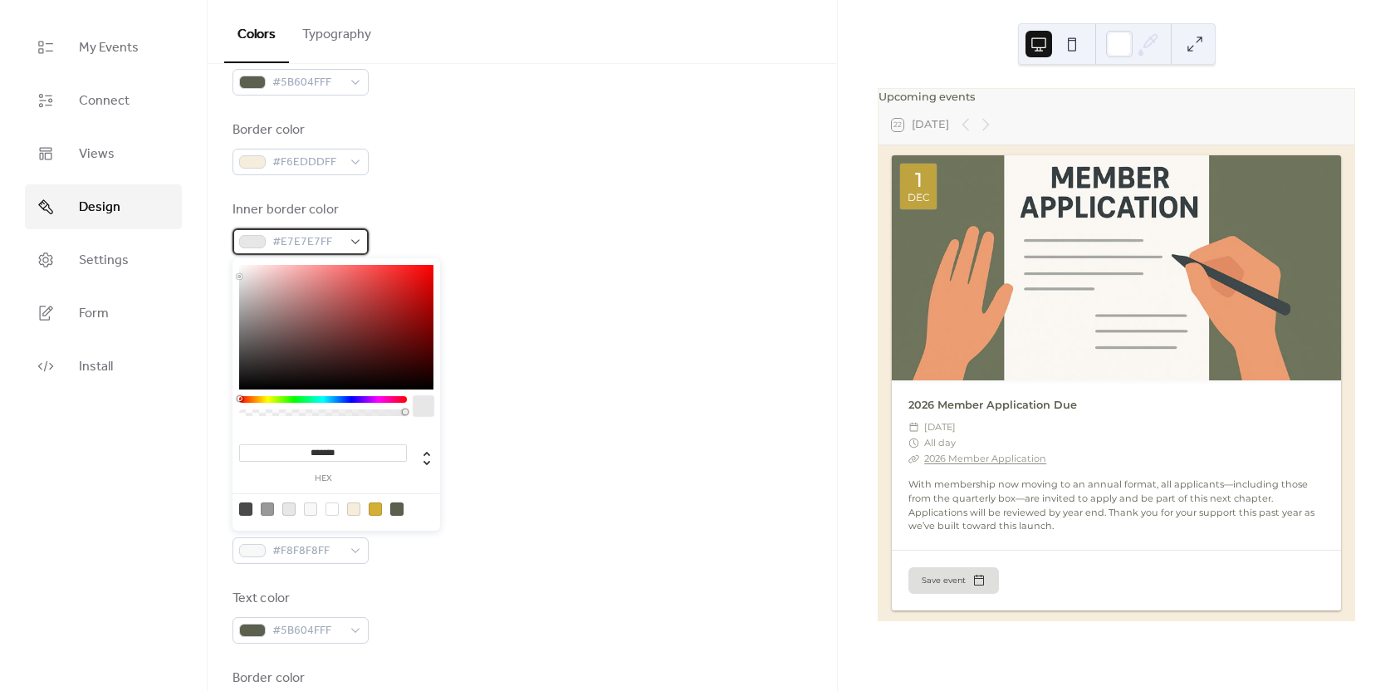
click at [336, 241] on span "#E7E7E7FF" at bounding box center [307, 243] width 70 height 20
click at [405, 400] on div at bounding box center [323, 399] width 168 height 7
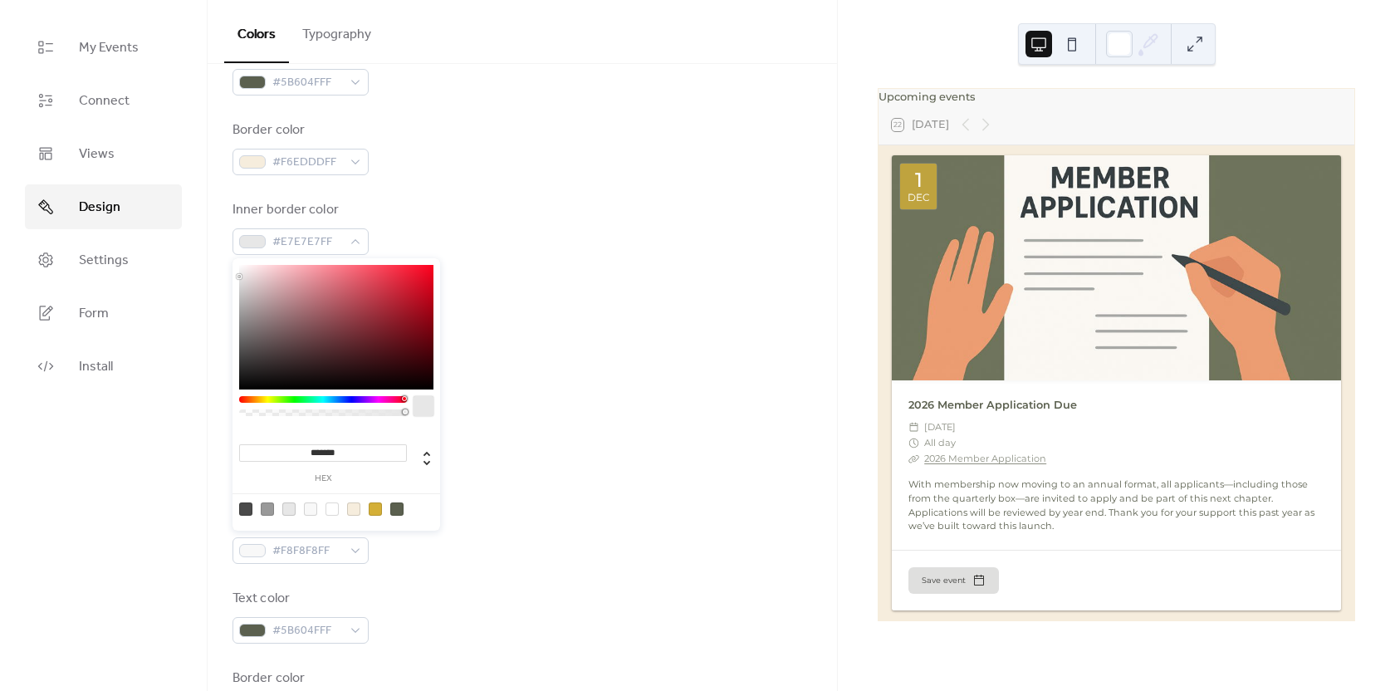
click at [404, 398] on div at bounding box center [404, 398] width 5 height 5
click at [403, 400] on div at bounding box center [404, 398] width 5 height 5
click at [400, 400] on div at bounding box center [323, 399] width 168 height 7
click at [401, 398] on div at bounding box center [400, 398] width 5 height 5
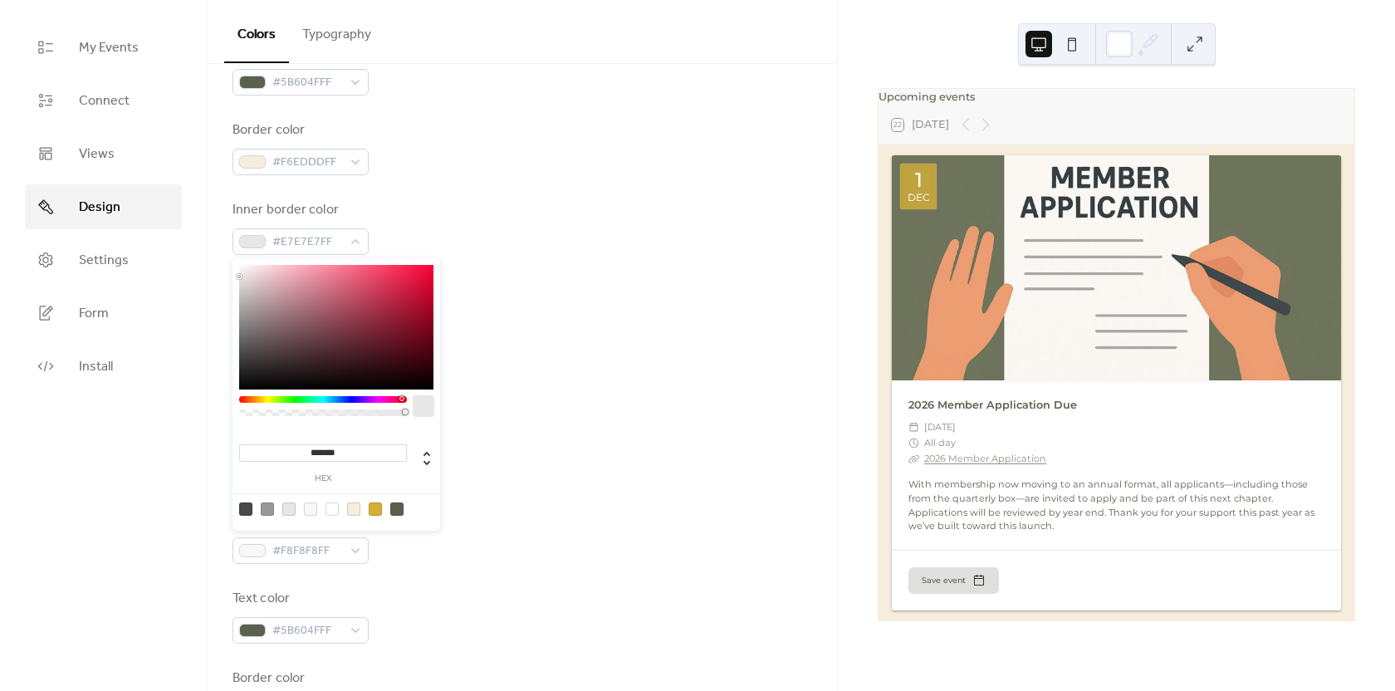
click at [470, 396] on div "Default event color #D4AF37FF" at bounding box center [523, 387] width 580 height 55
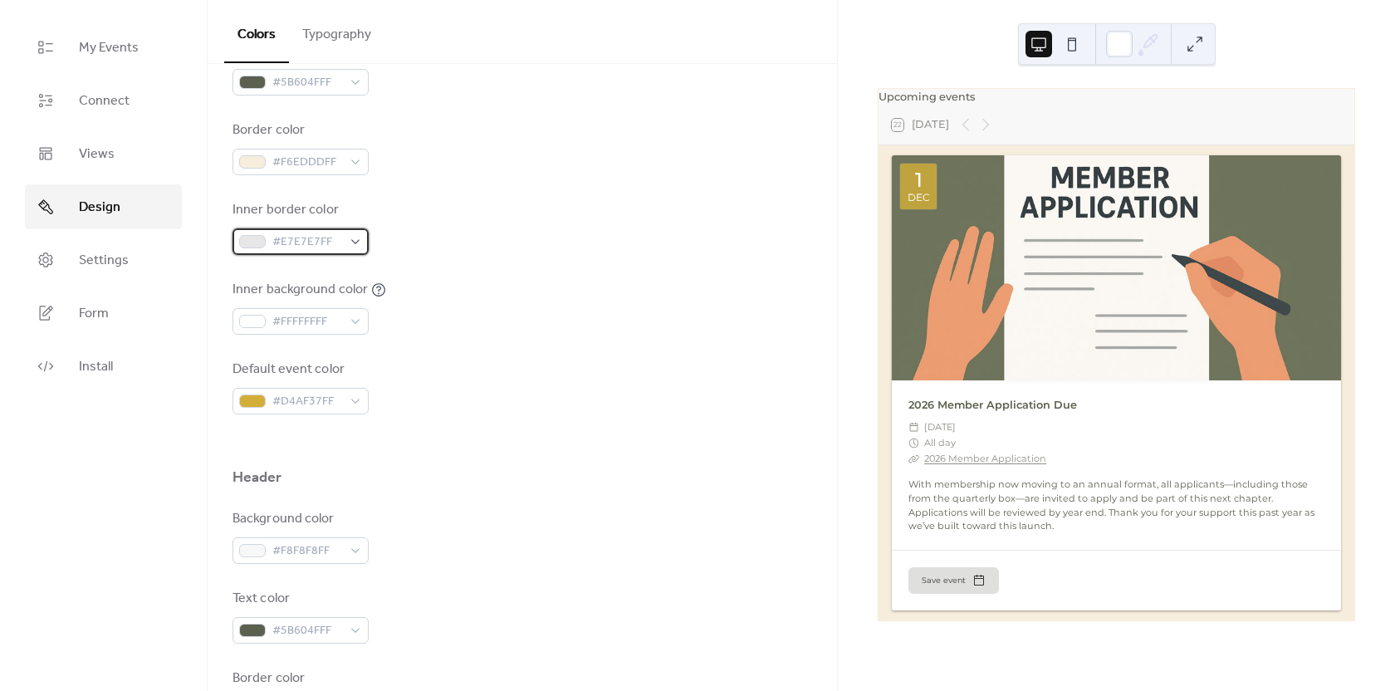
click at [348, 249] on div "#E7E7E7FF" at bounding box center [301, 241] width 136 height 27
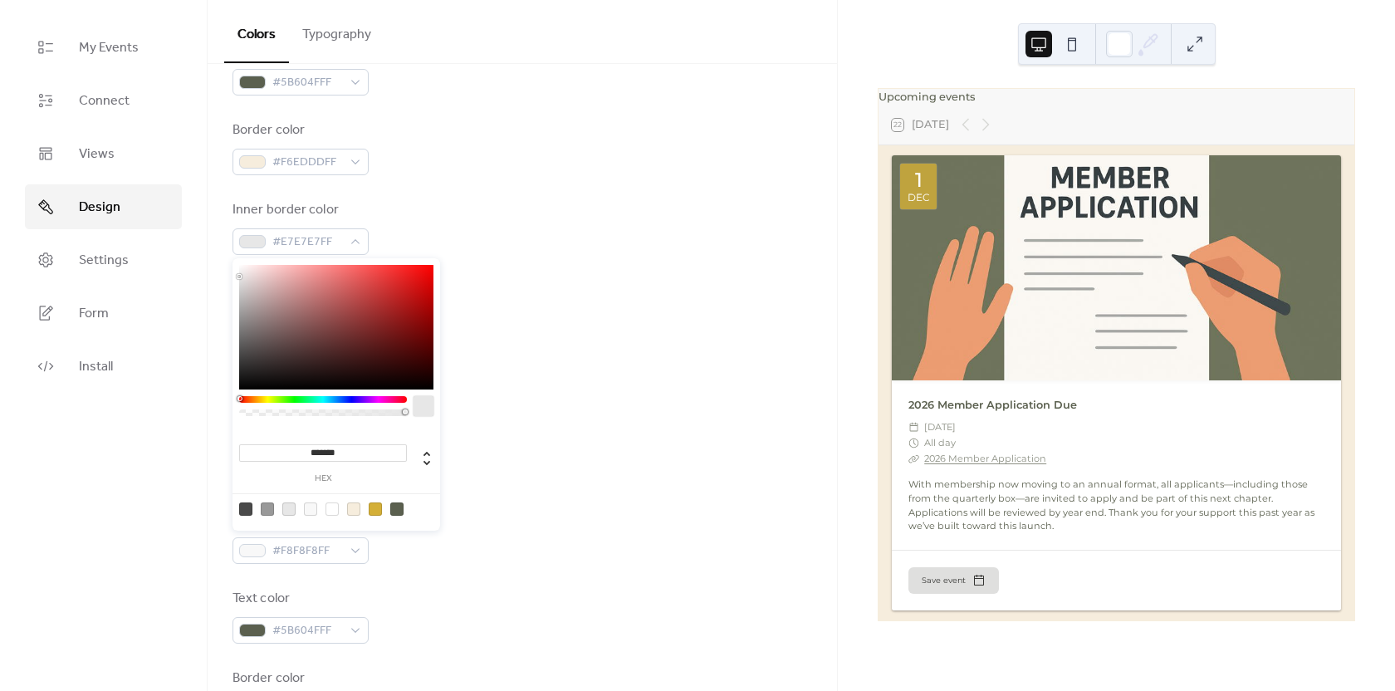
click at [404, 399] on div at bounding box center [323, 399] width 168 height 7
click at [421, 460] on icon at bounding box center [427, 459] width 20 height 20
type input "***"
click at [465, 434] on div at bounding box center [523, 440] width 580 height 53
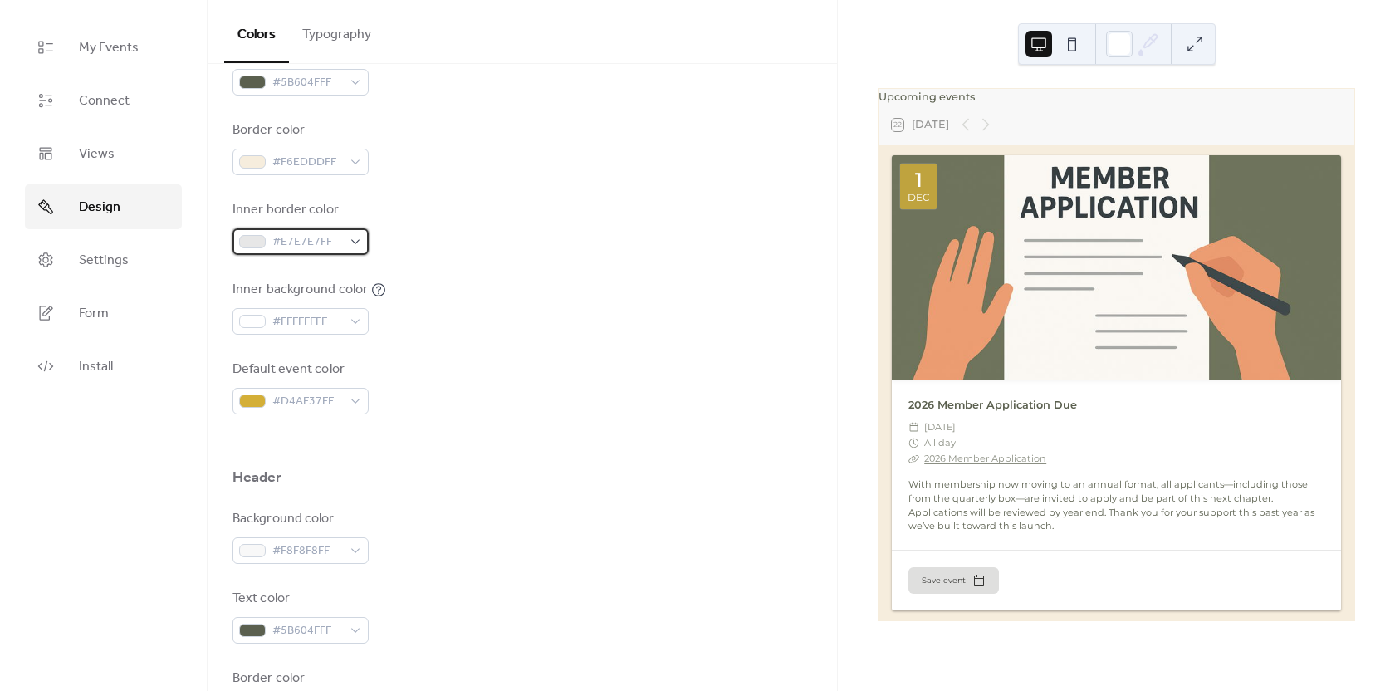
click at [314, 244] on span "#E7E7E7FF" at bounding box center [307, 243] width 70 height 20
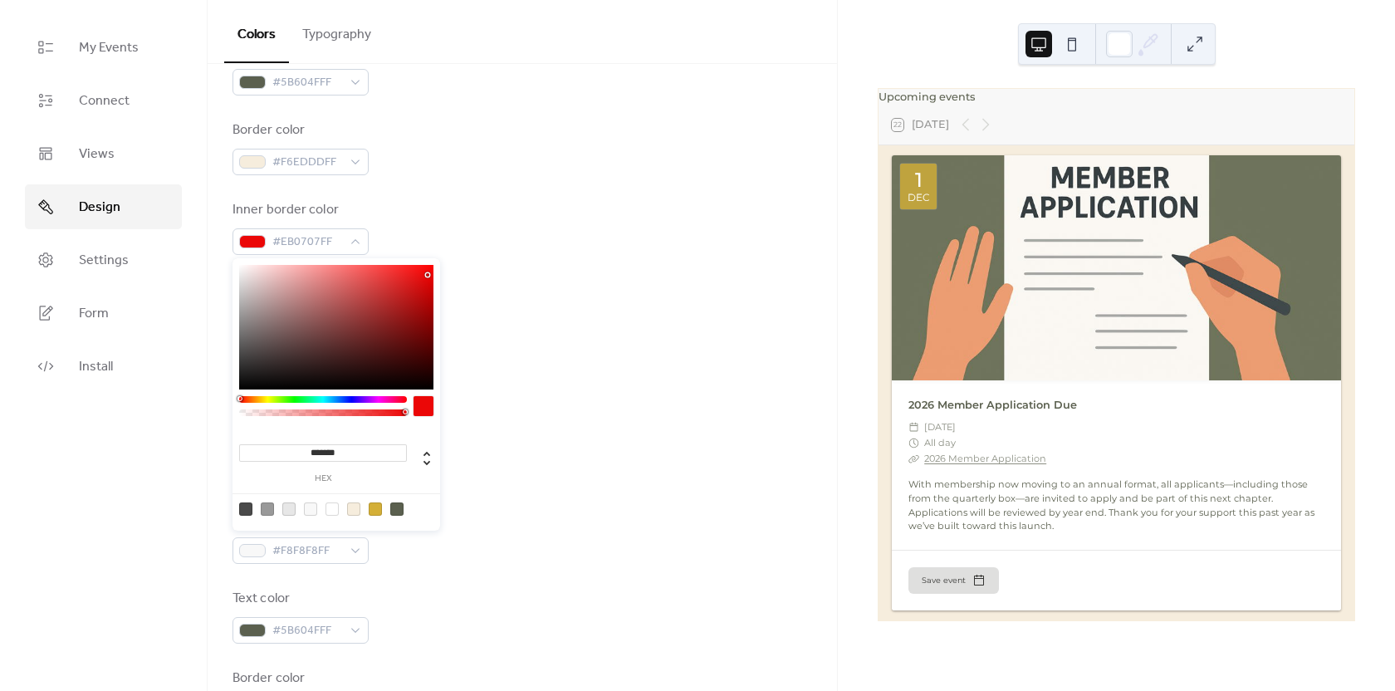
type input "*******"
drag, startPoint x: 360, startPoint y: 329, endPoint x: 428, endPoint y: 274, distance: 87.4
click at [428, 274] on div at bounding box center [336, 327] width 194 height 125
click at [512, 365] on div "Default event color #D4AF37FF" at bounding box center [523, 387] width 580 height 55
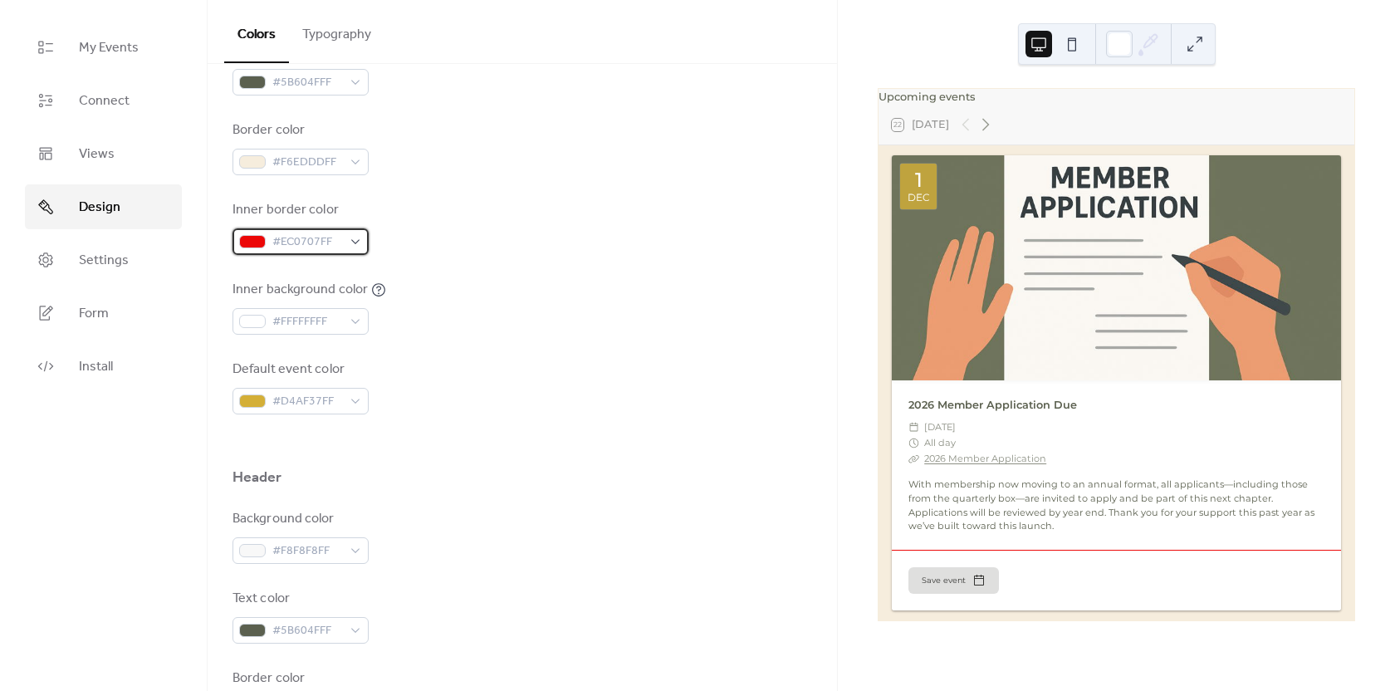
click at [322, 248] on span "#EC0707FF" at bounding box center [307, 243] width 70 height 20
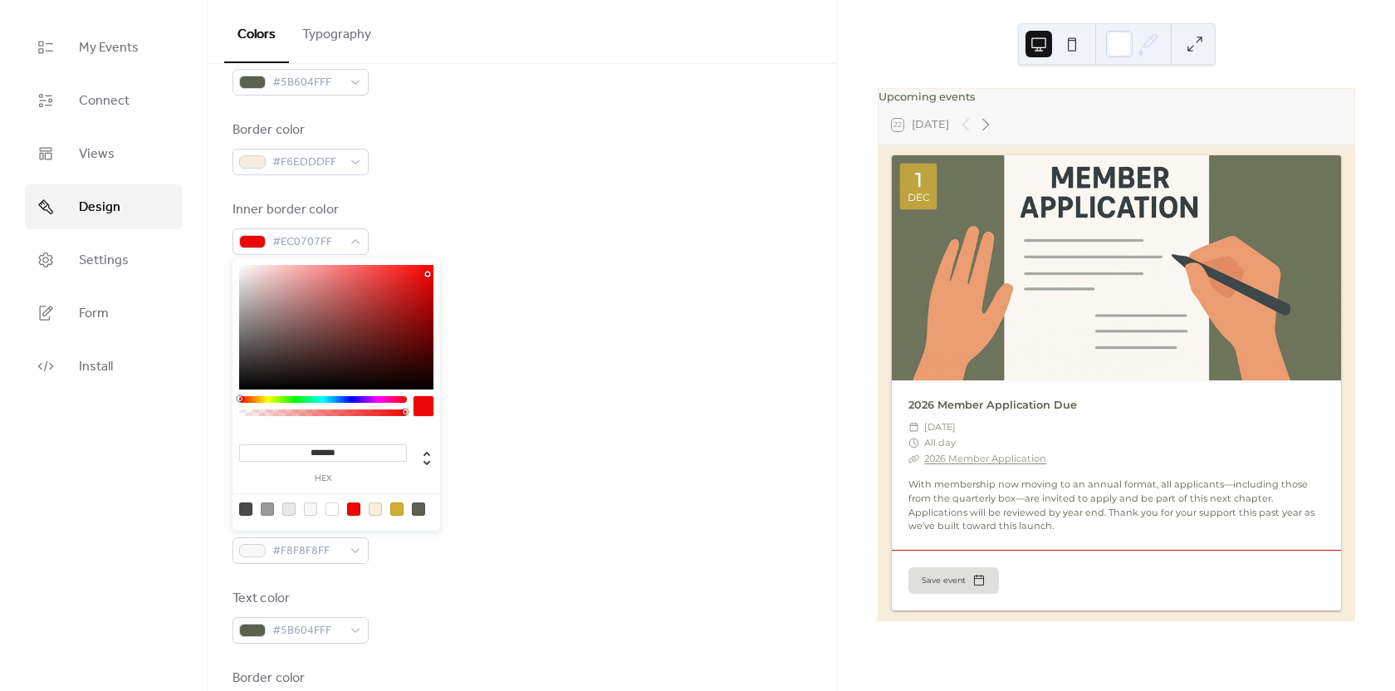
click at [331, 513] on div at bounding box center [332, 509] width 13 height 13
type input "*******"
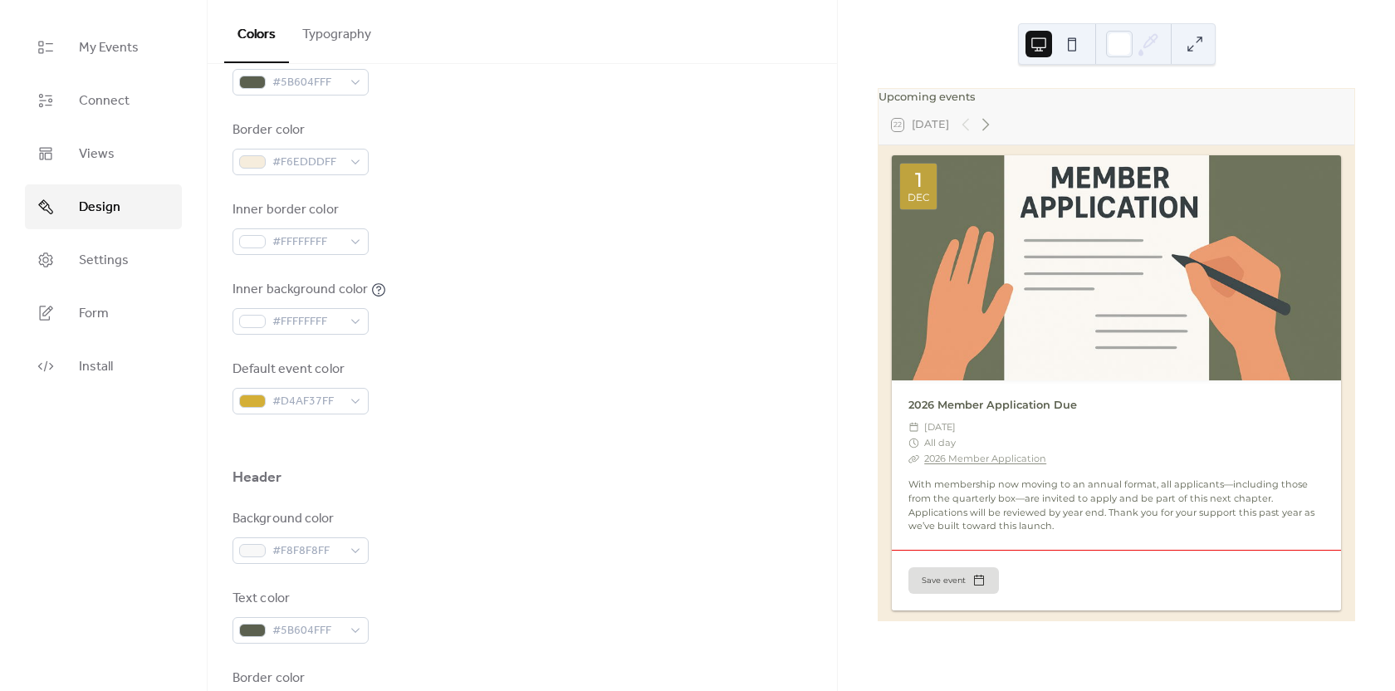
click at [497, 292] on div "Inner background color #FFFFFFFF" at bounding box center [523, 307] width 580 height 55
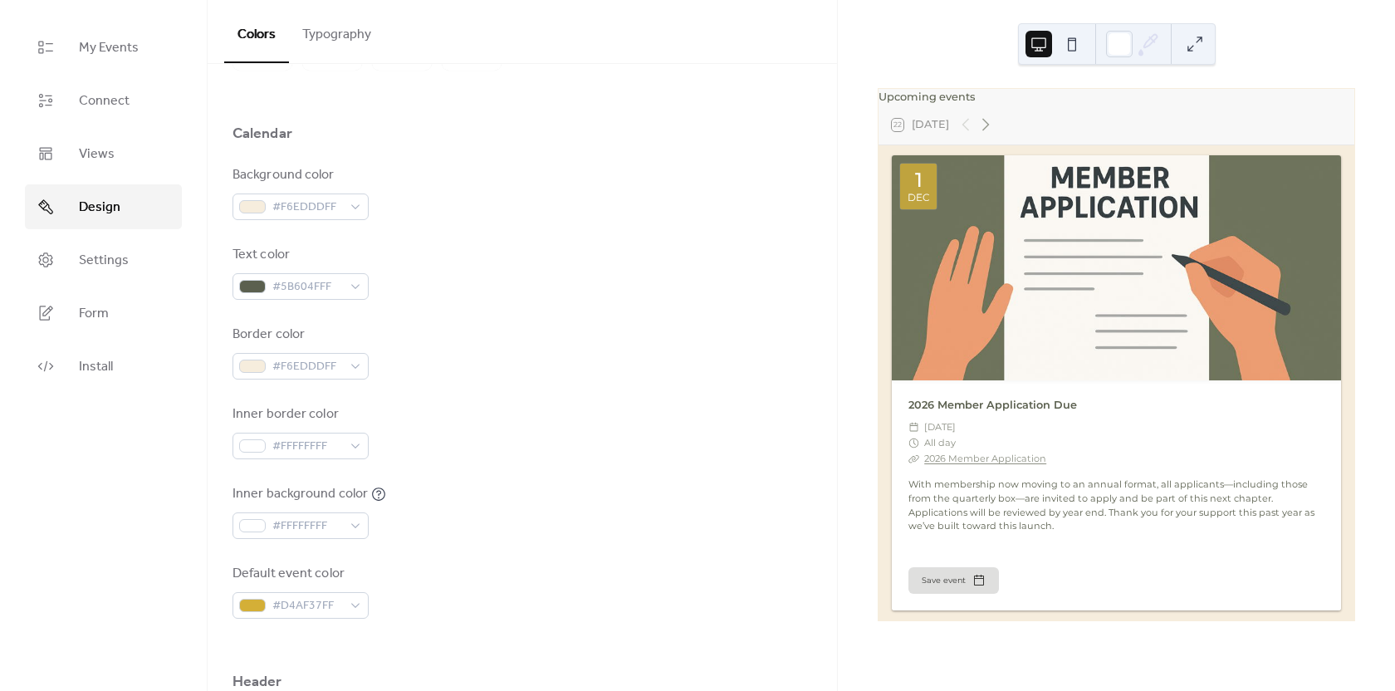
scroll to position [166, 0]
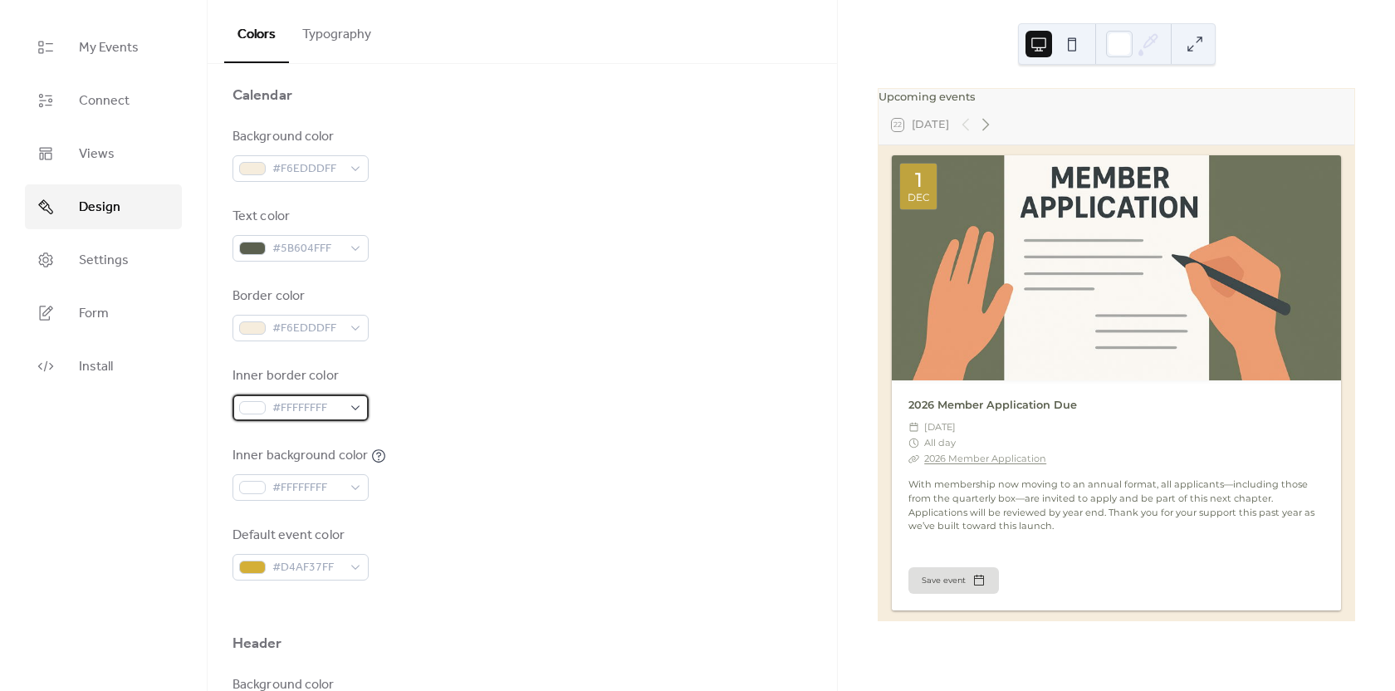
click at [325, 412] on span "#FFFFFFFF" at bounding box center [307, 409] width 70 height 20
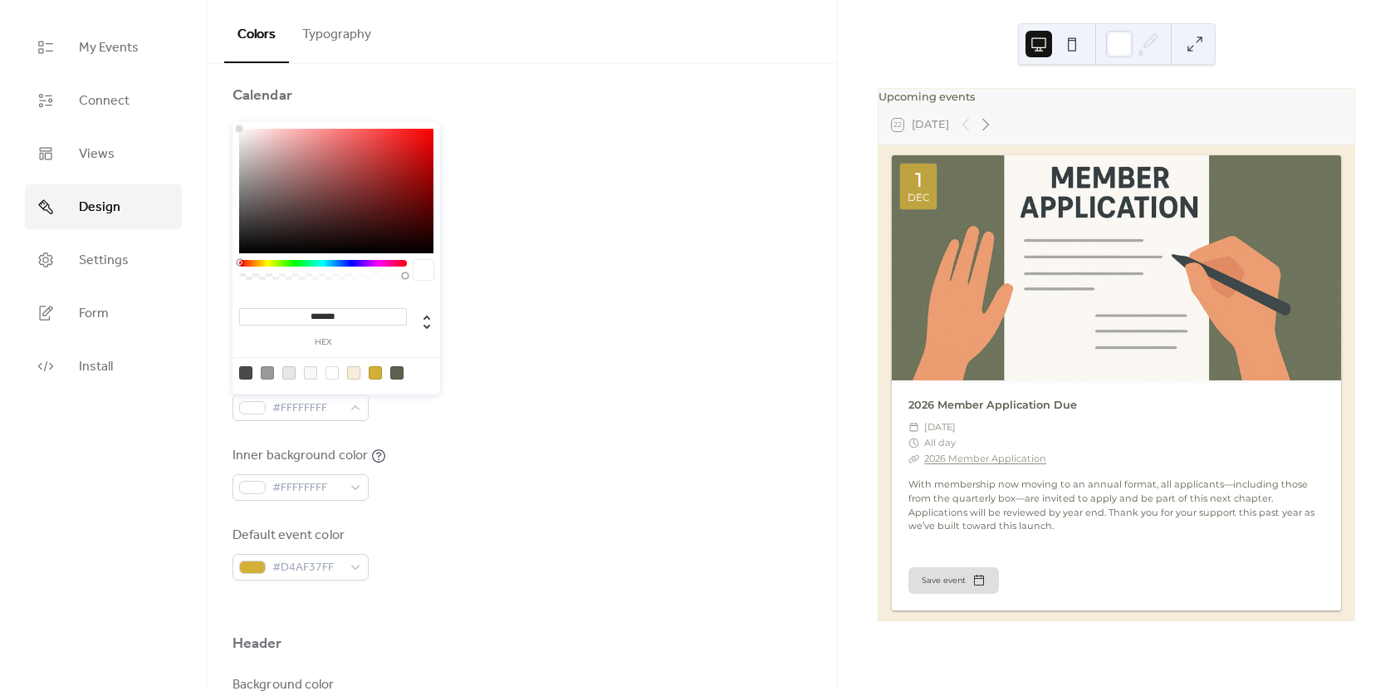
click at [350, 375] on div at bounding box center [353, 372] width 13 height 13
type input "*******"
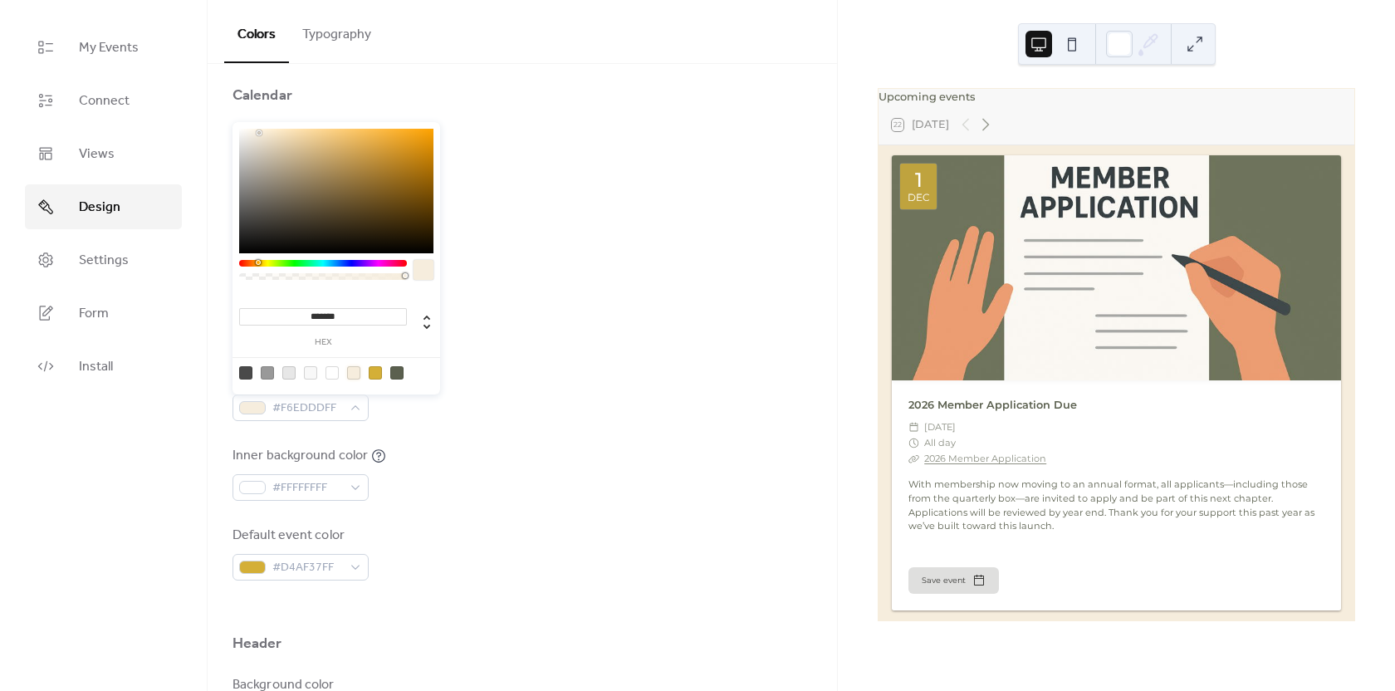
click at [435, 410] on div "Inner border color #F6EDDDFF" at bounding box center [523, 393] width 580 height 55
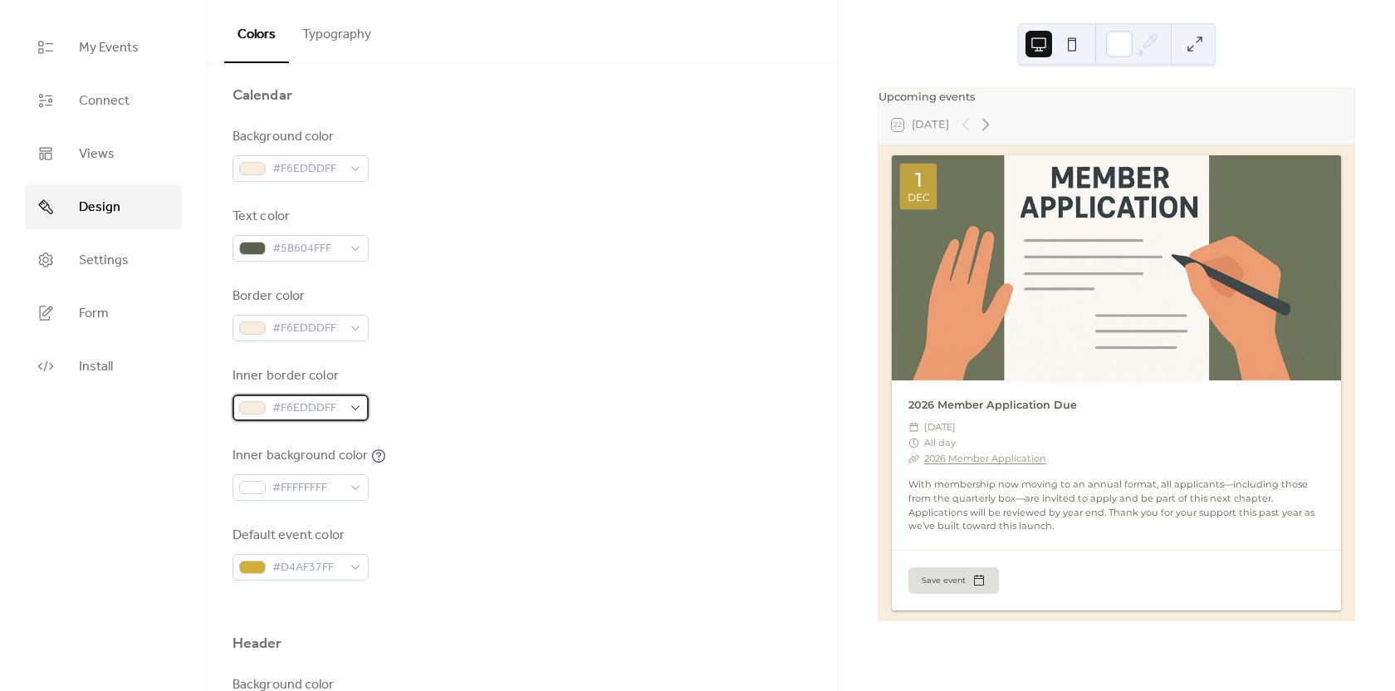
click at [321, 406] on span "#F6EDDDFF" at bounding box center [307, 409] width 70 height 20
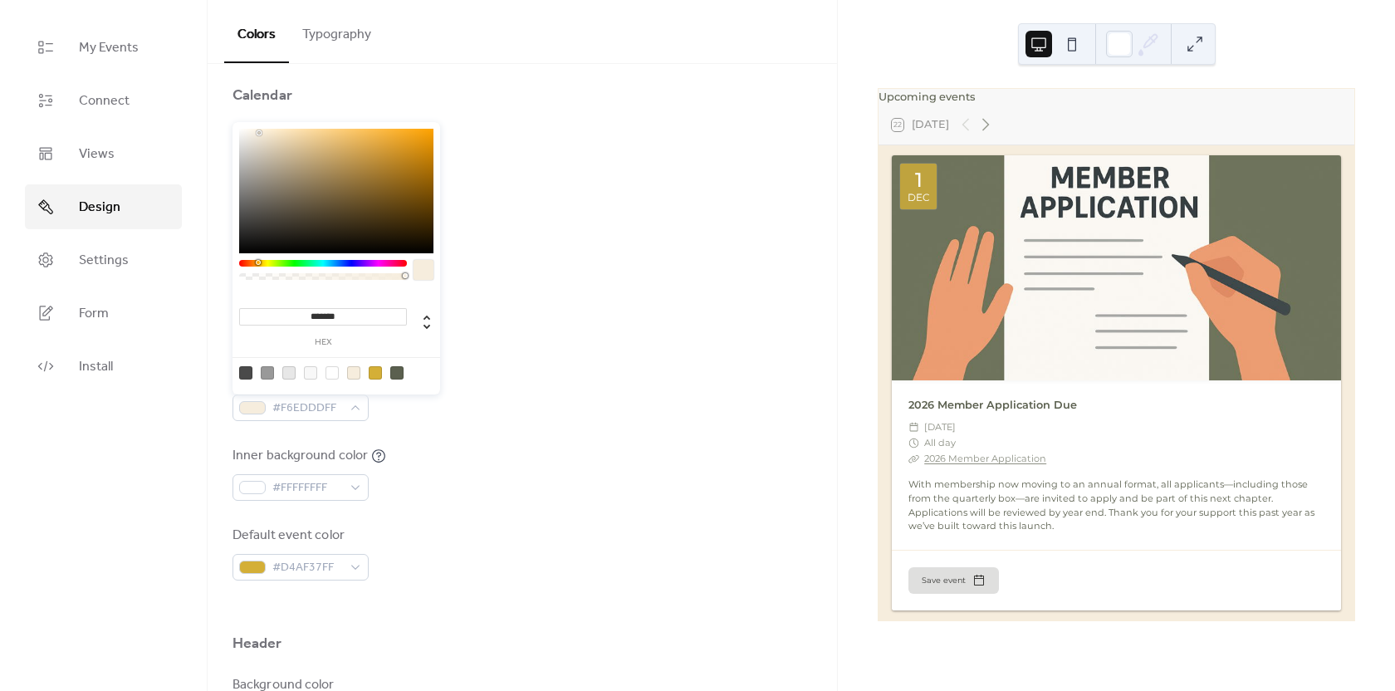
click at [331, 375] on div at bounding box center [332, 372] width 13 height 13
type input "*******"
click at [493, 414] on div "Inner border color #FFFFFFFF" at bounding box center [523, 393] width 580 height 55
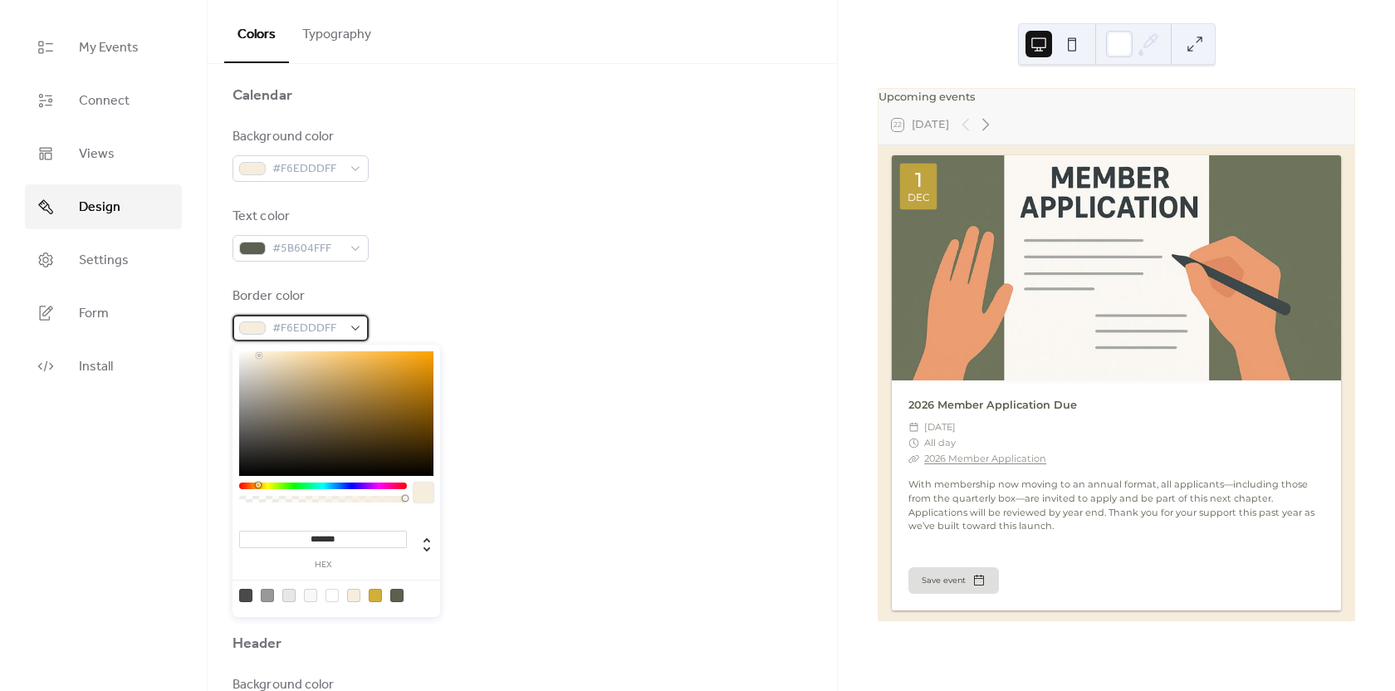
click at [331, 332] on span "#F6EDDDFF" at bounding box center [307, 329] width 70 height 20
click at [392, 484] on div at bounding box center [323, 486] width 168 height 7
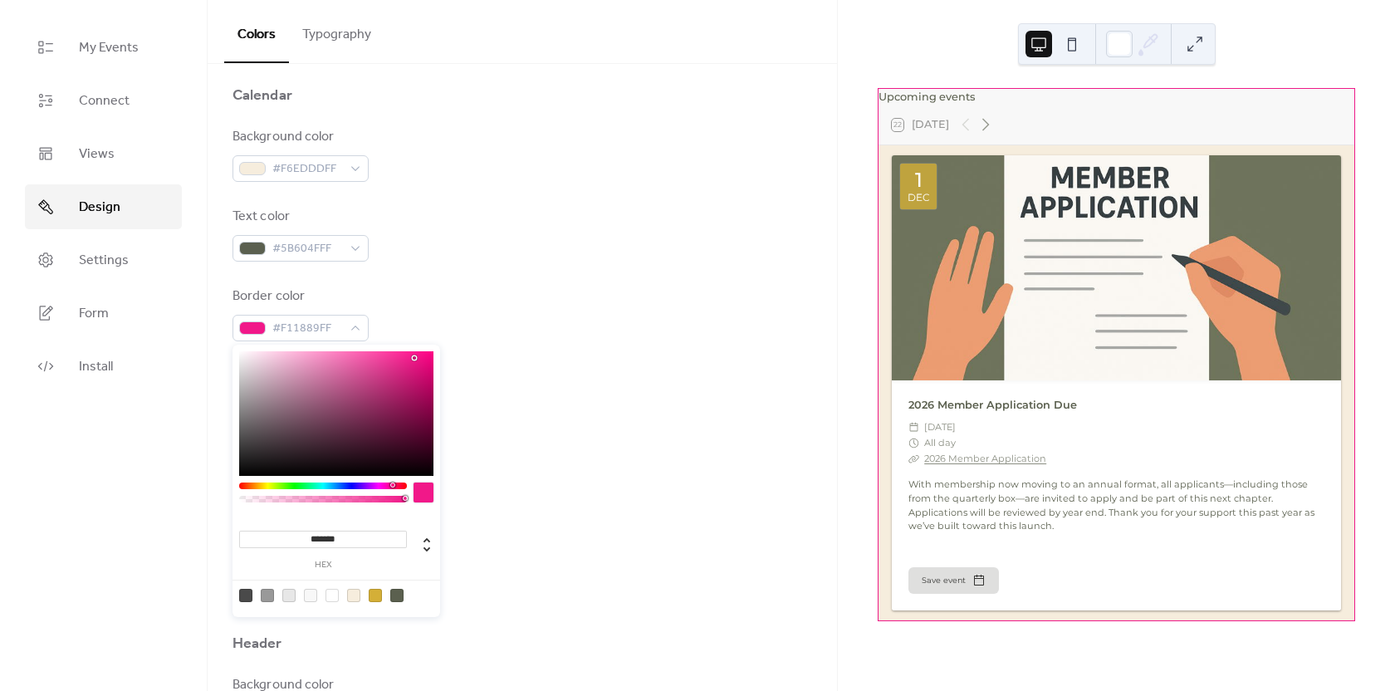
type input "*******"
drag, startPoint x: 410, startPoint y: 369, endPoint x: 415, endPoint y: 356, distance: 14.2
click at [415, 356] on div at bounding box center [336, 413] width 194 height 125
click at [458, 311] on div "Border color #F6178BFF" at bounding box center [523, 314] width 580 height 55
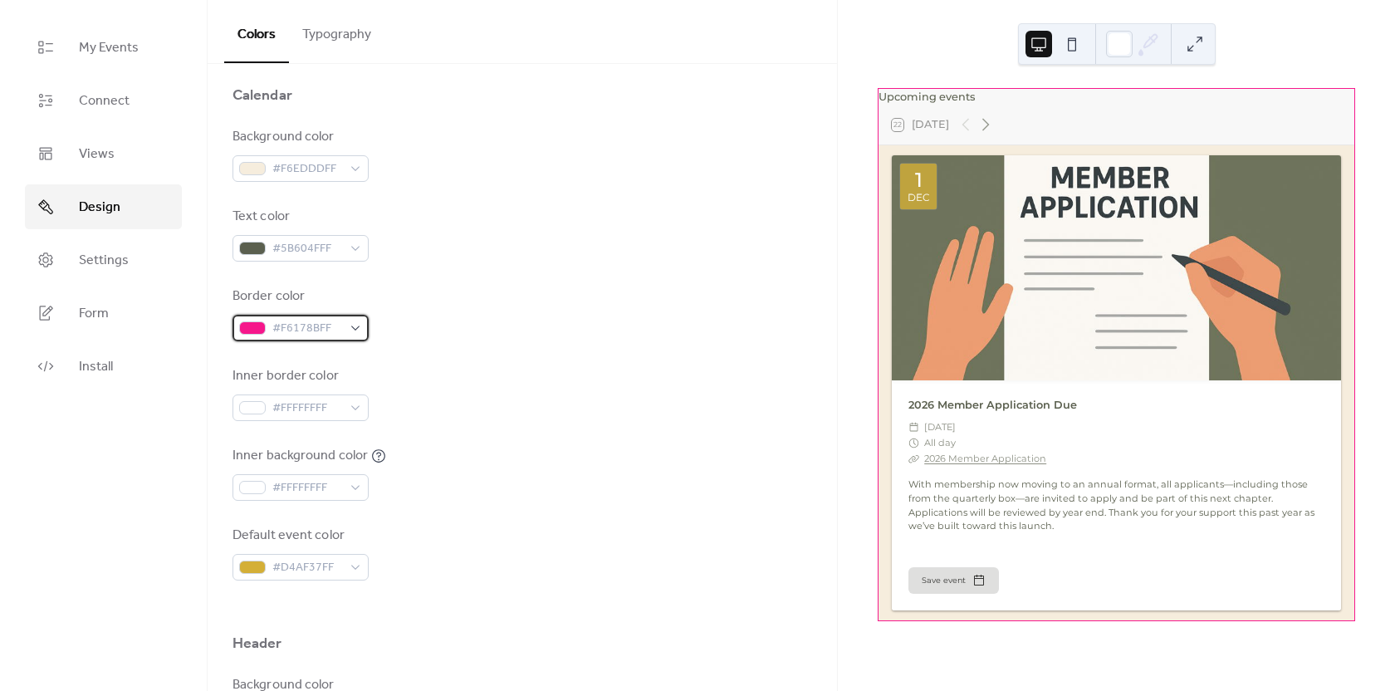
click at [359, 324] on div "#F6178BFF" at bounding box center [301, 328] width 136 height 27
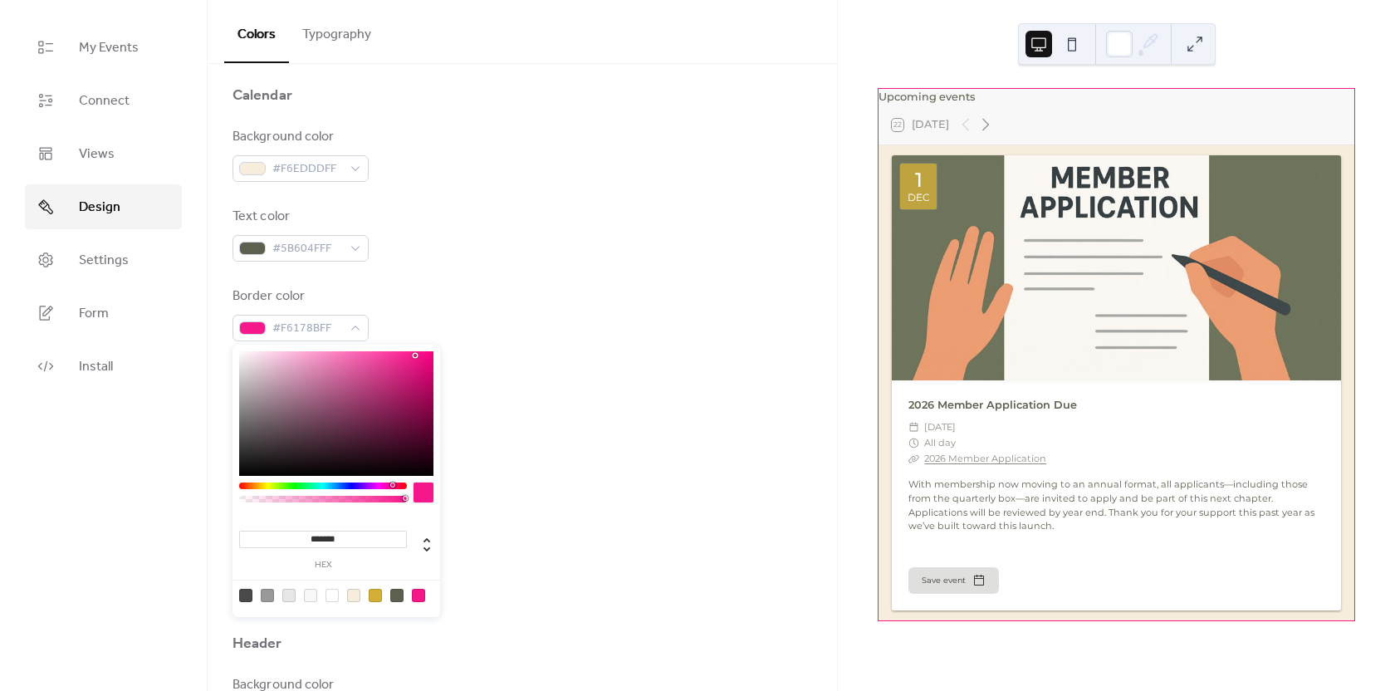
click at [354, 592] on div at bounding box center [353, 595] width 13 height 13
type input "*******"
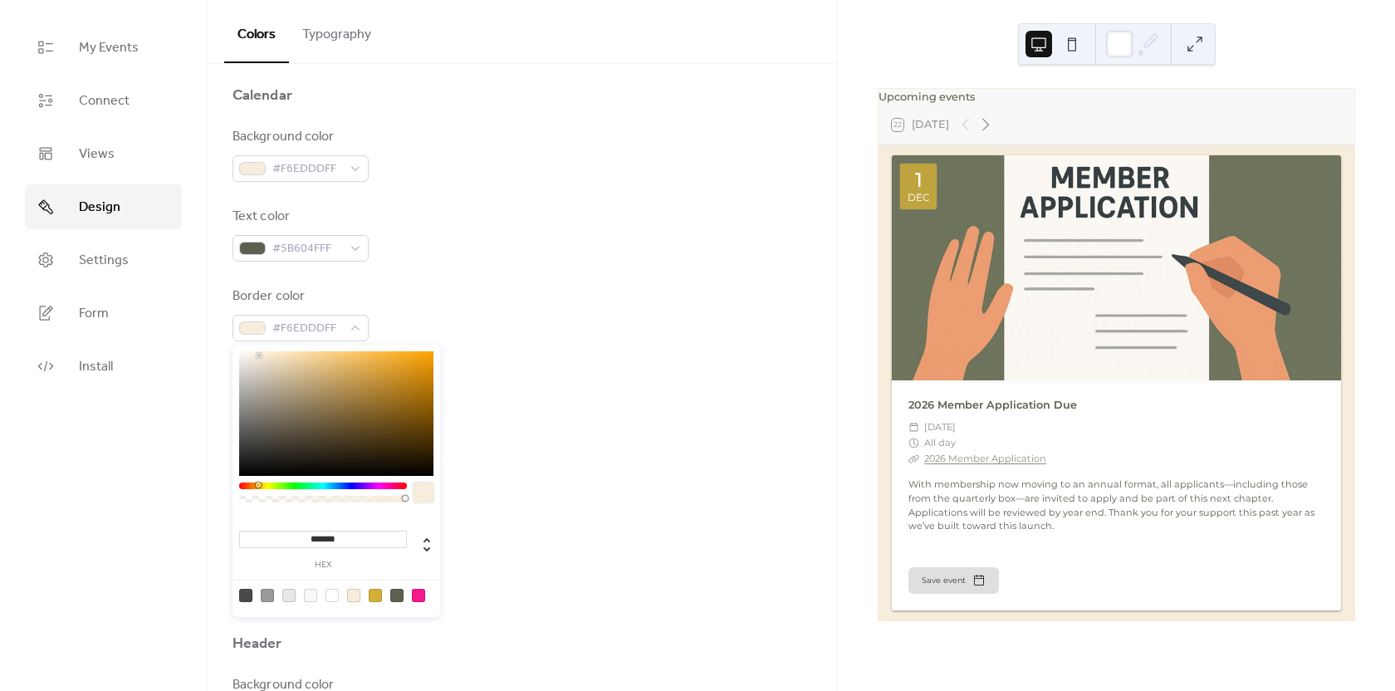
click at [468, 326] on div "Border color #F6EDDDFF" at bounding box center [523, 314] width 580 height 55
click at [368, 326] on div "#F6EDDDFF" at bounding box center [301, 328] width 136 height 27
type input "***"
click at [249, 498] on div at bounding box center [323, 499] width 163 height 7
type input "*"
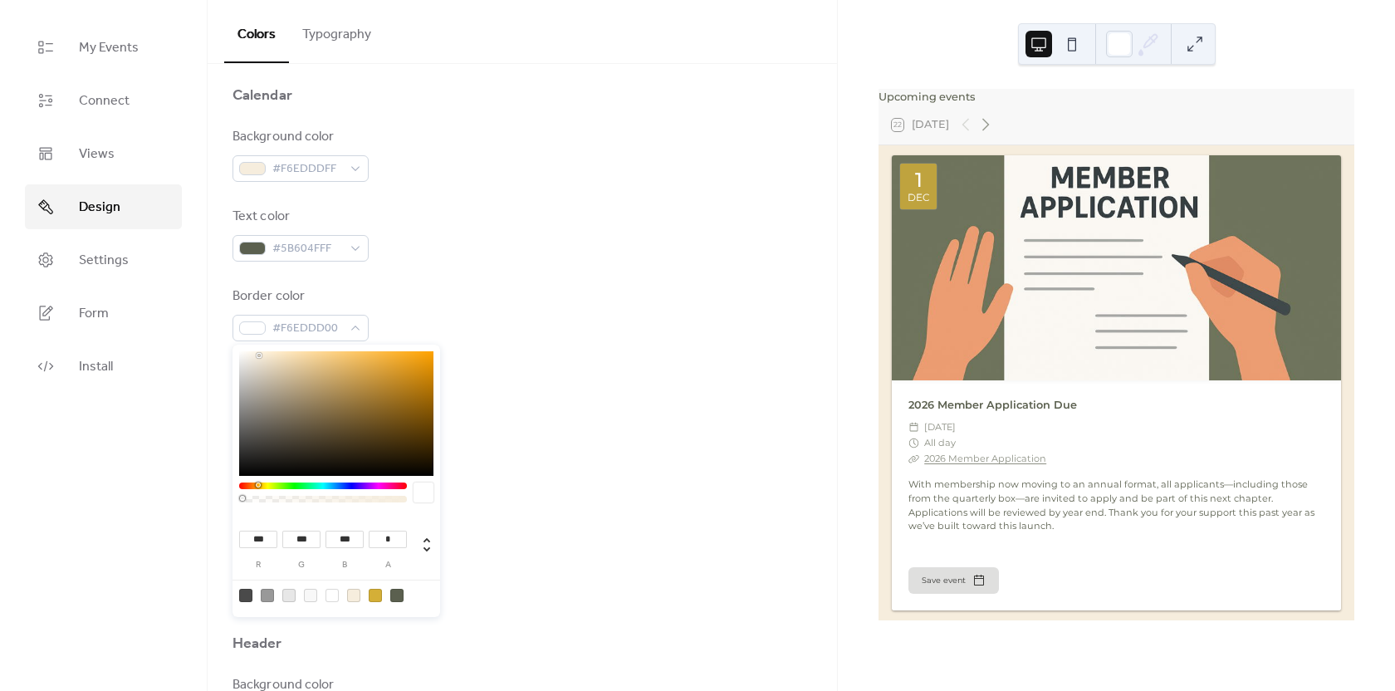
drag, startPoint x: 245, startPoint y: 498, endPoint x: 230, endPoint y: 499, distance: 15.0
click at [230, 499] on body "My Events Connect Views Design Settings Form Install Design Colors Typography C…" at bounding box center [697, 345] width 1395 height 691
click at [463, 327] on div "Border color #F6EDDD00" at bounding box center [523, 314] width 580 height 55
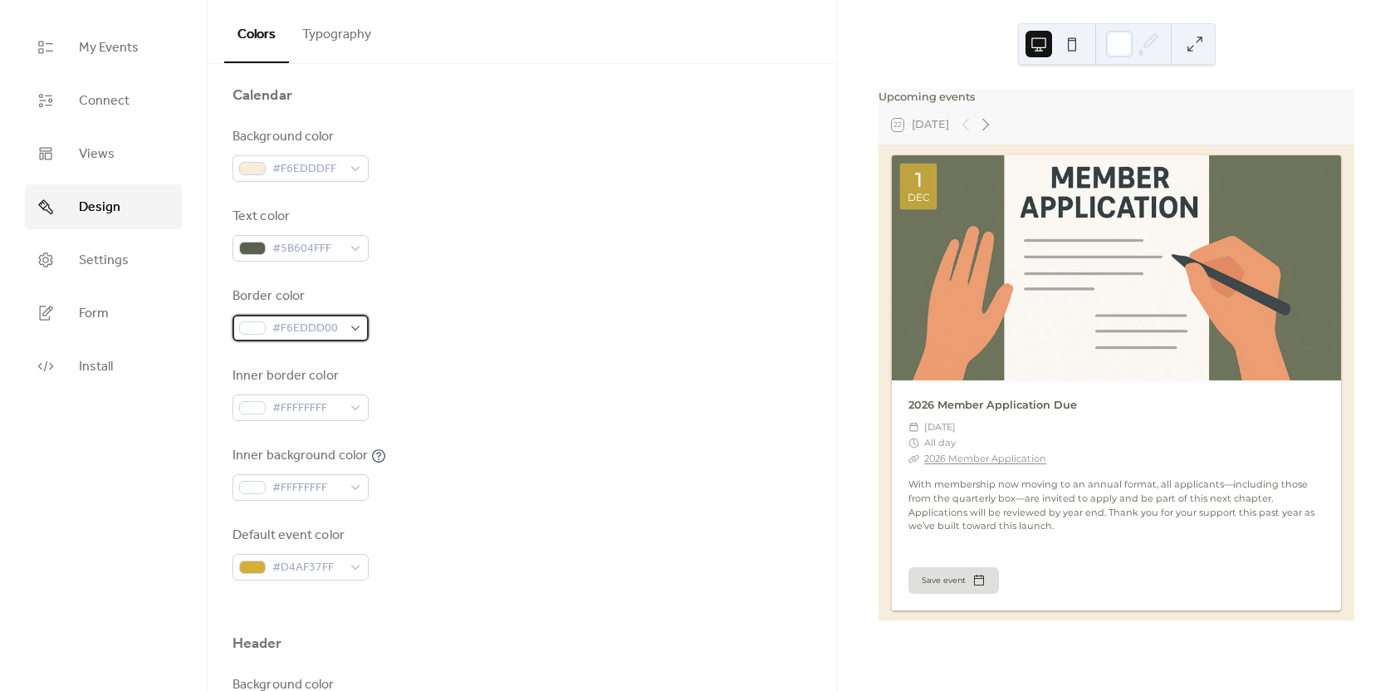
click at [358, 331] on div "#F6EDDD00" at bounding box center [301, 328] width 136 height 27
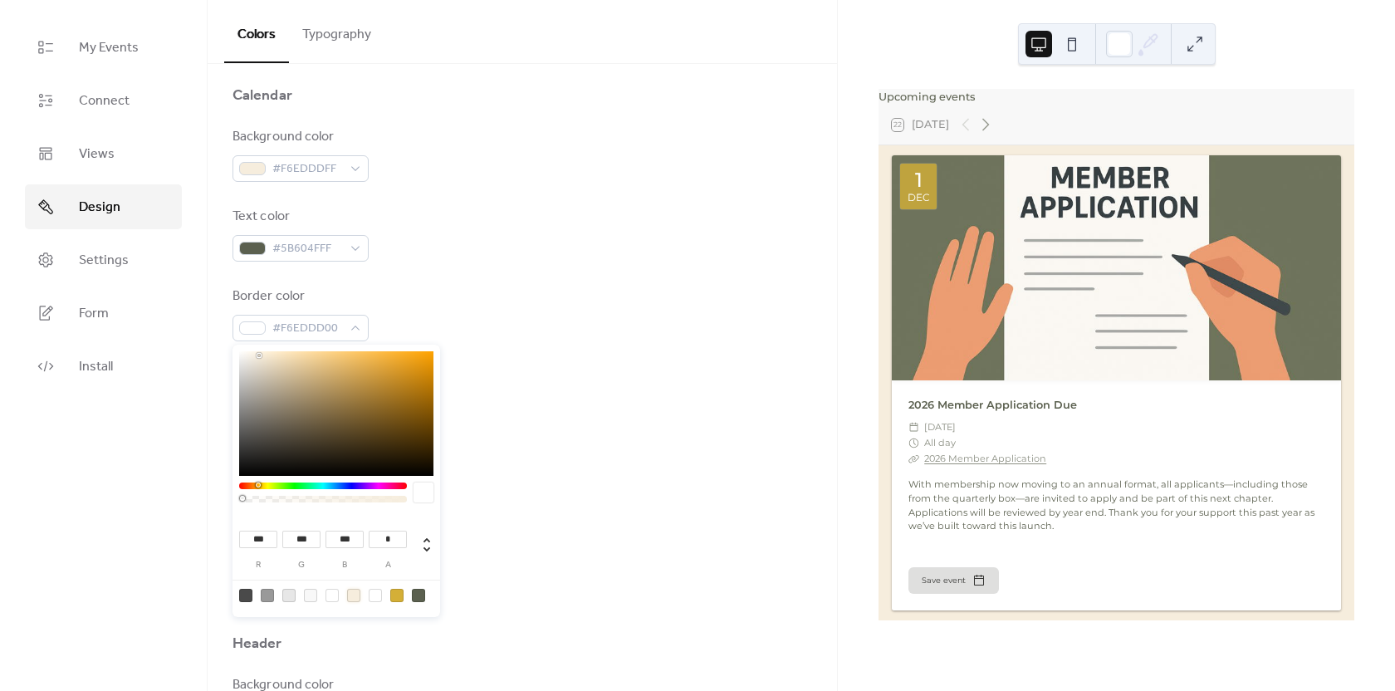
click at [357, 596] on div at bounding box center [353, 595] width 13 height 13
type input "*"
click at [540, 310] on div "Border color #F6EDDDFF" at bounding box center [523, 314] width 580 height 55
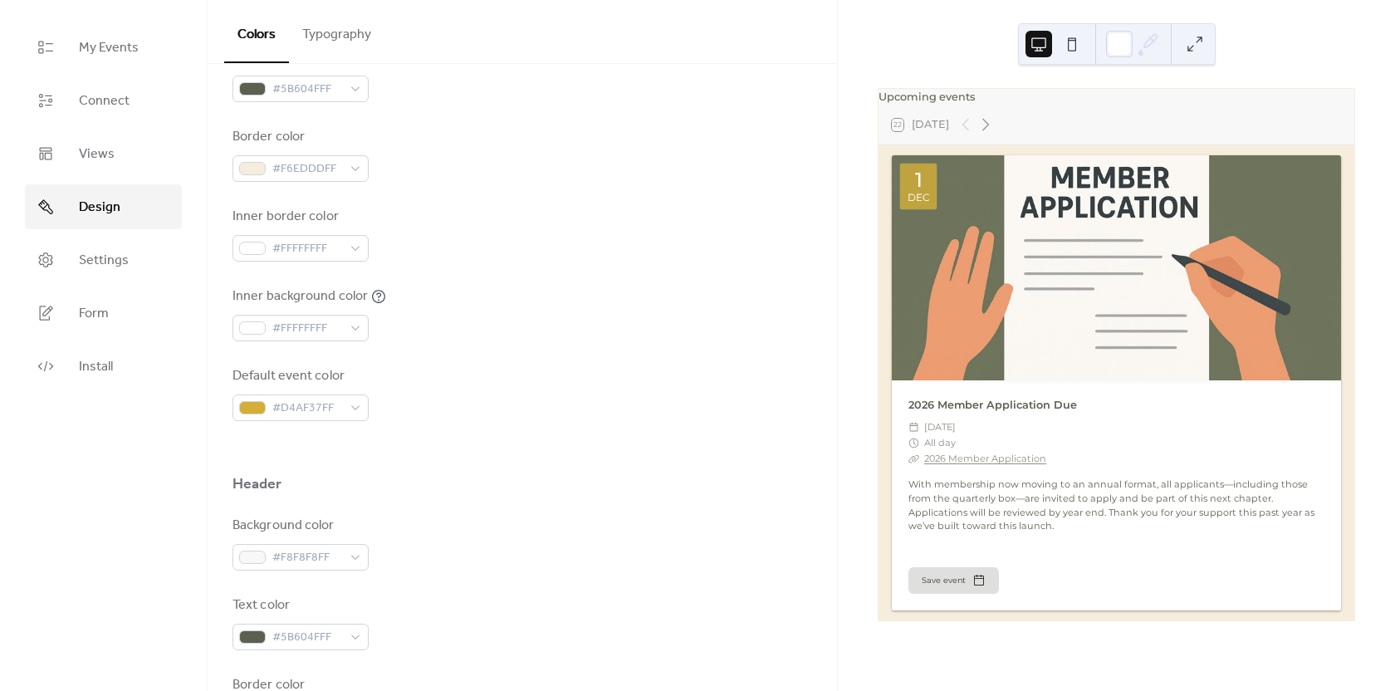
scroll to position [332, 0]
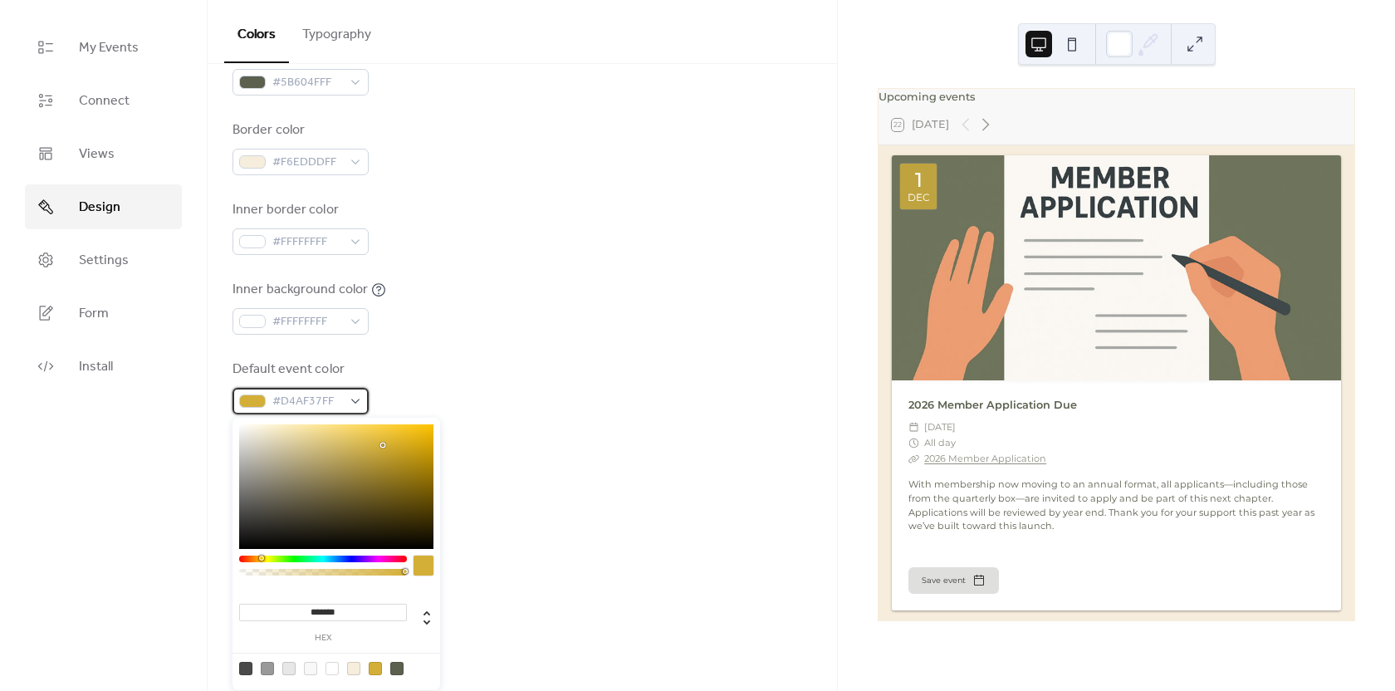
click at [354, 405] on div "#D4AF37FF" at bounding box center [301, 401] width 136 height 27
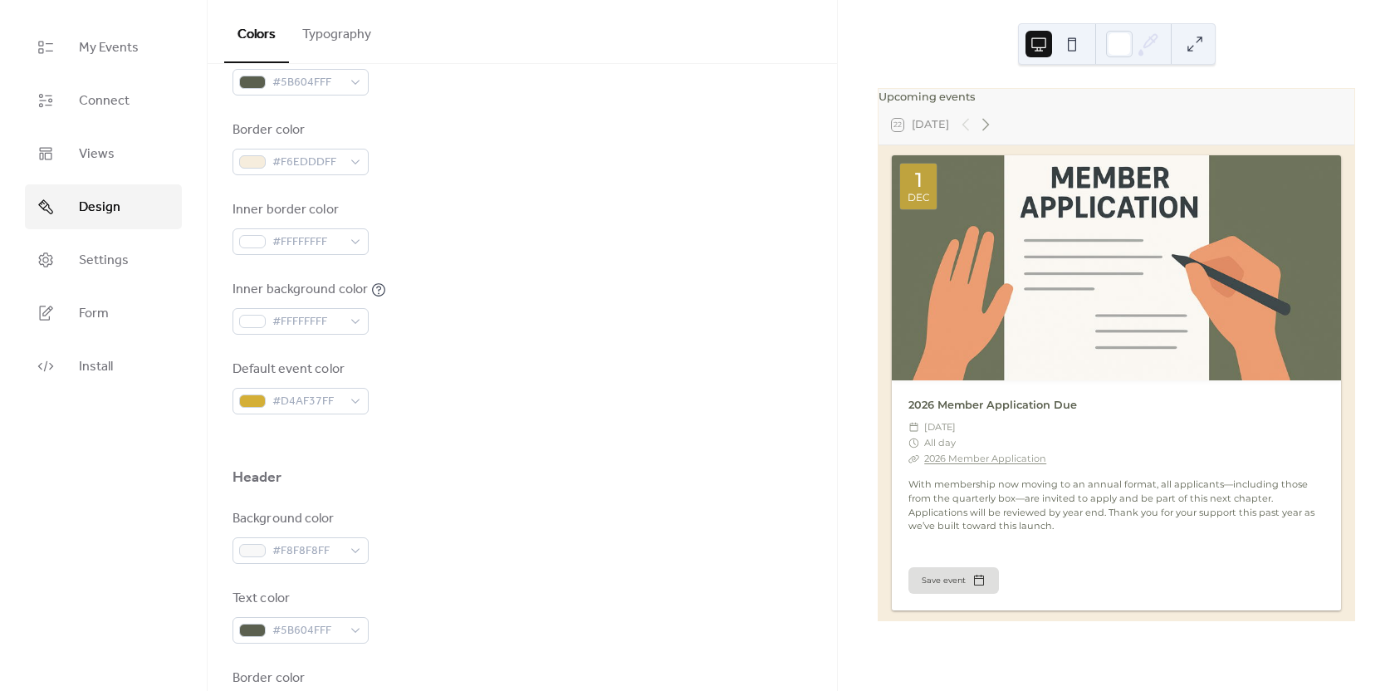
click at [414, 396] on div "Default event color #D4AF37FF" at bounding box center [523, 387] width 580 height 55
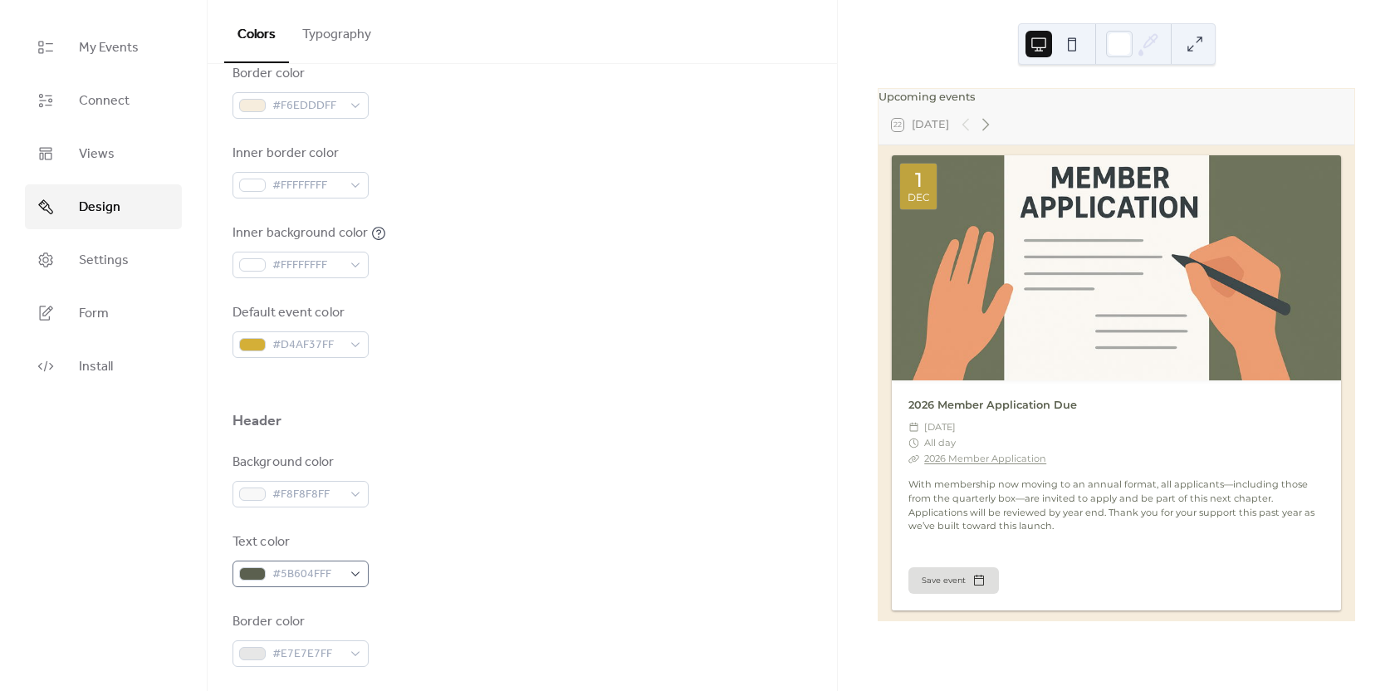
scroll to position [581, 0]
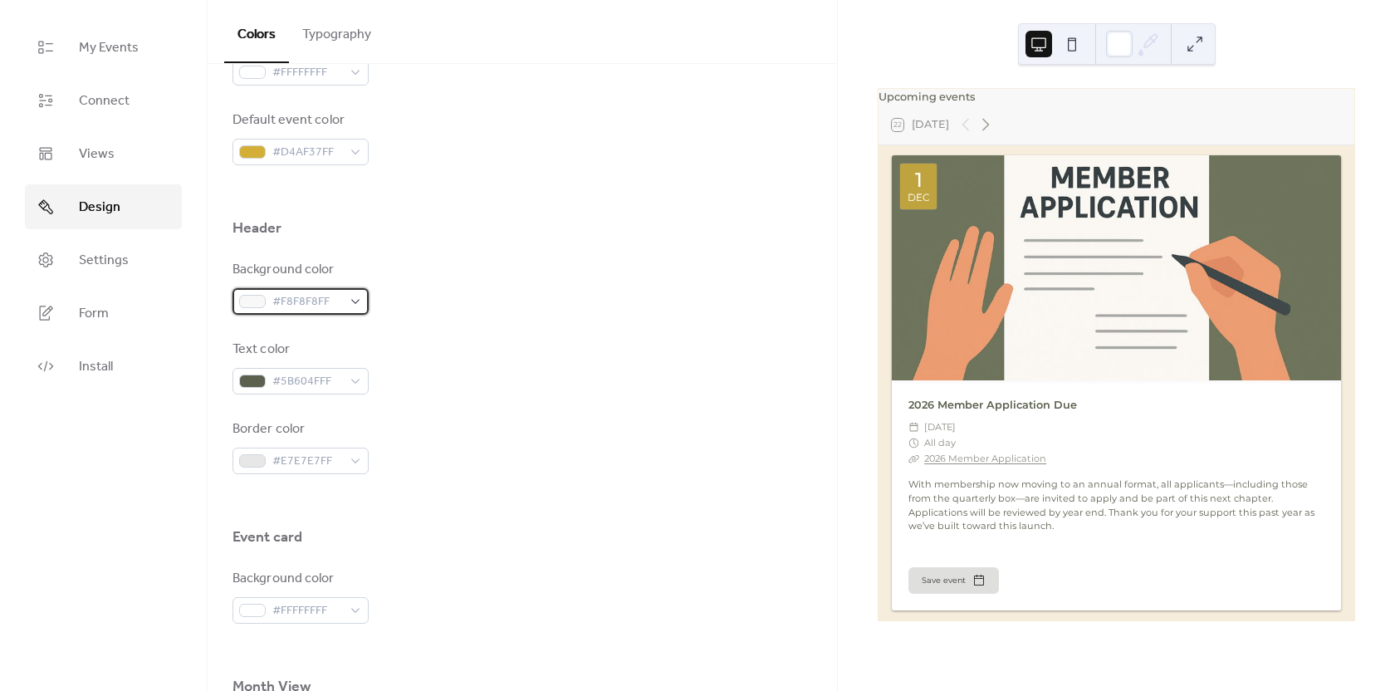
click at [341, 301] on span "#F8F8F8FF" at bounding box center [307, 302] width 70 height 20
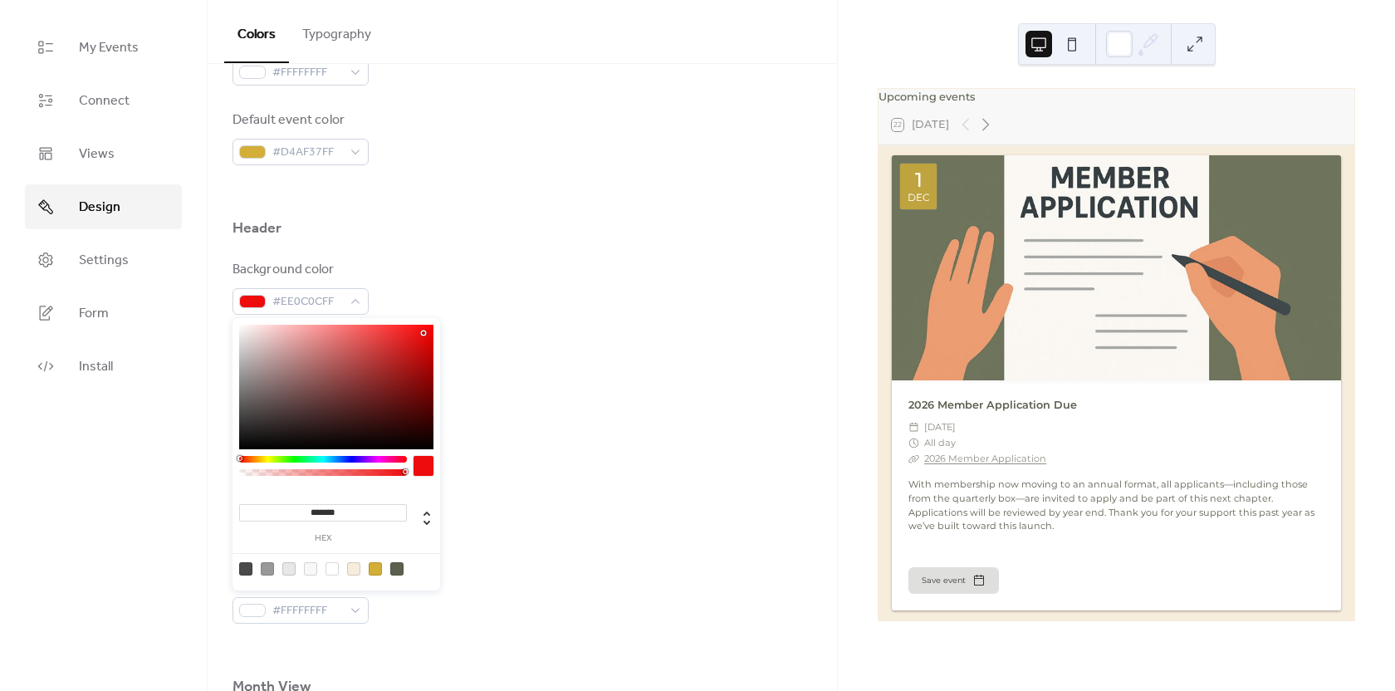
type input "*******"
drag, startPoint x: 397, startPoint y: 334, endPoint x: 422, endPoint y: 333, distance: 24.9
click at [422, 333] on div at bounding box center [336, 387] width 194 height 125
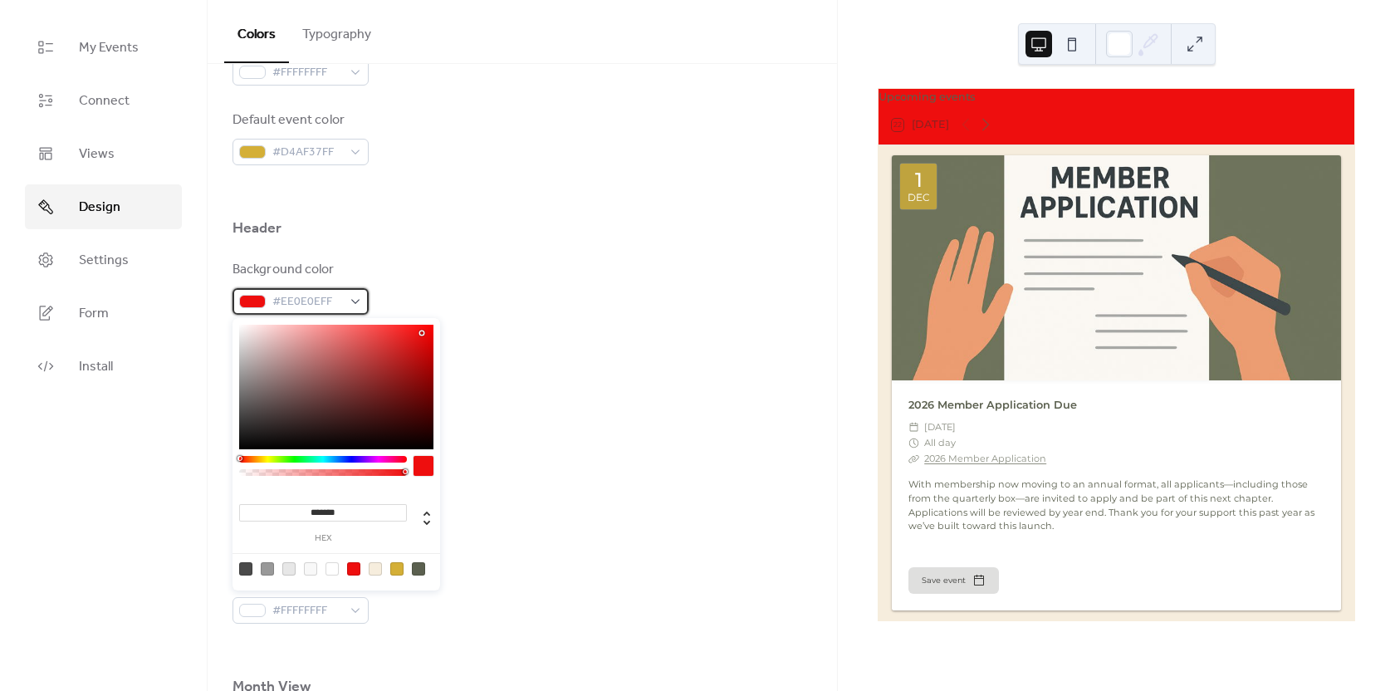
click at [355, 297] on div "#EE0E0EFF" at bounding box center [301, 301] width 136 height 27
click at [312, 570] on div at bounding box center [310, 568] width 13 height 13
type input "*******"
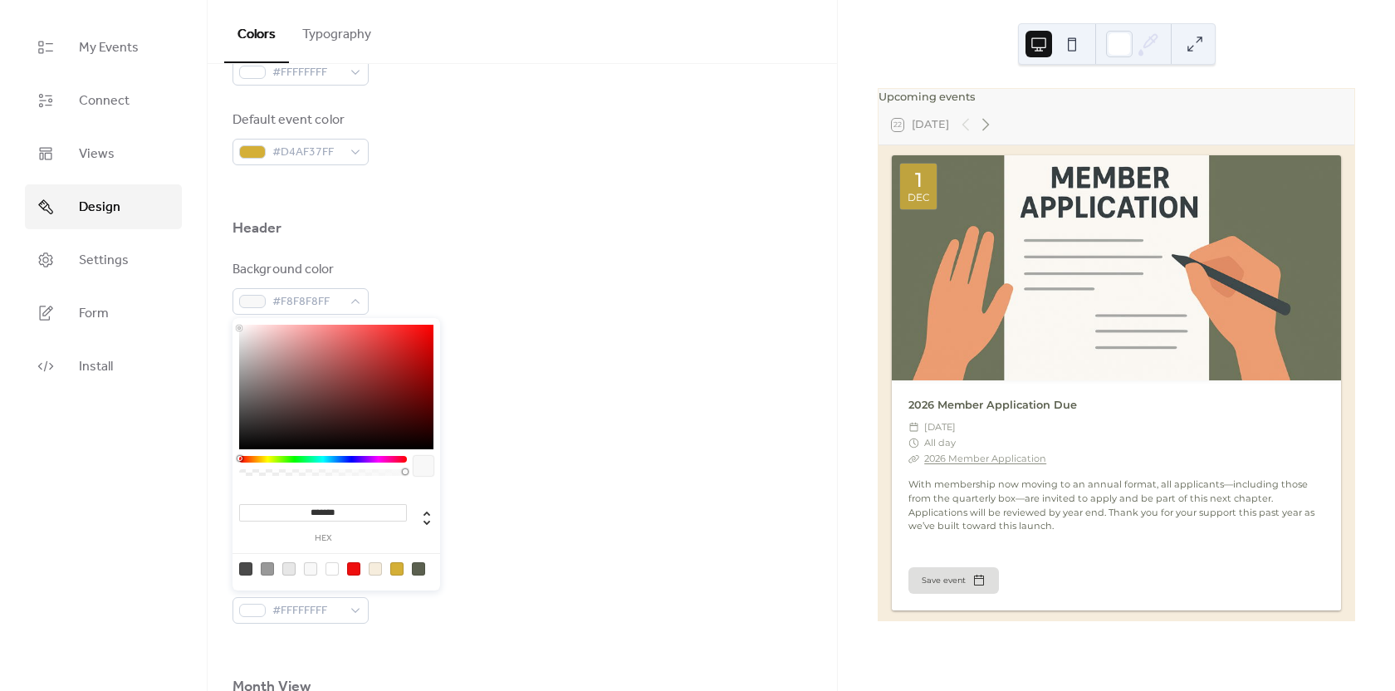
click at [419, 284] on div "Background color #F8F8F8FF" at bounding box center [523, 287] width 580 height 55
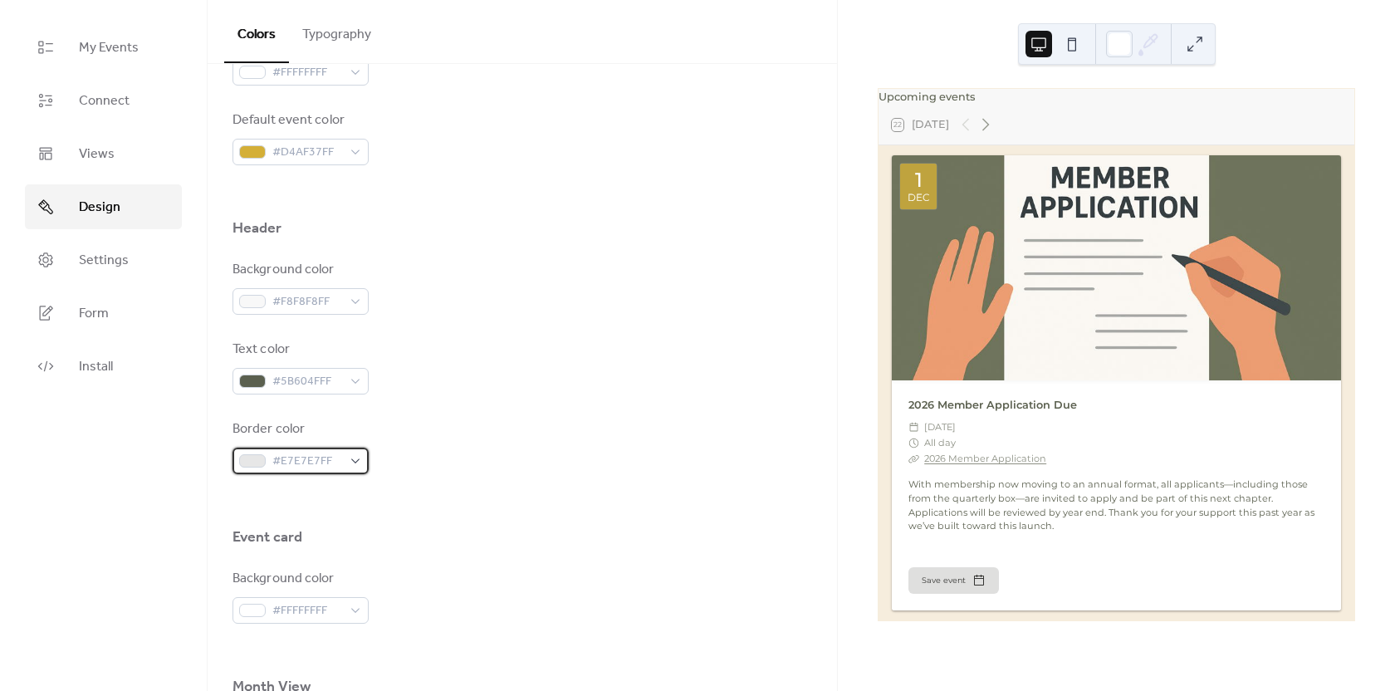
click at [314, 468] on span "#E7E7E7FF" at bounding box center [307, 462] width 70 height 20
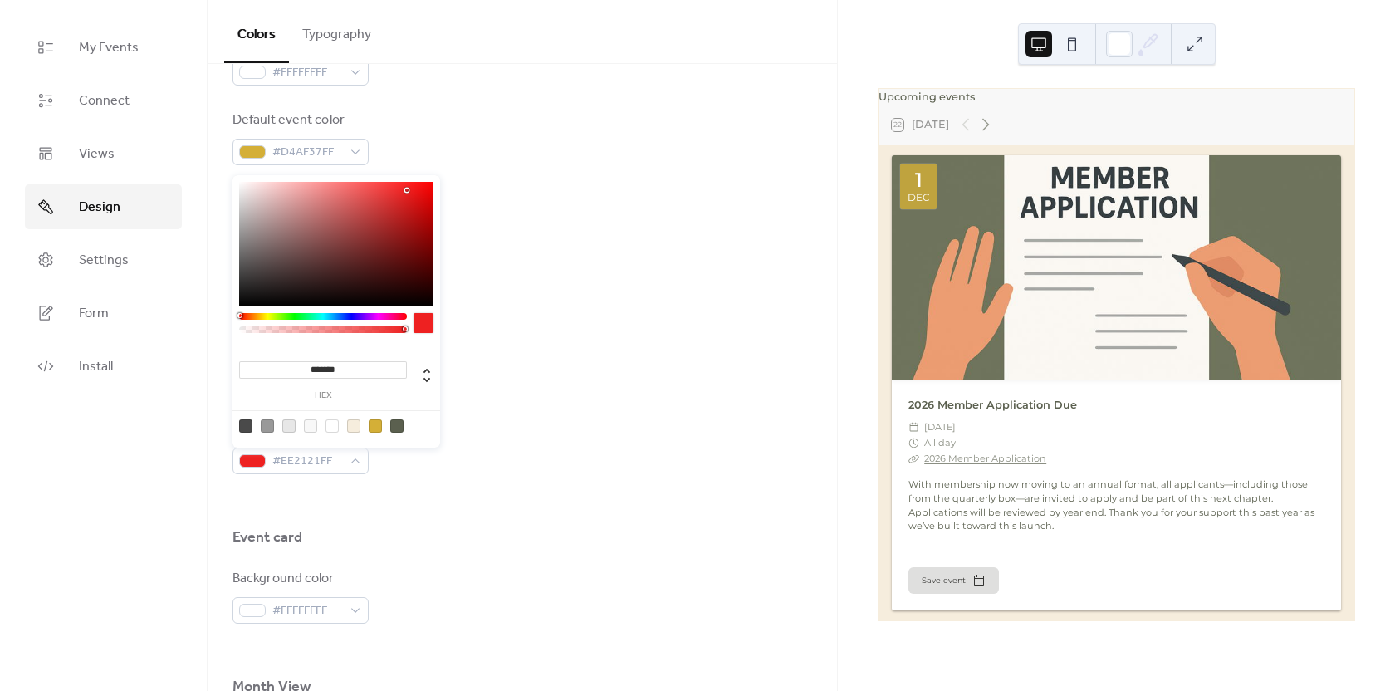
drag, startPoint x: 402, startPoint y: 229, endPoint x: 407, endPoint y: 190, distance: 39.4
click at [407, 190] on div at bounding box center [336, 244] width 194 height 125
click at [352, 428] on div at bounding box center [353, 425] width 13 height 13
type input "*******"
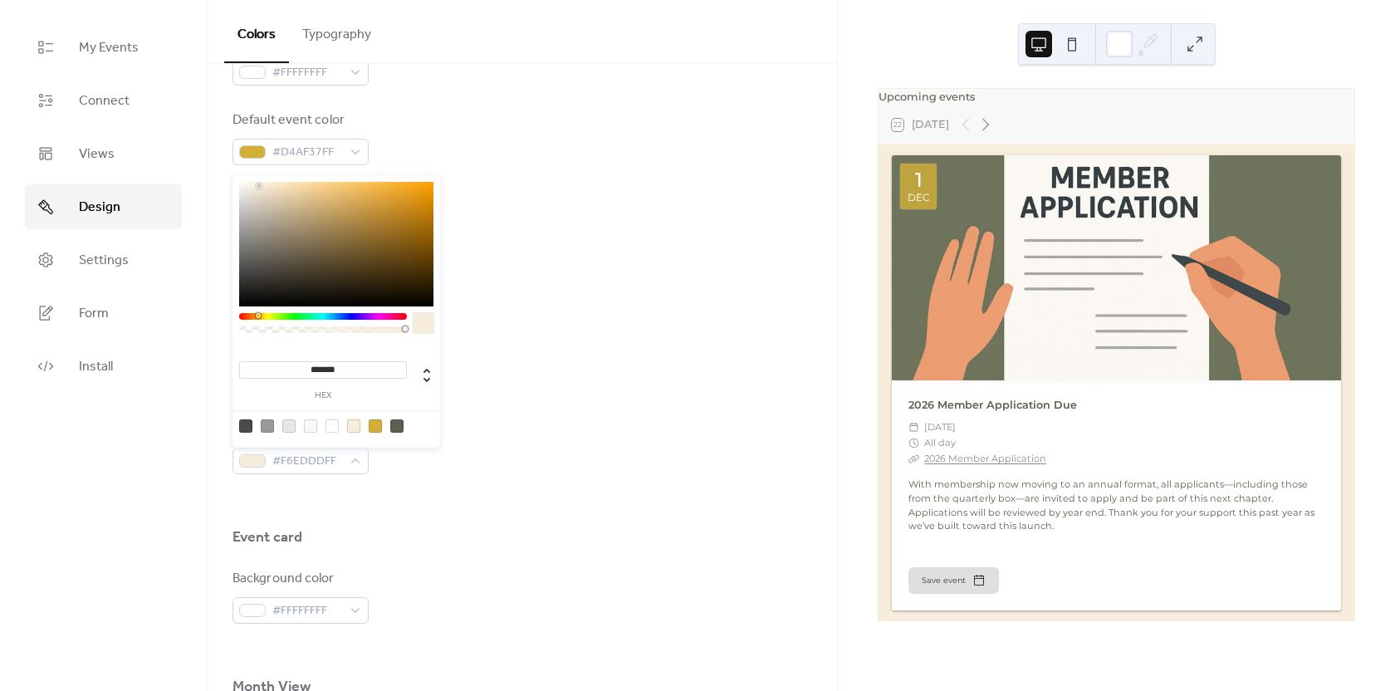
click at [536, 304] on div "Background color #F8F8F8FF" at bounding box center [523, 287] width 580 height 55
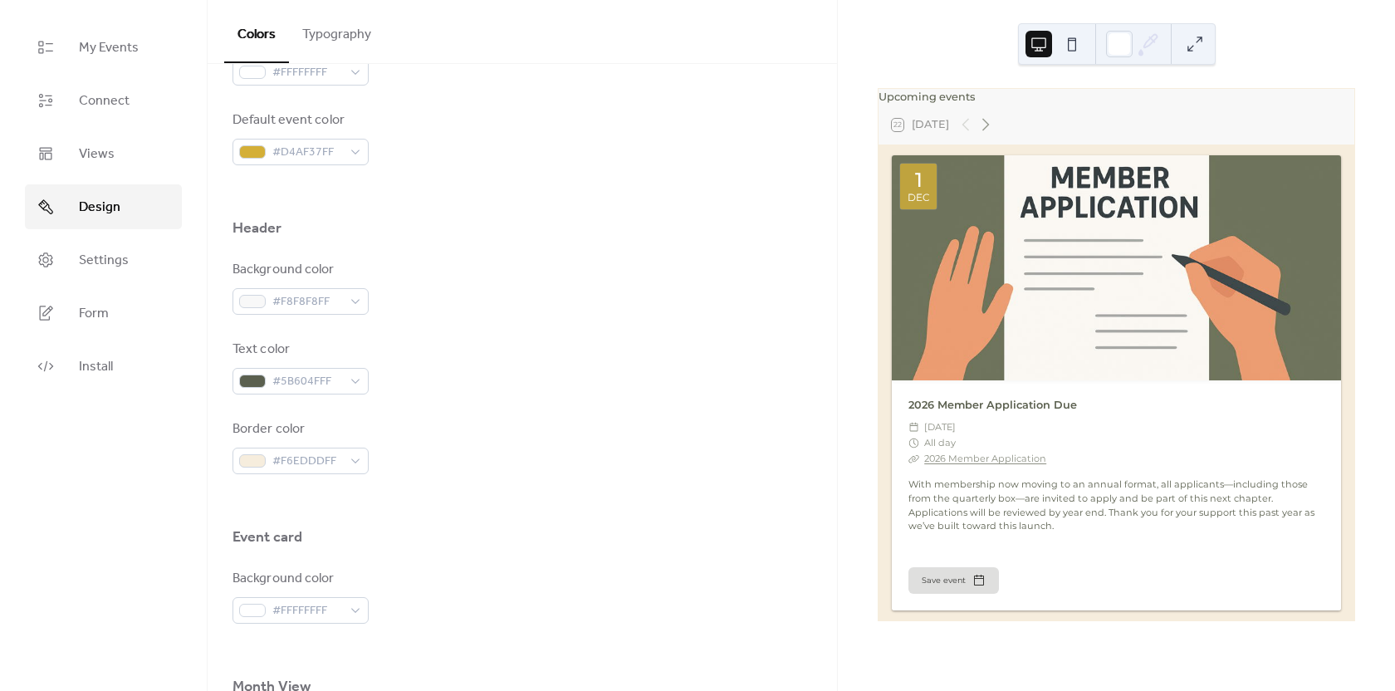
scroll to position [748, 0]
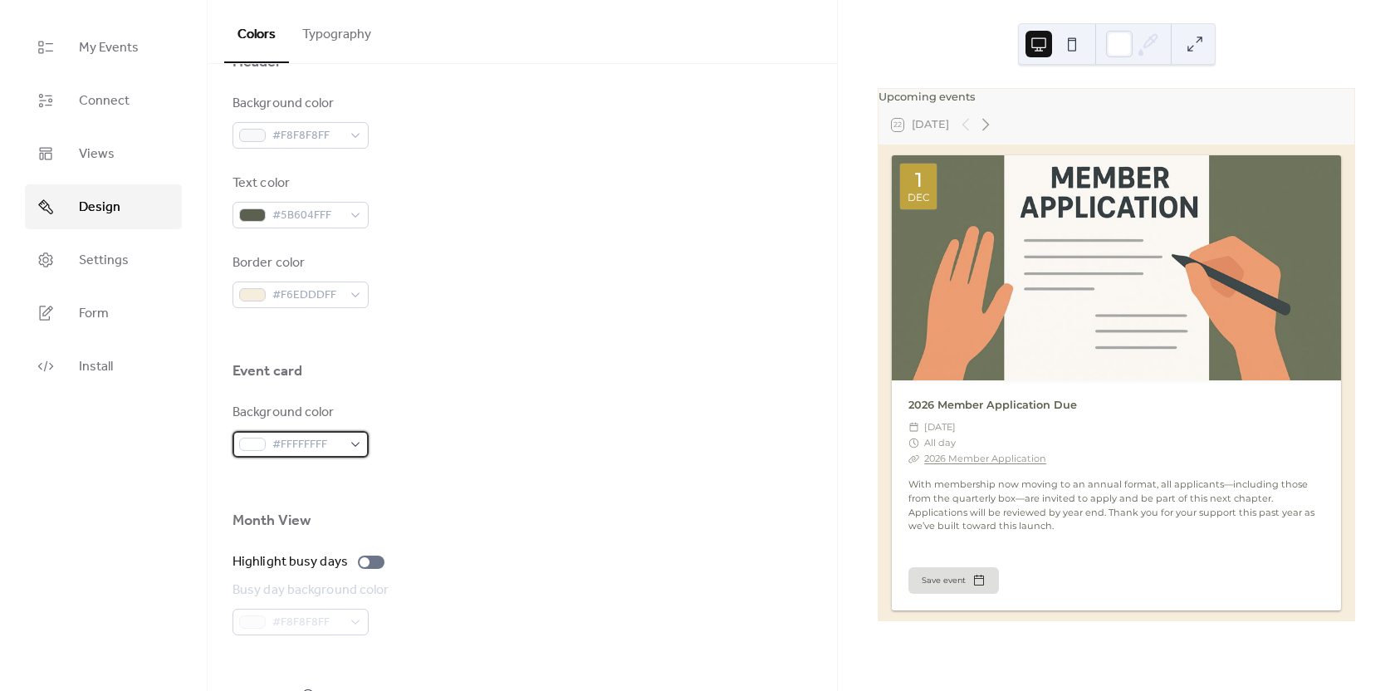
click at [356, 444] on div "#FFFFFFFF" at bounding box center [301, 444] width 136 height 27
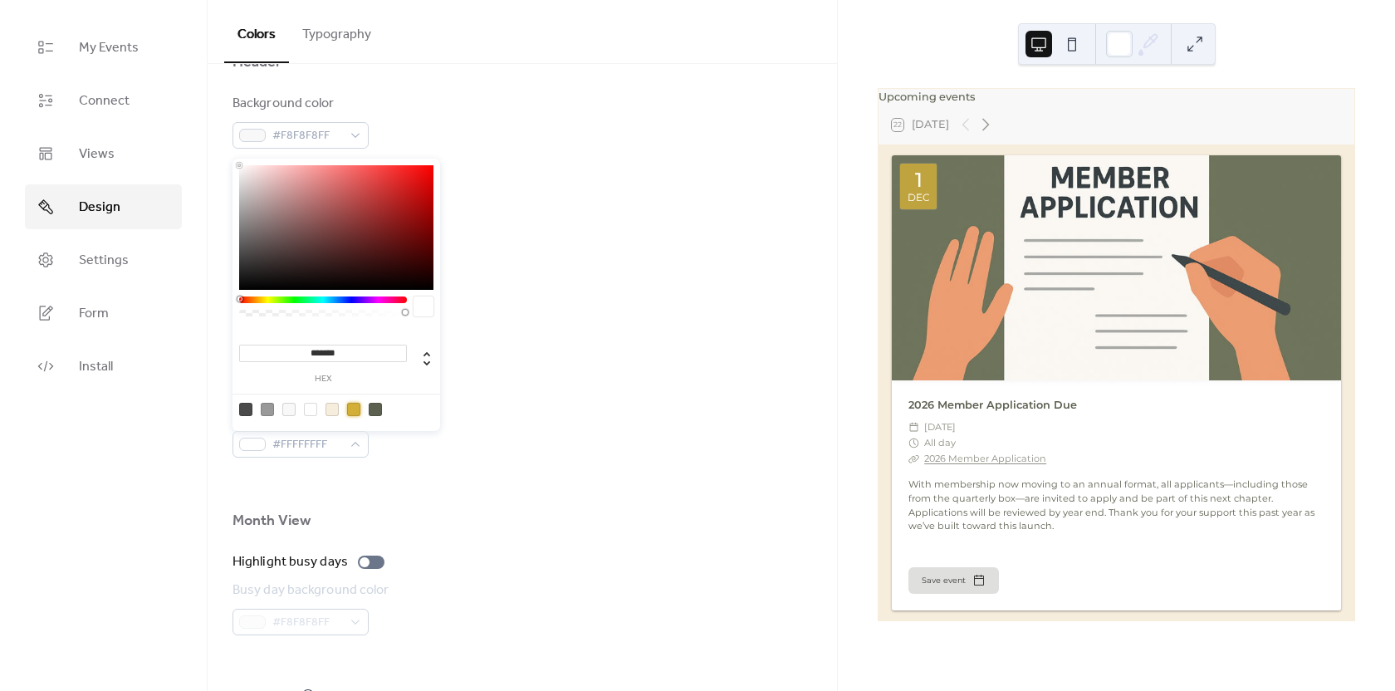
click at [356, 408] on div at bounding box center [353, 409] width 13 height 13
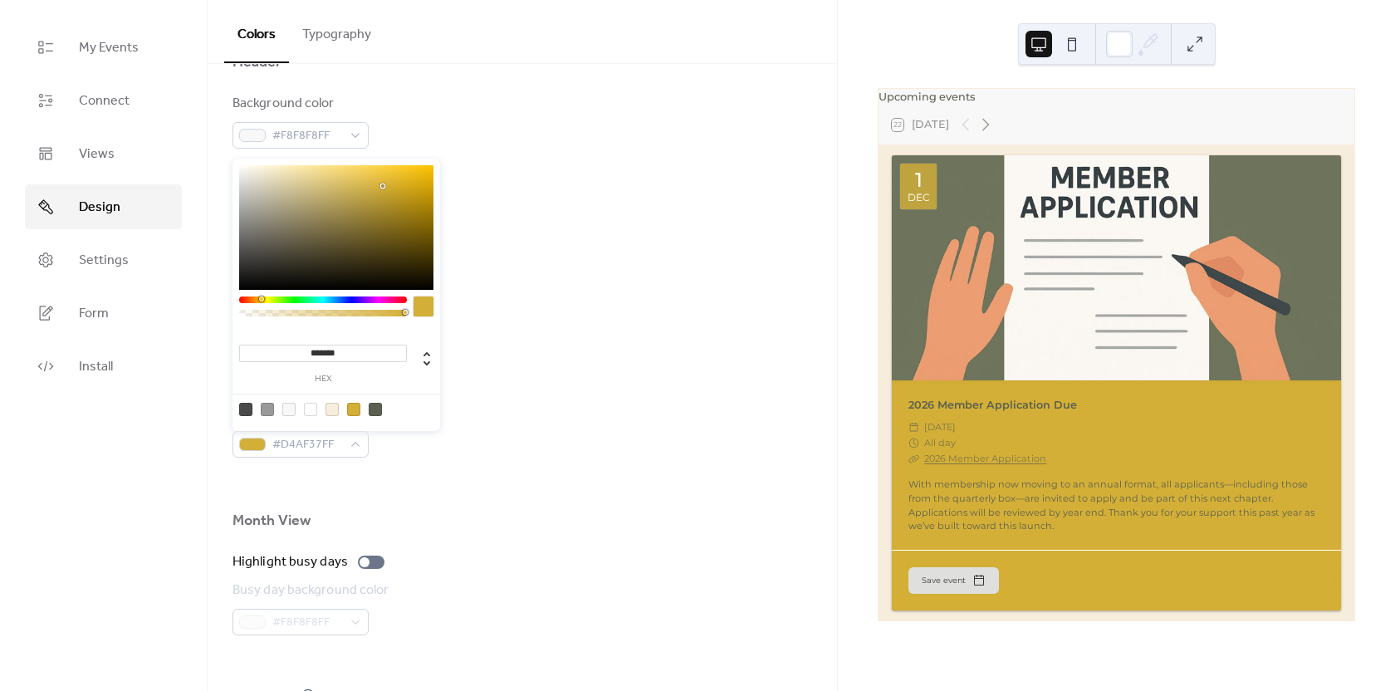
click at [314, 412] on div at bounding box center [310, 409] width 13 height 13
type input "*******"
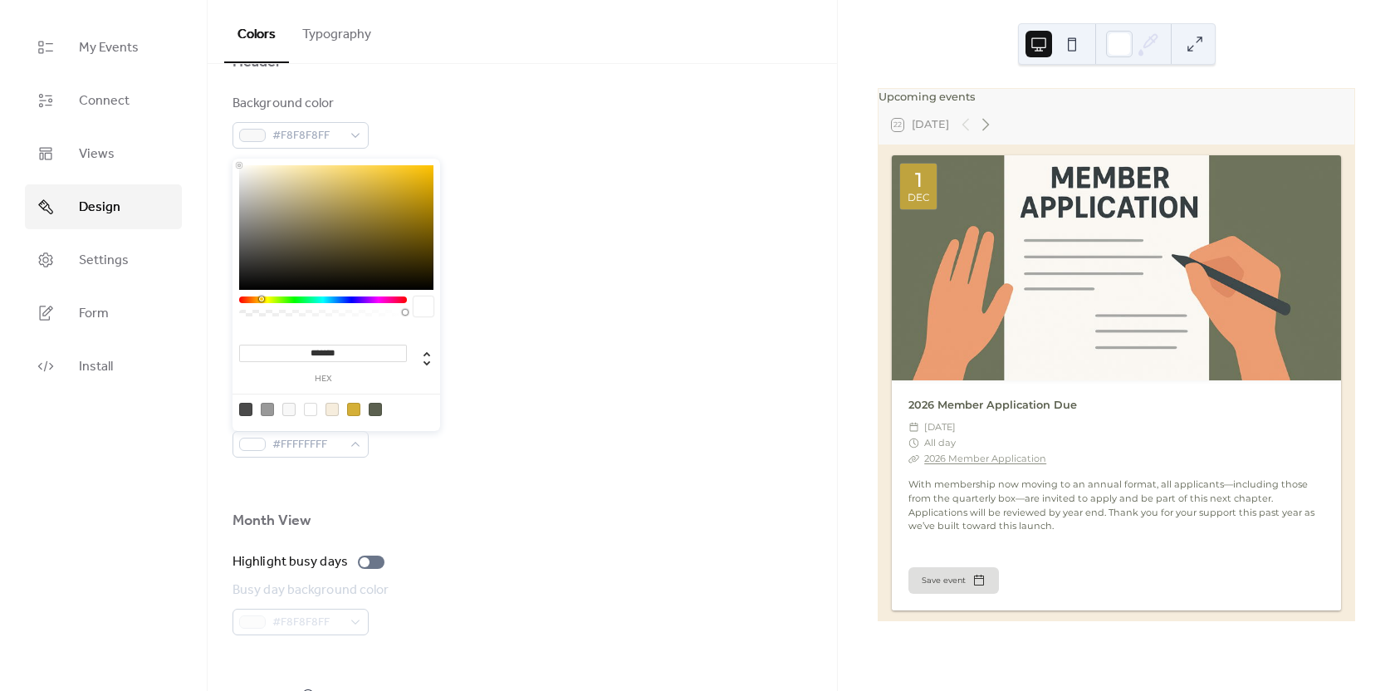
click at [520, 337] on div at bounding box center [523, 334] width 580 height 53
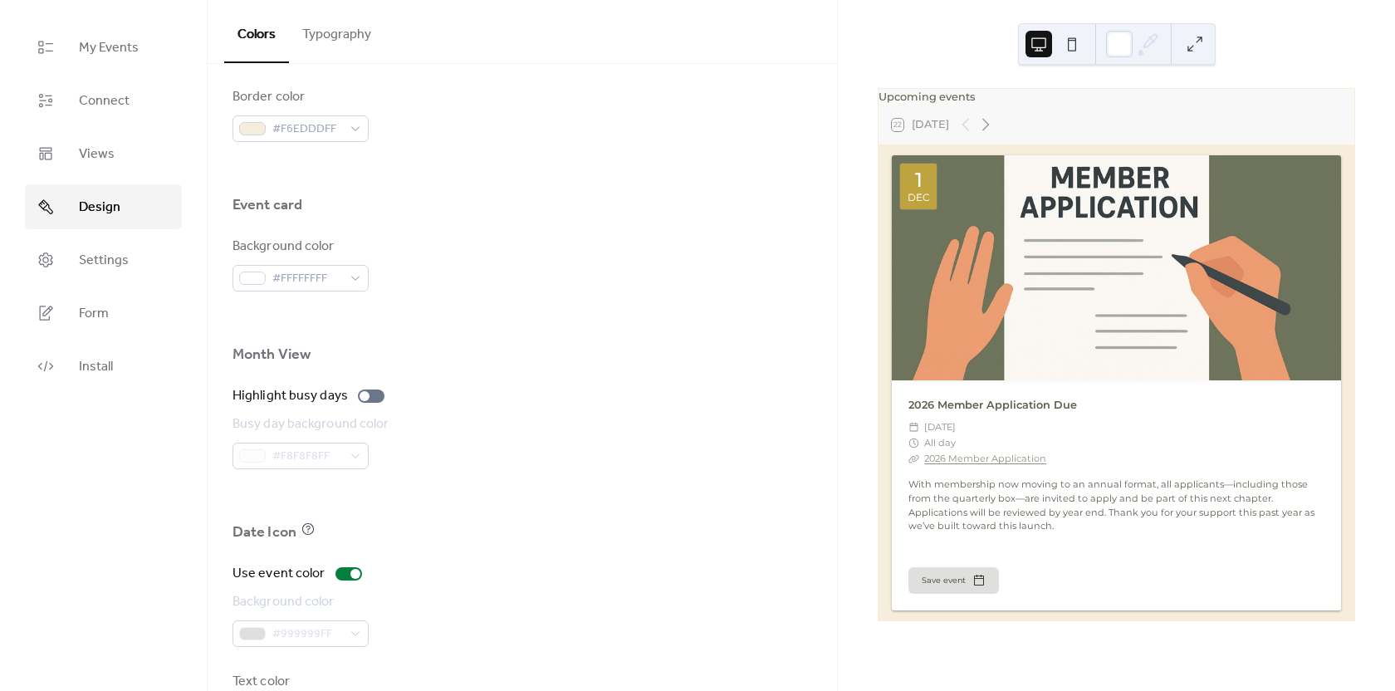
scroll to position [983, 0]
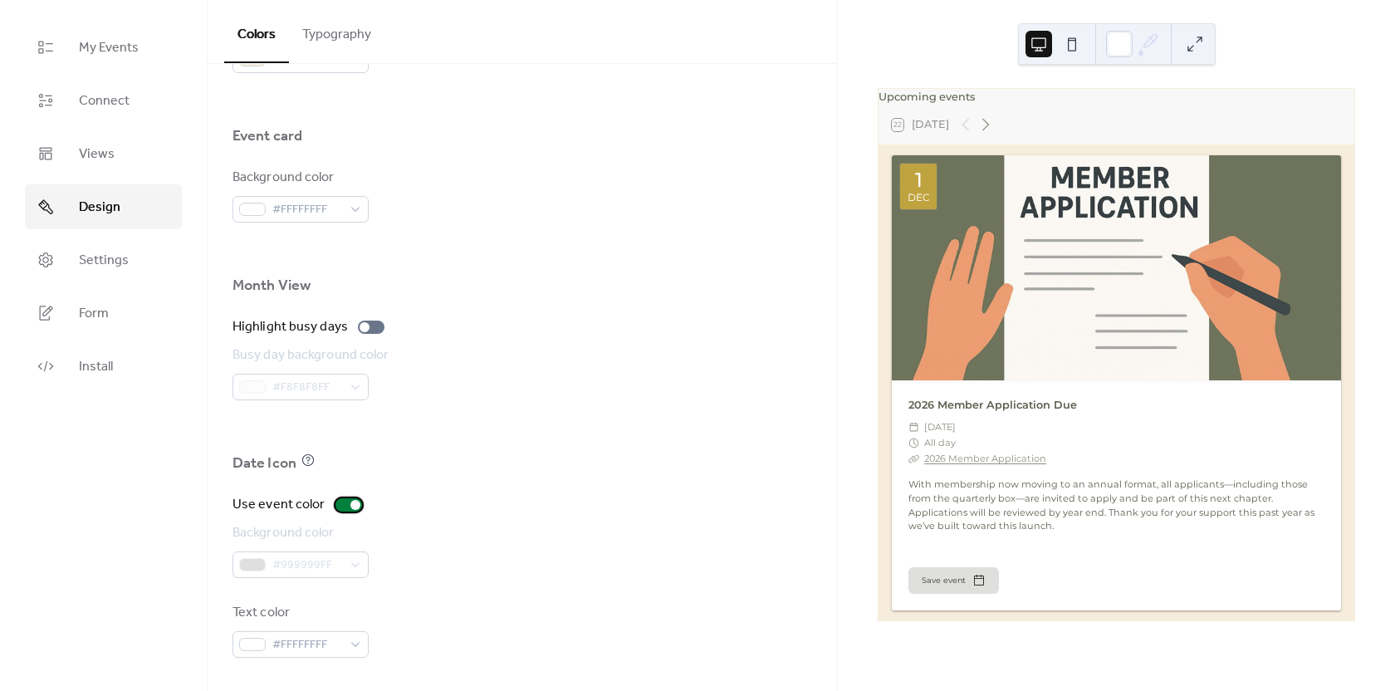
click at [346, 507] on div at bounding box center [349, 504] width 27 height 13
click at [337, 506] on div at bounding box center [342, 505] width 10 height 10
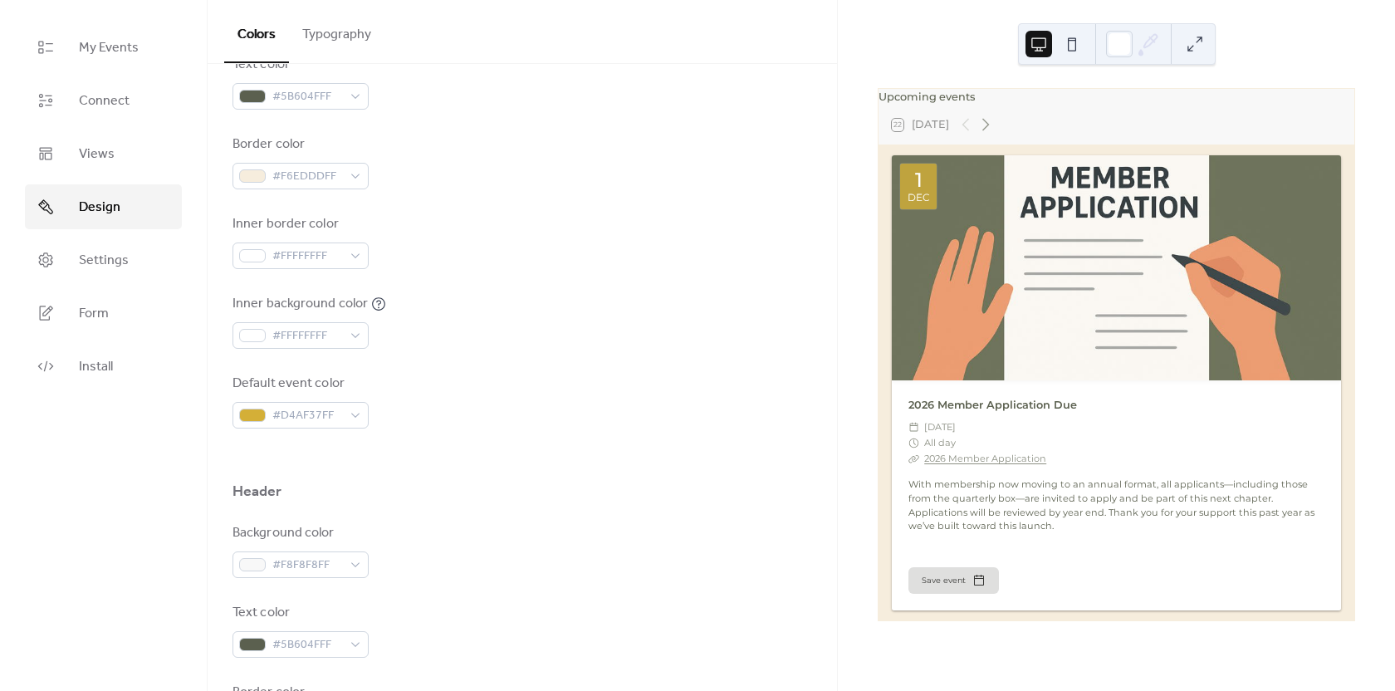
scroll to position [0, 0]
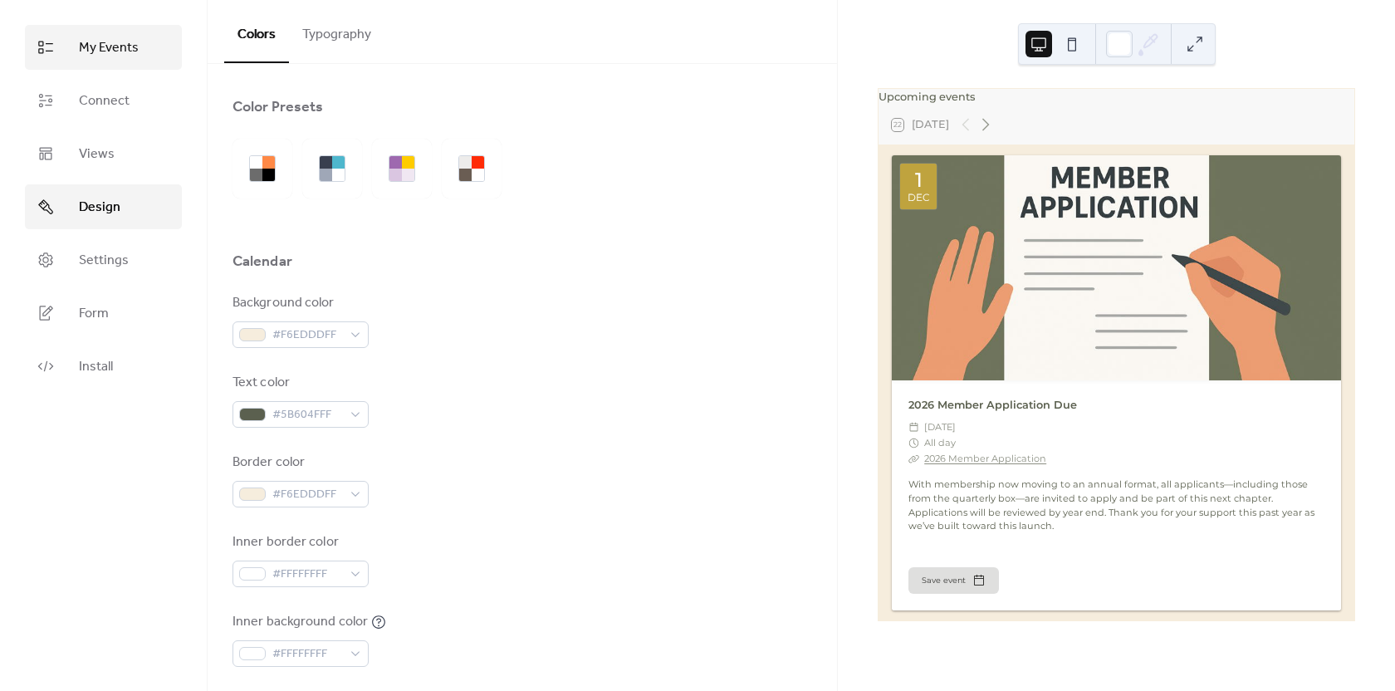
click at [130, 48] on span "My Events" at bounding box center [109, 48] width 60 height 20
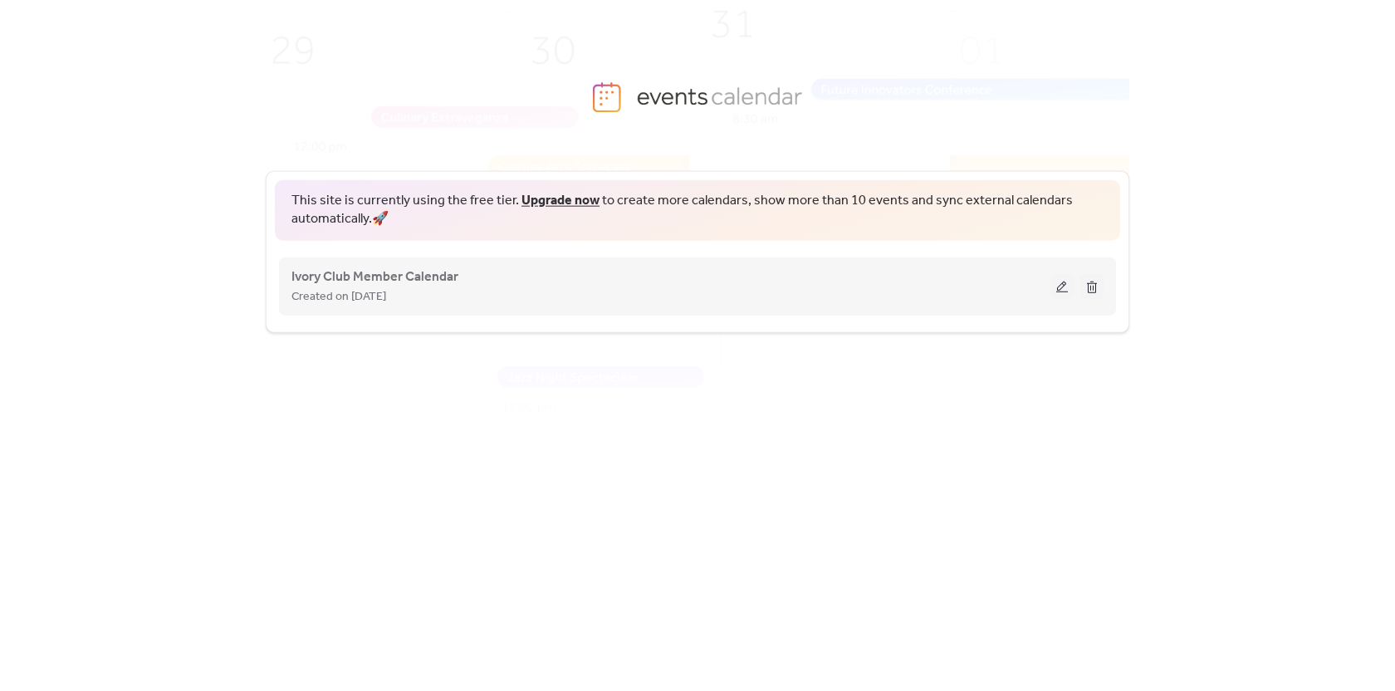
click at [1065, 284] on button at bounding box center [1062, 285] width 23 height 25
